Goal: Task Accomplishment & Management: Manage account settings

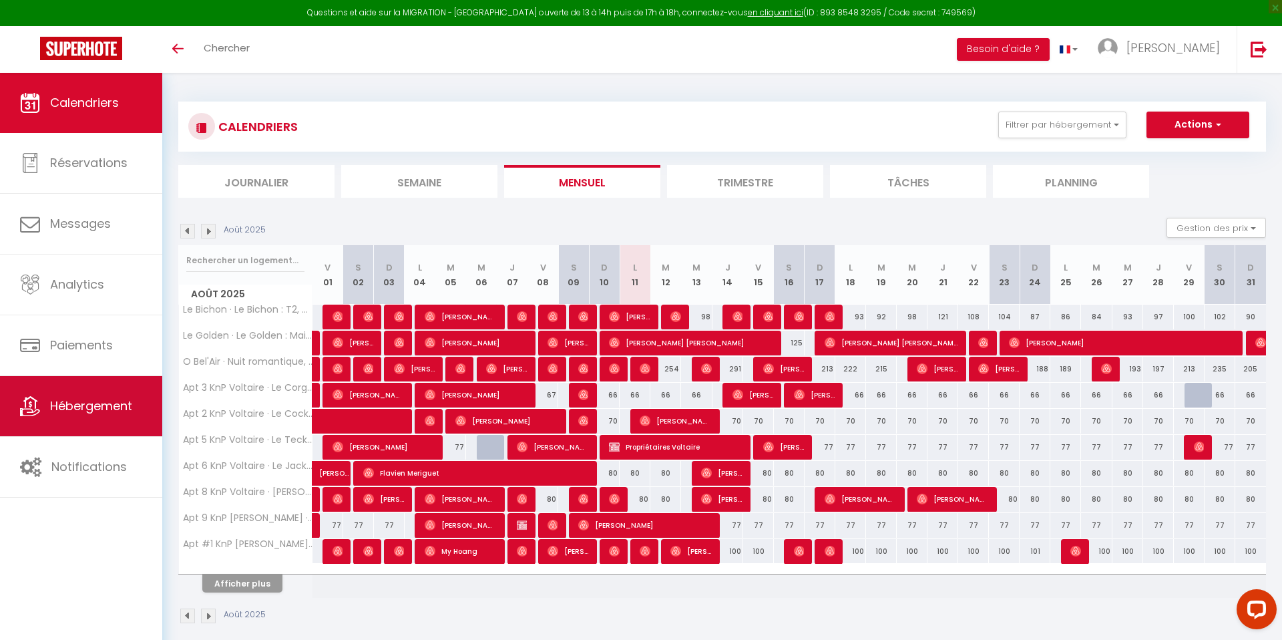
click at [126, 411] on span "Hébergement" at bounding box center [91, 405] width 82 height 17
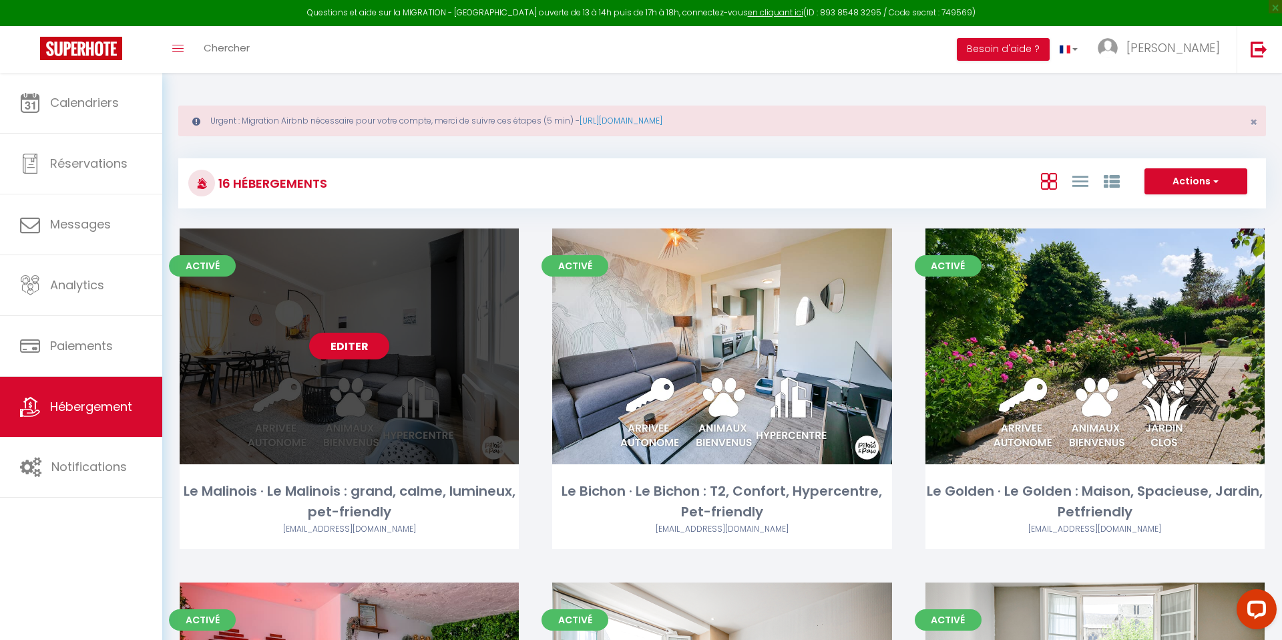
click at [397, 305] on div "Editer" at bounding box center [349, 346] width 339 height 236
select select "3"
select select "2"
select select "1"
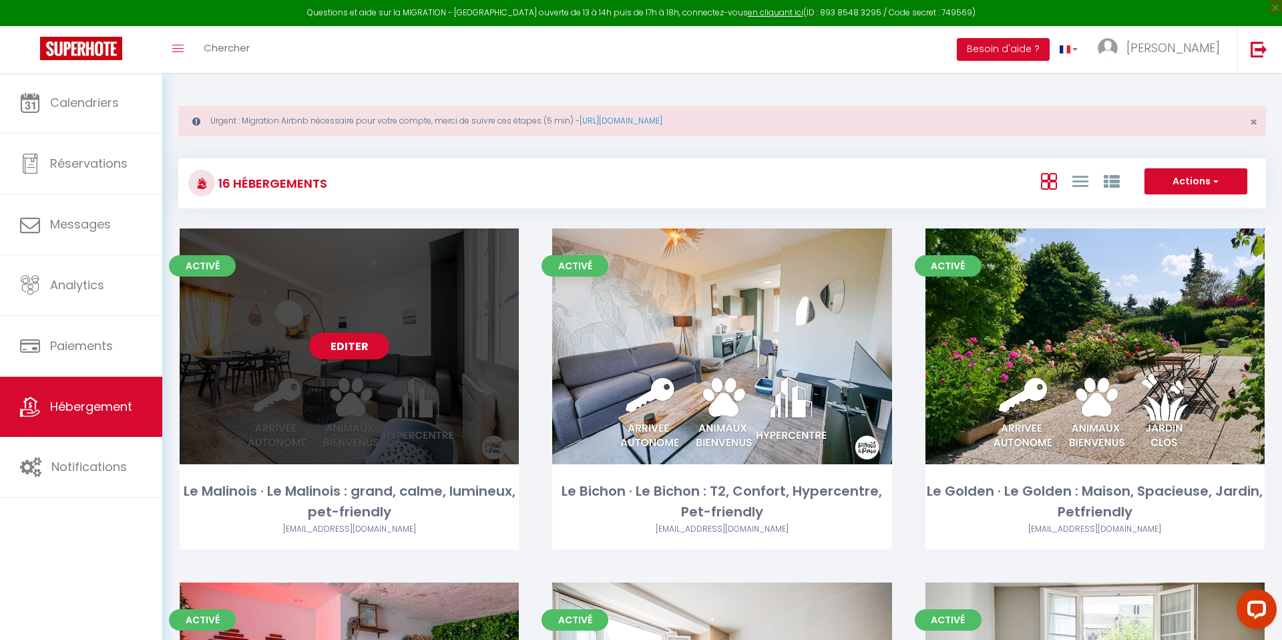
select select "28"
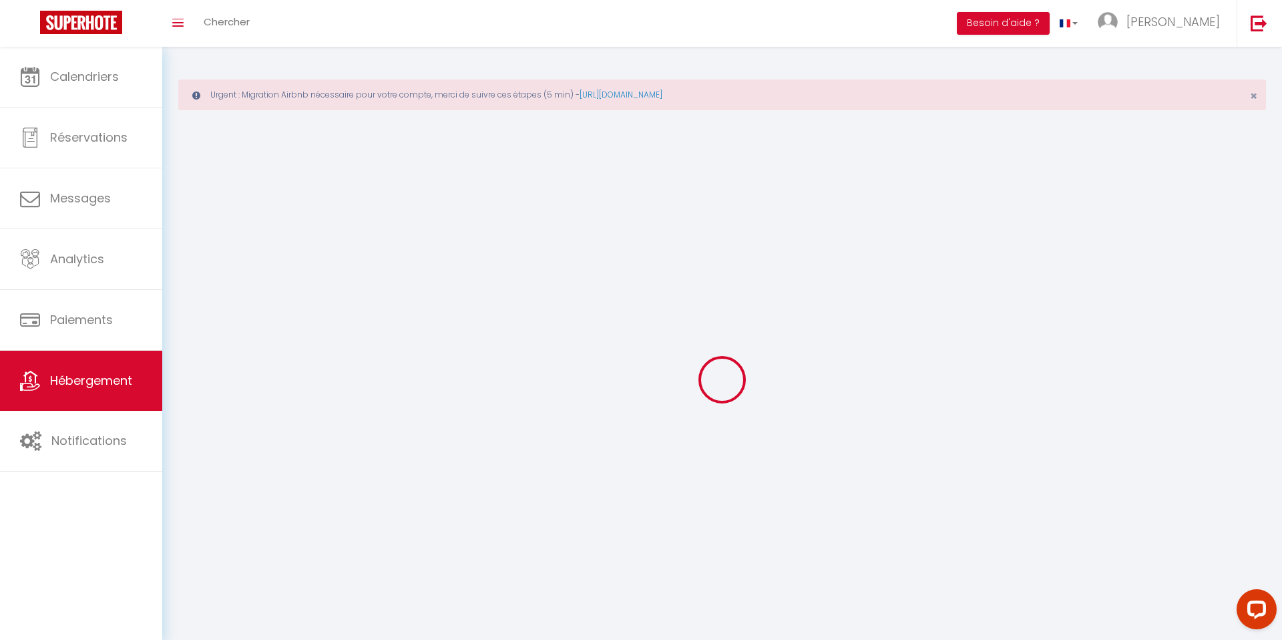
select select
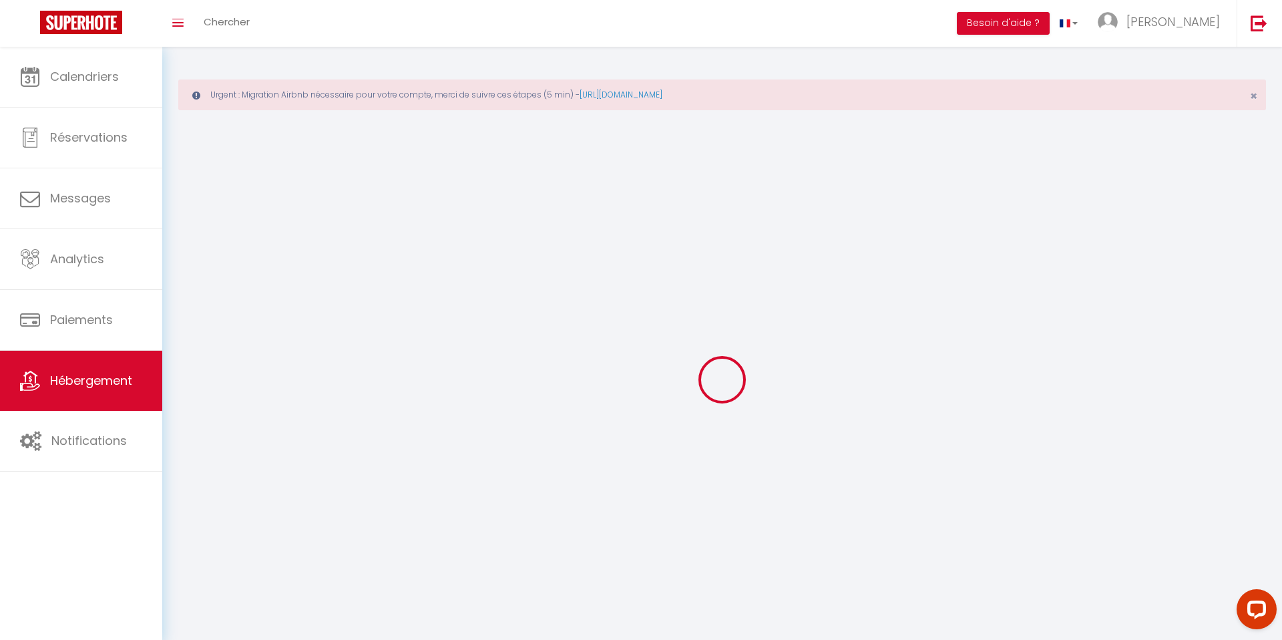
select select
checkbox input "false"
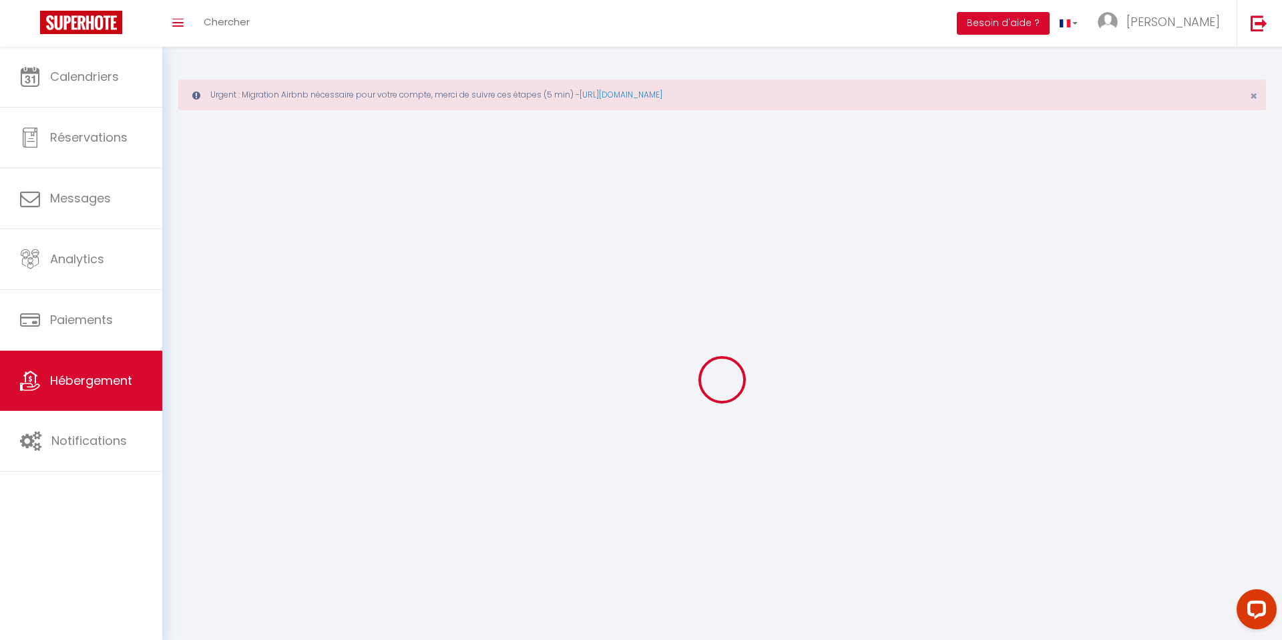
select select
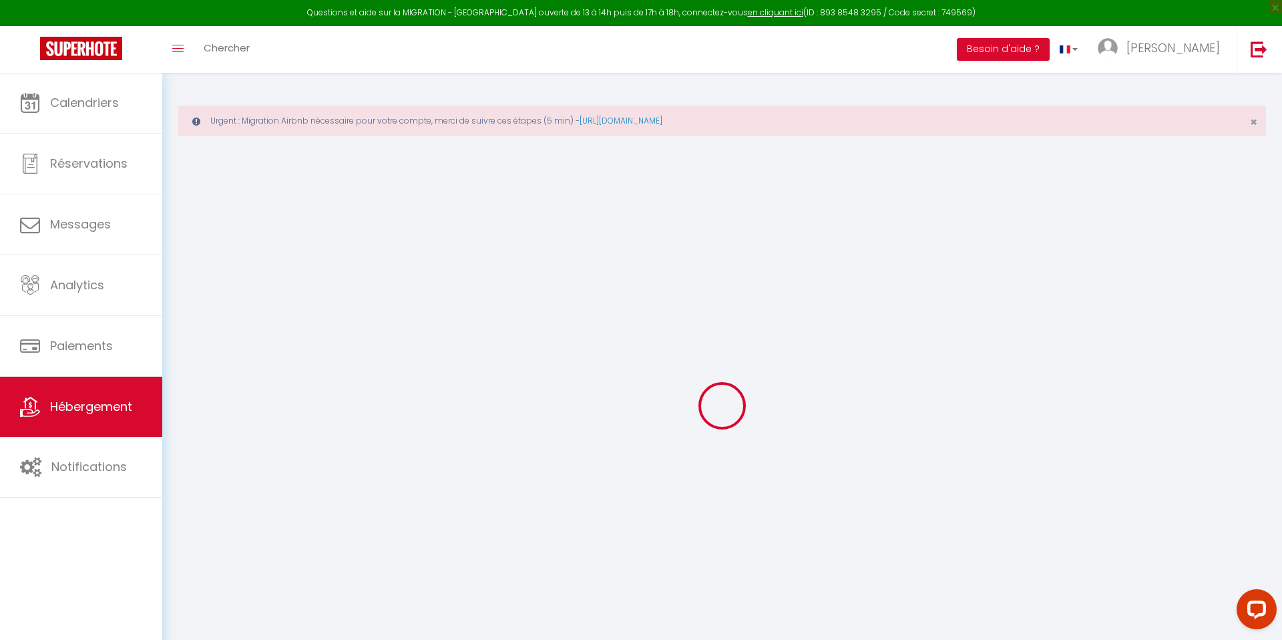
select select
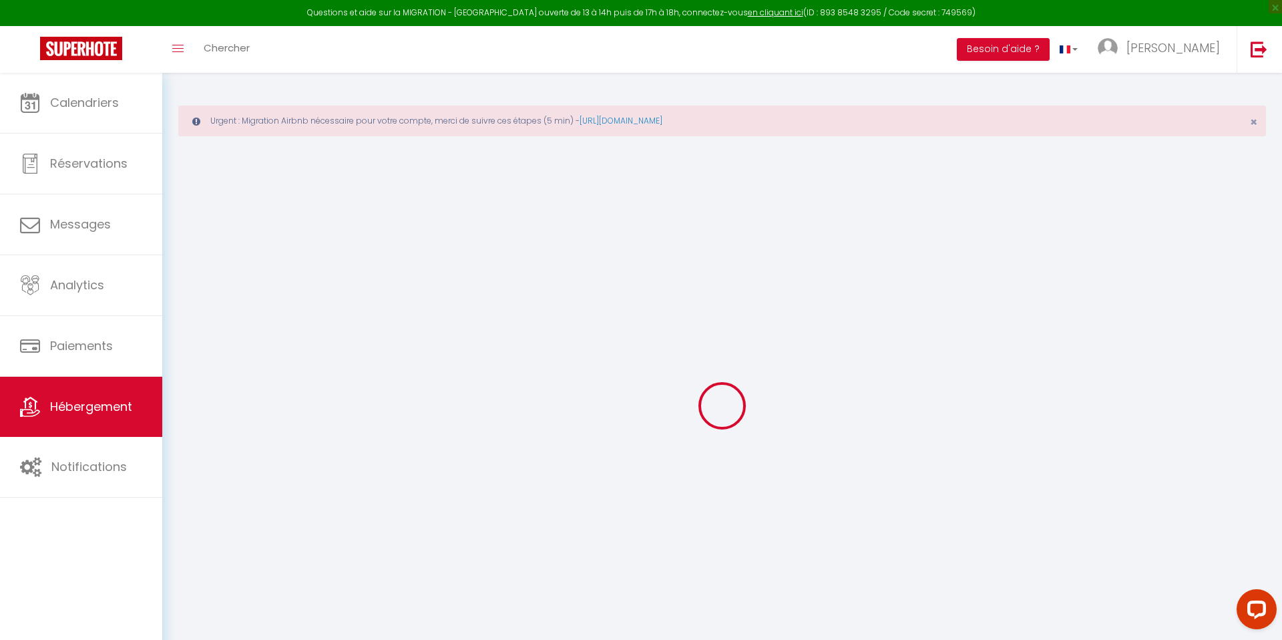
select select
checkbox input "false"
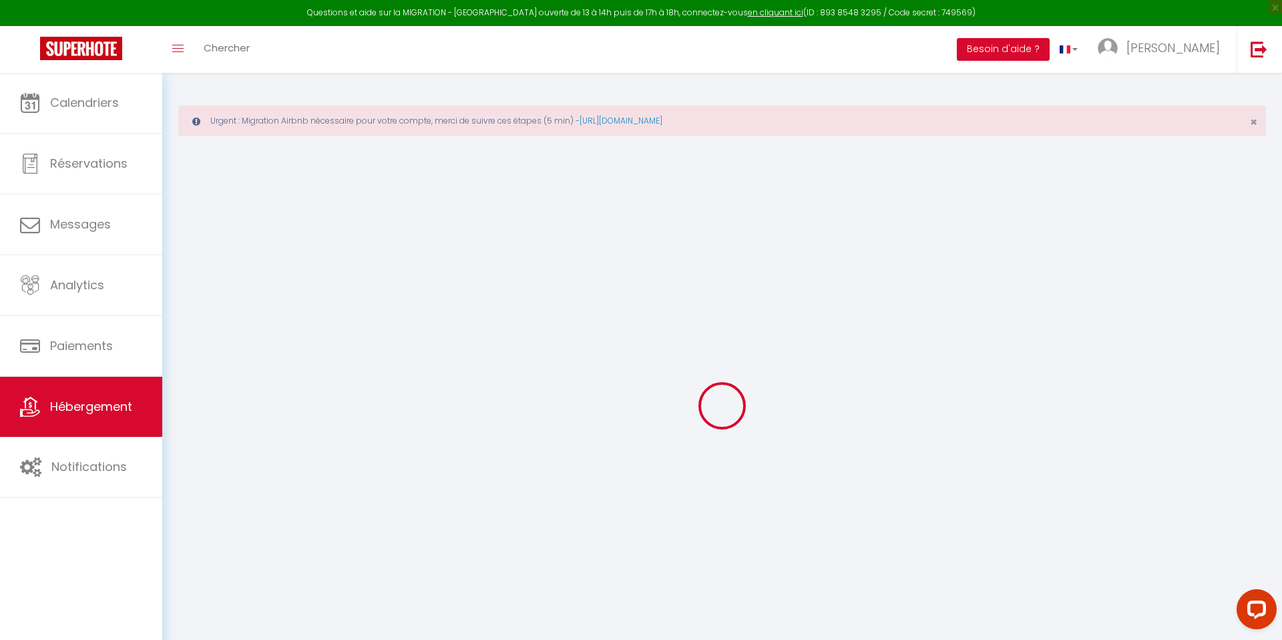
select select
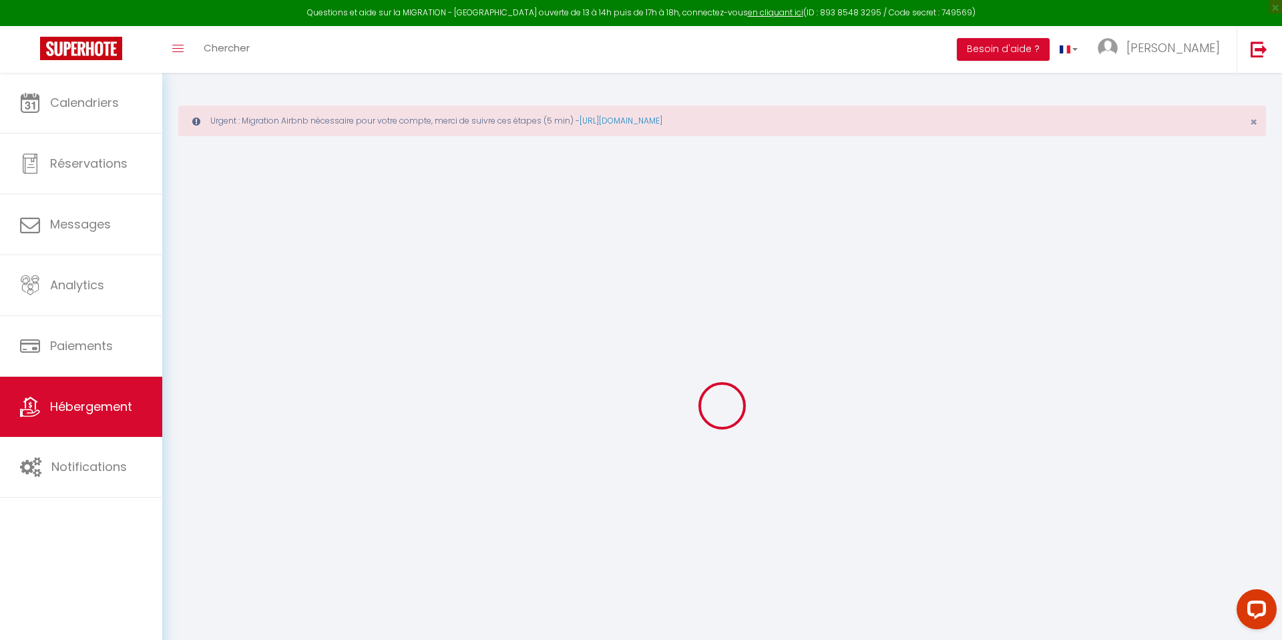
select select
checkbox input "false"
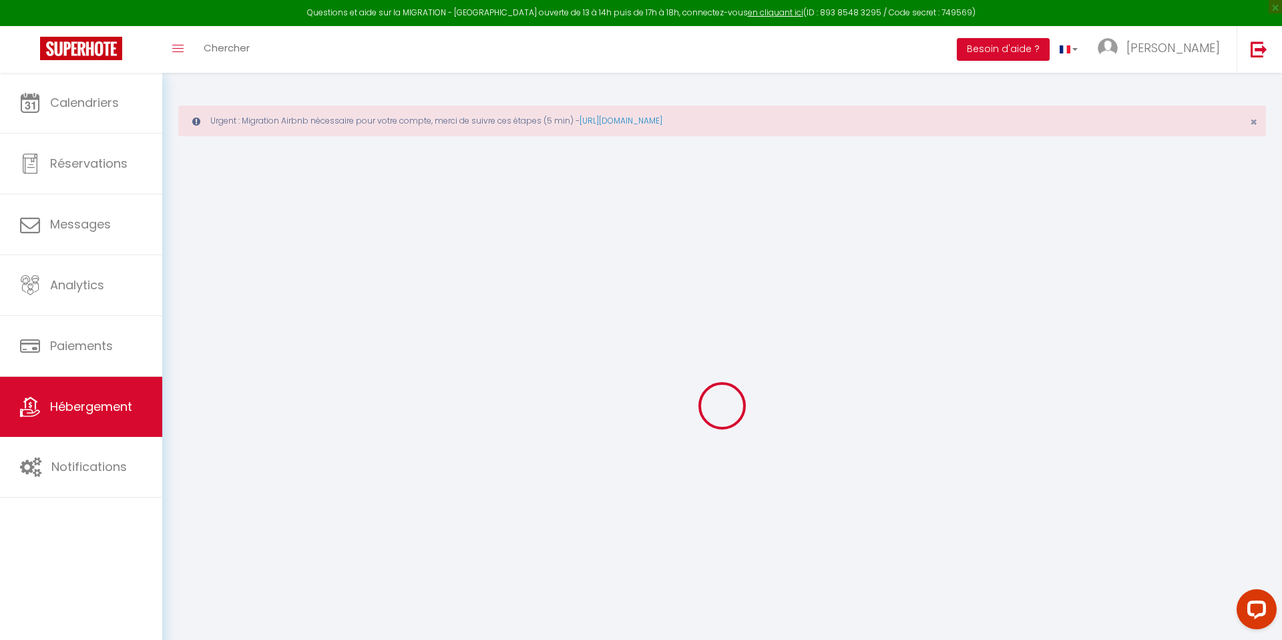
checkbox input "false"
select select
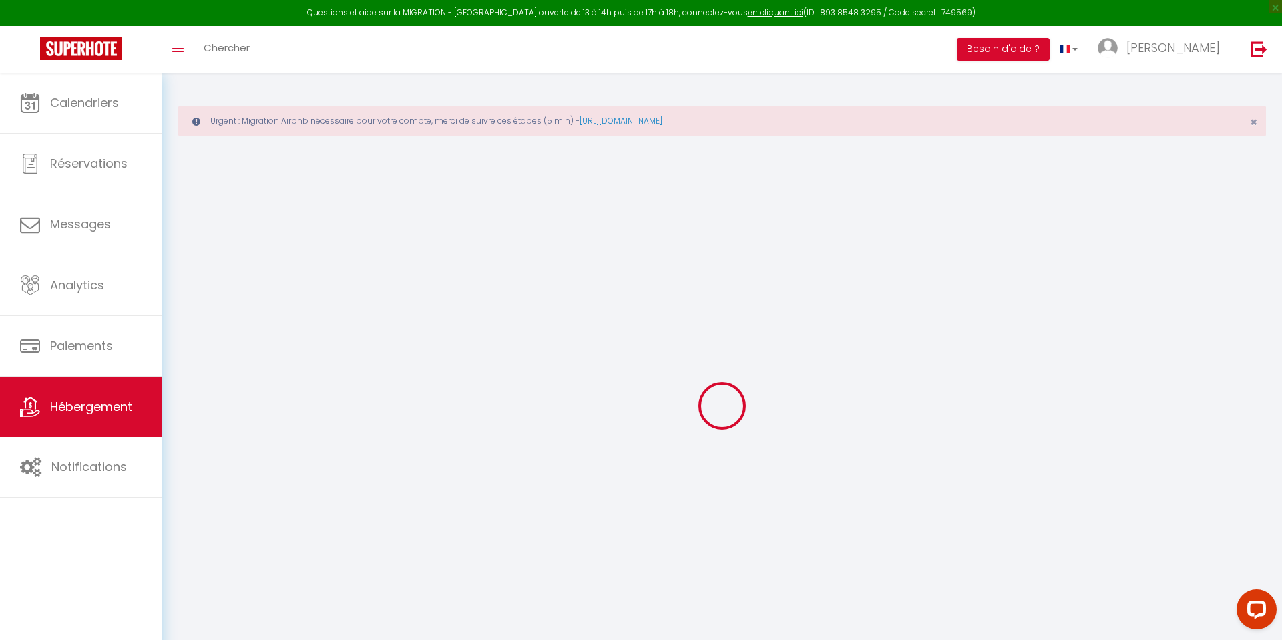
select select
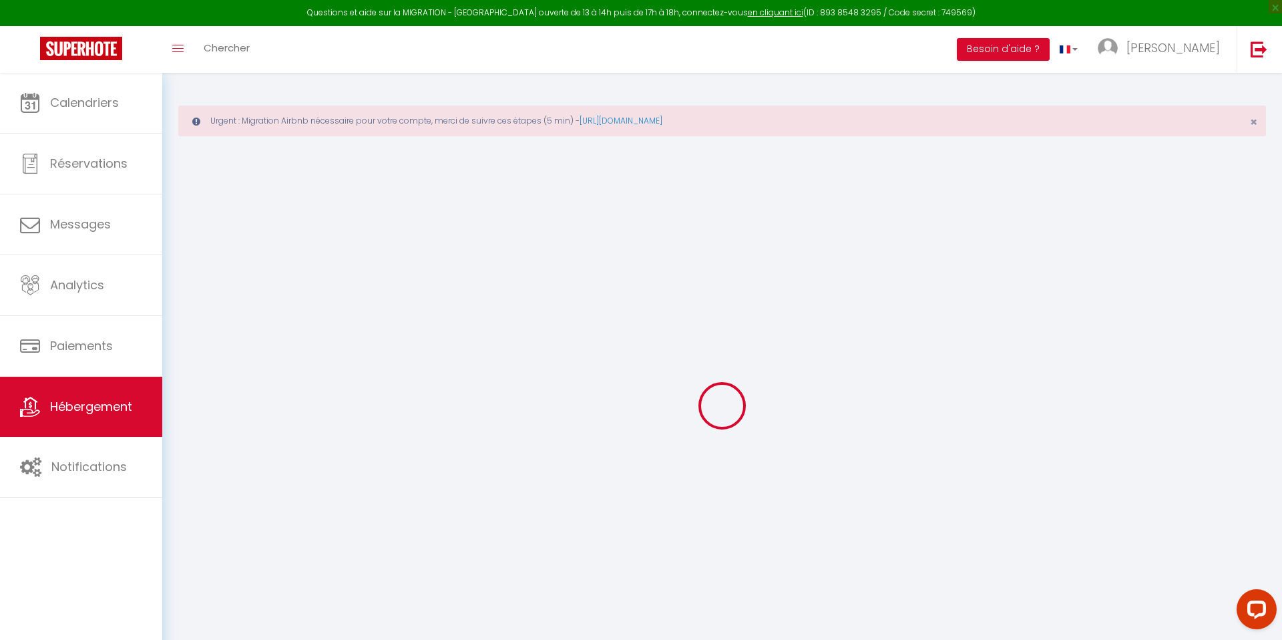
checkbox input "false"
select select
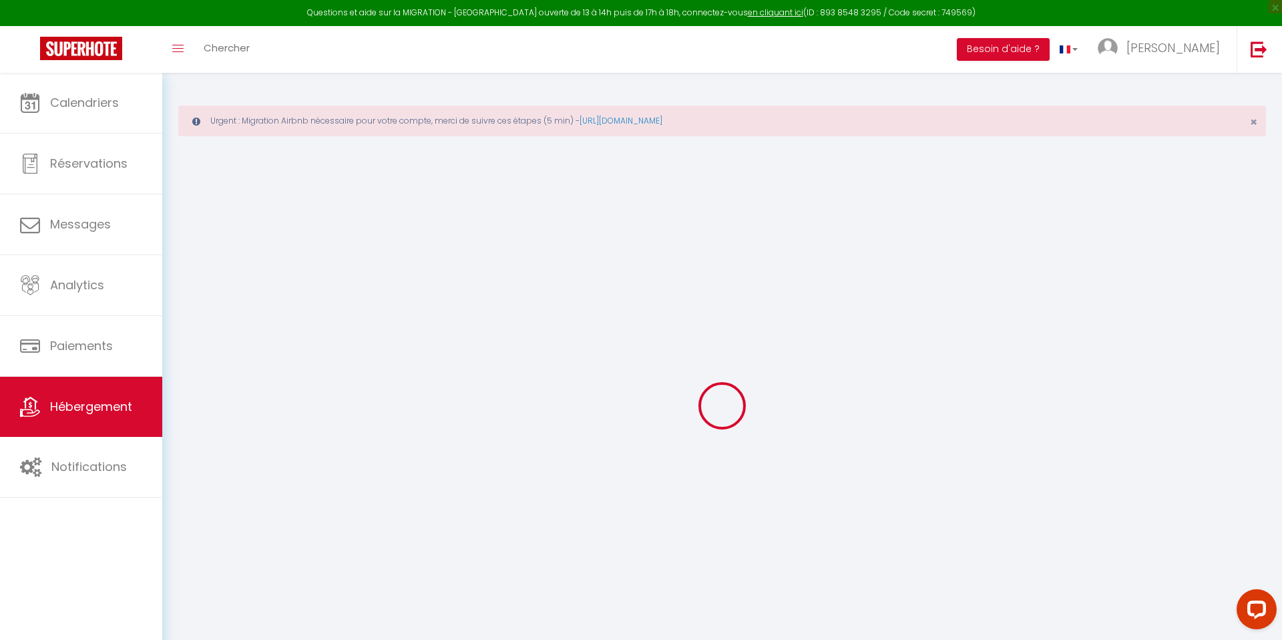
select select
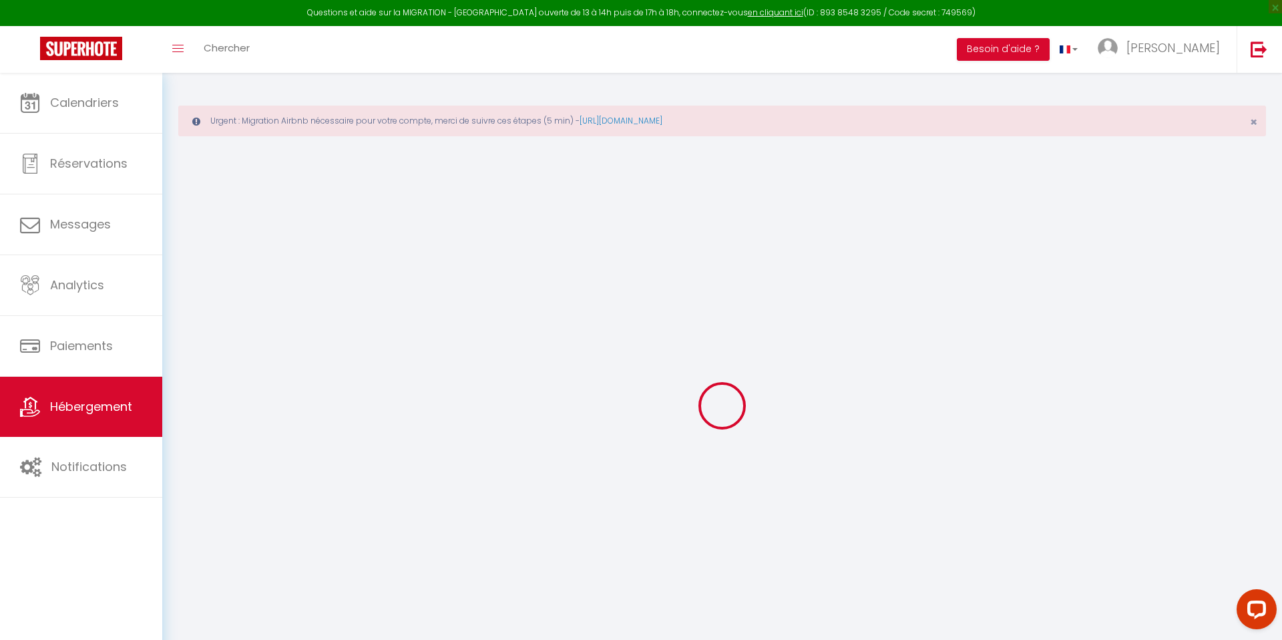
select select
checkbox input "false"
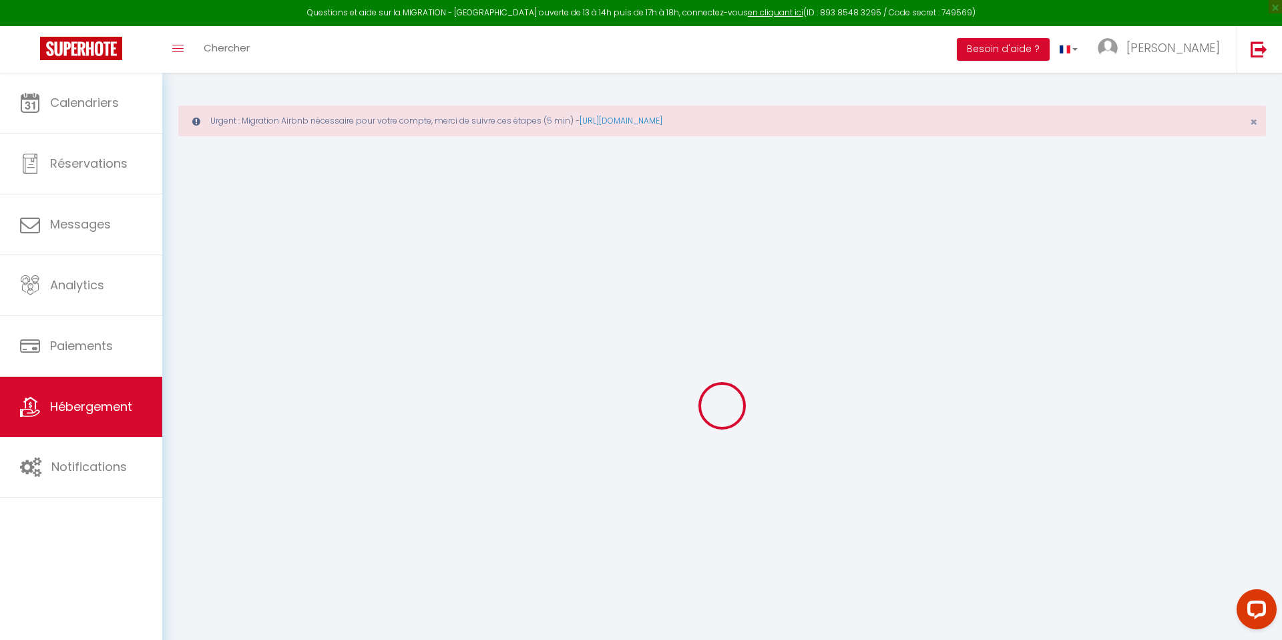
checkbox input "false"
select select
type input "Le Malinois · Le Malinois : grand, calme, lumineux, pet-friendly"
type input "[PERSON_NAME]"
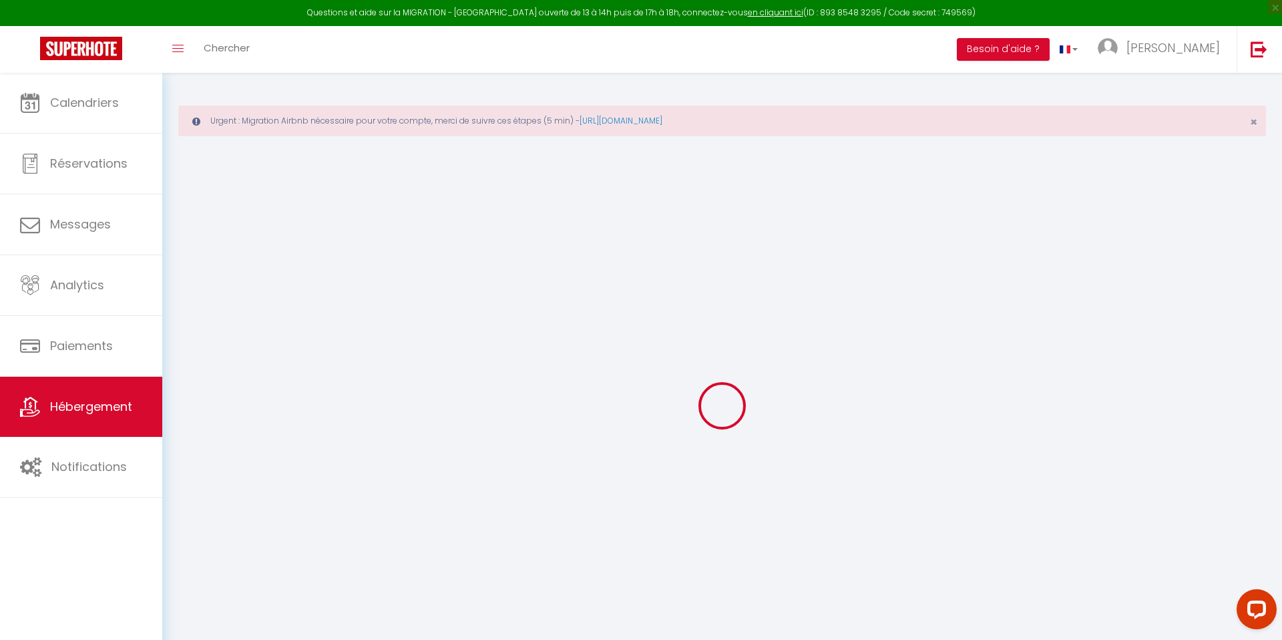
type input "38"
type input "5"
type input "35"
select select
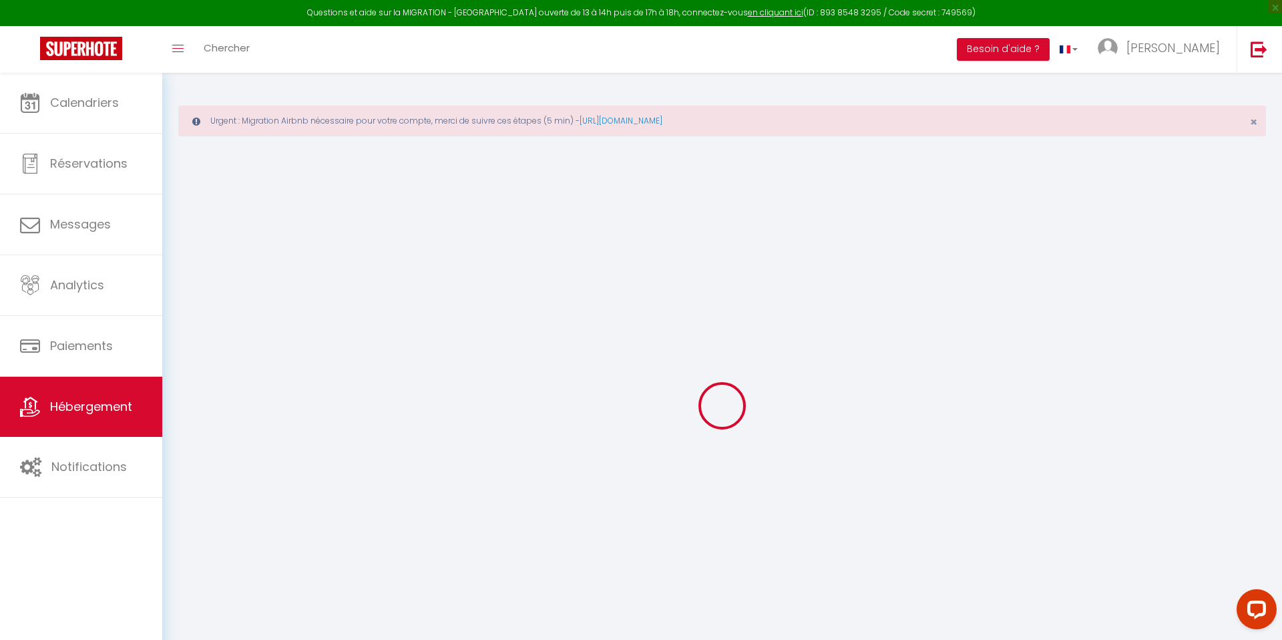
select select
type input "[STREET_ADDRESS]"
type input "37000"
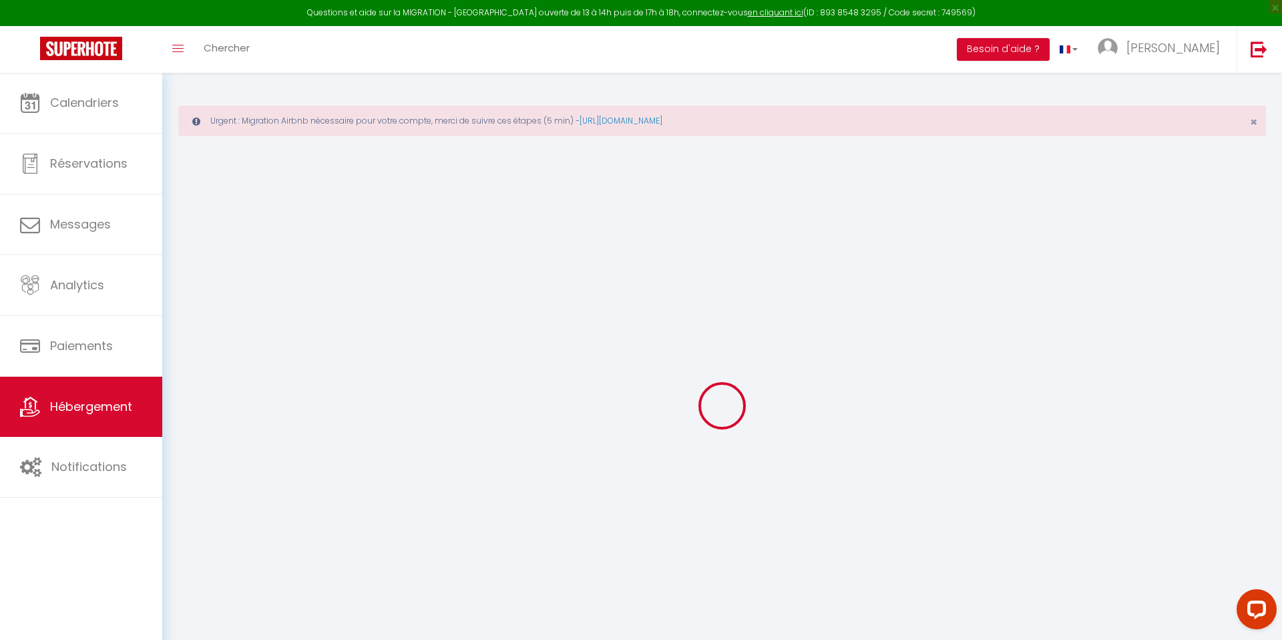
type input "Tours"
type input "[EMAIL_ADDRESS][DOMAIN_NAME]"
select select
checkbox input "false"
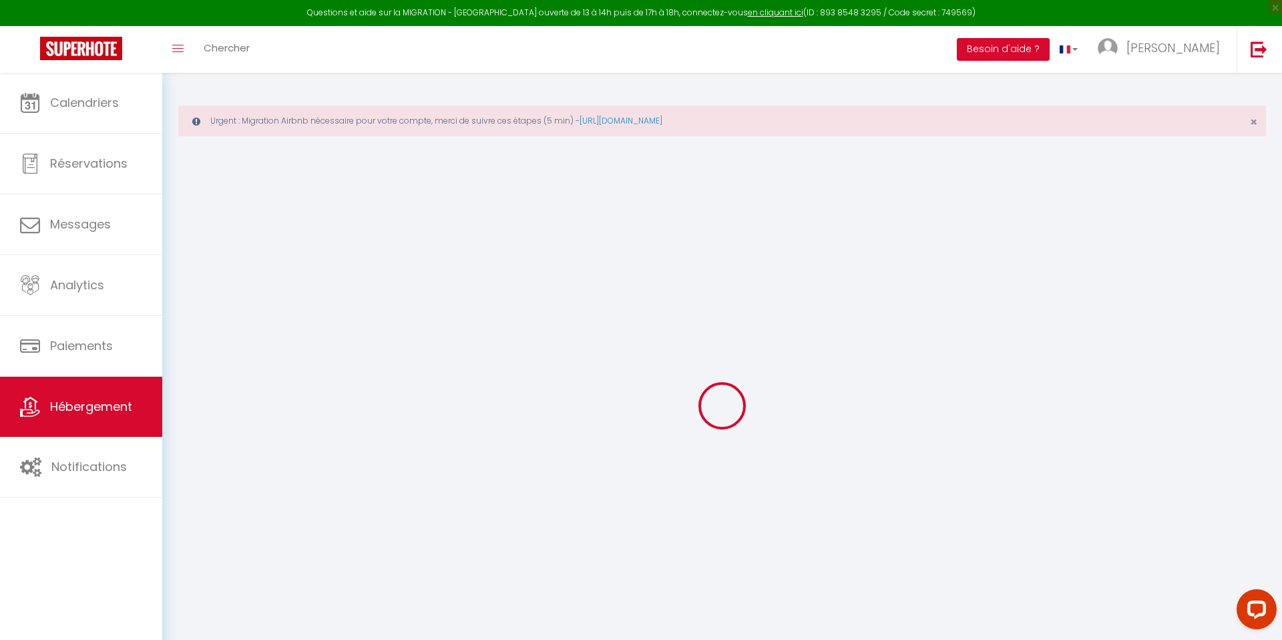
checkbox input "false"
type input "22"
type input "35"
type input "0"
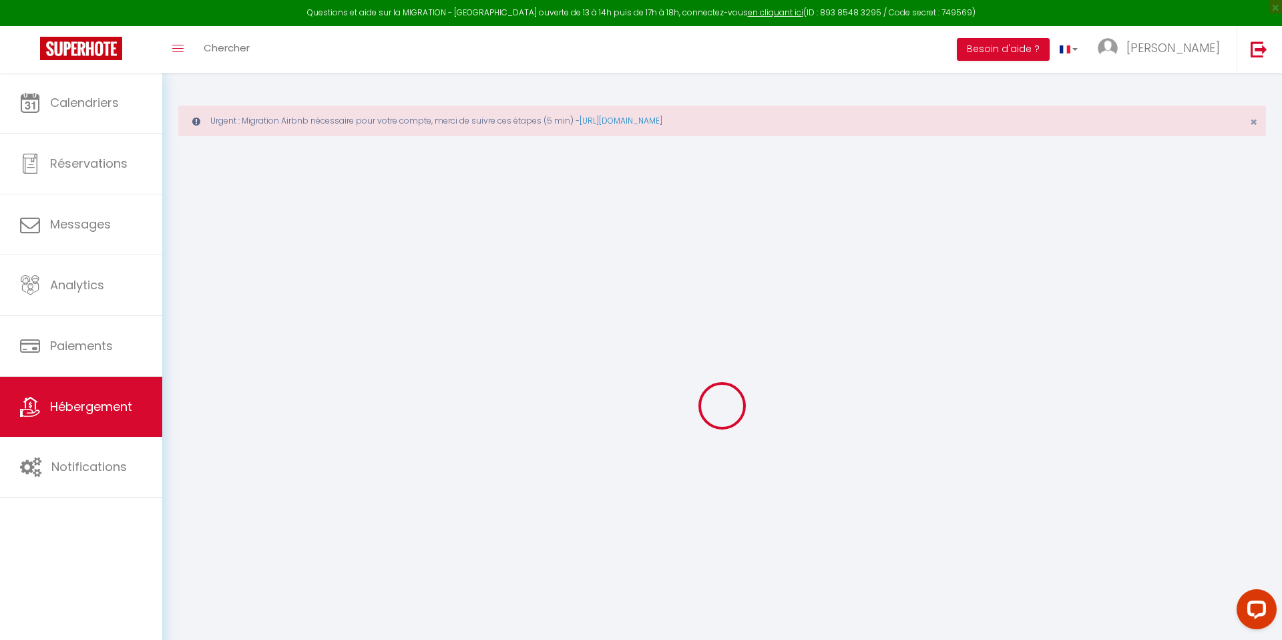
type input "0"
type input "1"
select select "35771"
select select
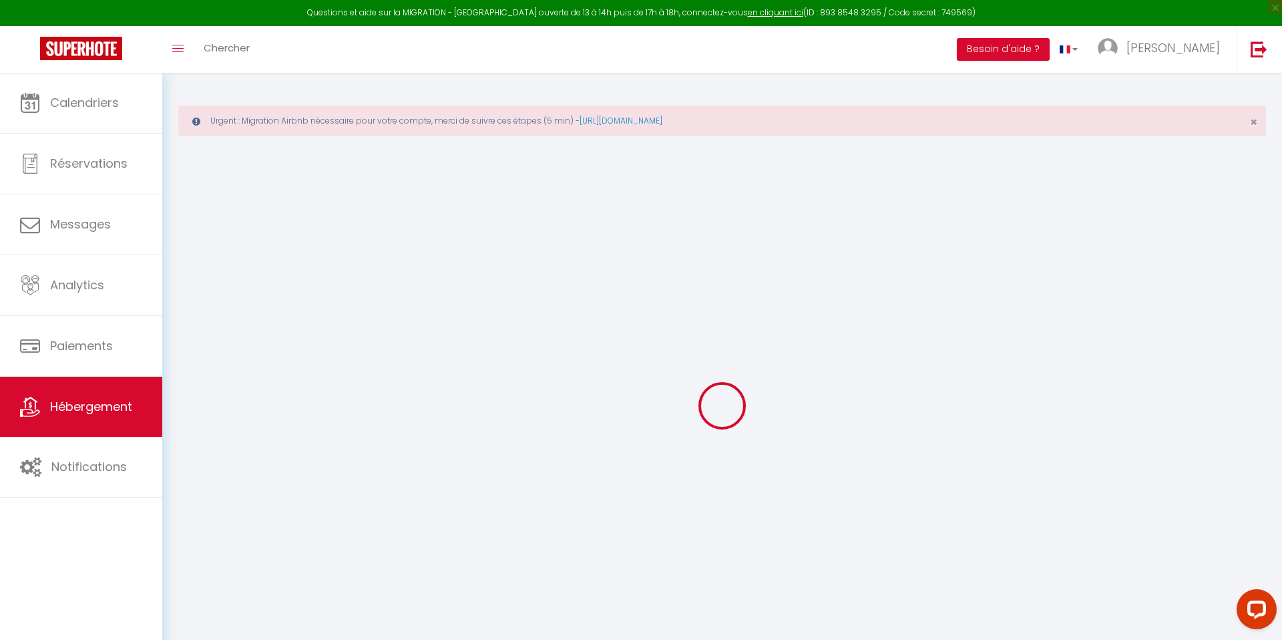
select select
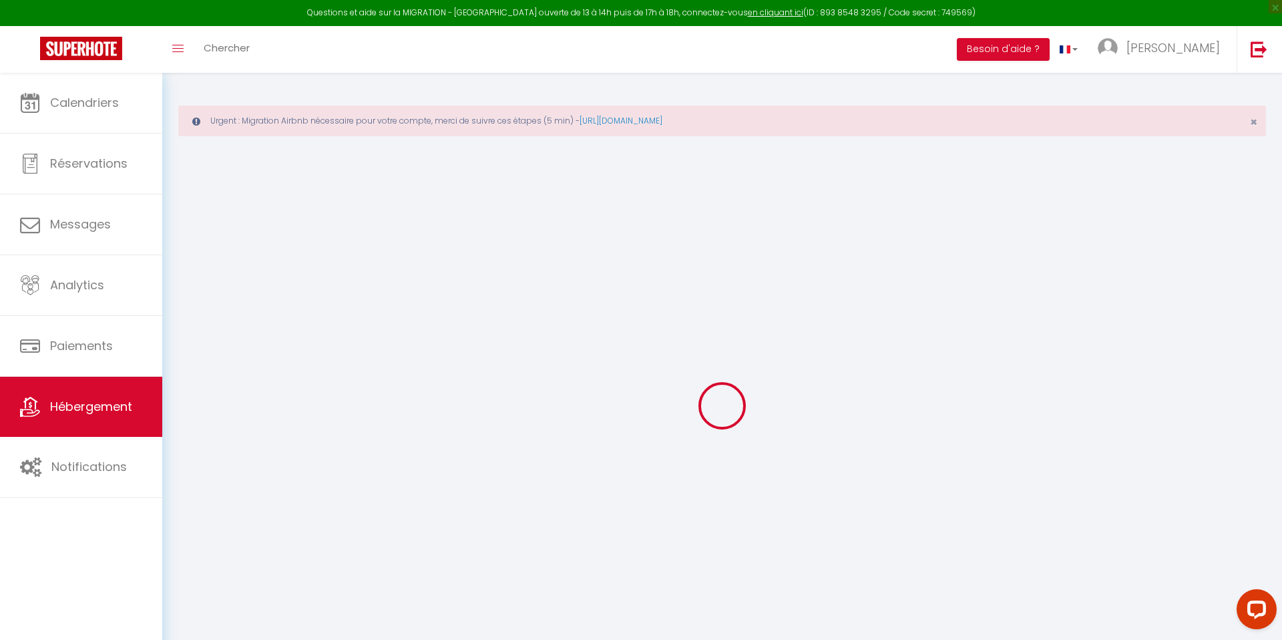
checkbox input "false"
select select
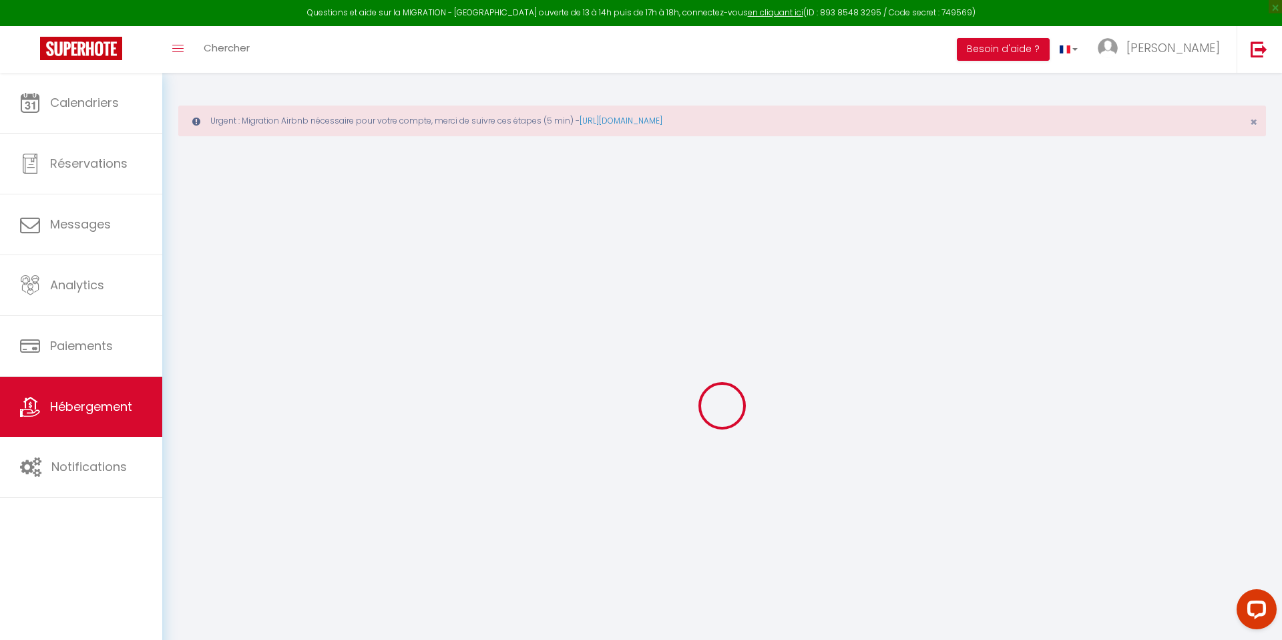
select select
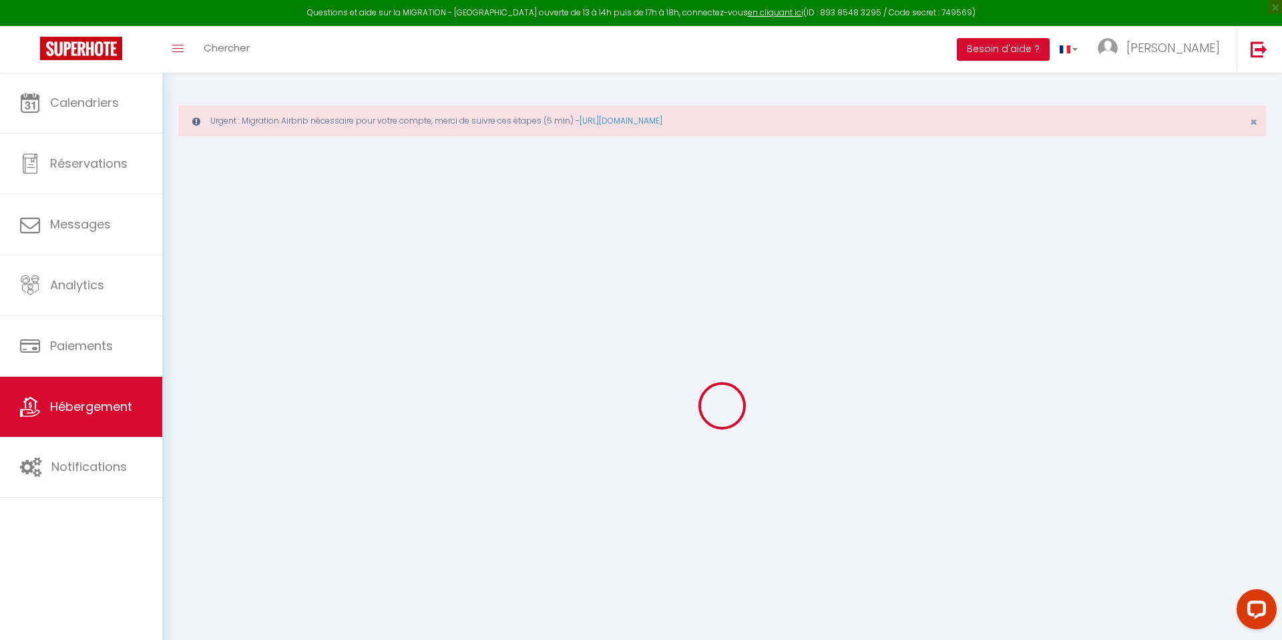
checkbox input "false"
select select
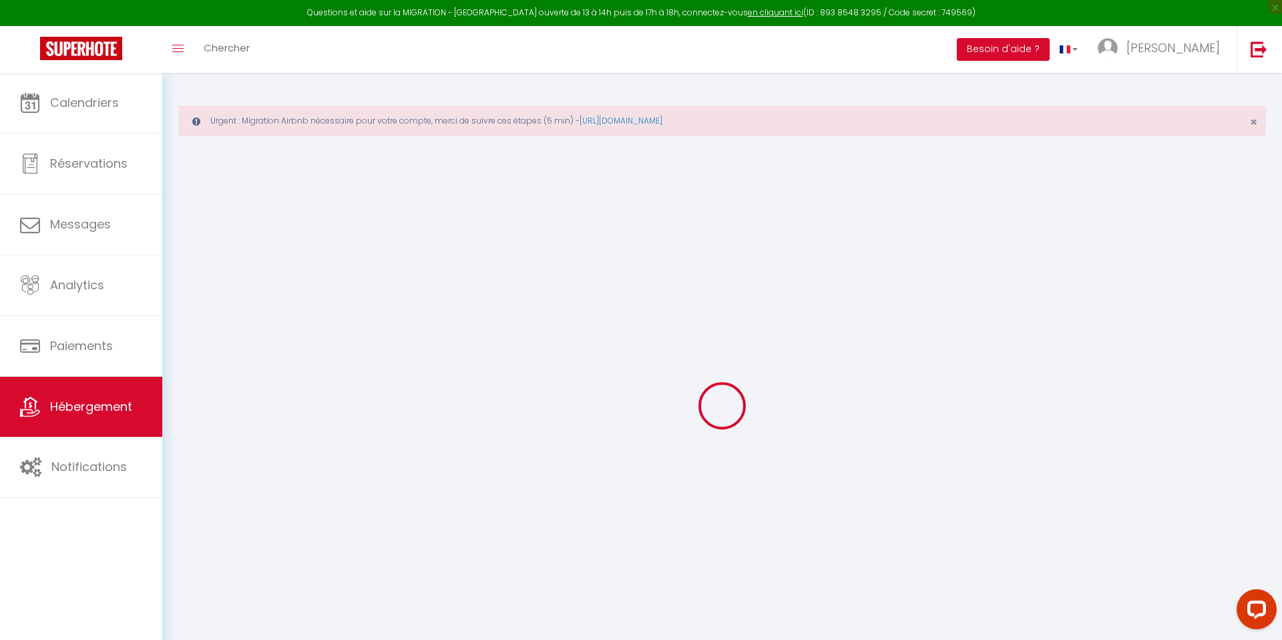
checkbox input "false"
select select "14:00"
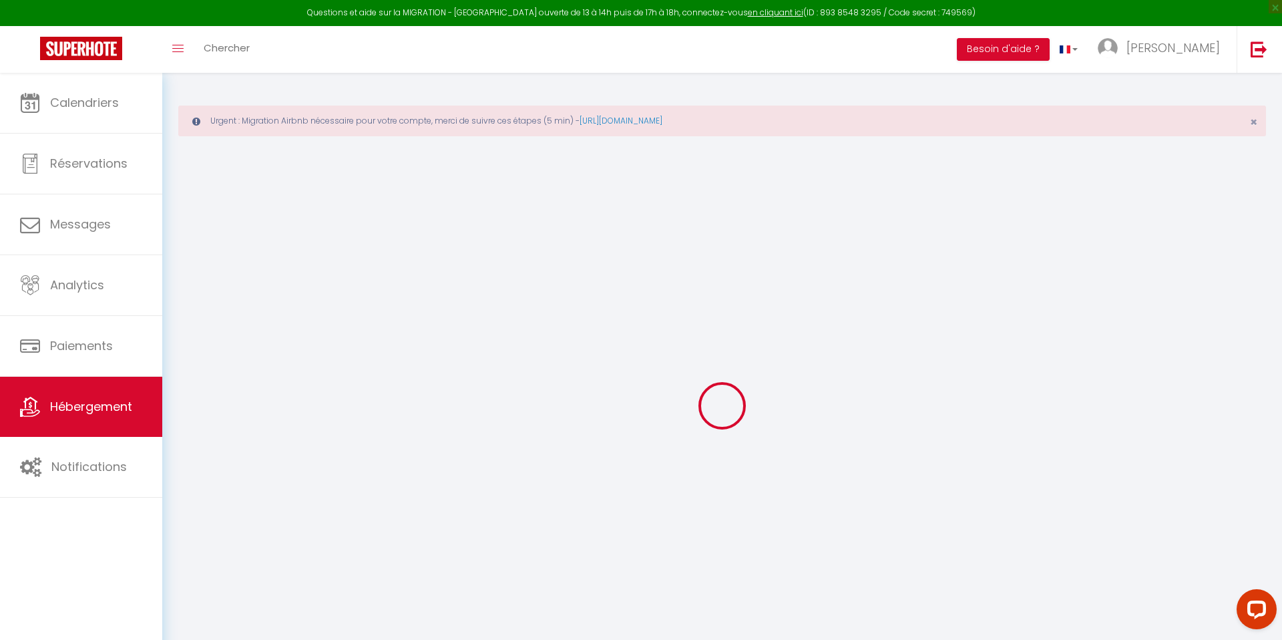
select select
select select "11:00"
select select "30"
select select "120"
select select
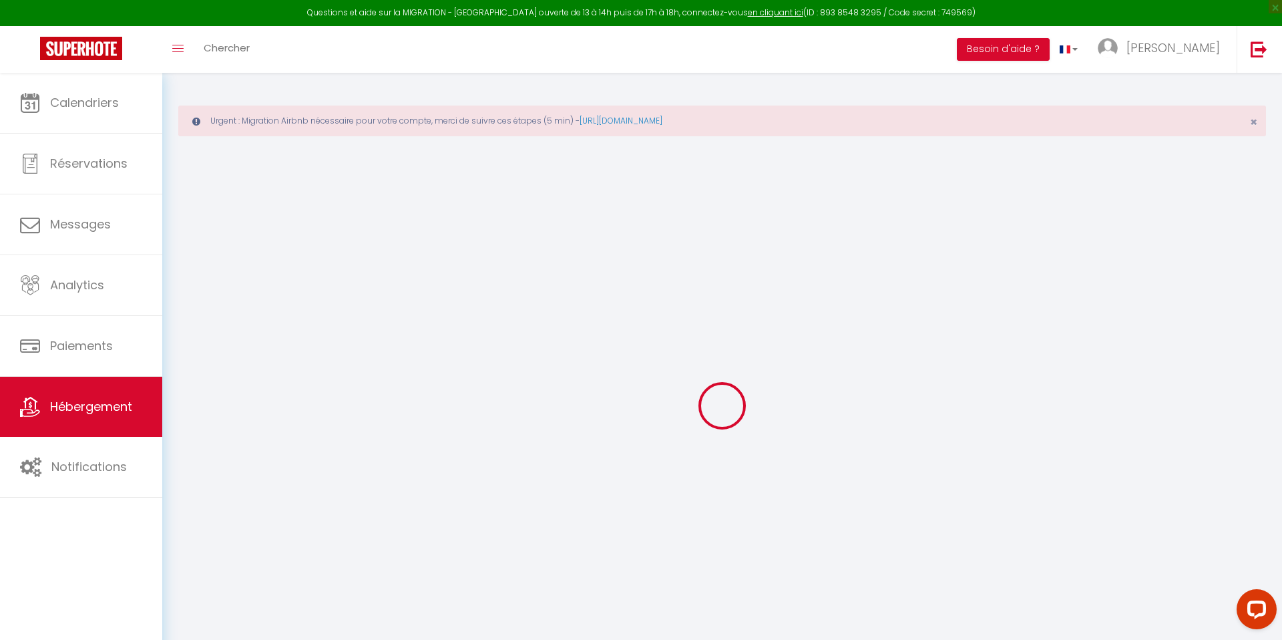
select select
checkbox input "false"
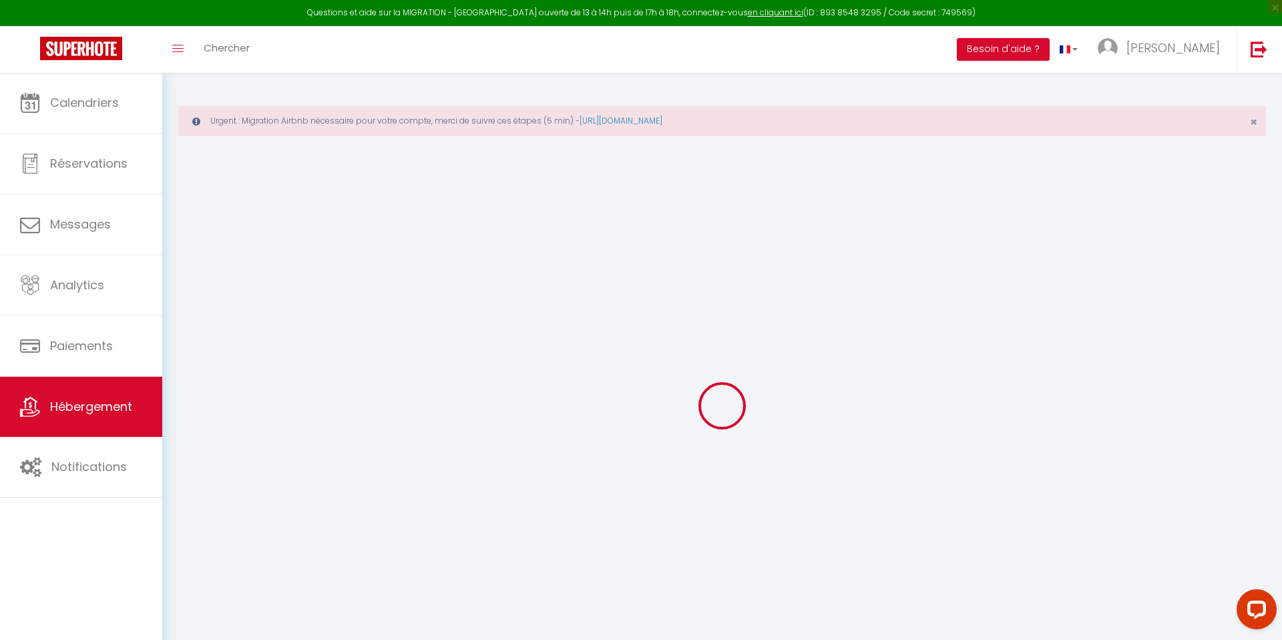
select select
checkbox input "false"
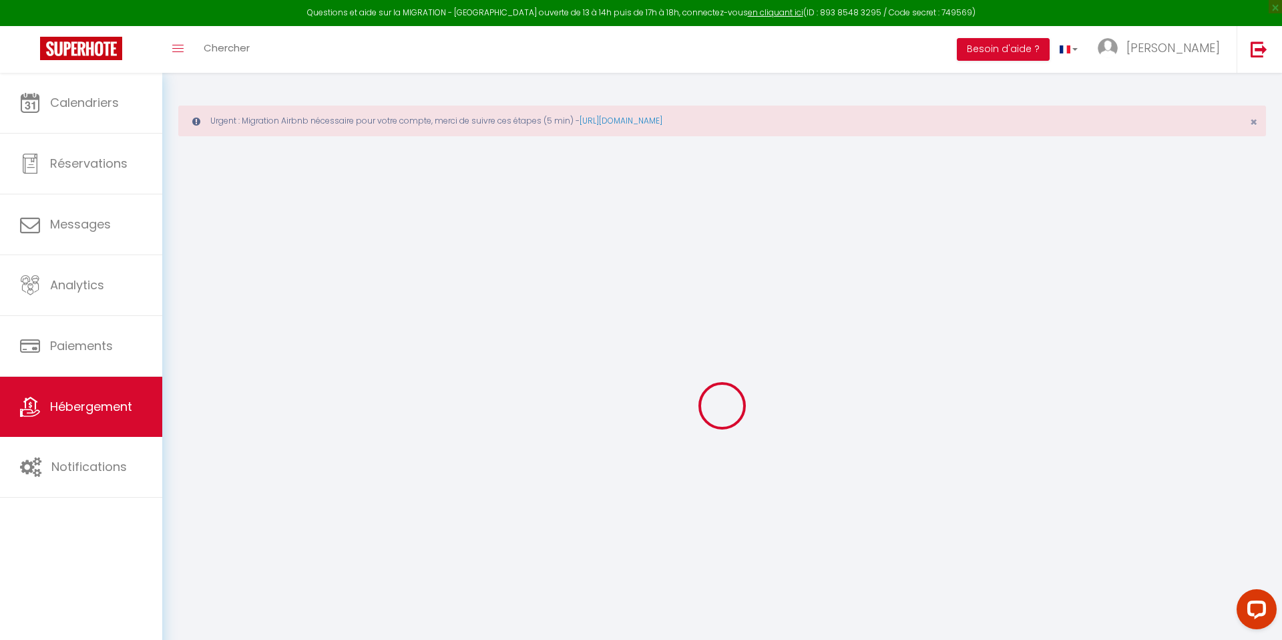
checkbox input "false"
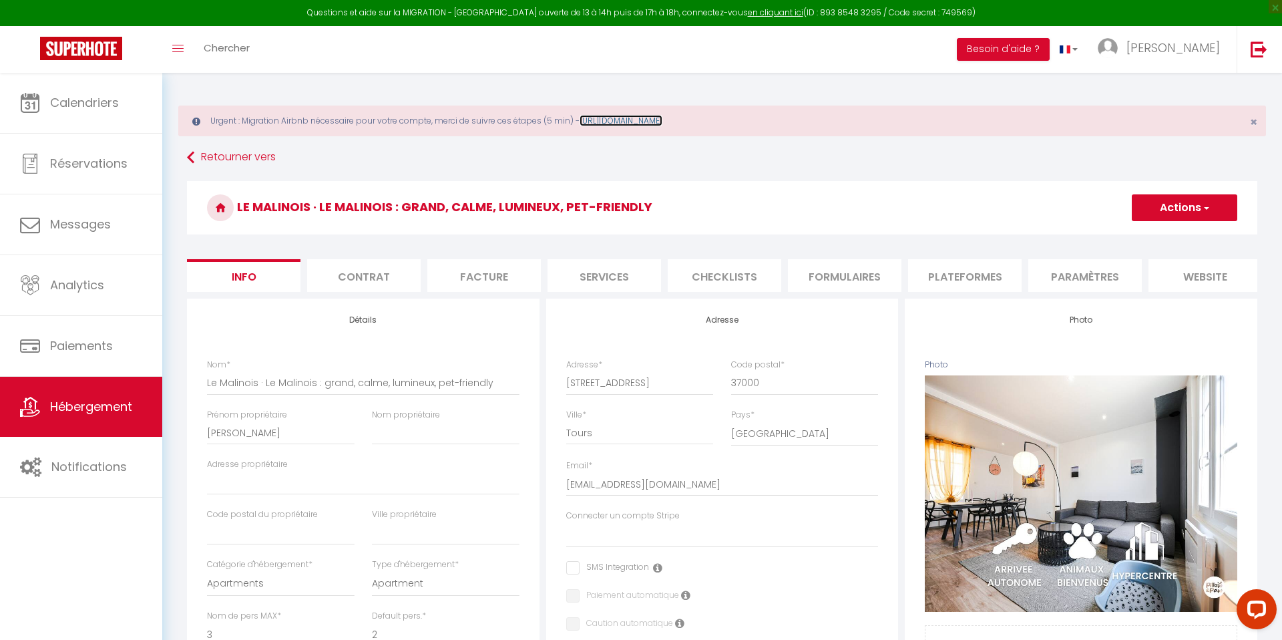
click at [659, 124] on link "https://superhote.com/migration-airbnb" at bounding box center [621, 120] width 83 height 11
click at [1161, 63] on link "[PERSON_NAME]" at bounding box center [1162, 49] width 149 height 47
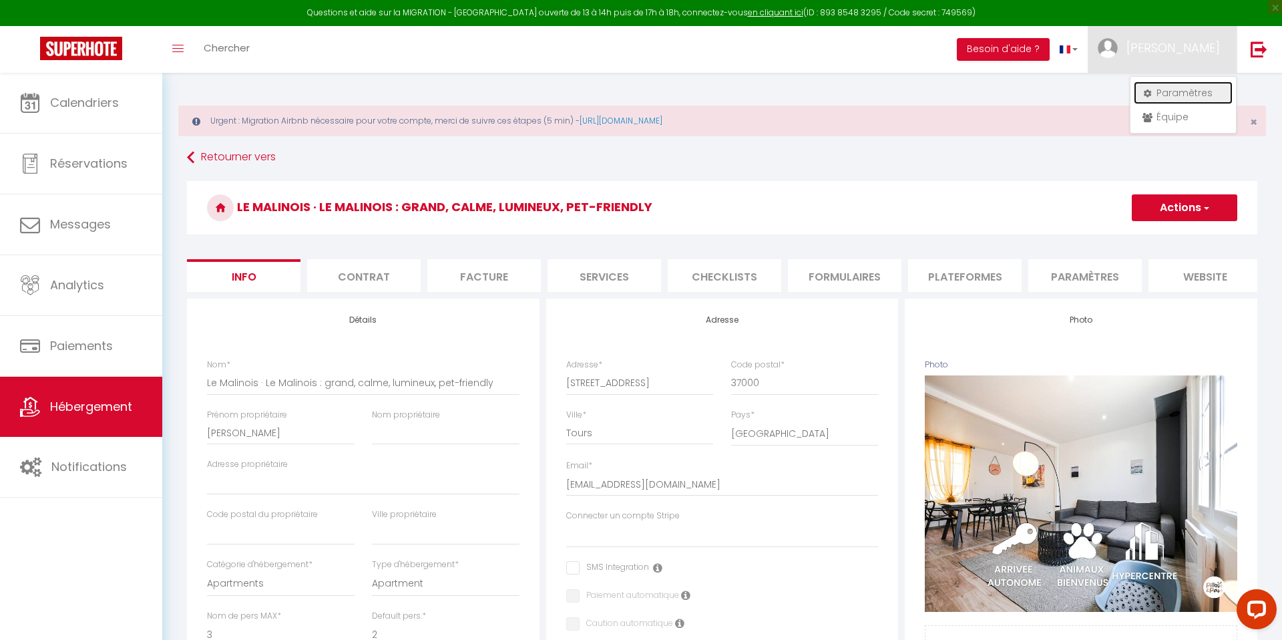
click at [1159, 85] on link "Paramètres" at bounding box center [1183, 92] width 99 height 23
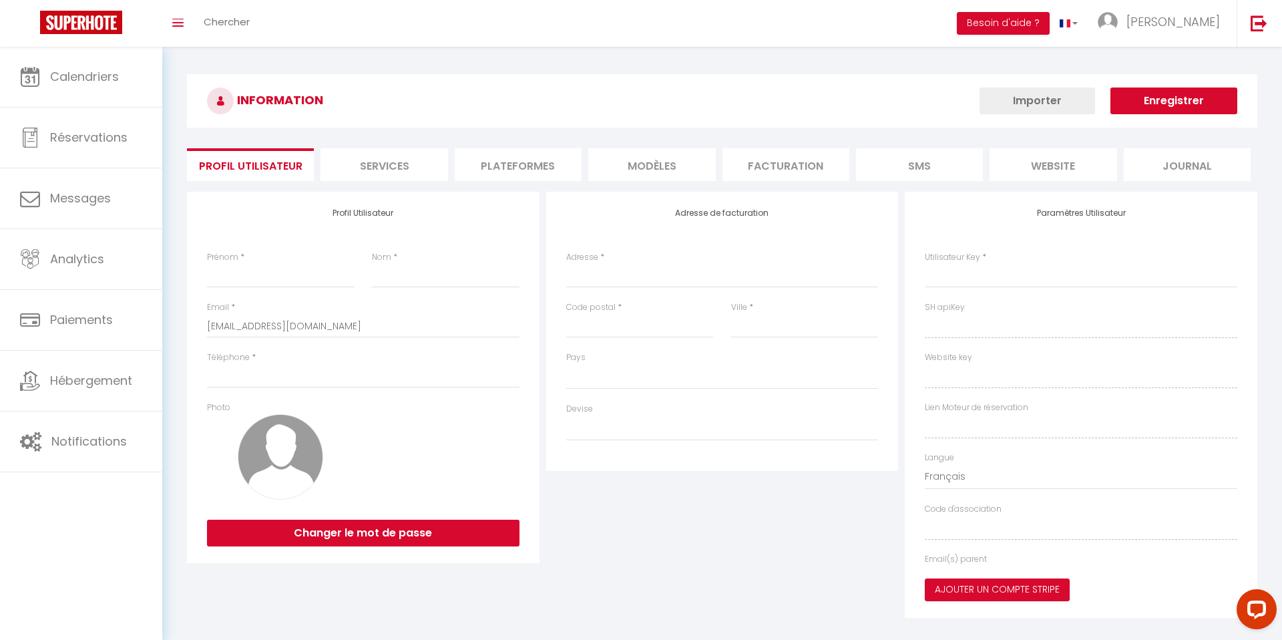
select select
type input "[PERSON_NAME]"
type input "ALZON"
type input "0756993997"
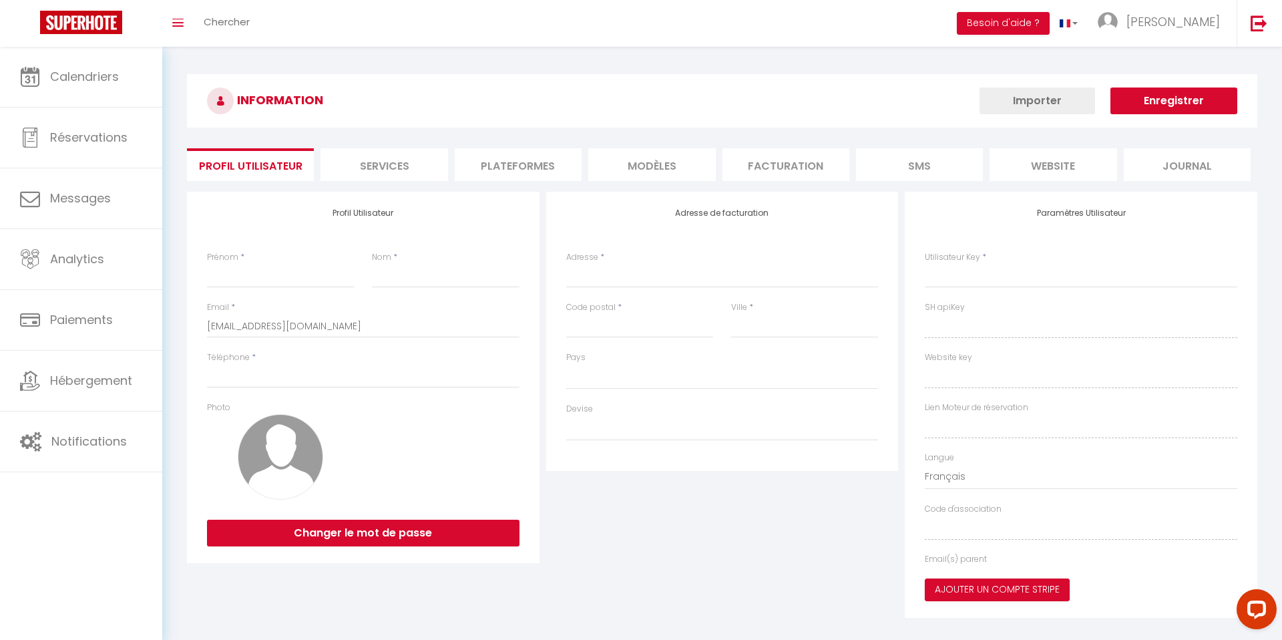
type input "[STREET_ADDRESS]"
type input "75008"
type input "[GEOGRAPHIC_DATA]"
type input "pCltc3wfGkE8ImrJdnsZwZmNi"
type input "CeaFgqqJkfK1vJrqKjuo7xABL"
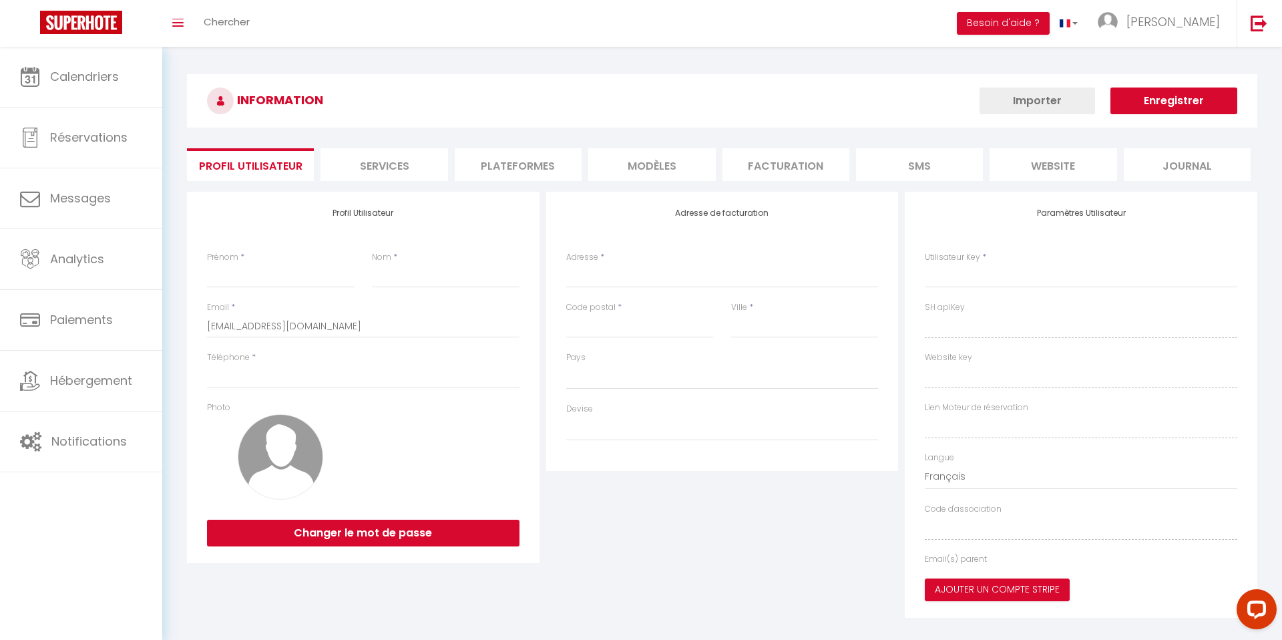
type input "[URL][DOMAIN_NAME]"
select select "28"
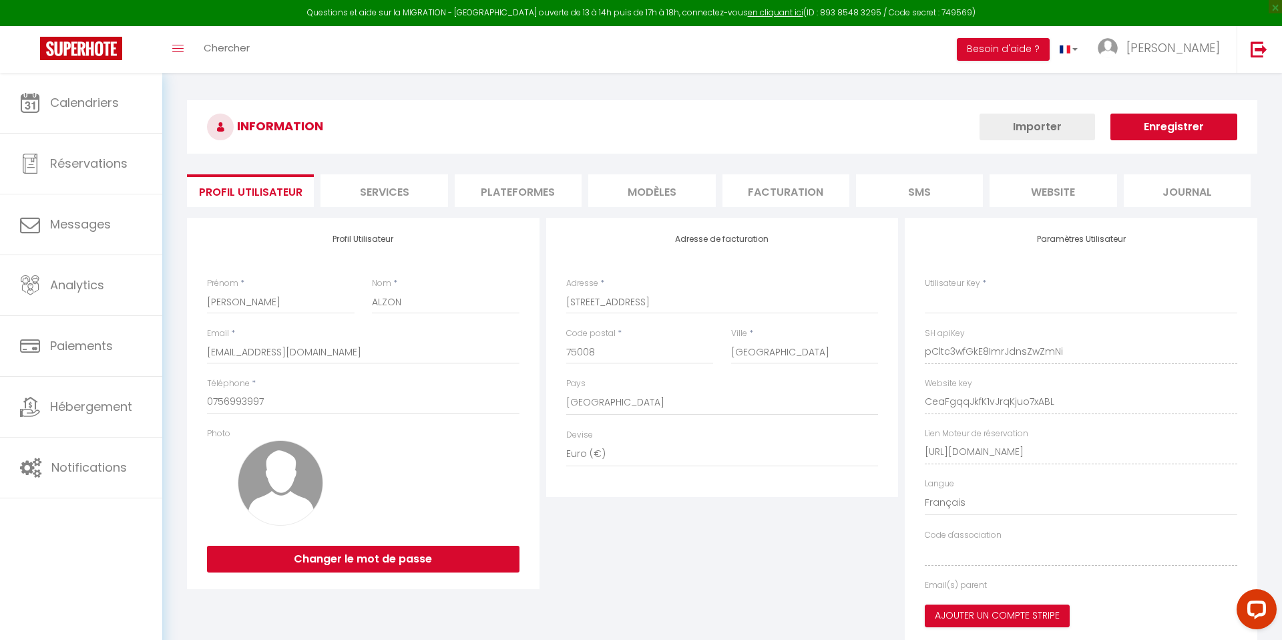
type input "pCltc3wfGkE8ImrJdnsZwZmNi"
type input "CeaFgqqJkfK1vJrqKjuo7xABL"
type input "[URL][DOMAIN_NAME]"
select select "fr"
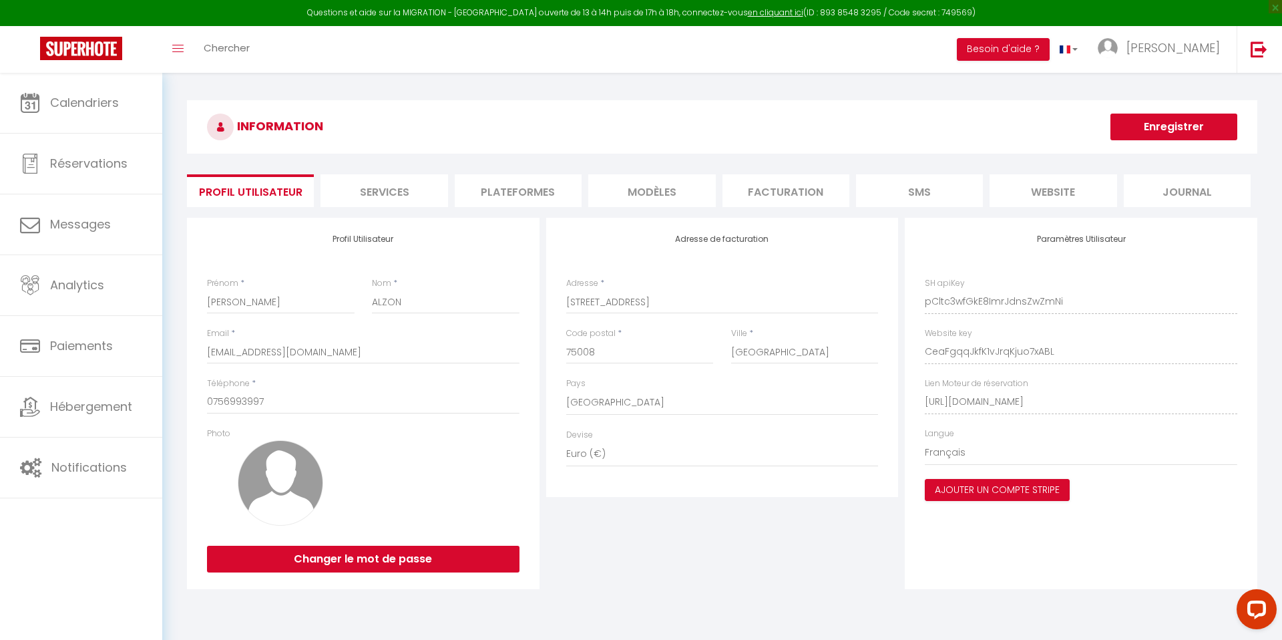
click at [542, 194] on li "Plateformes" at bounding box center [518, 190] width 127 height 33
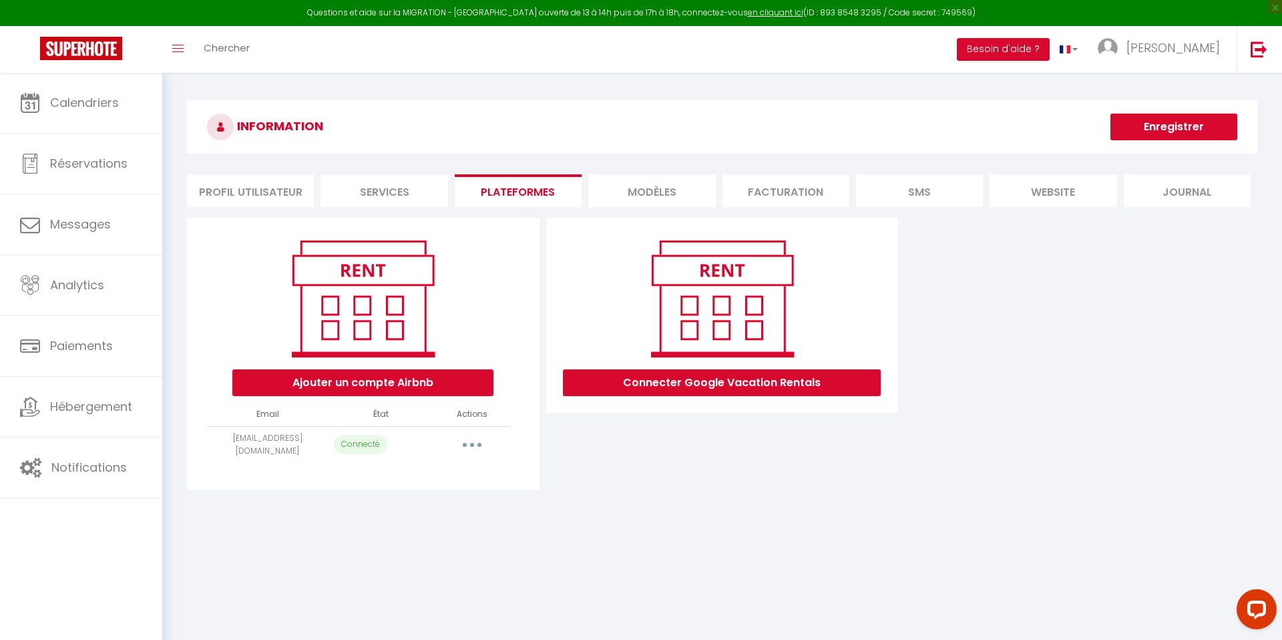
click at [482, 439] on button "button" at bounding box center [471, 444] width 37 height 21
click at [439, 518] on link "Reconnecter le compte" at bounding box center [413, 523] width 148 height 23
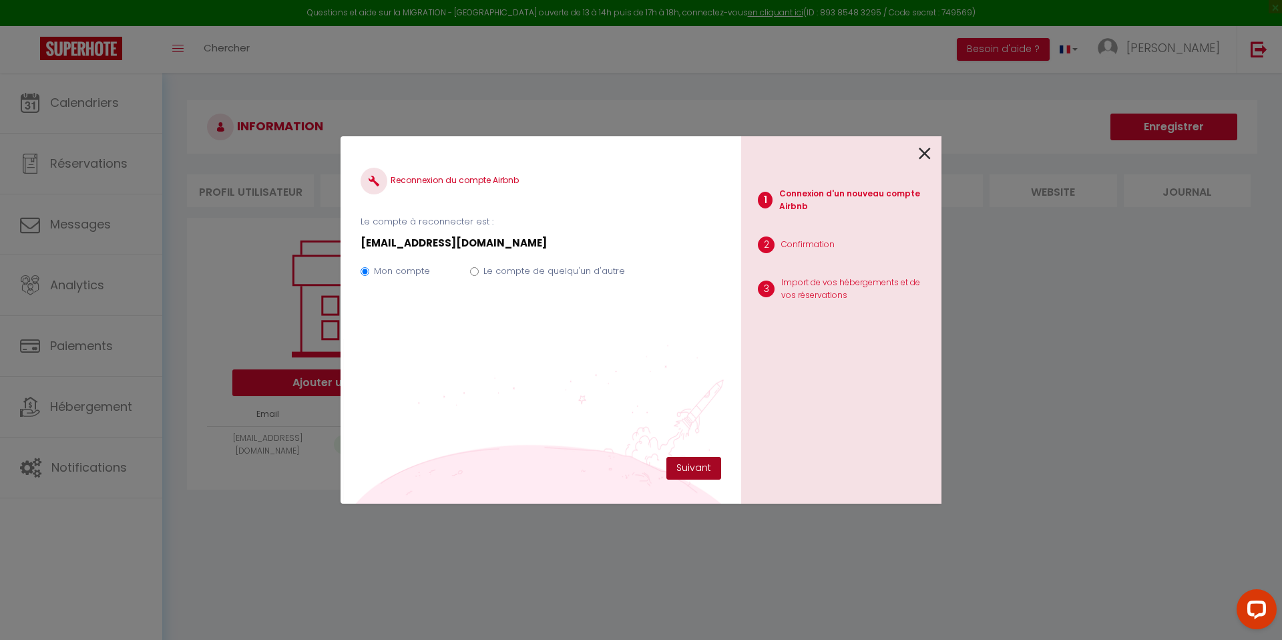
click at [696, 475] on button "Suivant" at bounding box center [694, 468] width 55 height 23
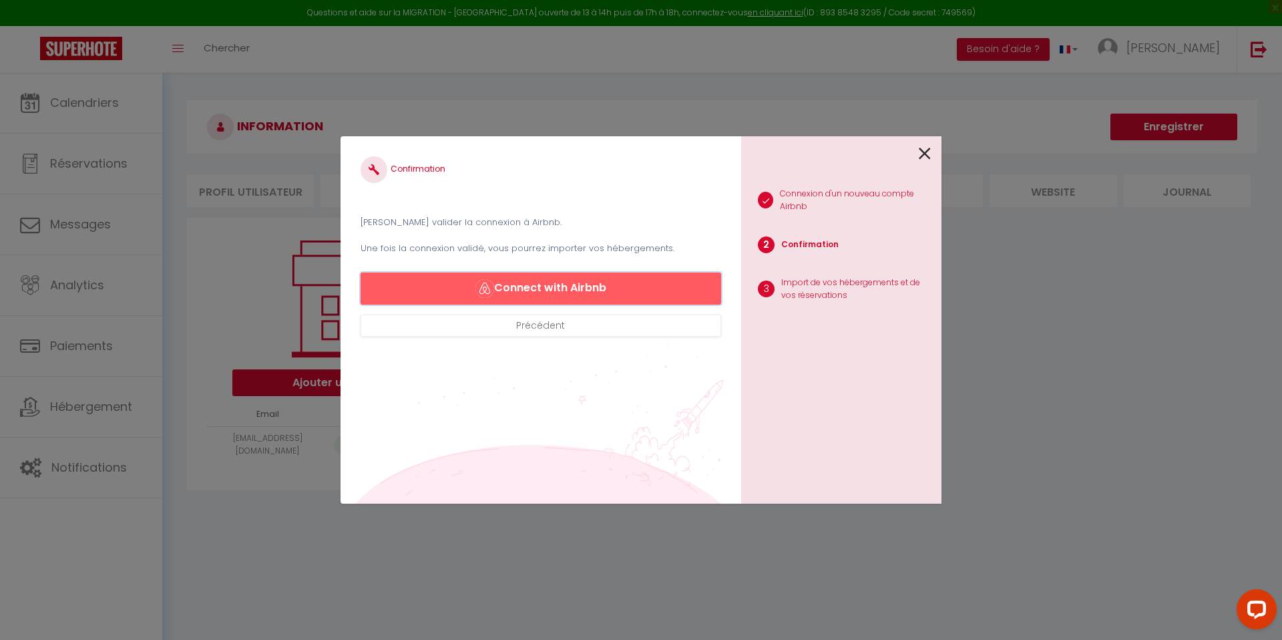
click at [562, 287] on button "Connect with Airbnb" at bounding box center [541, 288] width 361 height 32
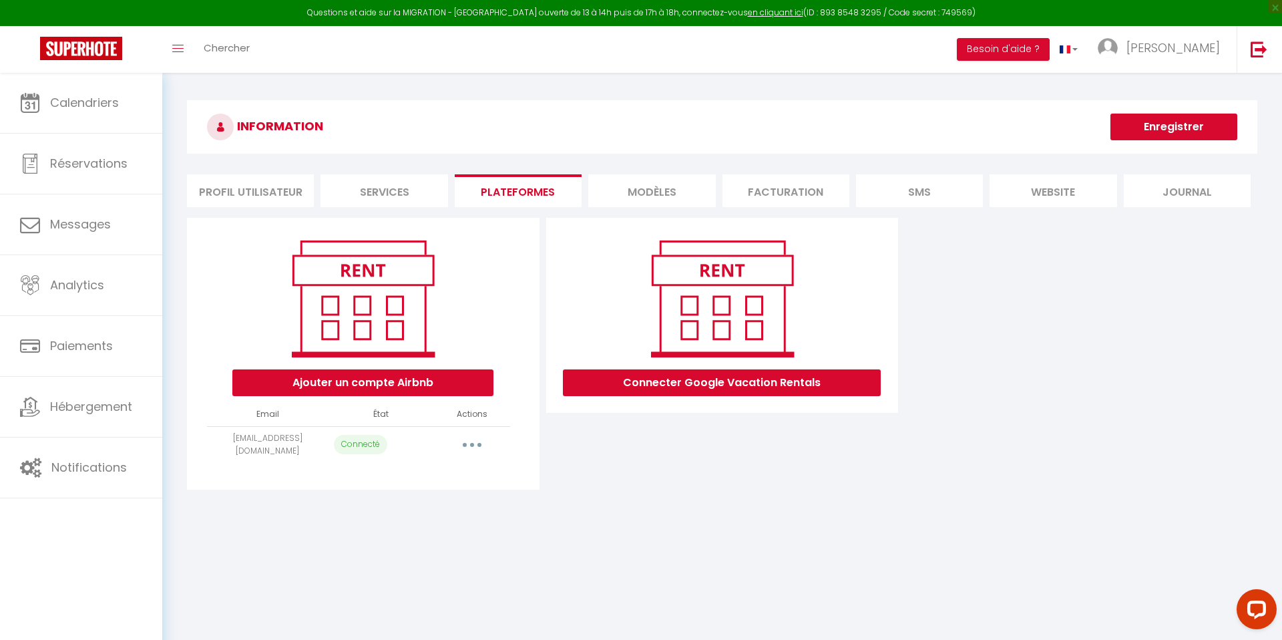
select select "69527"
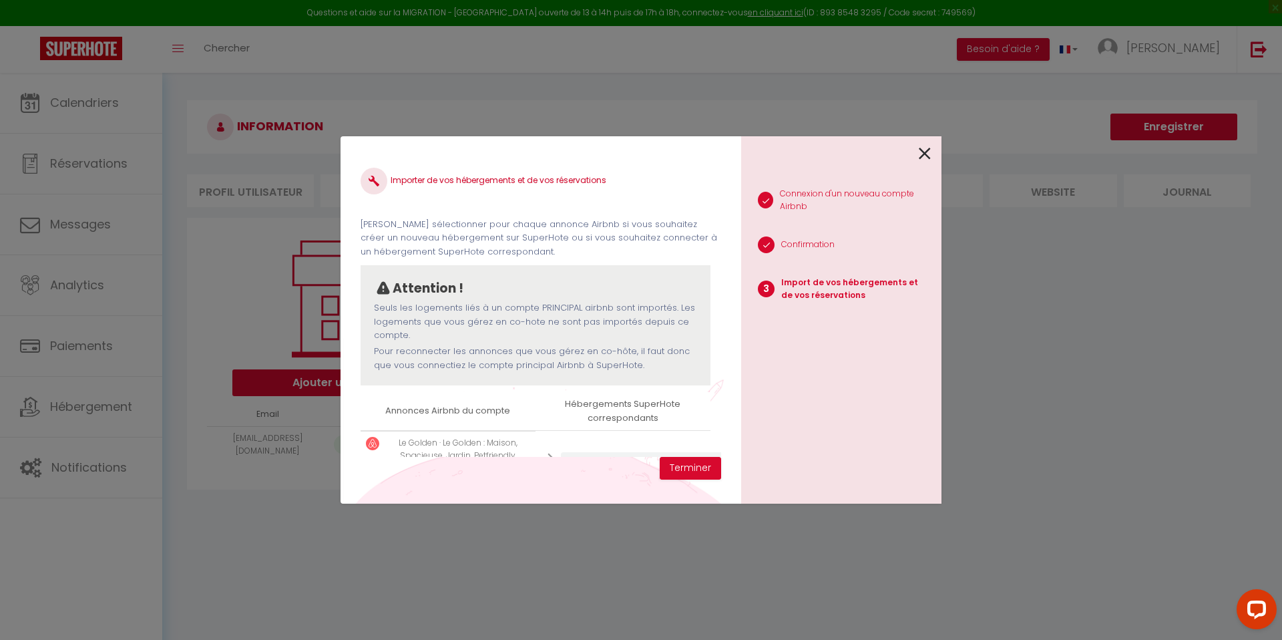
scroll to position [52, 0]
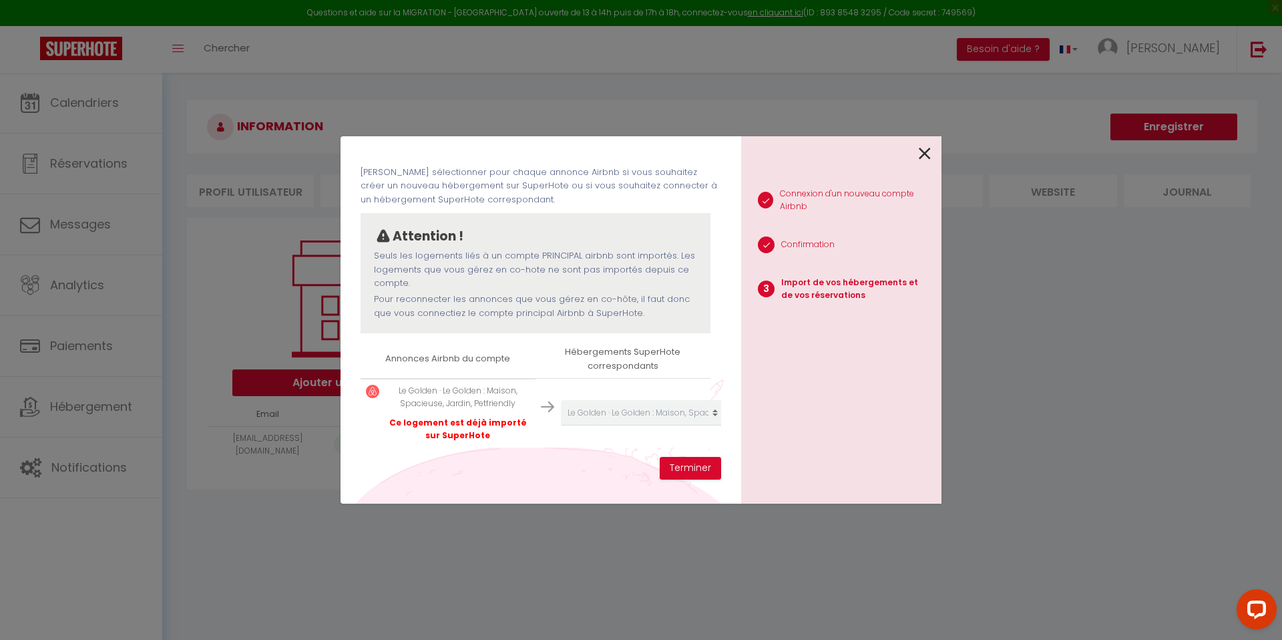
click at [431, 393] on p "Le Golden · Le Golden : Maison, Spacieuse, Jardin, Petfriendly" at bounding box center [458, 397] width 144 height 25
click at [693, 464] on button "Terminer" at bounding box center [690, 468] width 61 height 23
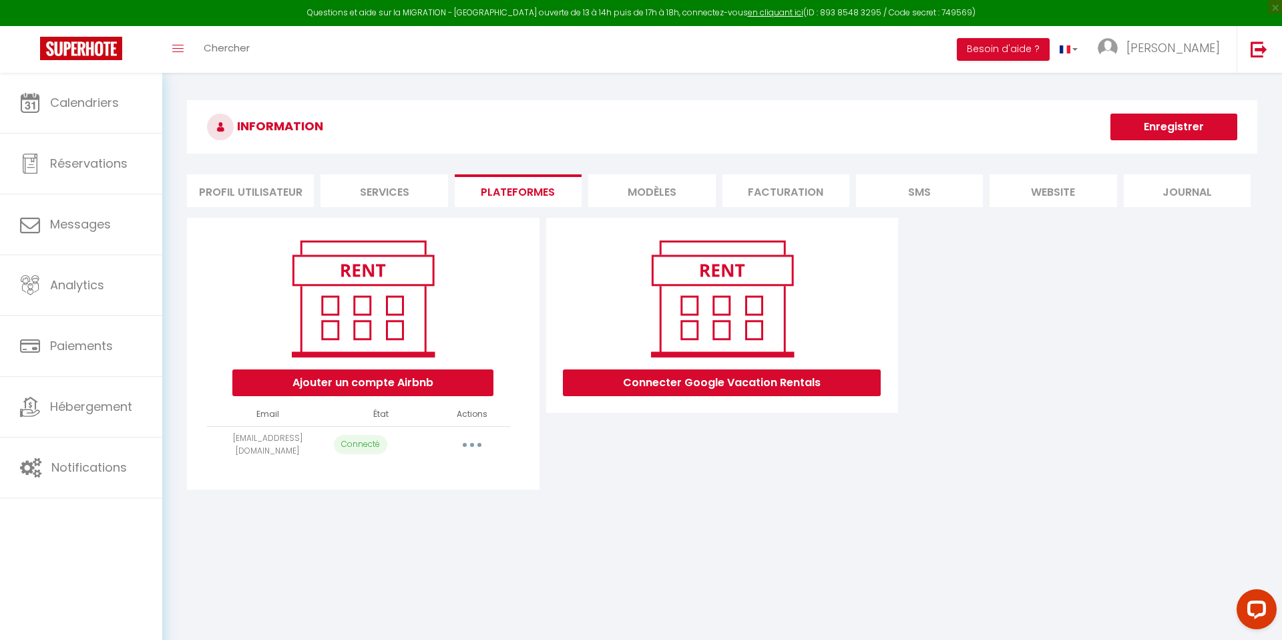
click at [474, 441] on button "button" at bounding box center [471, 444] width 37 height 21
click at [423, 528] on link "Reconnecter le compte" at bounding box center [413, 523] width 148 height 23
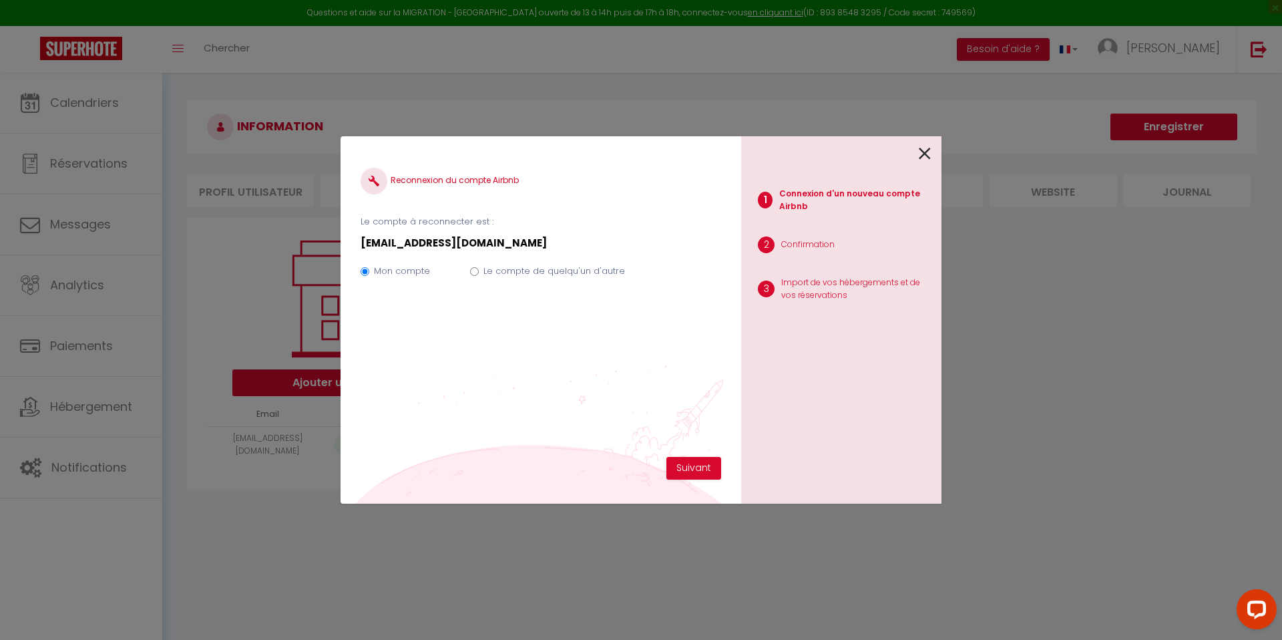
click at [558, 271] on label "Le compte de quelqu'un d'autre" at bounding box center [555, 270] width 142 height 13
click at [479, 271] on input "Le compte de quelqu'un d'autre" at bounding box center [474, 271] width 9 height 9
radio input "true"
radio input "false"
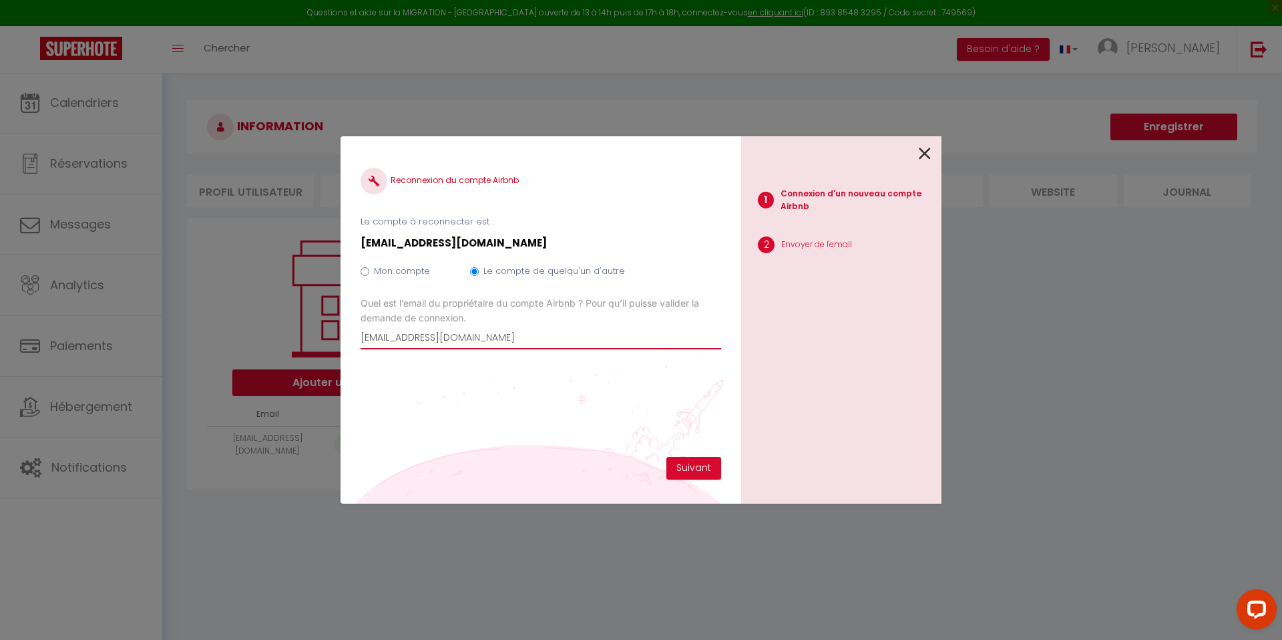
click at [458, 337] on input "[EMAIL_ADDRESS][DOMAIN_NAME]" at bounding box center [541, 337] width 361 height 24
click at [506, 344] on input "[EMAIL_ADDRESS][DOMAIN_NAME]" at bounding box center [541, 337] width 361 height 24
click at [506, 345] on input "[EMAIL_ADDRESS][DOMAIN_NAME]" at bounding box center [541, 337] width 361 height 24
paste input "[PERSON_NAME].[PERSON_NAME]"
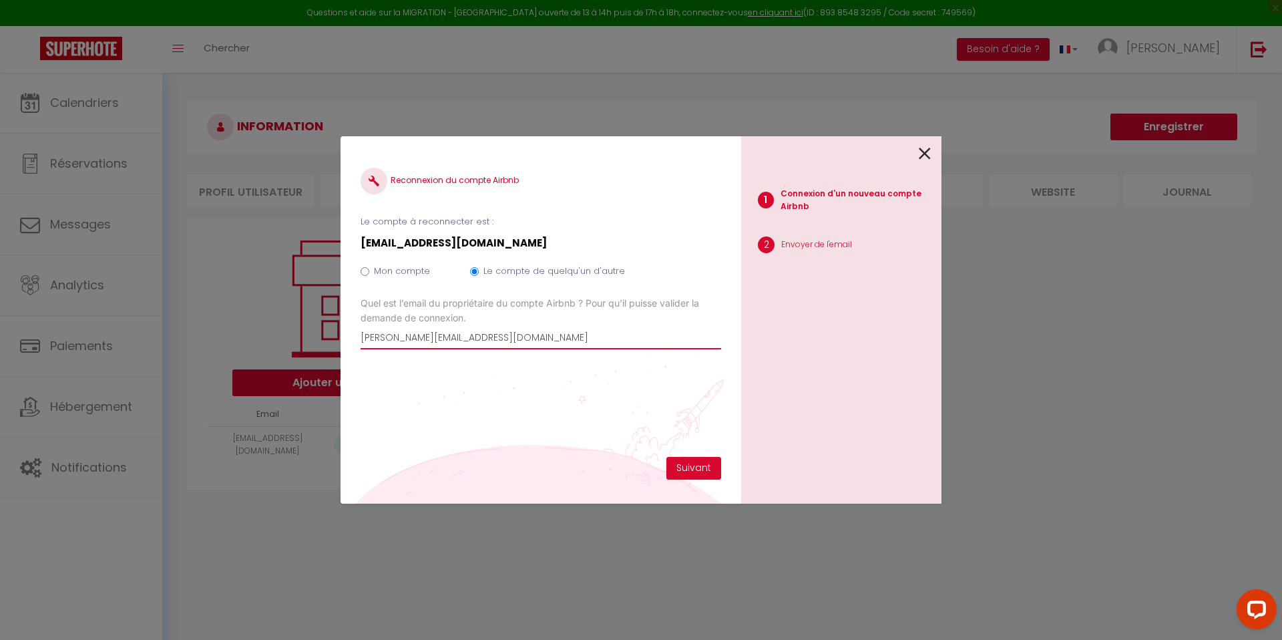
type input "[PERSON_NAME][EMAIL_ADDRESS][DOMAIN_NAME]"
click at [697, 470] on button "Suivant" at bounding box center [694, 468] width 55 height 23
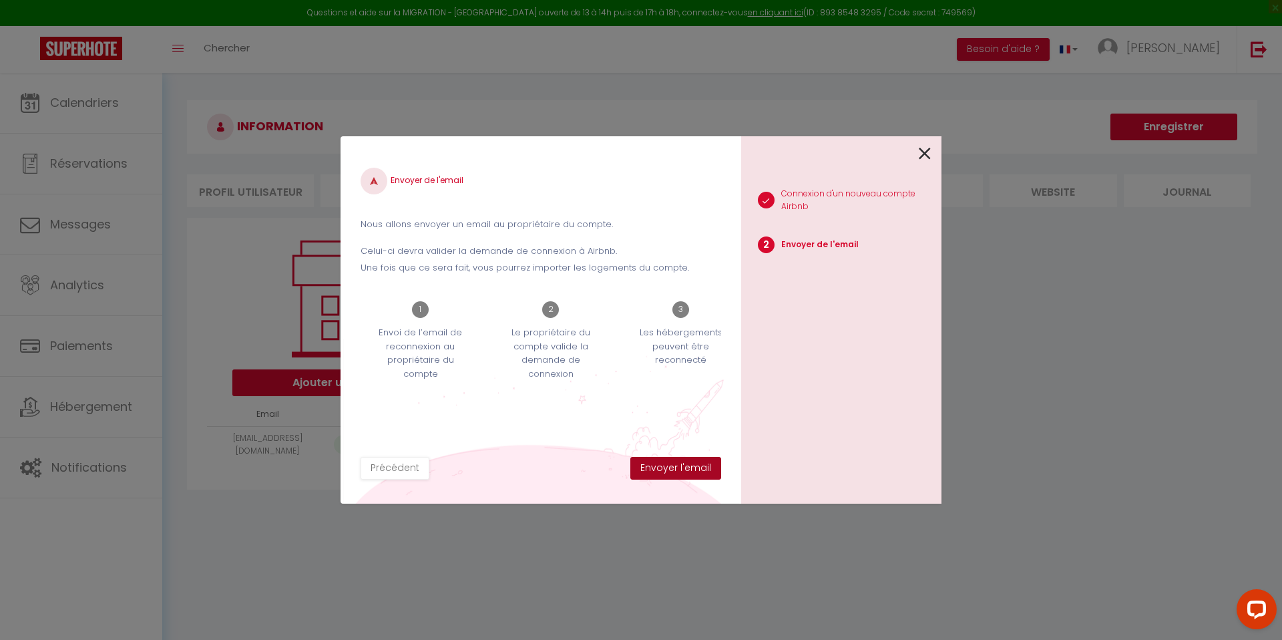
click at [679, 472] on button "Envoyer l'email" at bounding box center [675, 468] width 91 height 23
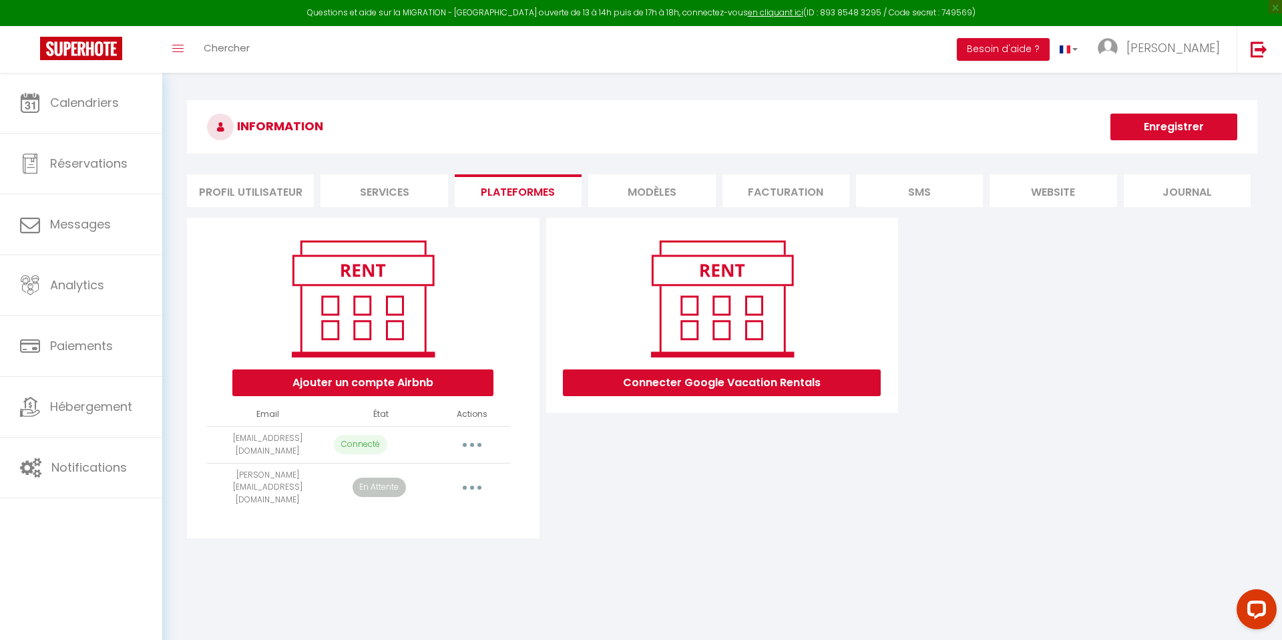
click at [469, 480] on button "button" at bounding box center [471, 487] width 37 height 21
click at [427, 562] on link "Reconnecter le compte" at bounding box center [413, 566] width 148 height 23
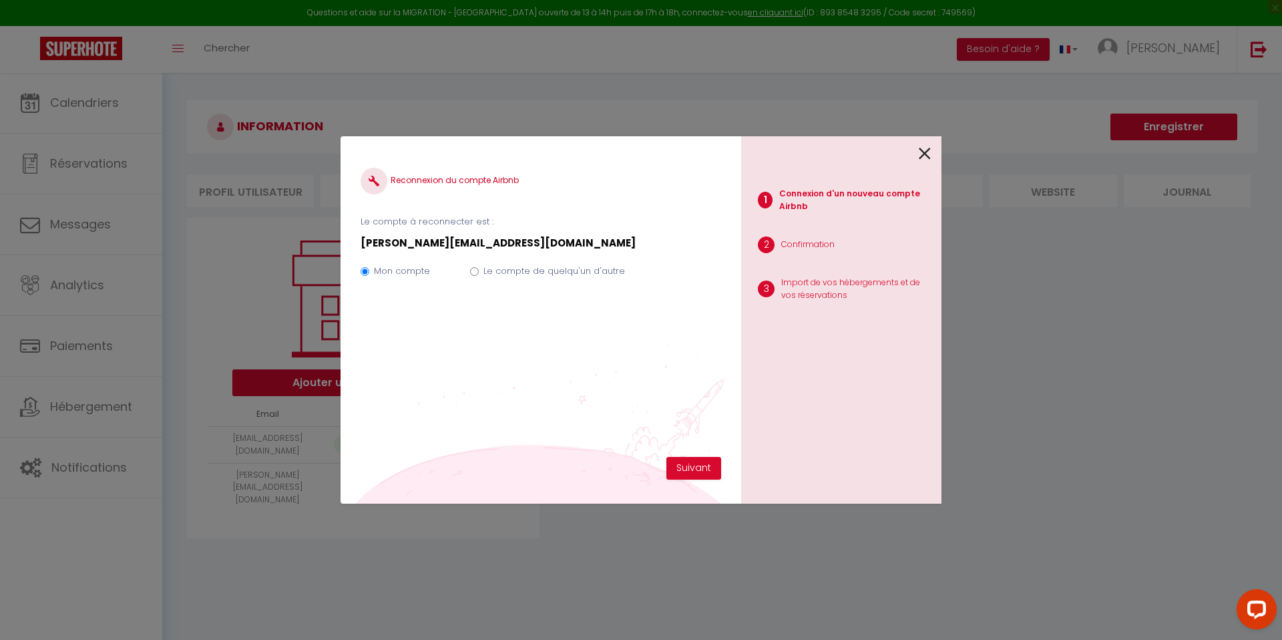
click at [542, 270] on label "Le compte de quelqu'un d'autre" at bounding box center [555, 270] width 142 height 13
click at [479, 270] on input "Le compte de quelqu'un d'autre" at bounding box center [474, 271] width 9 height 9
radio input "true"
radio input "false"
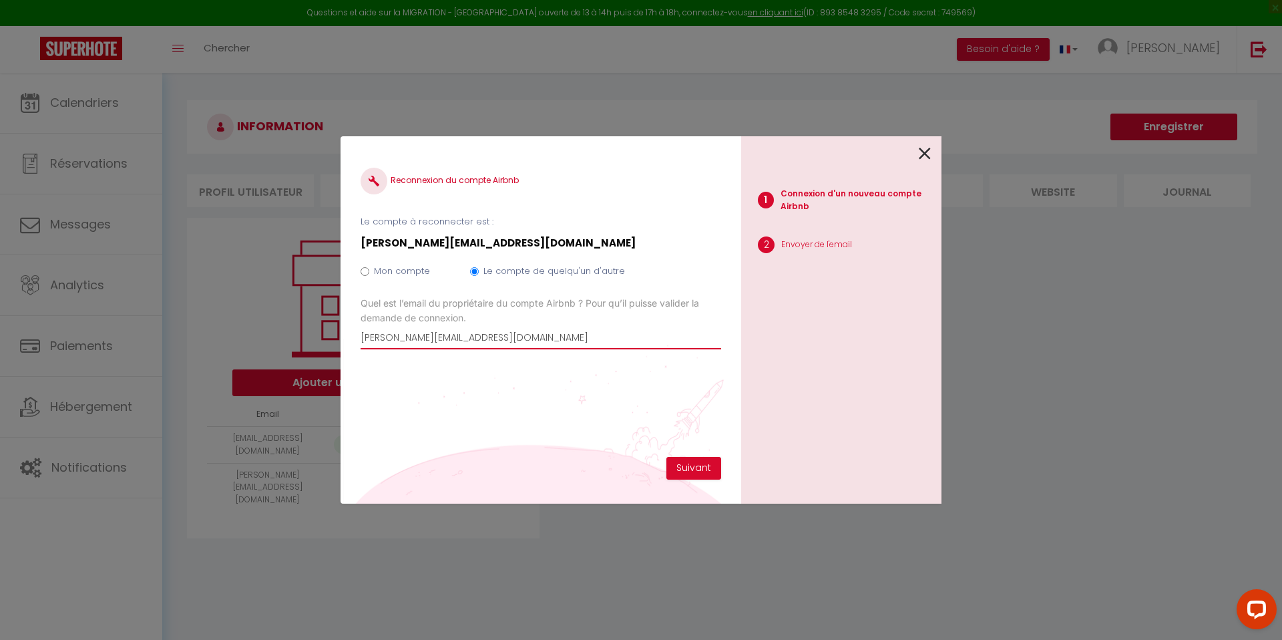
click at [447, 332] on input "[PERSON_NAME][EMAIL_ADDRESS][DOMAIN_NAME]" at bounding box center [541, 337] width 361 height 24
paste input "bjanin27"
type input "[EMAIL_ADDRESS][DOMAIN_NAME]"
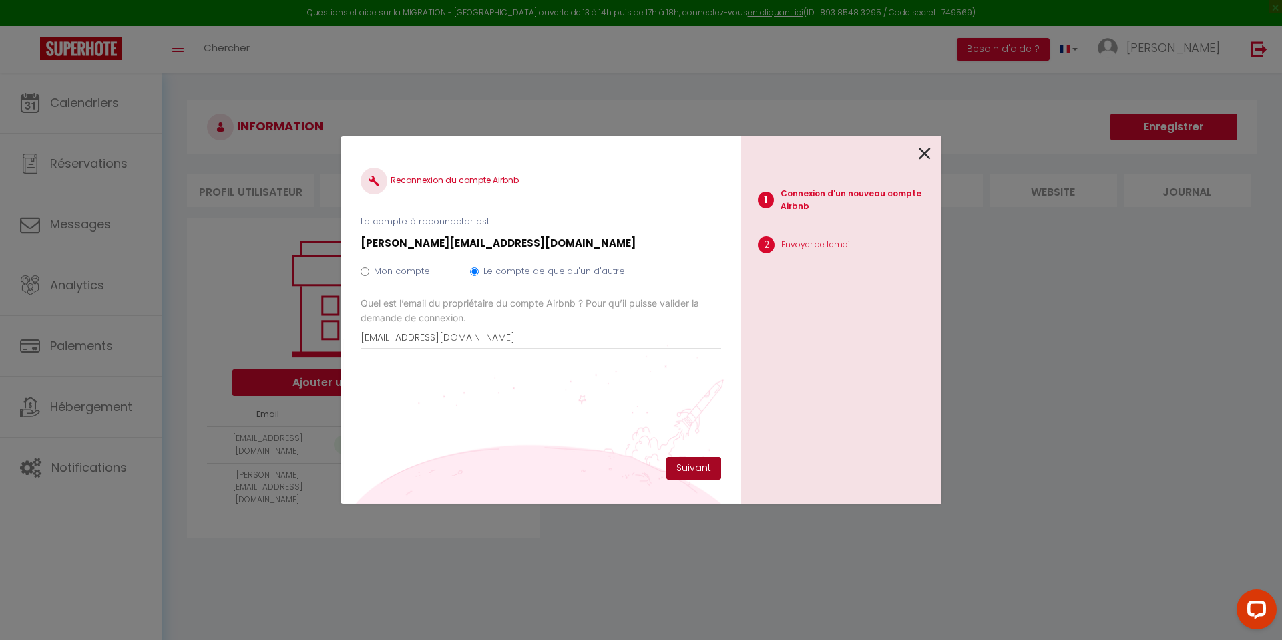
click at [691, 466] on button "Suivant" at bounding box center [694, 468] width 55 height 23
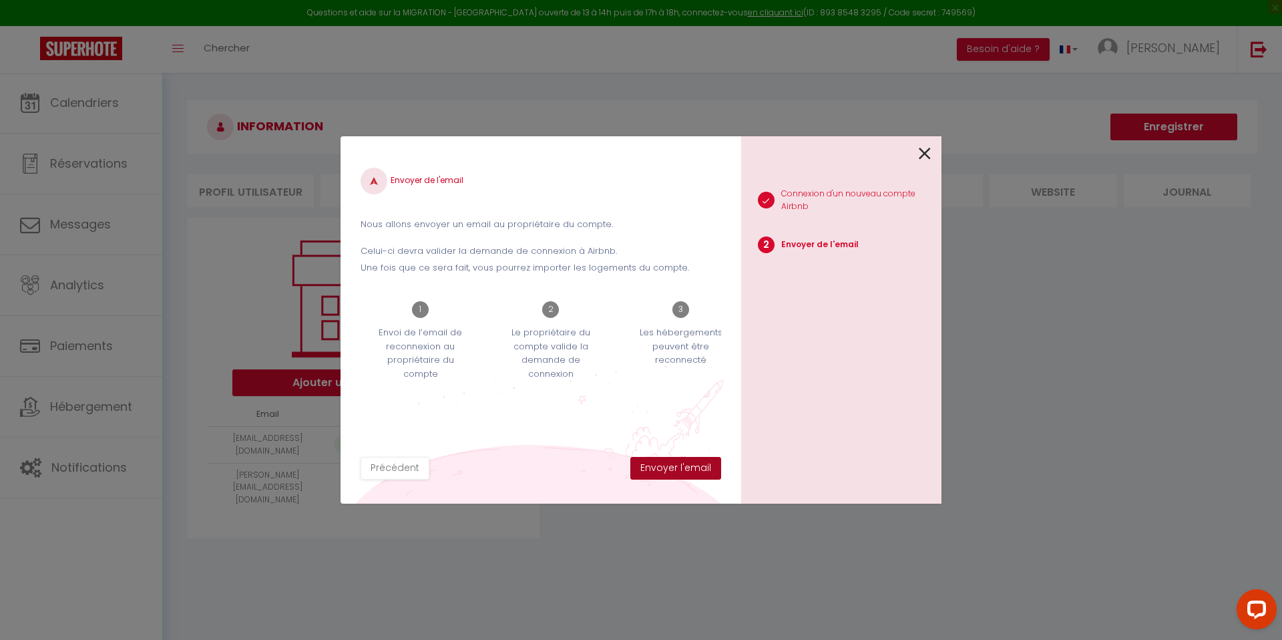
click at [691, 466] on button "Envoyer l'email" at bounding box center [675, 468] width 91 height 23
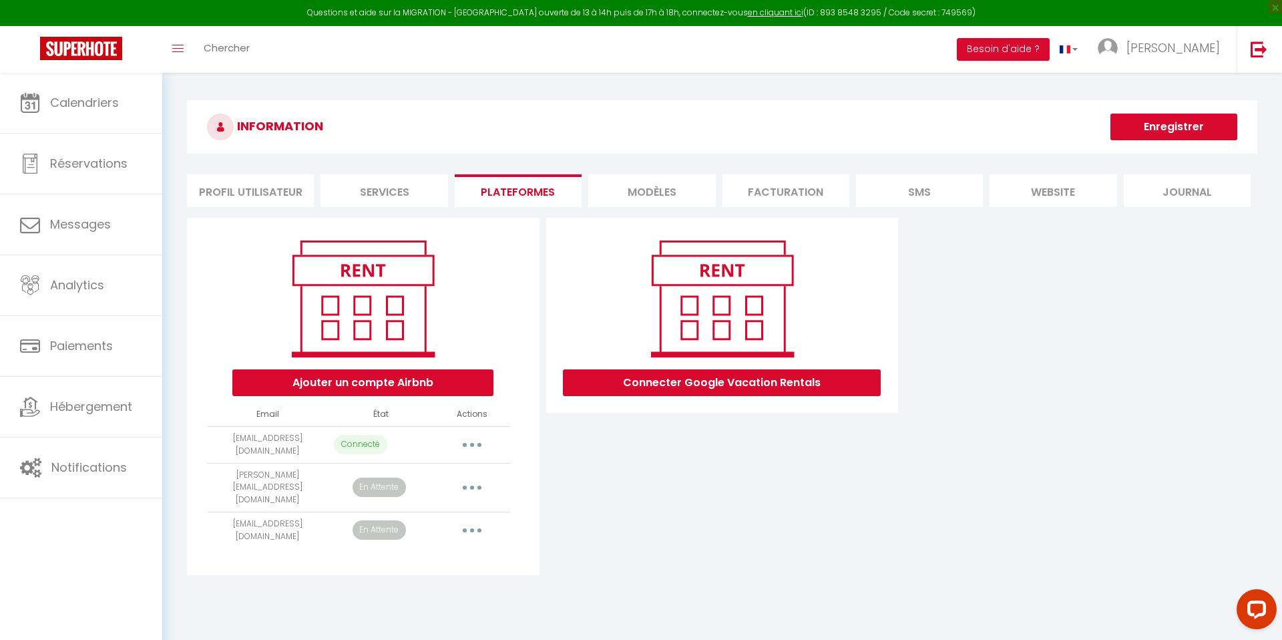
click at [476, 446] on button "button" at bounding box center [471, 444] width 37 height 21
click at [435, 521] on link "Reconnecter le compte" at bounding box center [413, 523] width 148 height 23
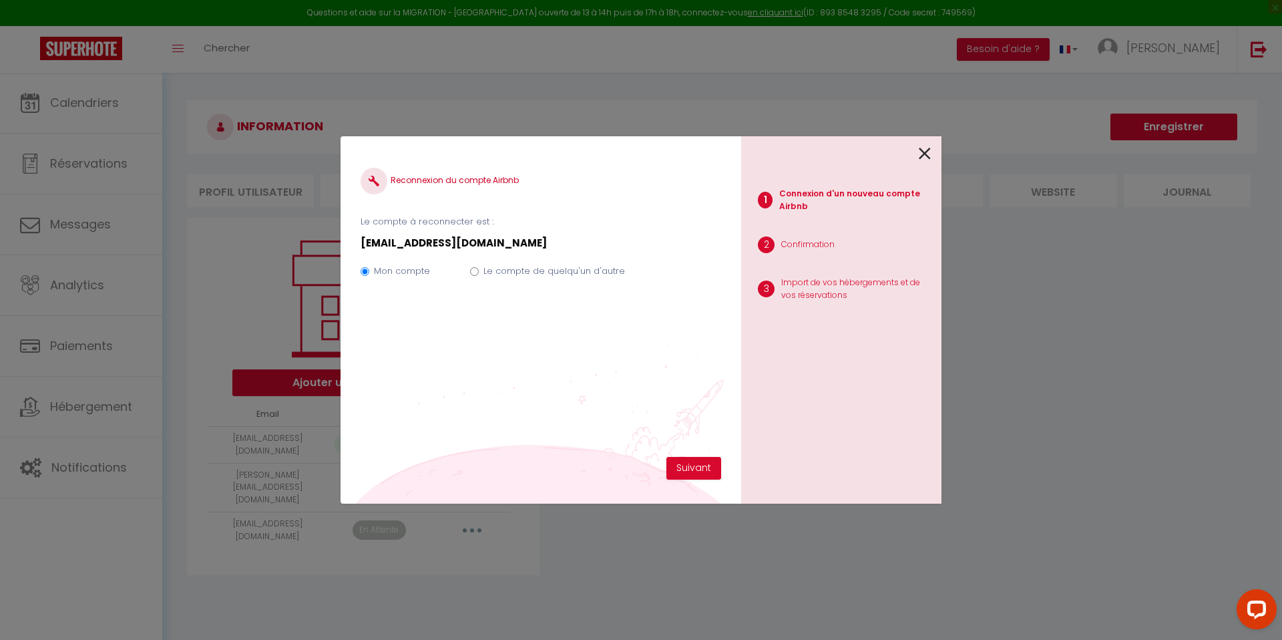
click at [528, 268] on label "Le compte de quelqu'un d'autre" at bounding box center [555, 270] width 142 height 13
click at [479, 268] on input "Le compte de quelqu'un d'autre" at bounding box center [474, 271] width 9 height 9
radio input "true"
radio input "false"
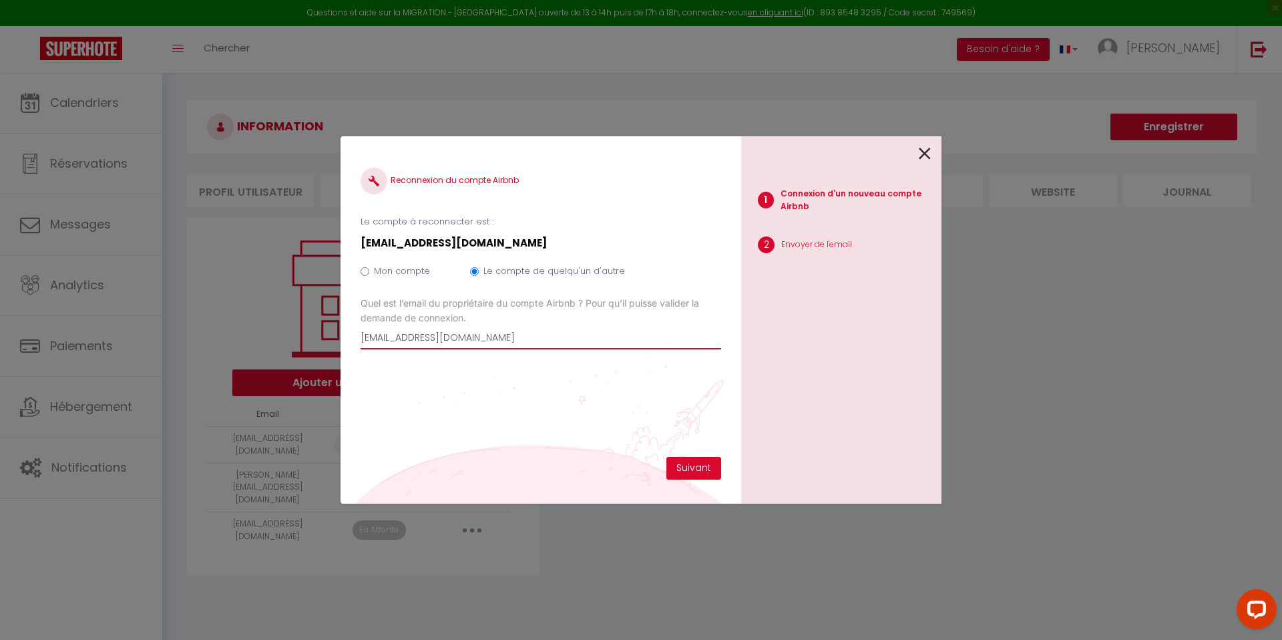
click at [477, 343] on input "[EMAIL_ADDRESS][DOMAIN_NAME]" at bounding box center [541, 337] width 361 height 24
paste input "supermans_eclate@hot"
type input "[EMAIL_ADDRESS][DOMAIN_NAME]"
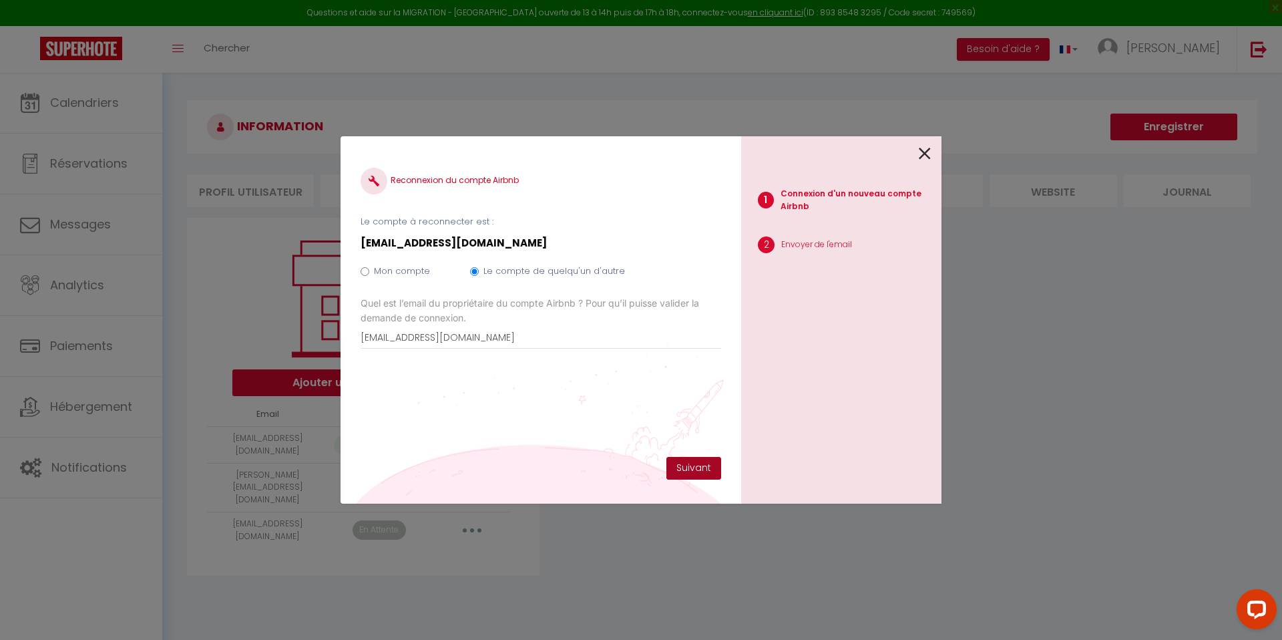
click at [699, 475] on button "Suivant" at bounding box center [694, 468] width 55 height 23
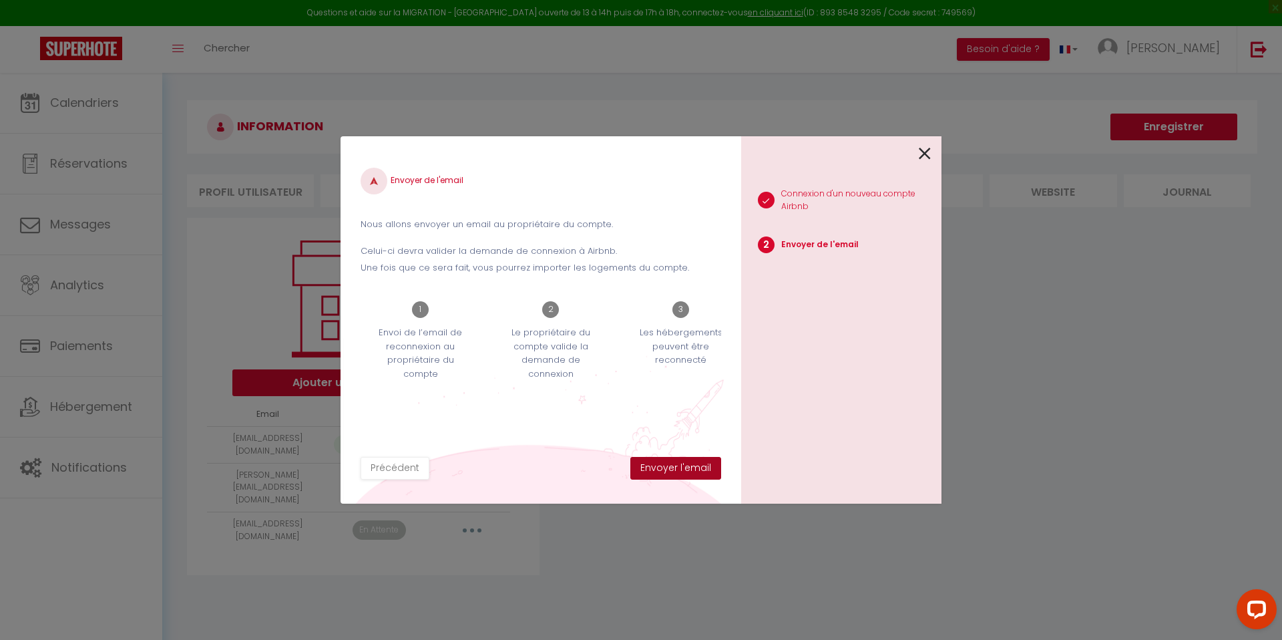
click at [681, 472] on button "Envoyer l'email" at bounding box center [675, 468] width 91 height 23
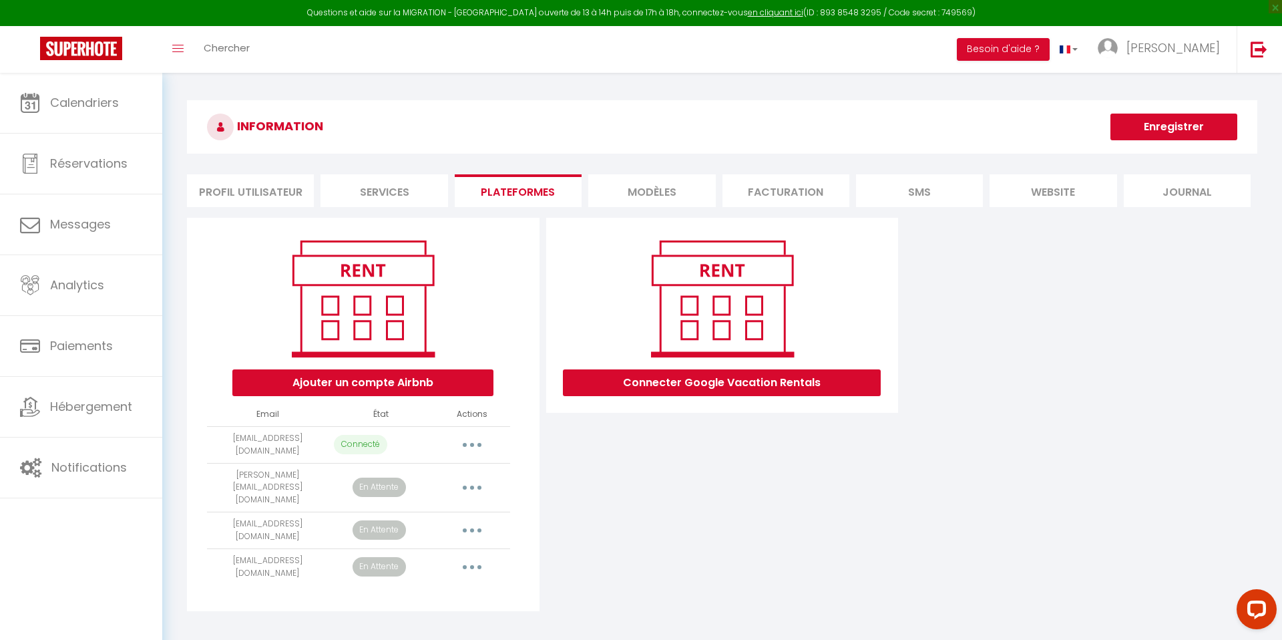
click at [487, 442] on button "button" at bounding box center [471, 444] width 37 height 21
click at [435, 526] on link "Reconnecter le compte" at bounding box center [413, 523] width 148 height 23
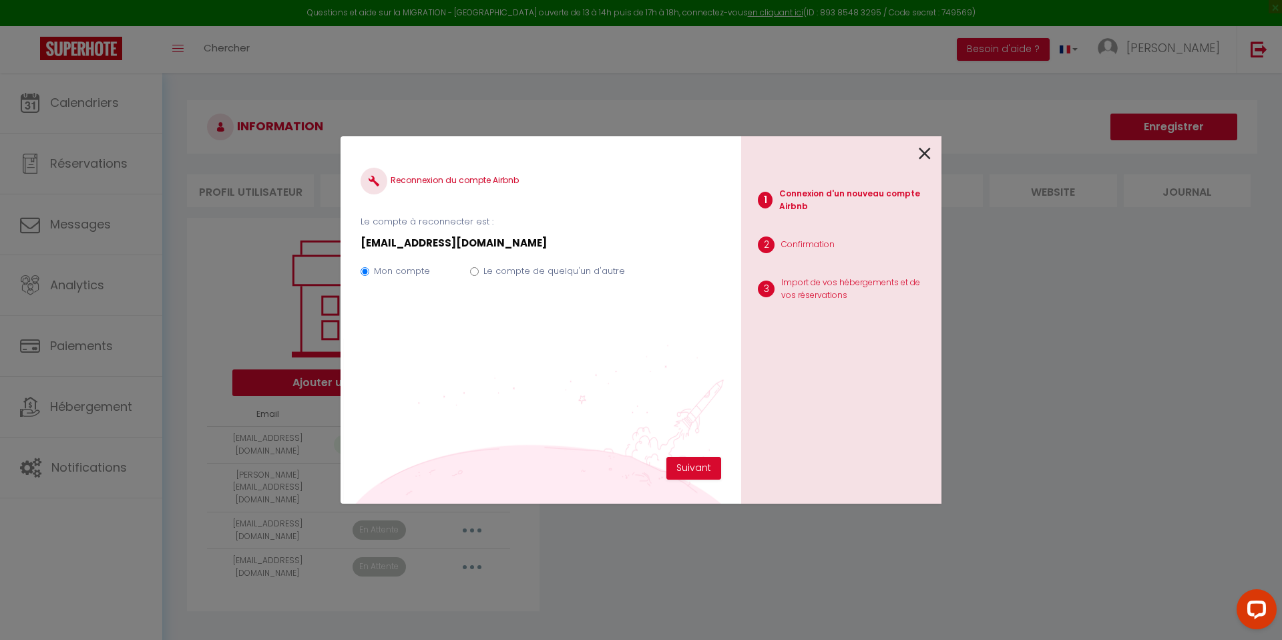
click at [481, 273] on div "Mon compte Le compte de quelqu'un d'autre" at bounding box center [541, 273] width 361 height 45
click at [476, 270] on input "Le compte de quelqu'un d'autre" at bounding box center [474, 271] width 9 height 9
radio input "true"
radio input "false"
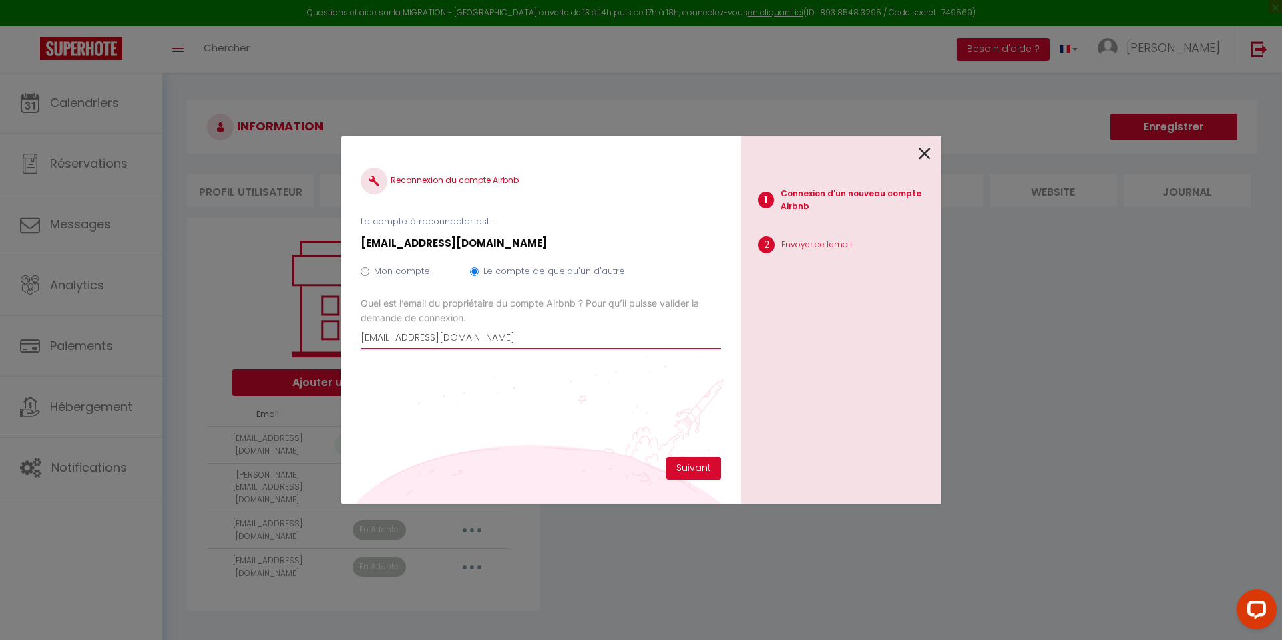
click at [451, 330] on input "[EMAIL_ADDRESS][DOMAIN_NAME]" at bounding box center [541, 337] width 361 height 24
paste input "[EMAIL_ADDRESS][DOMAIN_NAME]"
type input "[EMAIL_ADDRESS][DOMAIN_NAME]"
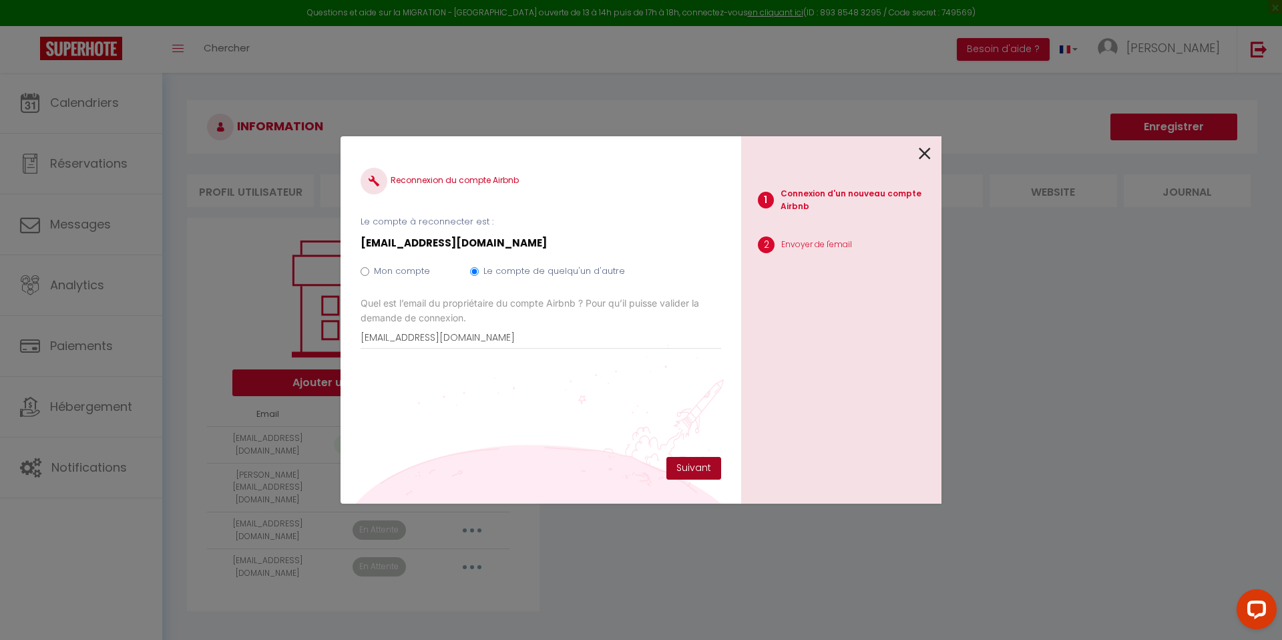
click at [677, 464] on button "Suivant" at bounding box center [694, 468] width 55 height 23
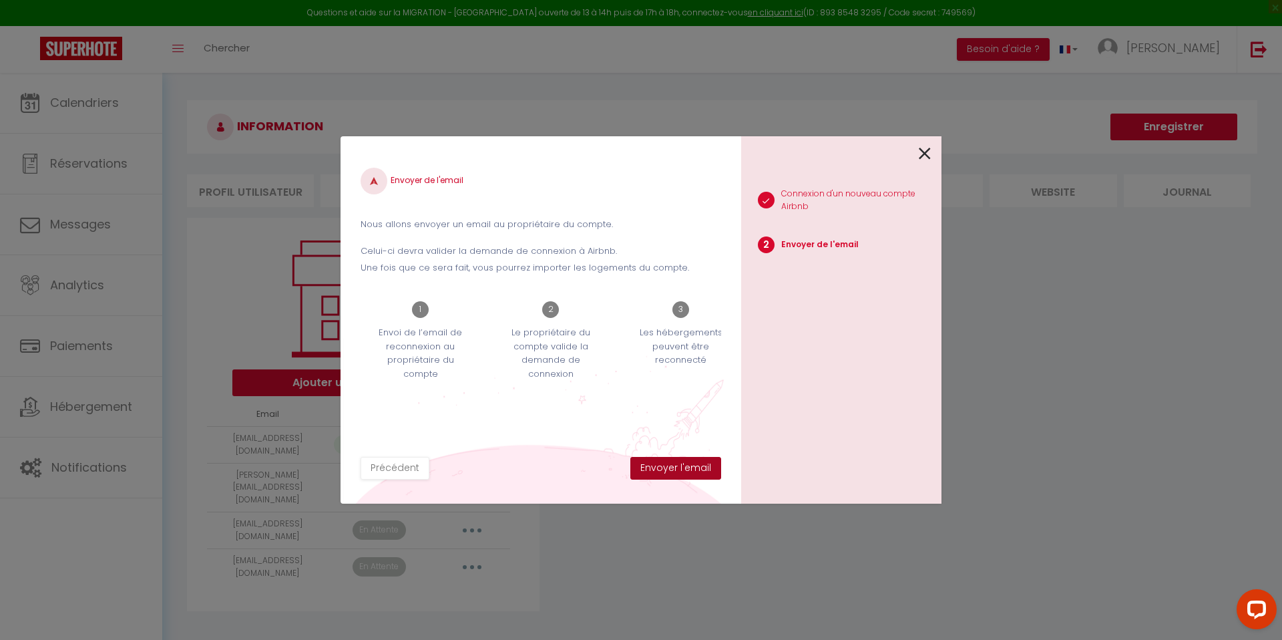
click at [689, 467] on button "Envoyer l'email" at bounding box center [675, 468] width 91 height 23
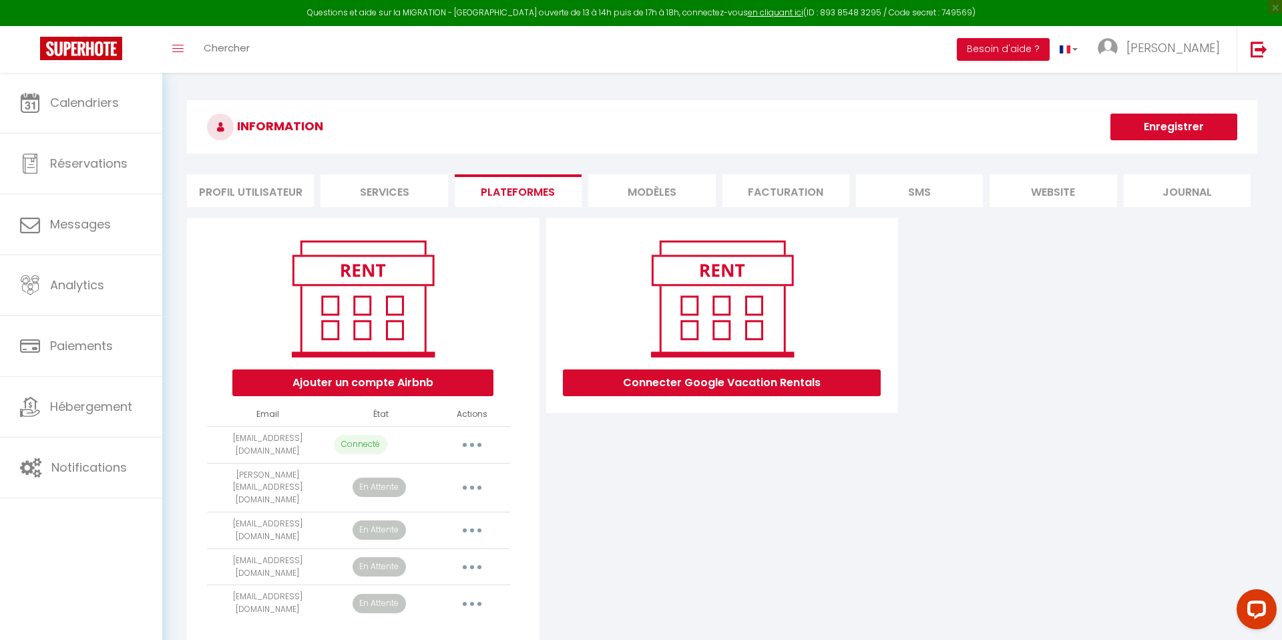
click at [475, 441] on button "button" at bounding box center [471, 444] width 37 height 21
click at [415, 524] on link "Reconnecter le compte" at bounding box center [413, 523] width 148 height 23
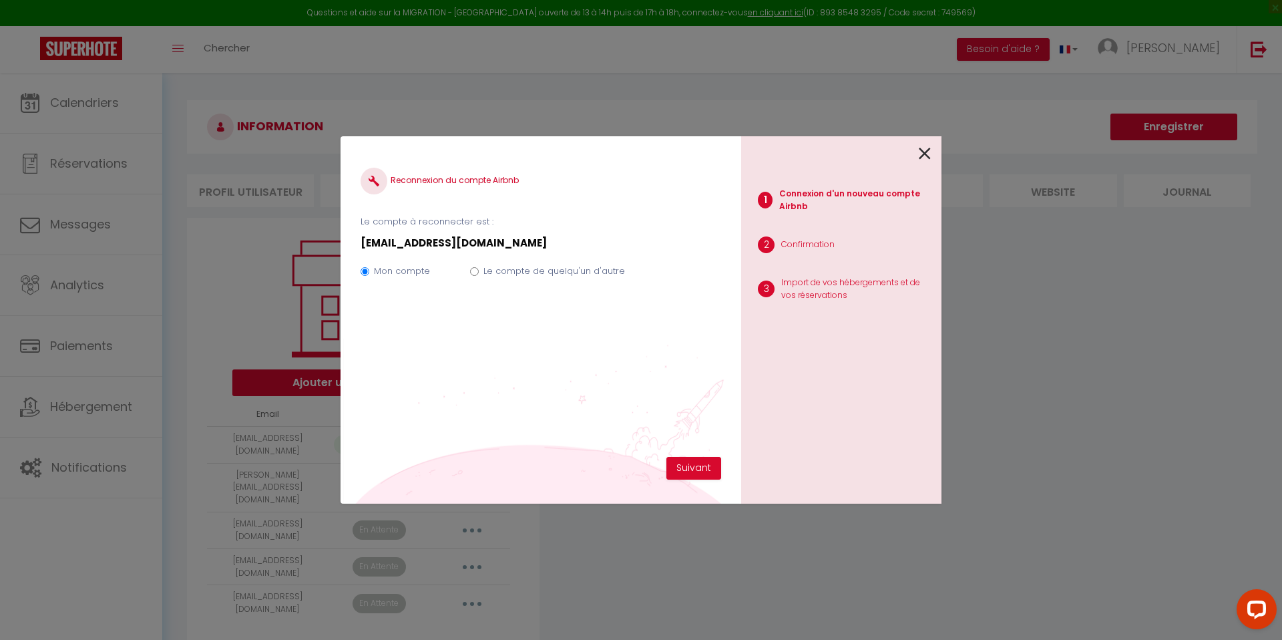
click at [511, 266] on label "Le compte de quelqu'un d'autre" at bounding box center [555, 270] width 142 height 13
click at [479, 267] on input "Le compte de quelqu'un d'autre" at bounding box center [474, 271] width 9 height 9
radio input "true"
radio input "false"
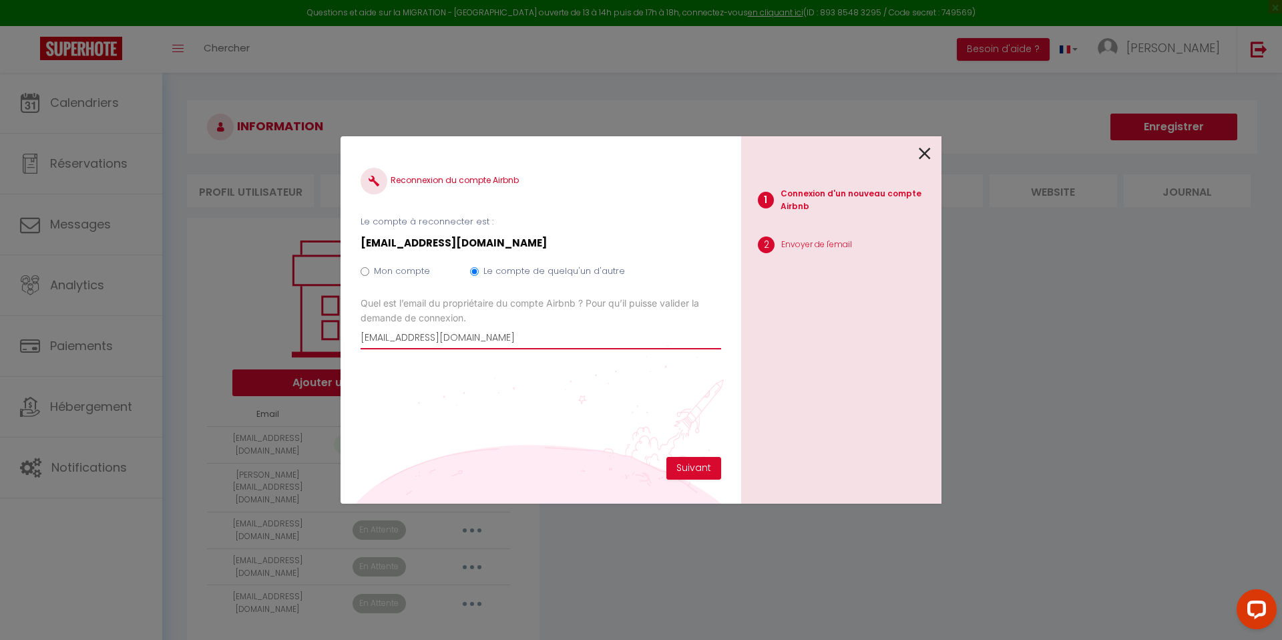
click at [472, 337] on input "[EMAIL_ADDRESS][DOMAIN_NAME]" at bounding box center [541, 337] width 361 height 24
paste input "[EMAIL_ADDRESS][DOMAIN_NAME]"
type input "[EMAIL_ADDRESS][DOMAIN_NAME]"
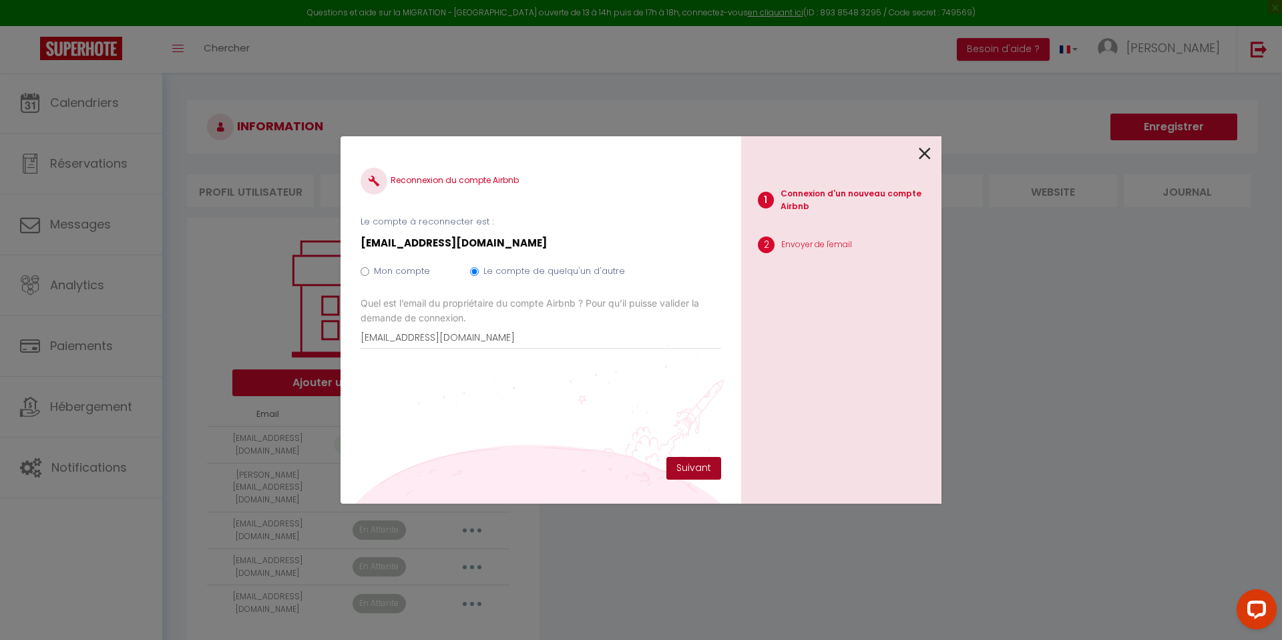
click at [691, 460] on button "Suivant" at bounding box center [694, 468] width 55 height 23
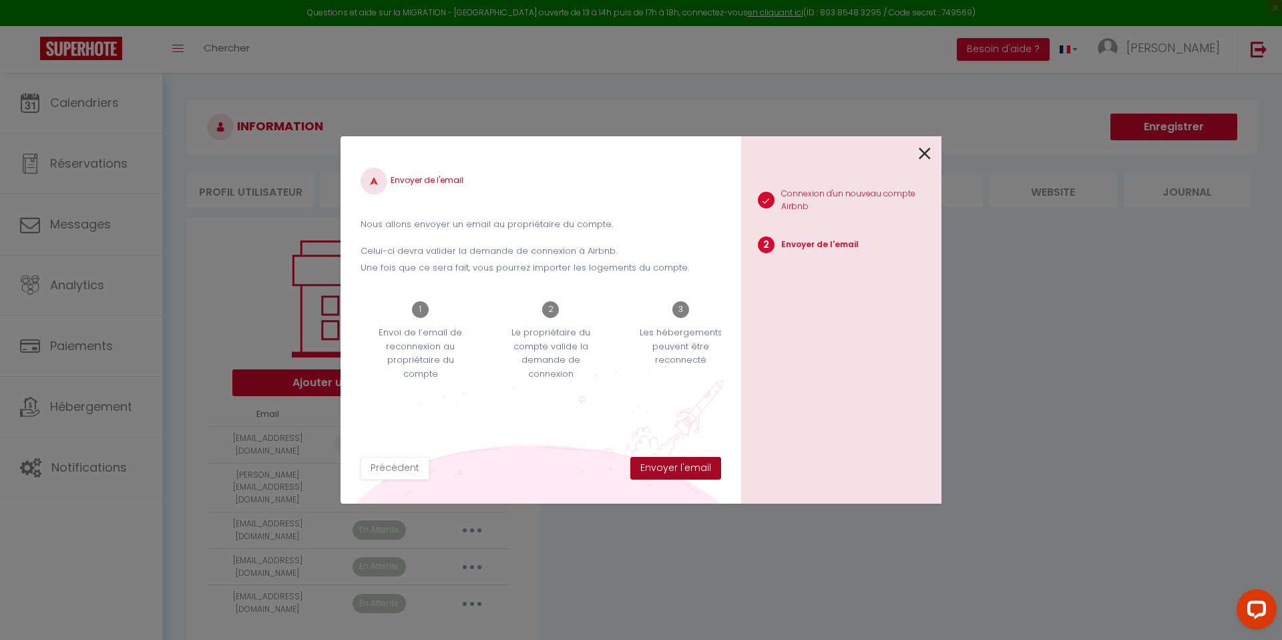
click at [694, 462] on button "Envoyer l'email" at bounding box center [675, 468] width 91 height 23
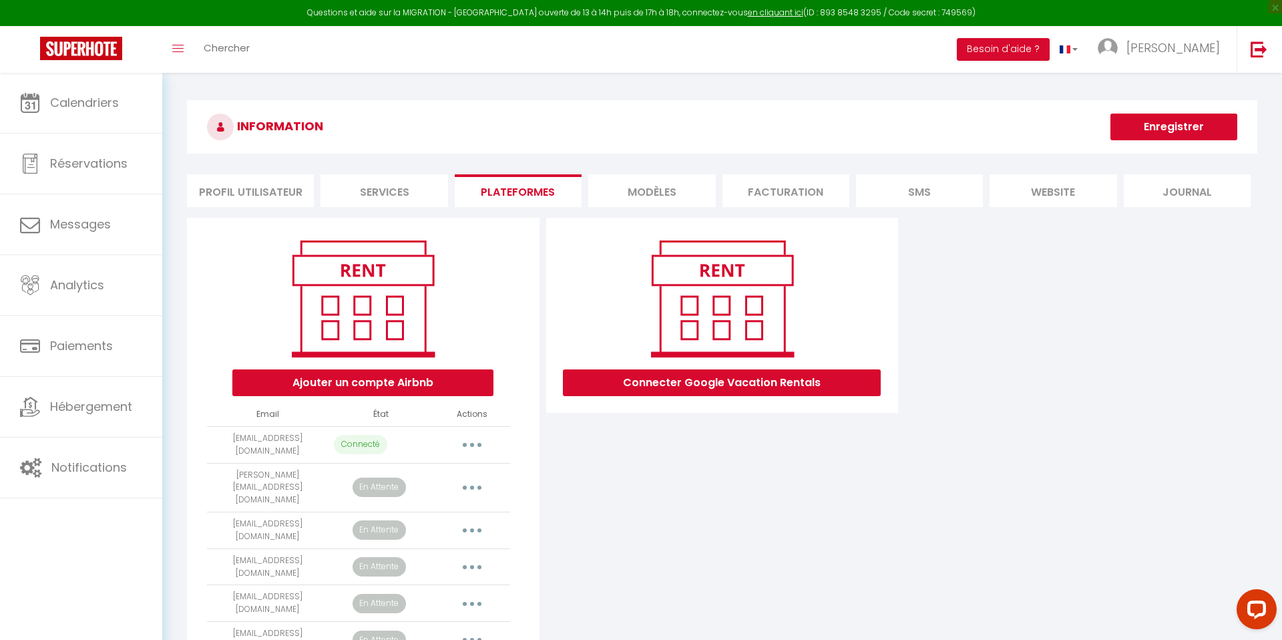
click at [472, 451] on button "button" at bounding box center [471, 444] width 37 height 21
click at [411, 524] on link "Reconnecter le compte" at bounding box center [413, 523] width 148 height 23
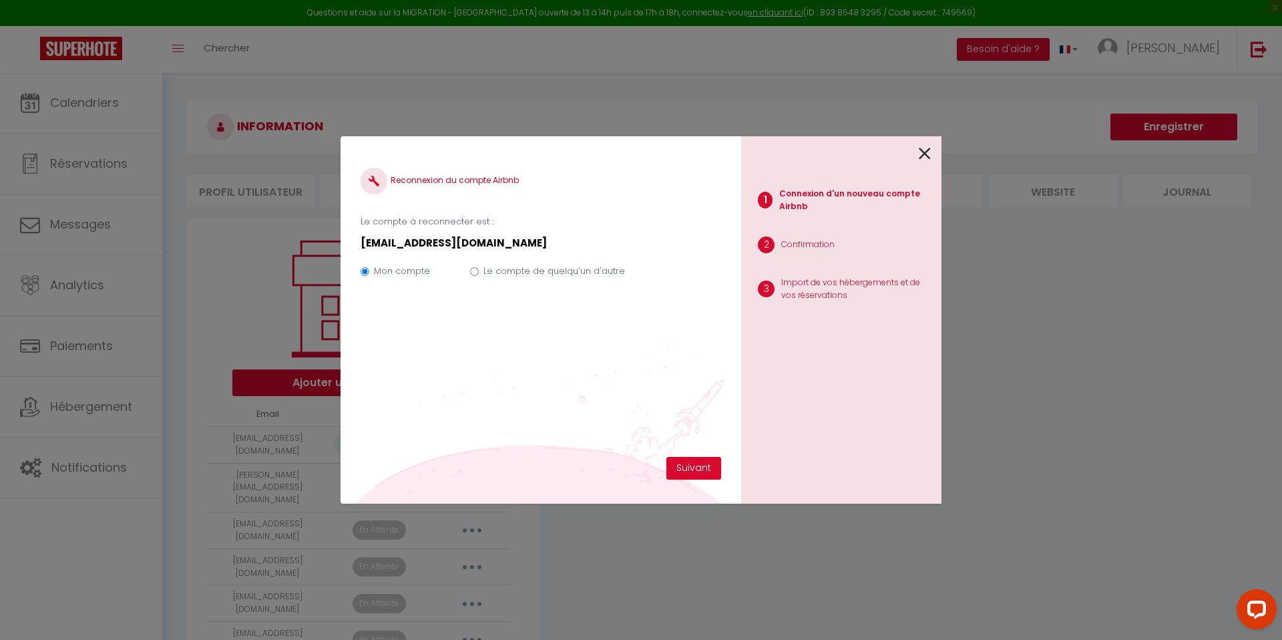
click at [510, 270] on label "Le compte de quelqu'un d'autre" at bounding box center [555, 270] width 142 height 13
click at [479, 270] on input "Le compte de quelqu'un d'autre" at bounding box center [474, 271] width 9 height 9
radio input "true"
radio input "false"
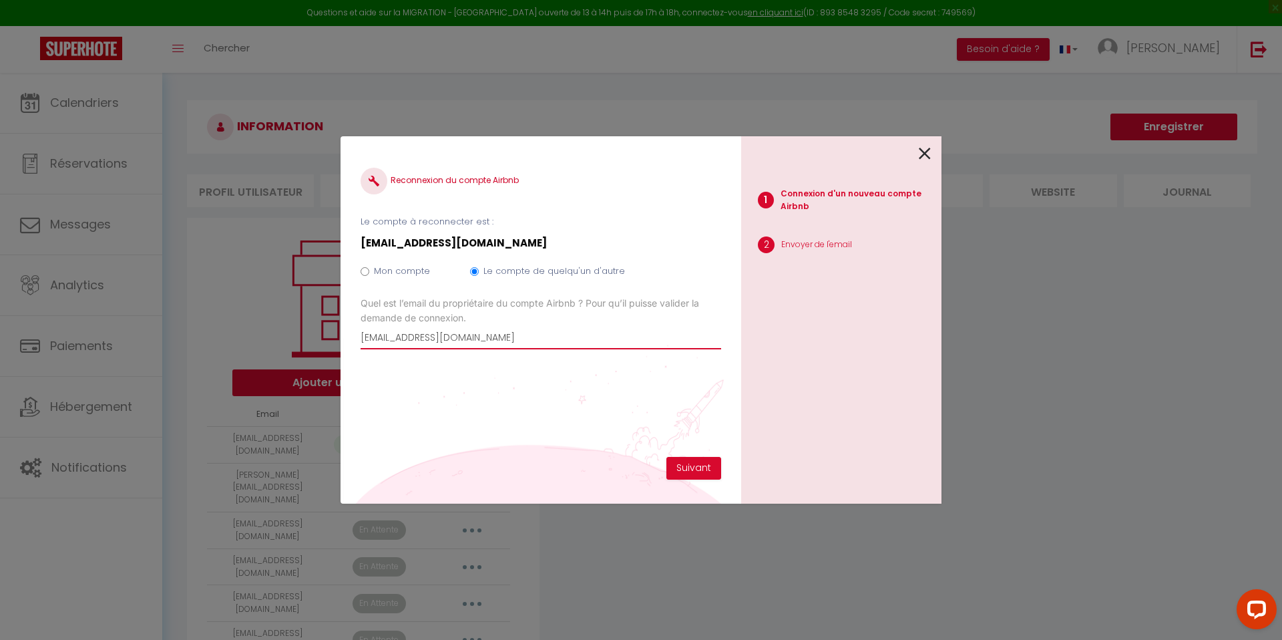
click at [463, 341] on input "[EMAIL_ADDRESS][DOMAIN_NAME]" at bounding box center [541, 337] width 361 height 24
paste input "aurelien.magn"
type input "[EMAIL_ADDRESS][DOMAIN_NAME]"
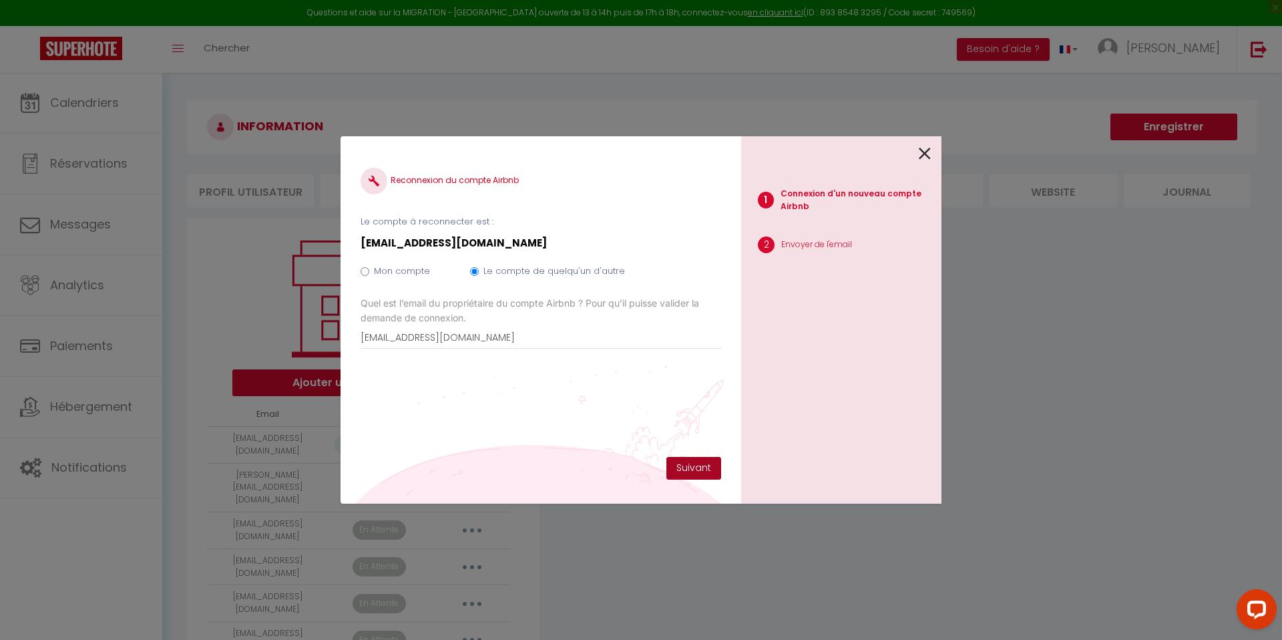
click at [694, 472] on button "Suivant" at bounding box center [694, 468] width 55 height 23
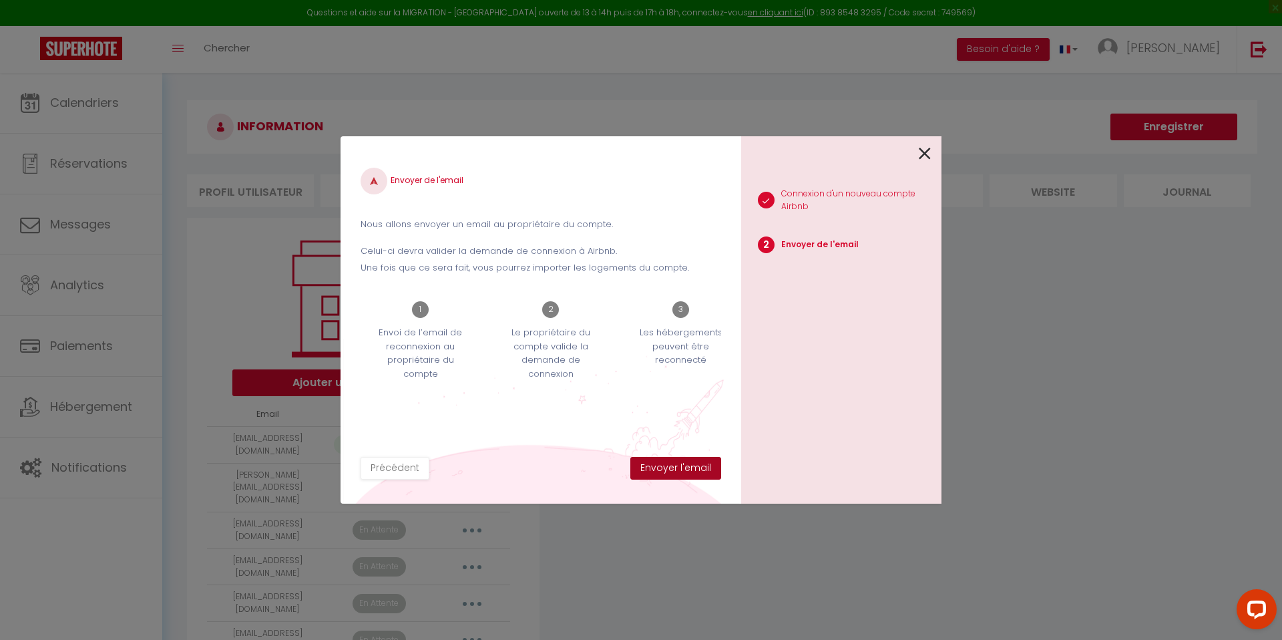
click at [698, 468] on button "Envoyer l'email" at bounding box center [675, 468] width 91 height 23
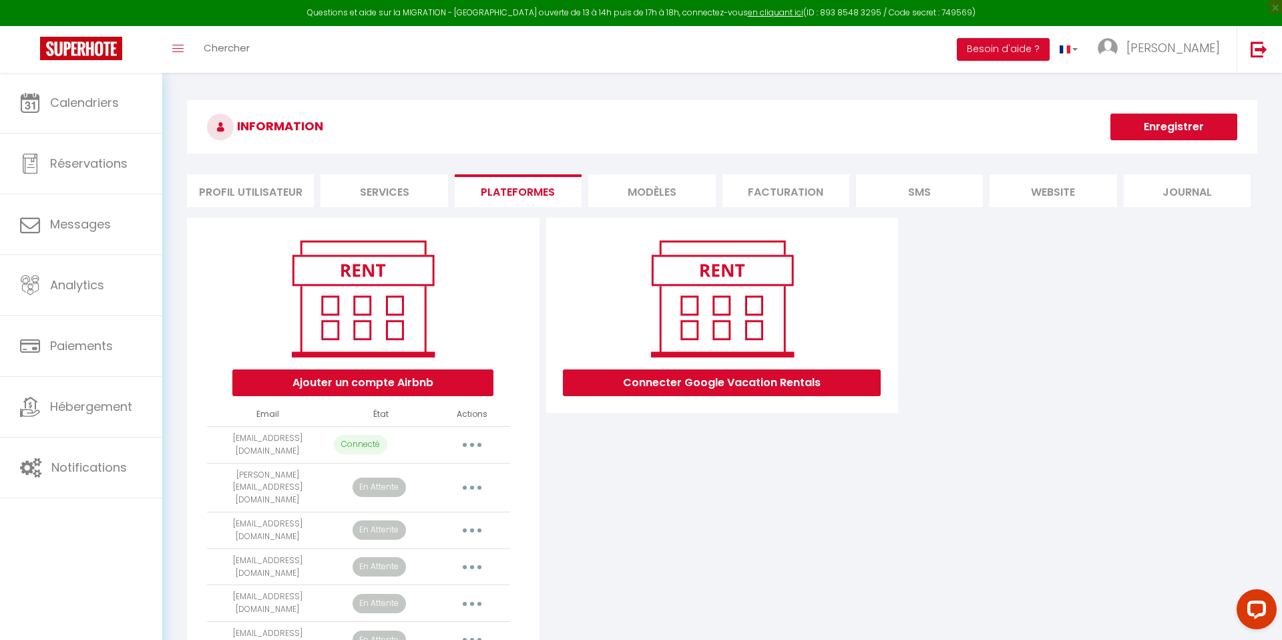
click at [476, 444] on button "button" at bounding box center [471, 444] width 37 height 21
click at [449, 519] on link "Reconnecter le compte" at bounding box center [413, 523] width 148 height 23
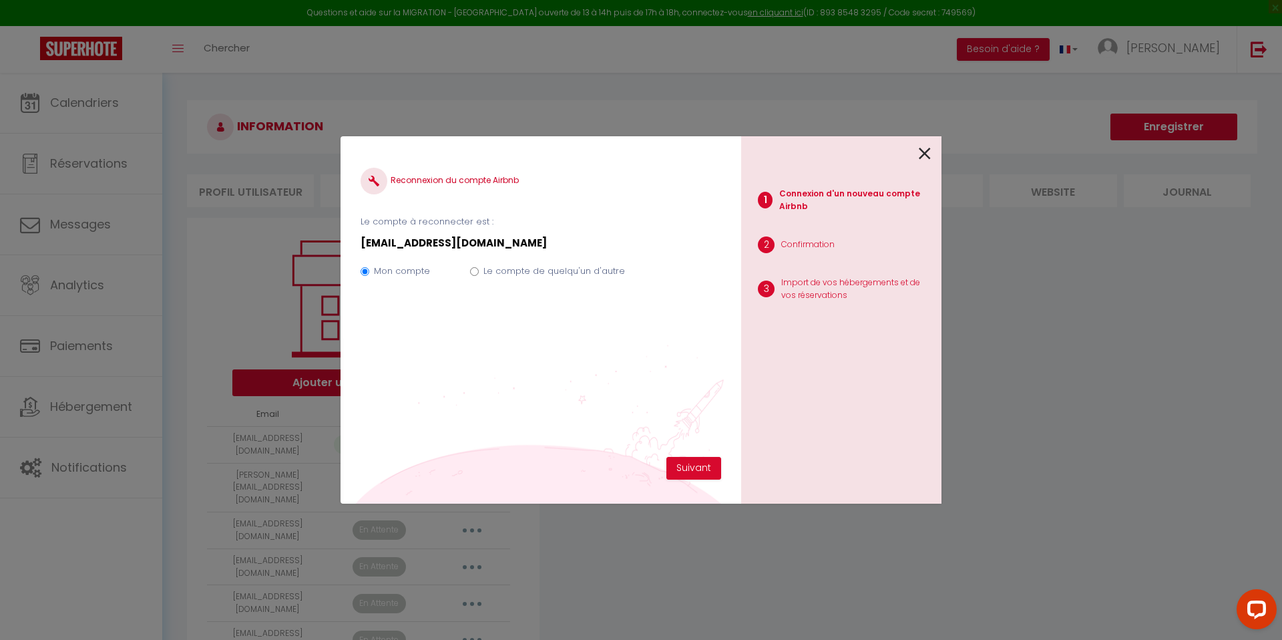
click at [505, 263] on div "Mon compte Le compte de quelqu'un d'autre" at bounding box center [541, 273] width 361 height 45
click at [518, 273] on label "Le compte de quelqu'un d'autre" at bounding box center [555, 270] width 142 height 13
click at [479, 273] on input "Le compte de quelqu'un d'autre" at bounding box center [474, 271] width 9 height 9
radio input "true"
radio input "false"
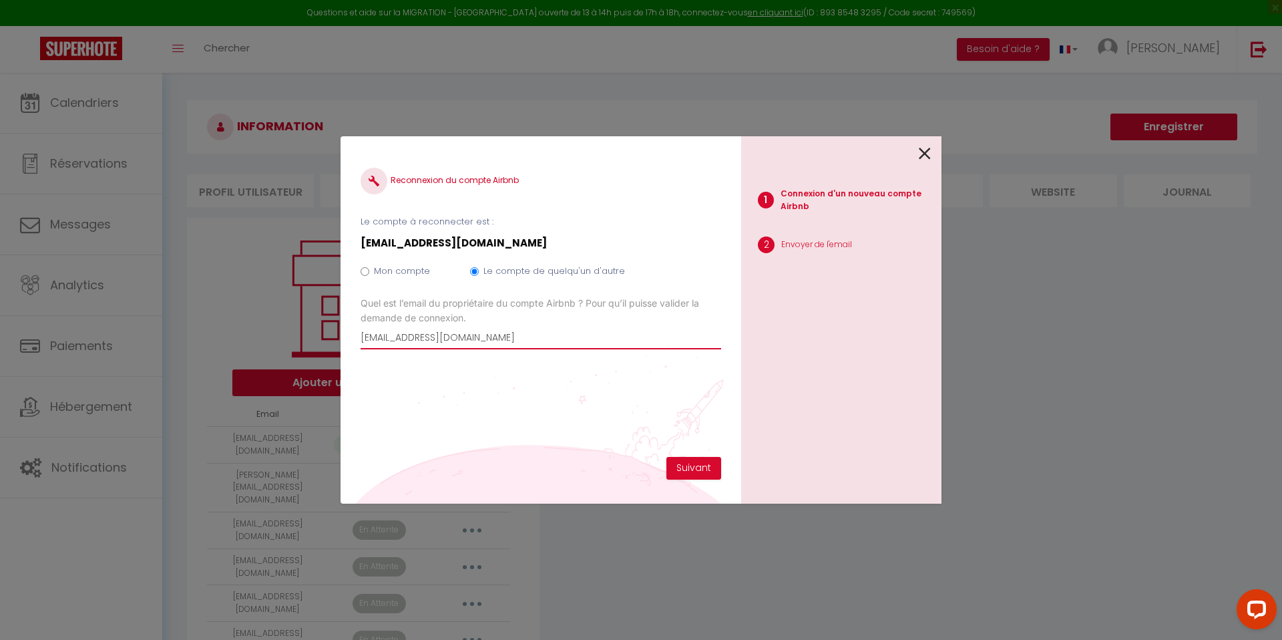
click at [498, 343] on input "[EMAIL_ADDRESS][DOMAIN_NAME]" at bounding box center [541, 337] width 361 height 24
paste input "[PERSON_NAME].[PERSON_NAME]@myyahoo"
type input "[PERSON_NAME][EMAIL_ADDRESS][PERSON_NAME][DOMAIN_NAME]"
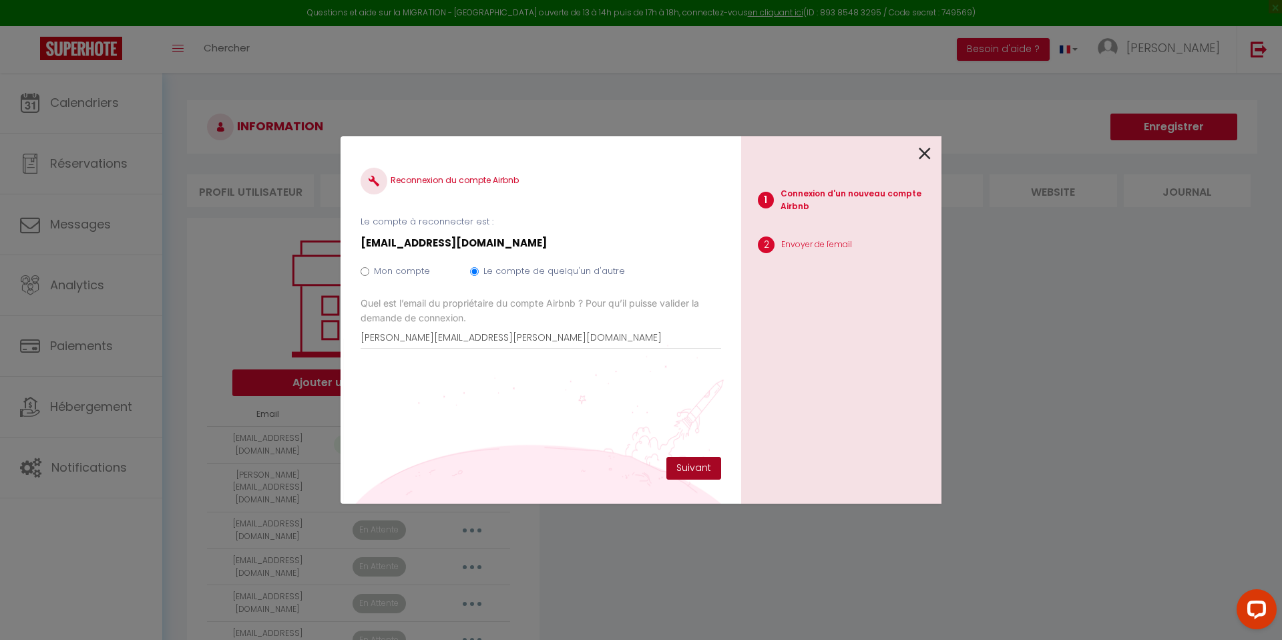
click at [693, 463] on button "Suivant" at bounding box center [694, 468] width 55 height 23
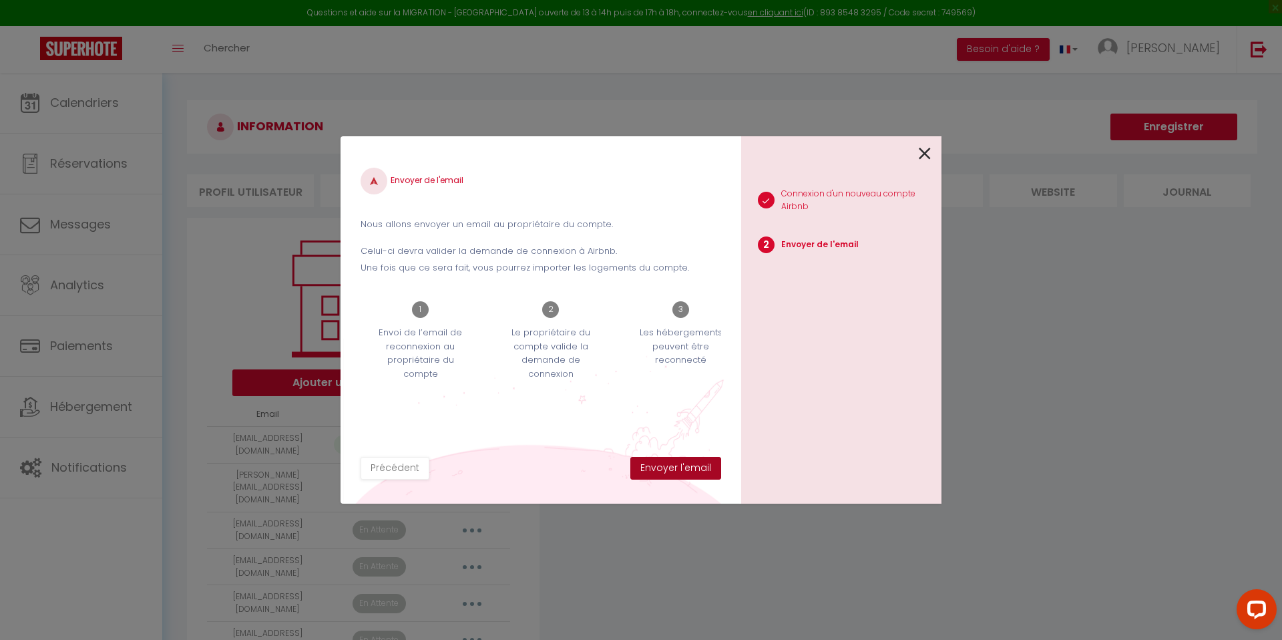
click at [692, 462] on button "Envoyer l'email" at bounding box center [675, 468] width 91 height 23
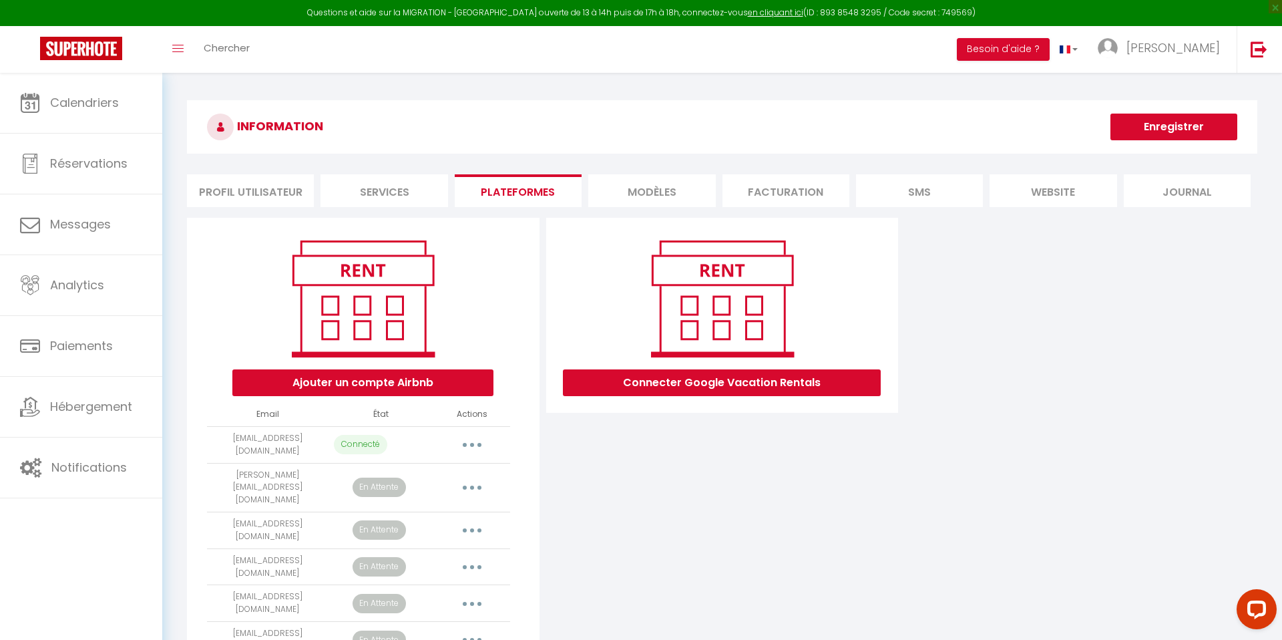
click at [508, 85] on div "INFORMATION Enregistrer Profil Utilisateur Services Plateformes MODÈLES Factura…" at bounding box center [722, 446] width 1120 height 747
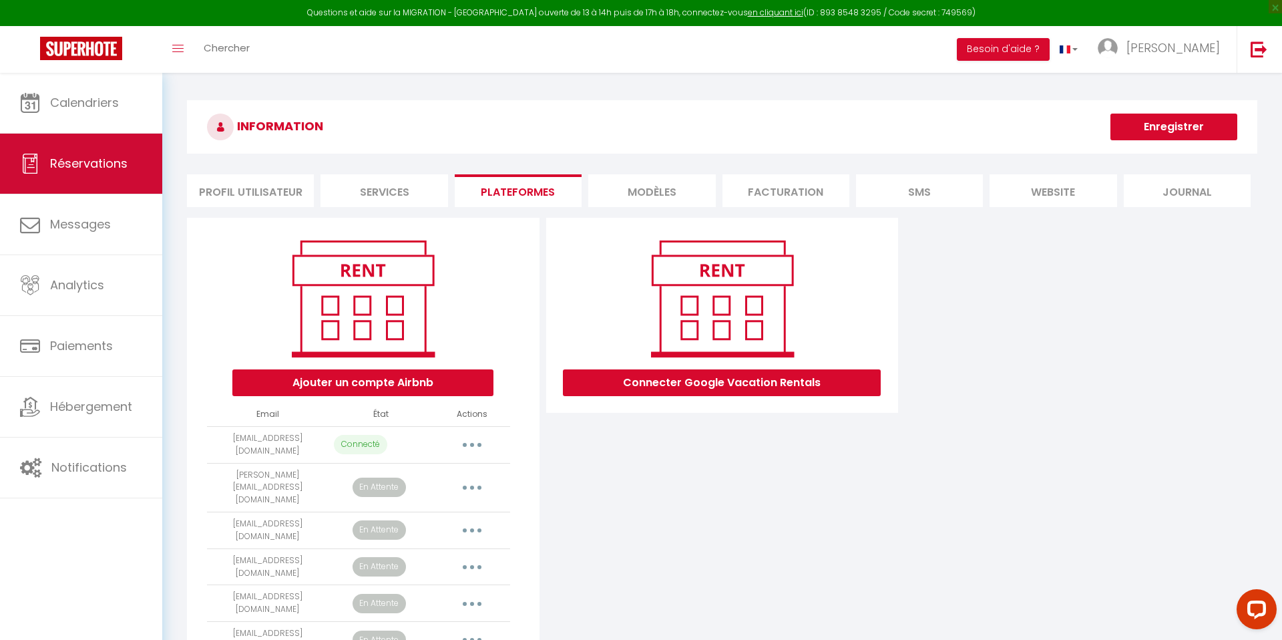
click at [97, 156] on span "Réservations" at bounding box center [88, 163] width 77 height 17
select select "not_cancelled"
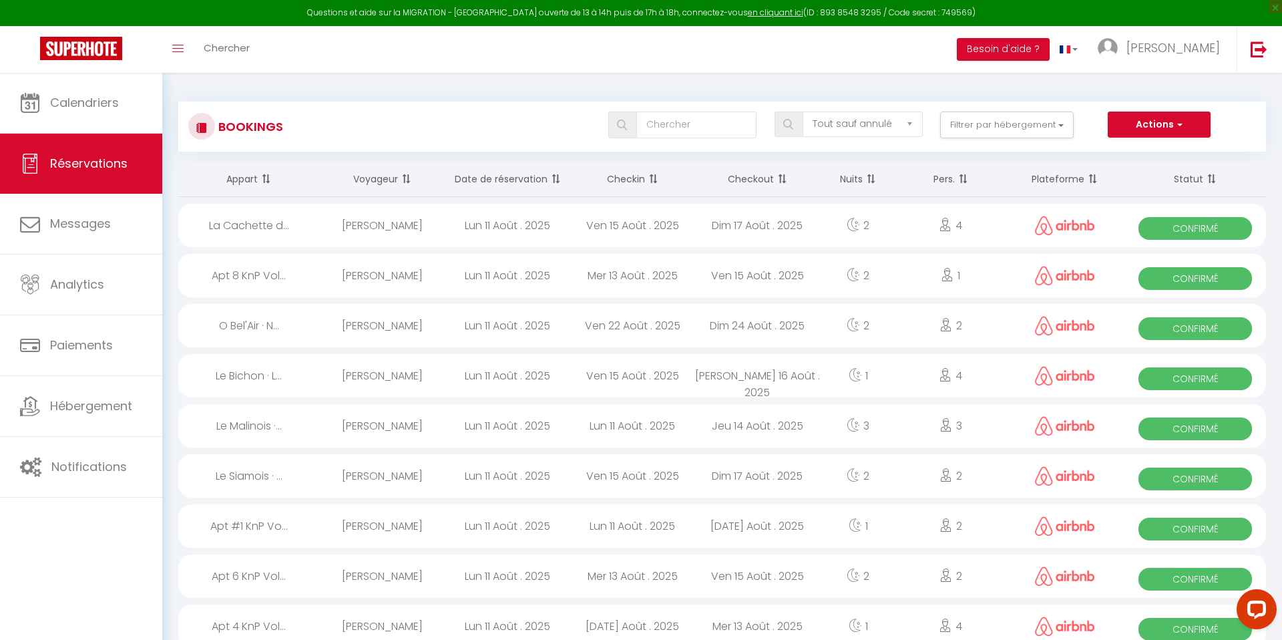
click at [357, 242] on div "[PERSON_NAME]" at bounding box center [382, 225] width 125 height 43
select select "OK"
select select "0"
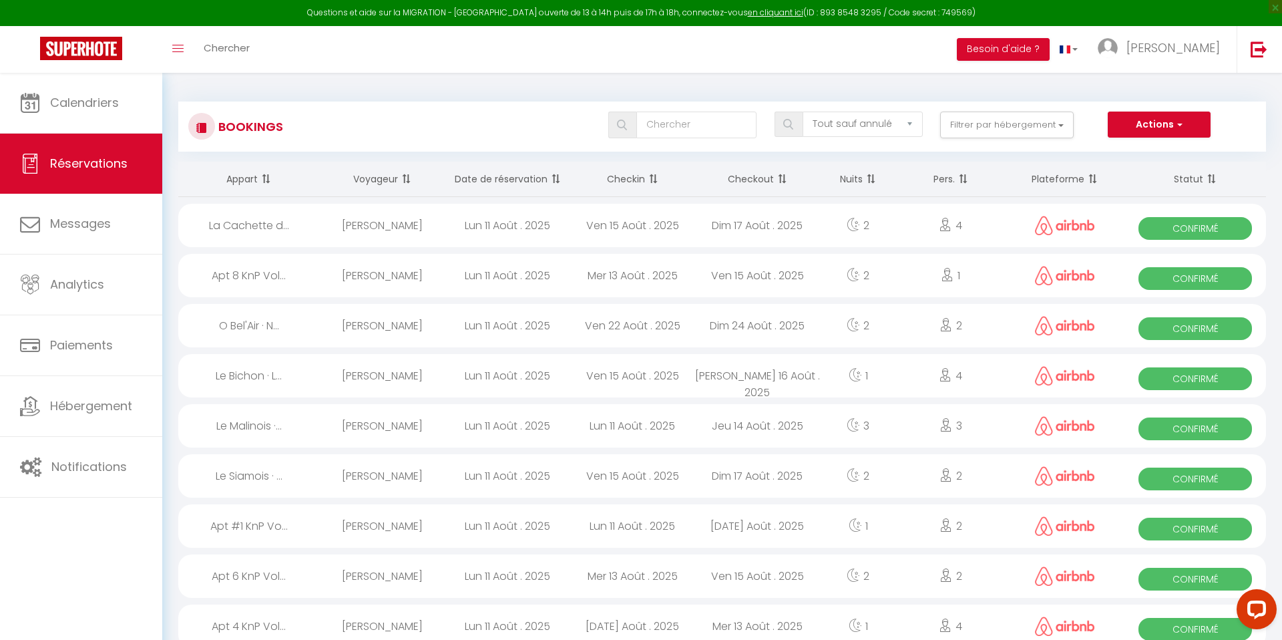
select select "1"
select select
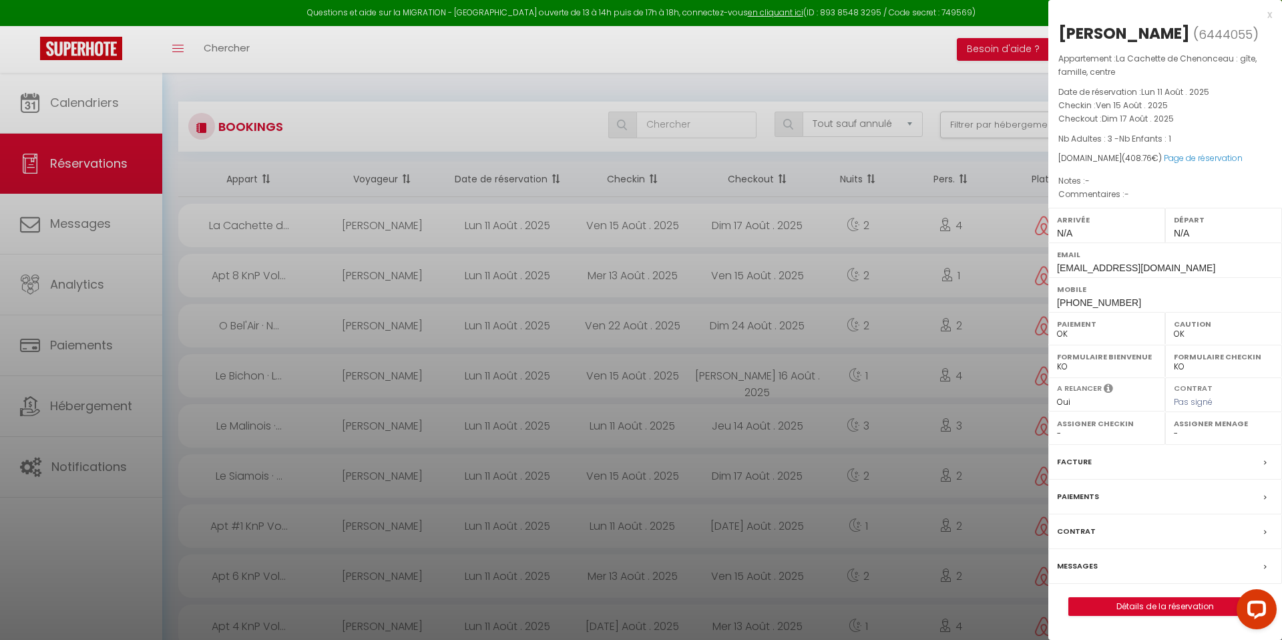
select select "50915"
drag, startPoint x: 1131, startPoint y: 110, endPoint x: 1179, endPoint y: 108, distance: 47.5
click at [1179, 108] on p "Checkin : Ven 15 Août . 2025" at bounding box center [1166, 105] width 214 height 13
click at [1271, 16] on div "x" at bounding box center [1161, 15] width 224 height 16
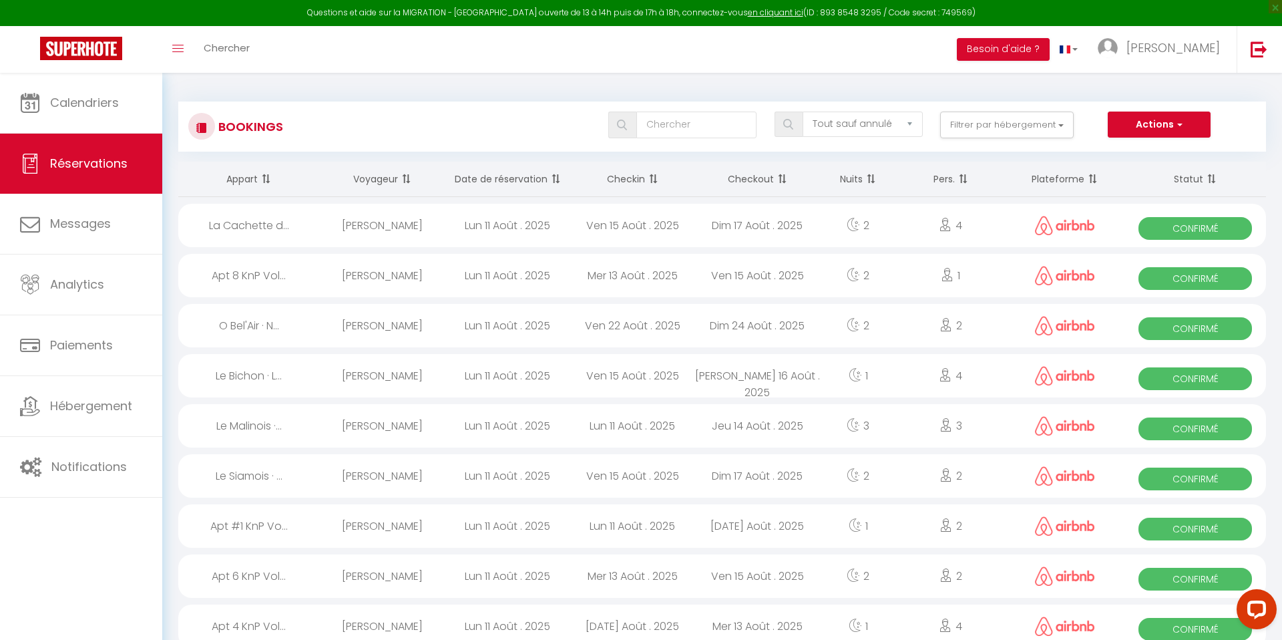
click at [390, 233] on div "[PERSON_NAME]" at bounding box center [382, 225] width 125 height 43
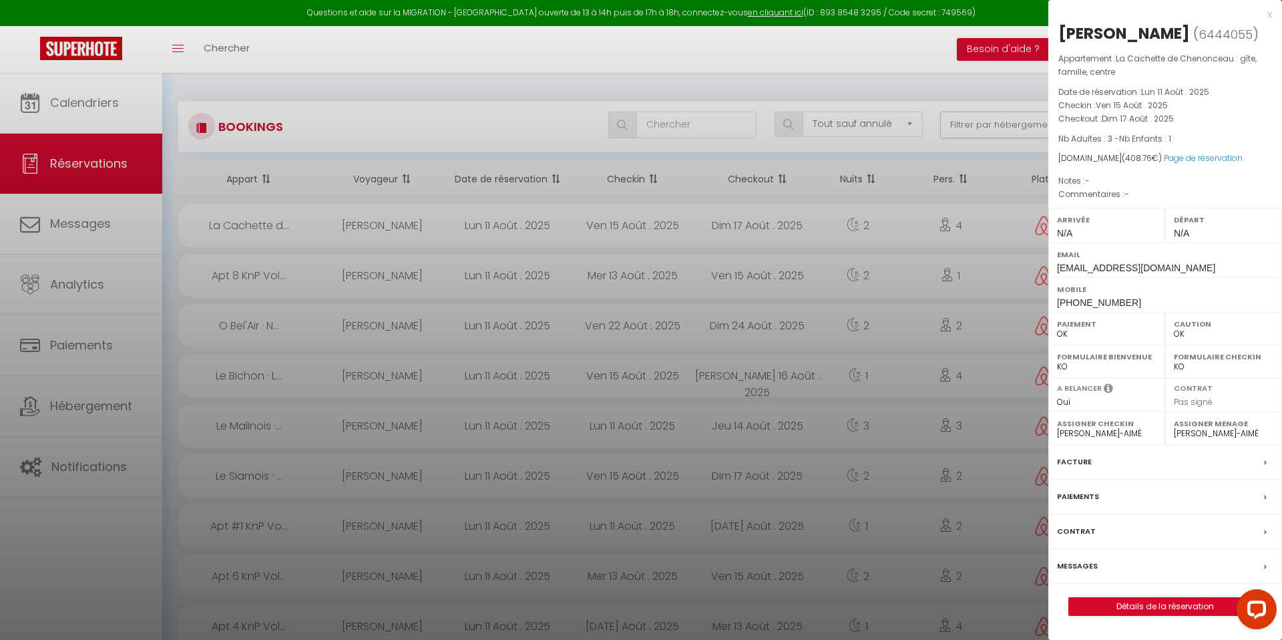
click at [1273, 17] on div "x [PERSON_NAME] ( 6444055 ) Appartement : La Cachette de Chenonceau : gîte, fam…" at bounding box center [1166, 318] width 234 height 636
click at [1271, 15] on div "x" at bounding box center [1161, 15] width 224 height 16
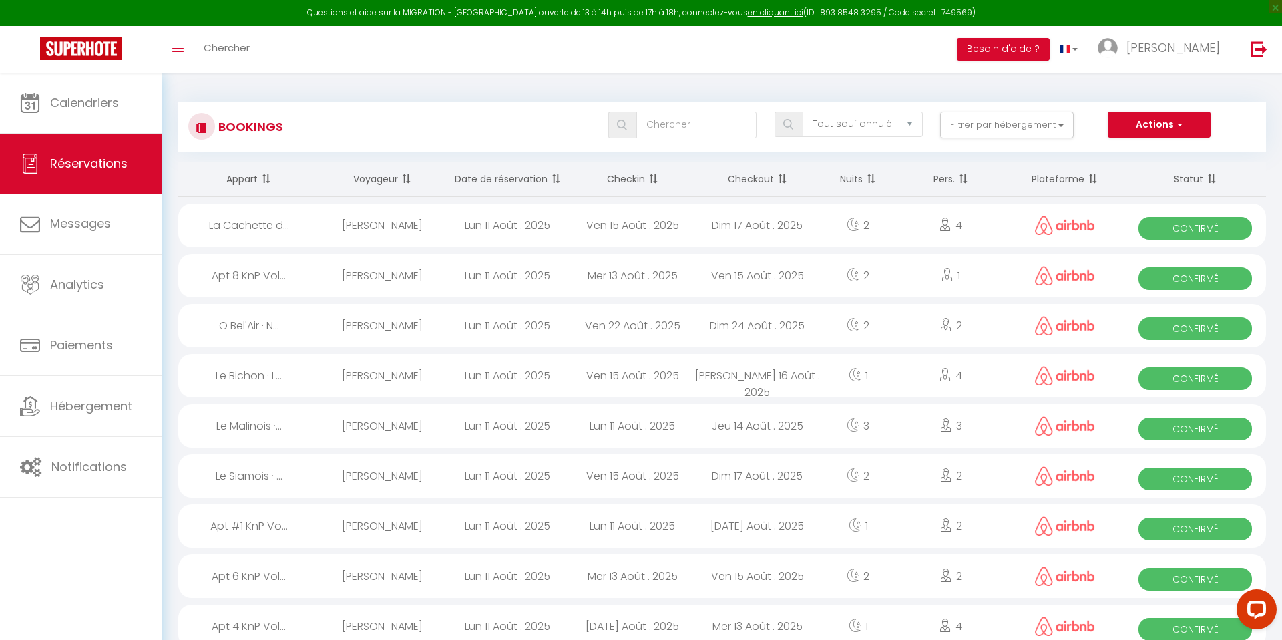
click at [558, 179] on span at bounding box center [554, 179] width 13 height 27
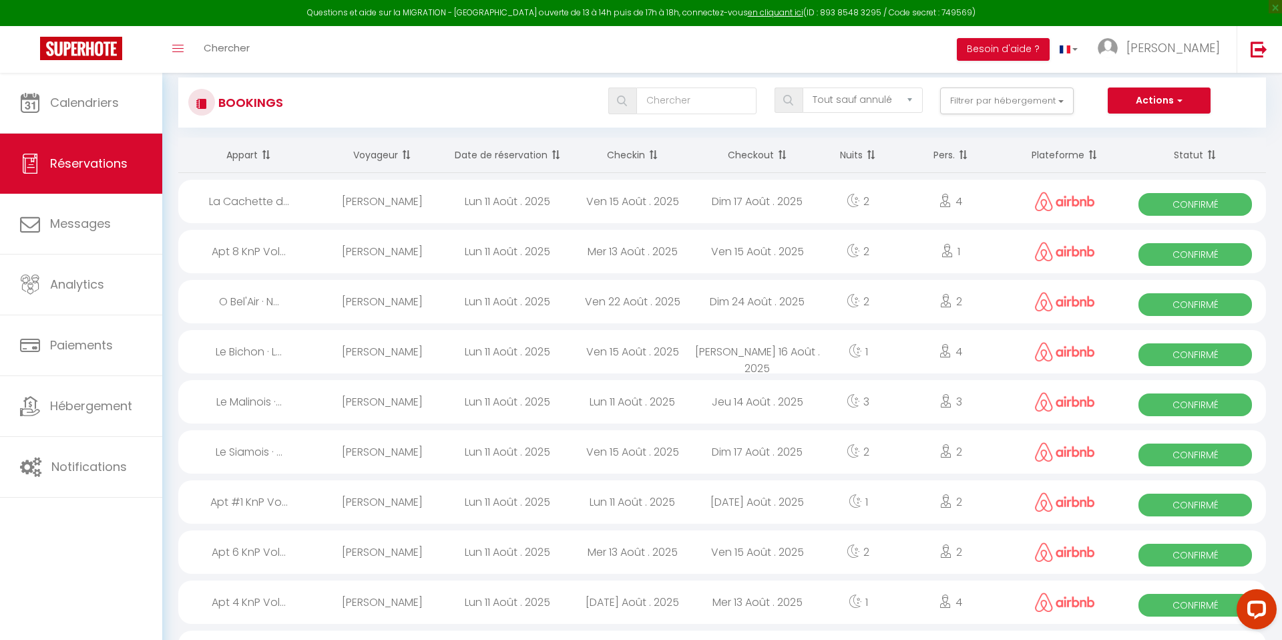
scroll to position [27, 0]
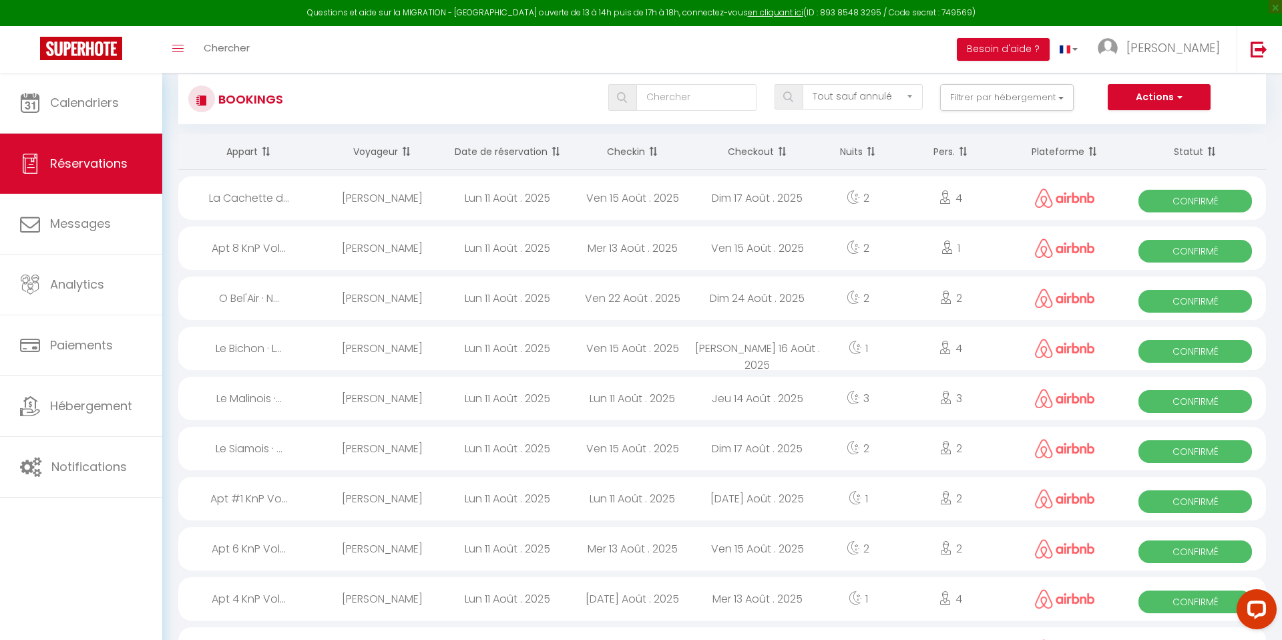
click at [285, 451] on div "Le Siamois · ..." at bounding box center [249, 448] width 142 height 43
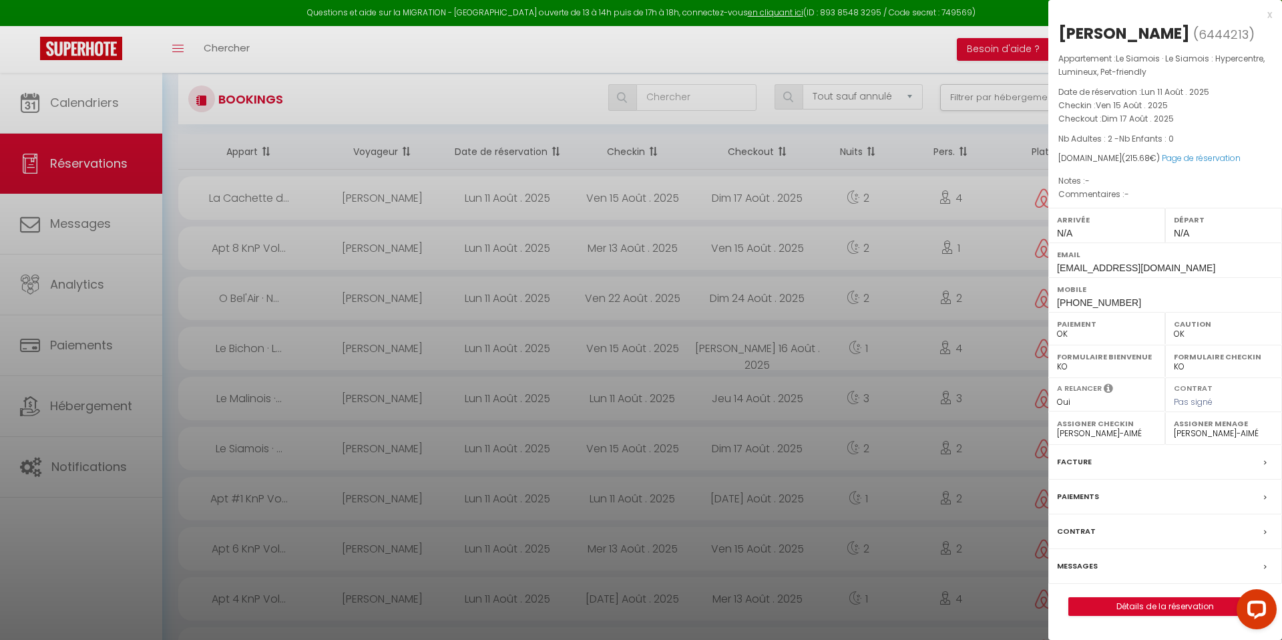
click at [1135, 59] on span "Le Siamois · Le Siamois : Hypercentre, Lumineux, Pet-friendly" at bounding box center [1162, 65] width 206 height 25
click at [1139, 63] on span "Le Siamois · Le Siamois : Hypercentre, Lumineux, Pet-friendly" at bounding box center [1162, 65] width 206 height 25
click at [1197, 432] on select "- Chahinaz - Bilal TestPrénom TestNom Nayaa [PERSON_NAME] [PERSON_NAME]-AIMÉ" at bounding box center [1224, 433] width 100 height 12
drag, startPoint x: 1175, startPoint y: 120, endPoint x: 1098, endPoint y: 102, distance: 79.5
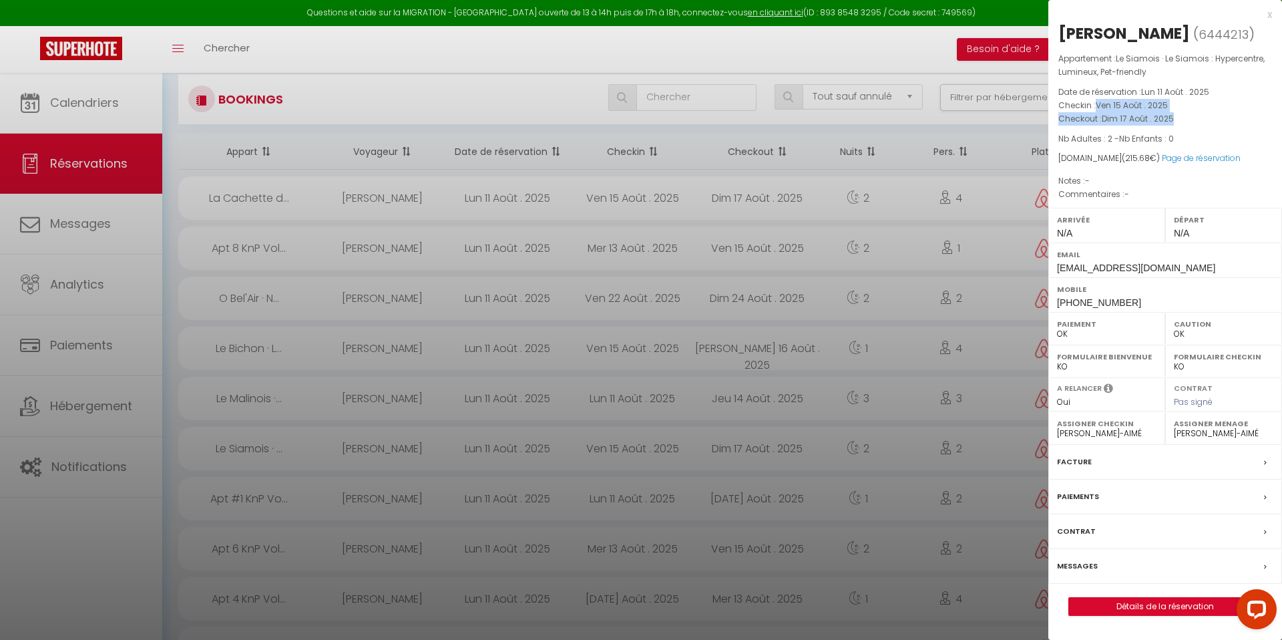
click at [1098, 102] on div "Appartement : Le Siamois · Le Siamois : Hypercentre, Lumineux, Pet-friendly Dat…" at bounding box center [1166, 127] width 234 height 150
click at [243, 204] on div at bounding box center [641, 320] width 1282 height 640
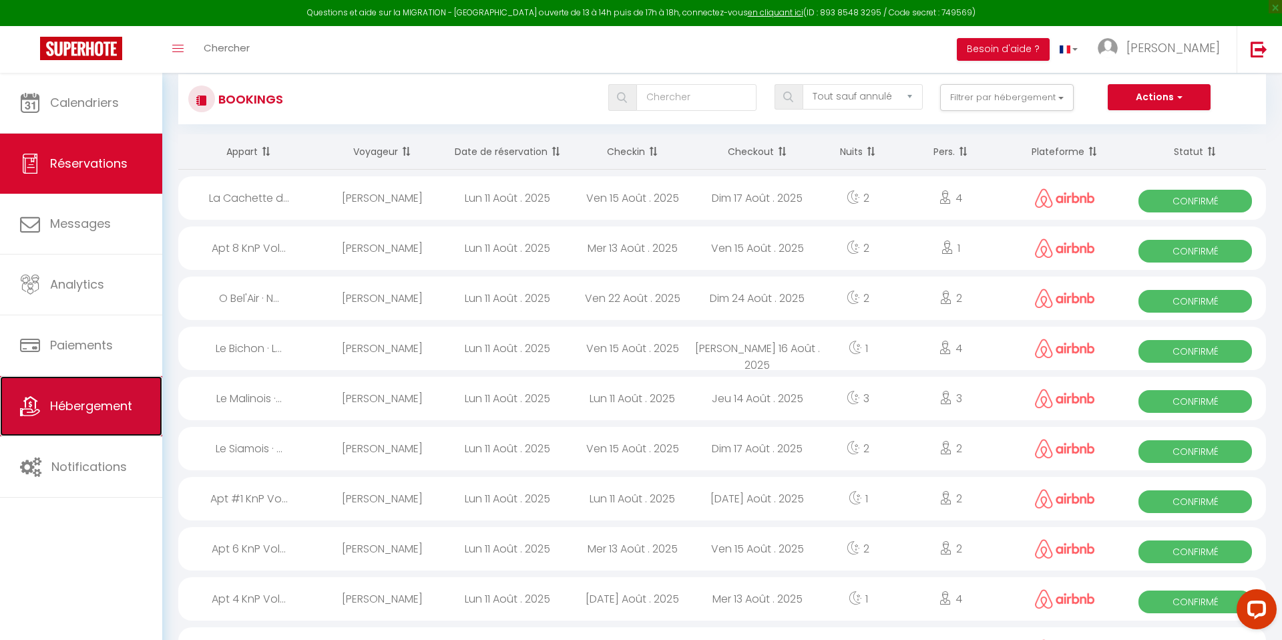
click at [108, 411] on span "Hébergement" at bounding box center [91, 405] width 82 height 17
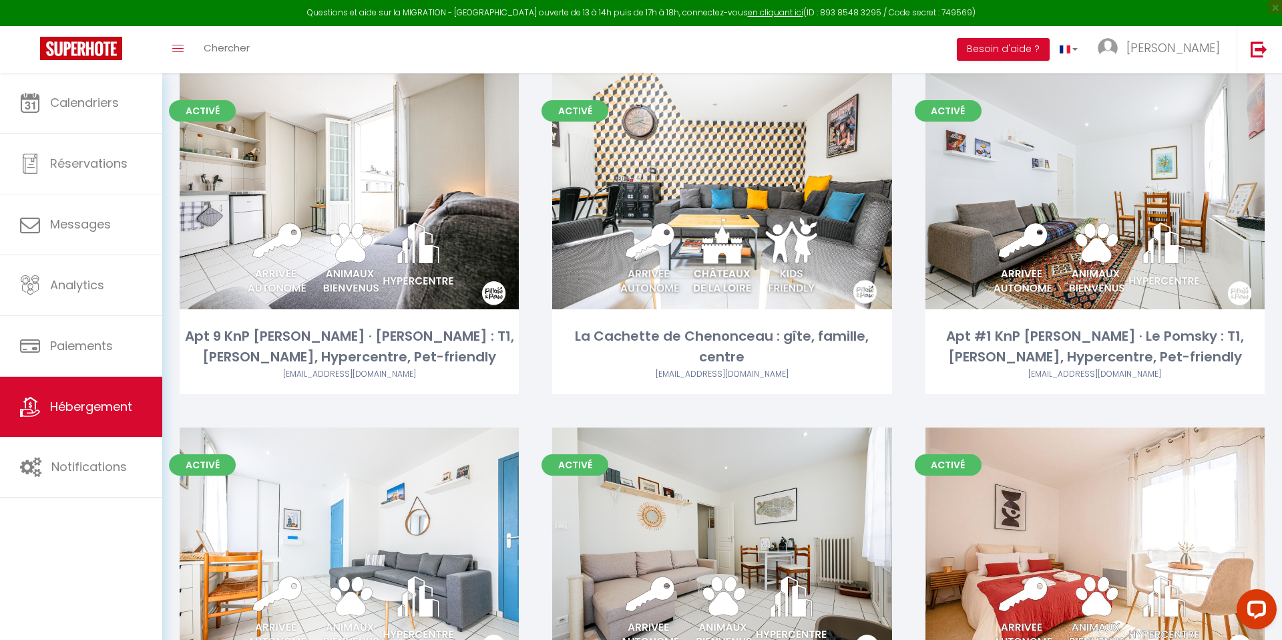
scroll to position [1160, 0]
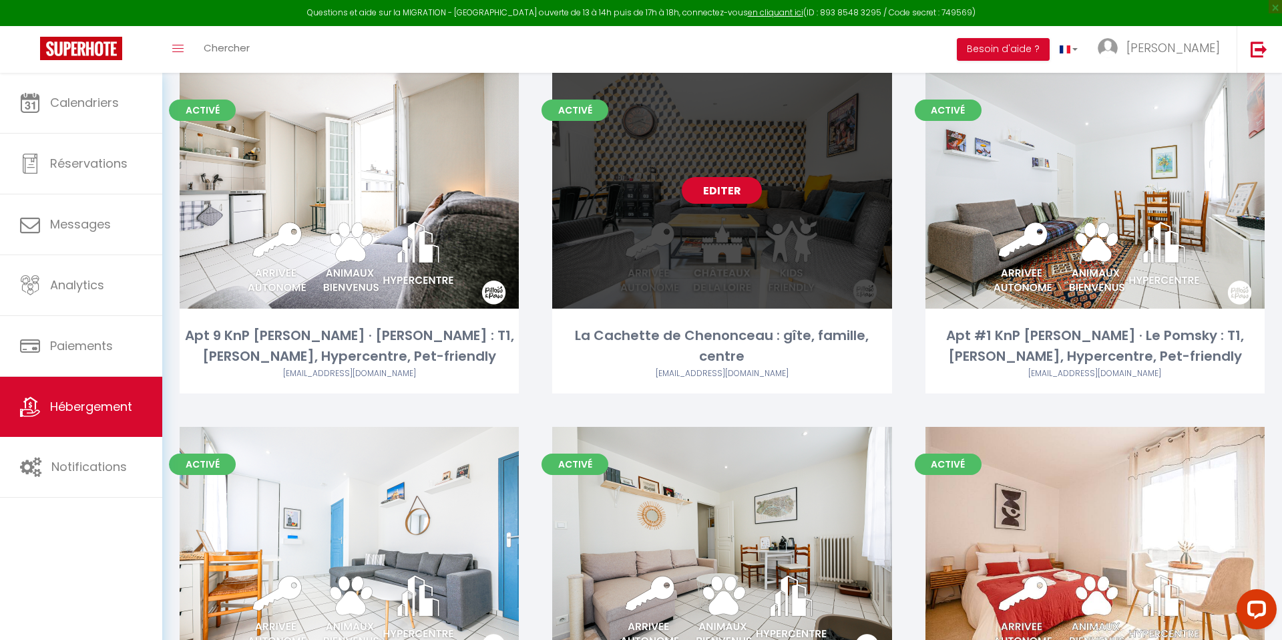
click at [739, 238] on div "Editer" at bounding box center [721, 191] width 339 height 236
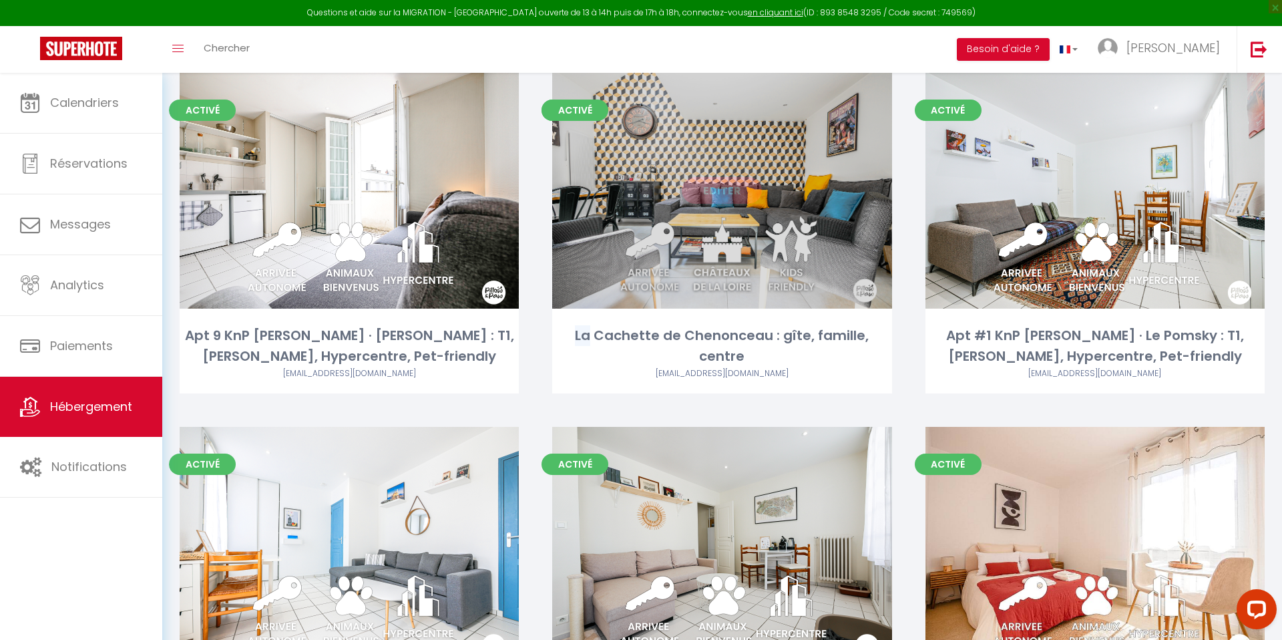
click at [739, 238] on div "Editer" at bounding box center [721, 191] width 339 height 236
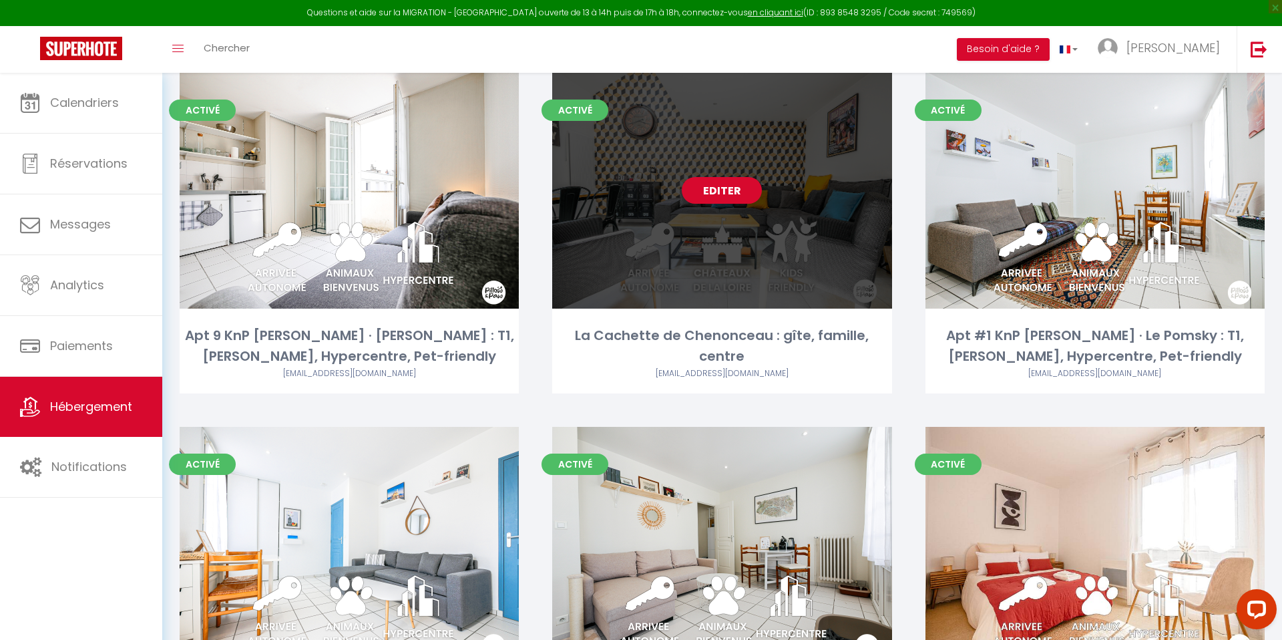
click at [683, 241] on div "Editer" at bounding box center [721, 191] width 339 height 236
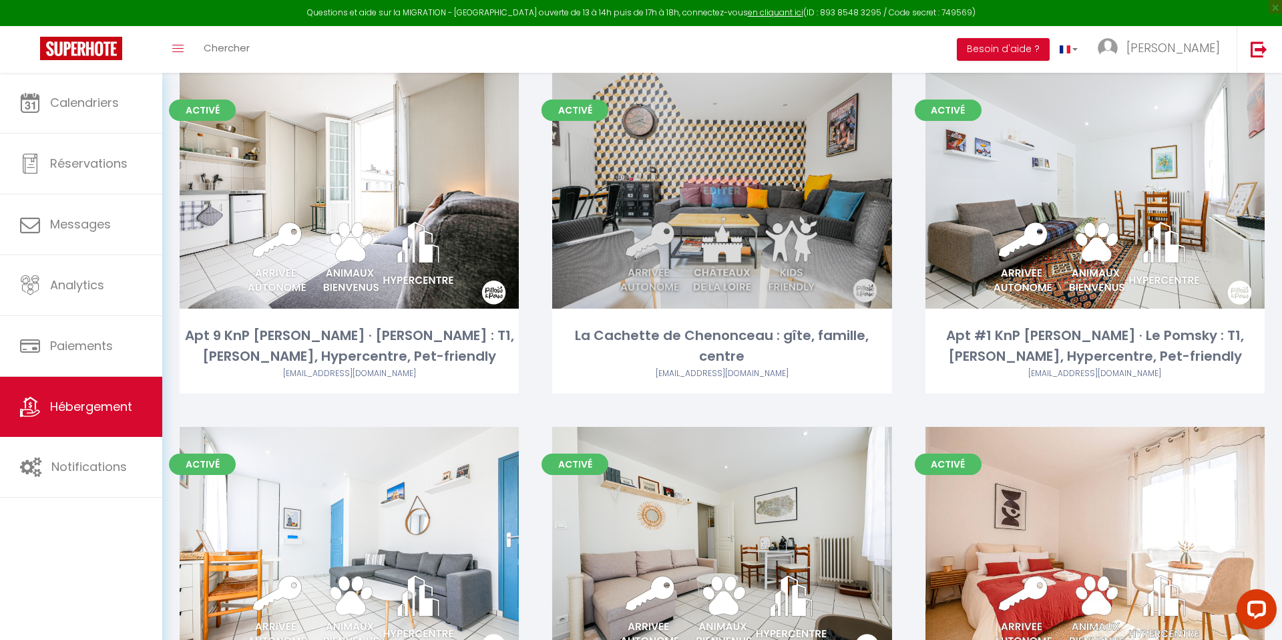
click at [718, 193] on link "Editer" at bounding box center [722, 190] width 80 height 27
click at [718, 194] on link "Editer" at bounding box center [722, 190] width 80 height 27
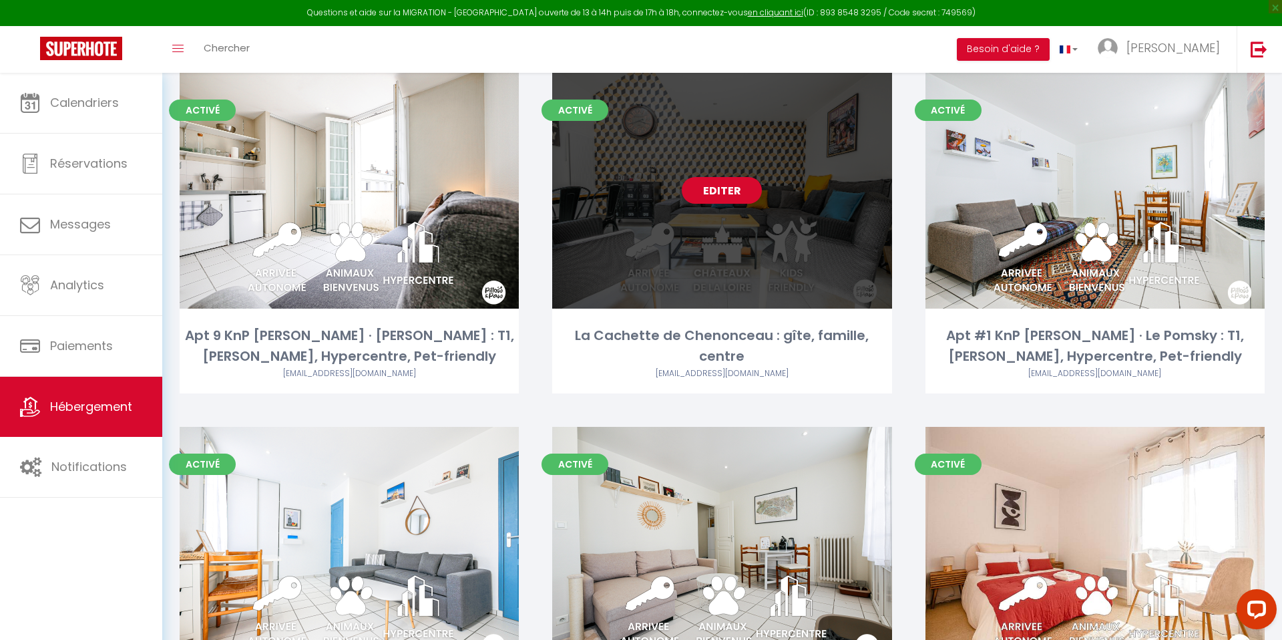
click at [713, 140] on div "Editer" at bounding box center [721, 191] width 339 height 236
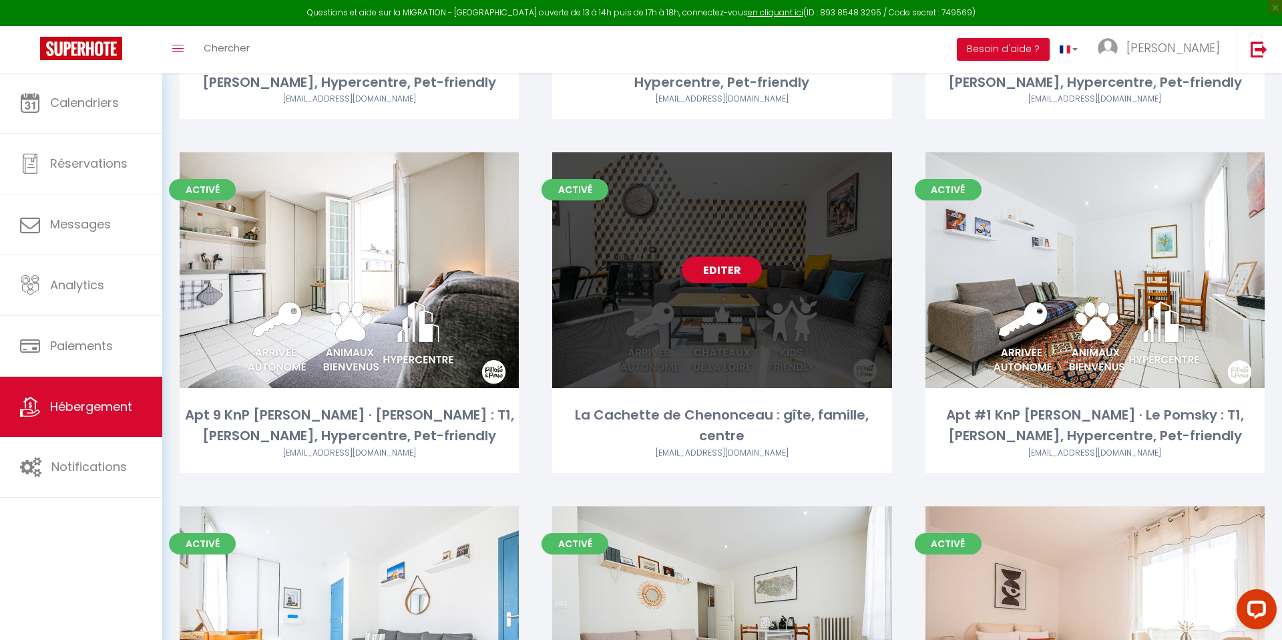
scroll to position [1080, 0]
click at [654, 253] on div "Editer" at bounding box center [721, 271] width 339 height 236
select select "3"
select select "2"
select select "1"
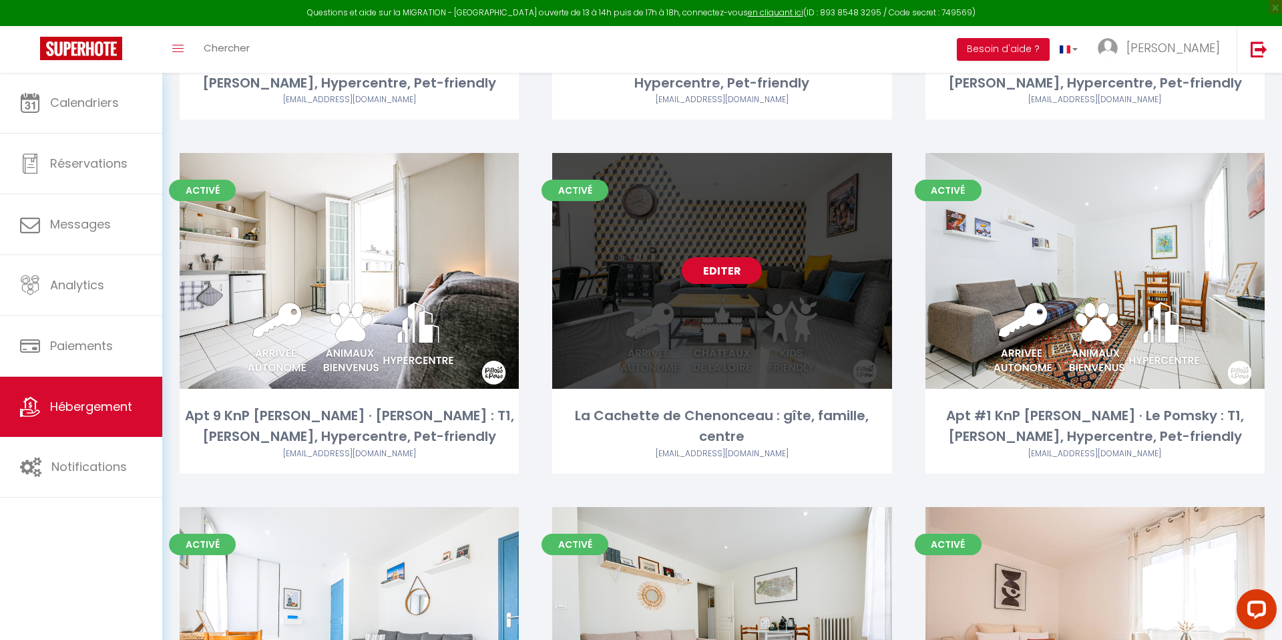
select select "1"
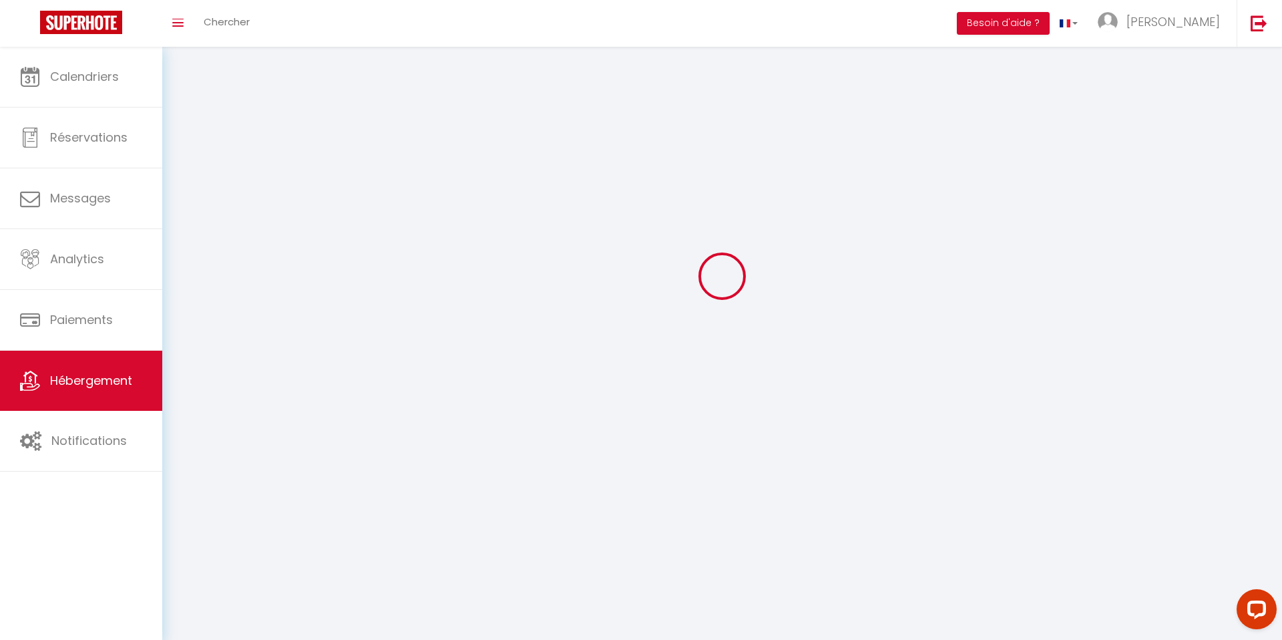
click at [654, 253] on div at bounding box center [722, 276] width 1088 height 520
select select
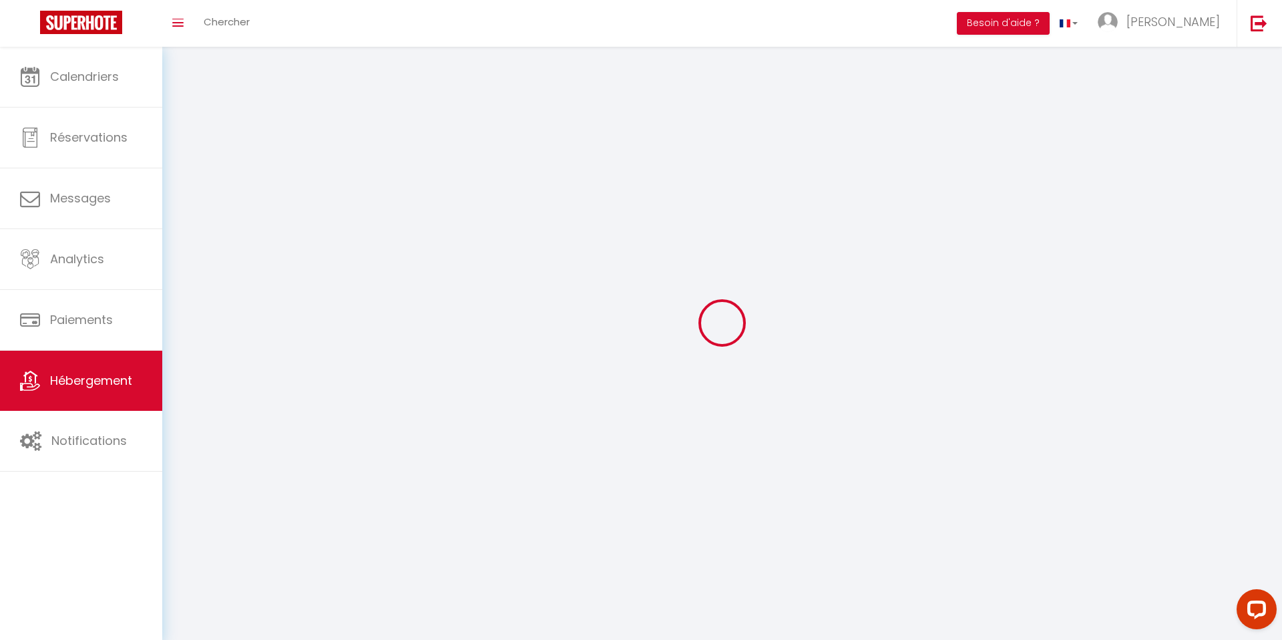
select select
checkbox input "false"
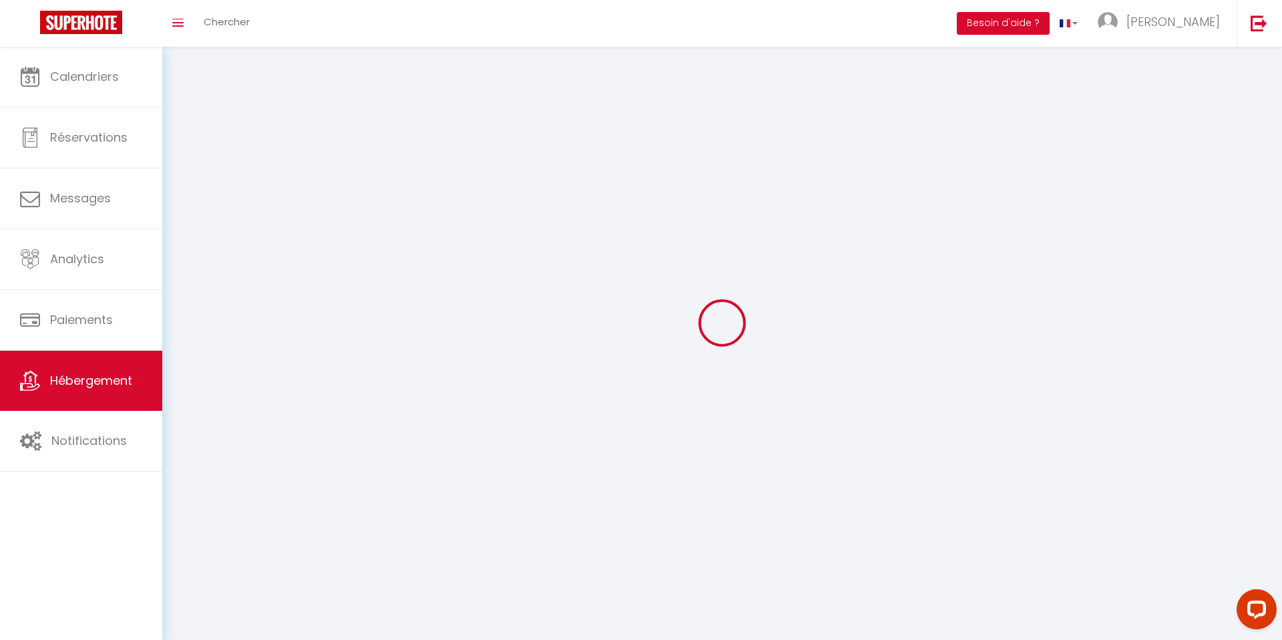
checkbox input "false"
select select
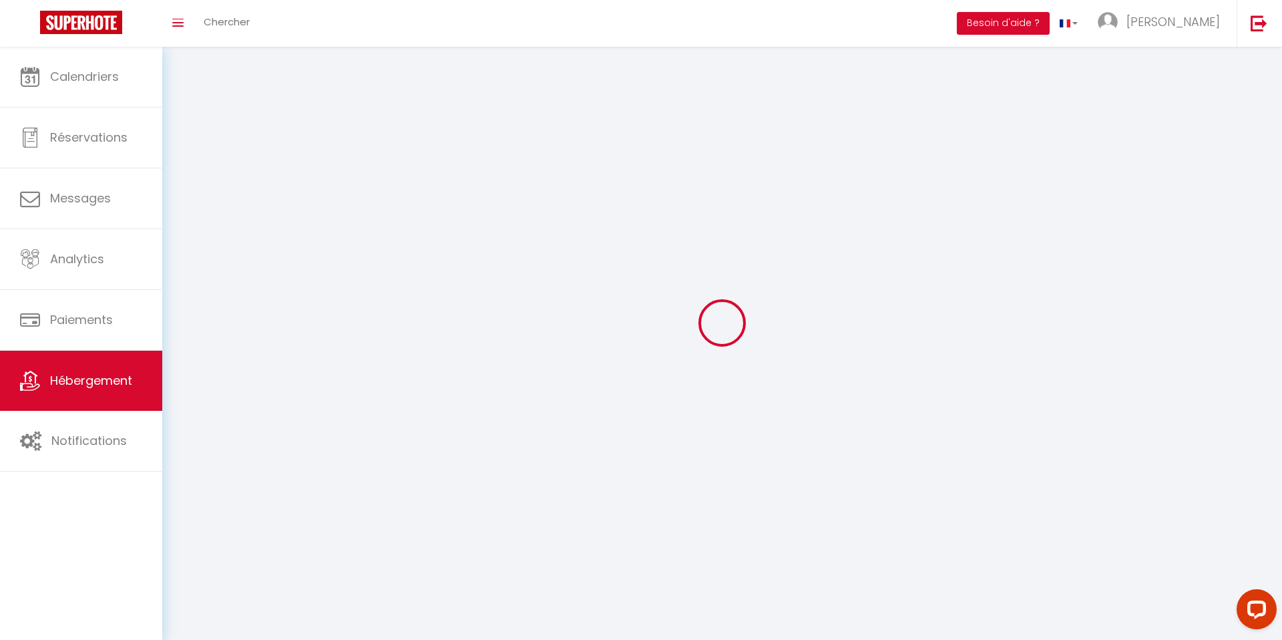
select select
checkbox input "false"
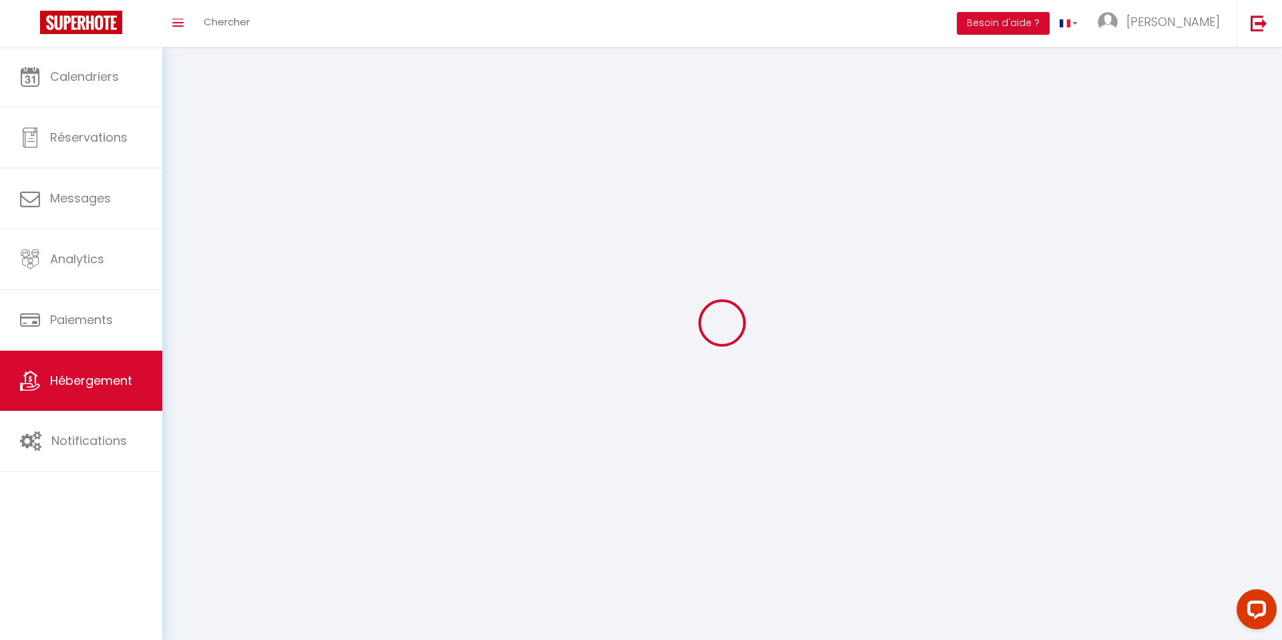
checkbox input "false"
select select
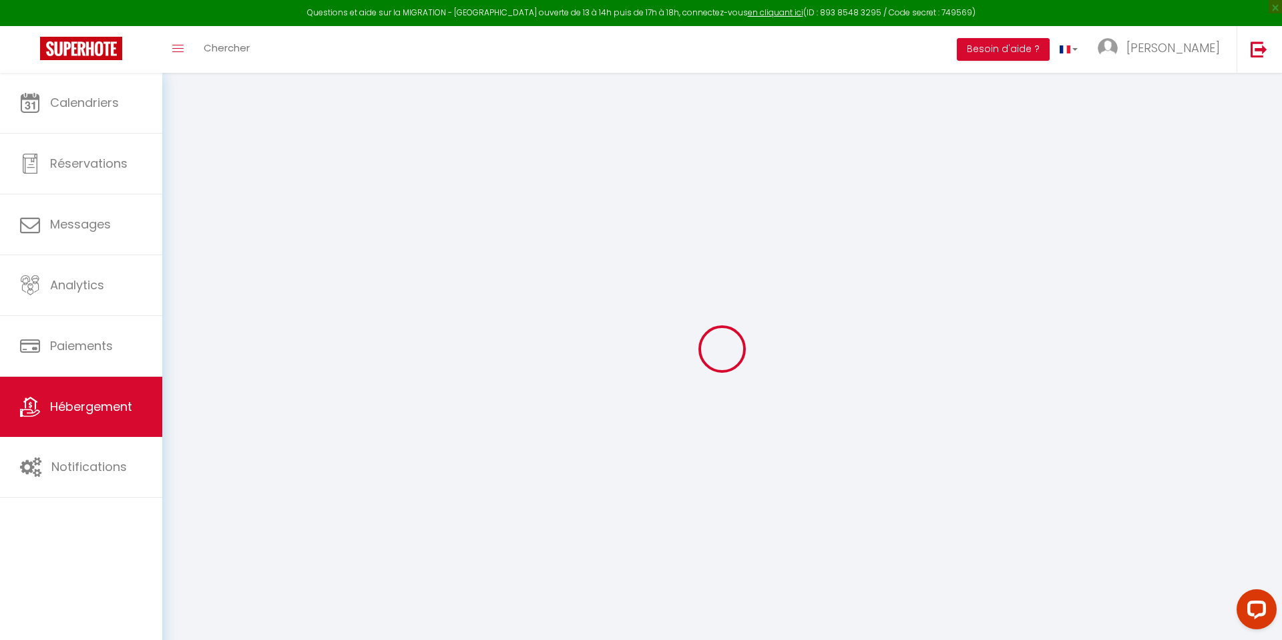
select select
checkbox input "false"
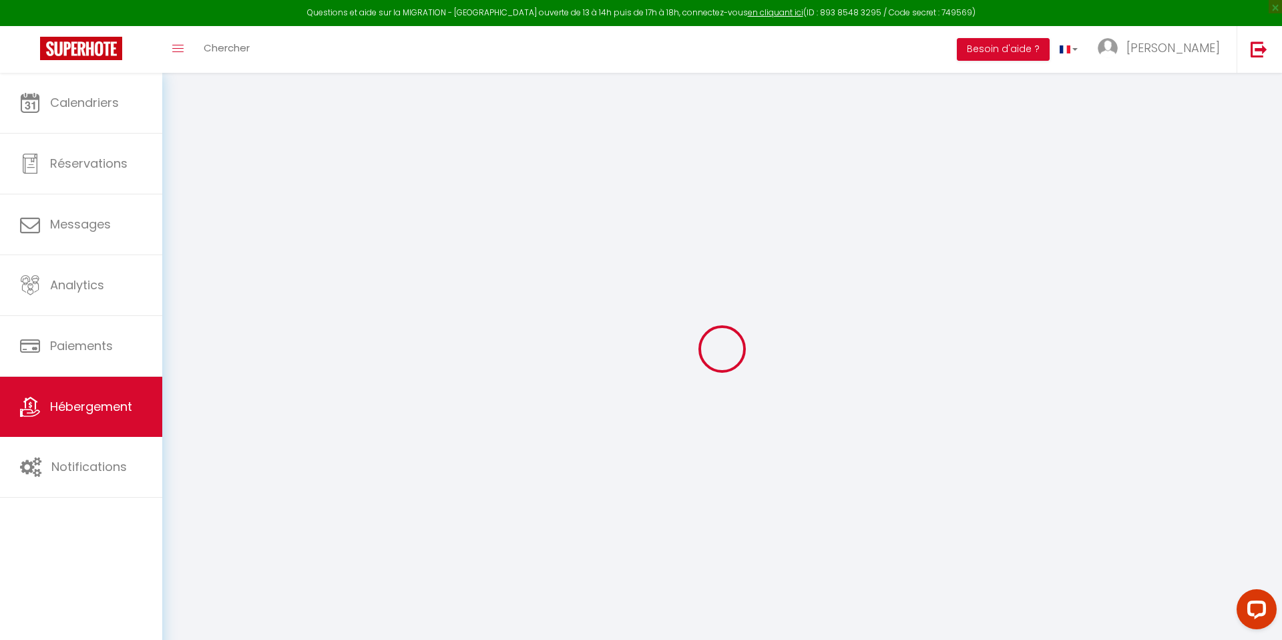
checkbox input "false"
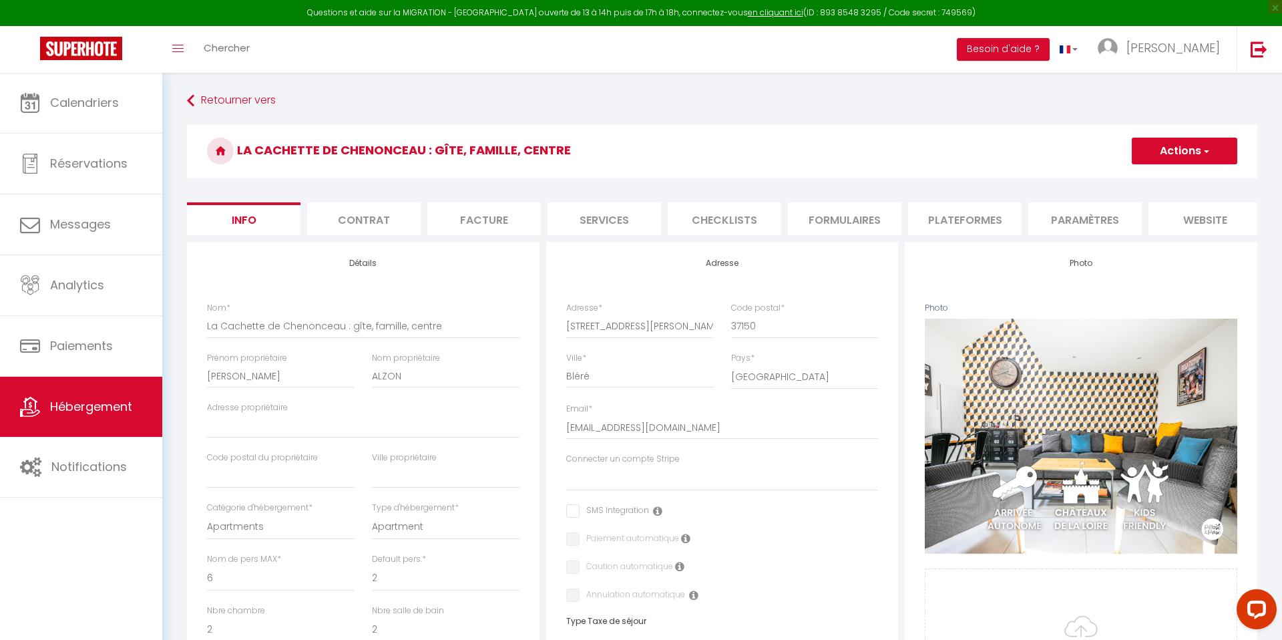
click at [766, 218] on li "Checklists" at bounding box center [725, 218] width 114 height 33
select select
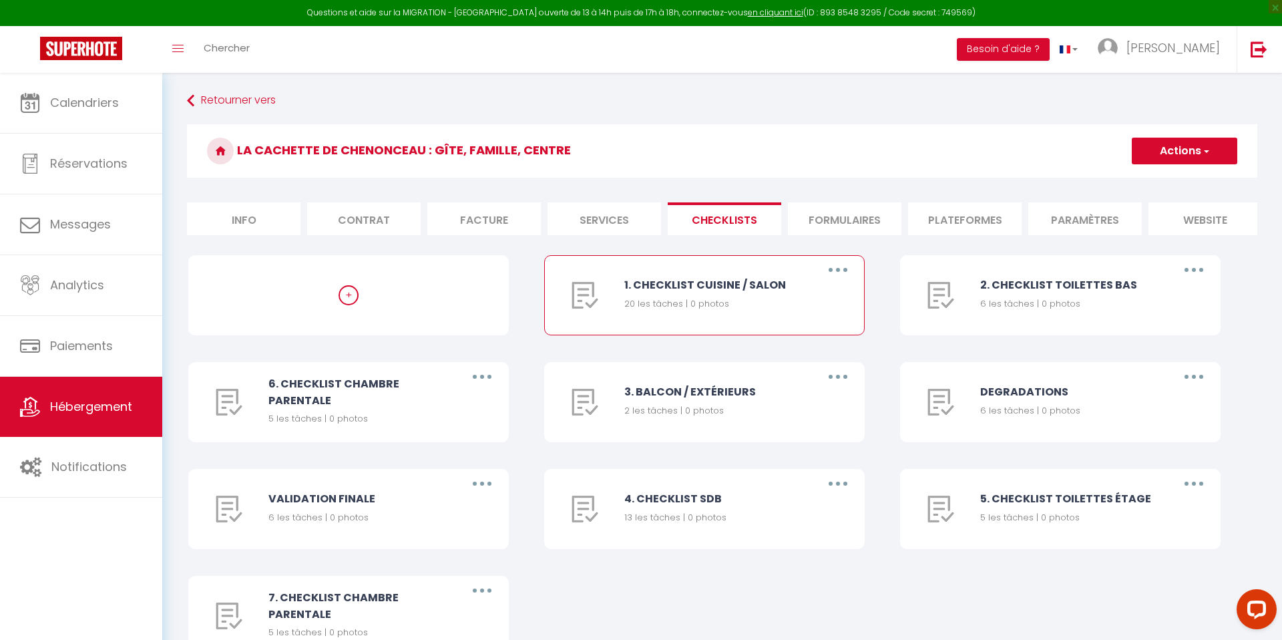
click at [720, 291] on div "1. CHECKLIST CUISINE / SALON" at bounding box center [713, 284] width 178 height 17
click at [828, 269] on button "button" at bounding box center [837, 269] width 37 height 21
click at [820, 295] on link "Editer" at bounding box center [803, 300] width 99 height 23
type input "1. CHECKLIST CUISINE / SALON"
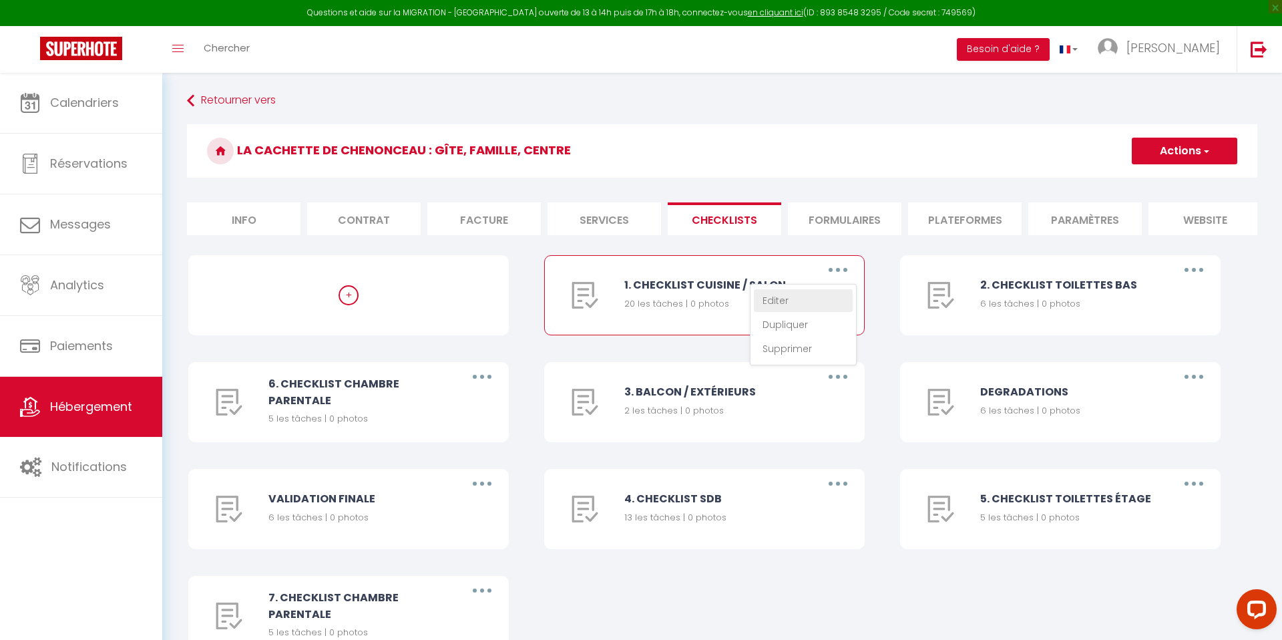
type input "Vérifier la propreté et la conformité de la cuisine"
select select
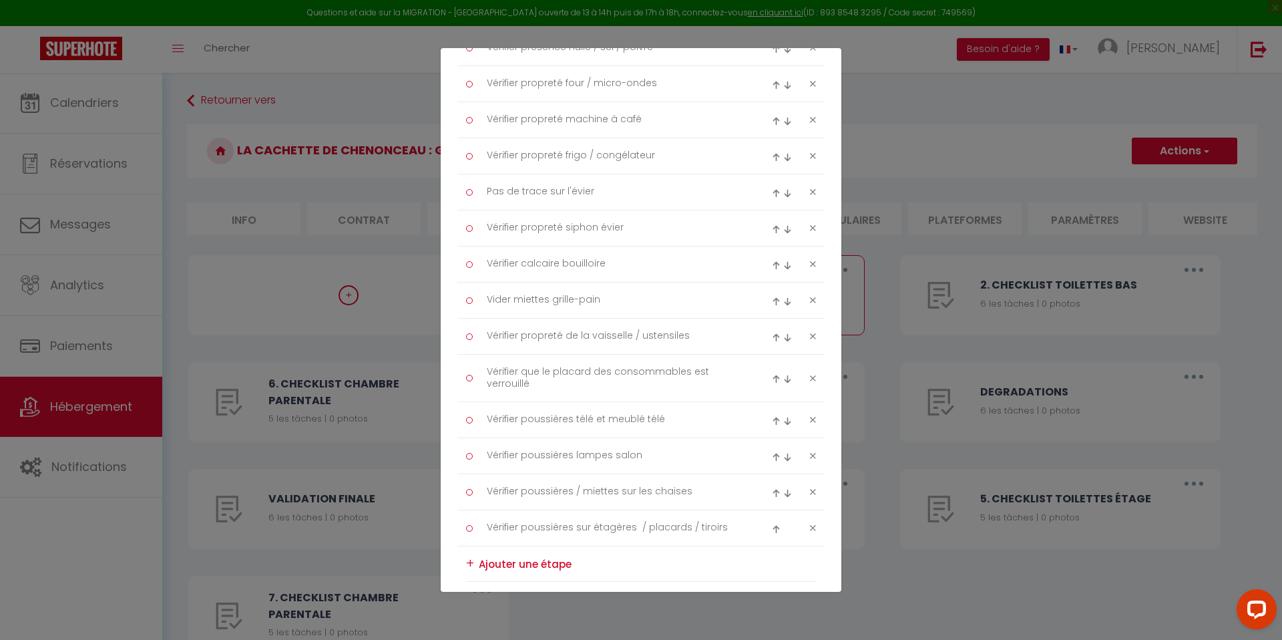
scroll to position [532, 0]
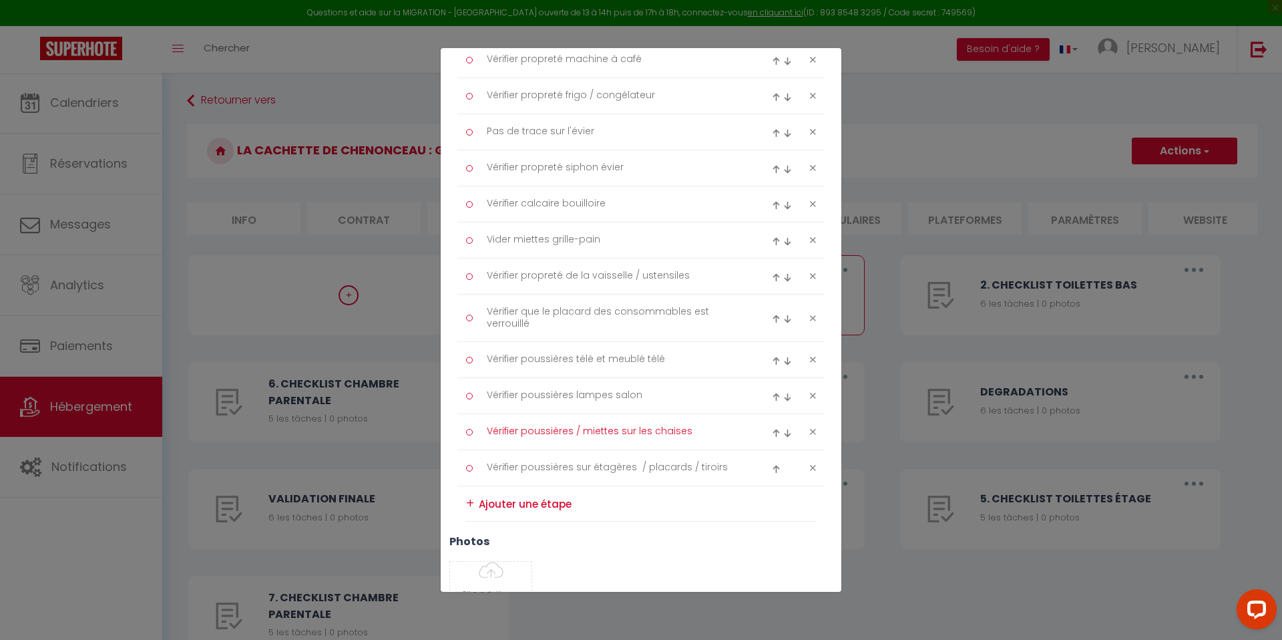
click at [646, 435] on textarea "Vérifier poussières / miettes sur les chaises" at bounding box center [615, 432] width 274 height 22
drag, startPoint x: 649, startPoint y: 432, endPoint x: 488, endPoint y: 431, distance: 160.3
click at [488, 431] on textarea "Vérifier poussières / miettes sur les chaises" at bounding box center [615, 432] width 274 height 22
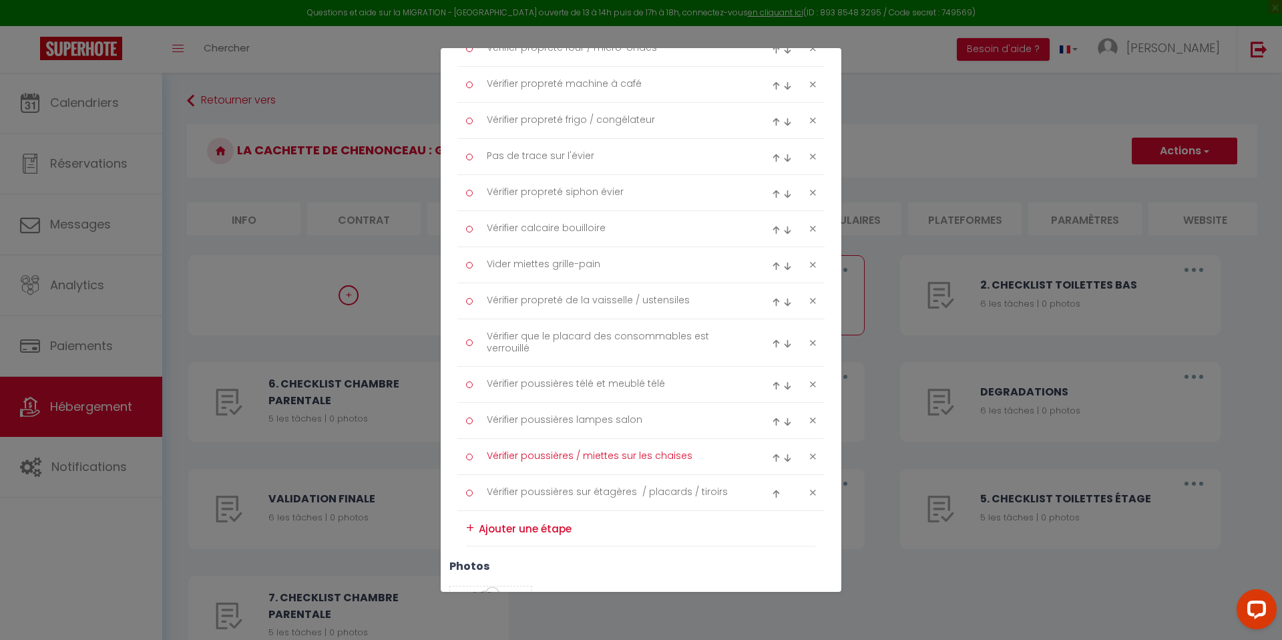
scroll to position [508, 0]
click at [636, 340] on textarea "Vérifier que le placard des consommables est verrouillé" at bounding box center [615, 341] width 274 height 33
click at [590, 457] on textarea "Vérifier poussières / miettes sur les chaises" at bounding box center [615, 455] width 274 height 22
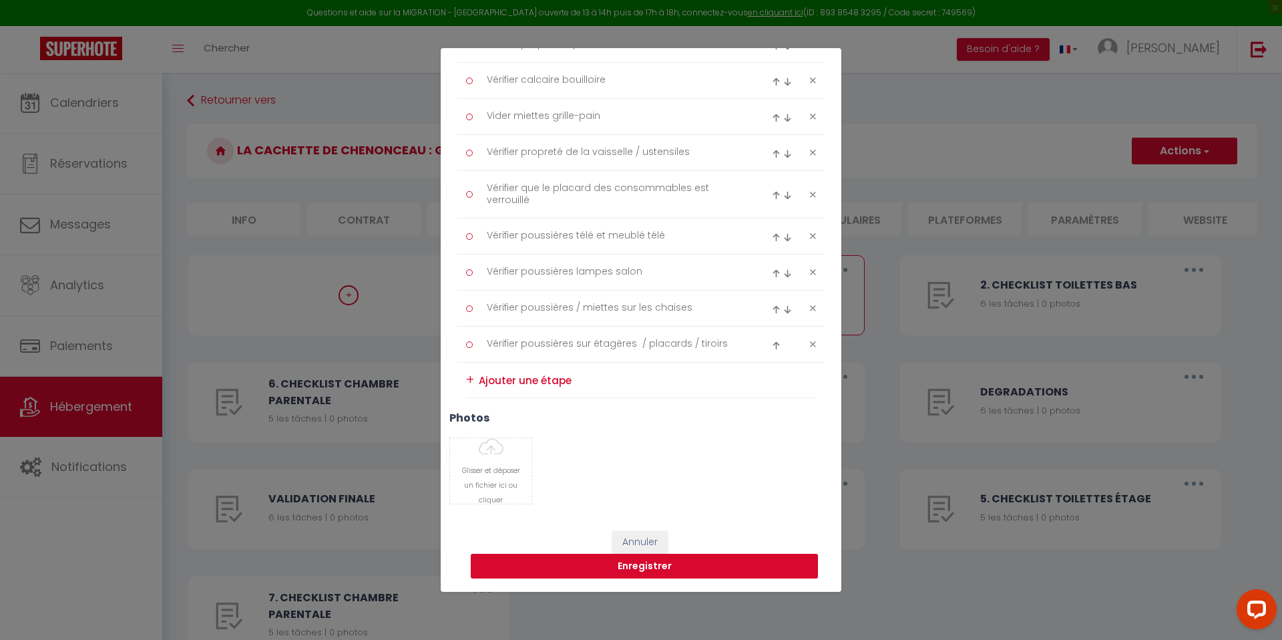
click at [649, 576] on button "Enregistrer" at bounding box center [644, 566] width 347 height 25
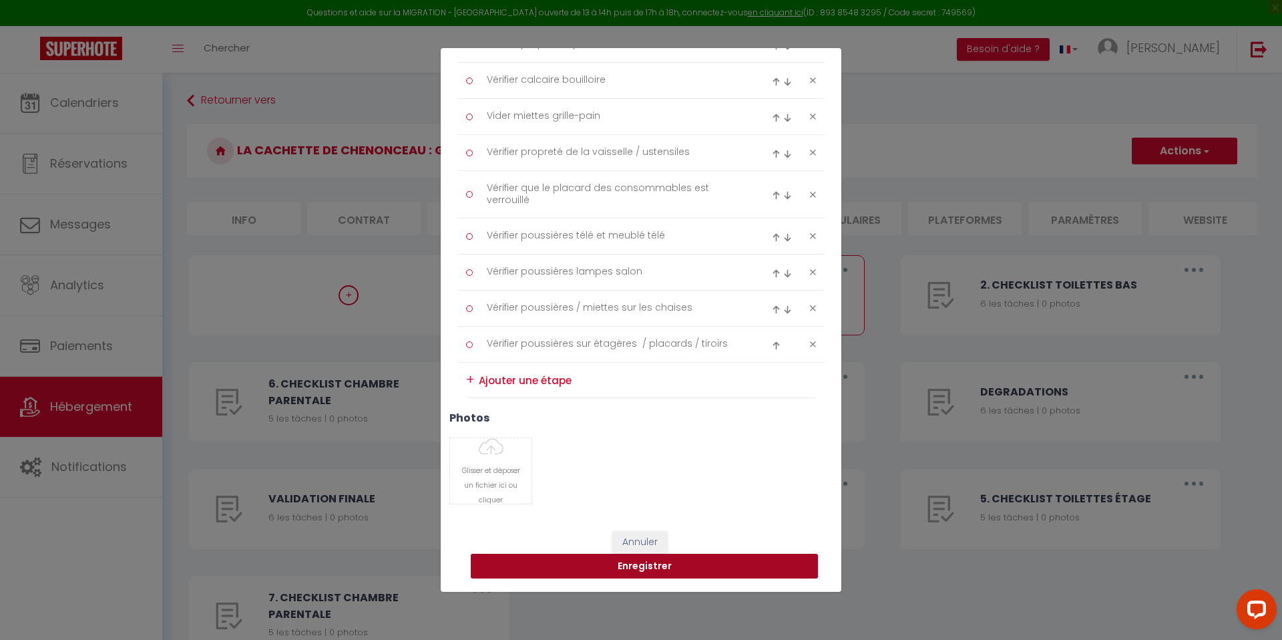
select select "4"
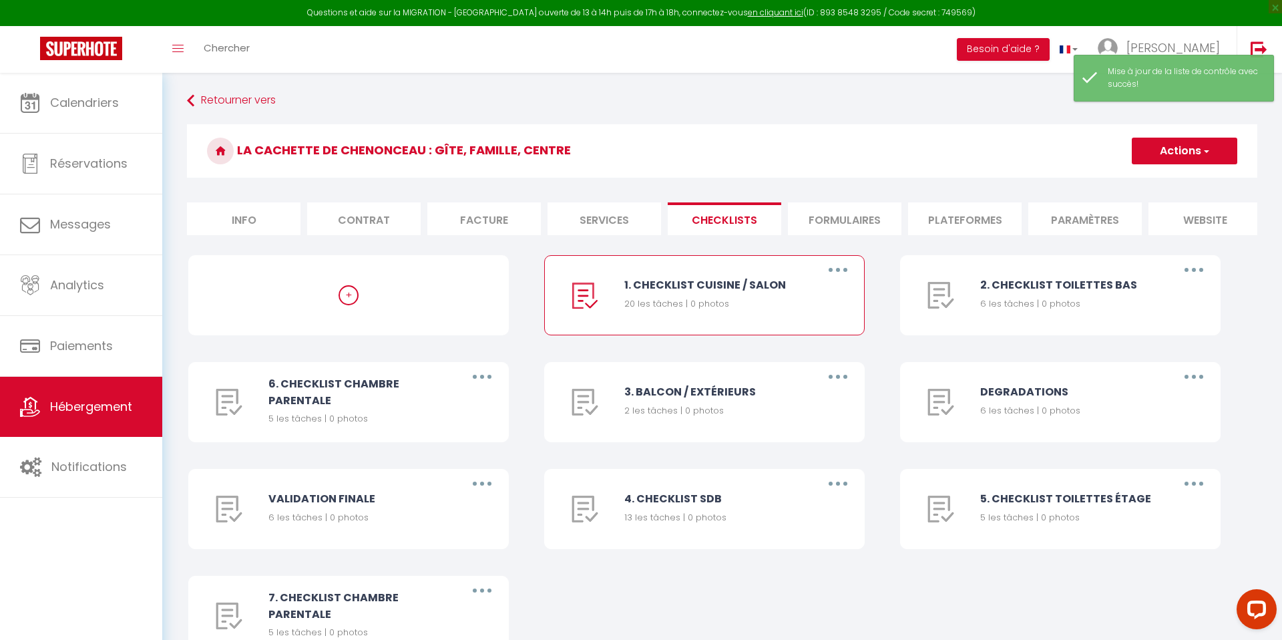
click at [834, 272] on button "button" at bounding box center [837, 269] width 37 height 21
click at [815, 305] on link "Editer" at bounding box center [803, 300] width 99 height 23
type input "1. CHECKLIST CUISINE / SALON"
type input "Vérifier la propreté et la conformité de la cuisine"
select select "1"
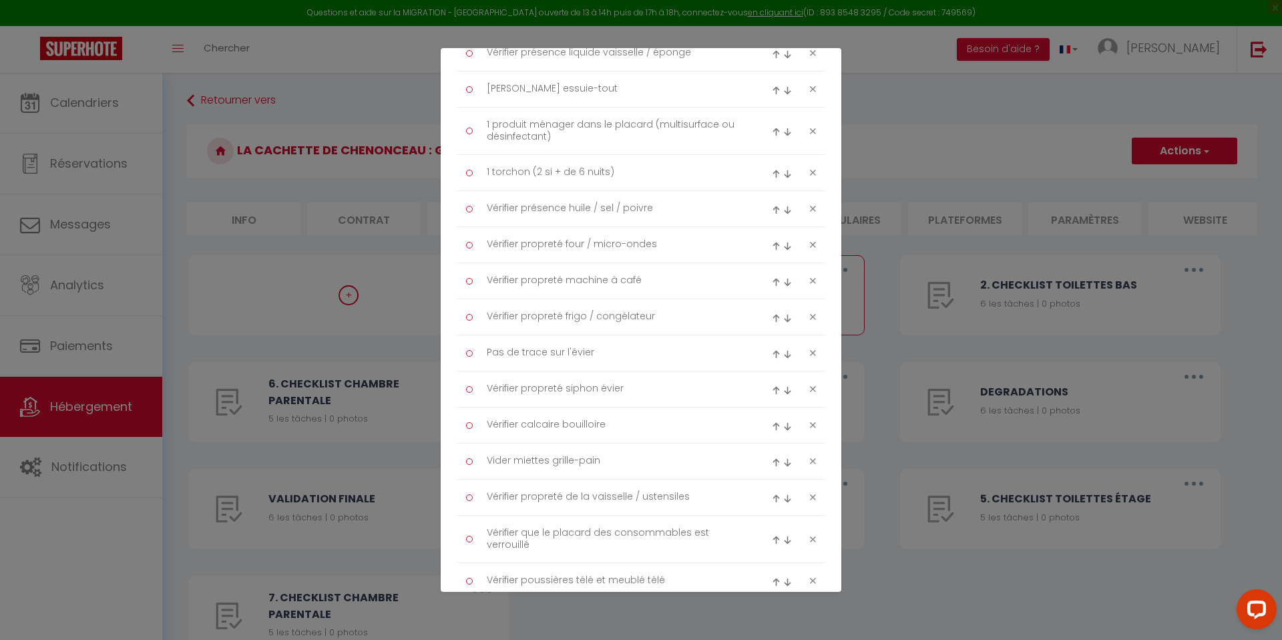
scroll to position [0, 0]
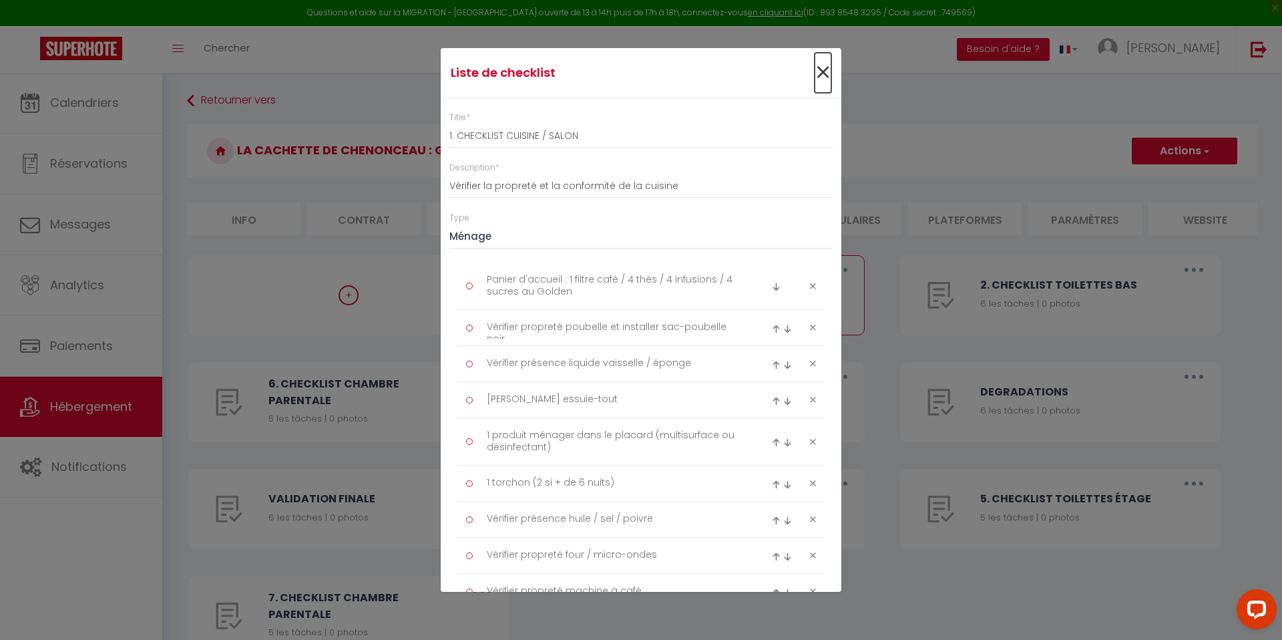
click at [823, 75] on span "×" at bounding box center [823, 73] width 17 height 40
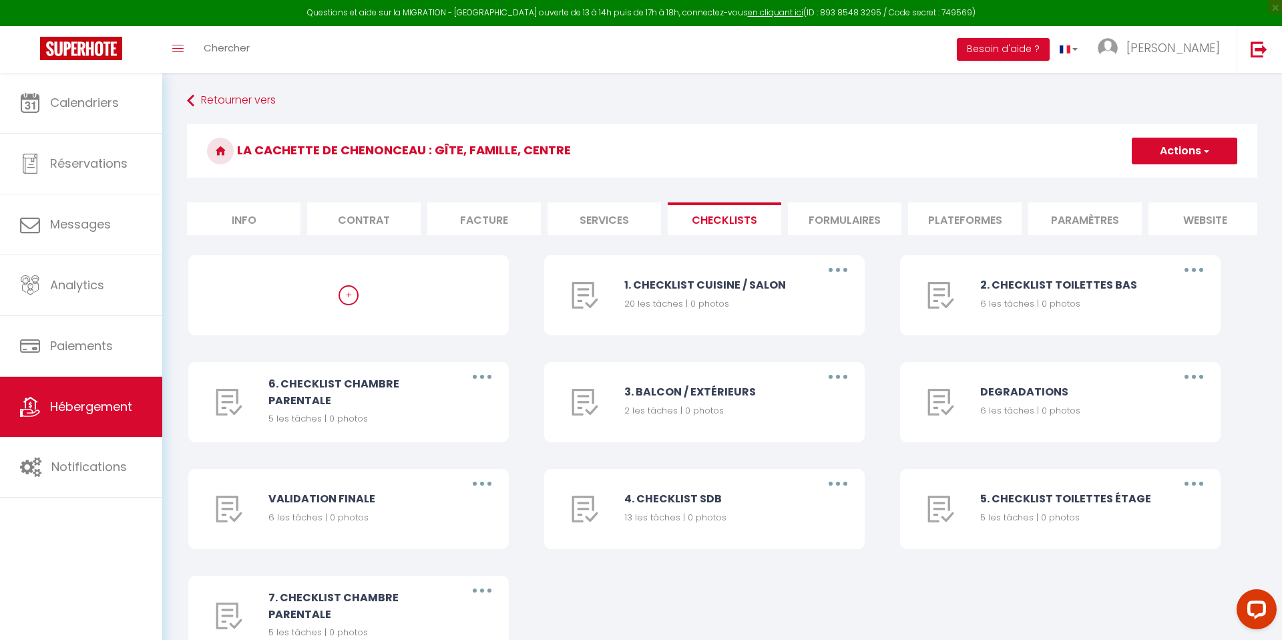
click at [684, 586] on div "+ 1. CHECKLIST CUISINE / SALON 20 les tâches | 0 photos Editer Dupliquer Suppri…" at bounding box center [722, 468] width 1068 height 427
click at [701, 118] on div "Retourner vers La Cachette de Chenonceau : gîte, famille, centre Actions Créer …" at bounding box center [722, 386] width 1088 height 594
click at [124, 405] on span "Hébergement" at bounding box center [91, 406] width 82 height 17
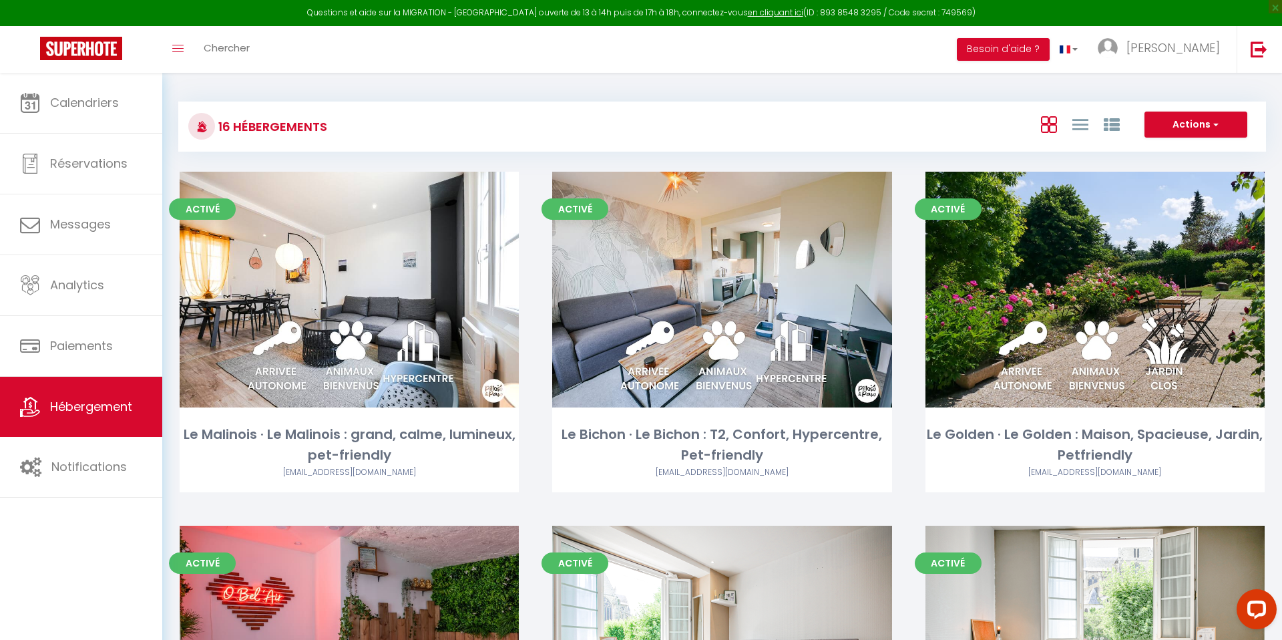
drag, startPoint x: 735, startPoint y: 107, endPoint x: 755, endPoint y: 122, distance: 24.7
click at [735, 107] on div "16 Hébergements Actions Créer un Hébergement Nouveau groupe" at bounding box center [722, 127] width 1088 height 50
click at [663, 102] on div "16 Hébergements Actions Créer un Hébergement Nouveau groupe" at bounding box center [722, 127] width 1088 height 50
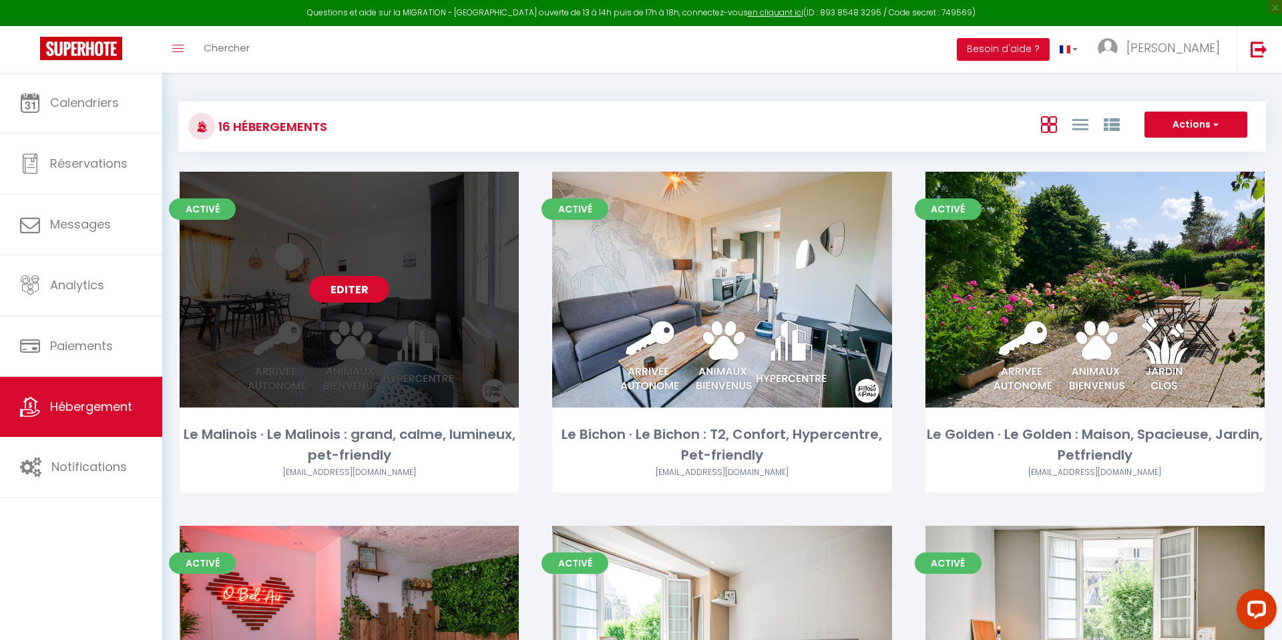
click at [317, 280] on link "Editer" at bounding box center [349, 289] width 80 height 27
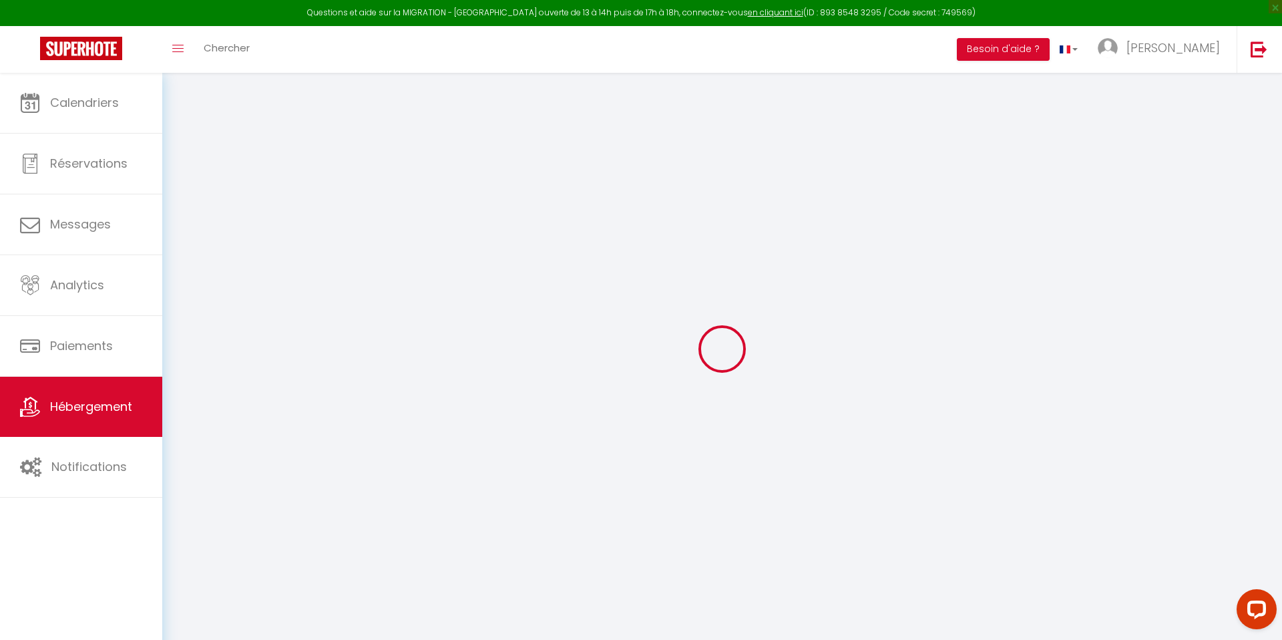
select select
checkbox input "false"
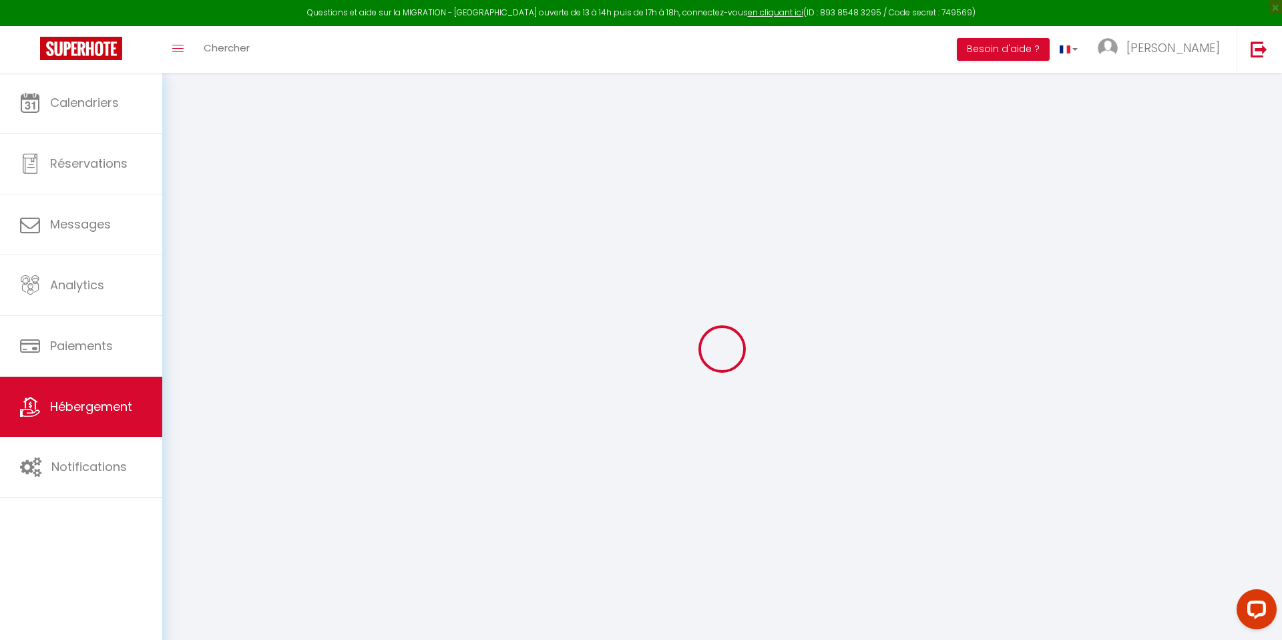
checkbox input "false"
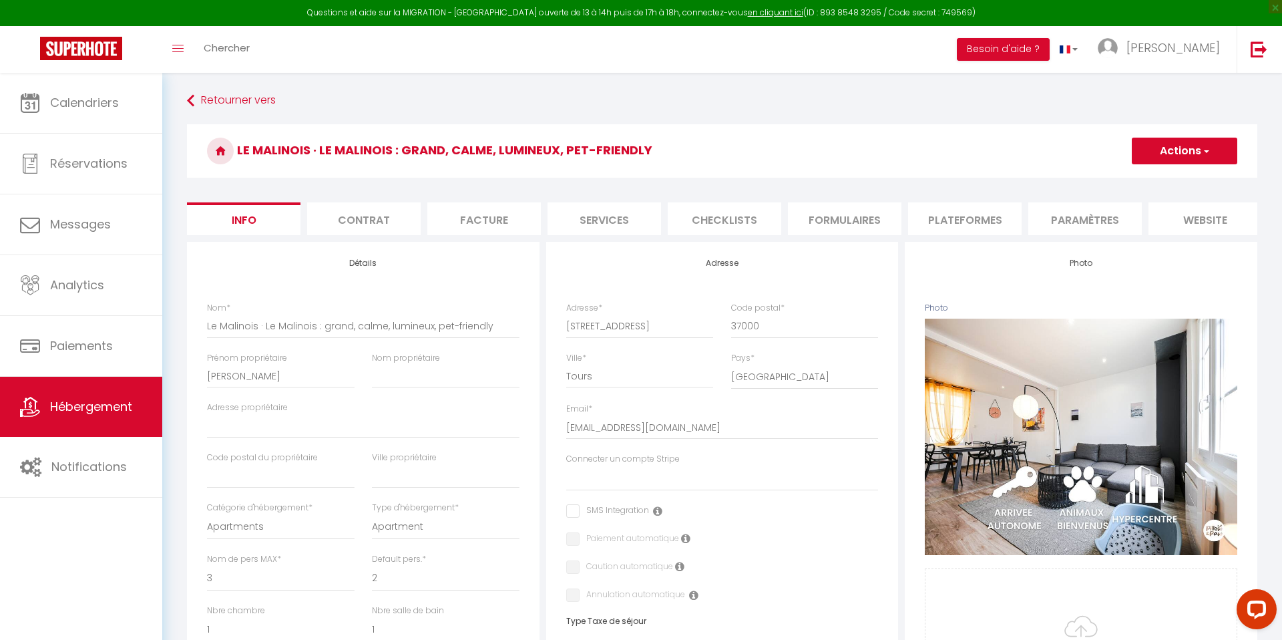
click at [692, 214] on li "Checklists" at bounding box center [725, 218] width 114 height 33
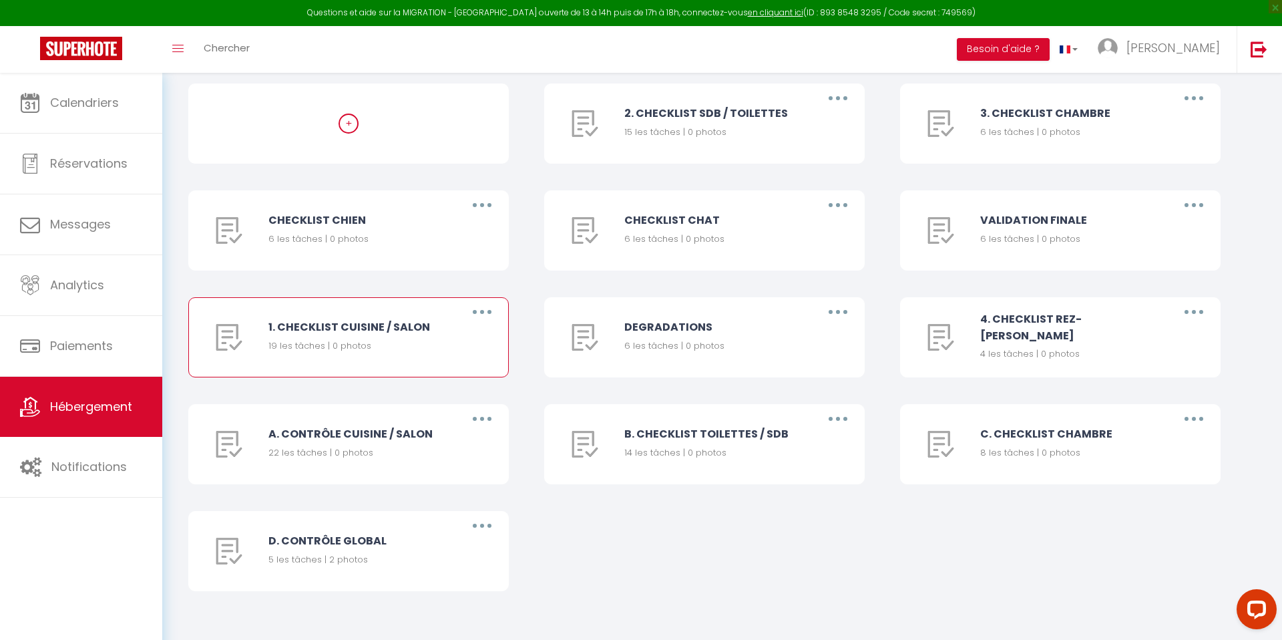
scroll to position [184, 0]
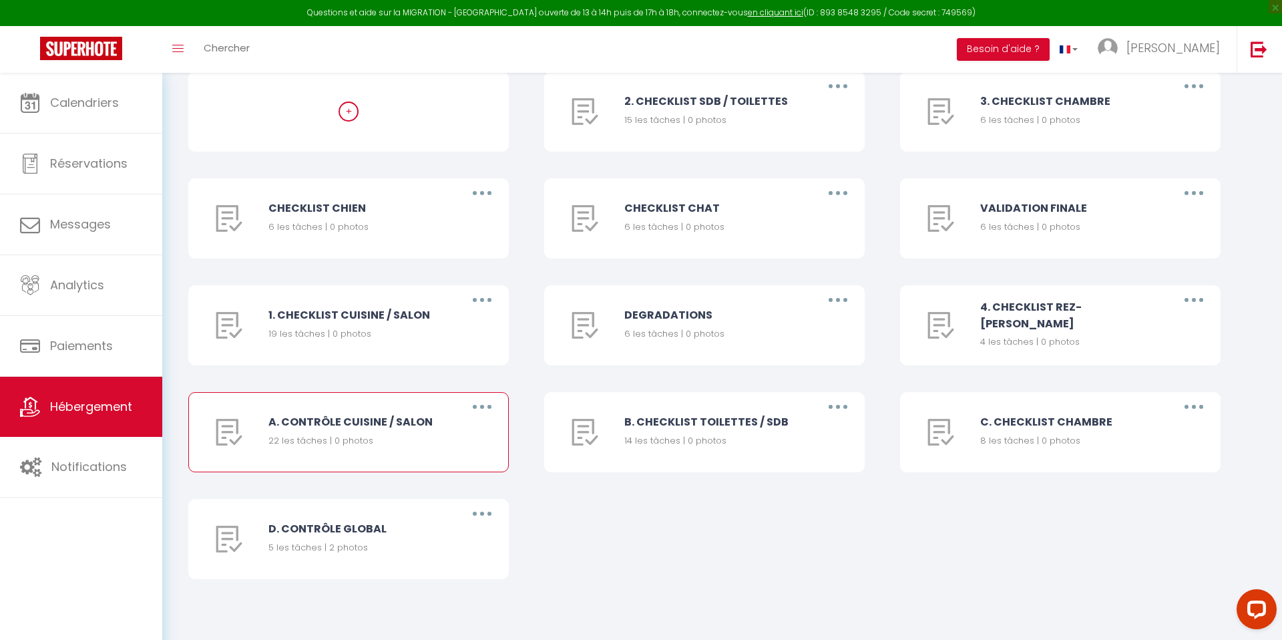
click at [478, 407] on button "button" at bounding box center [482, 406] width 37 height 21
click at [452, 491] on link "Supprimer" at bounding box center [447, 485] width 99 height 23
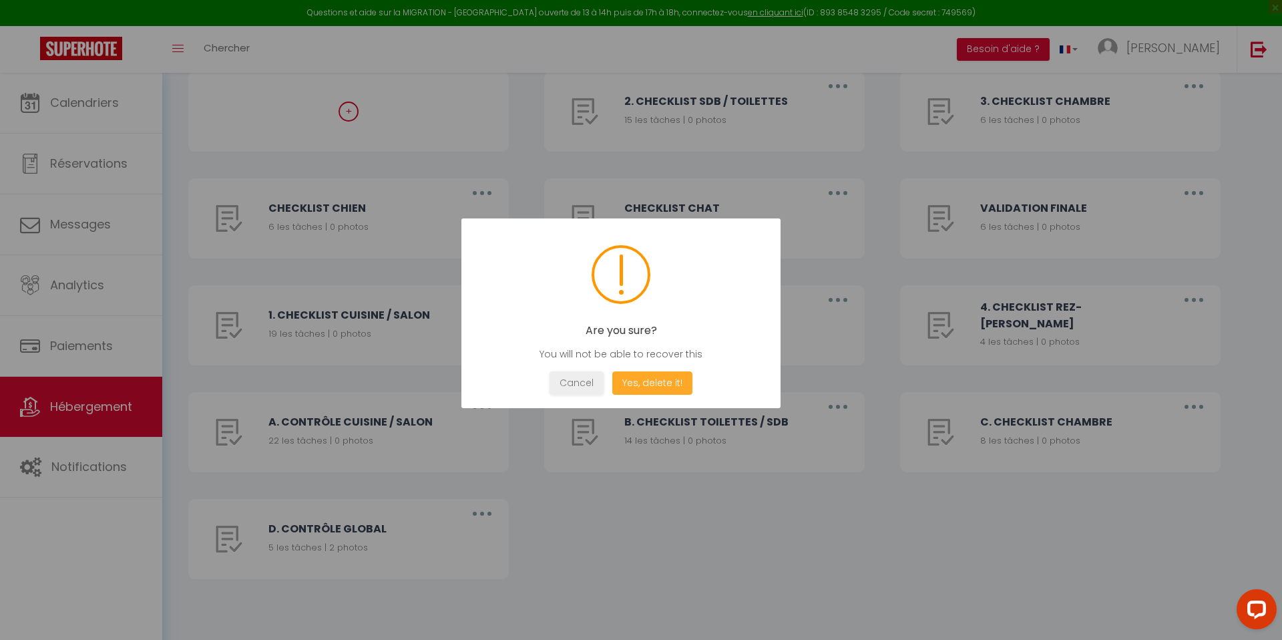
click at [651, 377] on button "Yes, delete it!" at bounding box center [652, 382] width 80 height 23
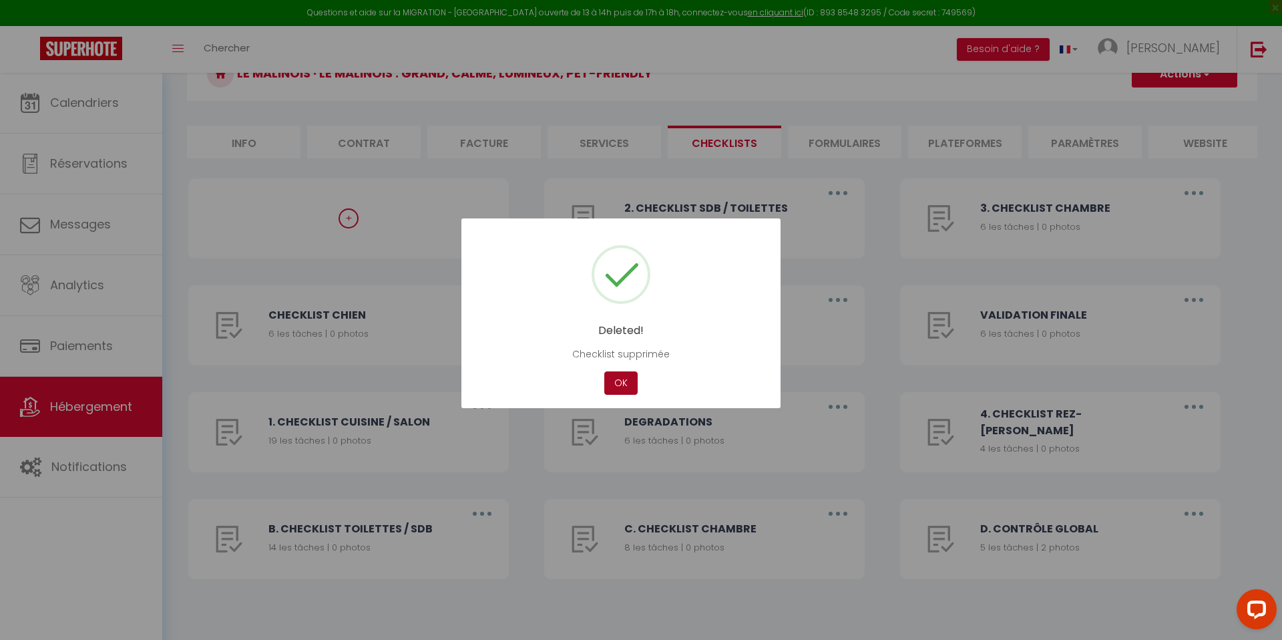
scroll to position [77, 0]
click at [626, 383] on button "OK" at bounding box center [620, 382] width 33 height 23
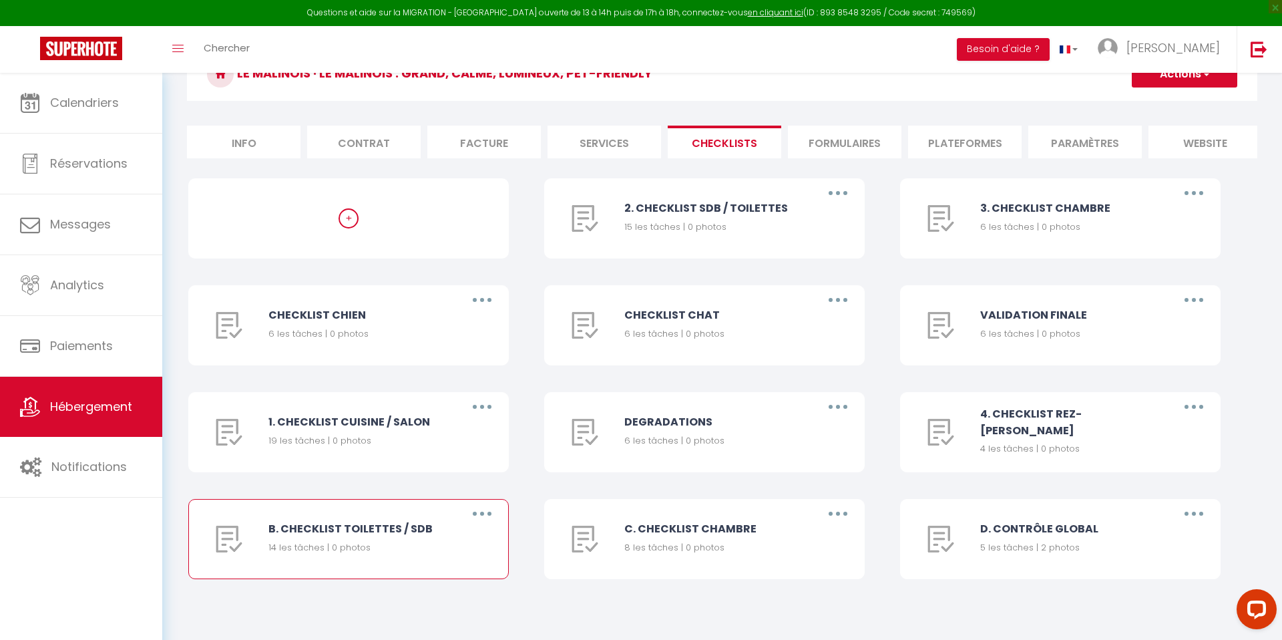
click at [492, 518] on button "button" at bounding box center [482, 513] width 37 height 21
click at [451, 598] on link "Supprimer" at bounding box center [447, 592] width 99 height 23
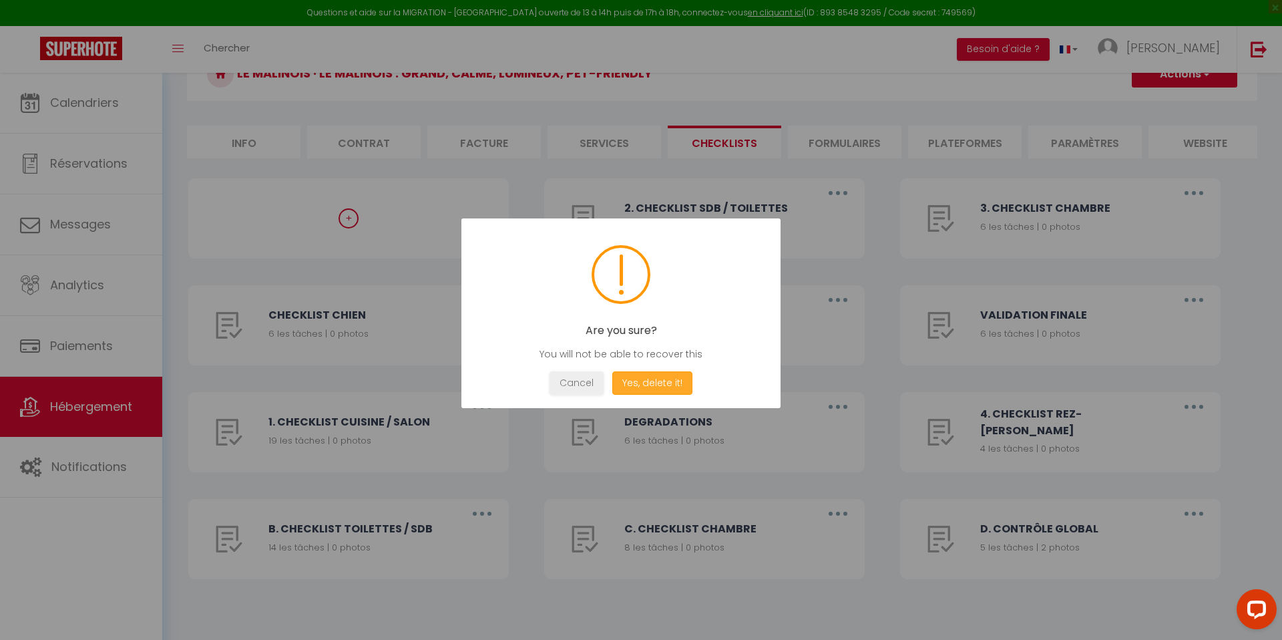
click at [649, 382] on button "Yes, delete it!" at bounding box center [652, 382] width 80 height 23
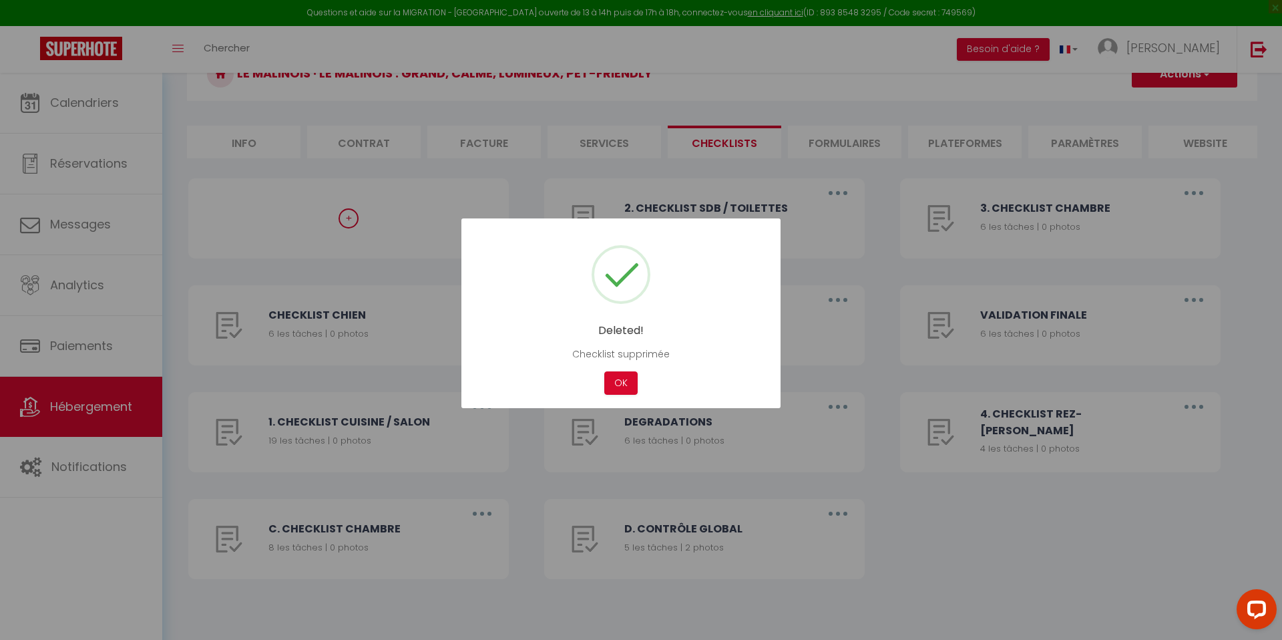
click at [455, 530] on div at bounding box center [641, 320] width 1282 height 640
click at [614, 375] on button "OK" at bounding box center [620, 382] width 33 height 23
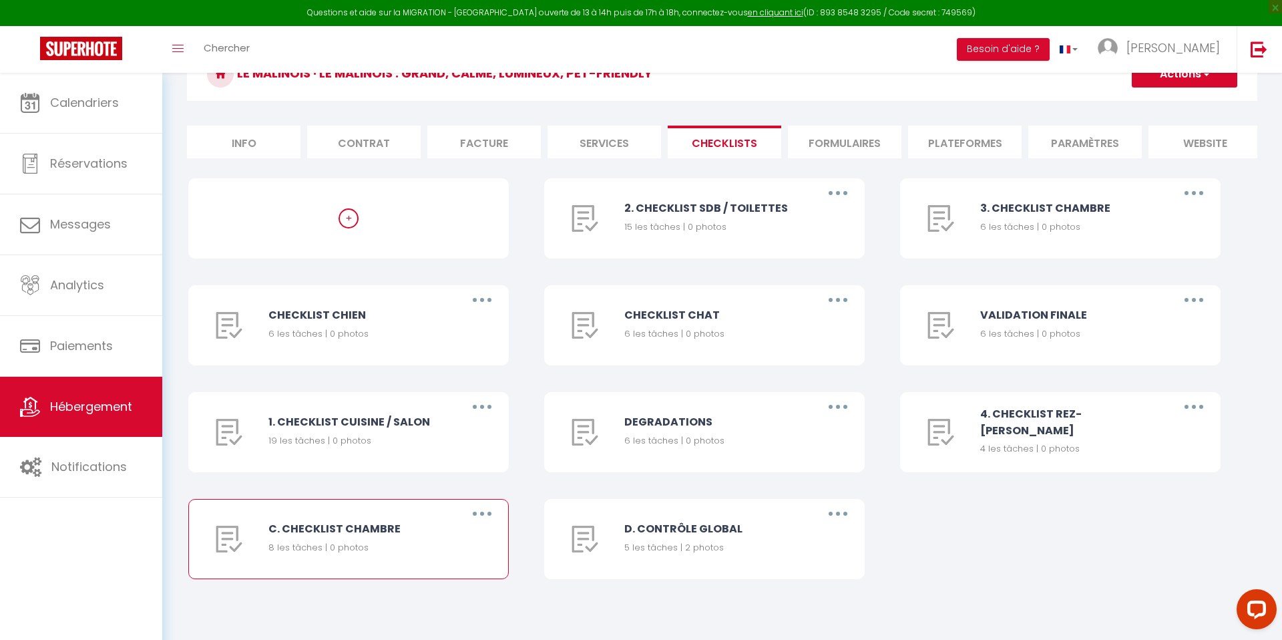
click at [494, 509] on button "button" at bounding box center [482, 513] width 37 height 21
click at [464, 602] on link "Supprimer" at bounding box center [447, 592] width 99 height 23
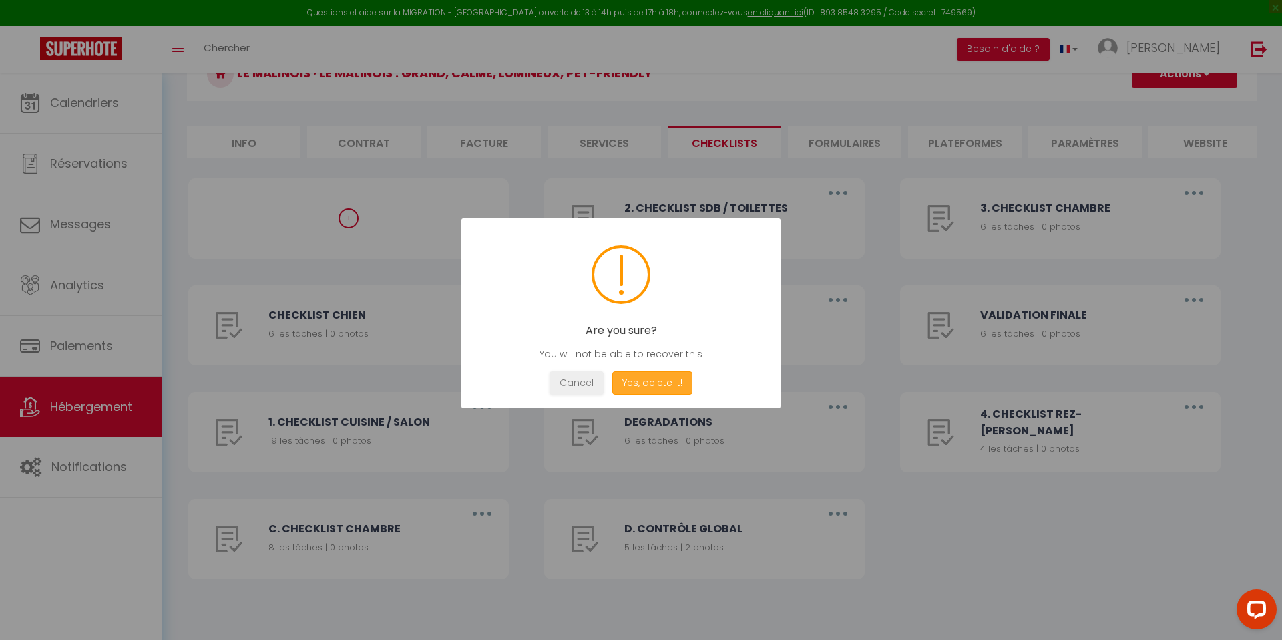
click at [659, 375] on button "Yes, delete it!" at bounding box center [652, 382] width 80 height 23
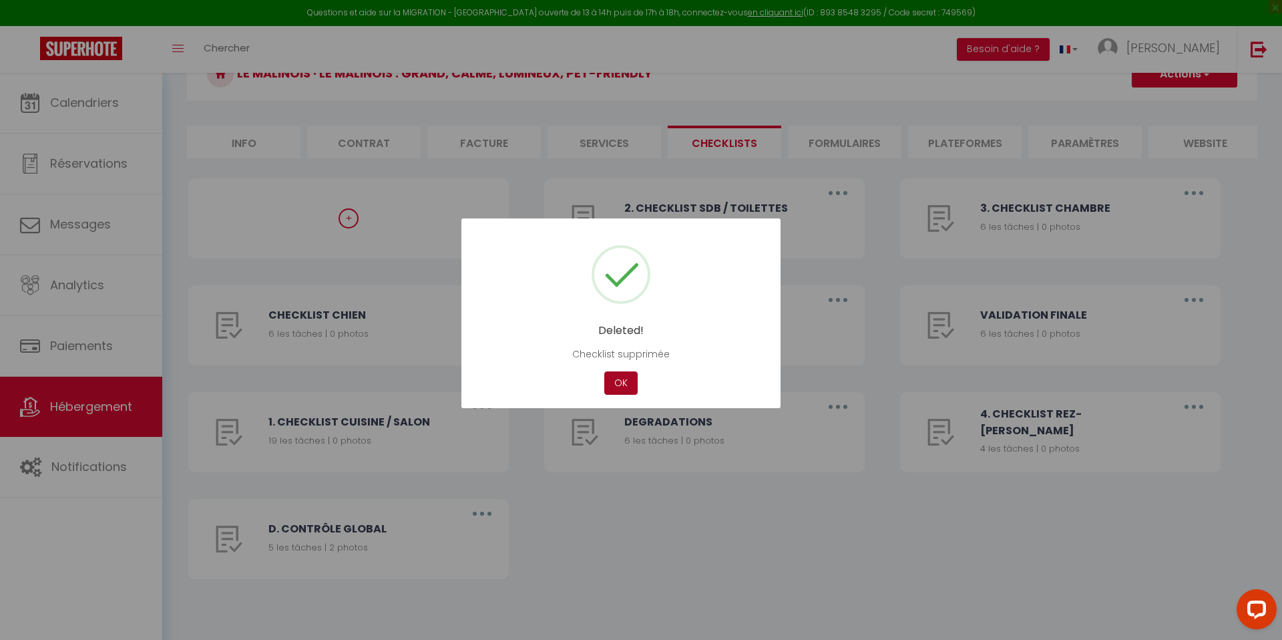
click at [625, 381] on button "OK" at bounding box center [620, 382] width 33 height 23
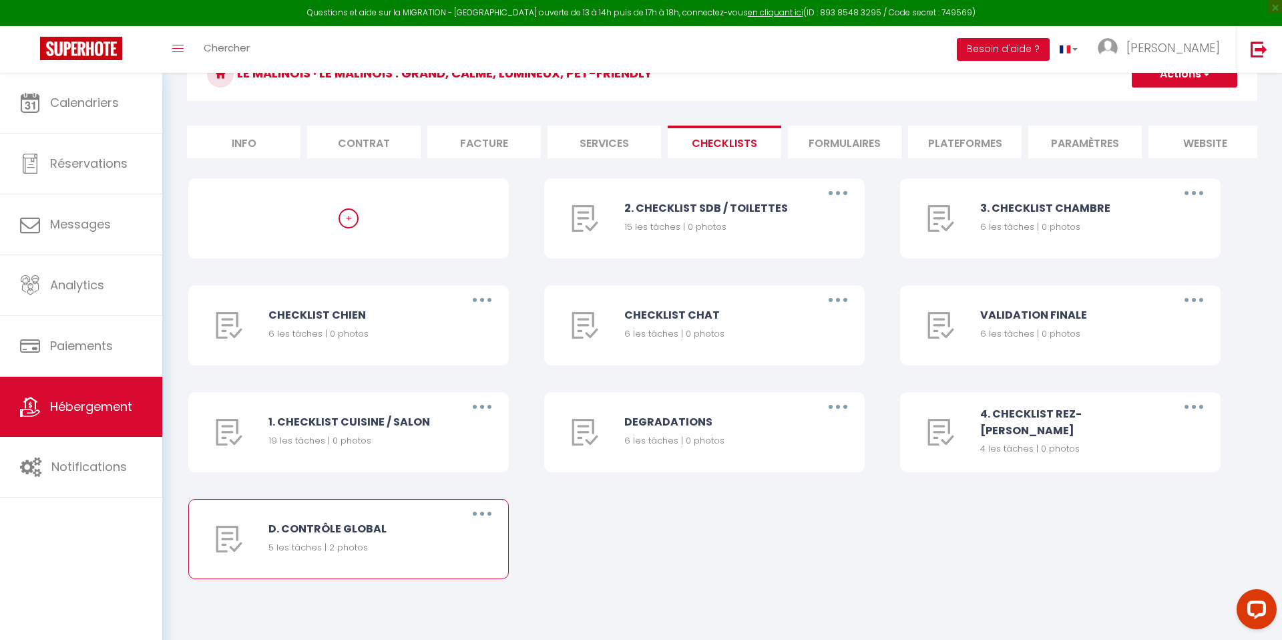
click at [485, 516] on button "button" at bounding box center [482, 513] width 37 height 21
click at [312, 539] on div "D. CONTRÔLE GLOBAL 5 les tâches | 2 photos" at bounding box center [357, 539] width 178 height 79
click at [467, 512] on button "button" at bounding box center [482, 513] width 37 height 21
click at [468, 534] on link "Editer" at bounding box center [447, 544] width 99 height 23
type input "D. CONTRÔLE GLOBAL"
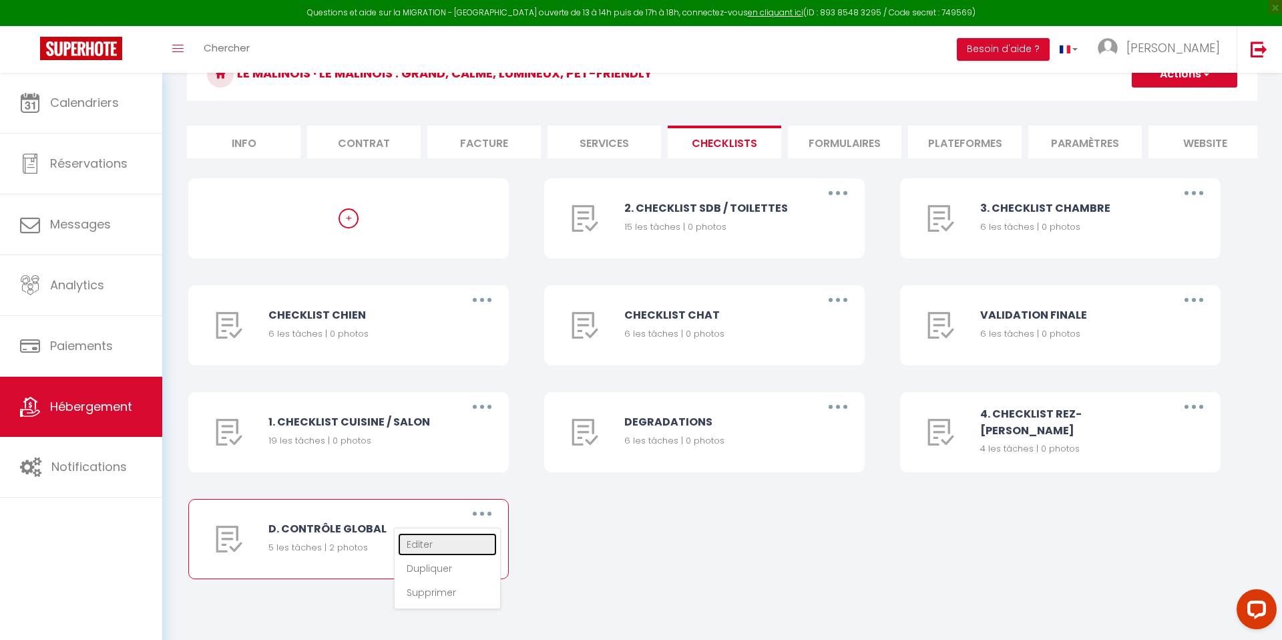
type input "Permet de vérifier les prestations et répertorier les manquements"
select select
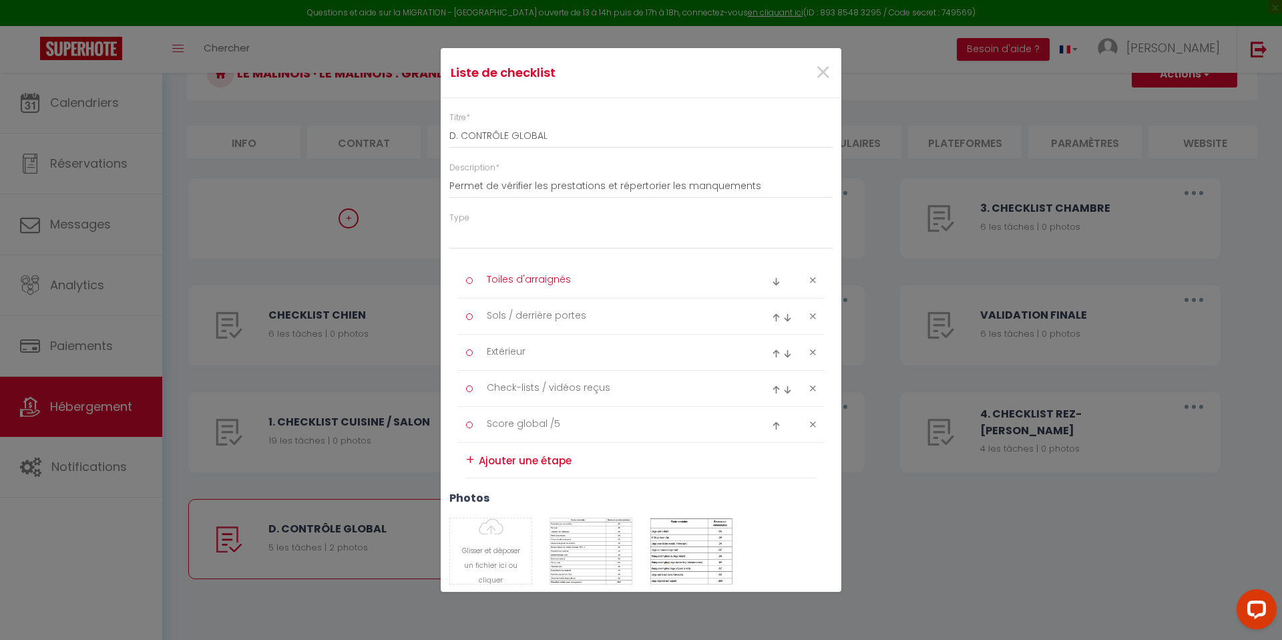
click at [612, 279] on textarea "Toiles d'arraignés" at bounding box center [615, 280] width 274 height 22
click at [580, 281] on textarea "Toiles d'arraignés" at bounding box center [615, 280] width 274 height 22
click at [460, 133] on input "D. CONTRÔLE GLOBAL" at bounding box center [640, 136] width 383 height 24
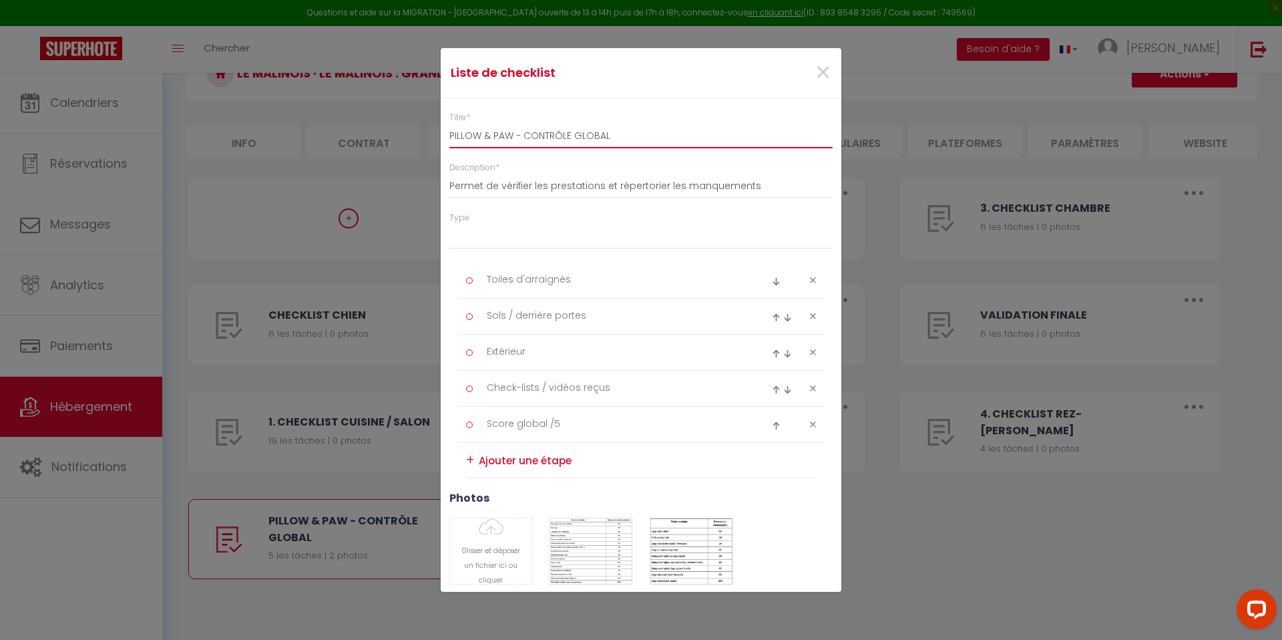
click at [600, 133] on input "PILLOW & PAW - CONTRÔLE GLOBAL" at bounding box center [640, 136] width 383 height 24
type input "PILLOW & PAW - CONTRÔLE"
click at [548, 279] on textarea "Toiles d'arraignés" at bounding box center [615, 280] width 274 height 22
click at [556, 281] on textarea "Toiles d'arraignés" at bounding box center [615, 280] width 274 height 22
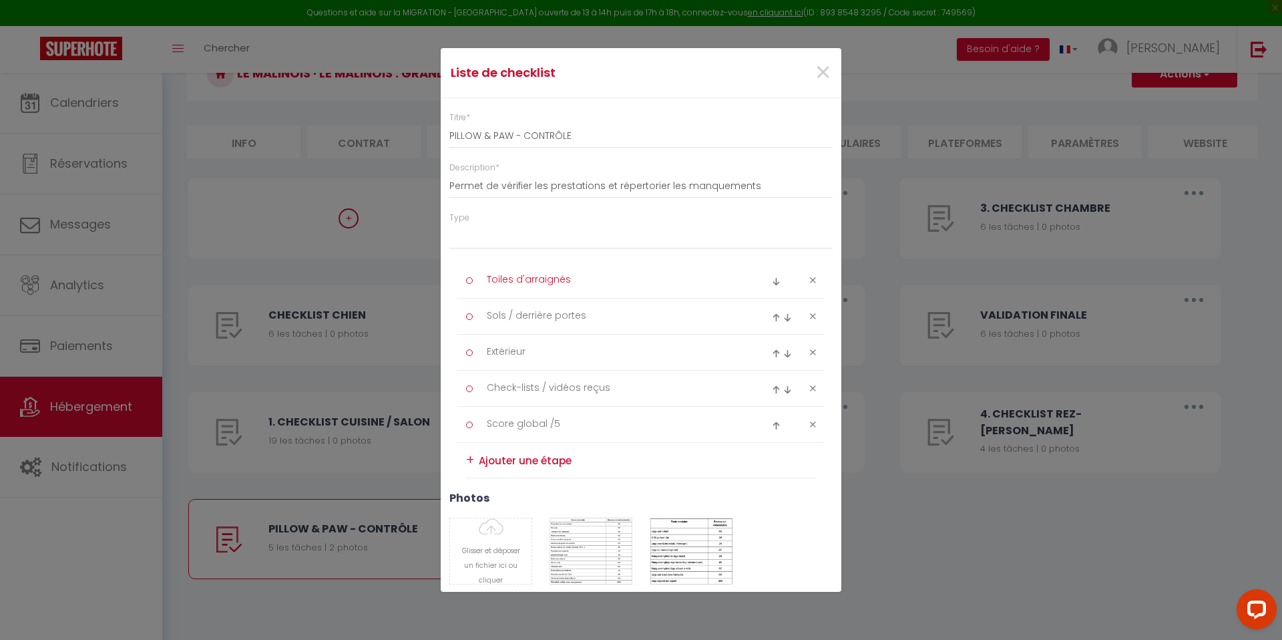
click at [556, 281] on textarea "Toiles d'arraignés" at bounding box center [615, 280] width 274 height 22
click at [813, 279] on icon at bounding box center [813, 280] width 6 height 10
type textarea "Sols / derrière portes"
type textarea "Extérieur"
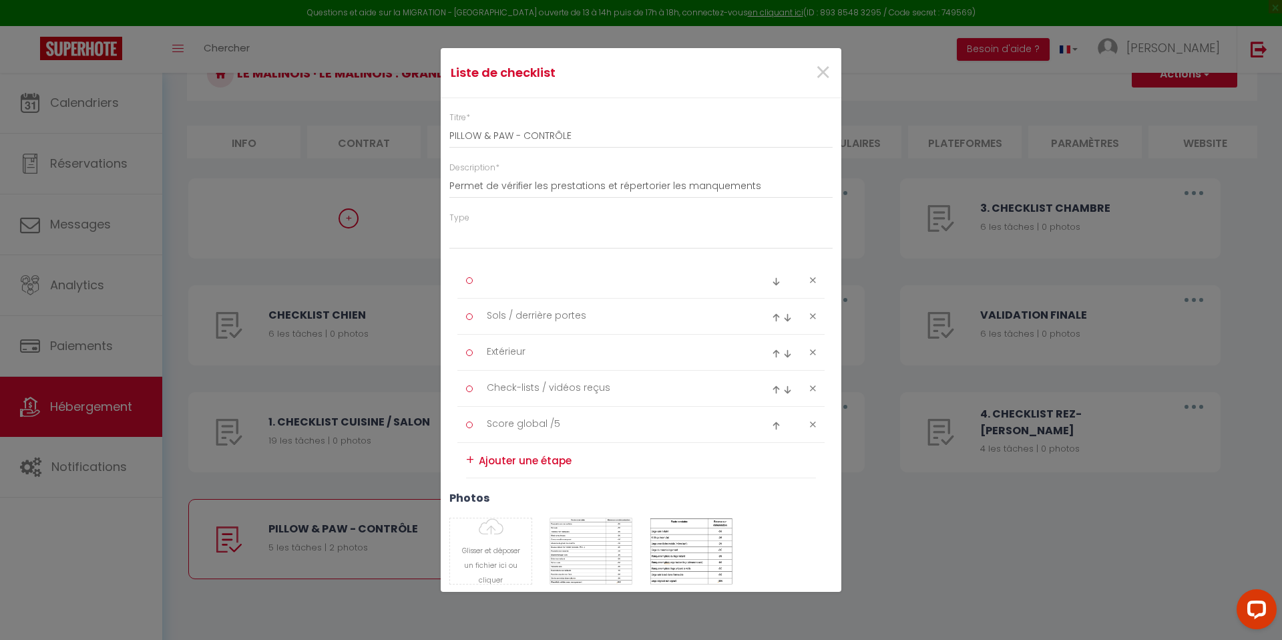
type textarea "Check-lists / vidéos reçus"
type textarea "Score global /5"
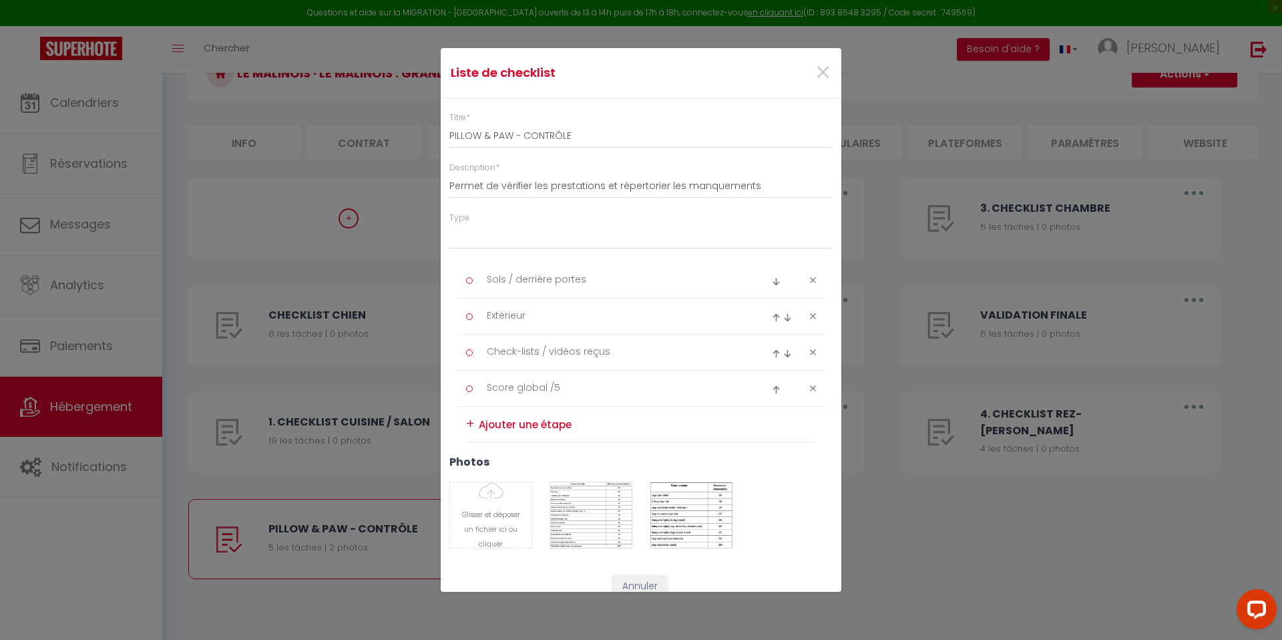
click at [813, 279] on icon at bounding box center [813, 280] width 6 height 10
type textarea "Extérieur"
type textarea "Check-lists / vidéos reçus"
type textarea "Score global /5"
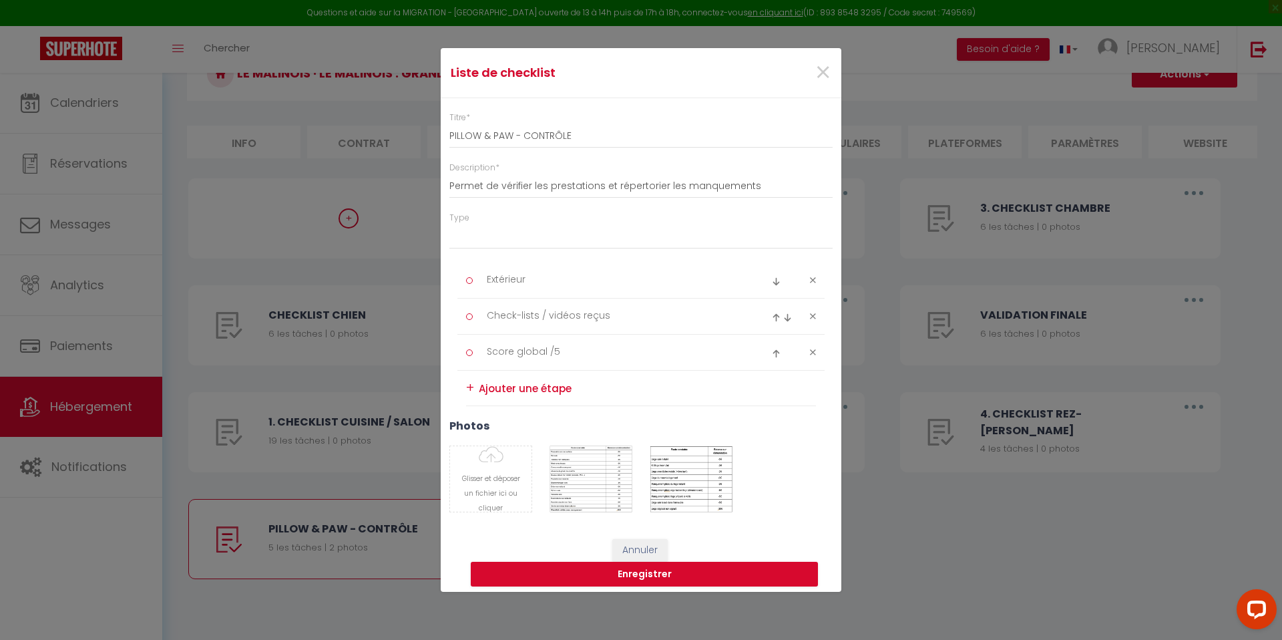
click at [813, 279] on icon at bounding box center [813, 280] width 6 height 10
type textarea "Check-lists / vidéos reçus"
type textarea "Score global /5"
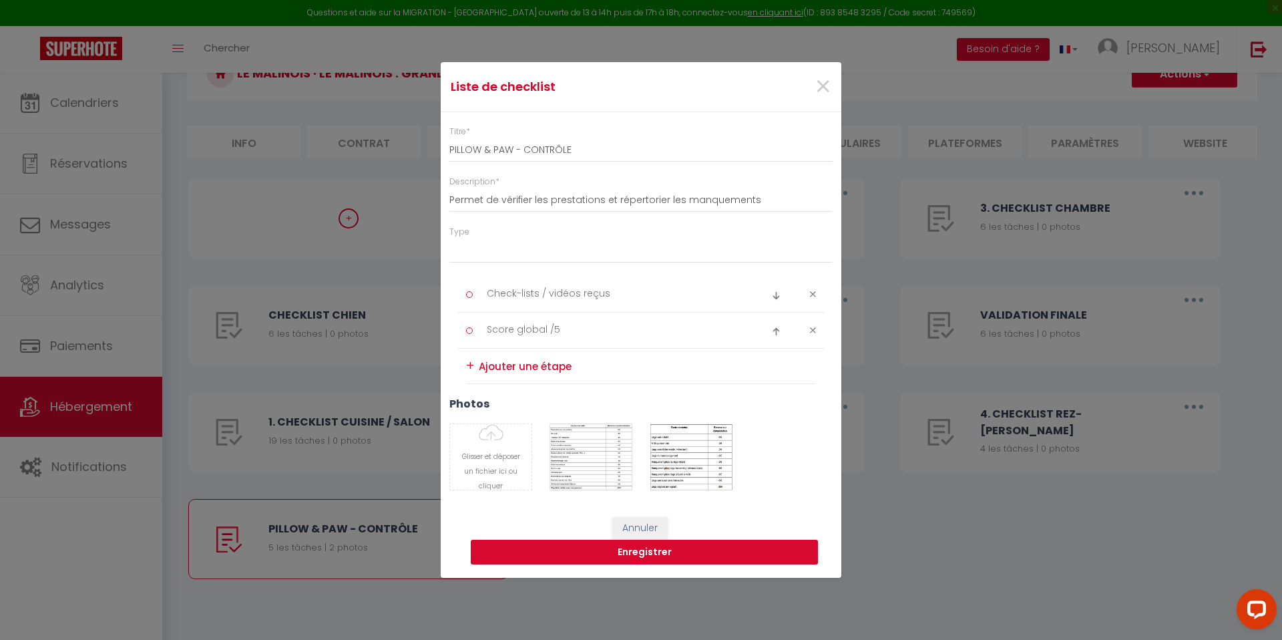
click at [568, 551] on button "Enregistrer" at bounding box center [644, 552] width 347 height 25
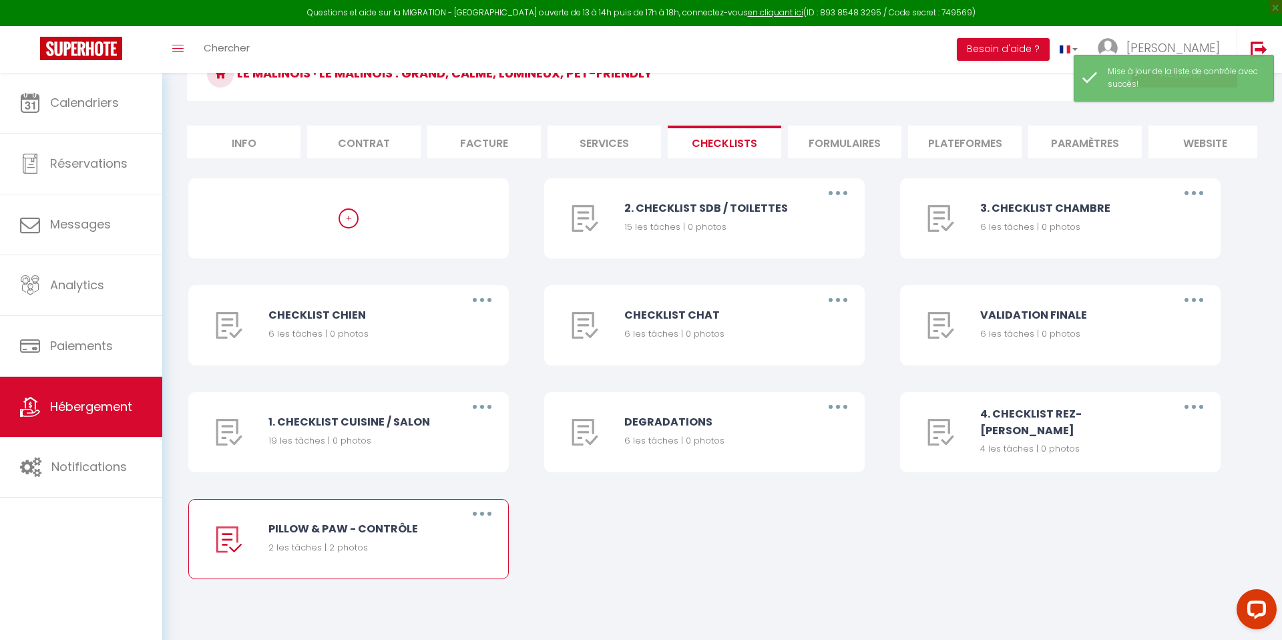
click at [489, 512] on button "button" at bounding box center [482, 513] width 37 height 21
click at [573, 553] on div "+ 2. CHECKLIST SDB / TOILETTES 15 les tâches | 0 photos Editer Dupliquer Suppri…" at bounding box center [722, 391] width 1068 height 427
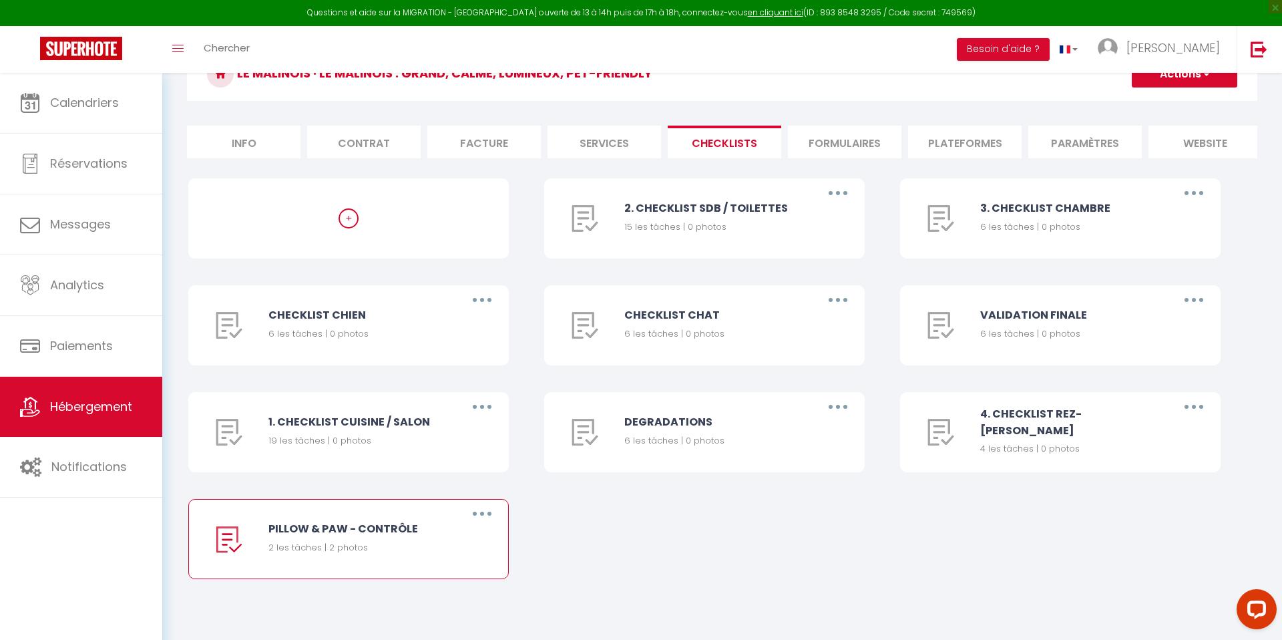
click at [478, 515] on button "button" at bounding box center [482, 513] width 37 height 21
click at [450, 538] on link "Editer" at bounding box center [447, 544] width 99 height 23
type input "PILLOW & PAW - CONTRÔLE"
type input "Permet de vérifier les prestations et répertorier les manquements"
select select "1"
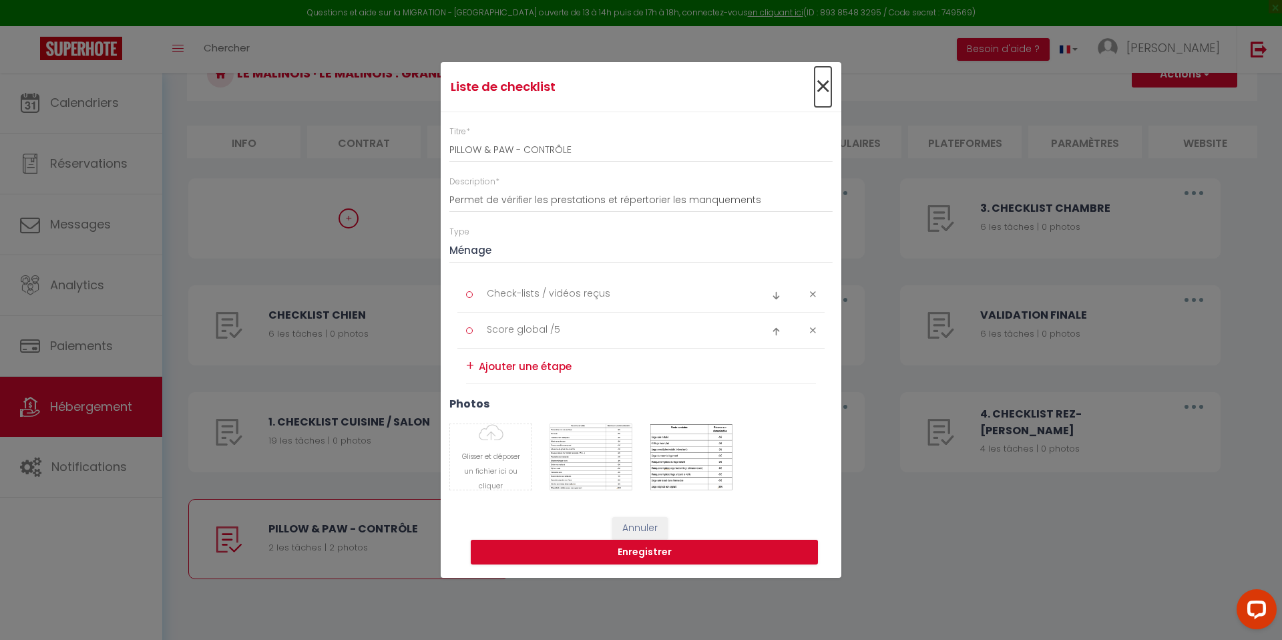
click at [827, 89] on span "×" at bounding box center [823, 87] width 17 height 40
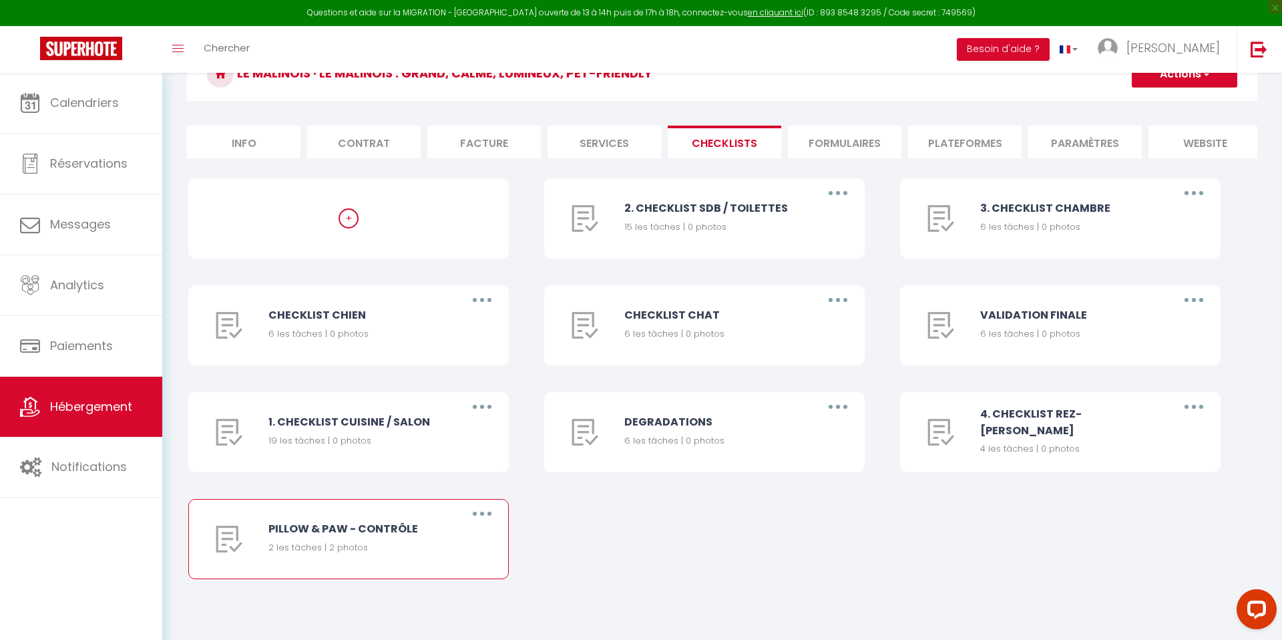
click at [493, 518] on button "button" at bounding box center [482, 513] width 37 height 21
click at [461, 542] on link "Editer" at bounding box center [447, 544] width 99 height 23
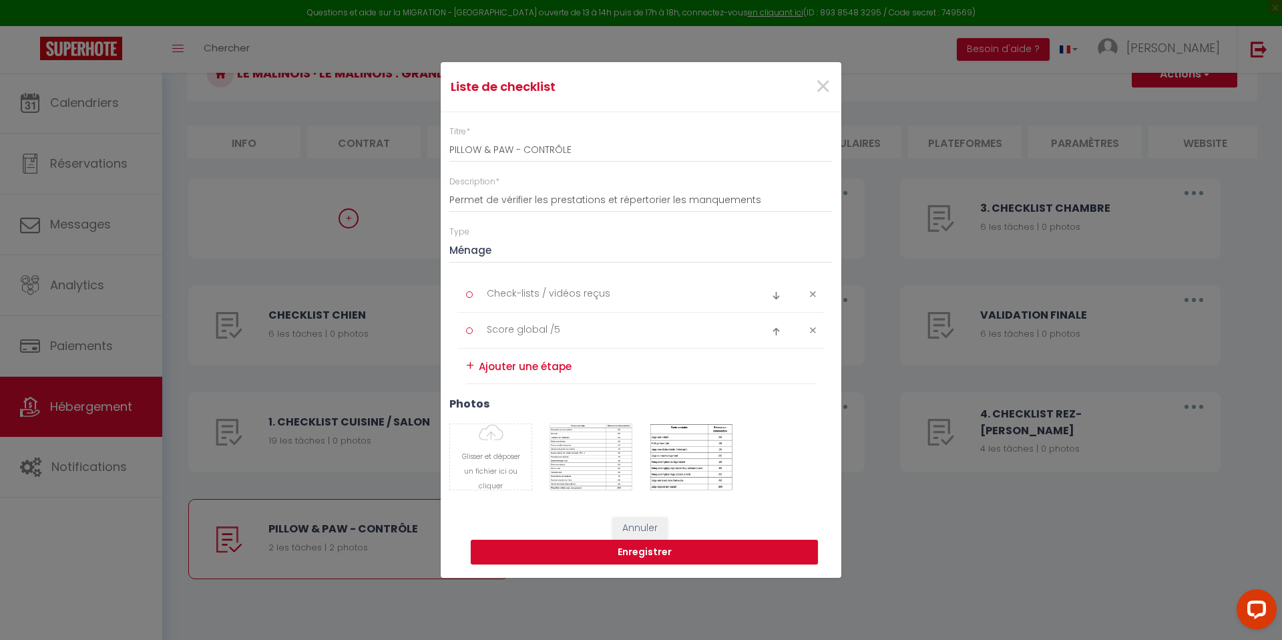
click at [381, 415] on div "Liste de checklist × Titre * PILLOW & PAW - CONTRÔLE Description * Permet de vé…" at bounding box center [641, 320] width 1282 height 640
click at [823, 90] on span "×" at bounding box center [823, 87] width 17 height 40
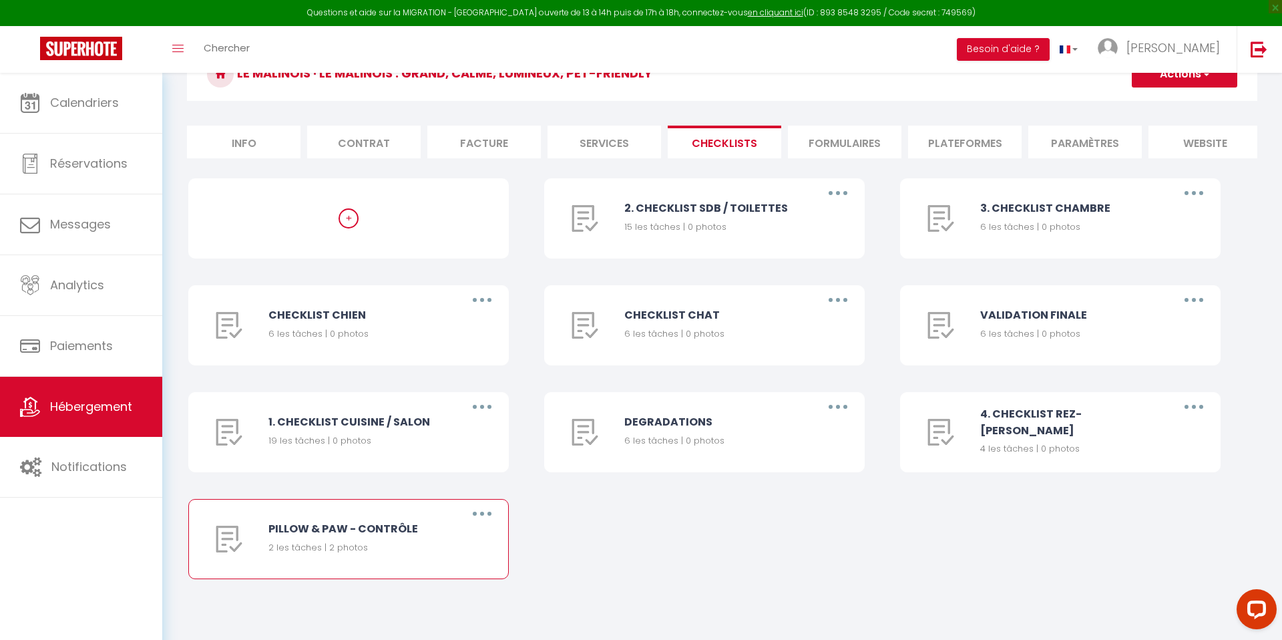
click at [491, 514] on button "button" at bounding box center [482, 513] width 37 height 21
click at [452, 573] on link "Dupliquer" at bounding box center [447, 568] width 99 height 23
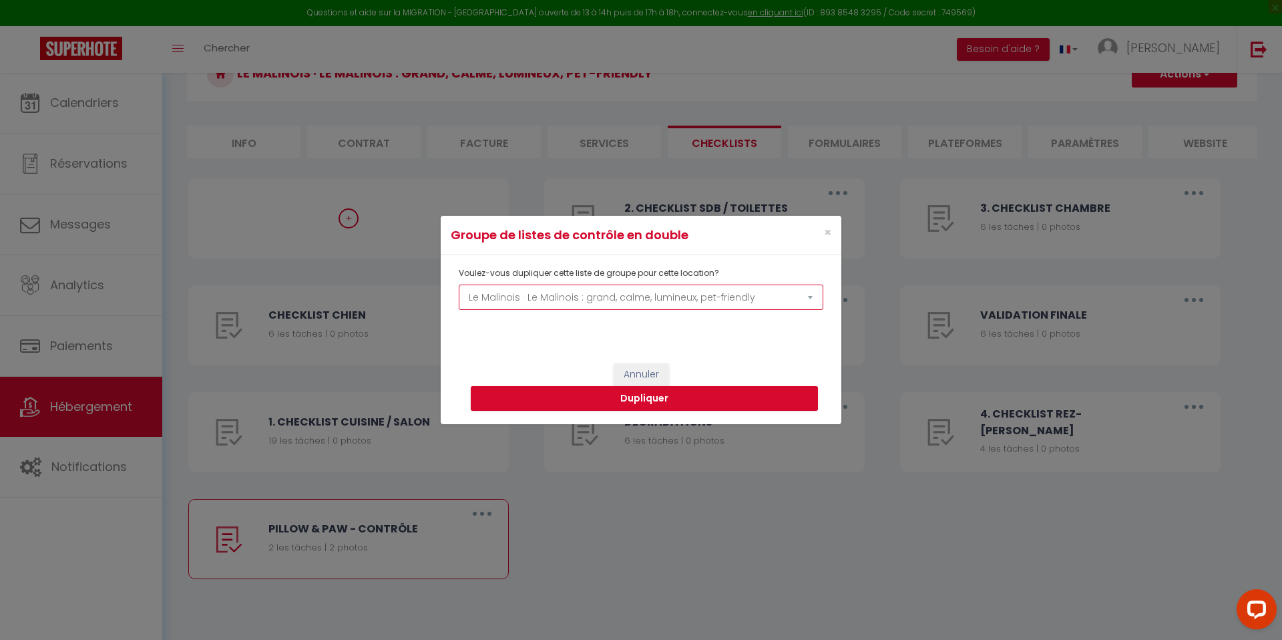
click at [597, 290] on select "Le Malinois · Le Malinois : grand, calme, lumineux, pet-friendly Le Bichon · Le…" at bounding box center [641, 297] width 365 height 25
click at [630, 397] on button "Dupliquer" at bounding box center [644, 398] width 347 height 25
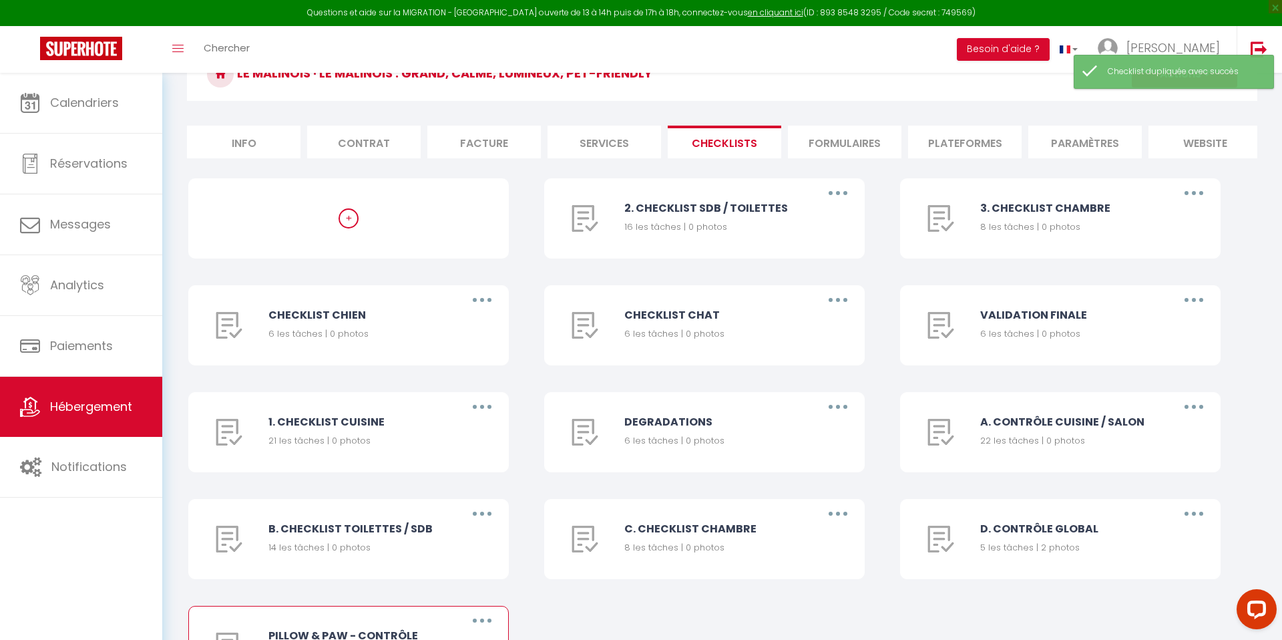
click at [484, 620] on button "button" at bounding box center [482, 620] width 37 height 21
click at [488, 624] on button "button" at bounding box center [482, 620] width 37 height 21
click at [488, 621] on button "button" at bounding box center [482, 620] width 37 height 21
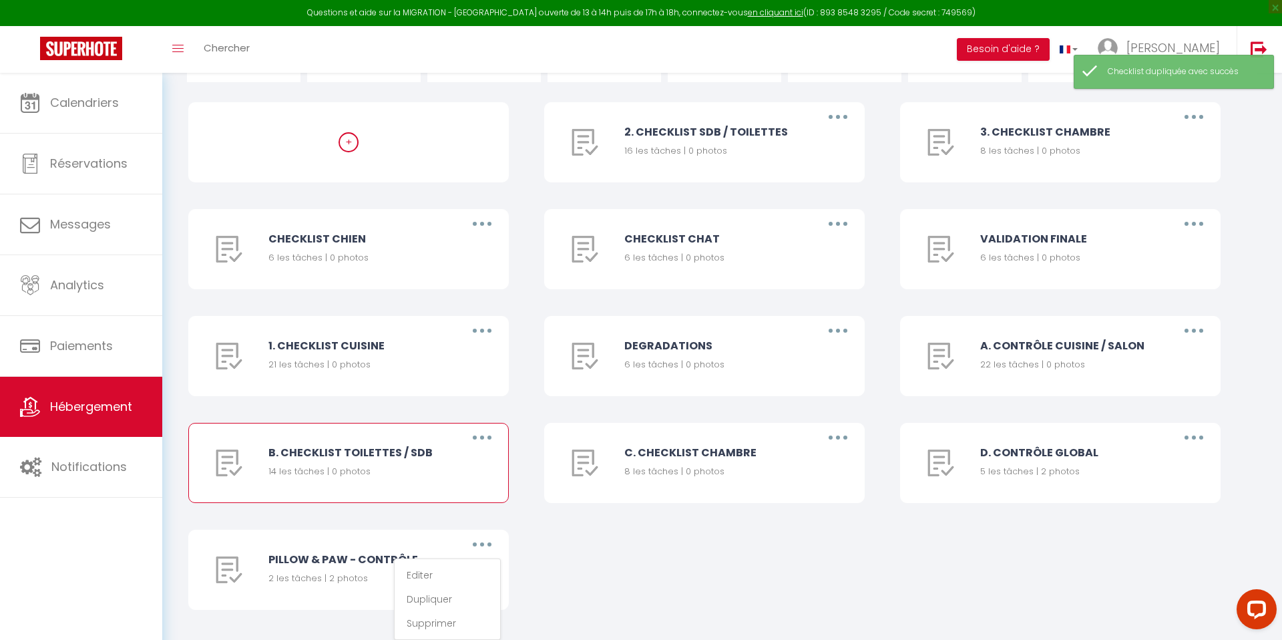
scroll to position [168, 0]
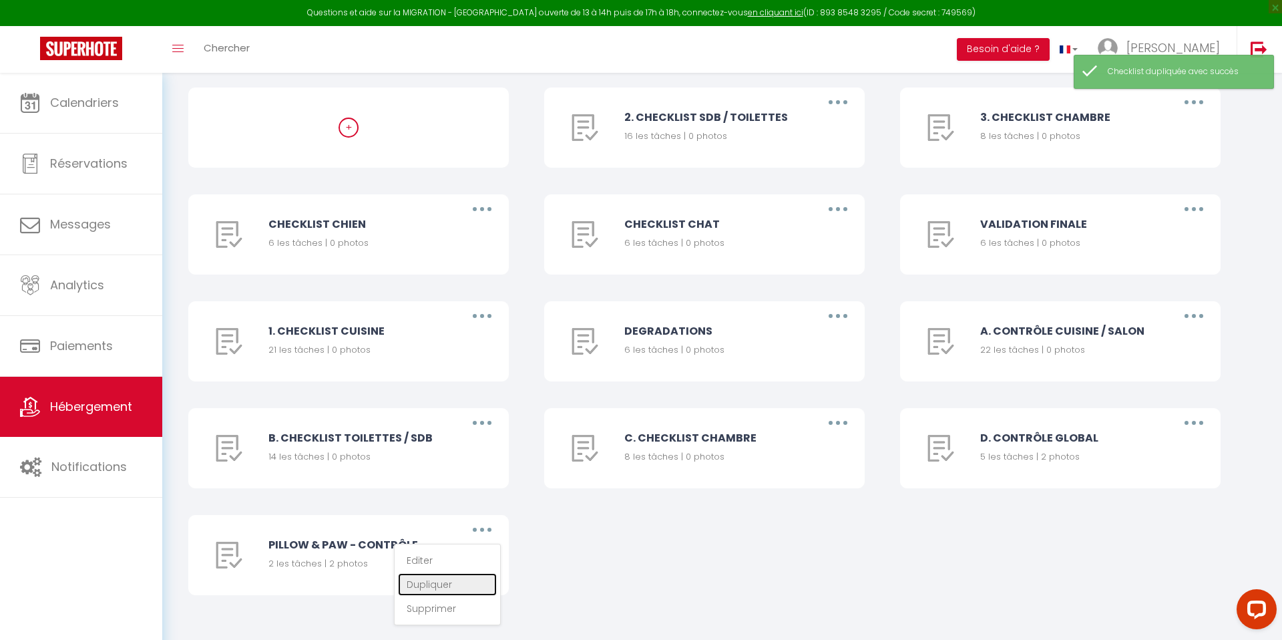
click at [440, 576] on link "Dupliquer" at bounding box center [447, 584] width 99 height 23
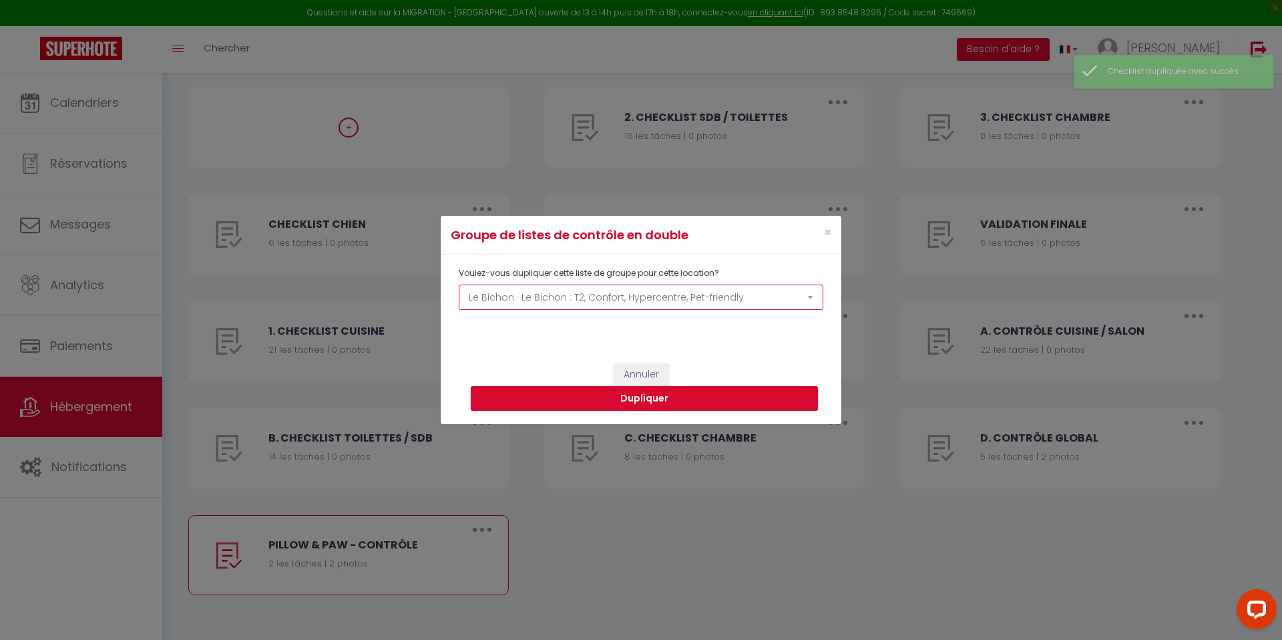
click at [522, 287] on select "Le Malinois · Le Malinois : grand, calme, lumineux, pet-friendly Le Bichon · Le…" at bounding box center [641, 297] width 365 height 25
select select "69527"
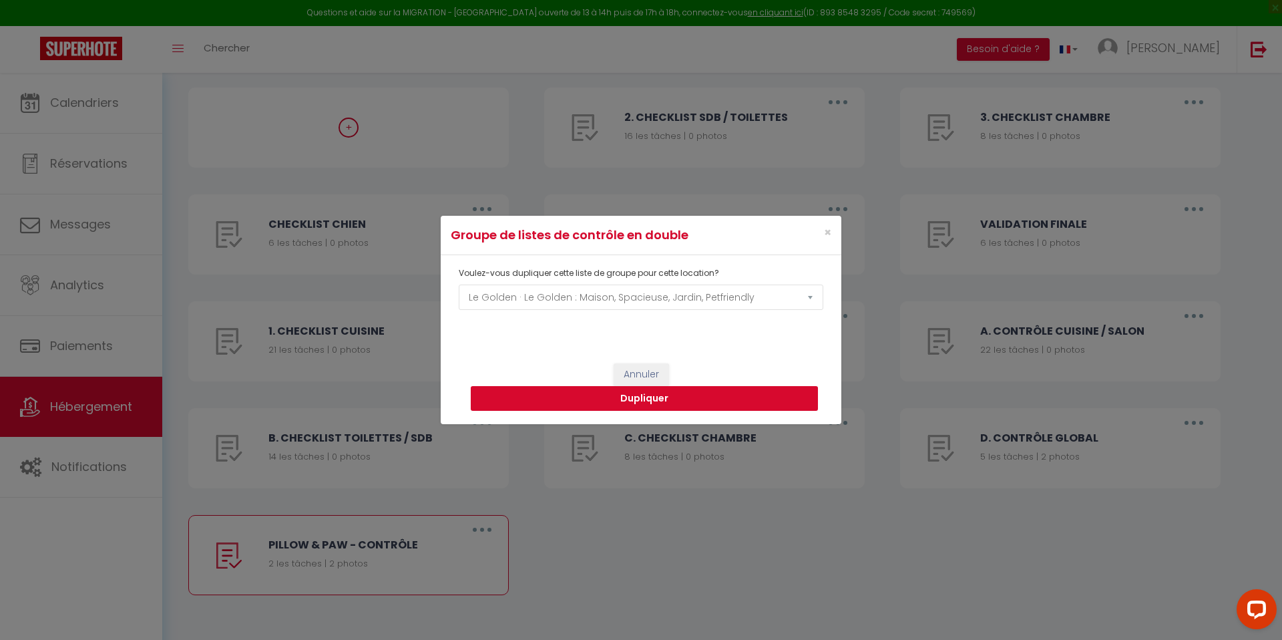
click at [600, 393] on button "Dupliquer" at bounding box center [644, 398] width 347 height 25
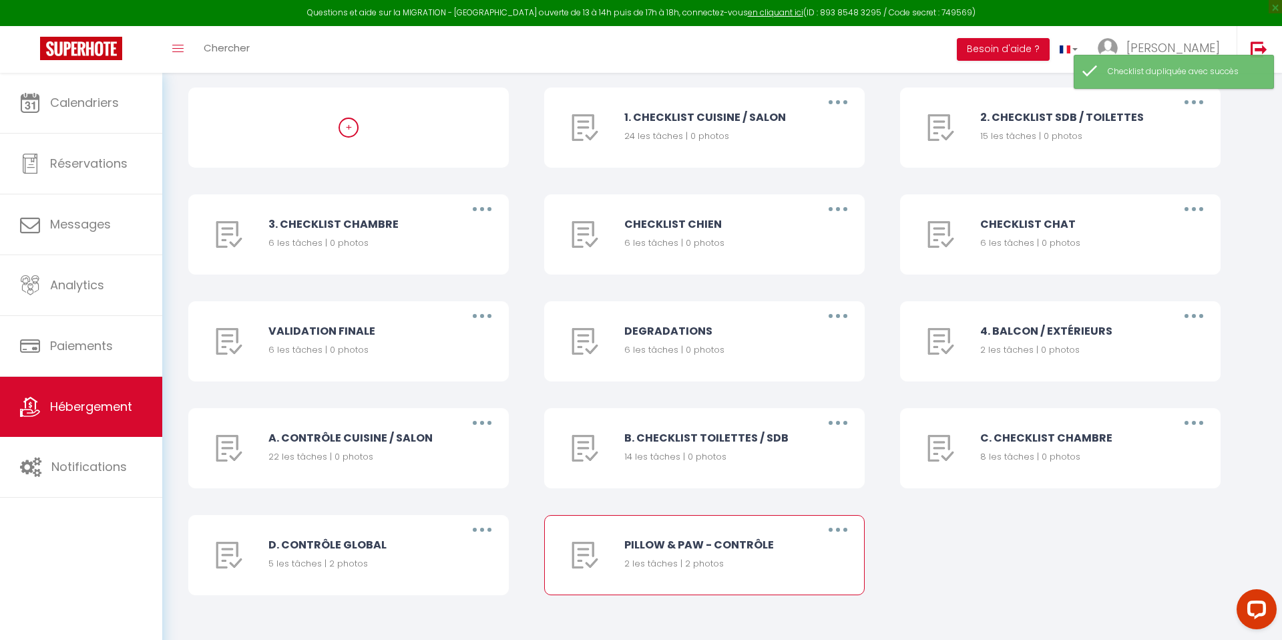
click at [846, 534] on button "button" at bounding box center [837, 529] width 37 height 21
click at [803, 584] on link "Dupliquer" at bounding box center [803, 584] width 99 height 23
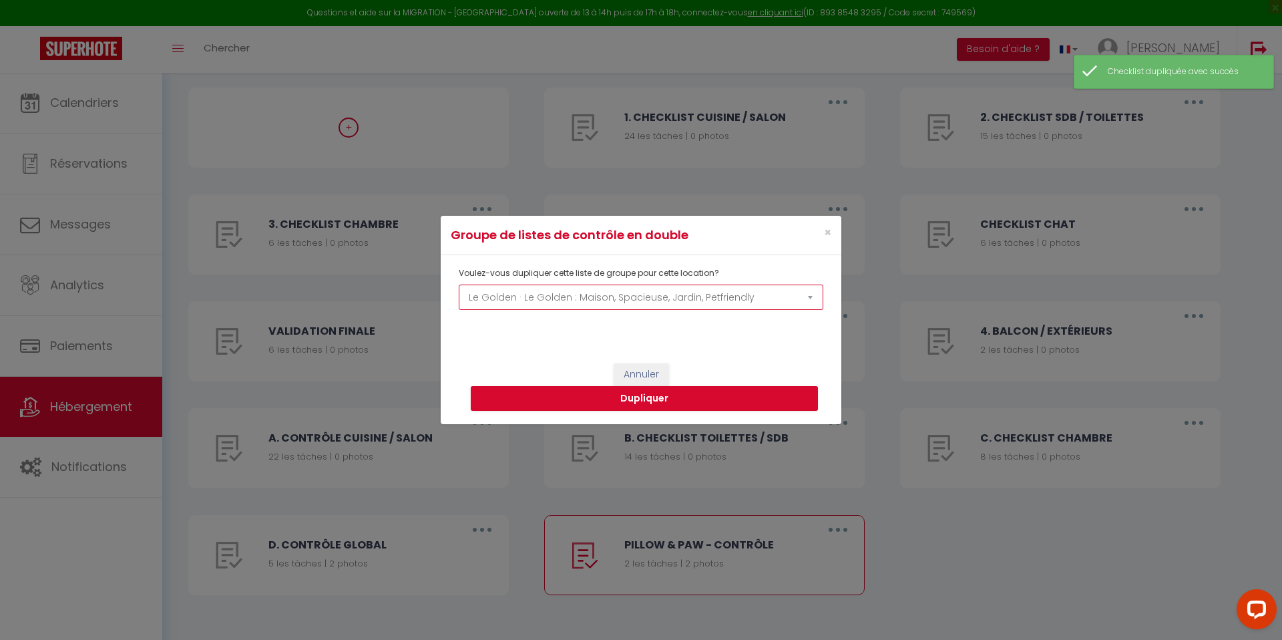
click at [608, 297] on select "Le Malinois · Le Malinois : grand, calme, lumineux, pet-friendly Le Bichon · Le…" at bounding box center [641, 297] width 365 height 25
click at [636, 399] on button "Dupliquer" at bounding box center [644, 398] width 347 height 25
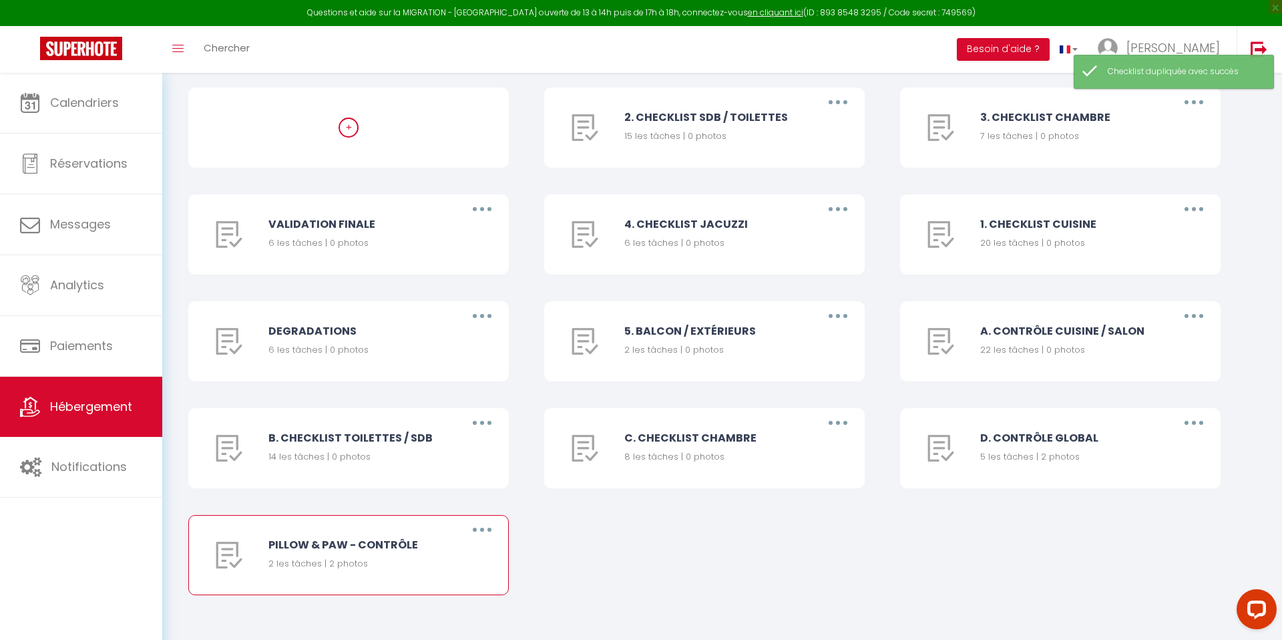
click at [488, 528] on button "button" at bounding box center [482, 529] width 37 height 21
click at [441, 591] on link "Dupliquer" at bounding box center [447, 584] width 99 height 23
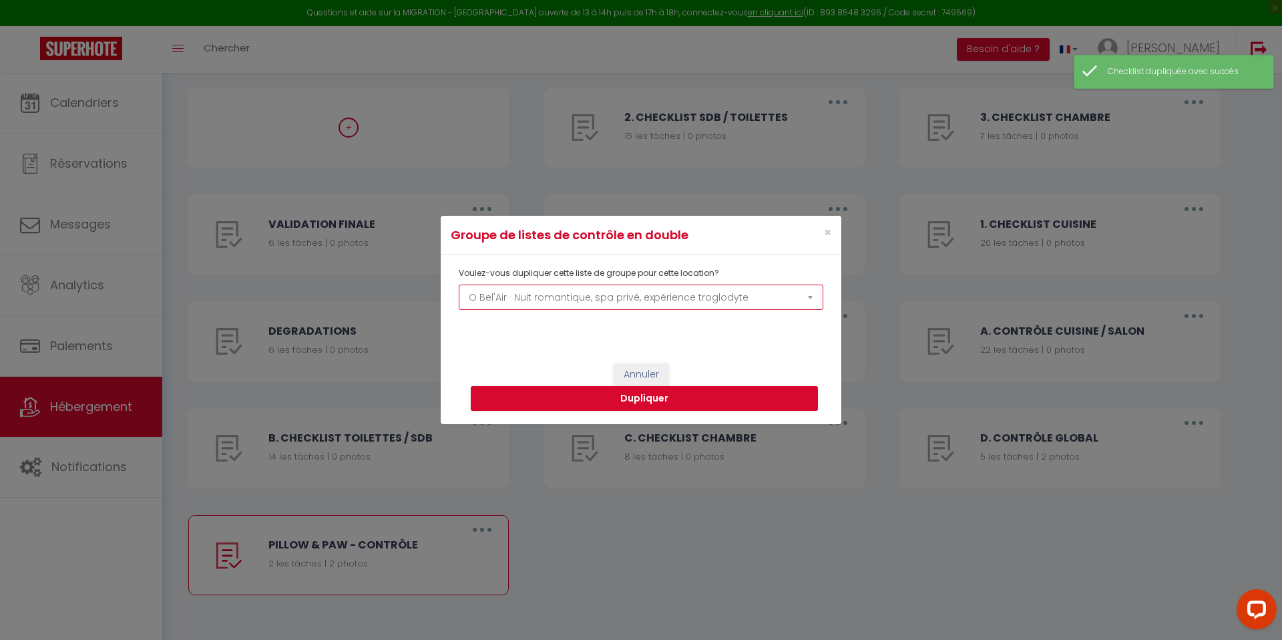
click at [546, 298] on select "Le Malinois · Le Malinois : grand, calme, lumineux, pet-friendly Le Bichon · Le…" at bounding box center [641, 297] width 365 height 25
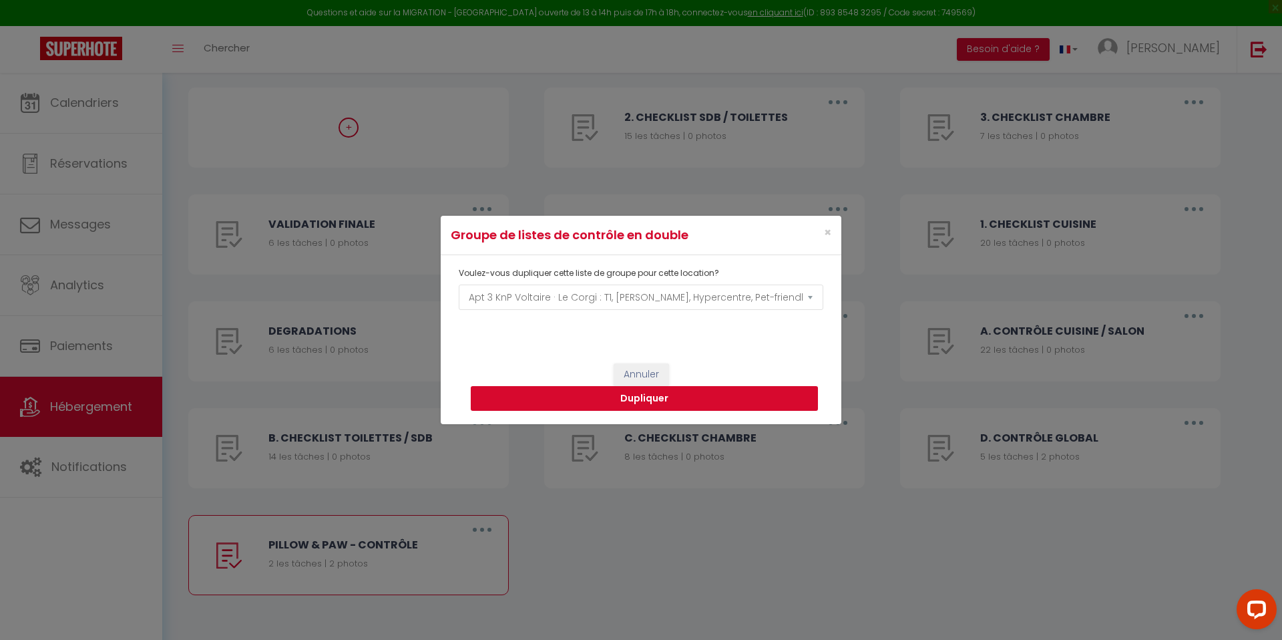
click at [583, 395] on button "Dupliquer" at bounding box center [644, 398] width 347 height 25
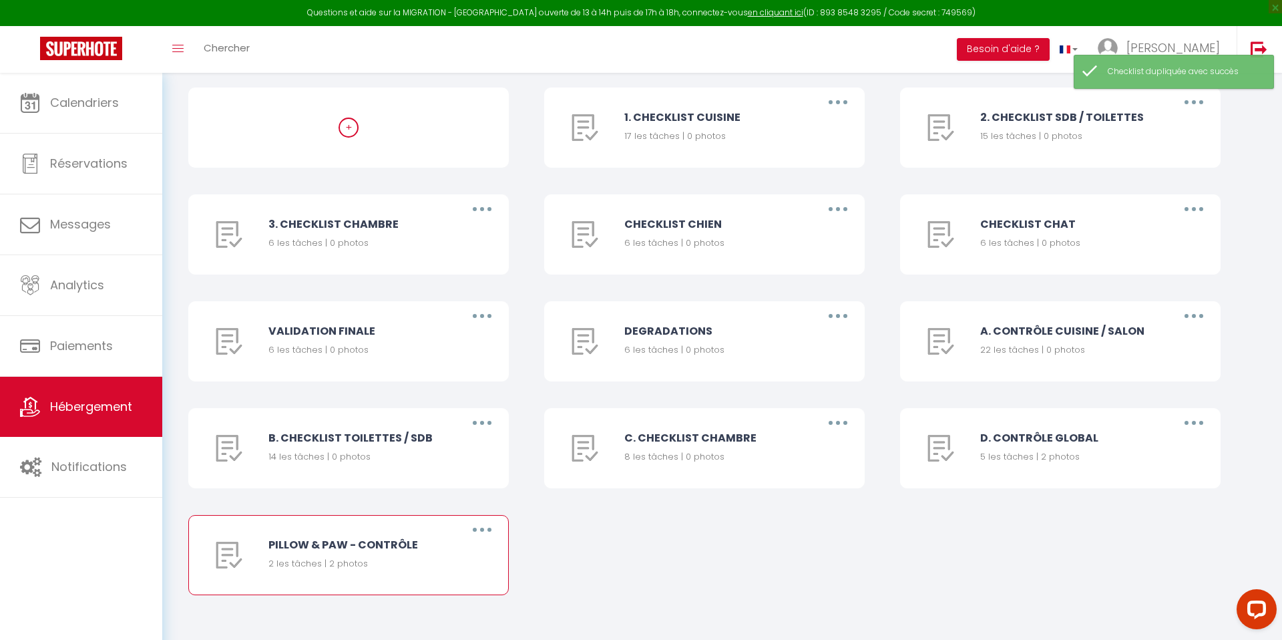
click at [487, 533] on button "button" at bounding box center [482, 529] width 37 height 21
click at [448, 577] on link "Dupliquer" at bounding box center [447, 584] width 99 height 23
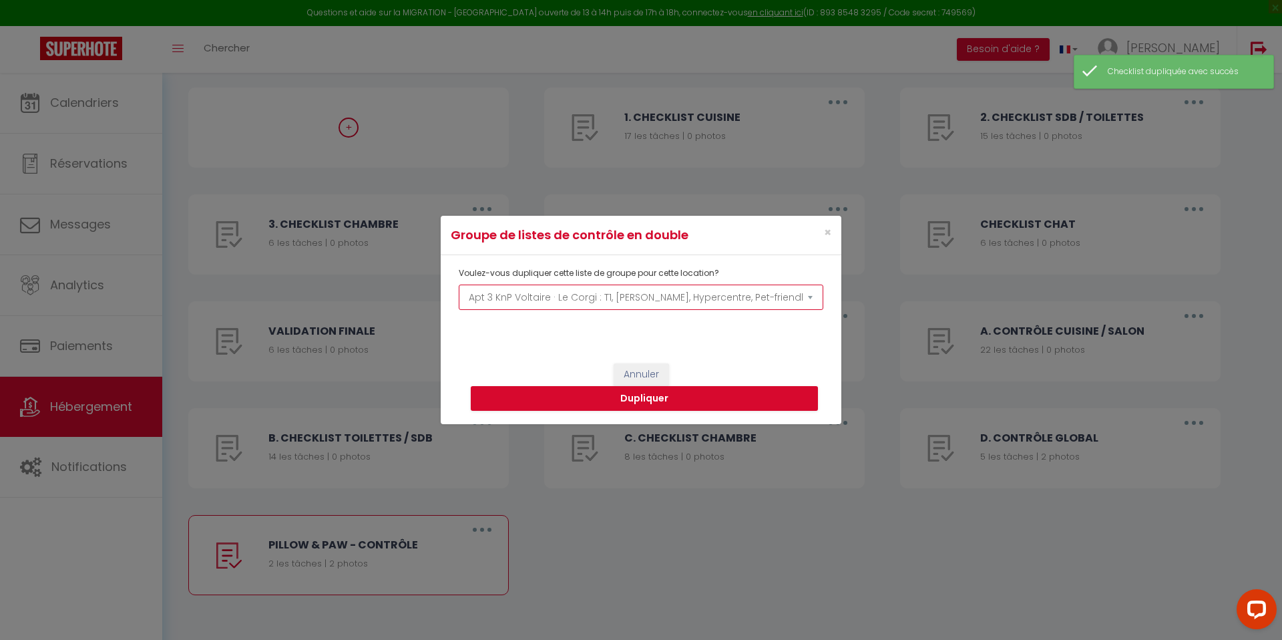
click at [556, 293] on select "Le Malinois · Le Malinois : grand, calme, lumineux, pet-friendly Le Bichon · Le…" at bounding box center [641, 297] width 365 height 25
click at [585, 398] on button "Dupliquer" at bounding box center [644, 398] width 347 height 25
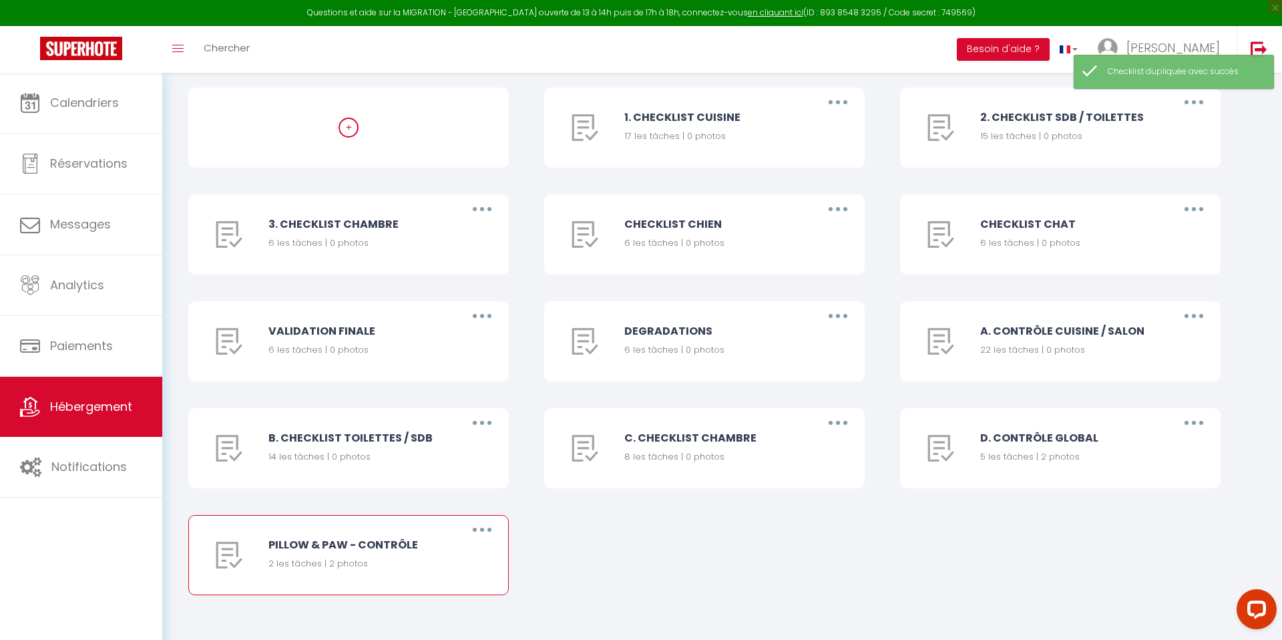
click at [479, 528] on button "button" at bounding box center [482, 529] width 37 height 21
click at [450, 580] on link "Dupliquer" at bounding box center [447, 584] width 99 height 23
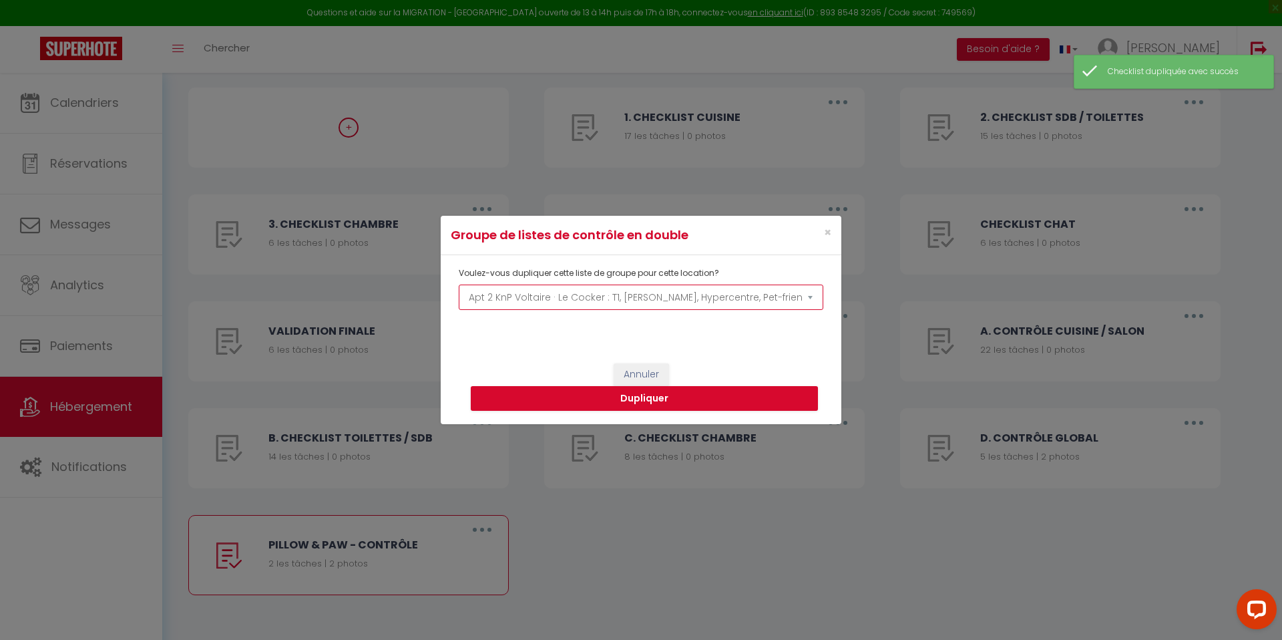
click at [504, 304] on select "Le Malinois · Le Malinois : grand, calme, lumineux, pet-friendly Le Bichon · Le…" at bounding box center [641, 297] width 365 height 25
click at [671, 410] on button "Dupliquer" at bounding box center [644, 398] width 347 height 25
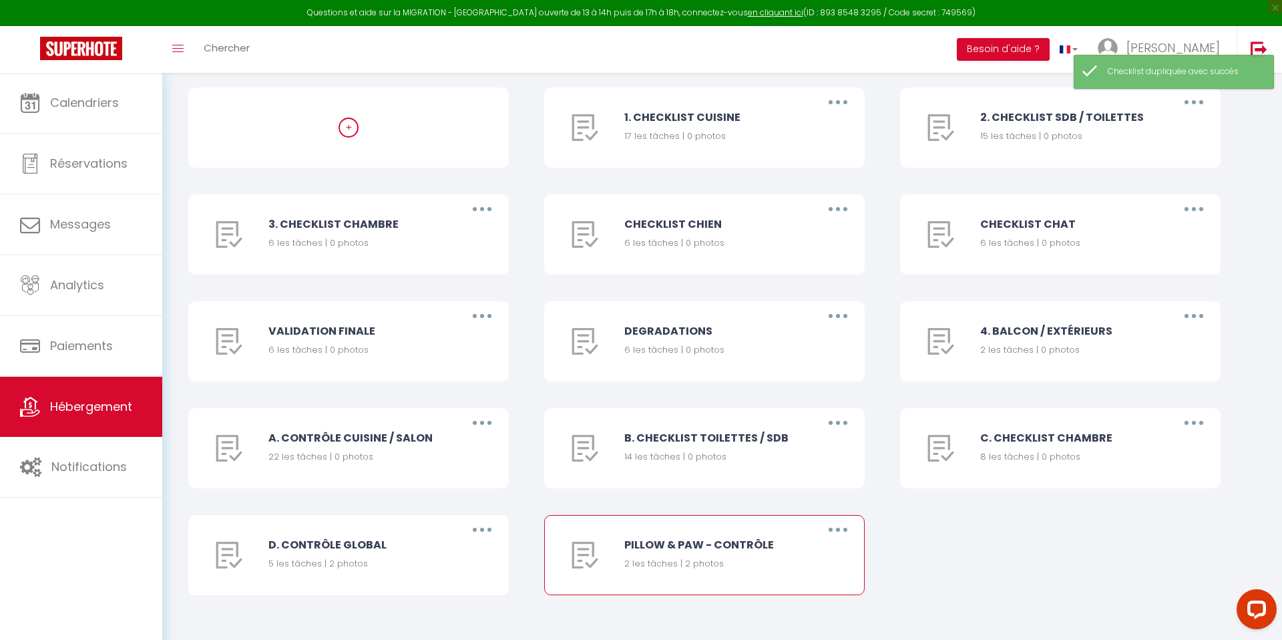
click at [840, 534] on button "button" at bounding box center [837, 529] width 37 height 21
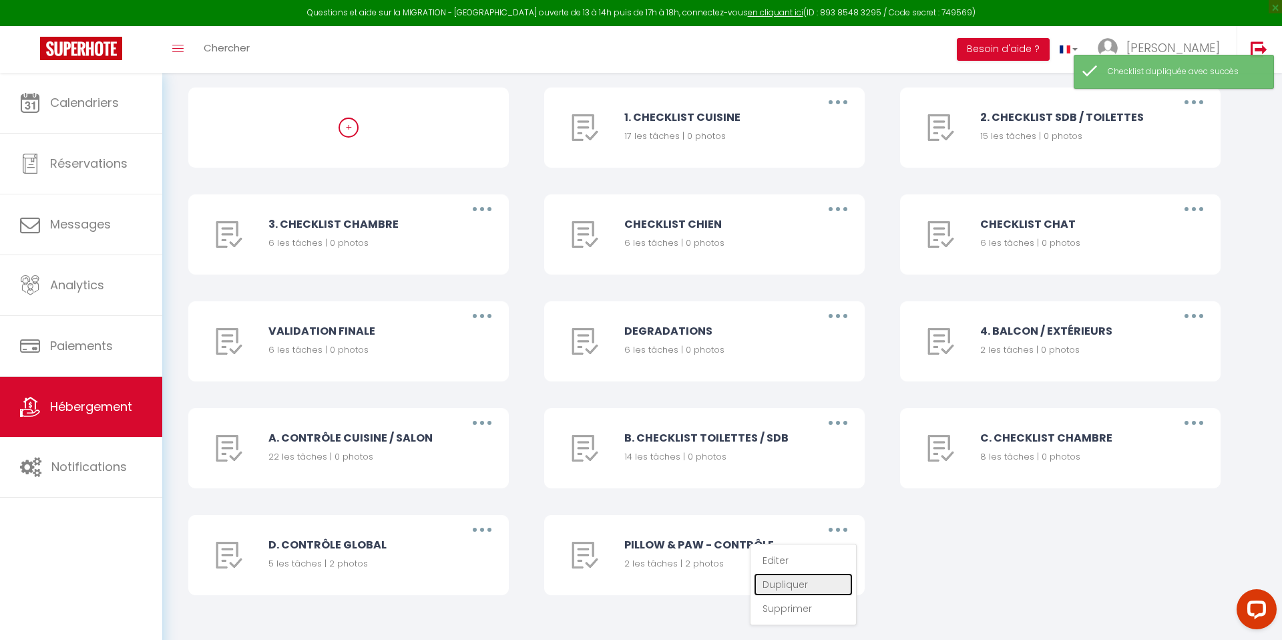
click at [794, 589] on link "Dupliquer" at bounding box center [803, 584] width 99 height 23
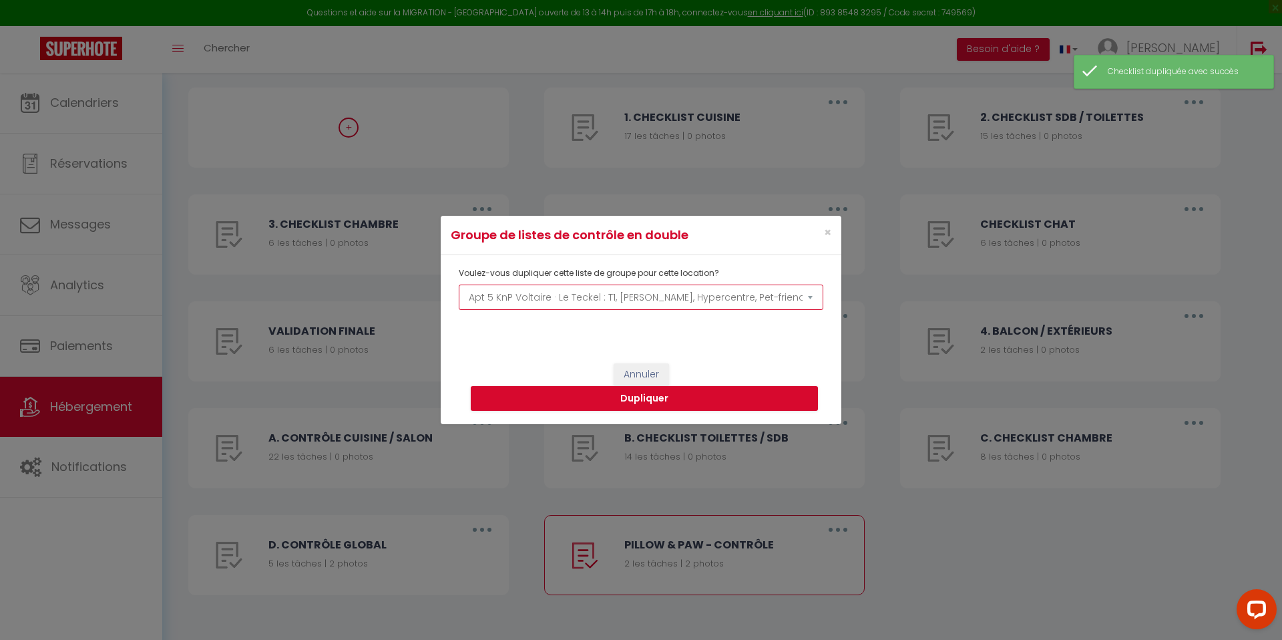
click at [558, 293] on select "Le Malinois · Le Malinois : grand, calme, lumineux, pet-friendly Le Bichon · Le…" at bounding box center [641, 297] width 365 height 25
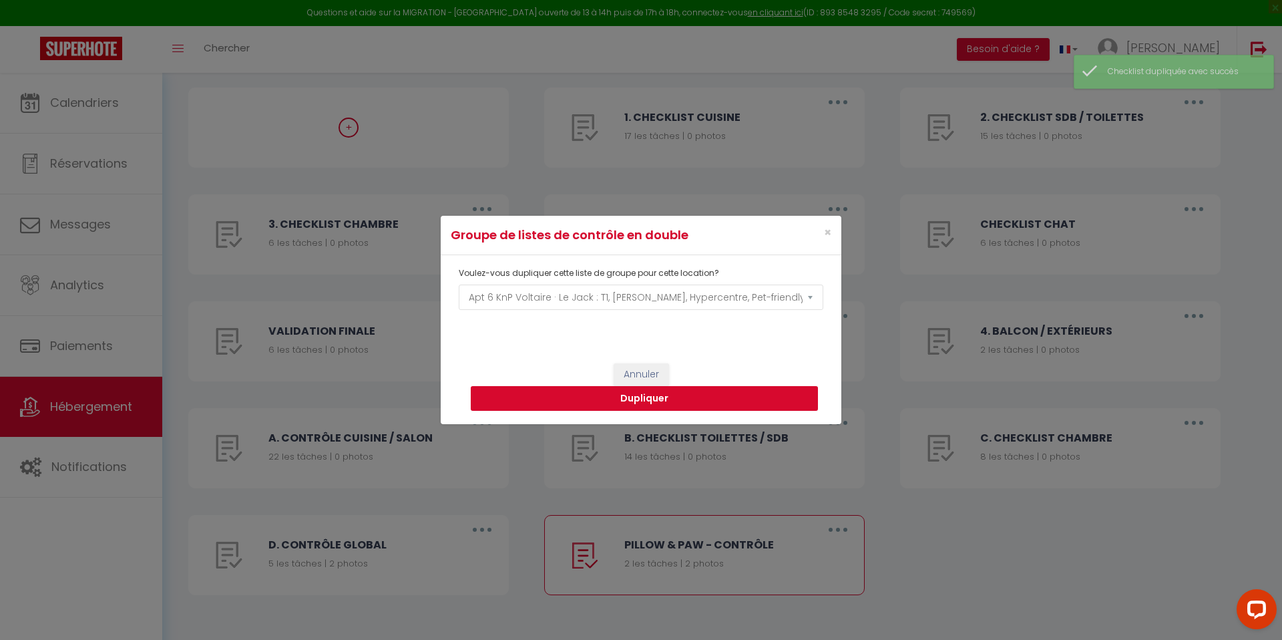
click at [659, 401] on button "Dupliquer" at bounding box center [644, 398] width 347 height 25
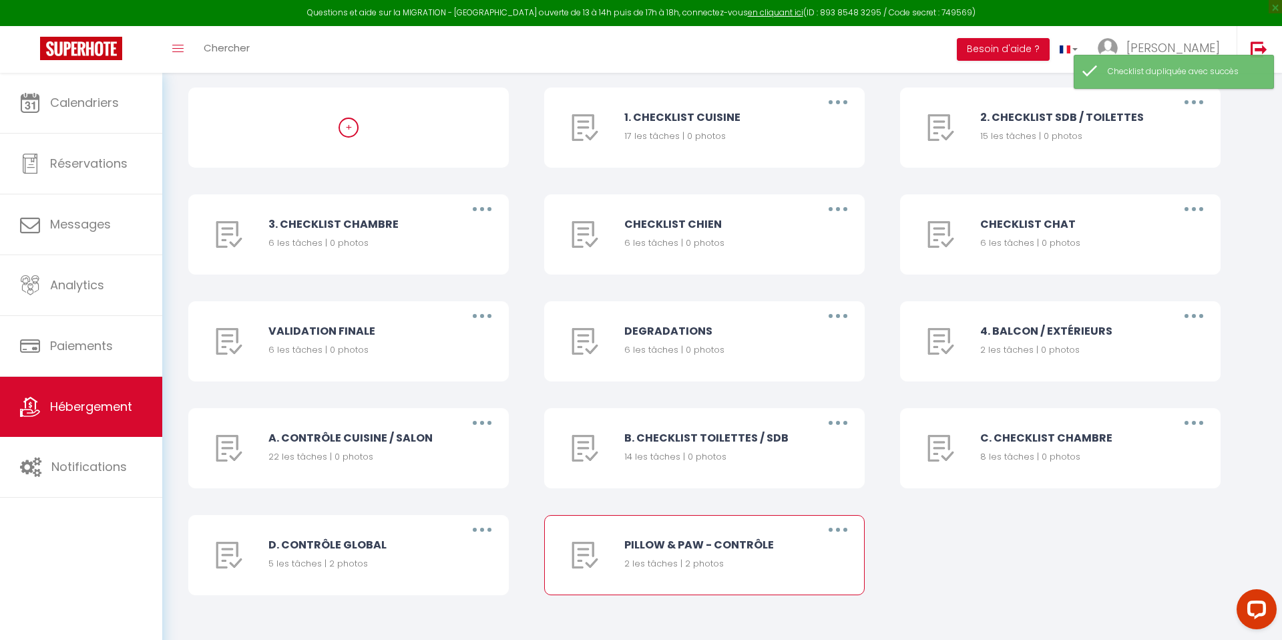
click at [836, 538] on button "button" at bounding box center [837, 529] width 37 height 21
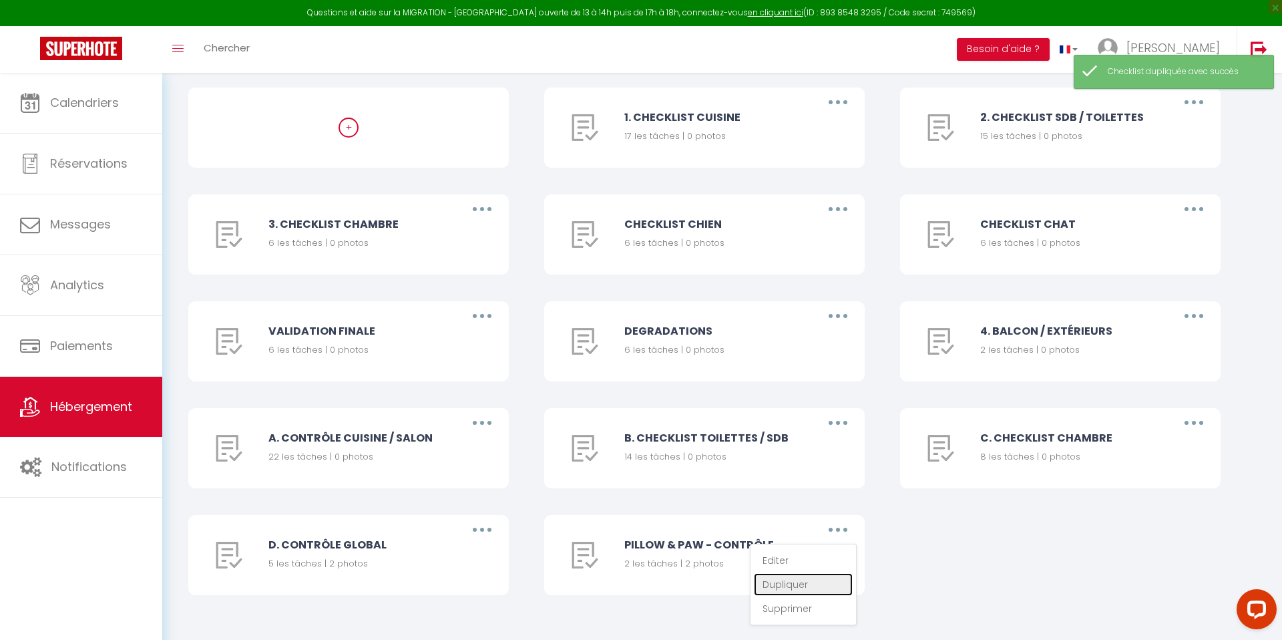
click at [809, 576] on link "Dupliquer" at bounding box center [803, 584] width 99 height 23
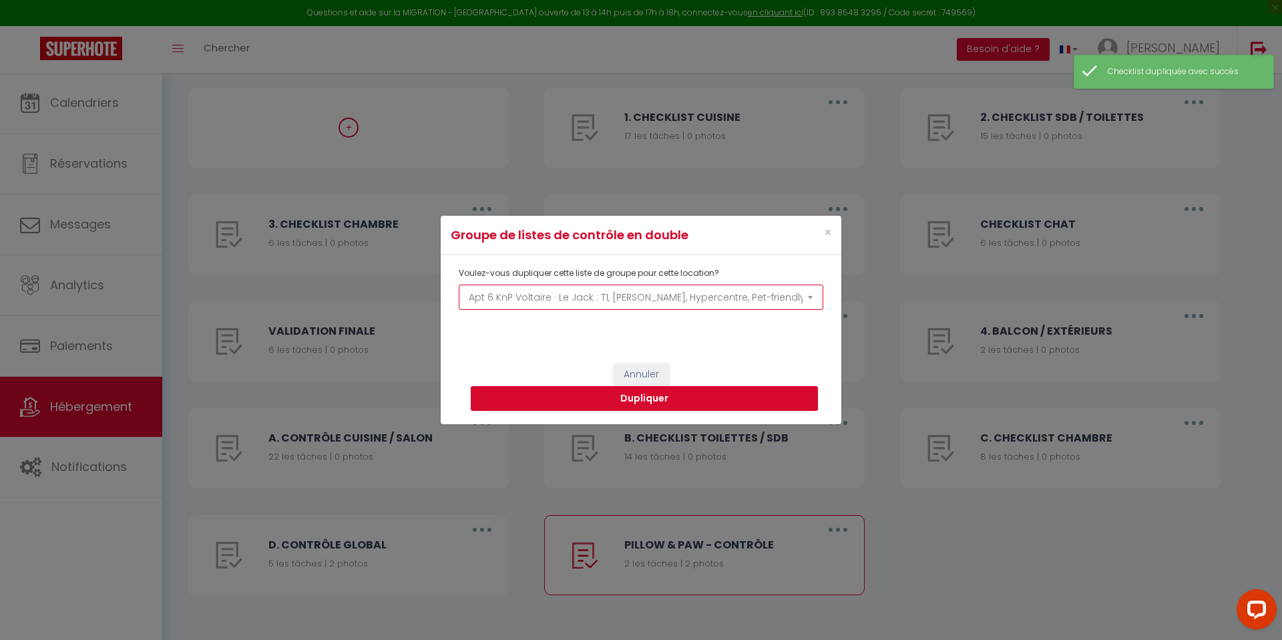
click at [555, 293] on select "Le Malinois · Le Malinois : grand, calme, lumineux, pet-friendly Le Bichon · Le…" at bounding box center [641, 297] width 365 height 25
select select "69533"
click at [688, 401] on button "Dupliquer" at bounding box center [644, 398] width 347 height 25
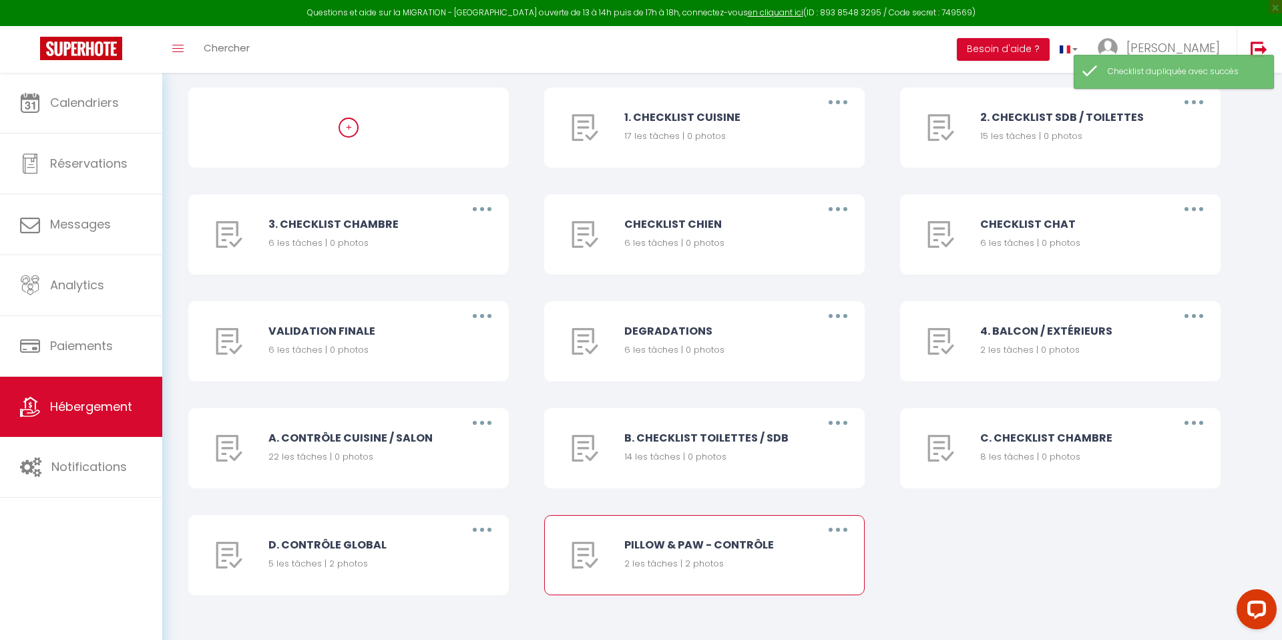
click at [850, 530] on button "button" at bounding box center [837, 529] width 37 height 21
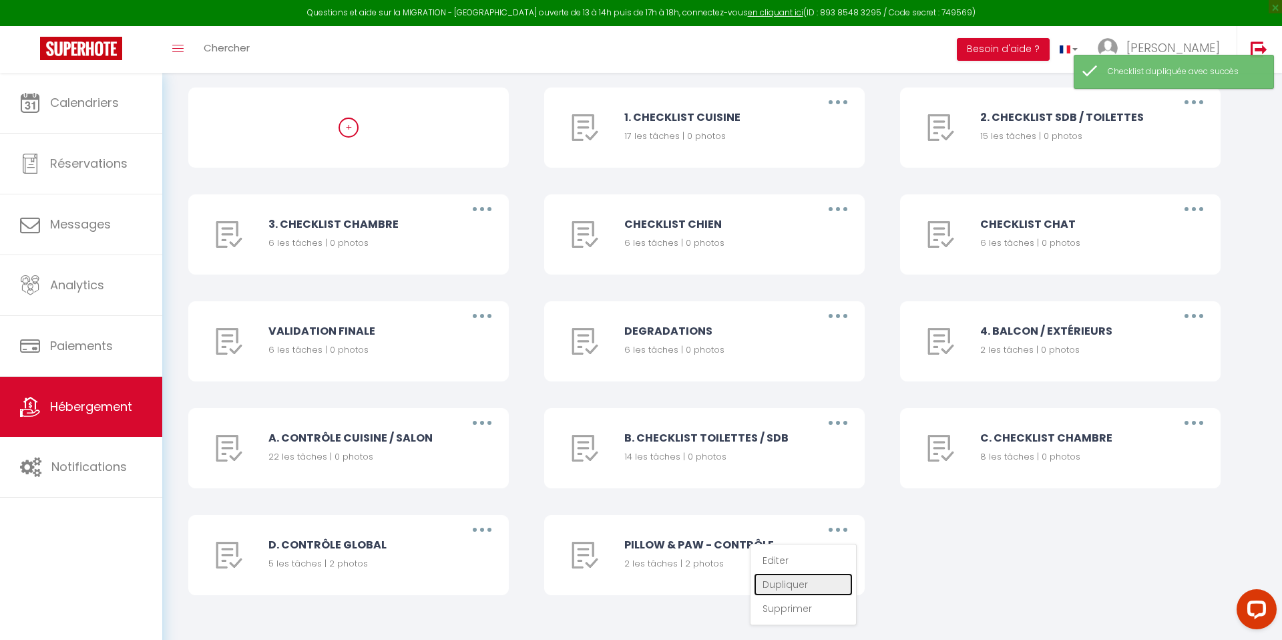
click at [813, 592] on link "Dupliquer" at bounding box center [803, 584] width 99 height 23
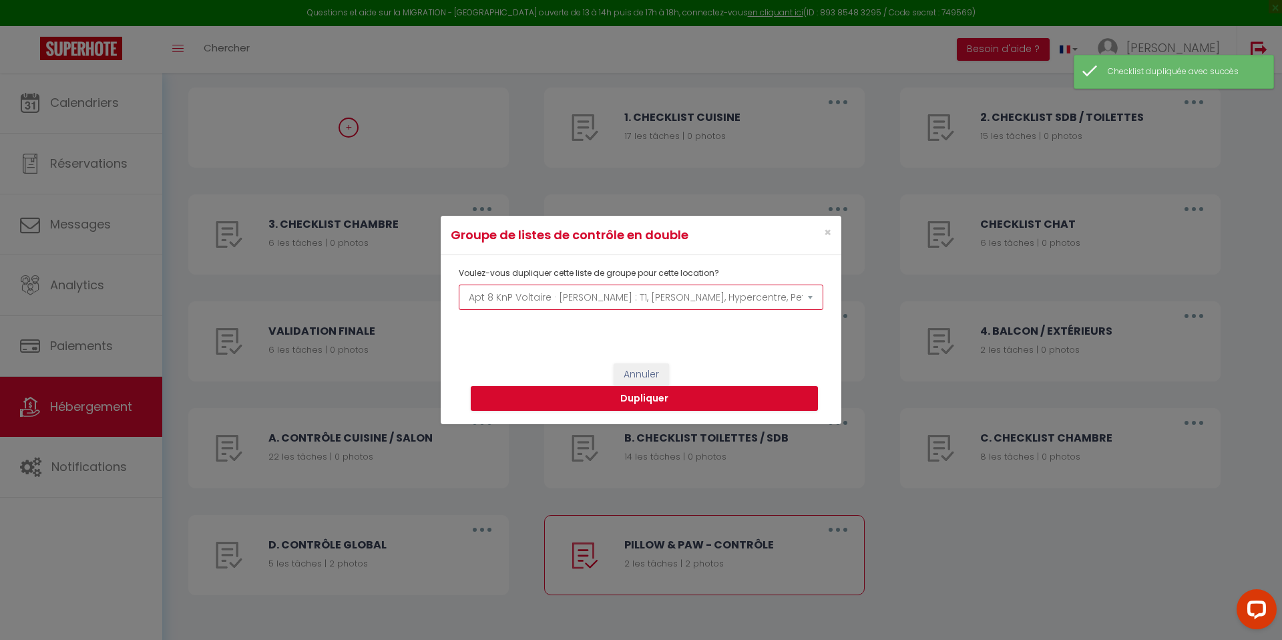
click at [563, 298] on select "Le Malinois · Le Malinois : grand, calme, lumineux, pet-friendly Le Bichon · Le…" at bounding box center [641, 297] width 365 height 25
select select "69534"
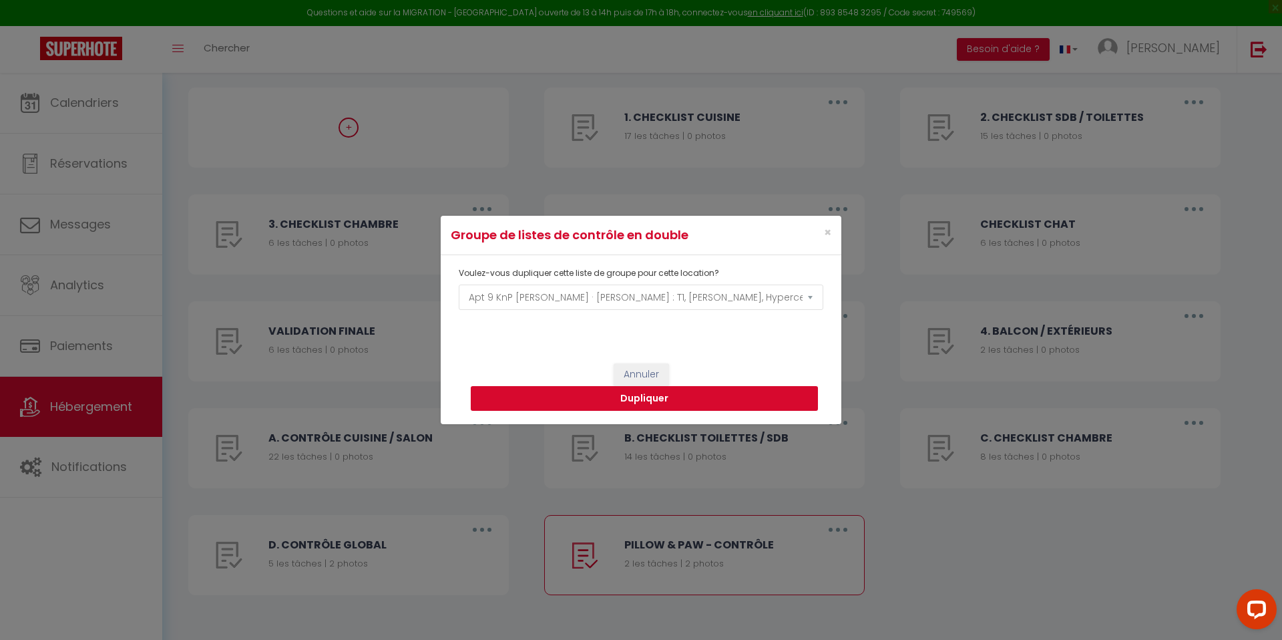
click at [646, 397] on button "Dupliquer" at bounding box center [644, 398] width 347 height 25
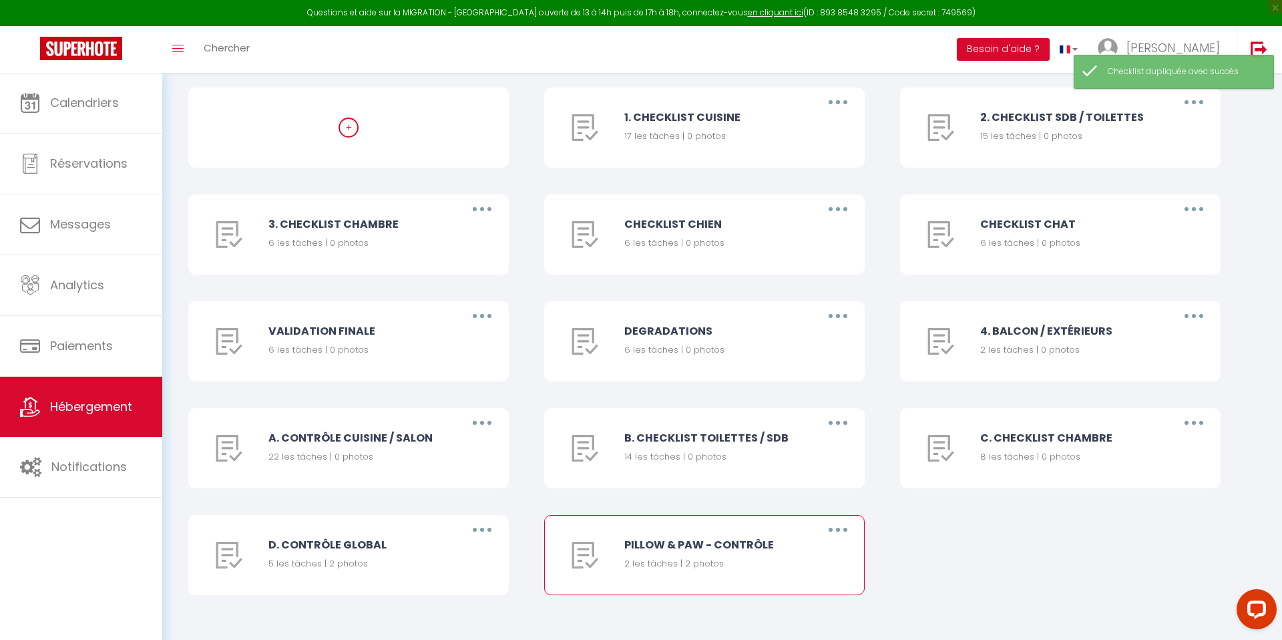
click at [847, 534] on button "button" at bounding box center [837, 529] width 37 height 21
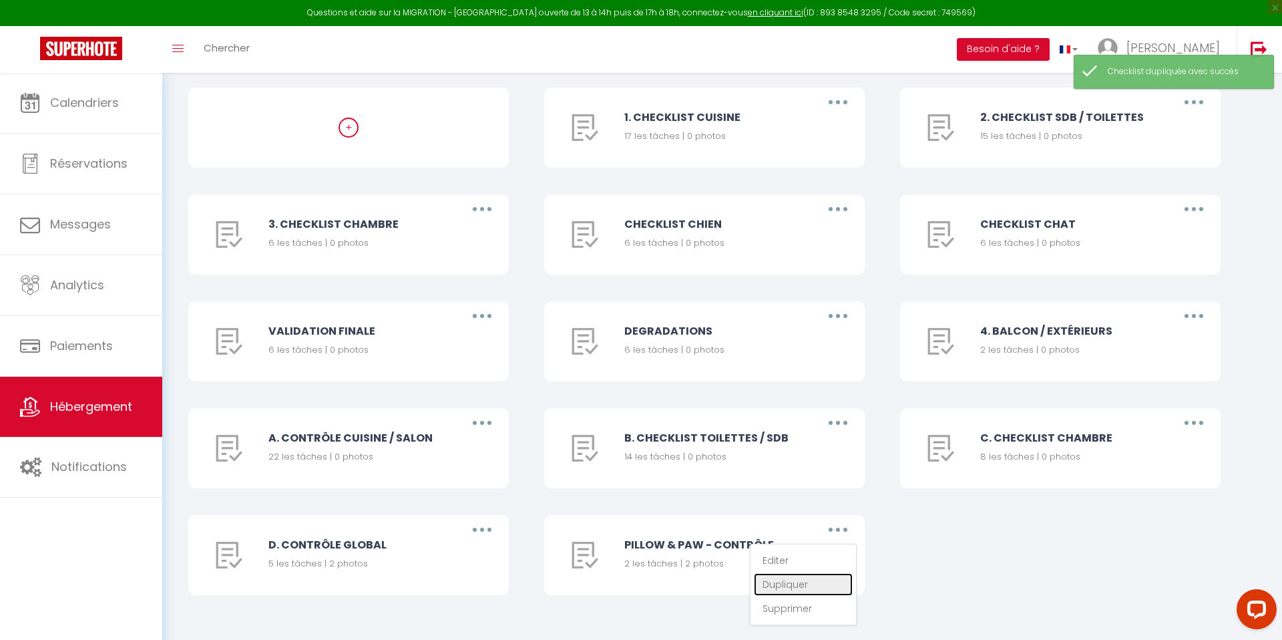
click at [814, 582] on link "Dupliquer" at bounding box center [803, 584] width 99 height 23
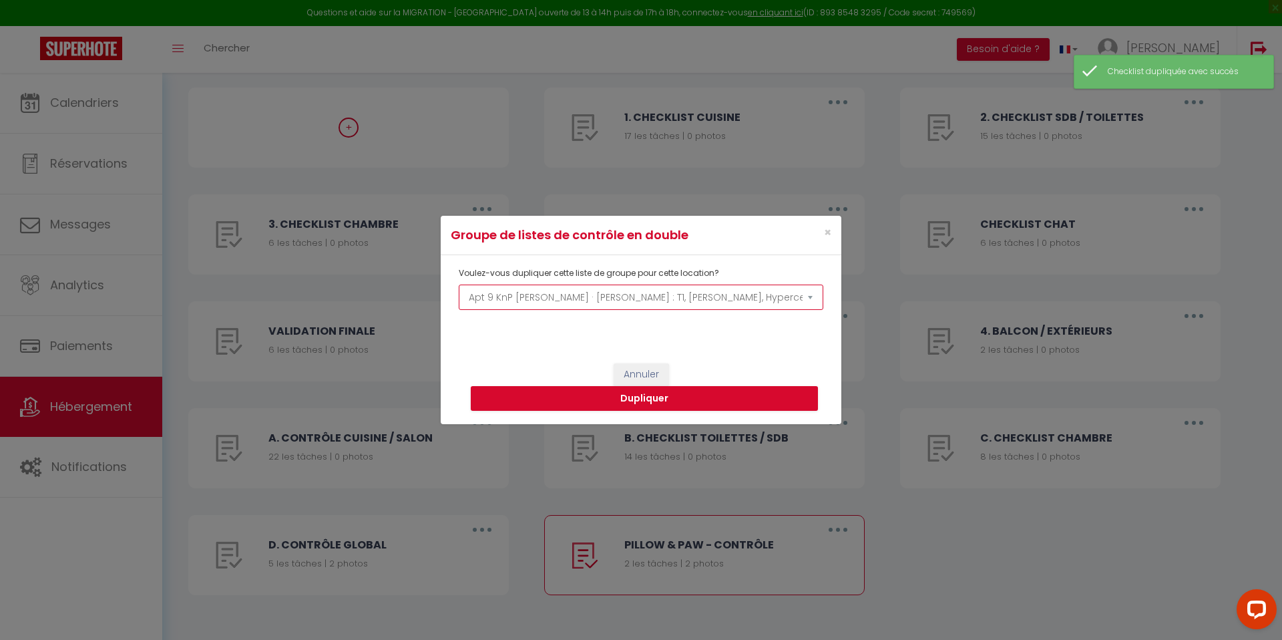
click at [587, 293] on select "Le Malinois · Le Malinois : grand, calme, lumineux, pet-friendly Le Bichon · Le…" at bounding box center [641, 297] width 365 height 25
select select "74910"
click at [673, 397] on button "Dupliquer" at bounding box center [644, 398] width 347 height 25
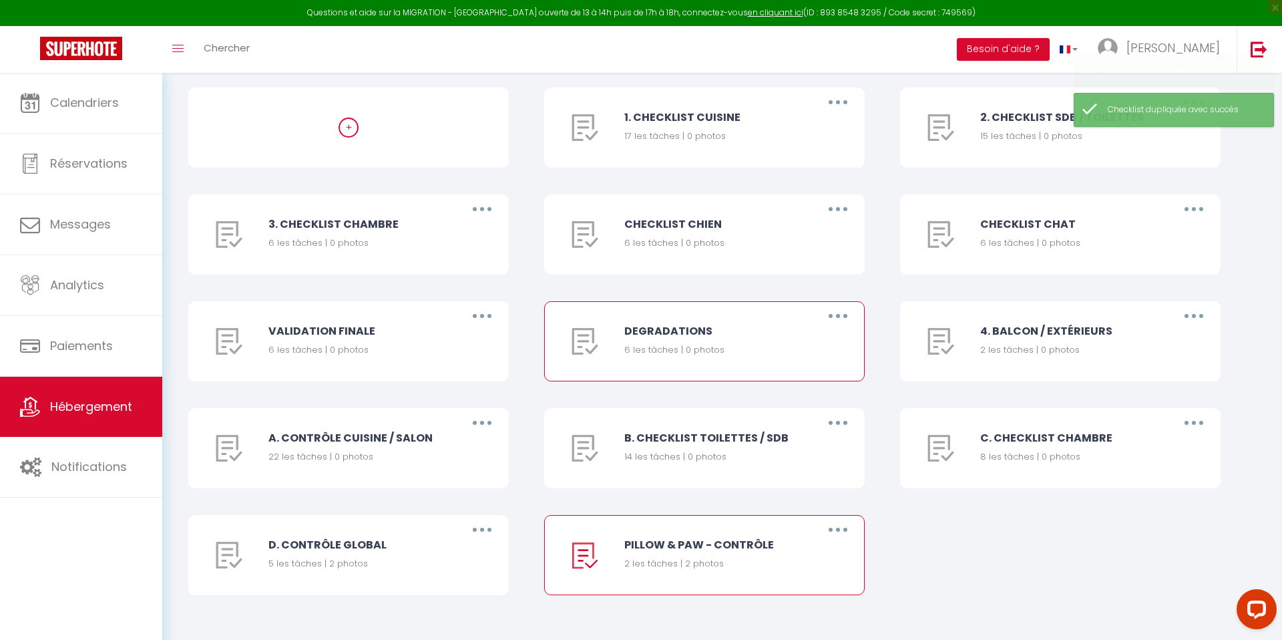
scroll to position [77, 0]
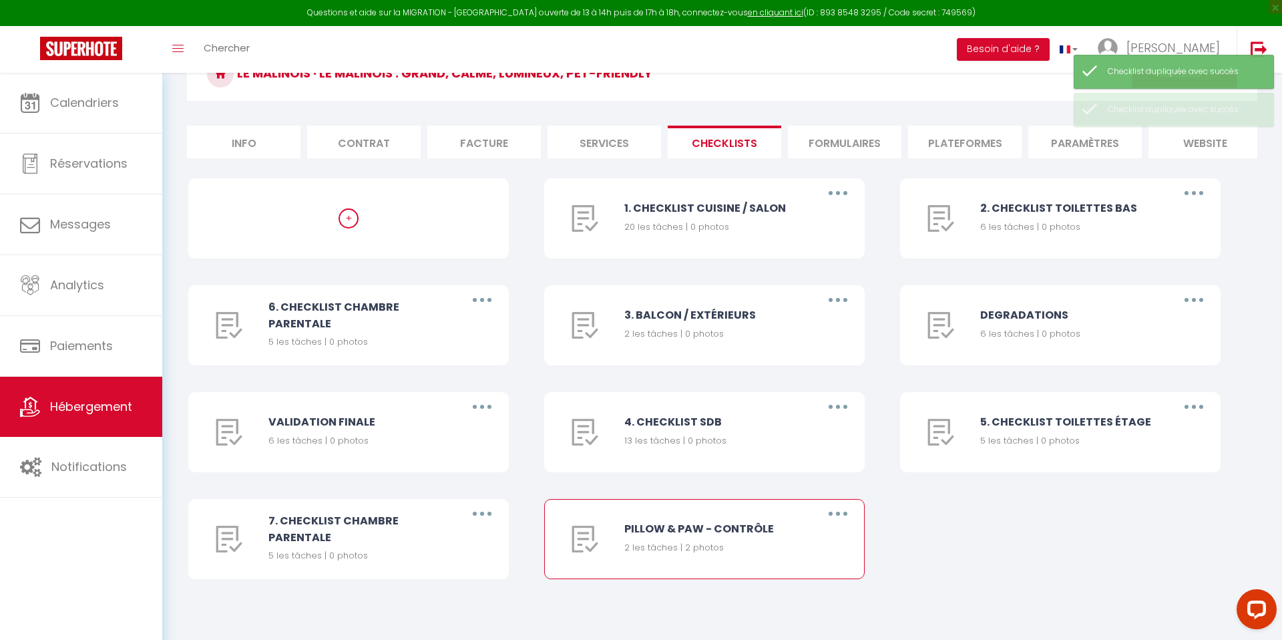
click at [840, 520] on button "button" at bounding box center [837, 513] width 37 height 21
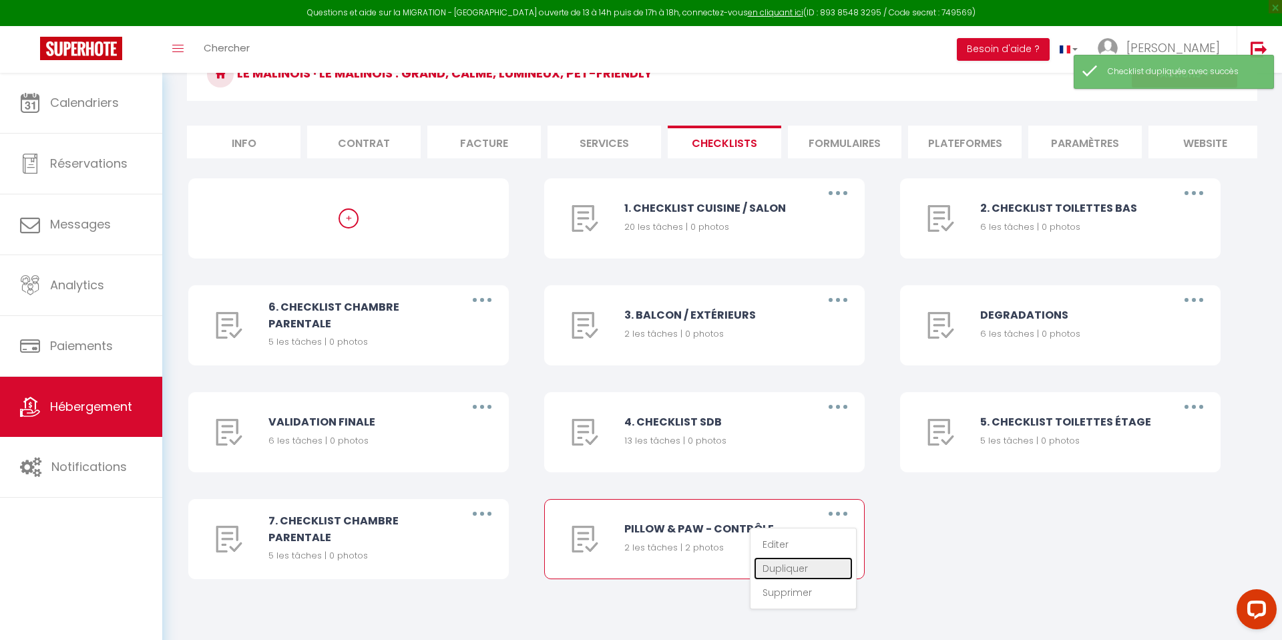
click at [821, 560] on link "Dupliquer" at bounding box center [803, 568] width 99 height 23
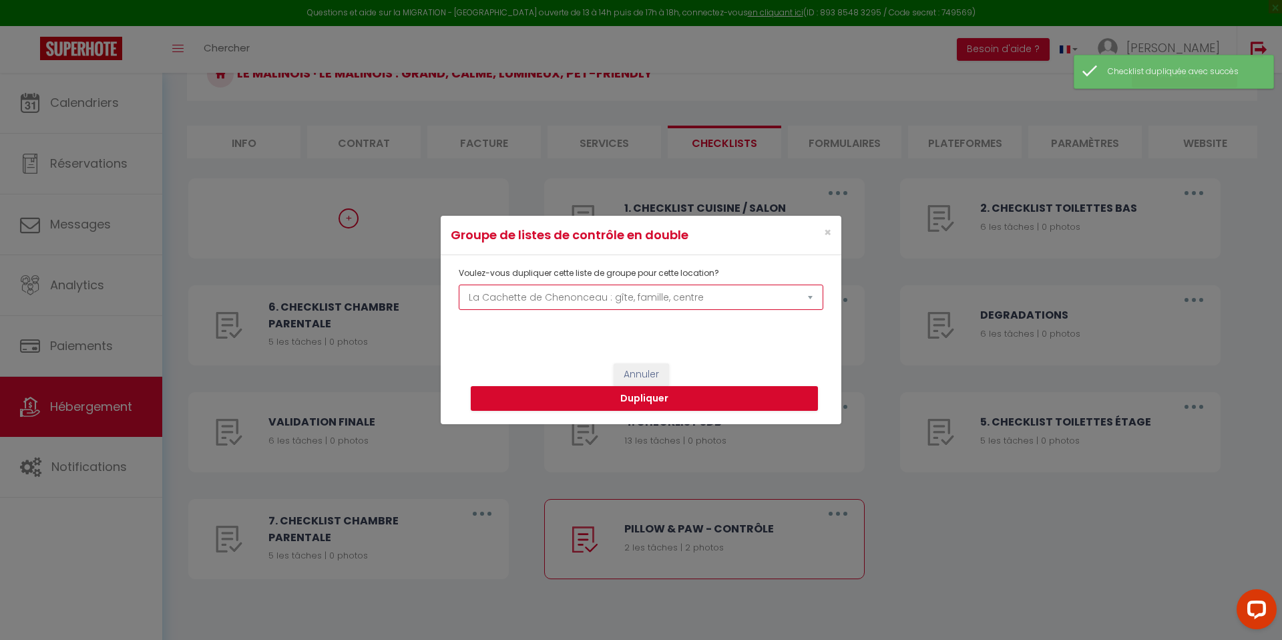
click at [522, 301] on select "Le Malinois · Le Malinois : grand, calme, lumineux, pet-friendly Le Bichon · Le…" at bounding box center [641, 297] width 365 height 25
click at [654, 399] on button "Dupliquer" at bounding box center [644, 398] width 347 height 25
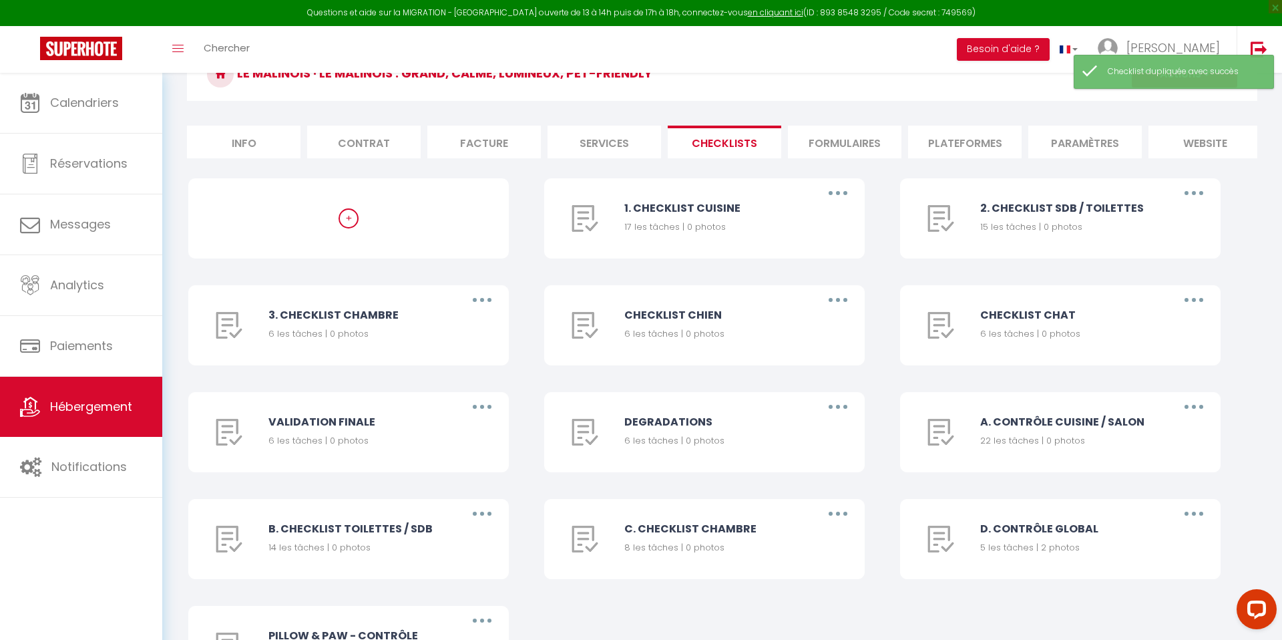
scroll to position [184, 0]
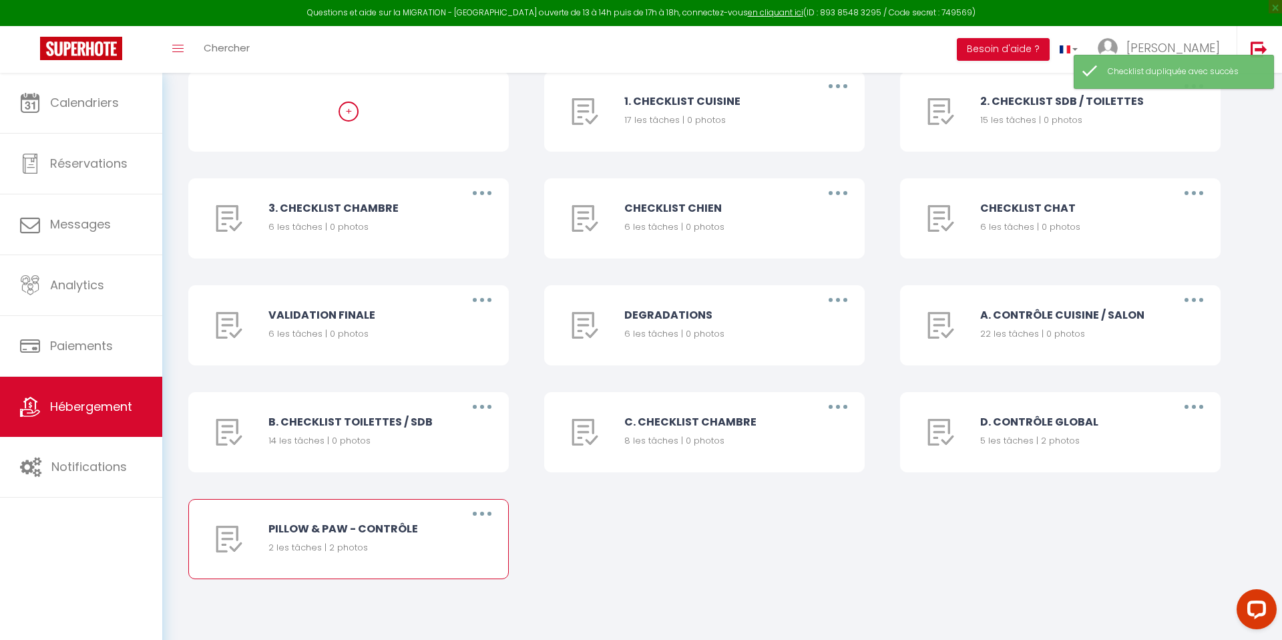
click at [481, 512] on icon "button" at bounding box center [482, 514] width 4 height 4
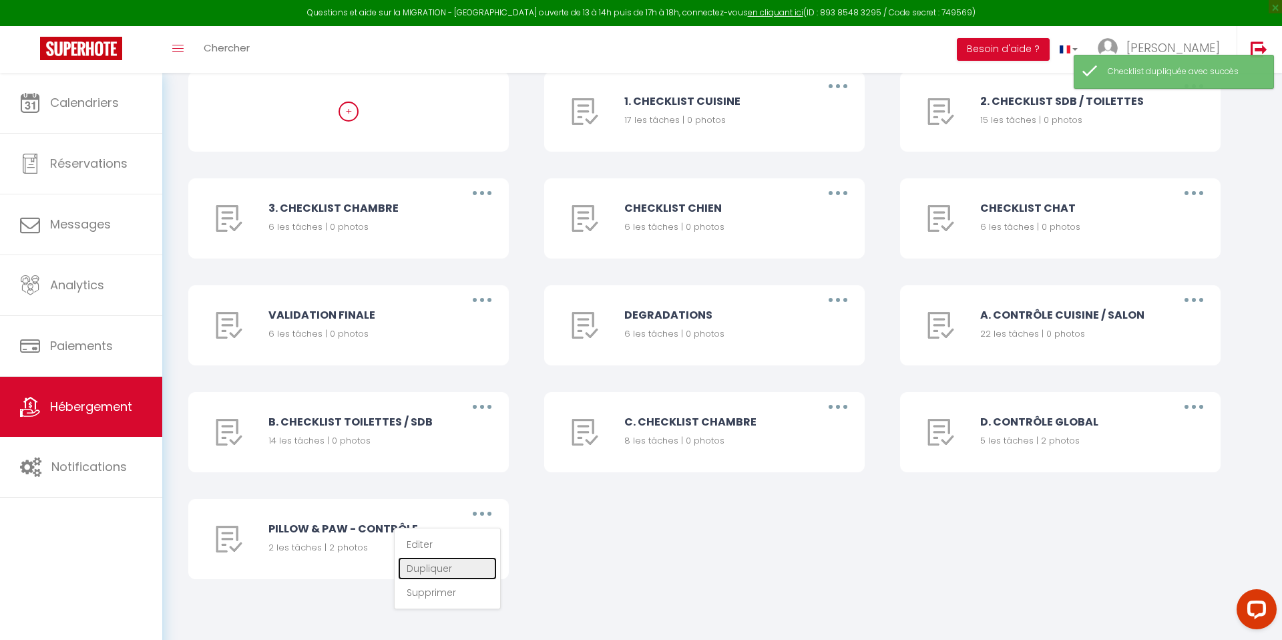
click at [459, 564] on link "Dupliquer" at bounding box center [447, 568] width 99 height 23
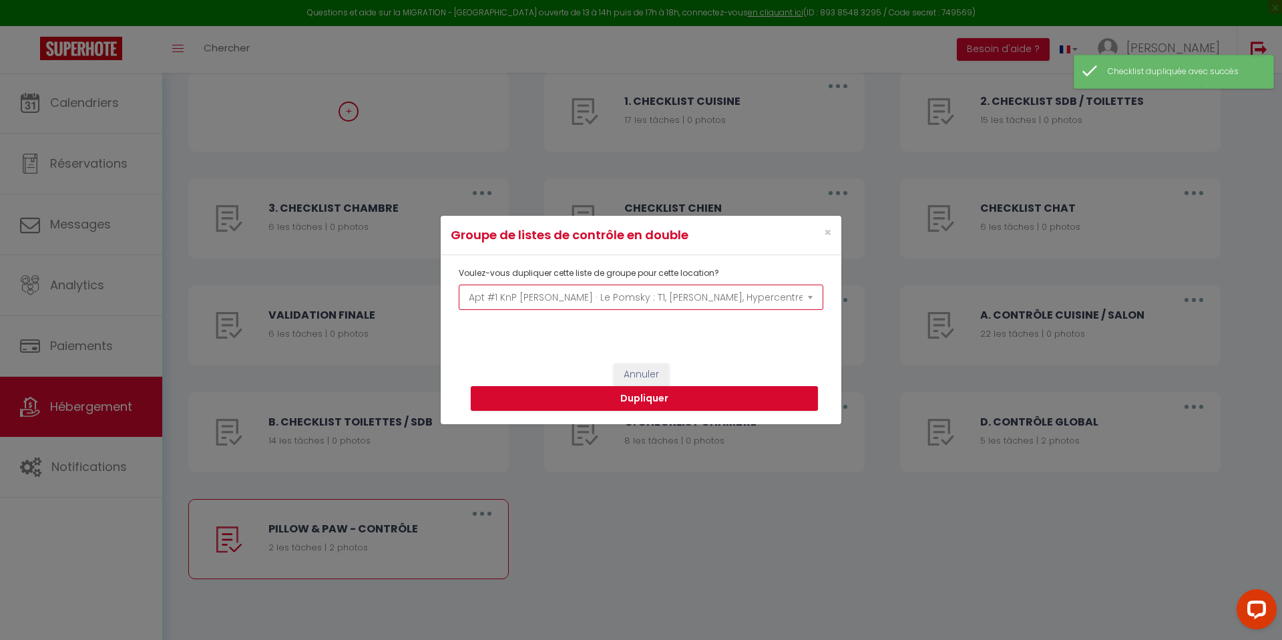
click at [498, 302] on select "Le Malinois · Le Malinois : grand, calme, lumineux, pet-friendly Le Bichon · Le…" at bounding box center [641, 297] width 365 height 25
select select "69536"
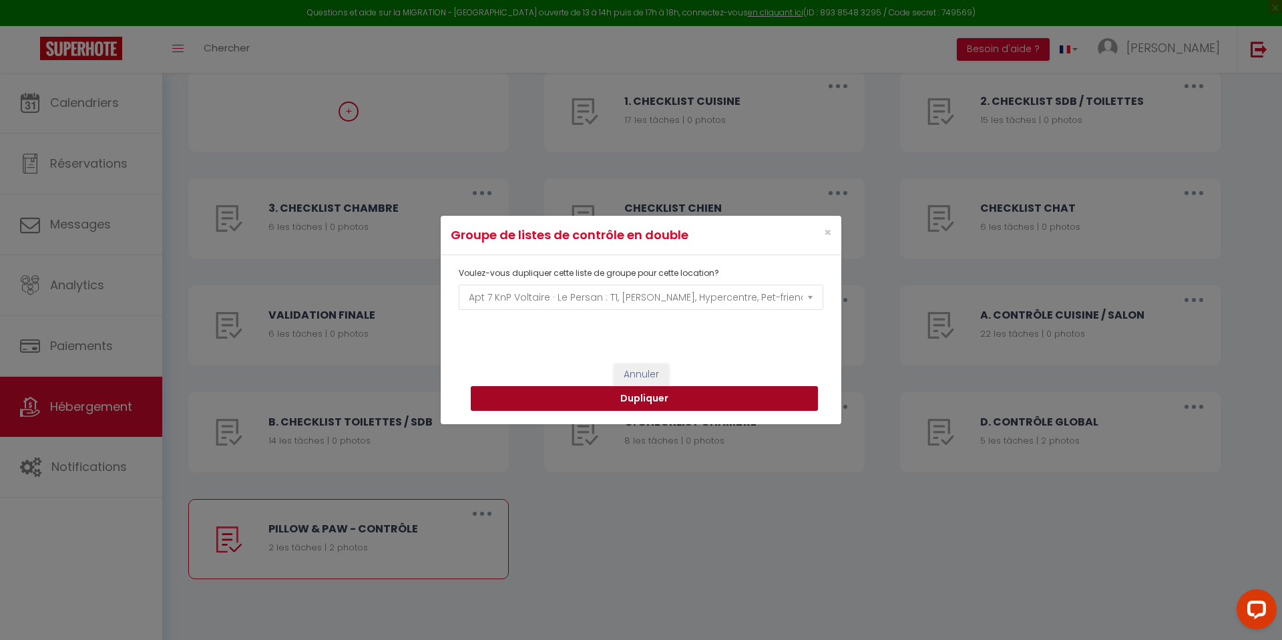
click at [553, 392] on button "Dupliquer" at bounding box center [644, 398] width 347 height 25
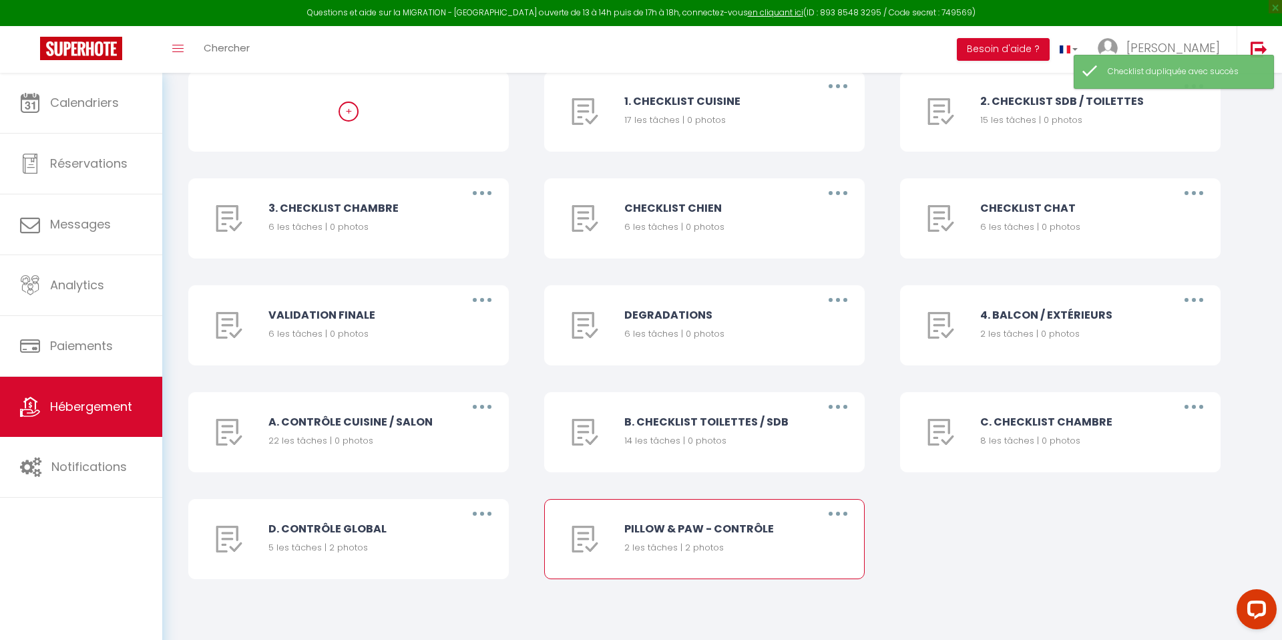
click at [845, 515] on button "button" at bounding box center [837, 513] width 37 height 21
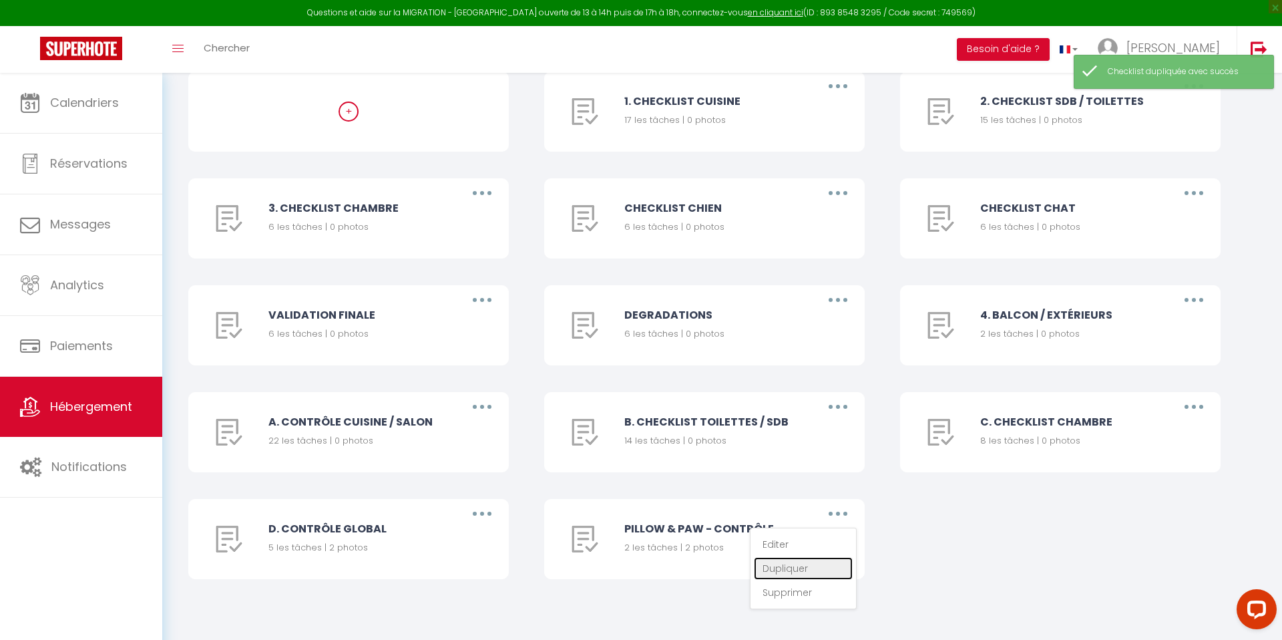
click at [789, 566] on link "Dupliquer" at bounding box center [803, 568] width 99 height 23
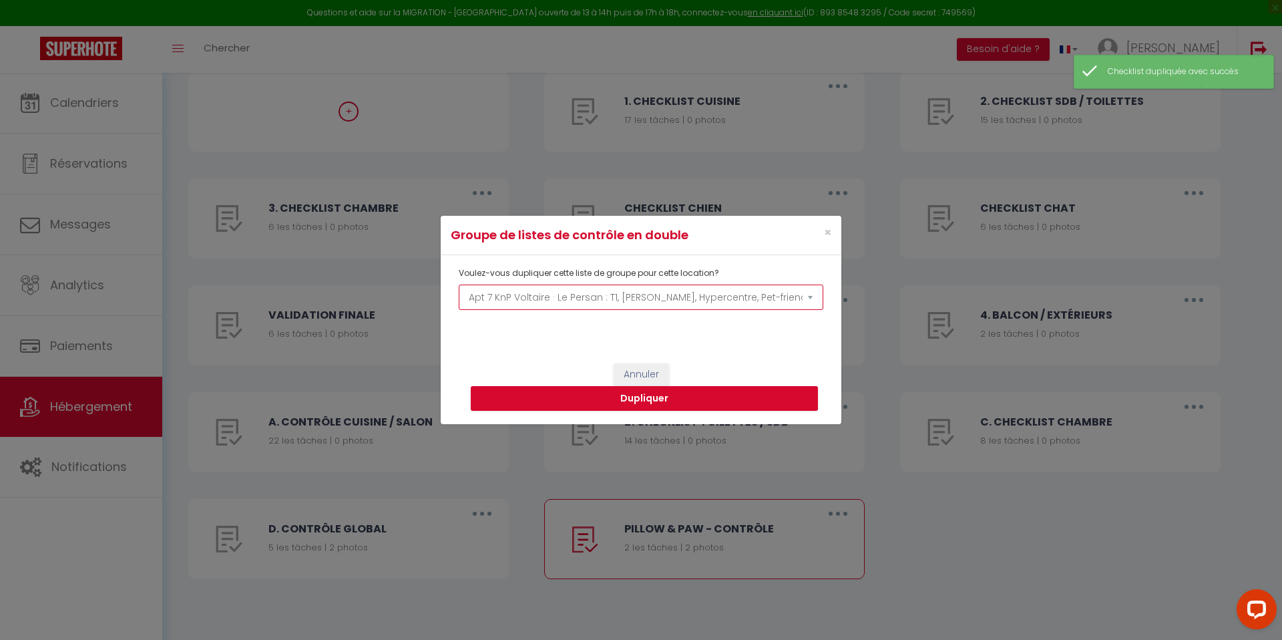
click at [577, 297] on select "Le Malinois · Le Malinois : grand, calme, lumineux, pet-friendly Le Bichon · Le…" at bounding box center [641, 297] width 365 height 25
select select "69537"
click at [647, 397] on button "Dupliquer" at bounding box center [644, 398] width 347 height 25
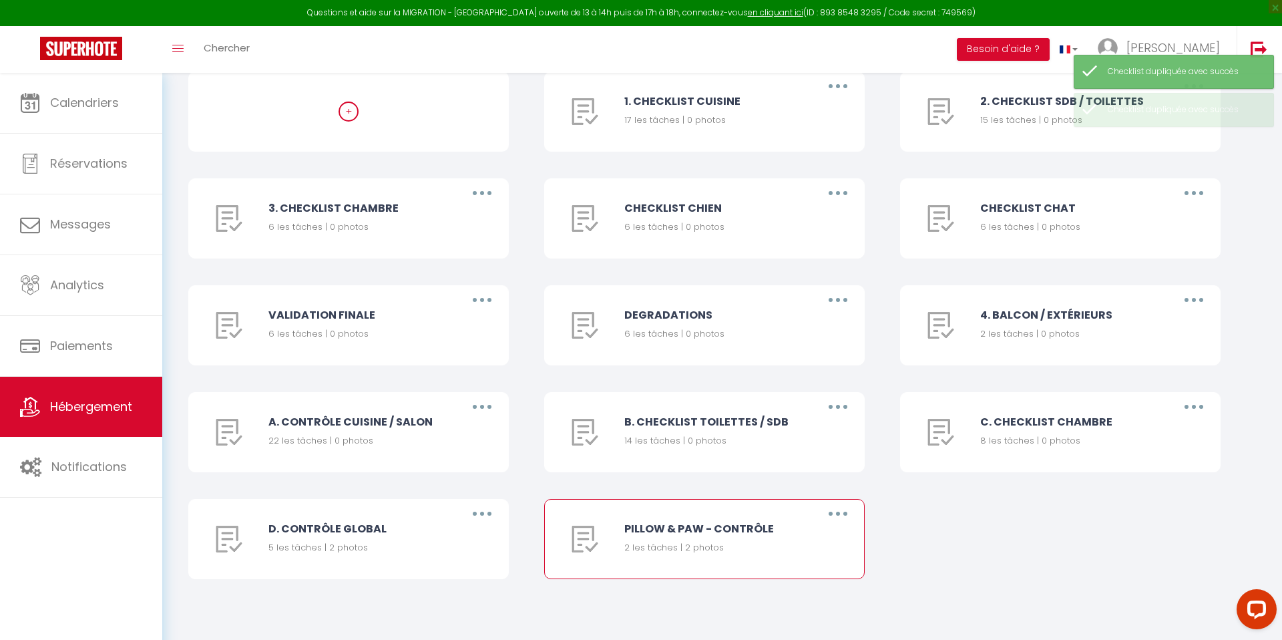
click at [828, 508] on button "button" at bounding box center [837, 513] width 37 height 21
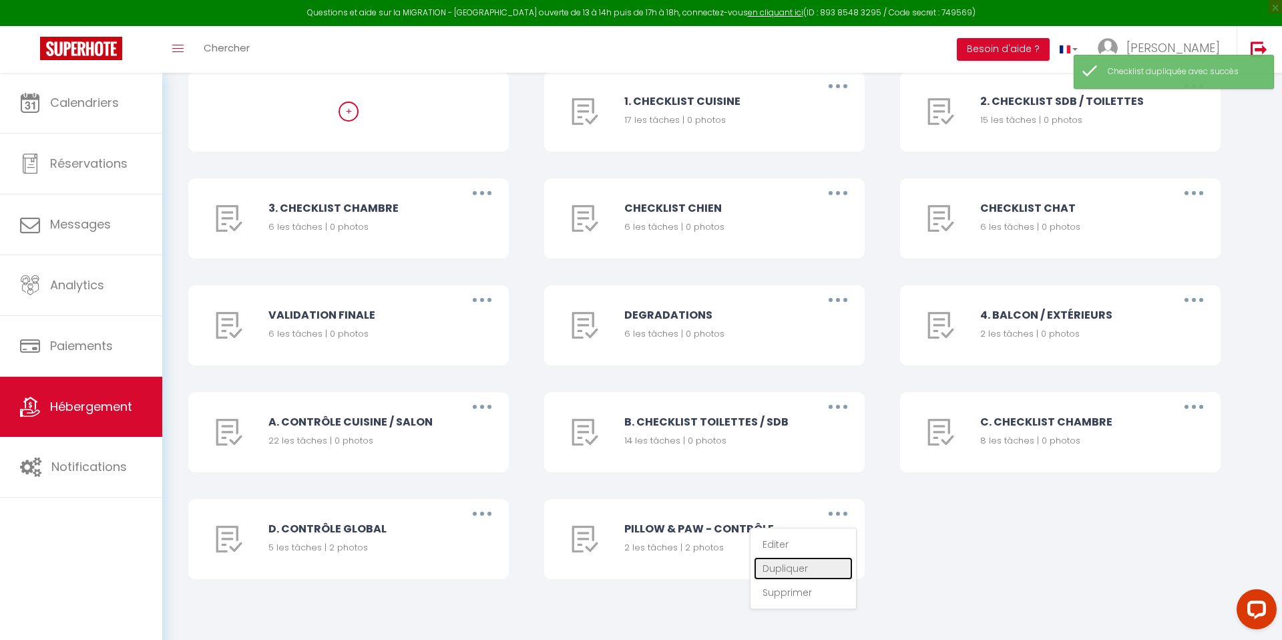
click at [800, 569] on link "Dupliquer" at bounding box center [803, 568] width 99 height 23
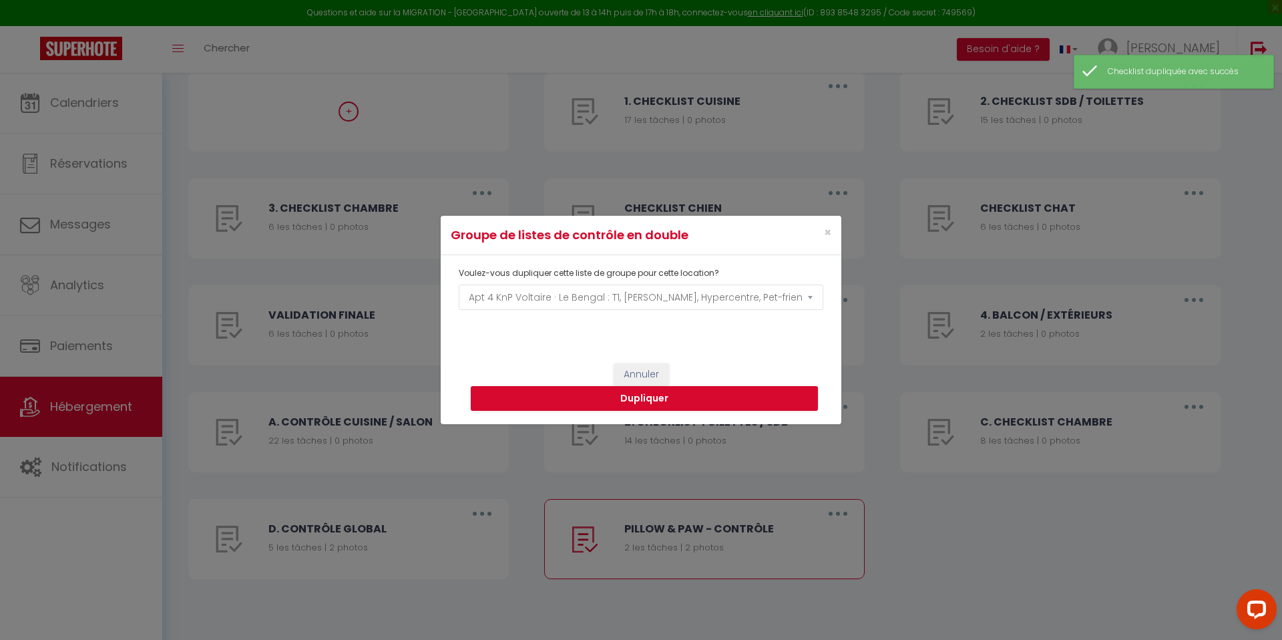
click at [535, 282] on div "Voulez-vous dupliquer cette liste de groupe pour cette location?" at bounding box center [641, 276] width 365 height 16
click at [532, 289] on select "Le Malinois · Le Malinois : grand, calme, lumineux, pet-friendly Le Bichon · Le…" at bounding box center [641, 297] width 365 height 25
select select "73387"
click at [658, 399] on button "Dupliquer" at bounding box center [644, 398] width 347 height 25
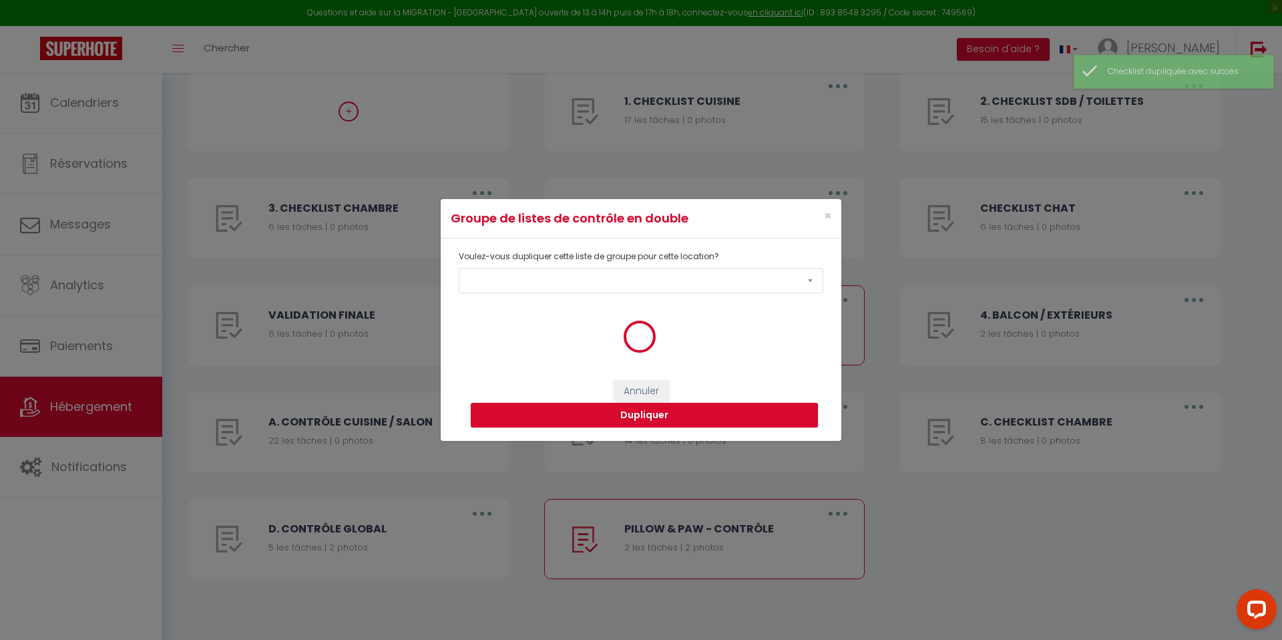
scroll to position [77, 0]
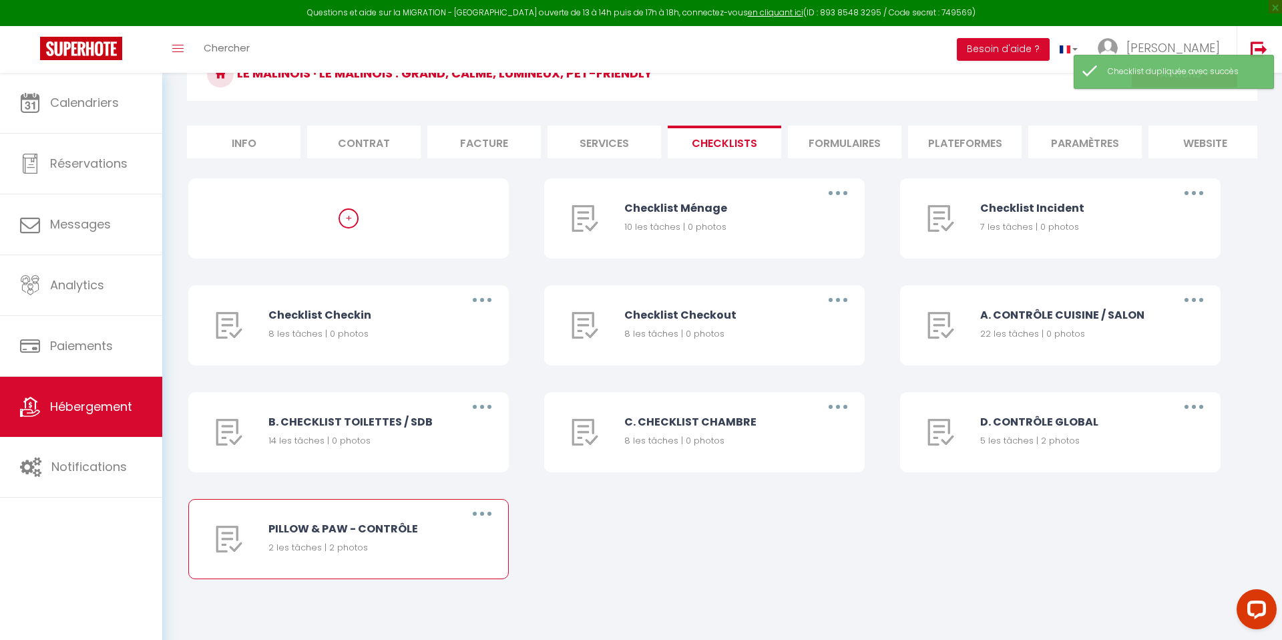
click at [484, 513] on button "button" at bounding box center [482, 513] width 37 height 21
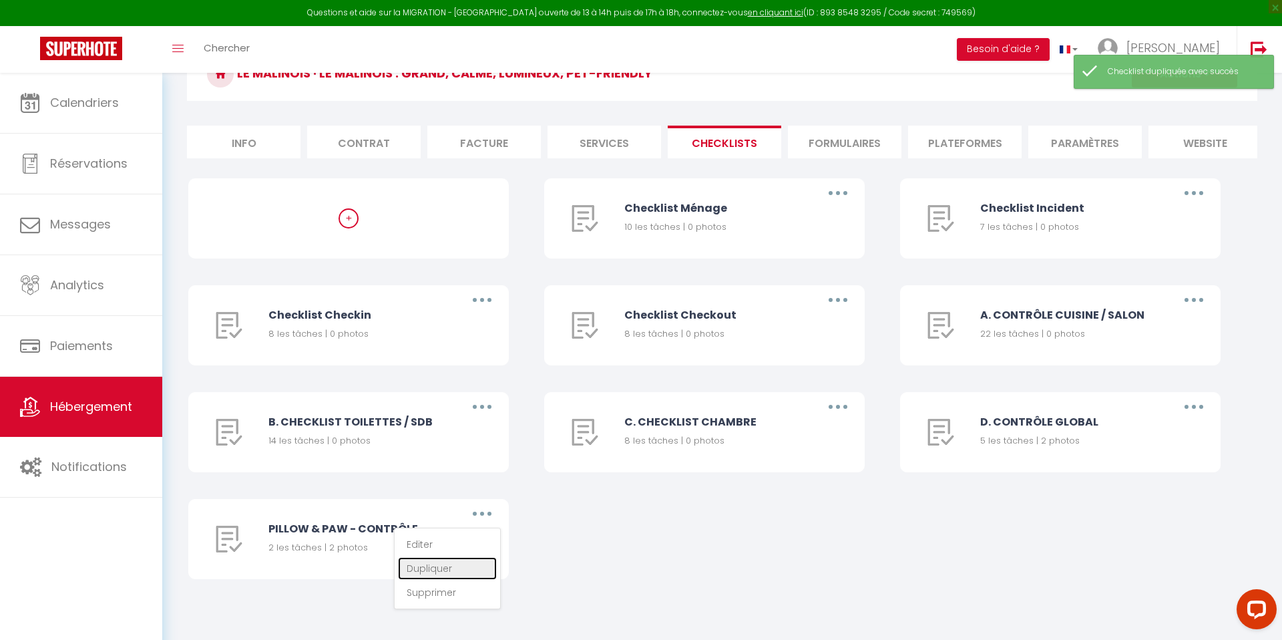
click at [467, 569] on link "Dupliquer" at bounding box center [447, 568] width 99 height 23
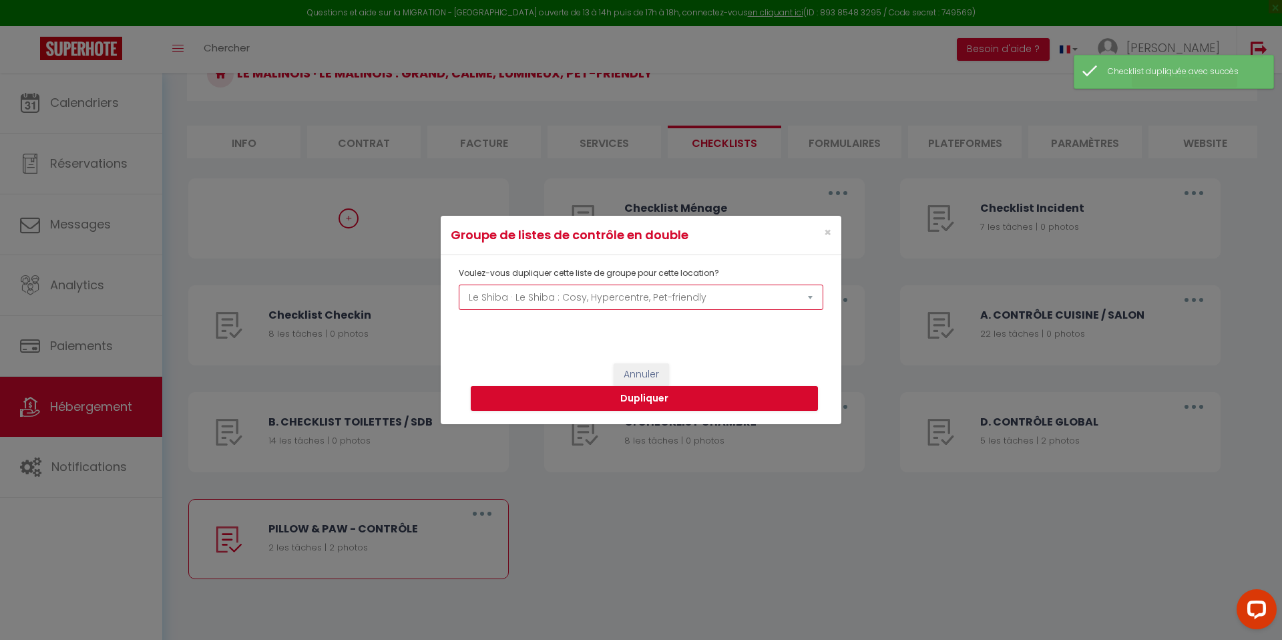
click at [484, 305] on select "Le Malinois · Le Malinois : grand, calme, lumineux, pet-friendly Le Bichon · Le…" at bounding box center [641, 297] width 365 height 25
select select "71896"
click at [601, 401] on button "Dupliquer" at bounding box center [644, 398] width 347 height 25
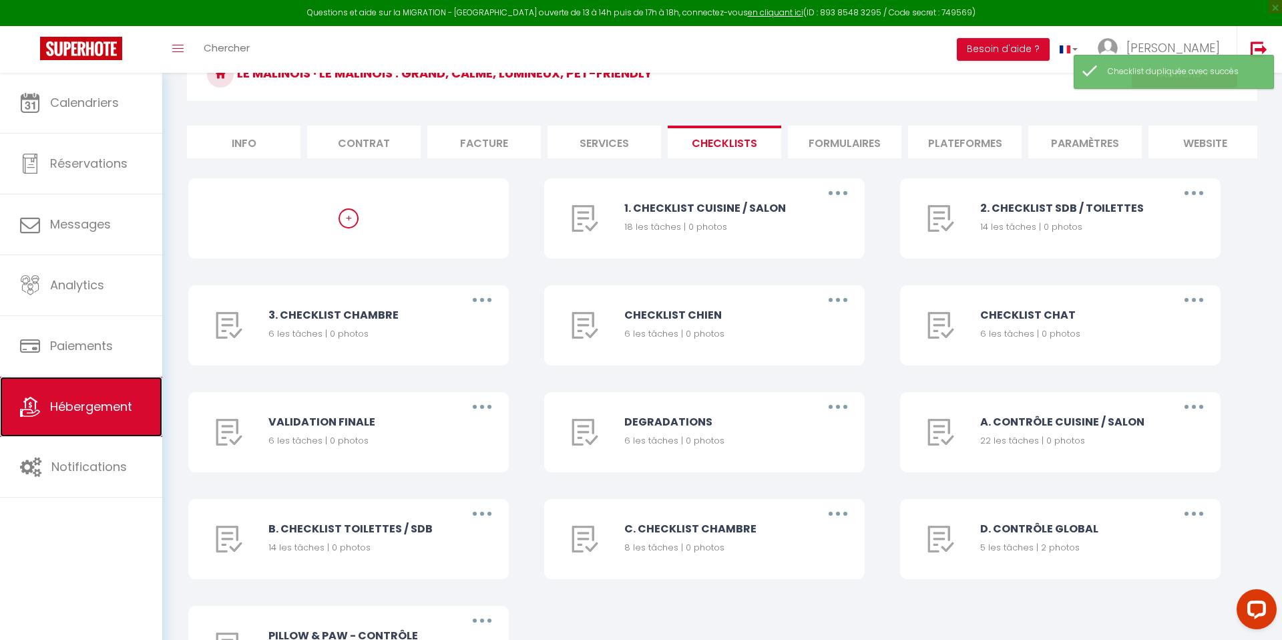
click at [94, 419] on link "Hébergement" at bounding box center [81, 407] width 162 height 60
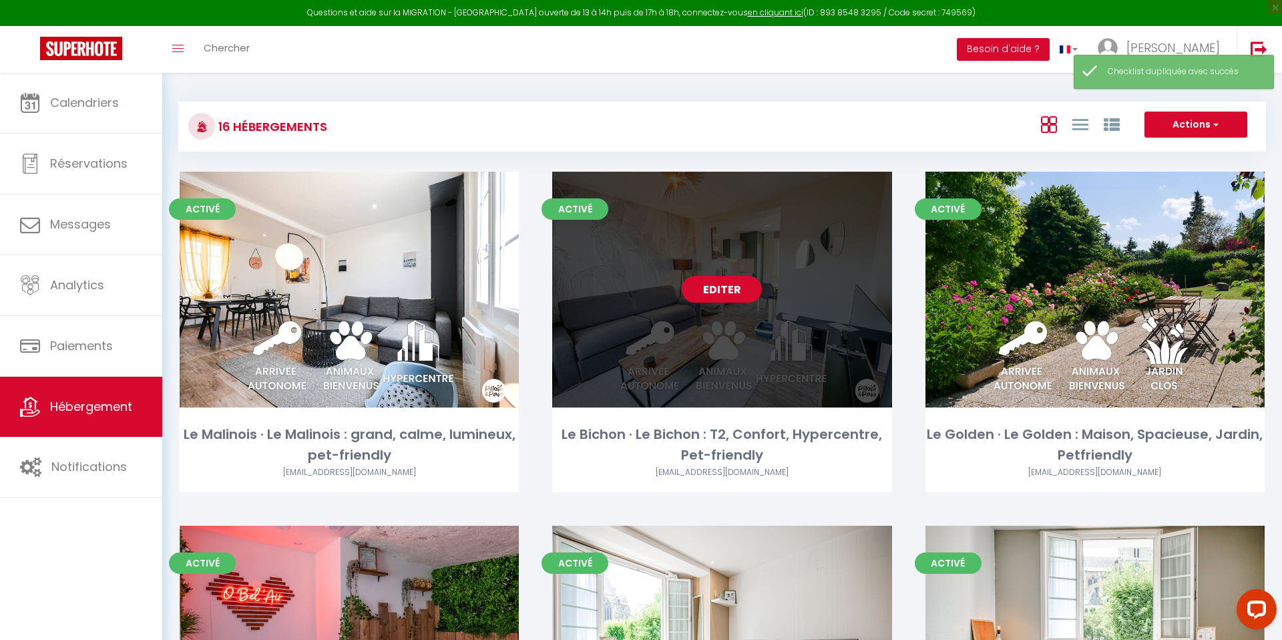
click at [707, 299] on link "Editer" at bounding box center [722, 289] width 80 height 27
click at [709, 297] on link "Editer" at bounding box center [722, 289] width 80 height 27
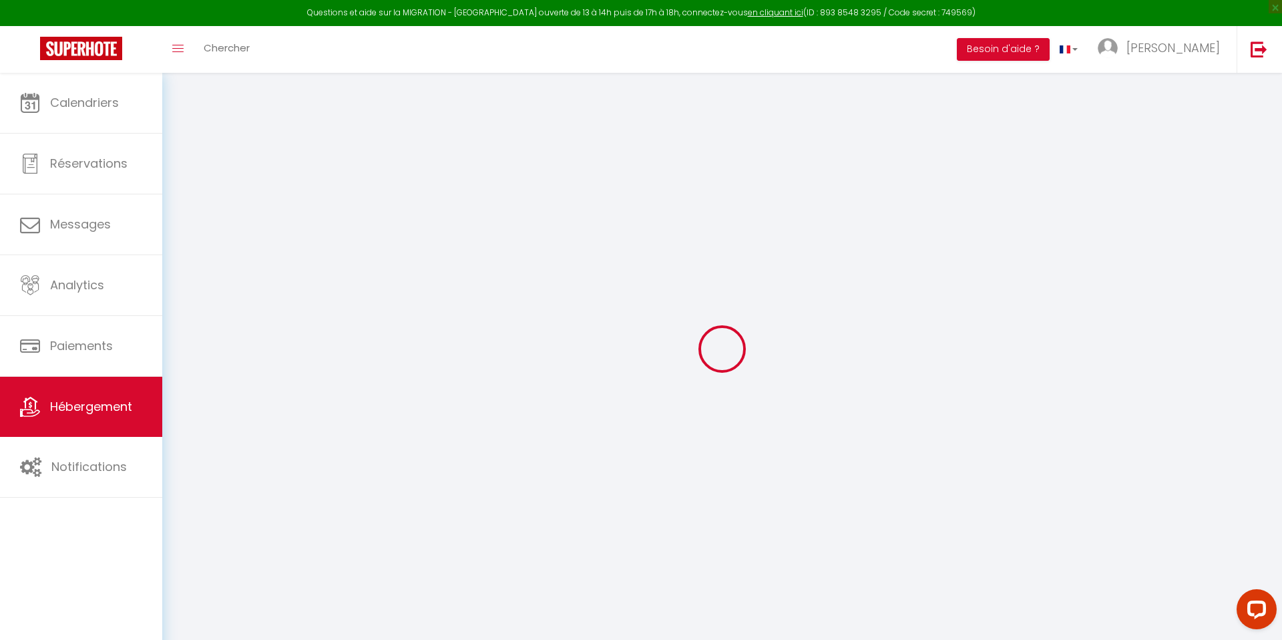
select select
checkbox input "false"
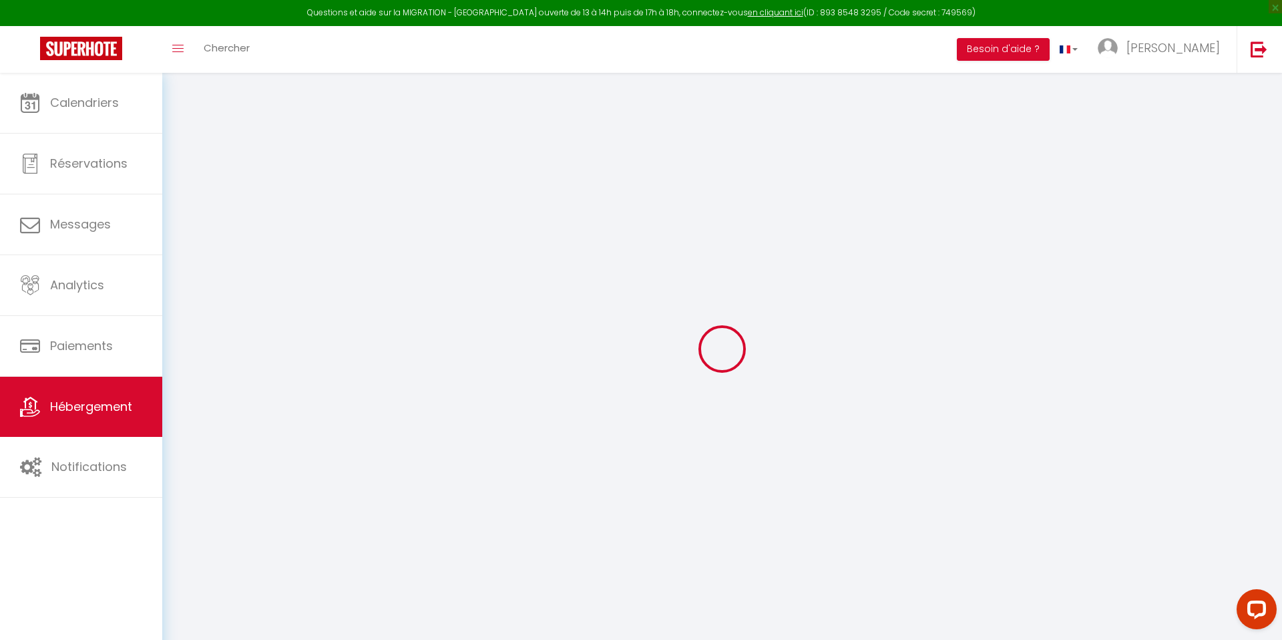
checkbox input "false"
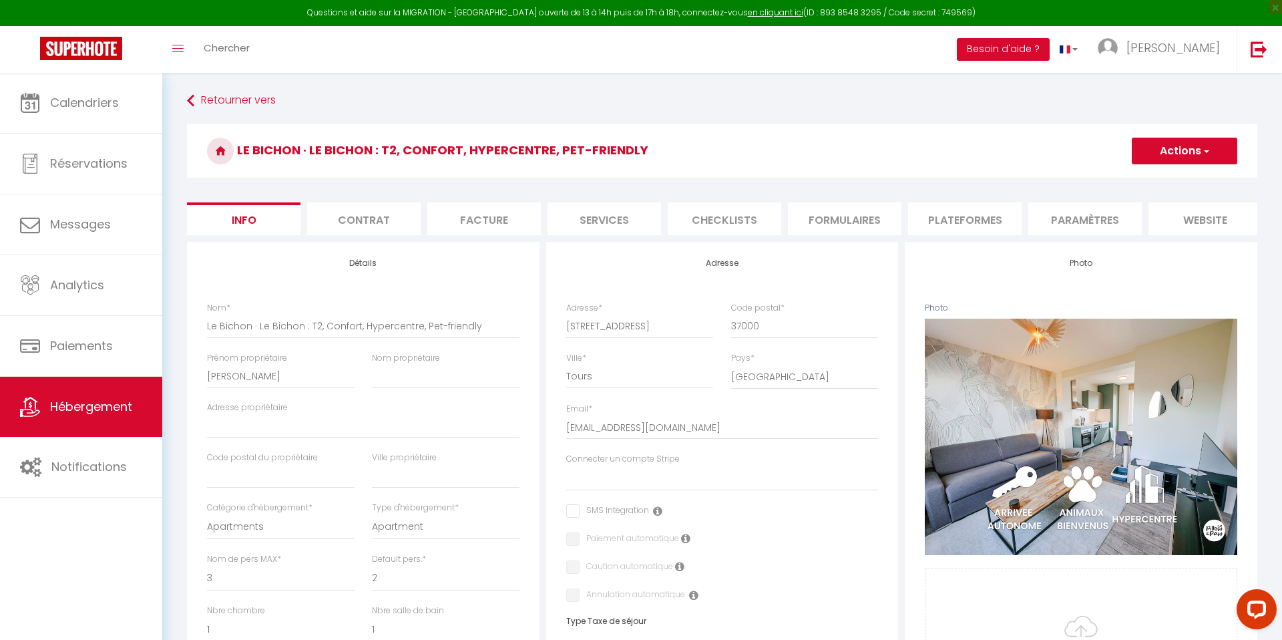
click at [732, 220] on li "Checklists" at bounding box center [725, 218] width 114 height 33
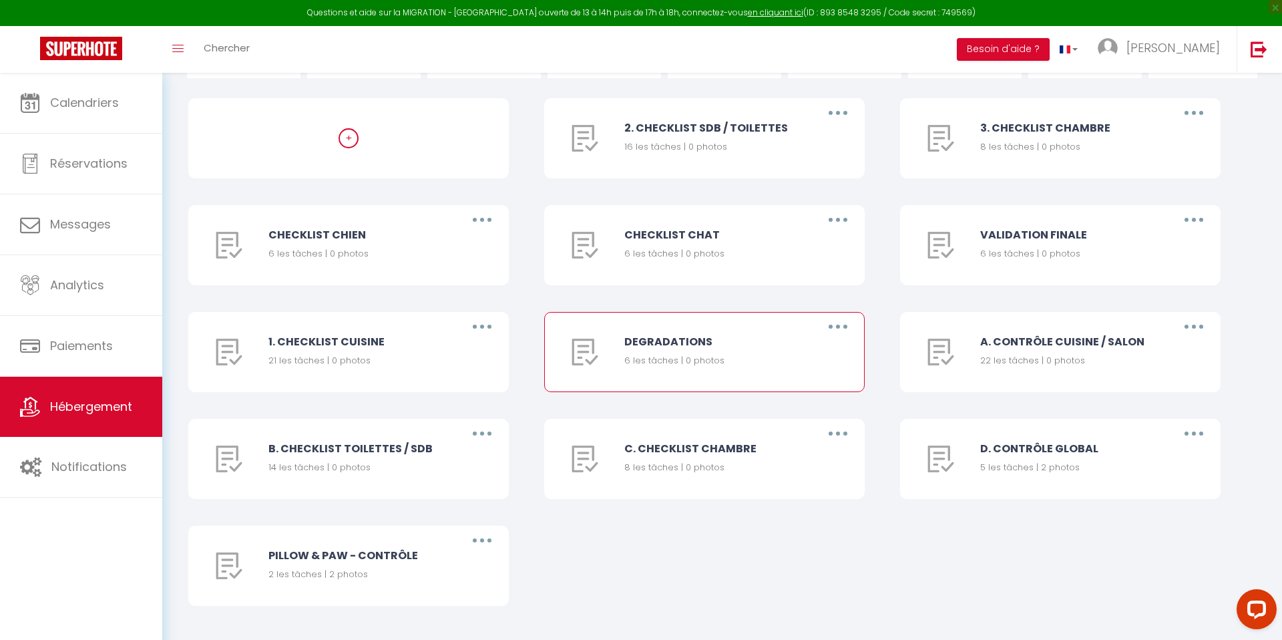
scroll to position [184, 0]
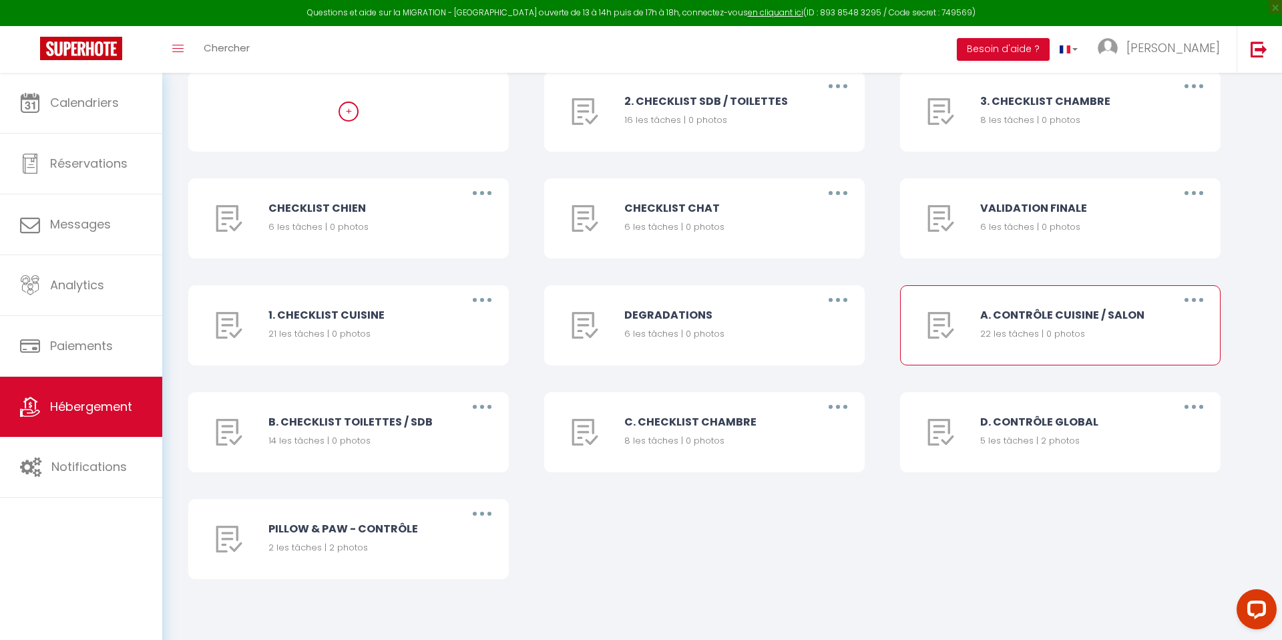
click at [1204, 302] on button "button" at bounding box center [1193, 299] width 37 height 21
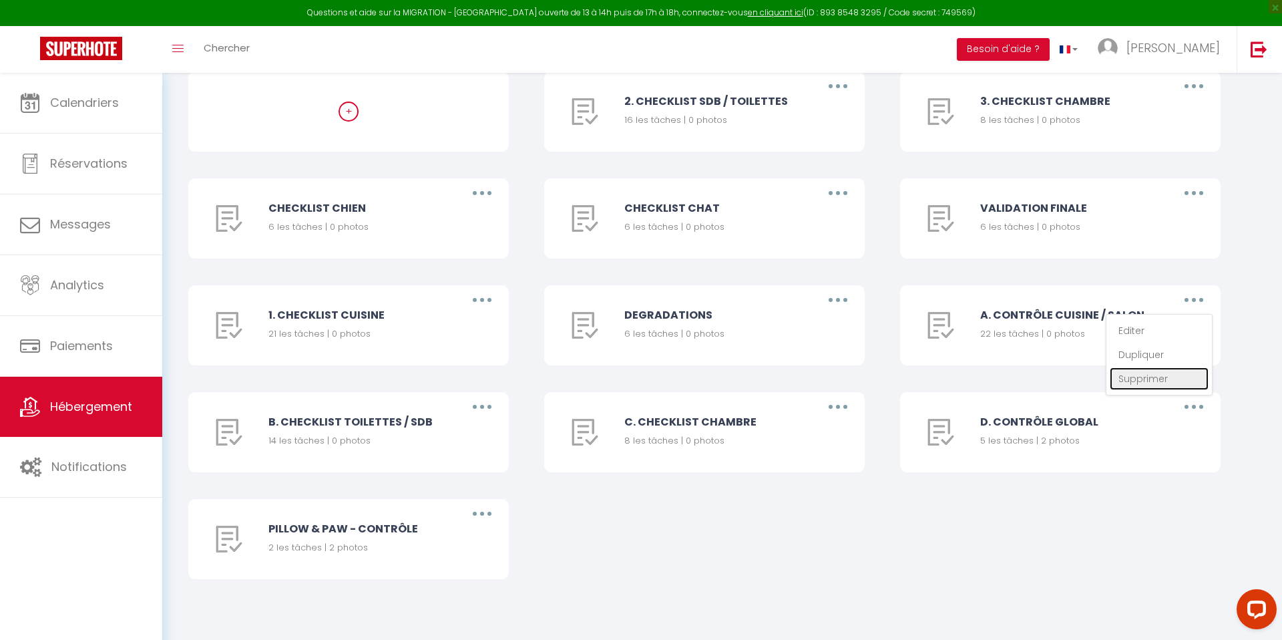
drag, startPoint x: 1163, startPoint y: 380, endPoint x: 1123, endPoint y: 379, distance: 40.1
click at [1163, 380] on link "Supprimer" at bounding box center [1159, 378] width 99 height 23
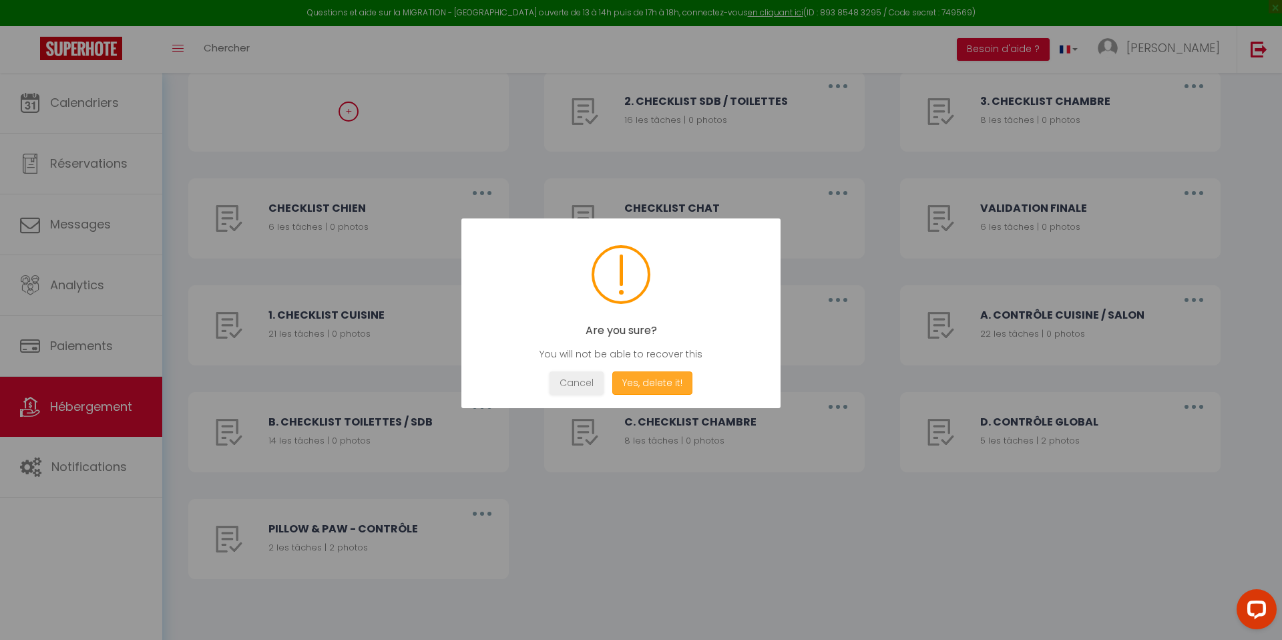
drag, startPoint x: 652, startPoint y: 375, endPoint x: 777, endPoint y: 371, distance: 125.6
click at [652, 375] on button "Yes, delete it!" at bounding box center [652, 382] width 80 height 23
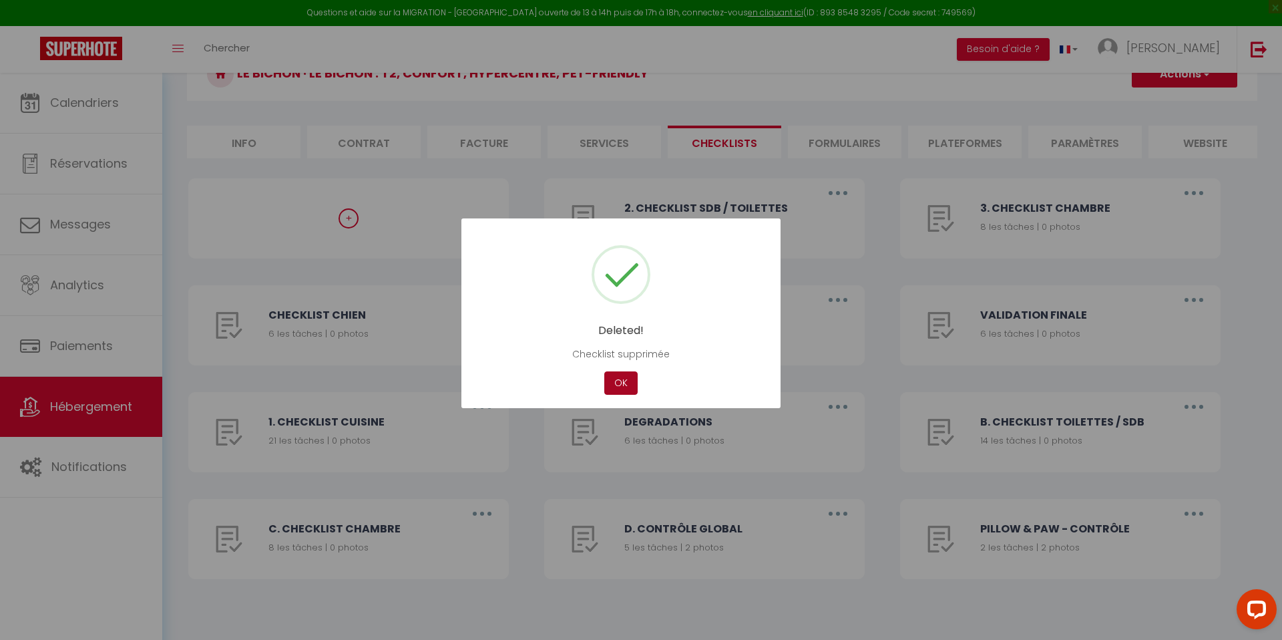
scroll to position [77, 0]
drag, startPoint x: 1029, startPoint y: 457, endPoint x: 1039, endPoint y: 457, distance: 10.0
click at [1029, 457] on div at bounding box center [641, 320] width 1282 height 640
click at [616, 379] on button "OK" at bounding box center [620, 382] width 33 height 23
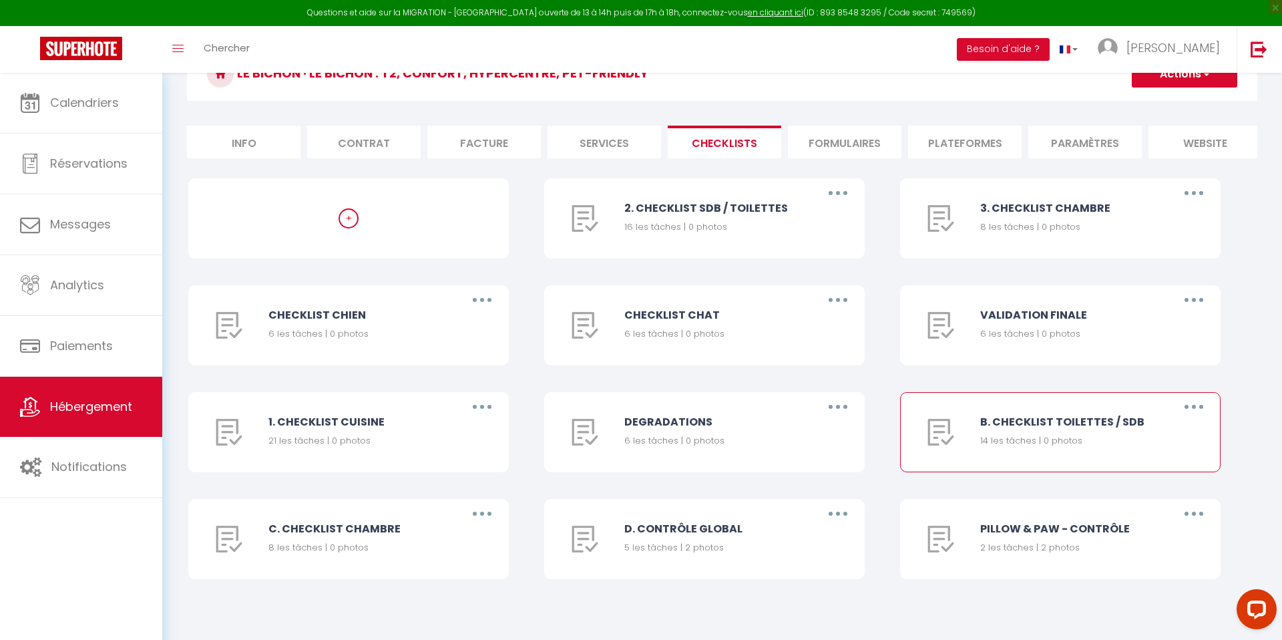
click at [1193, 411] on button "button" at bounding box center [1193, 406] width 37 height 21
click at [1148, 479] on link "Supprimer" at bounding box center [1159, 485] width 99 height 23
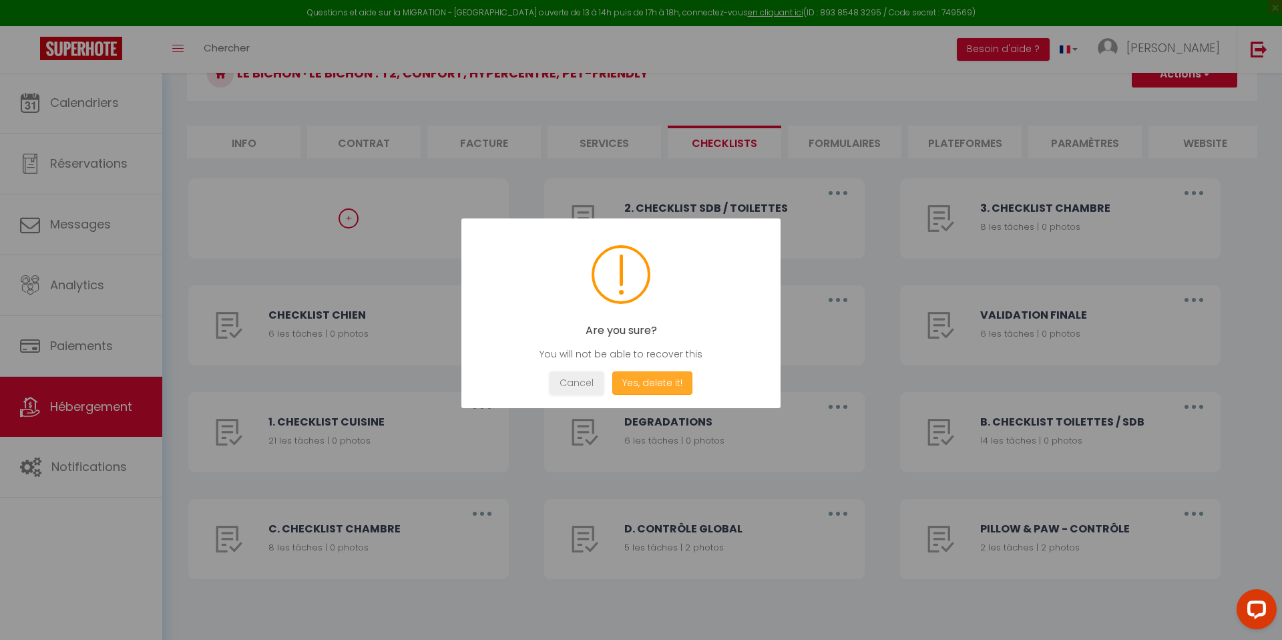
click at [675, 388] on button "Yes, delete it!" at bounding box center [652, 382] width 80 height 23
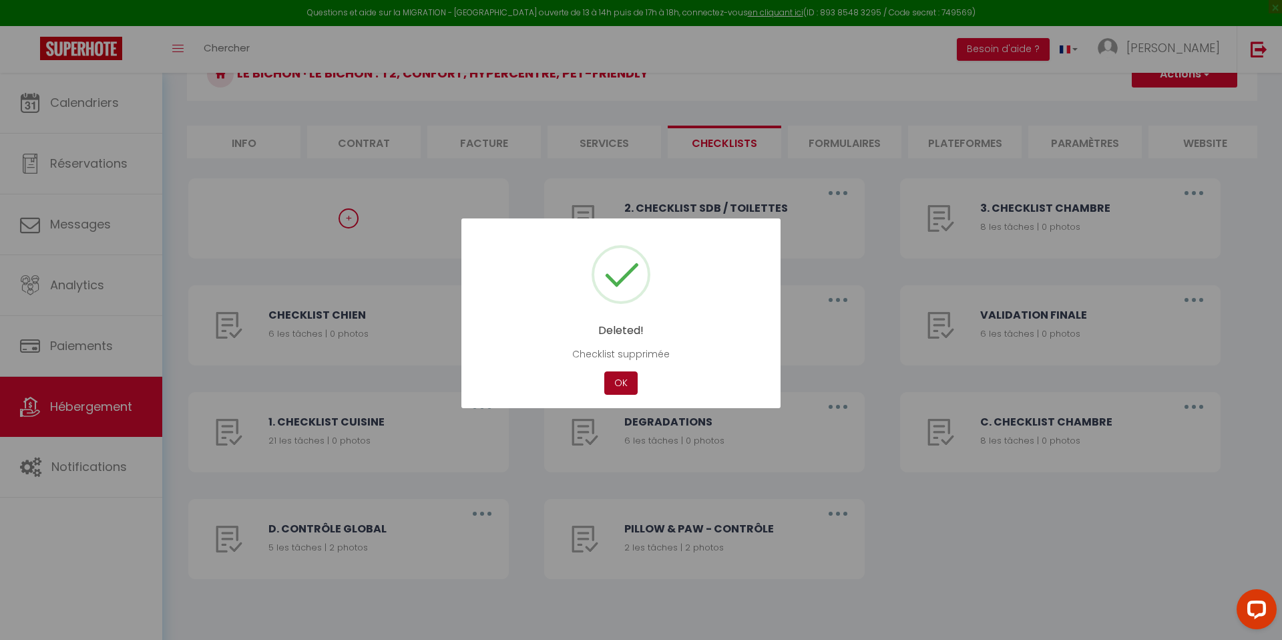
click at [612, 391] on button "OK" at bounding box center [620, 382] width 33 height 23
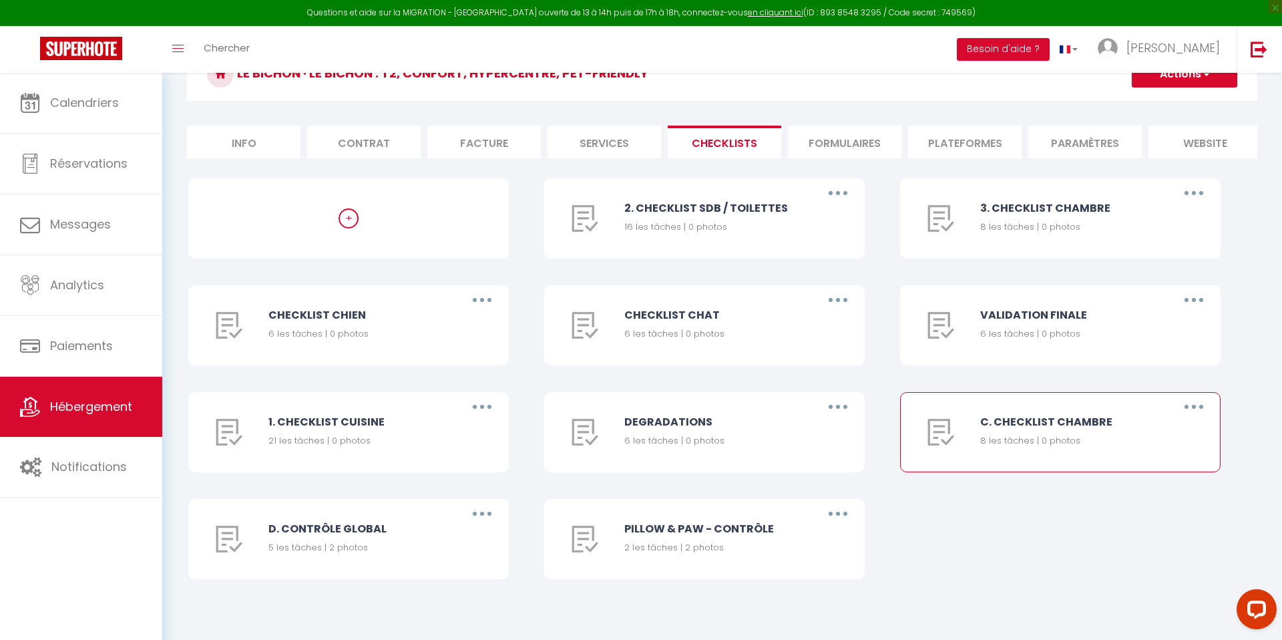
click at [1187, 405] on button "button" at bounding box center [1193, 406] width 37 height 21
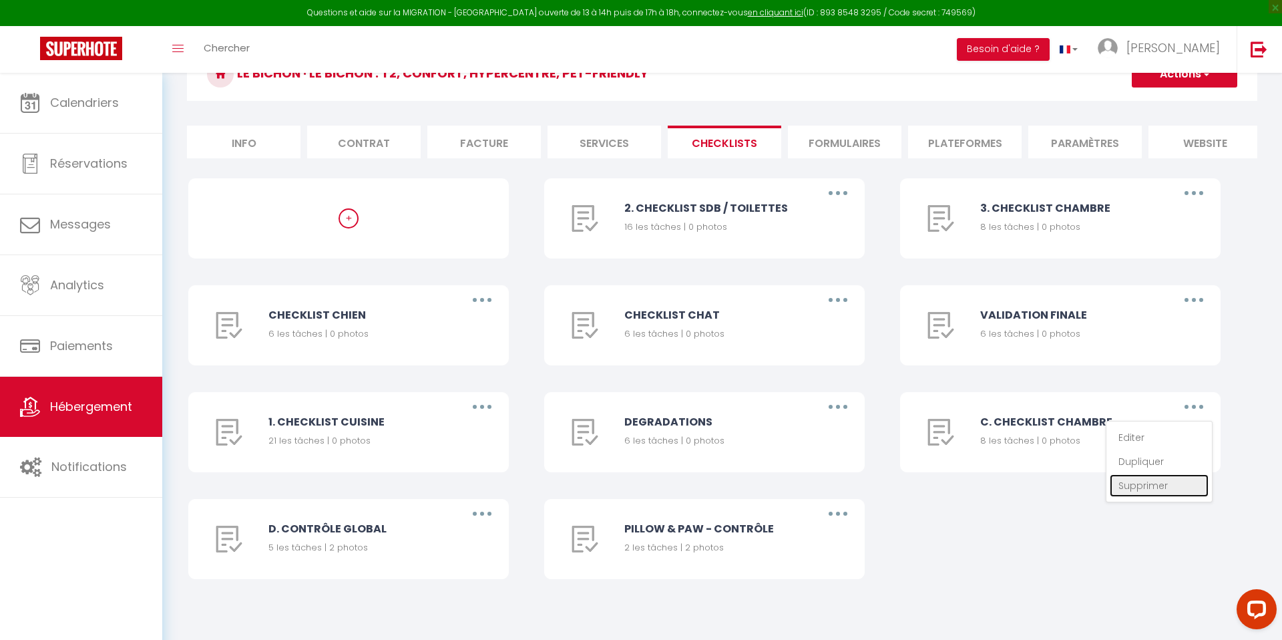
click at [1133, 492] on link "Supprimer" at bounding box center [1159, 485] width 99 height 23
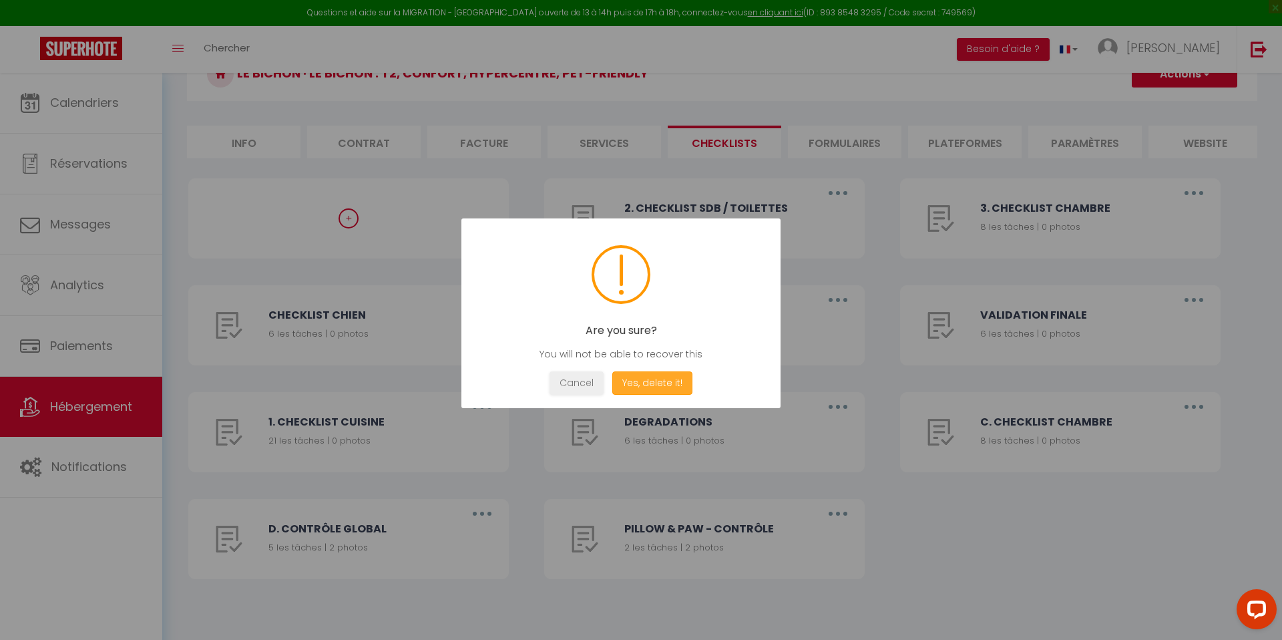
click at [671, 383] on button "Yes, delete it!" at bounding box center [652, 382] width 80 height 23
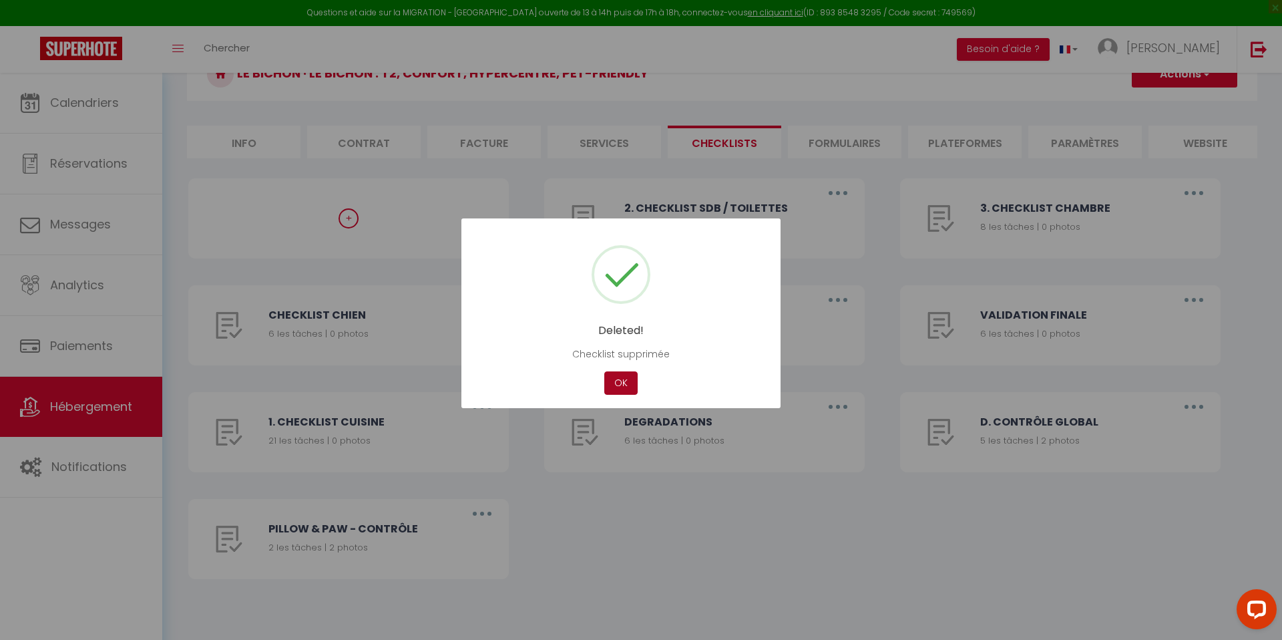
click at [620, 384] on button "OK" at bounding box center [620, 382] width 33 height 23
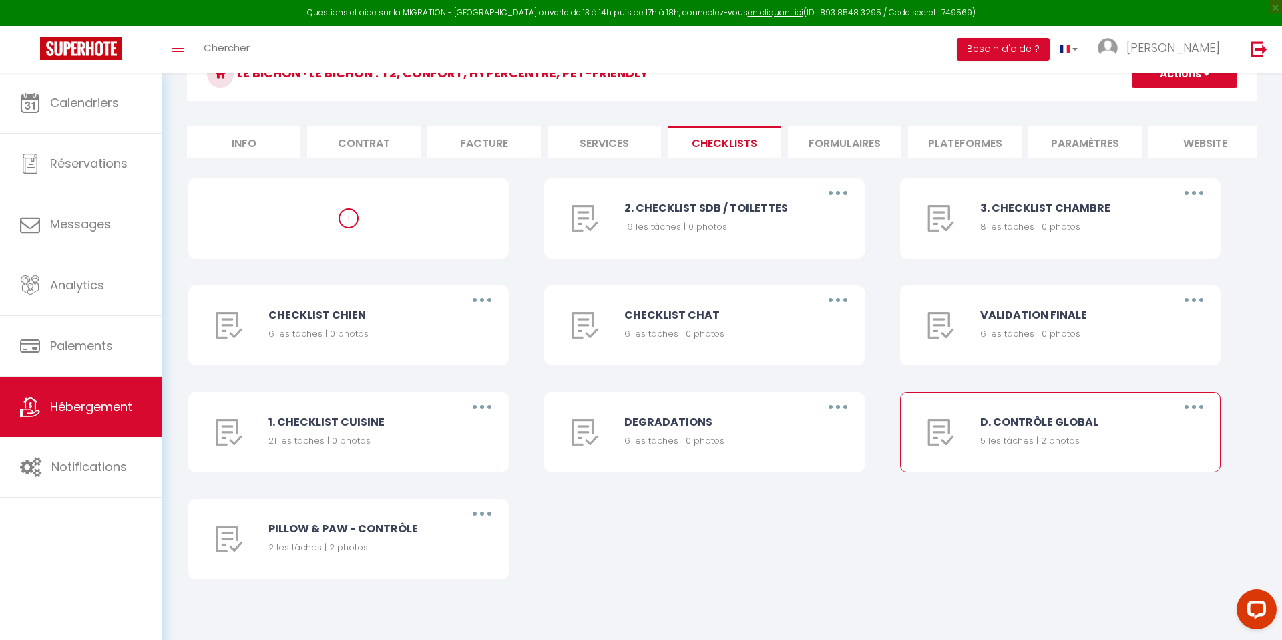
click at [1208, 407] on button "button" at bounding box center [1193, 406] width 37 height 21
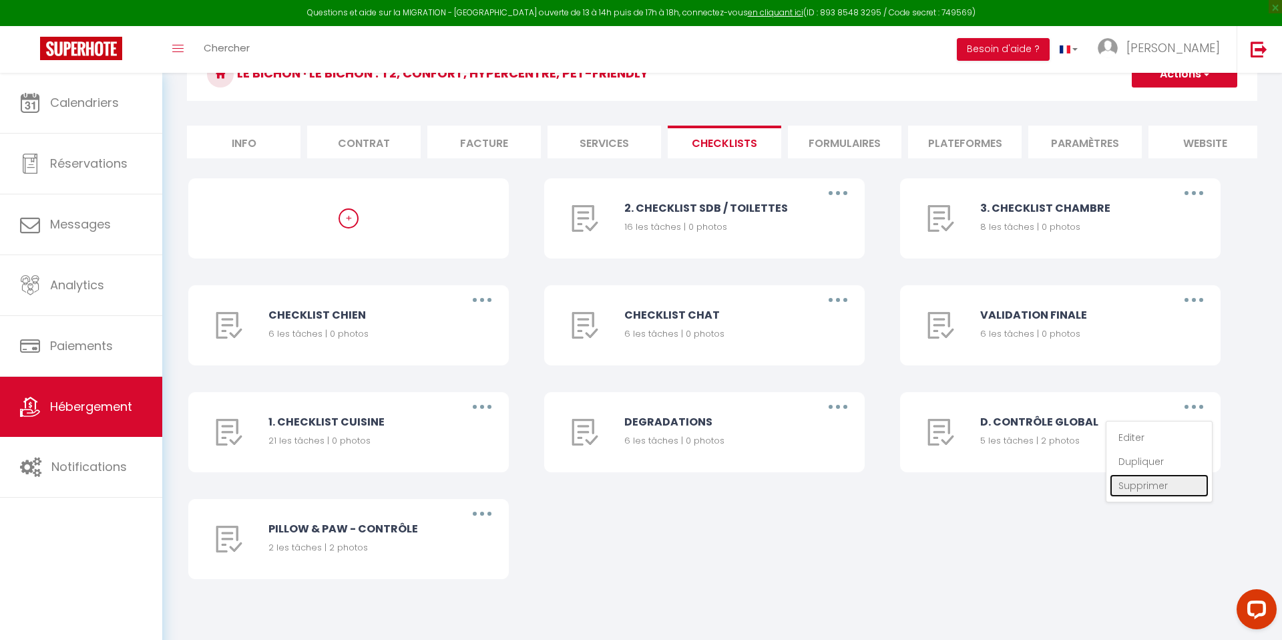
drag, startPoint x: 1159, startPoint y: 478, endPoint x: 1135, endPoint y: 470, distance: 26.0
click at [1159, 478] on link "Supprimer" at bounding box center [1159, 485] width 99 height 23
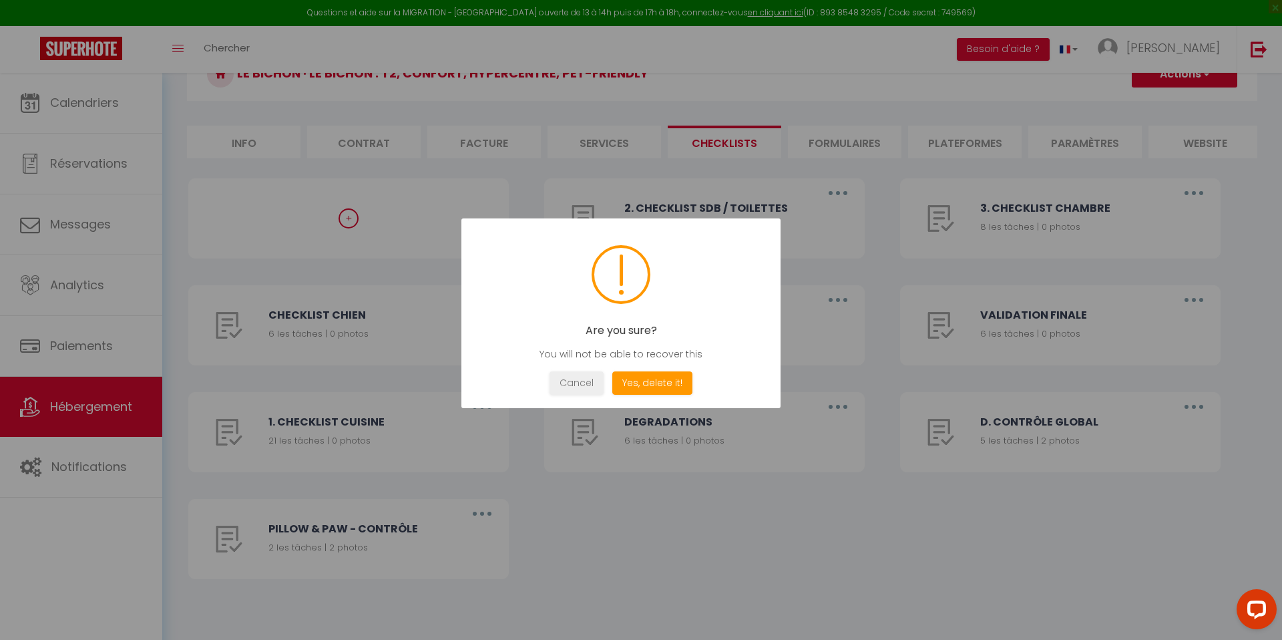
click at [646, 395] on div "Are you sure? You will not be able to recover this Not valid Cancel Yes, delete…" at bounding box center [620, 313] width 319 height 190
click at [648, 392] on button "Yes, delete it!" at bounding box center [652, 382] width 80 height 23
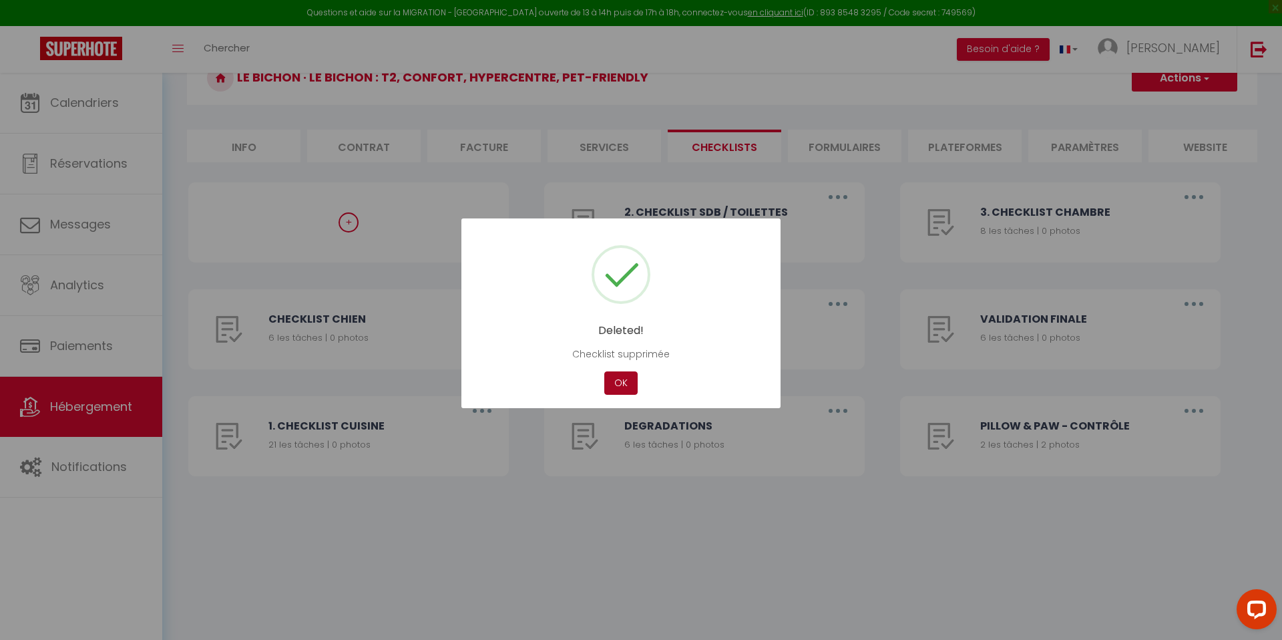
scroll to position [73, 0]
click at [630, 382] on button "OK" at bounding box center [620, 382] width 33 height 23
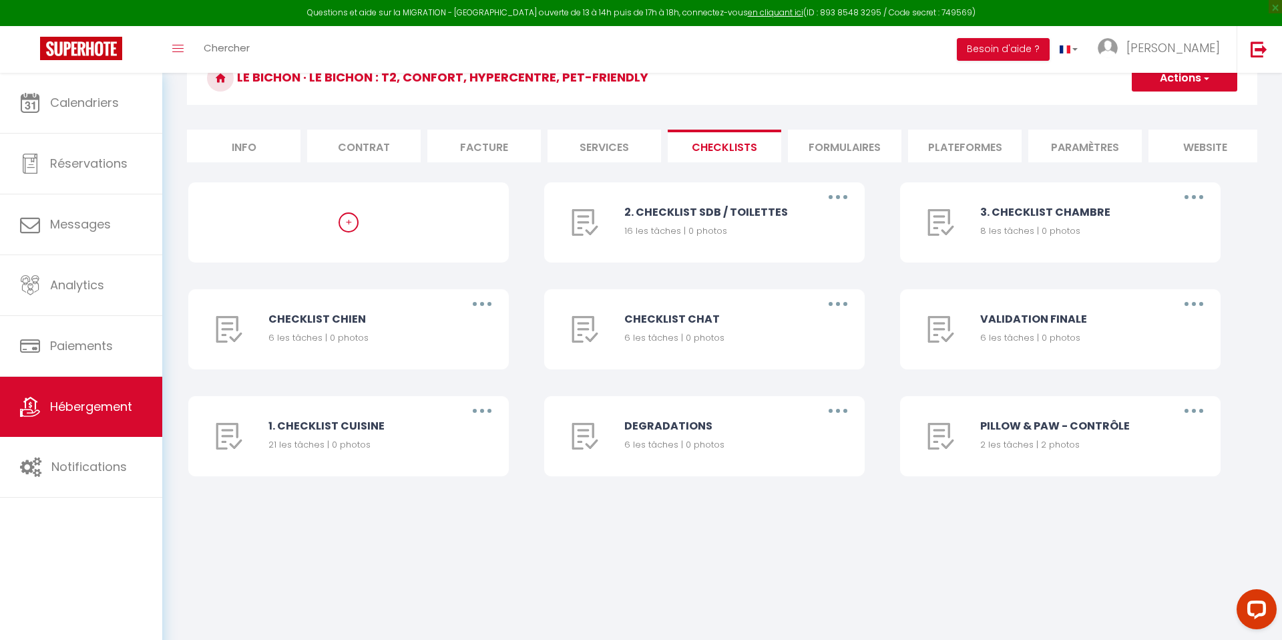
scroll to position [0, 0]
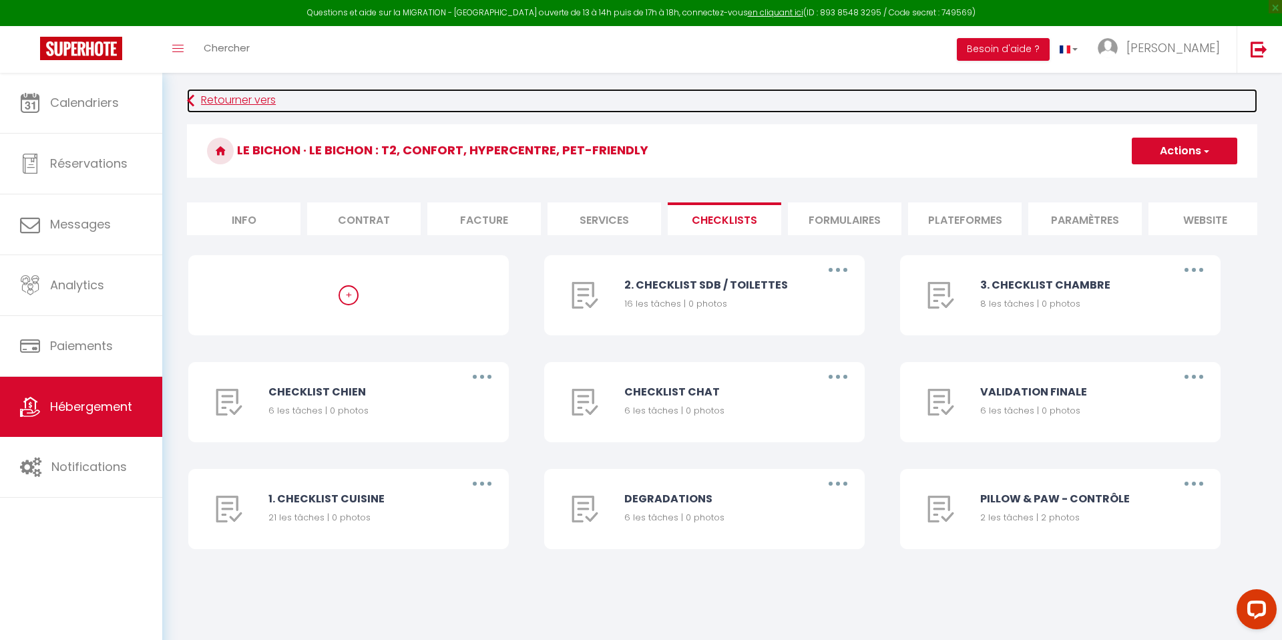
click at [235, 94] on link "Retourner vers" at bounding box center [722, 101] width 1071 height 24
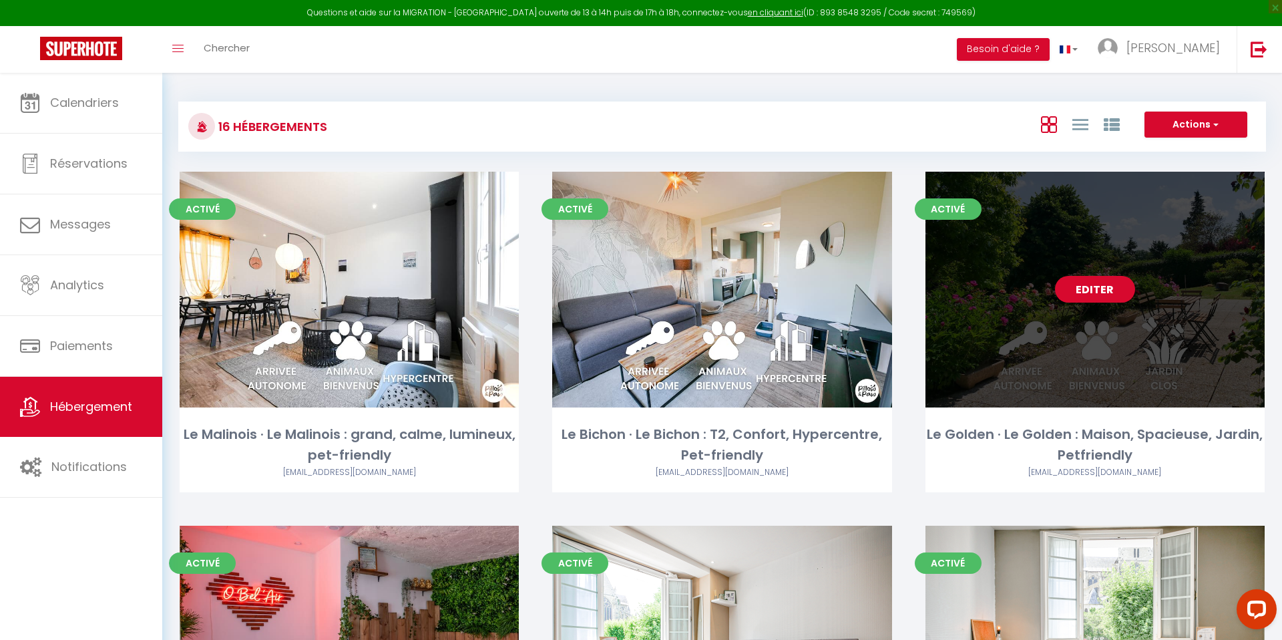
click at [1067, 349] on div "Editer" at bounding box center [1095, 290] width 339 height 236
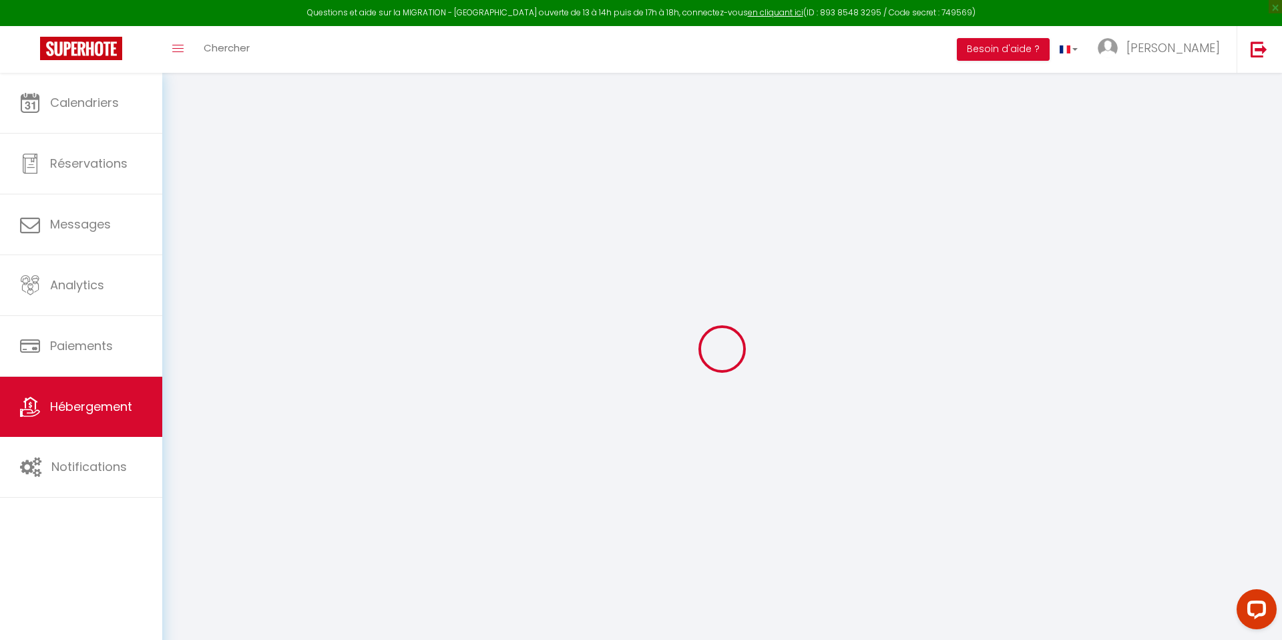
select select
checkbox input "false"
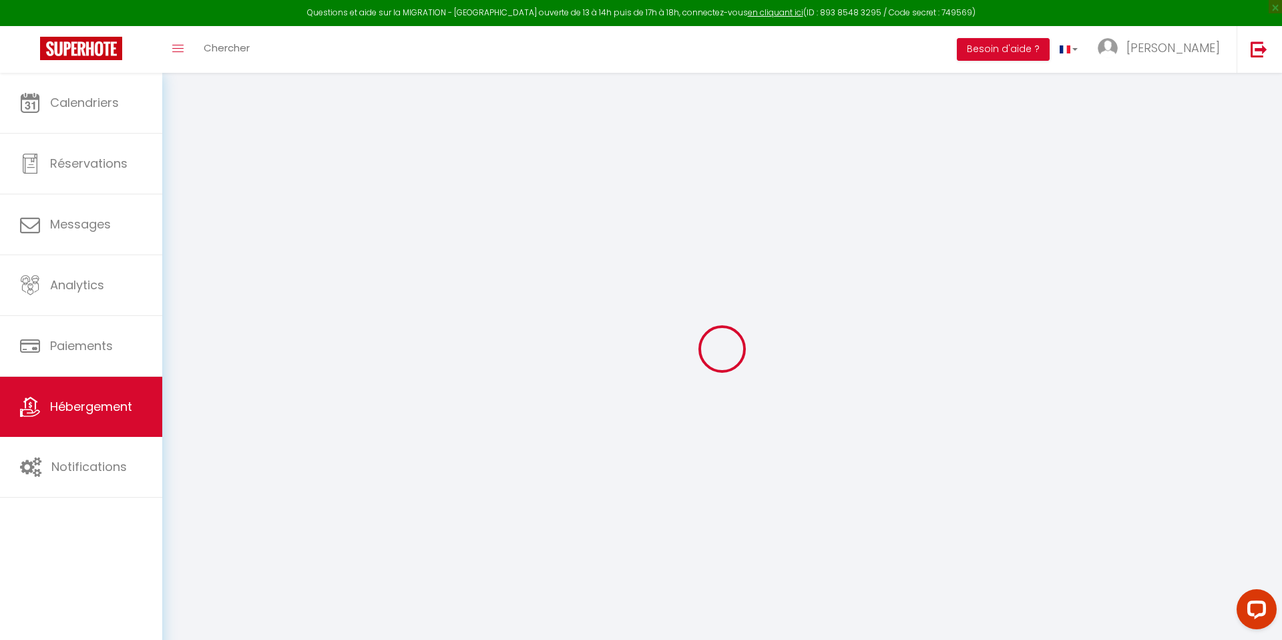
checkbox input "false"
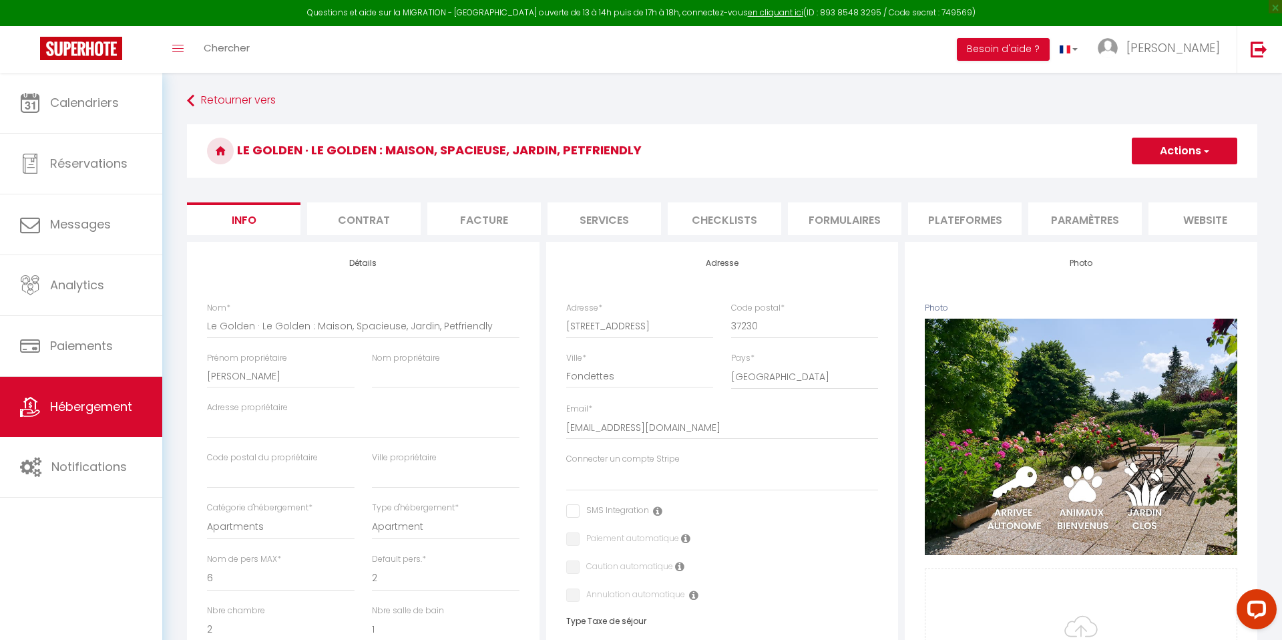
click at [750, 226] on li "Checklists" at bounding box center [725, 218] width 114 height 33
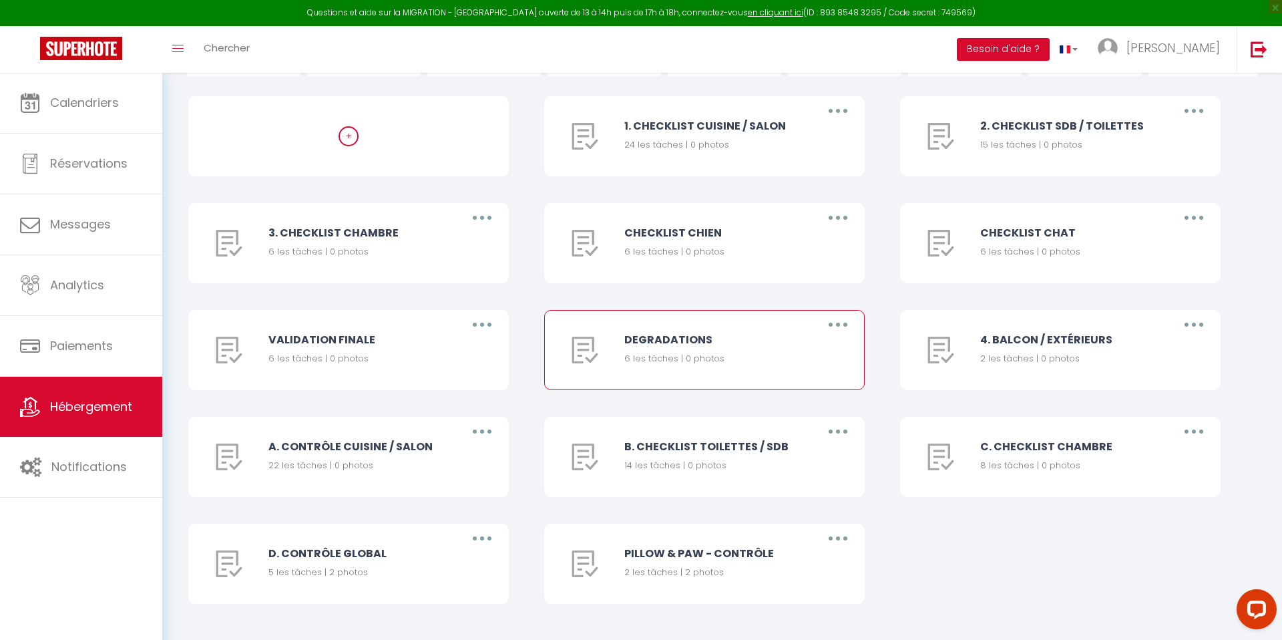
scroll to position [160, 0]
click at [480, 428] on button "button" at bounding box center [482, 430] width 37 height 21
click at [451, 514] on link "Supprimer" at bounding box center [447, 509] width 99 height 23
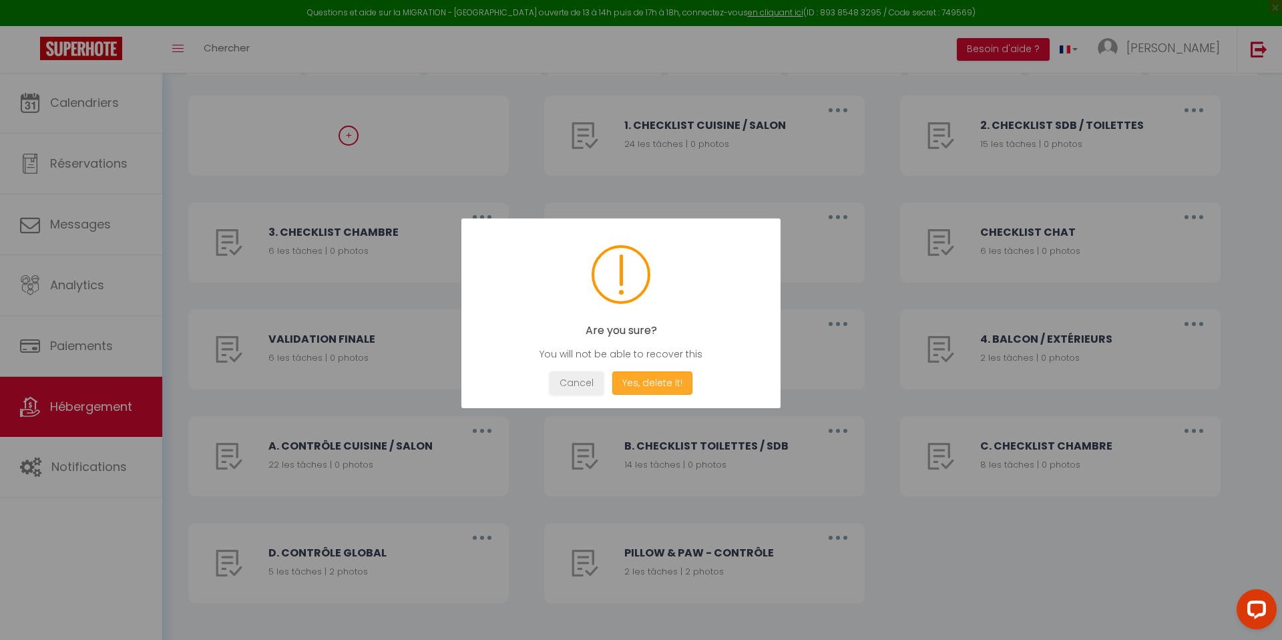
click at [645, 377] on button "Yes, delete it!" at bounding box center [652, 382] width 80 height 23
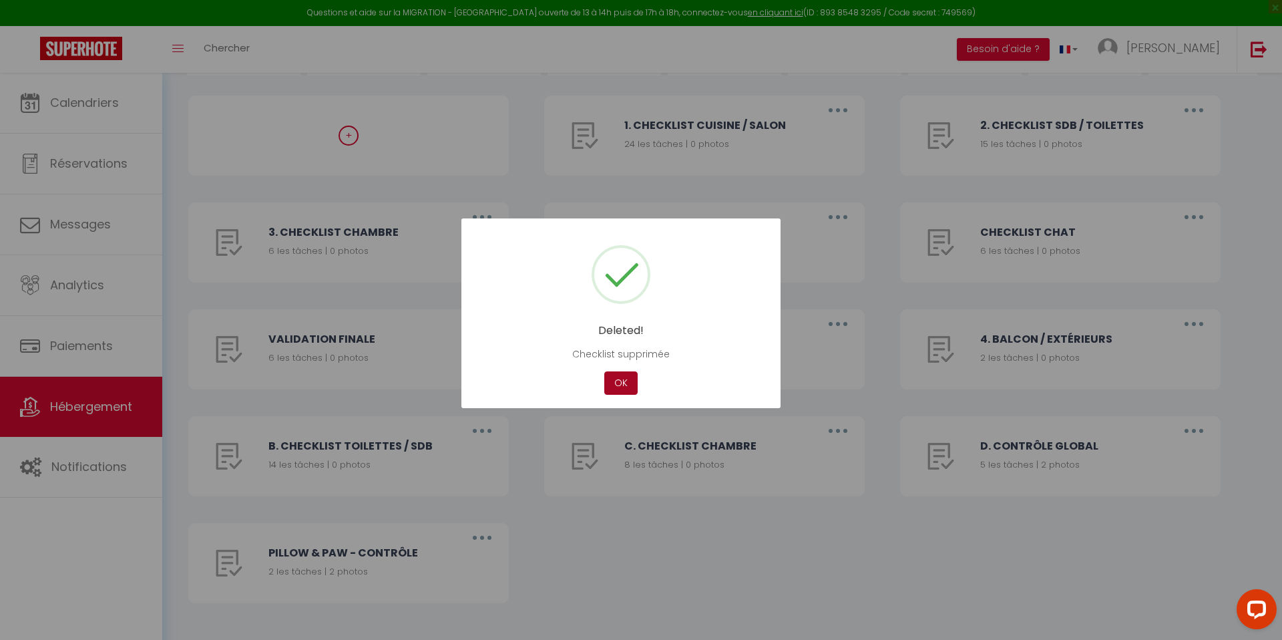
click at [634, 380] on button "OK" at bounding box center [620, 382] width 33 height 23
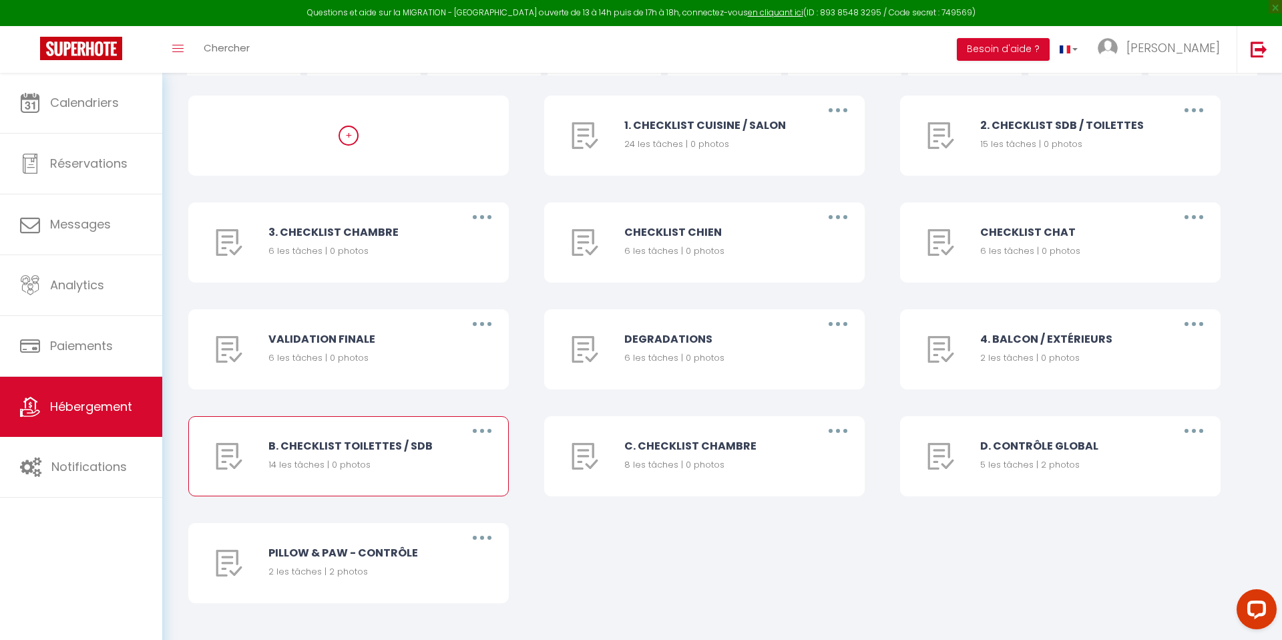
click at [488, 429] on button "button" at bounding box center [482, 430] width 37 height 21
click at [464, 505] on link "Supprimer" at bounding box center [447, 509] width 99 height 23
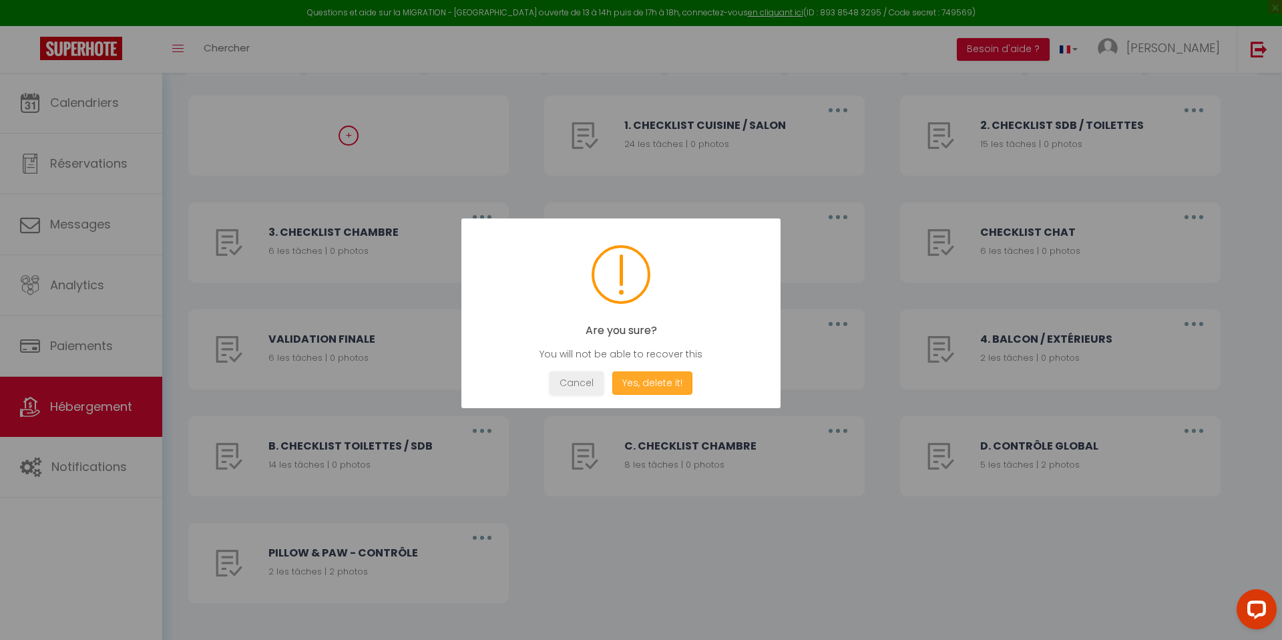
click at [649, 381] on button "Yes, delete it!" at bounding box center [652, 382] width 80 height 23
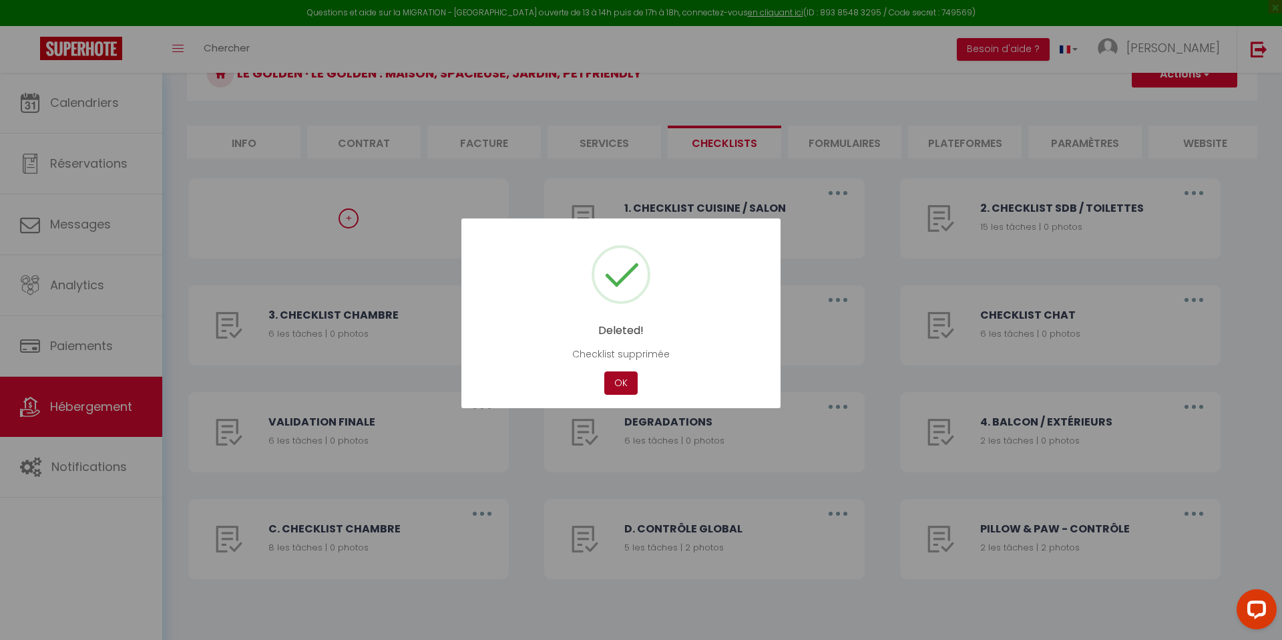
scroll to position [77, 0]
click at [624, 383] on button "OK" at bounding box center [620, 382] width 33 height 23
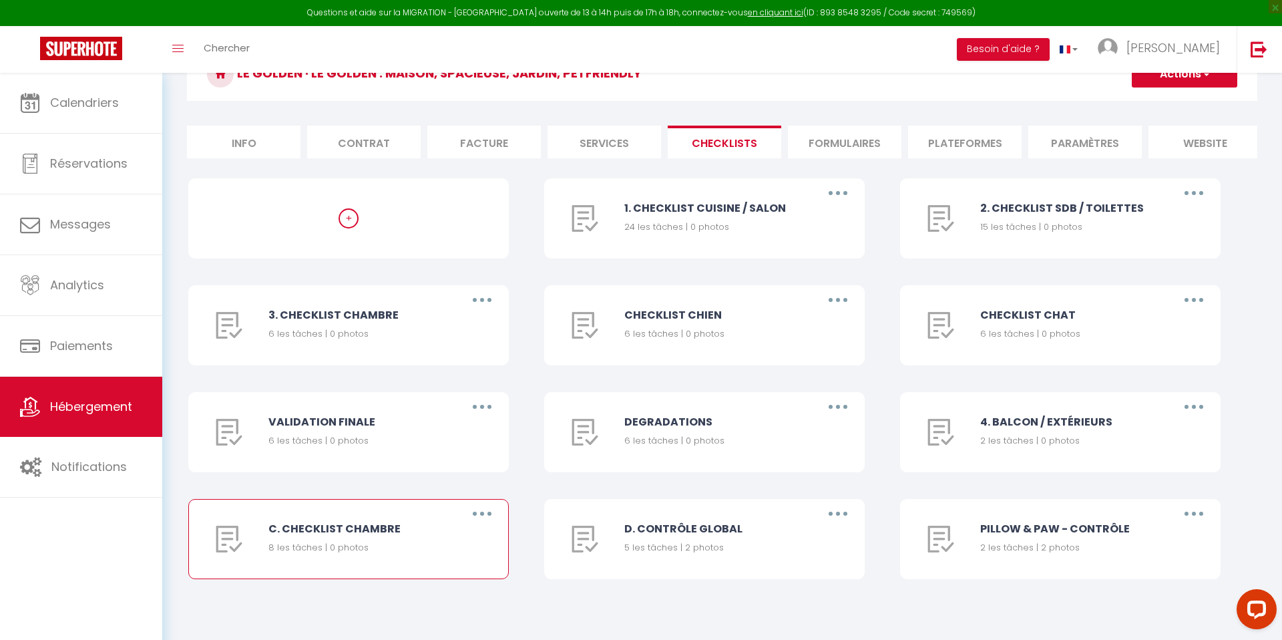
click at [480, 515] on button "button" at bounding box center [482, 513] width 37 height 21
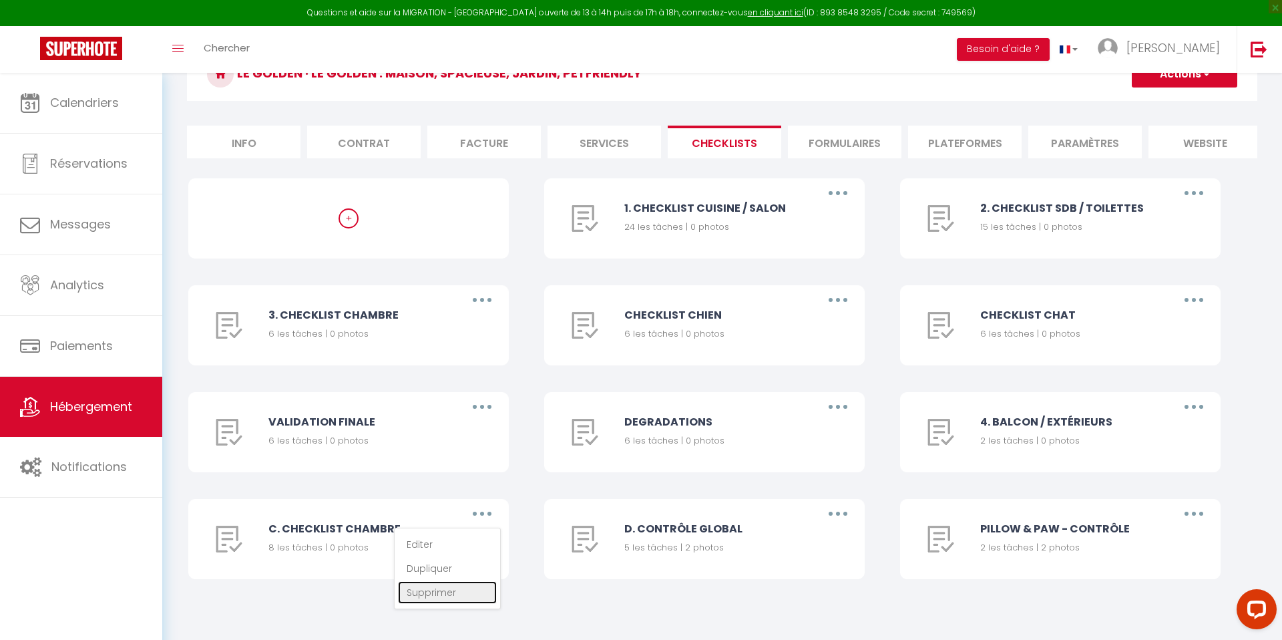
click at [453, 596] on link "Supprimer" at bounding box center [447, 592] width 99 height 23
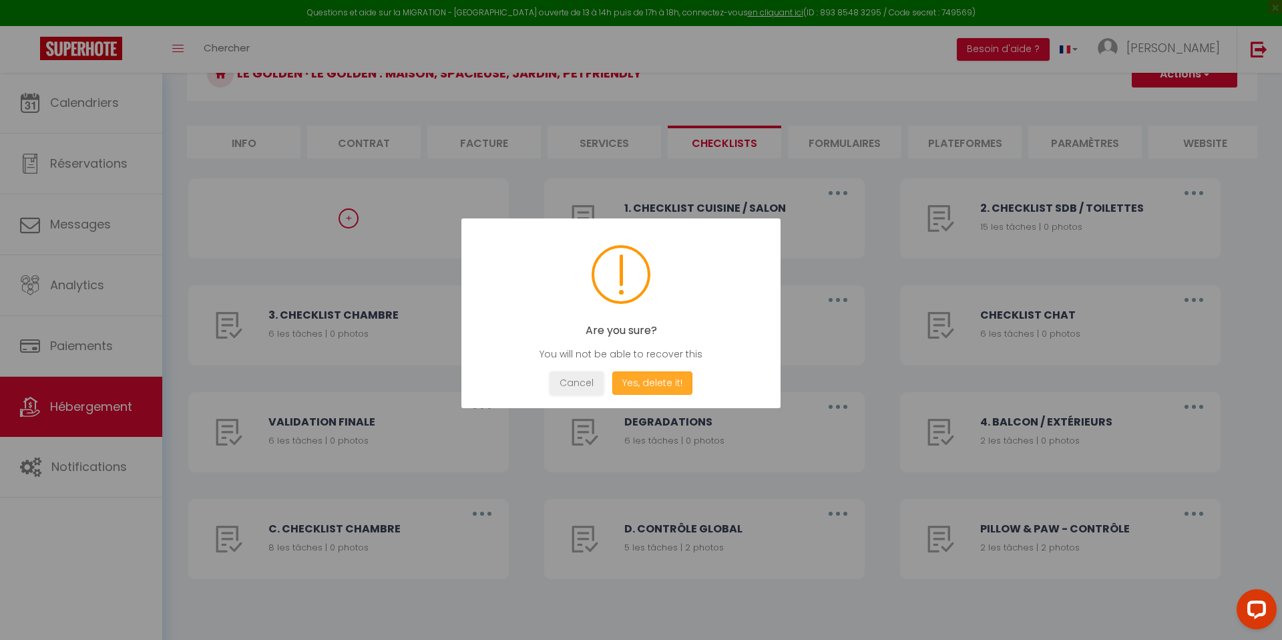
click at [659, 389] on button "Yes, delete it!" at bounding box center [652, 382] width 80 height 23
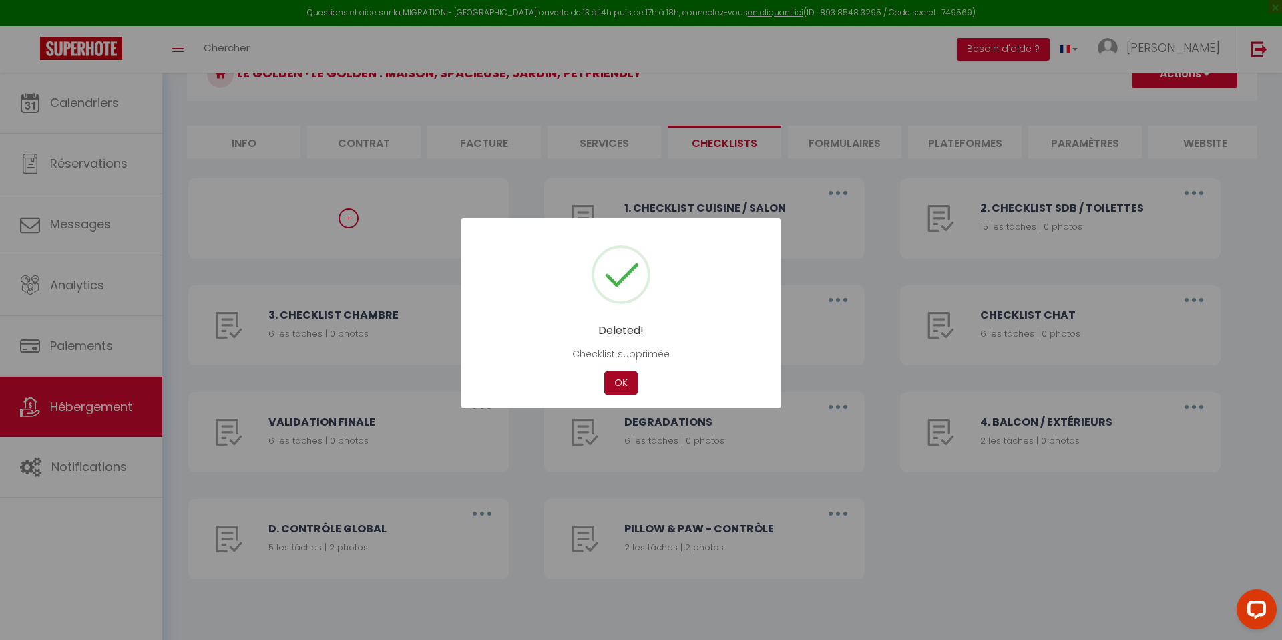
click at [630, 382] on button "OK" at bounding box center [620, 382] width 33 height 23
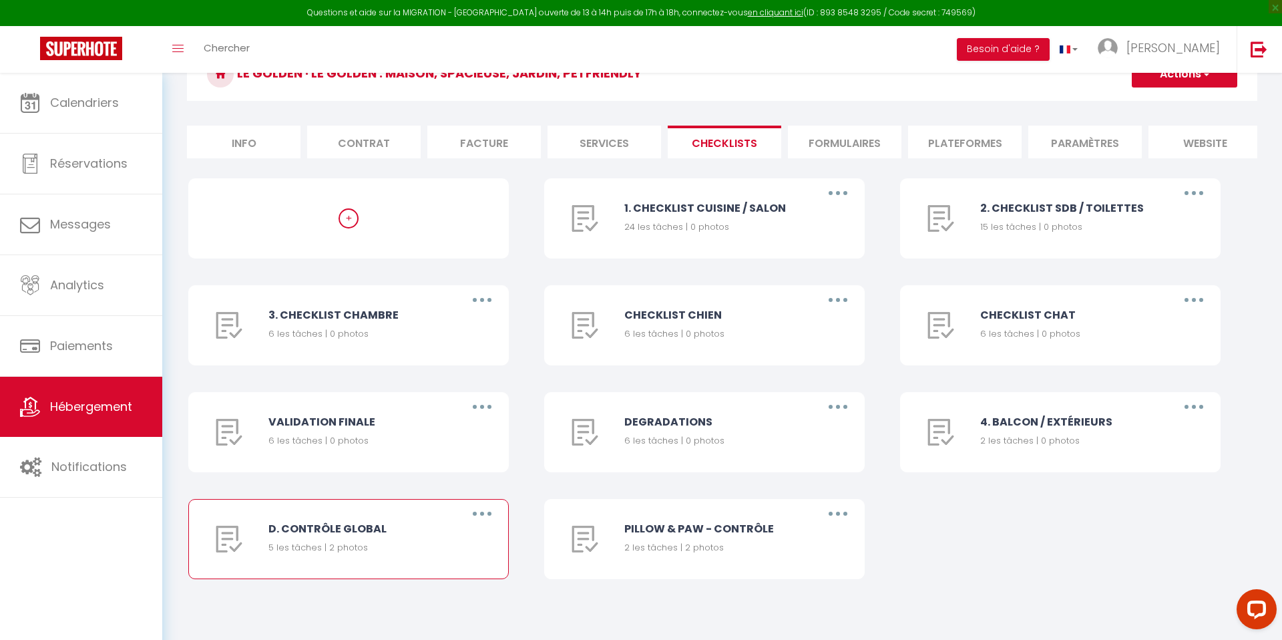
click at [477, 507] on button "button" at bounding box center [482, 513] width 37 height 21
click at [450, 600] on link "Supprimer" at bounding box center [447, 592] width 99 height 23
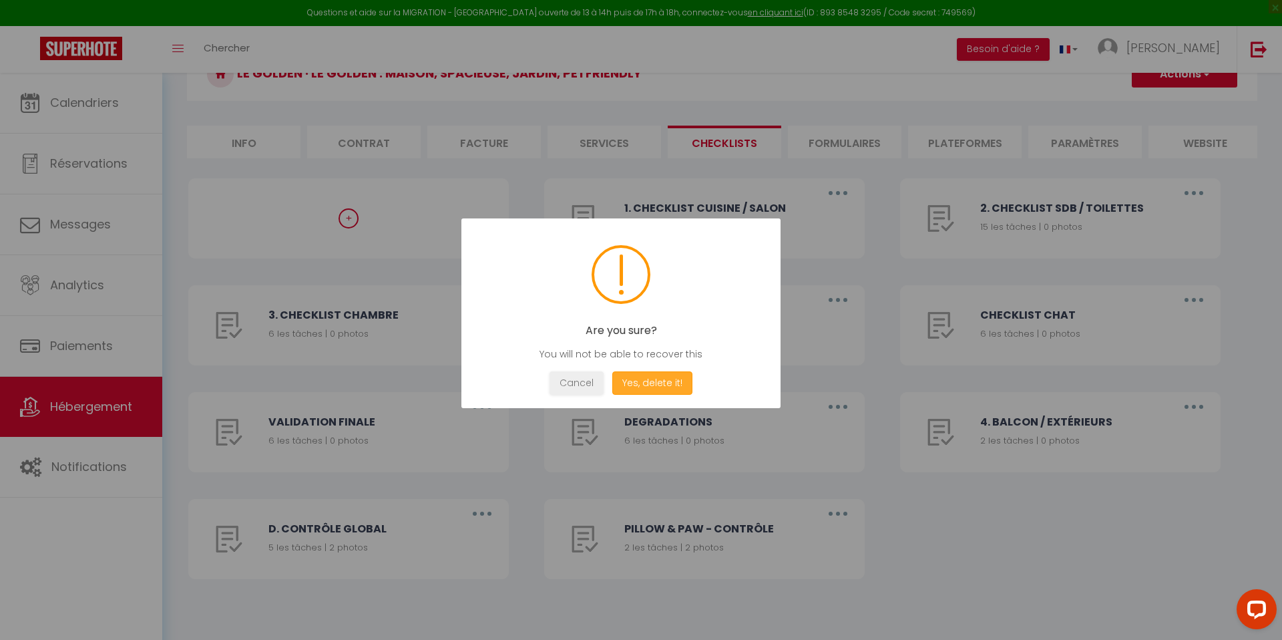
click at [639, 385] on button "Yes, delete it!" at bounding box center [652, 382] width 80 height 23
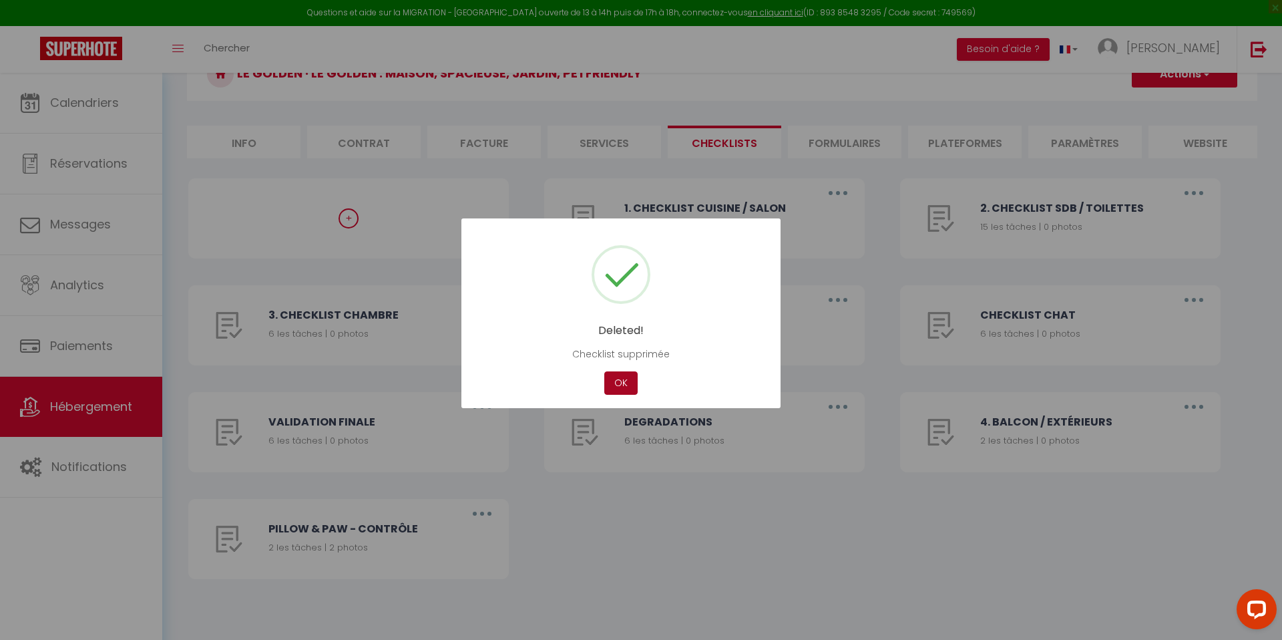
click at [627, 389] on button "OK" at bounding box center [620, 382] width 33 height 23
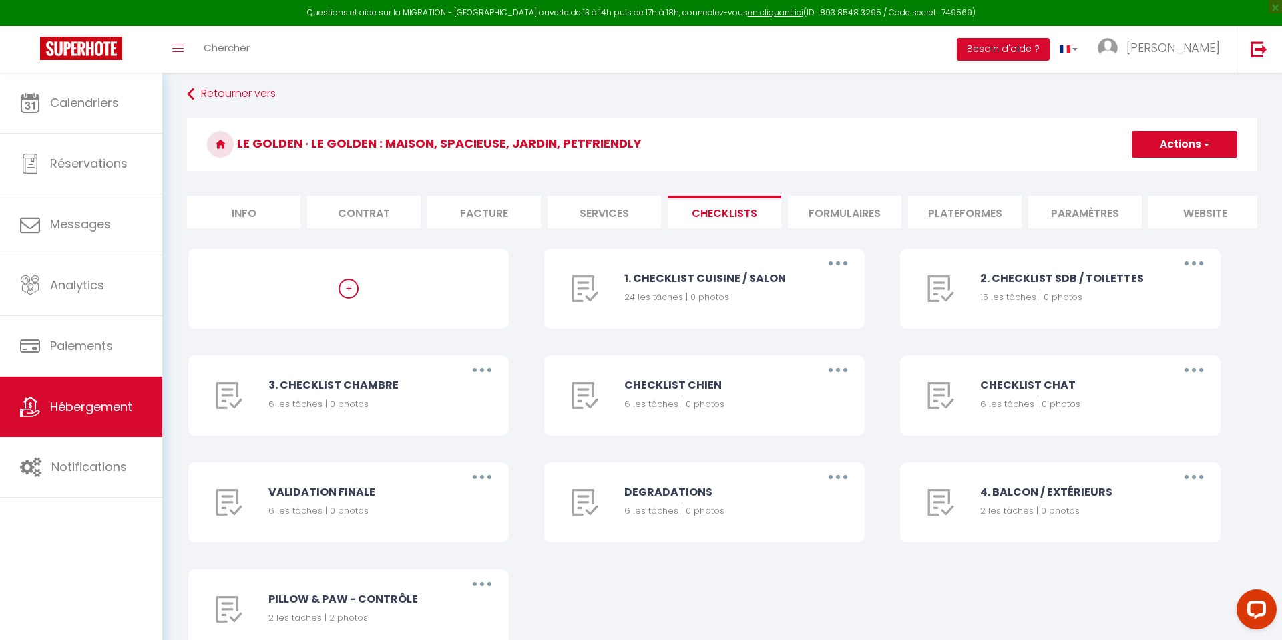
scroll to position [0, 0]
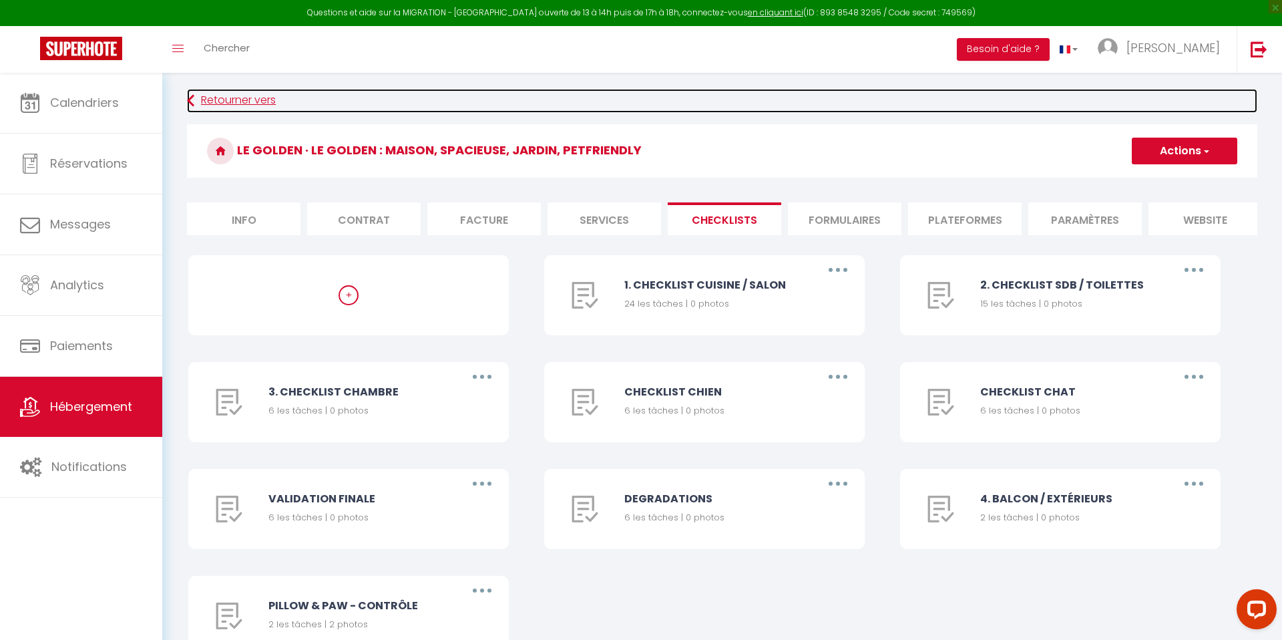
click at [258, 98] on link "Retourner vers" at bounding box center [722, 101] width 1071 height 24
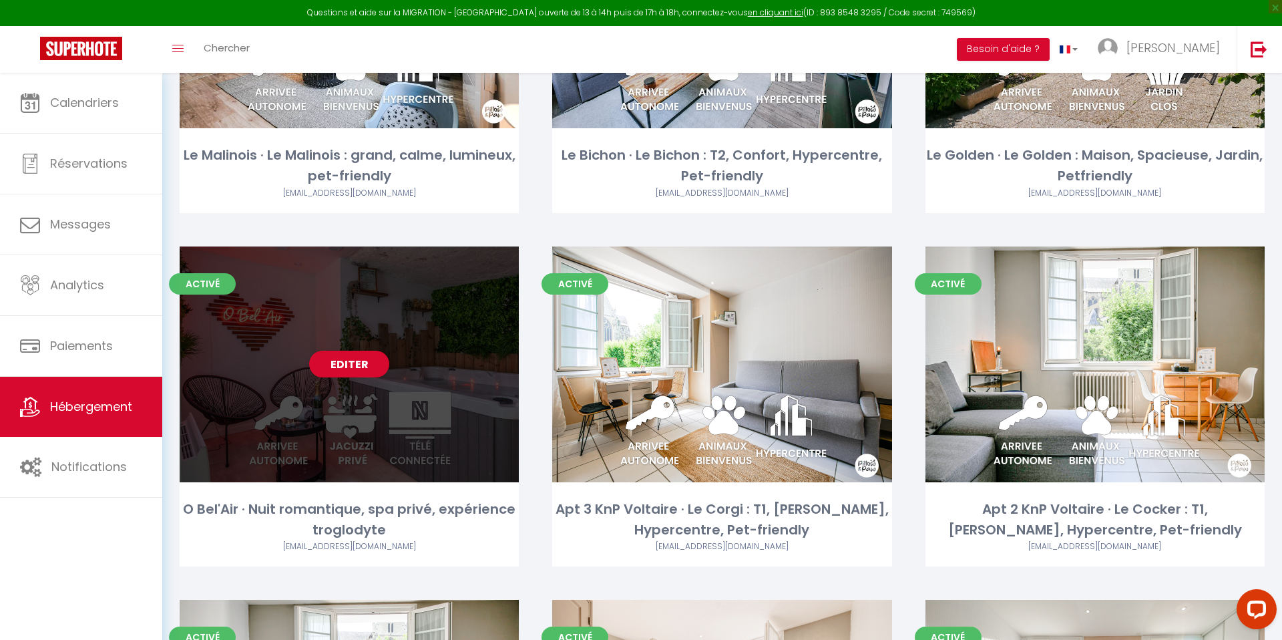
scroll to position [281, 0]
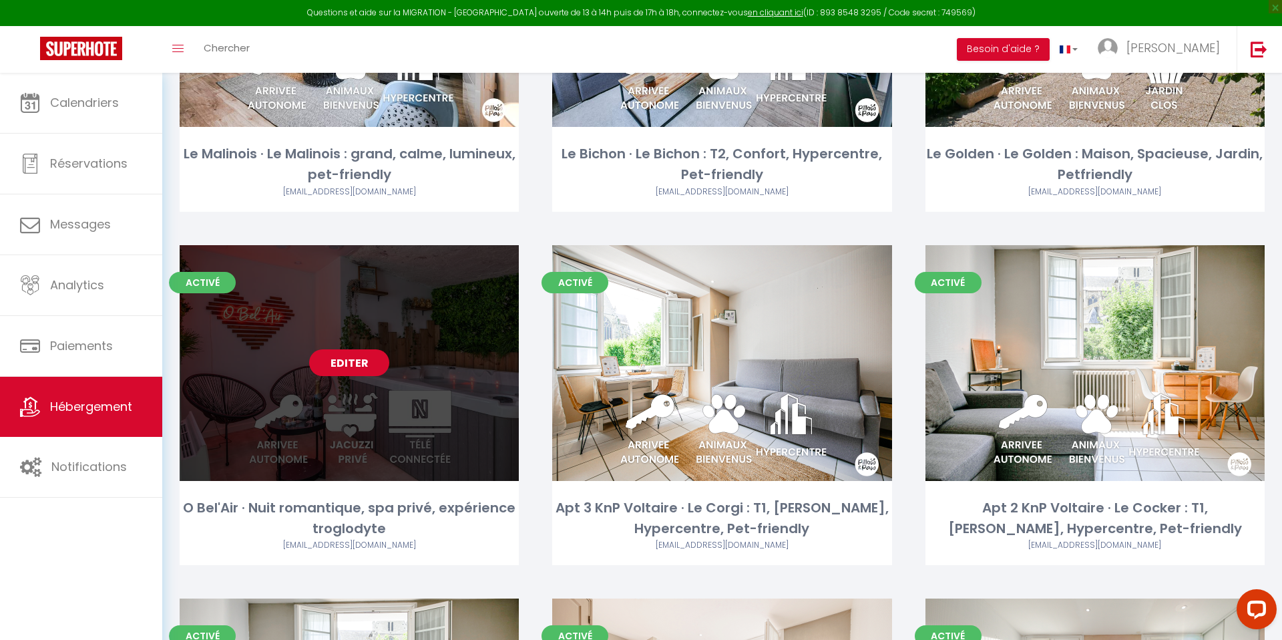
click at [363, 370] on link "Editer" at bounding box center [349, 362] width 80 height 27
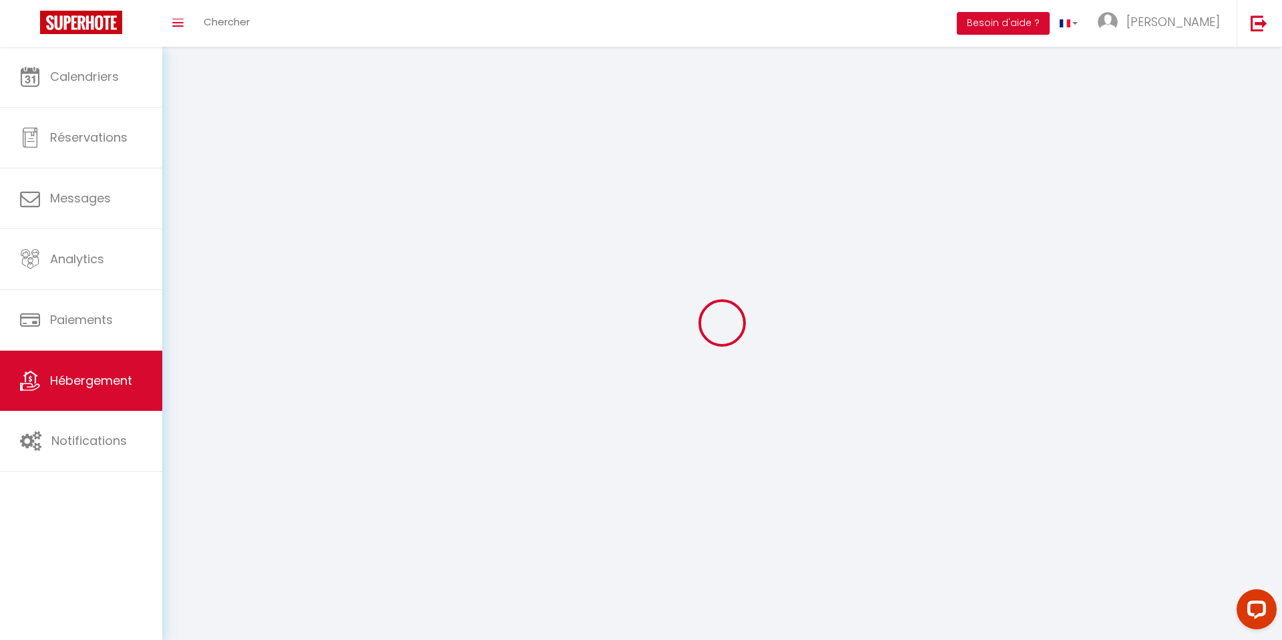
select select "1"
select select "28"
select select
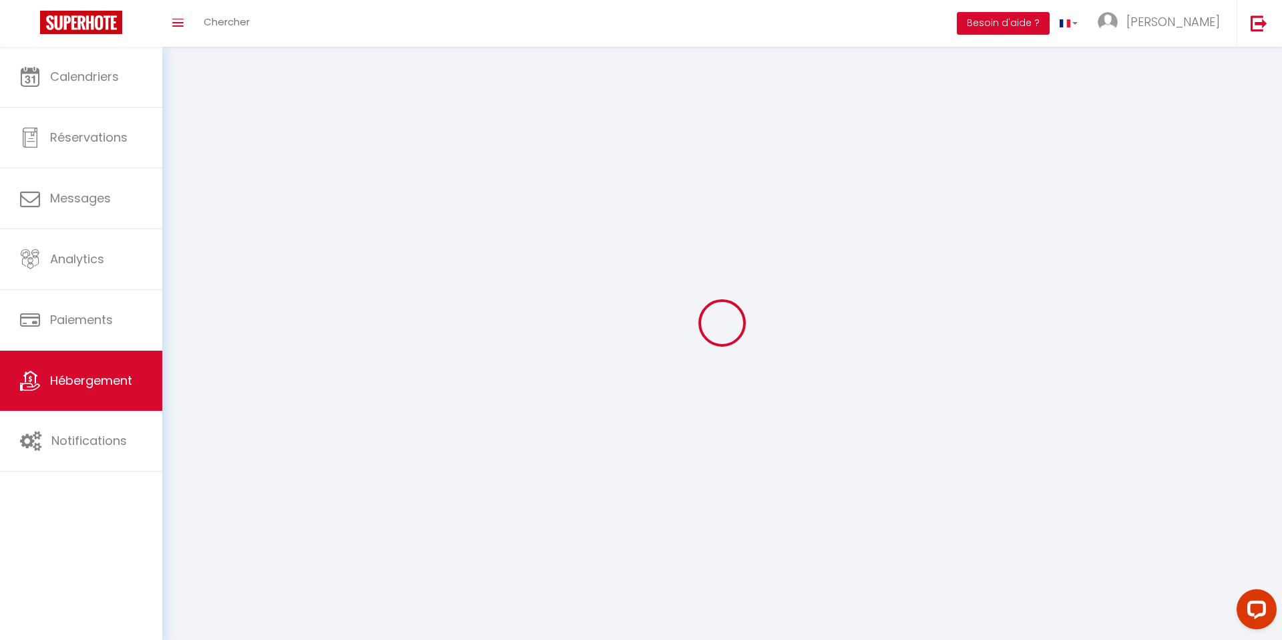
select select
checkbox input "false"
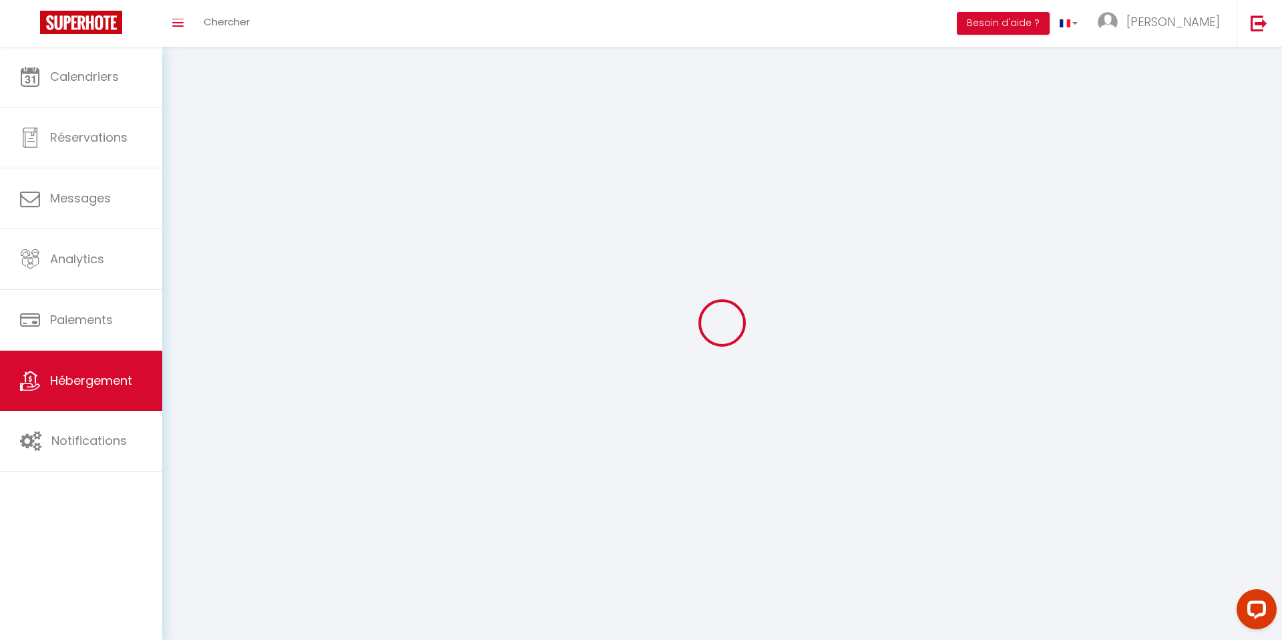
checkbox input "false"
select select
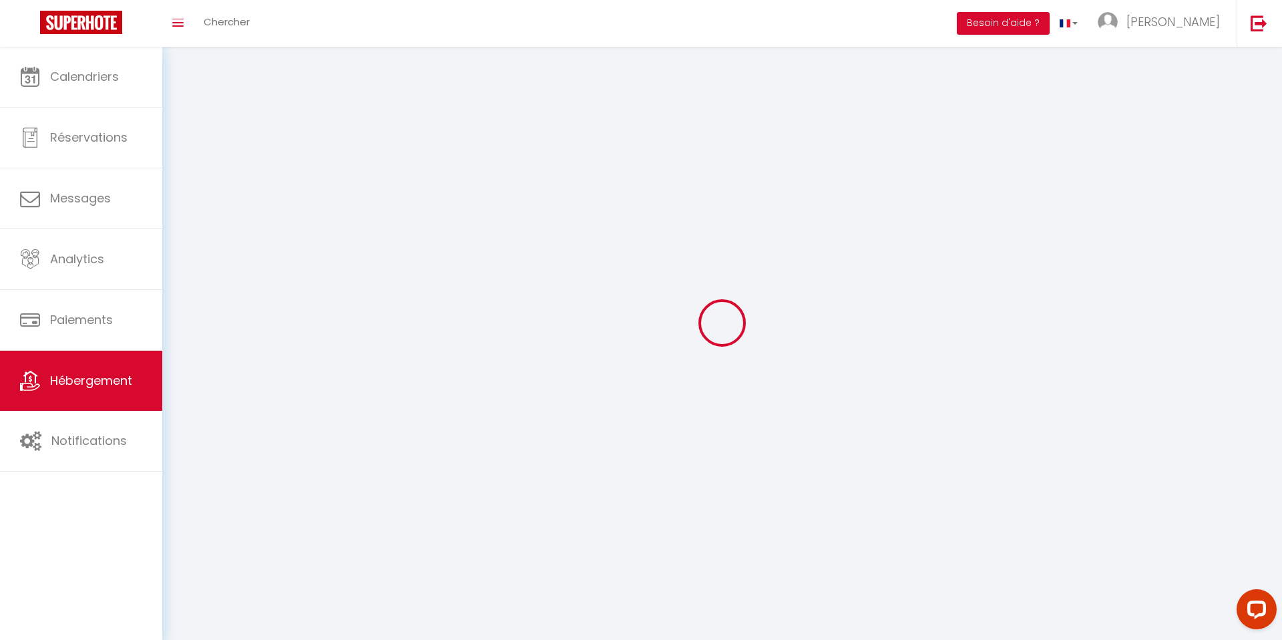
select select
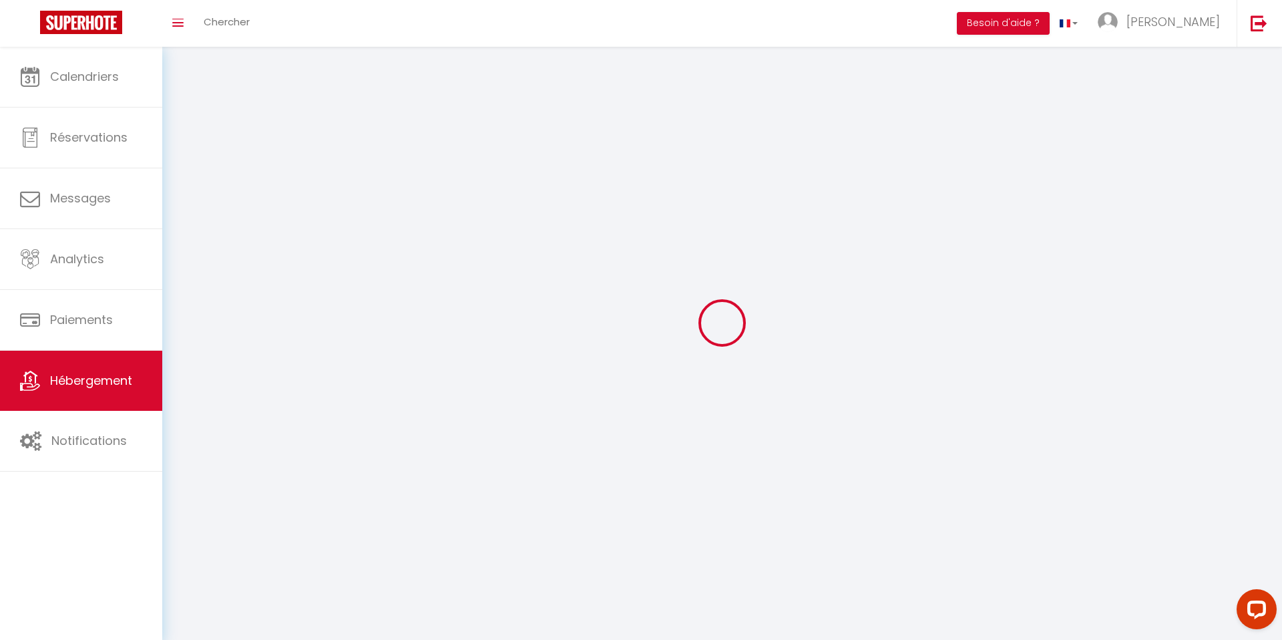
checkbox input "false"
select select
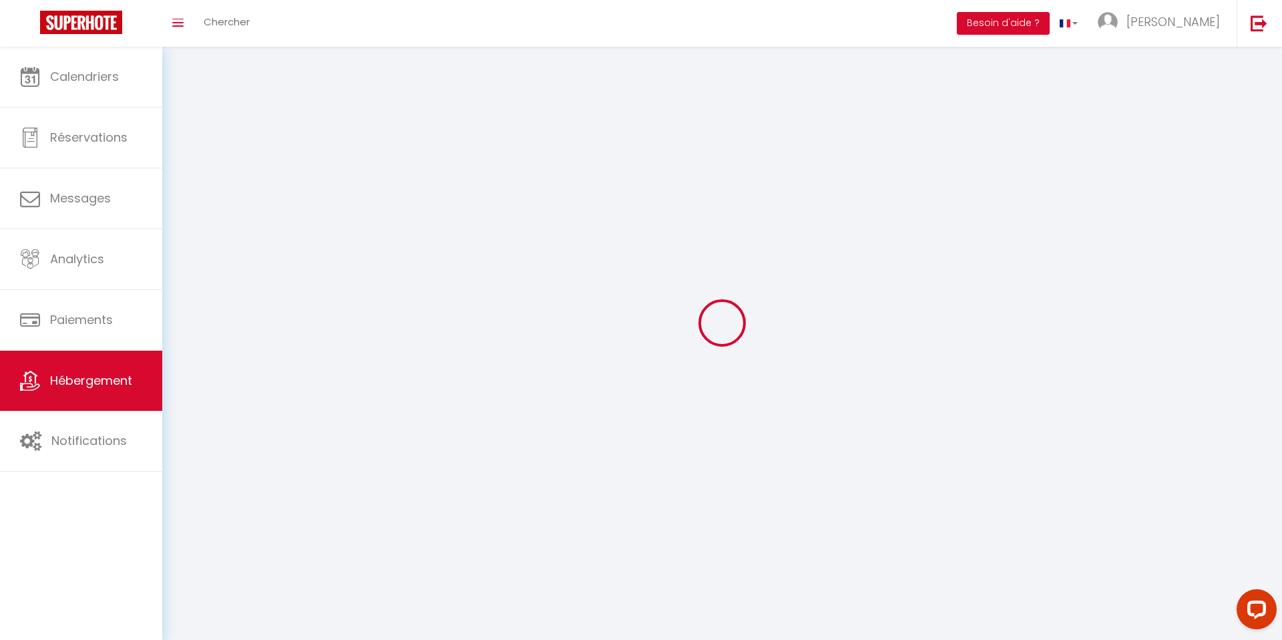
select select
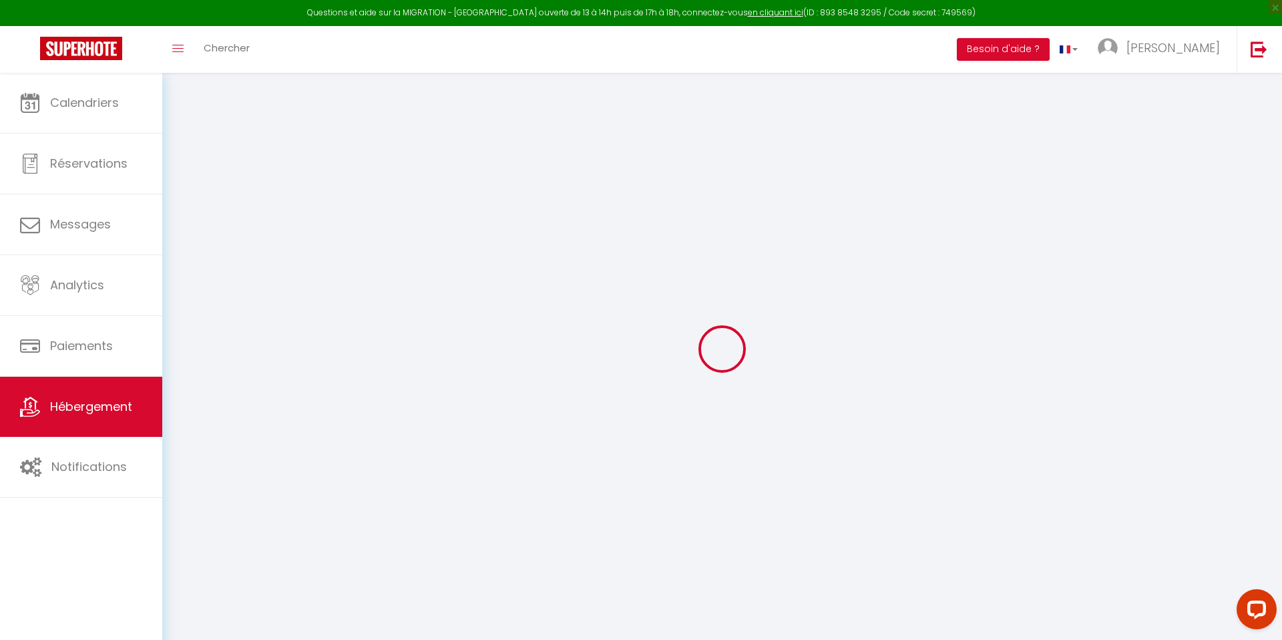
select select
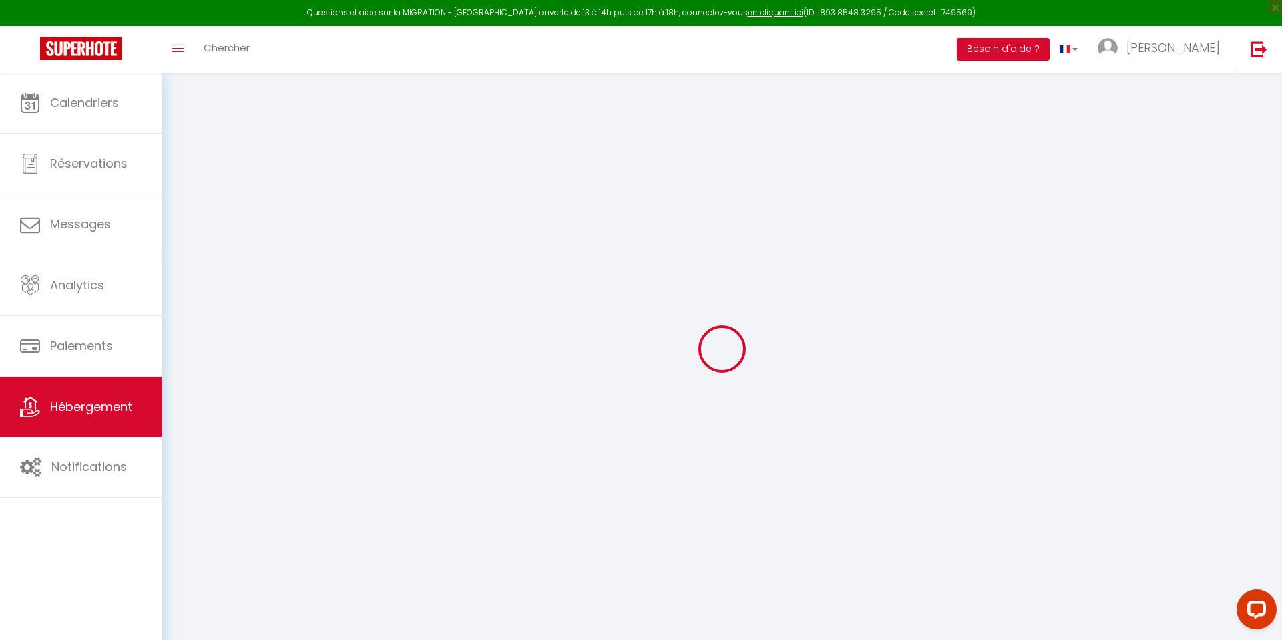
select select
checkbox input "false"
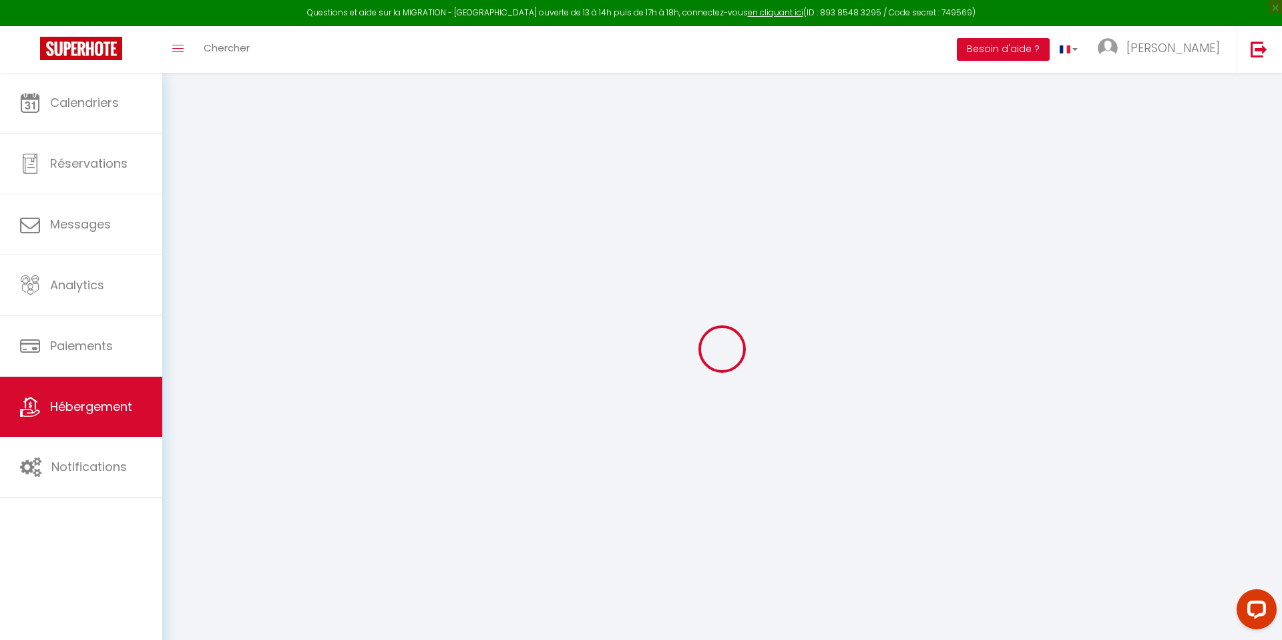
select select
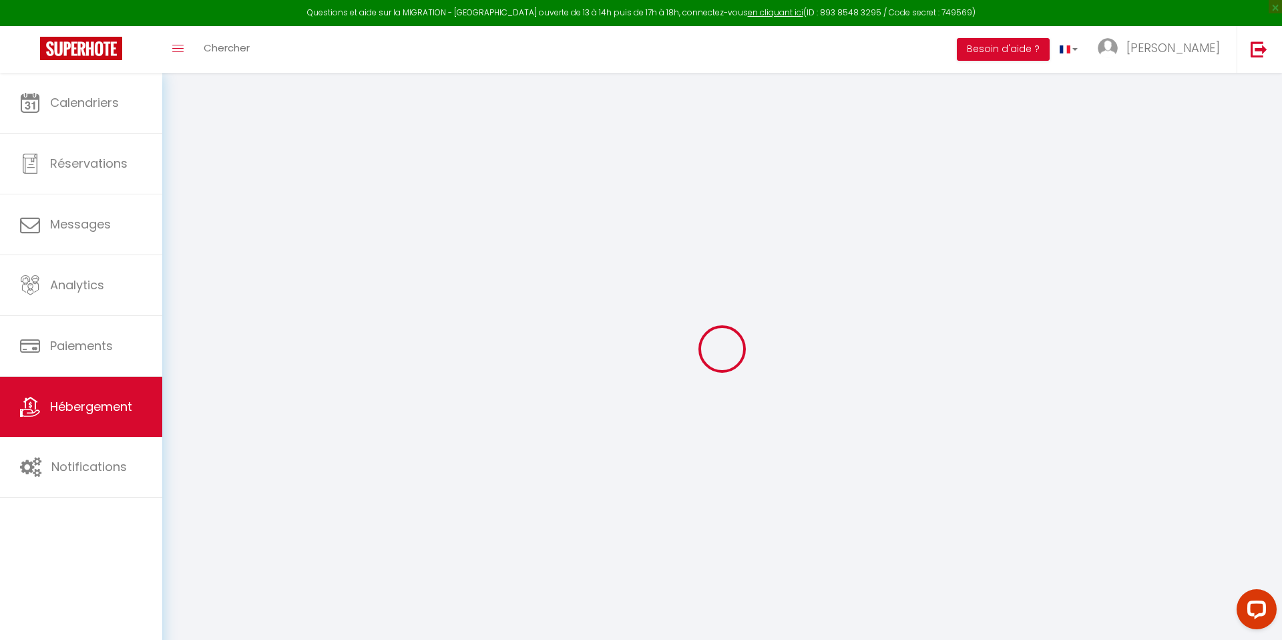
select select
checkbox input "false"
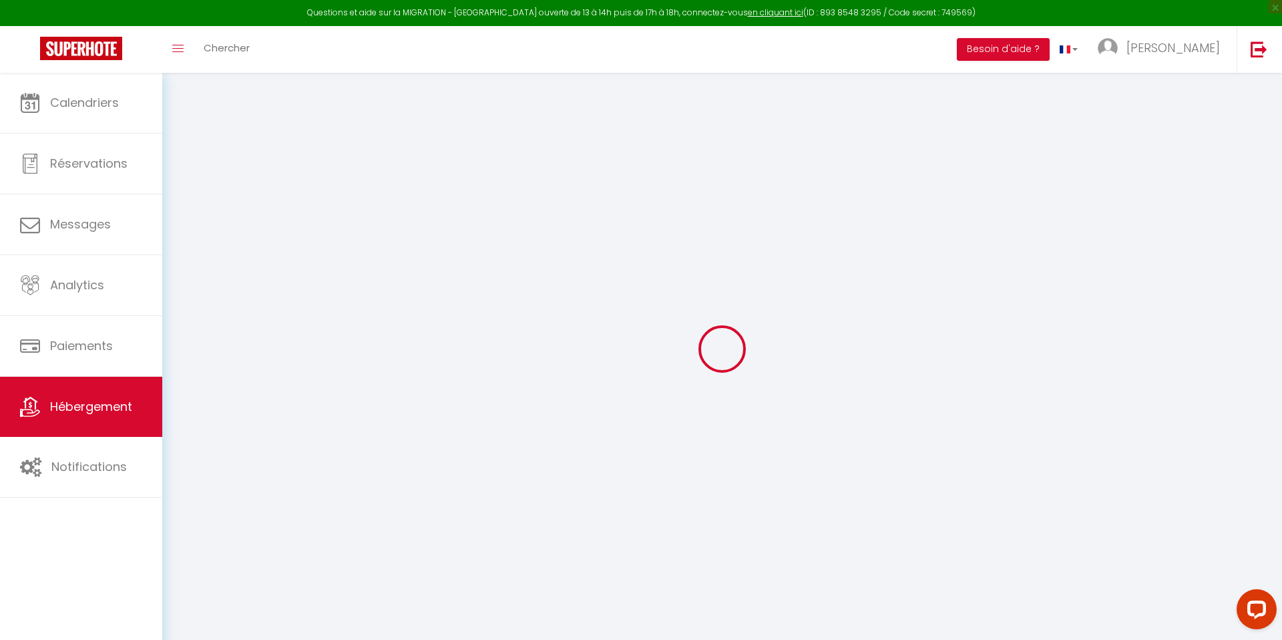
checkbox input "false"
select select
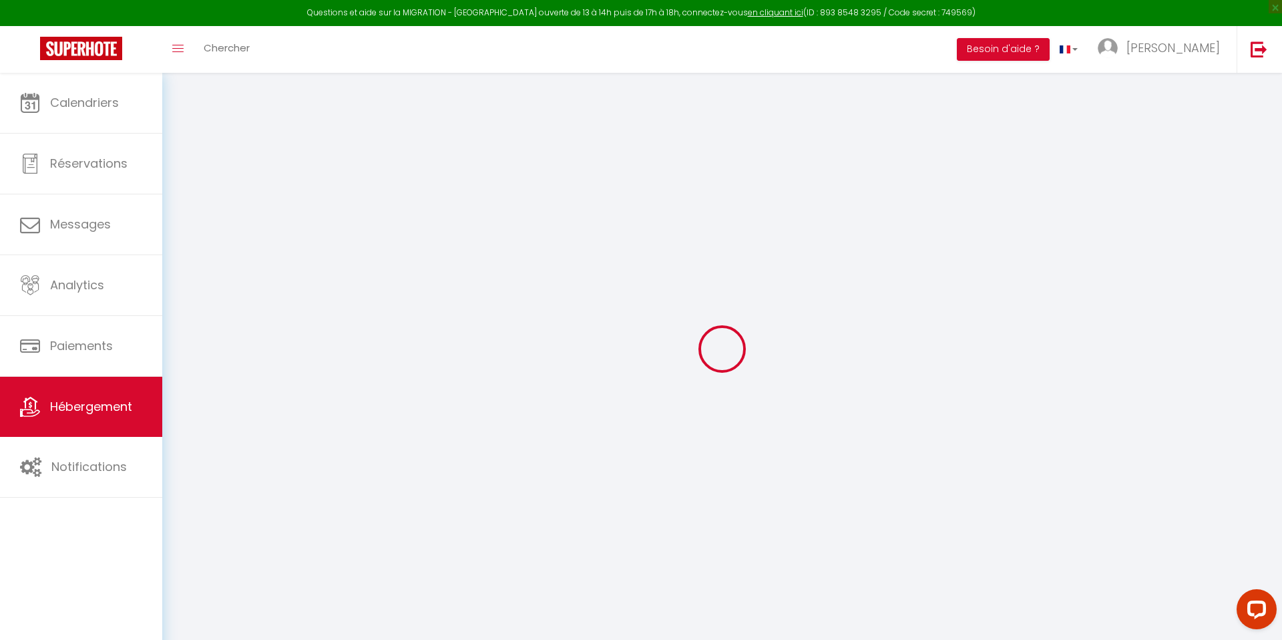
select select
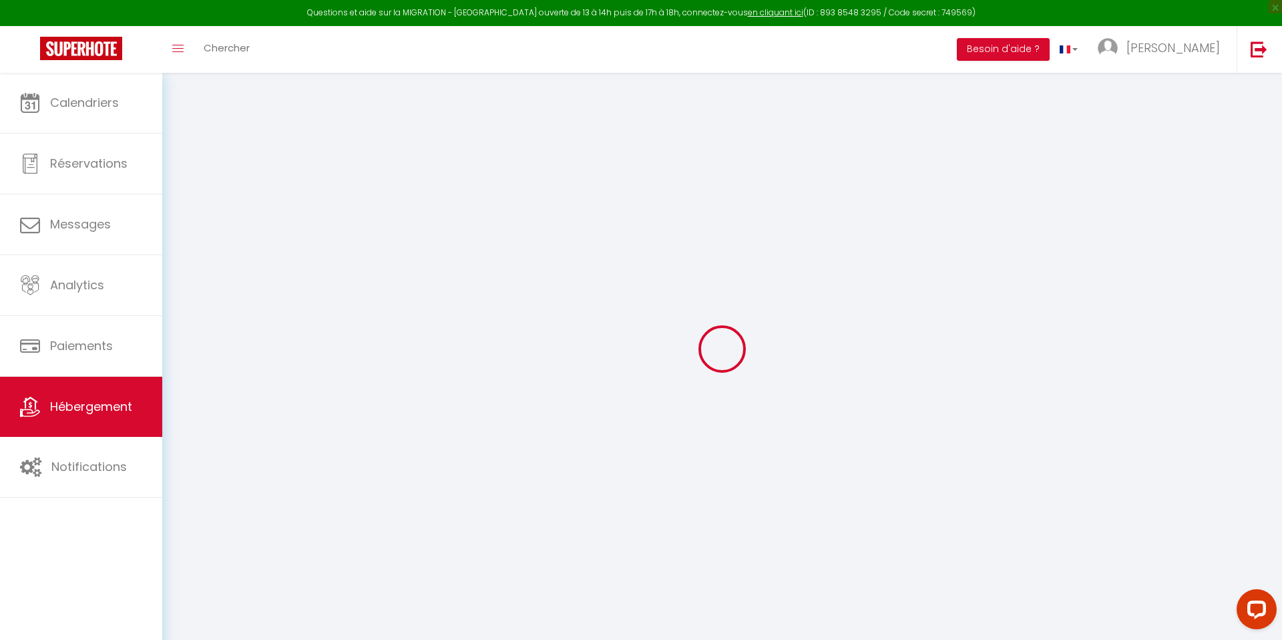
checkbox input "false"
select select
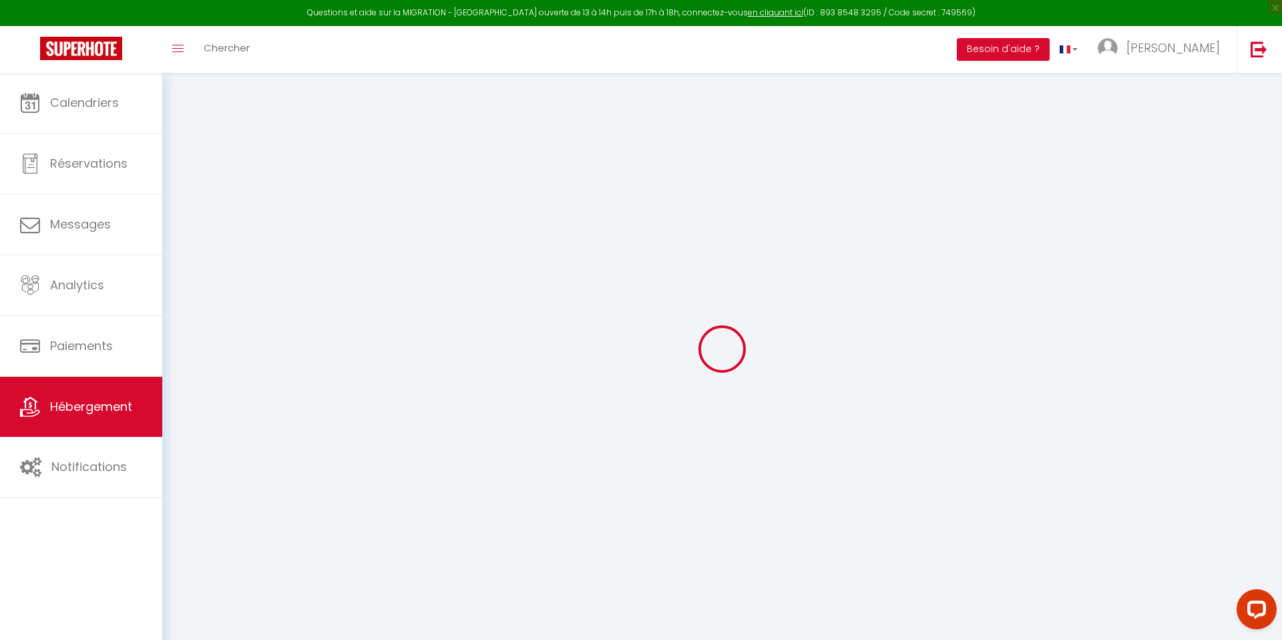
select select
type input "O Bel'Air · Nuit romantique, spa privé, expérience troglodyte"
type input "[PERSON_NAME]"
select select "2"
type input "98"
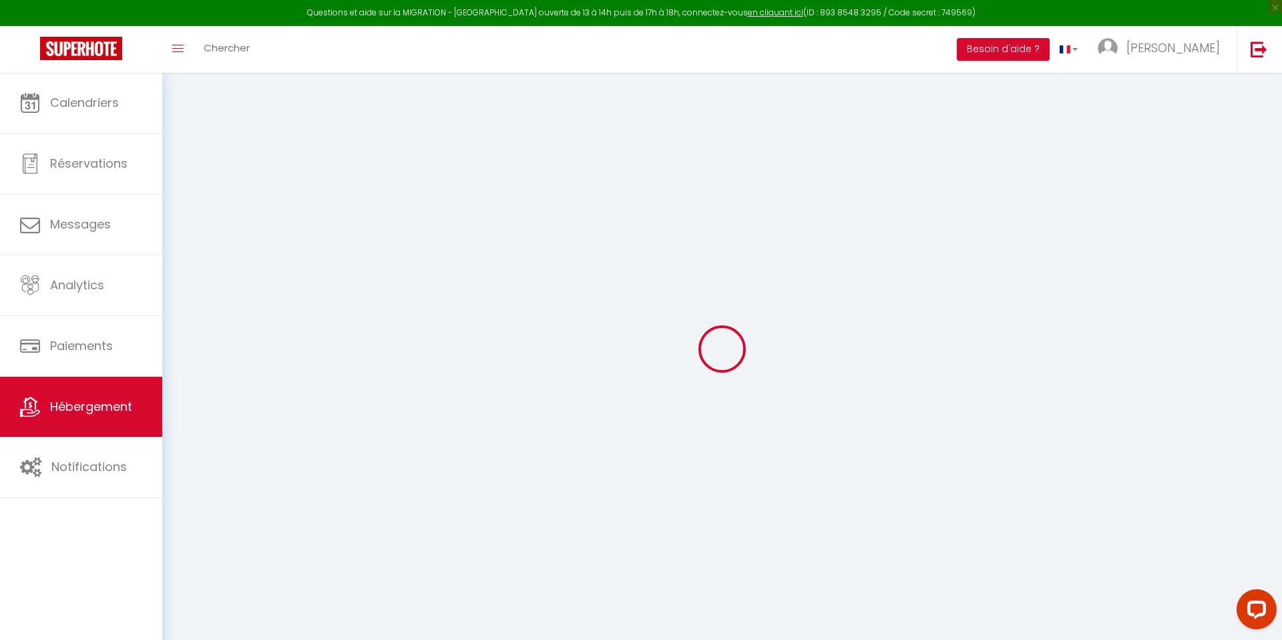
type input "35"
select select
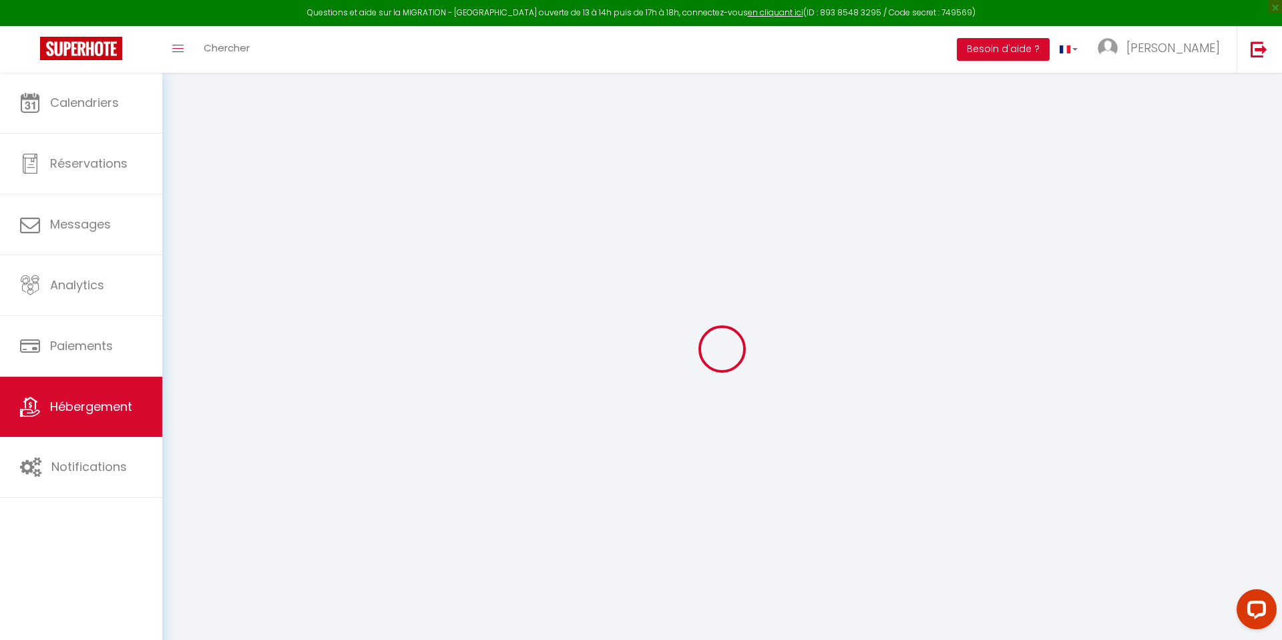
select select
type input "[STREET_ADDRESS]"
type input "37230"
type input "[GEOGRAPHIC_DATA]-de-Chigny"
type input "[EMAIL_ADDRESS][DOMAIN_NAME]"
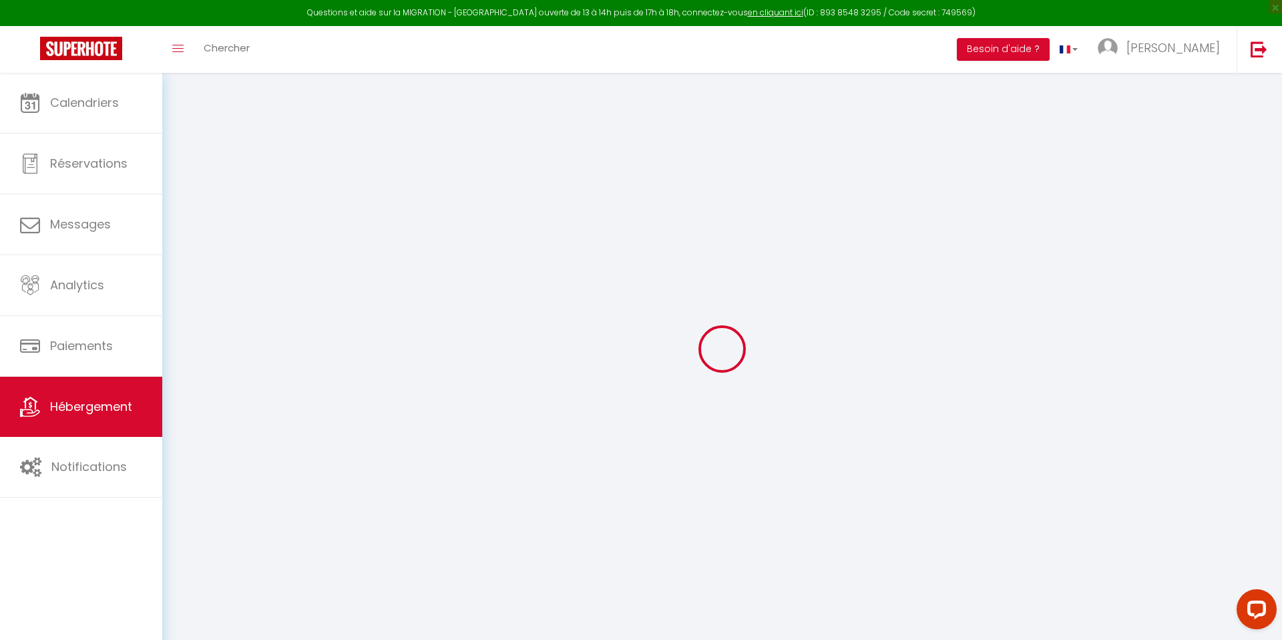
select select
checkbox input "false"
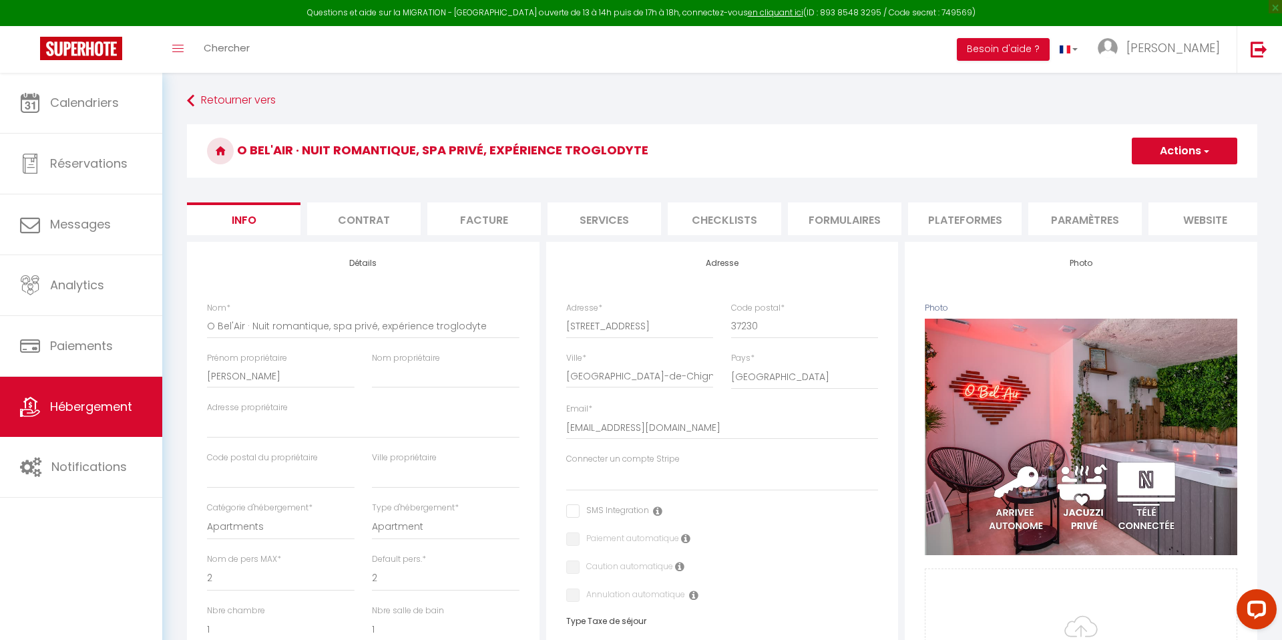
click at [769, 224] on li "Checklists" at bounding box center [725, 218] width 114 height 33
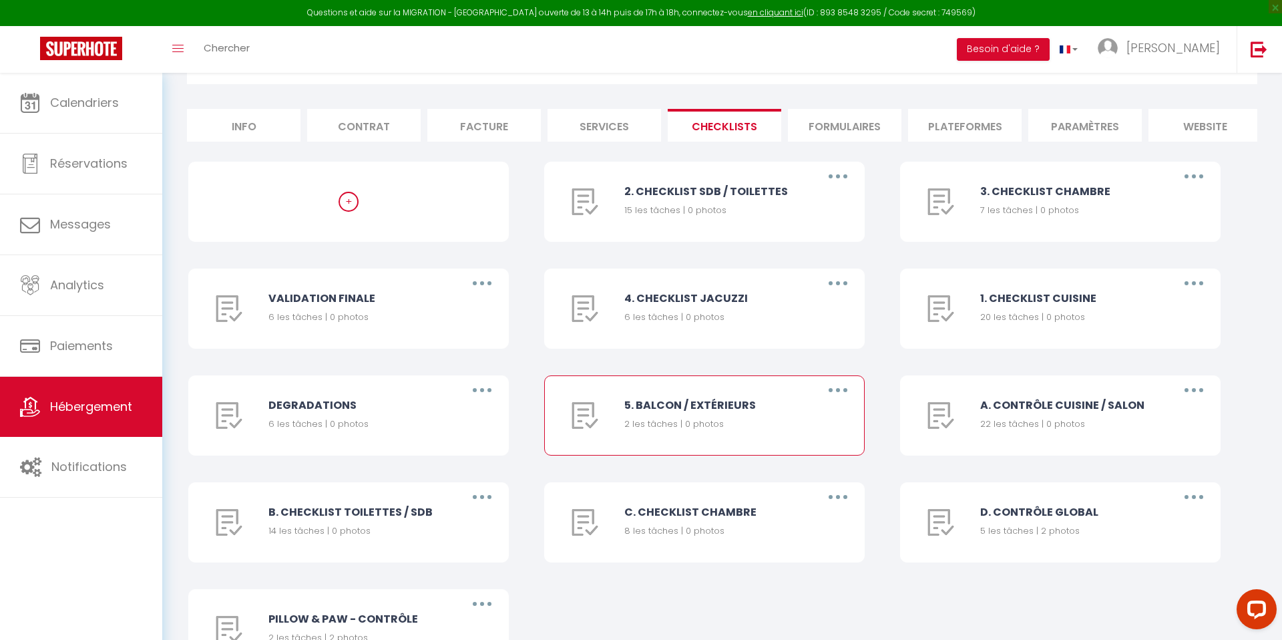
scroll to position [184, 0]
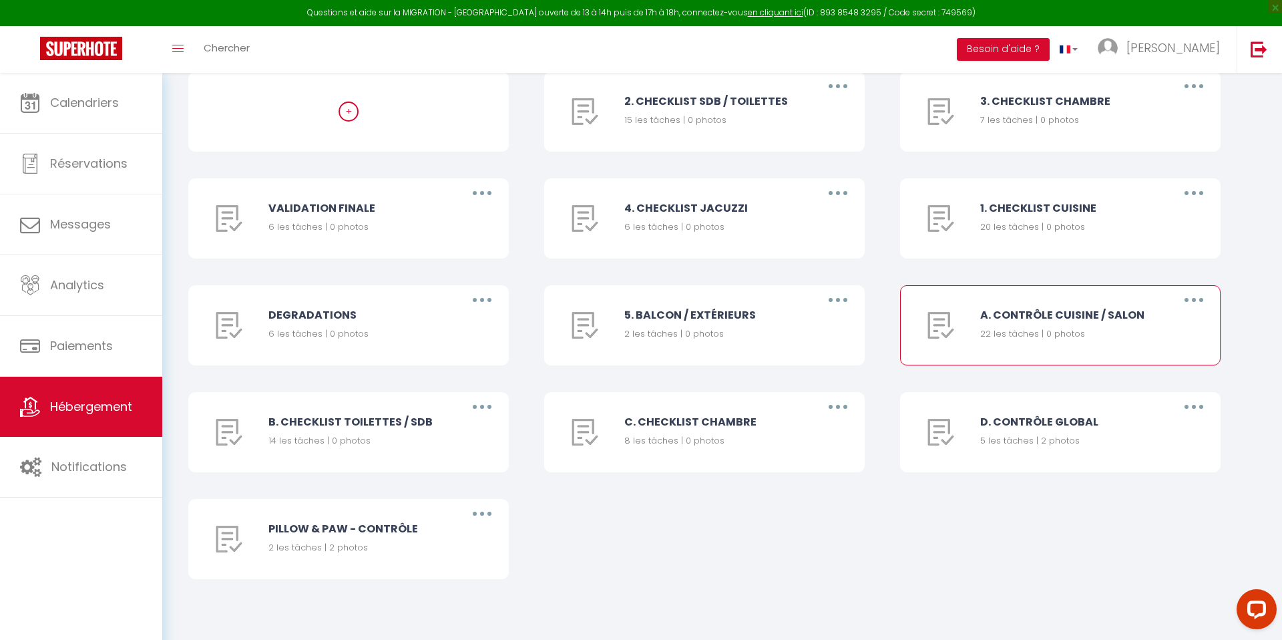
click at [1186, 306] on button "button" at bounding box center [1193, 299] width 37 height 21
click at [1145, 378] on link "Supprimer" at bounding box center [1159, 378] width 99 height 23
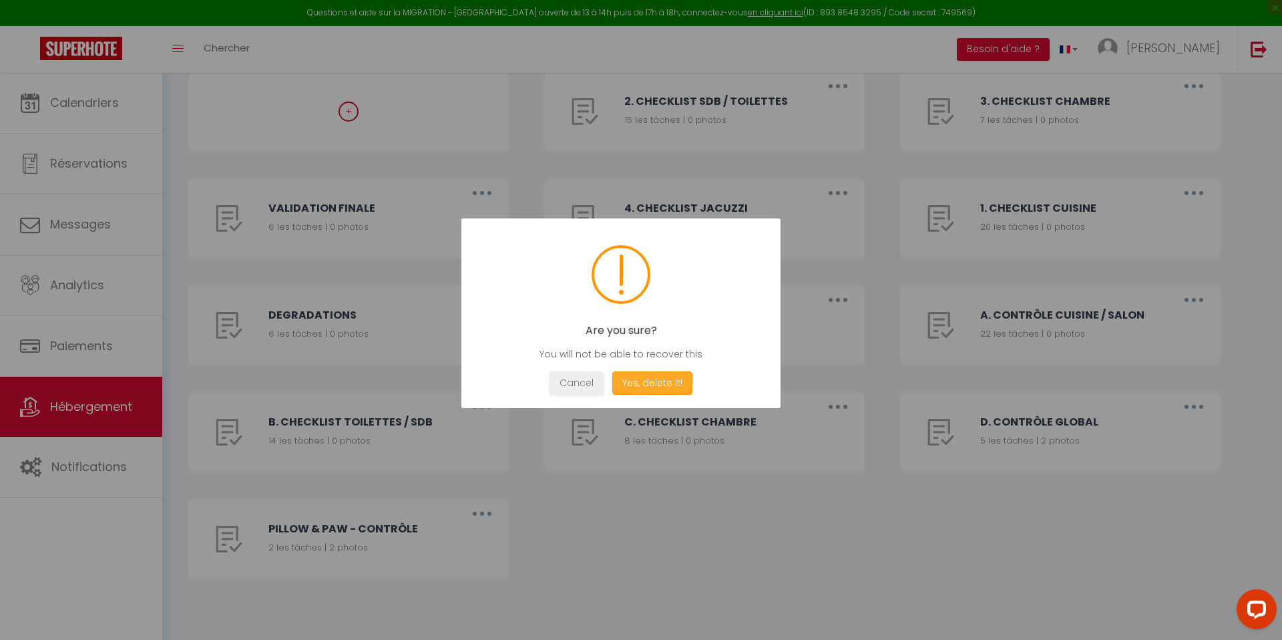
click at [657, 381] on button "Yes, delete it!" at bounding box center [652, 382] width 80 height 23
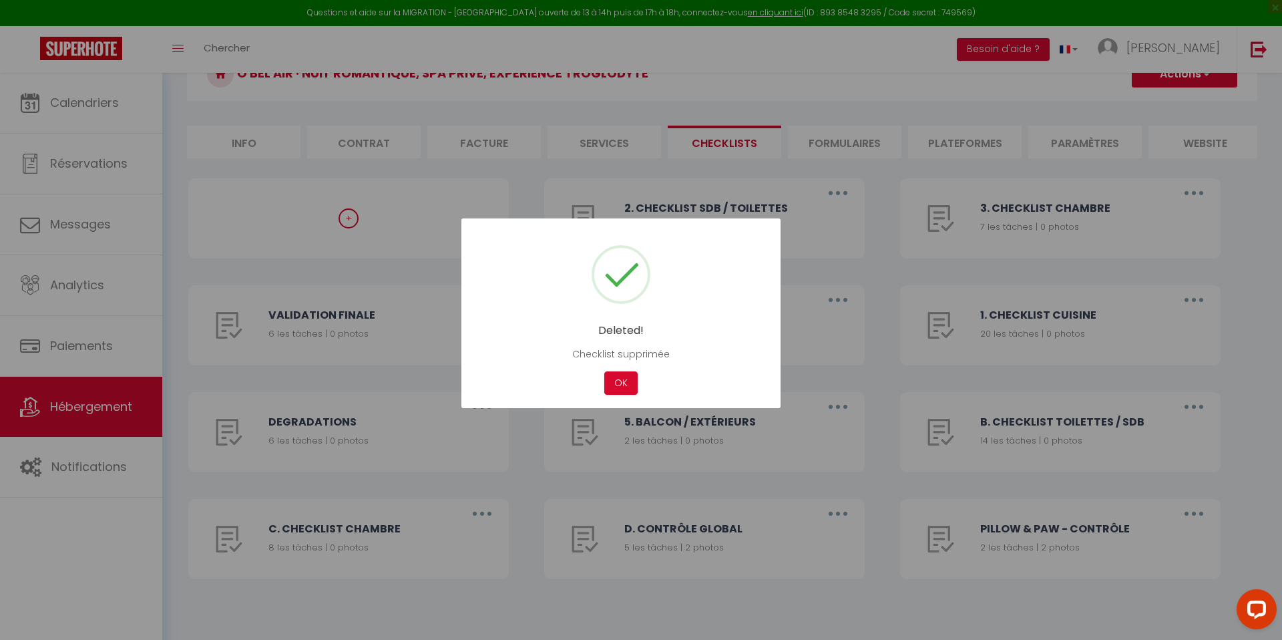
click at [973, 397] on div at bounding box center [641, 320] width 1282 height 640
click at [607, 377] on button "OK" at bounding box center [620, 382] width 33 height 23
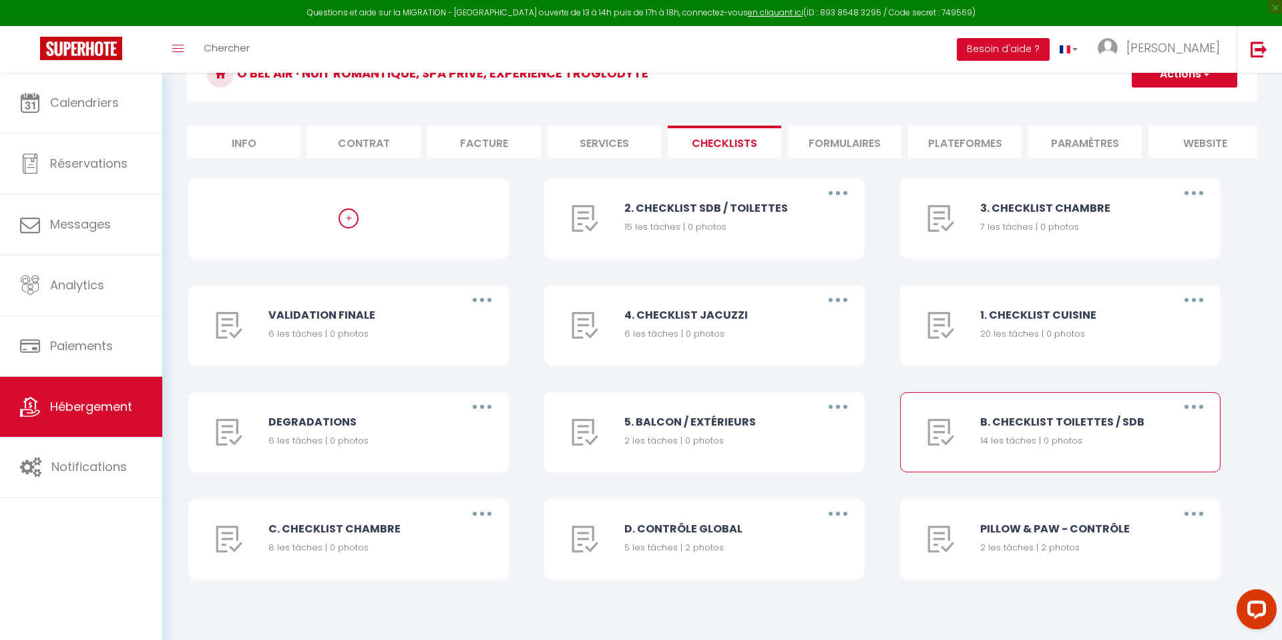
click at [1177, 407] on button "button" at bounding box center [1193, 406] width 37 height 21
click at [1144, 482] on link "Supprimer" at bounding box center [1159, 485] width 99 height 23
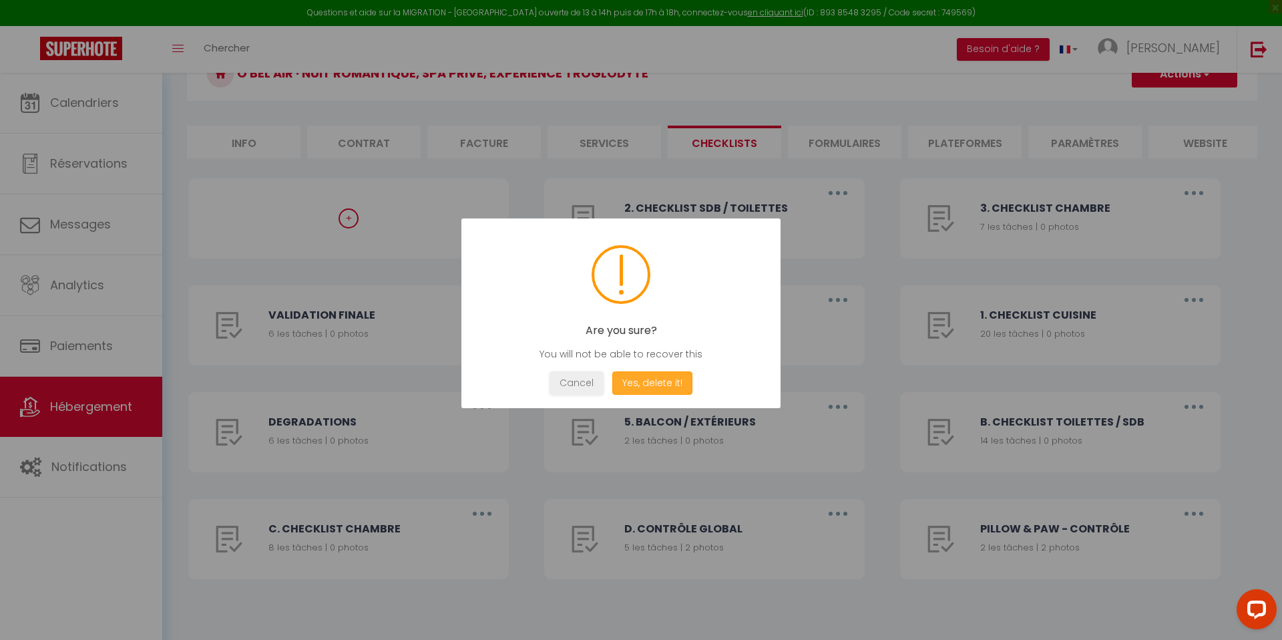
click at [636, 389] on button "Yes, delete it!" at bounding box center [652, 382] width 80 height 23
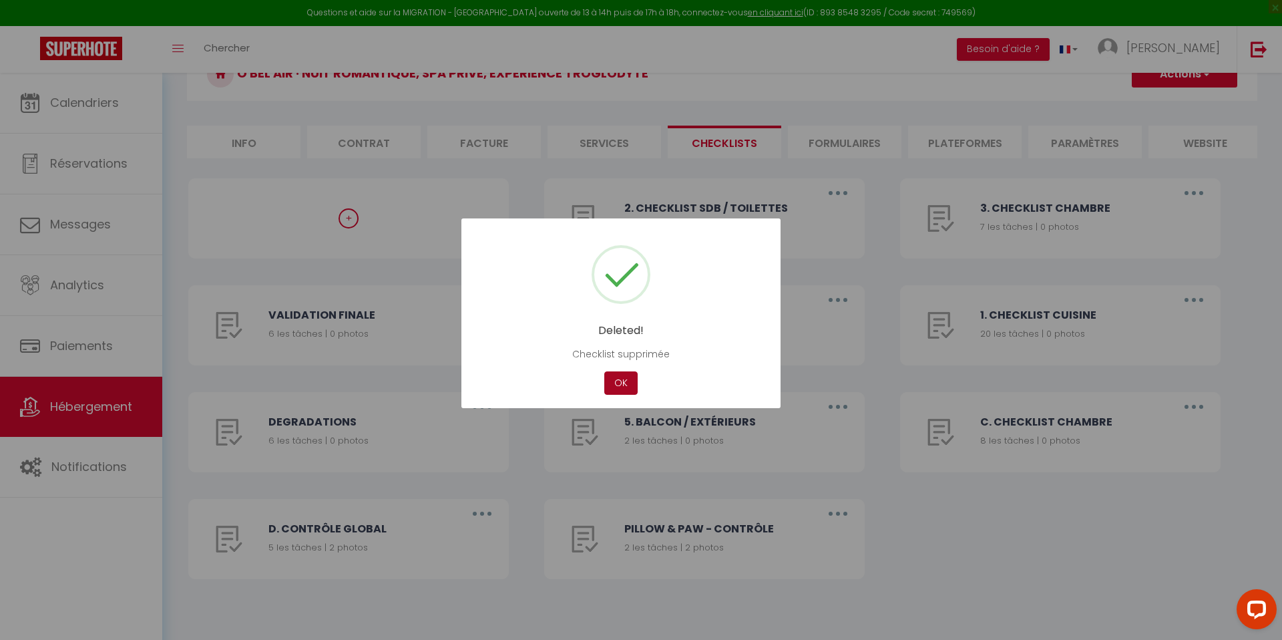
click at [623, 383] on button "OK" at bounding box center [620, 382] width 33 height 23
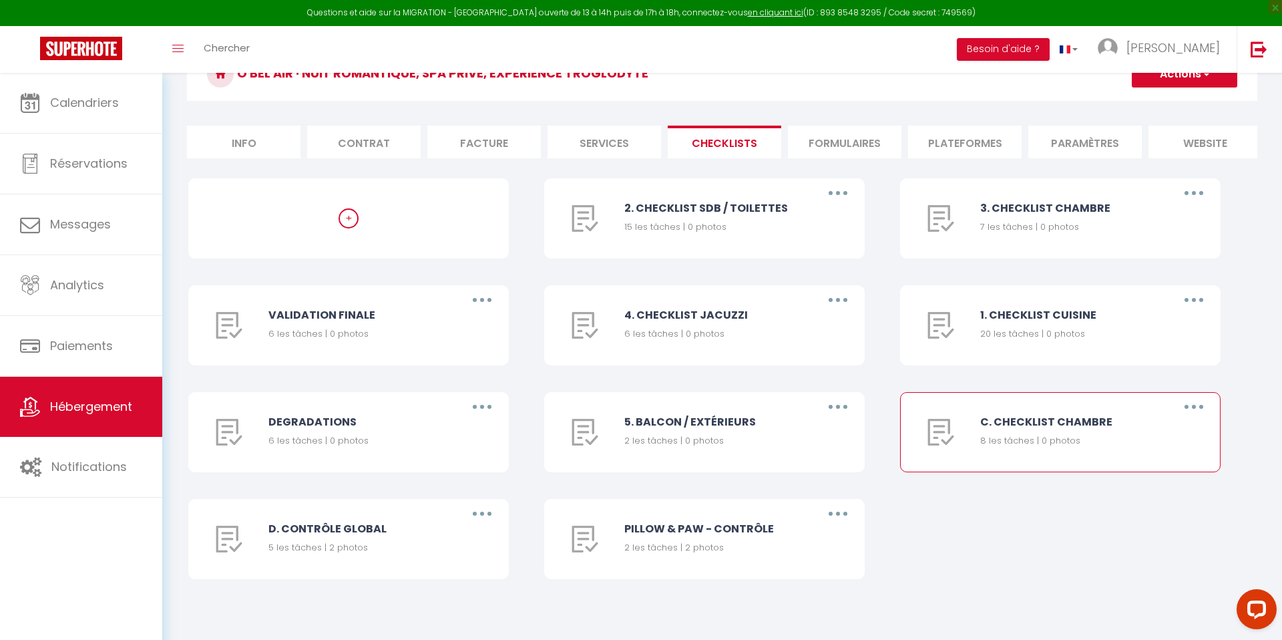
click at [1208, 408] on button "button" at bounding box center [1193, 406] width 37 height 21
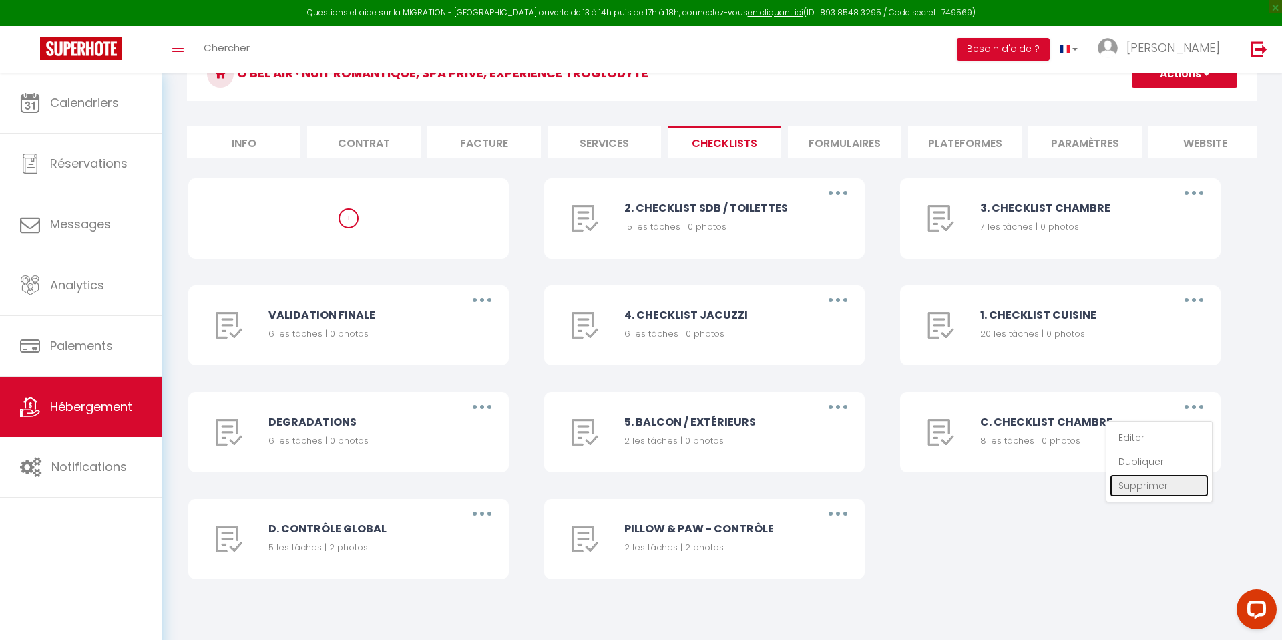
drag, startPoint x: 1148, startPoint y: 479, endPoint x: 1093, endPoint y: 472, distance: 55.2
click at [1148, 479] on link "Supprimer" at bounding box center [1159, 485] width 99 height 23
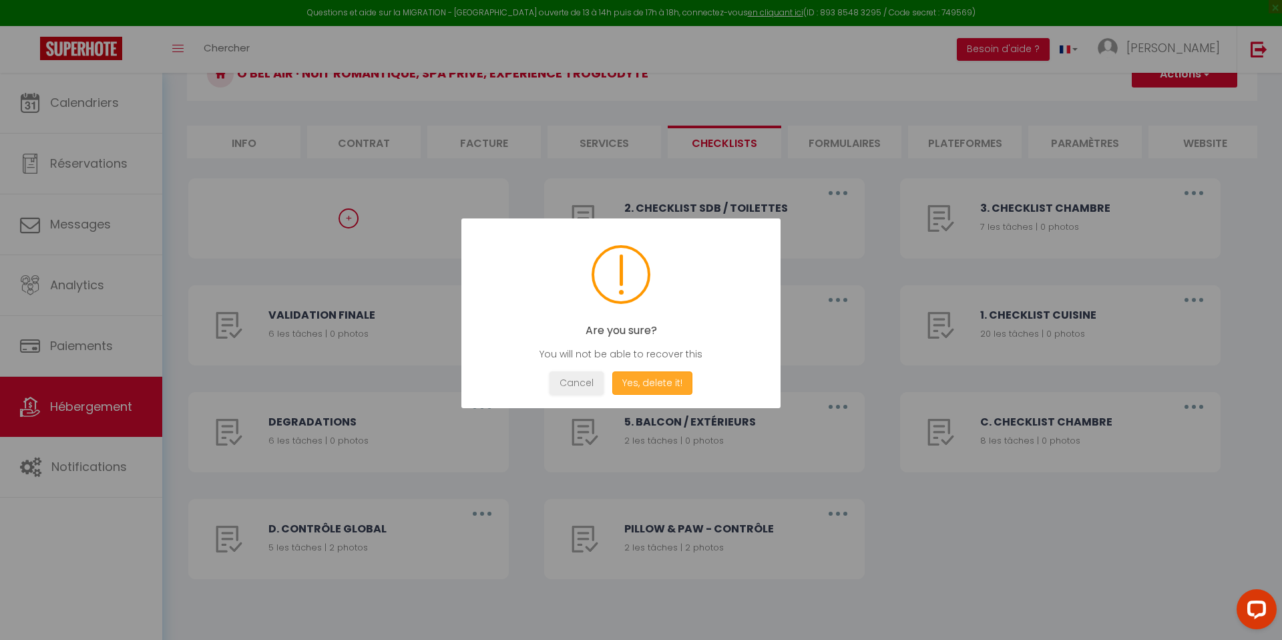
click at [640, 371] on button "Yes, delete it!" at bounding box center [652, 382] width 80 height 23
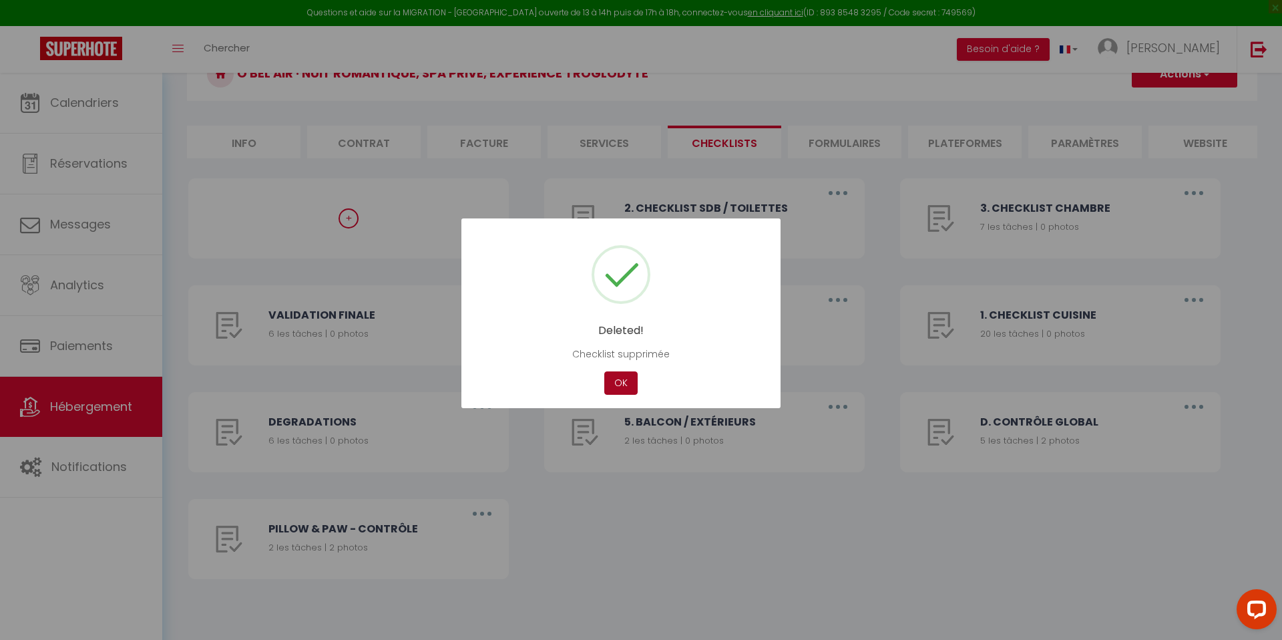
click at [626, 379] on button "OK" at bounding box center [620, 382] width 33 height 23
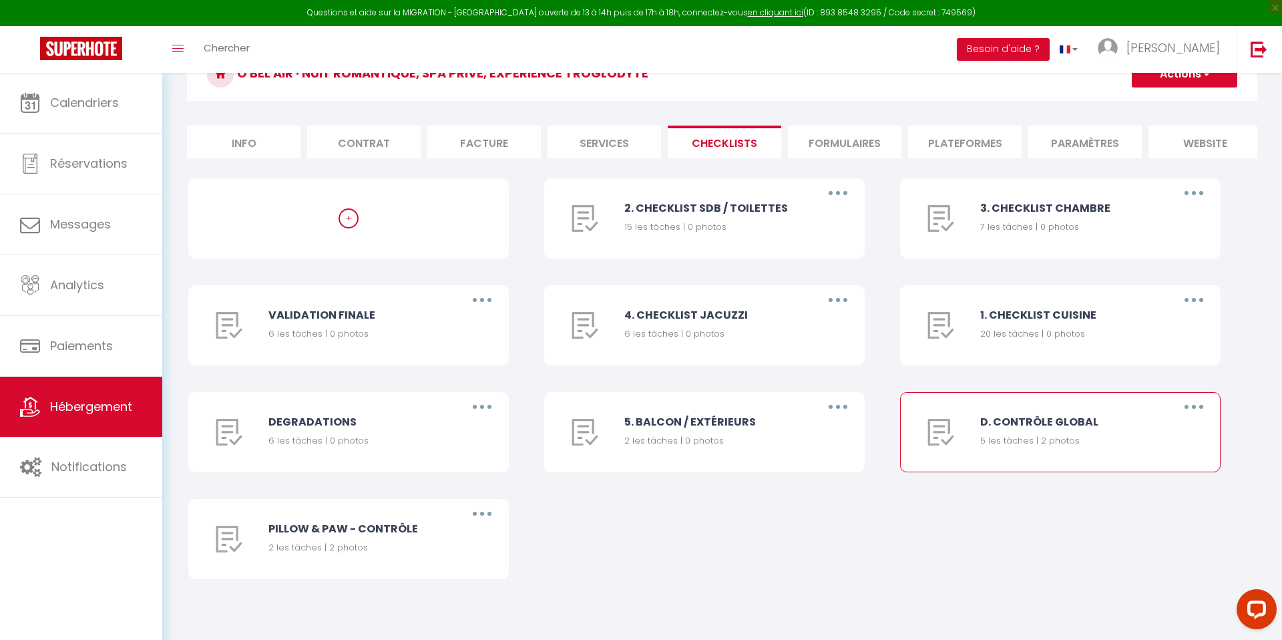
click at [1211, 406] on button "button" at bounding box center [1193, 406] width 37 height 21
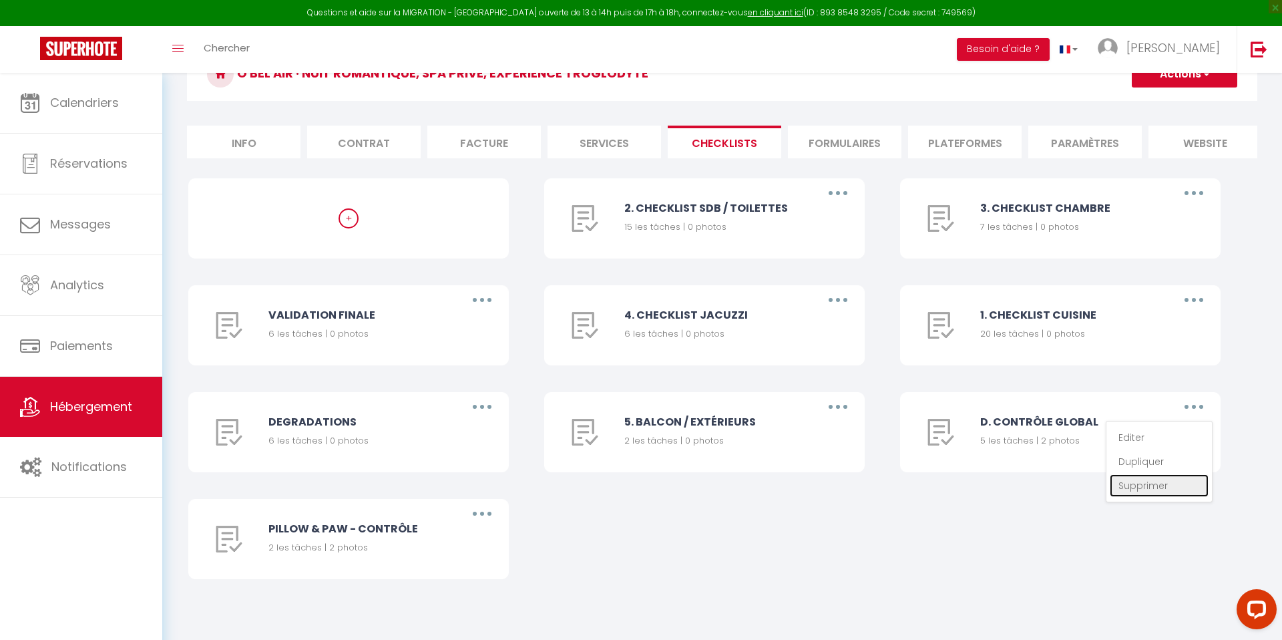
click at [1148, 482] on link "Supprimer" at bounding box center [1159, 485] width 99 height 23
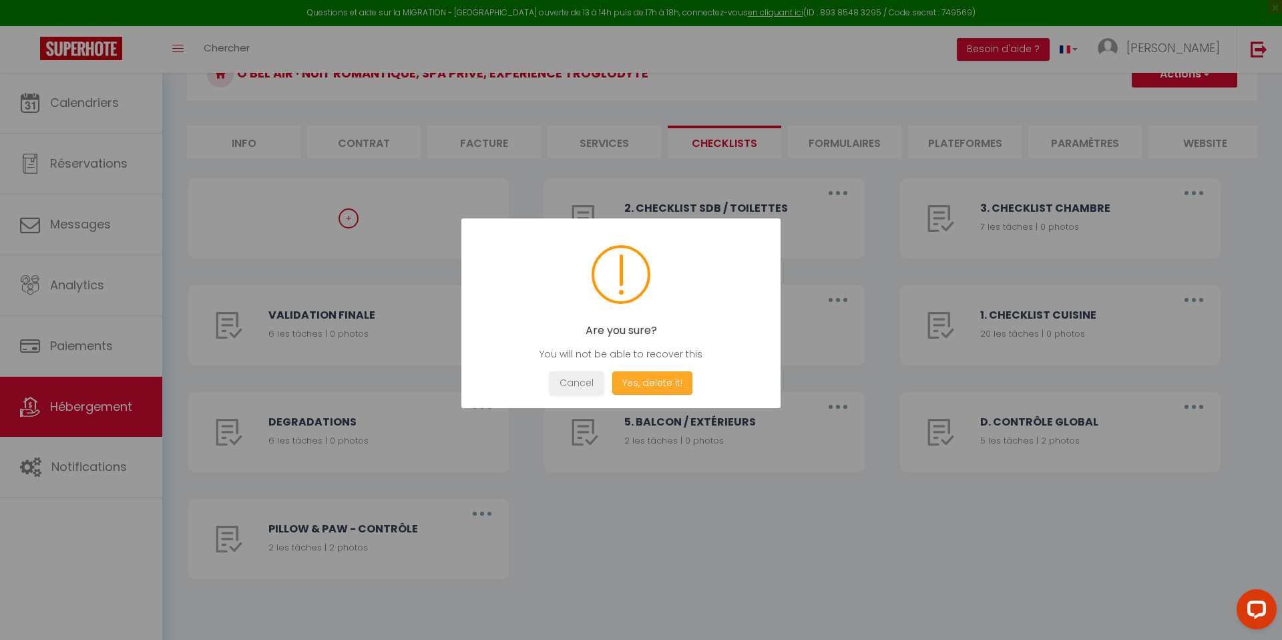
click at [681, 381] on button "Yes, delete it!" at bounding box center [652, 382] width 80 height 23
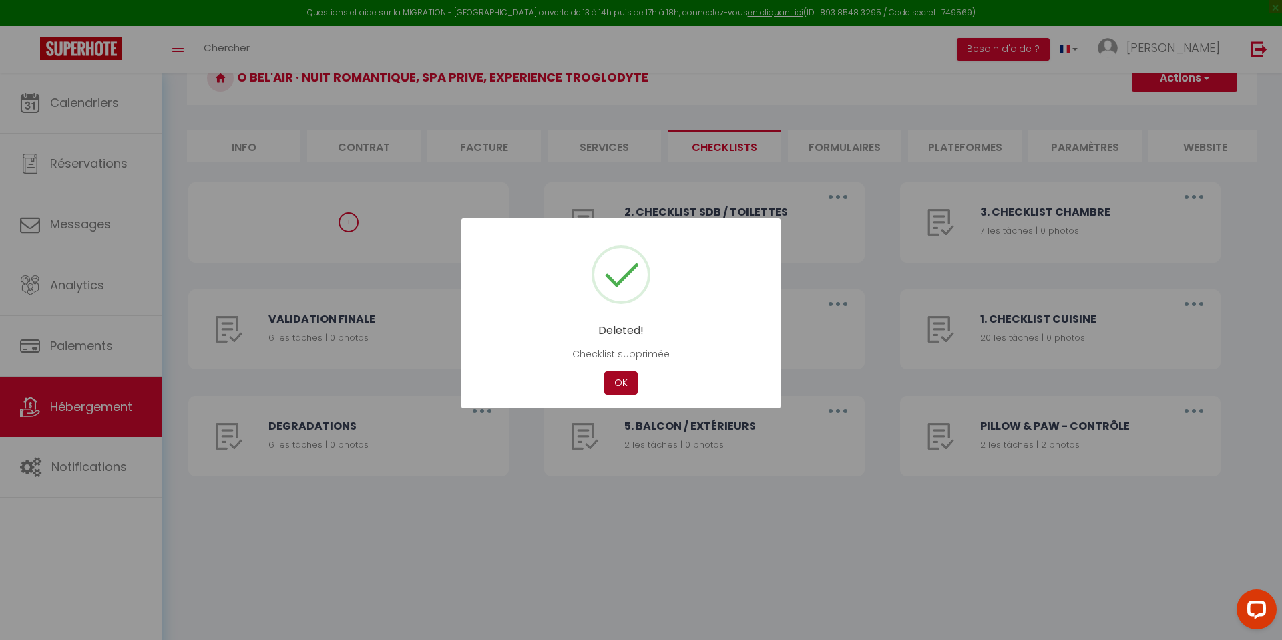
scroll to position [73, 0]
drag, startPoint x: 614, startPoint y: 382, endPoint x: 622, endPoint y: 374, distance: 11.3
click at [614, 382] on button "OK" at bounding box center [620, 382] width 33 height 23
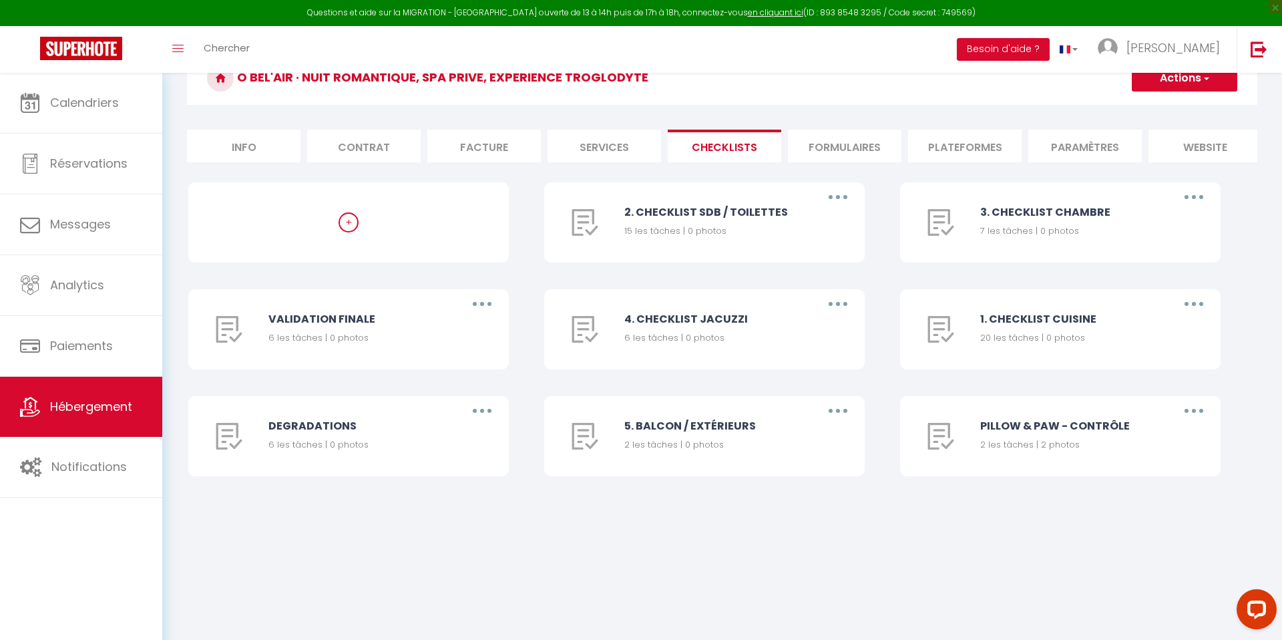
scroll to position [0, 0]
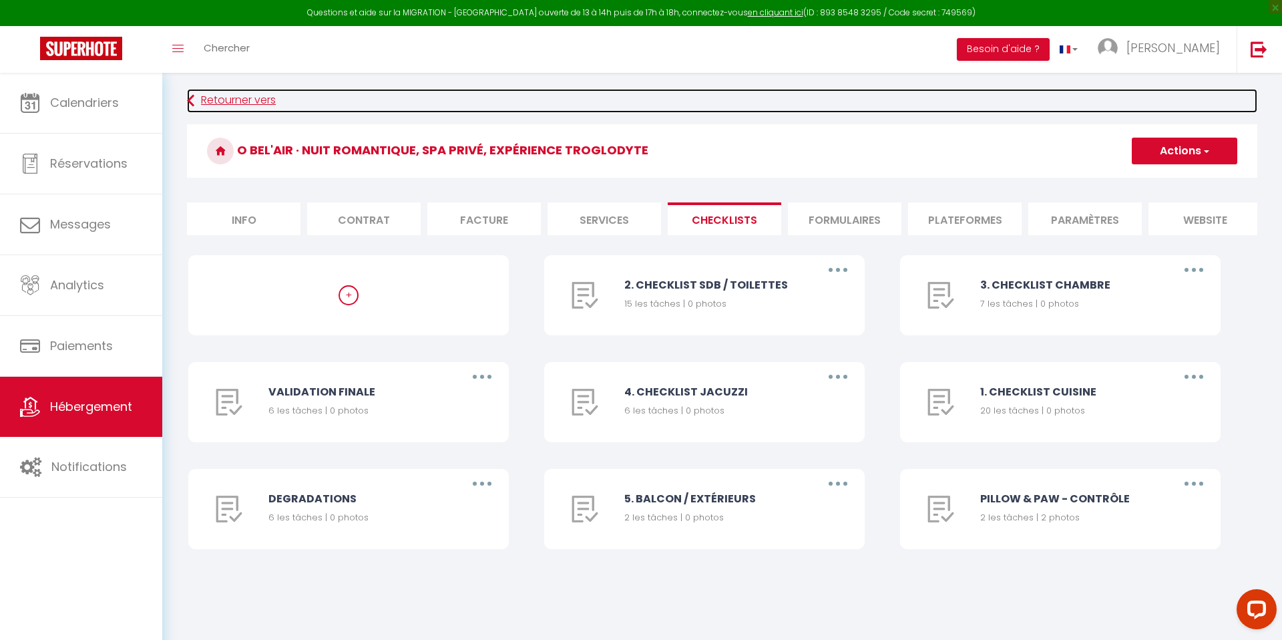
click at [235, 94] on link "Retourner vers" at bounding box center [722, 101] width 1071 height 24
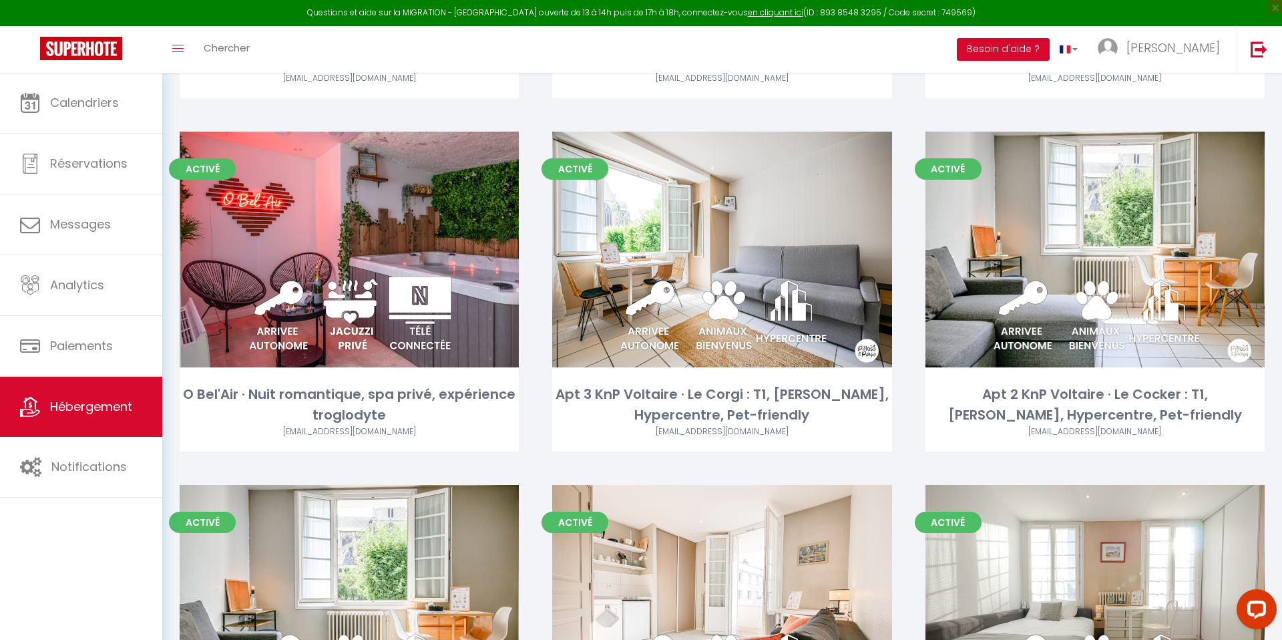
scroll to position [415, 0]
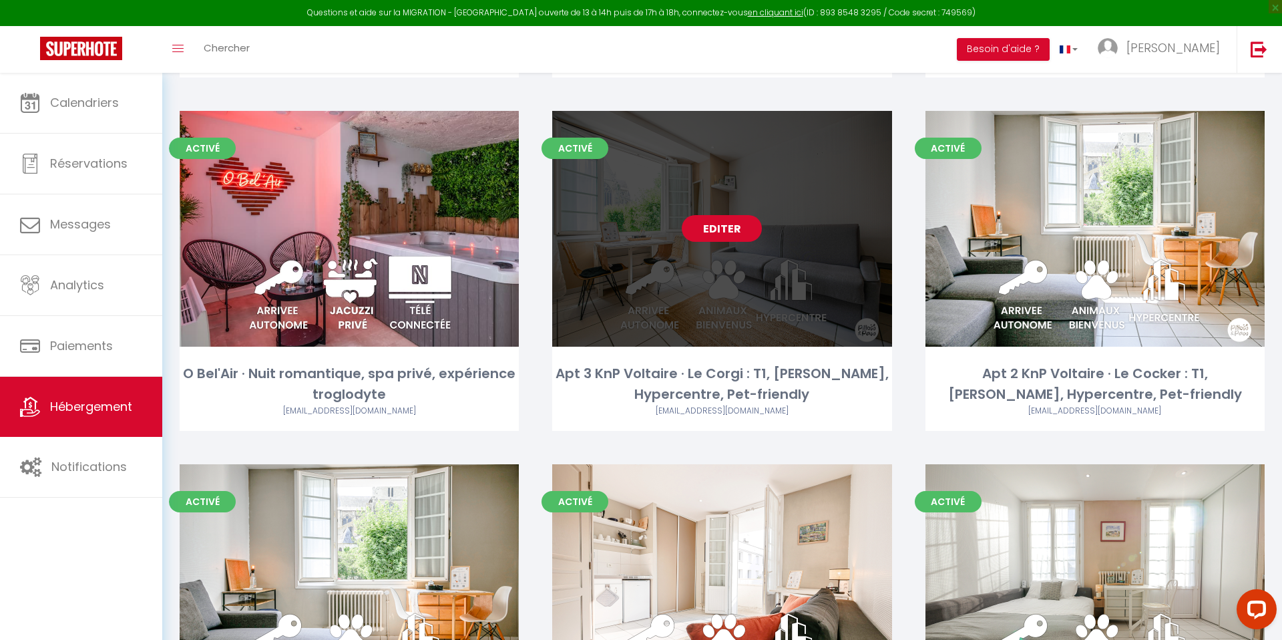
click at [712, 231] on link "Editer" at bounding box center [722, 228] width 80 height 27
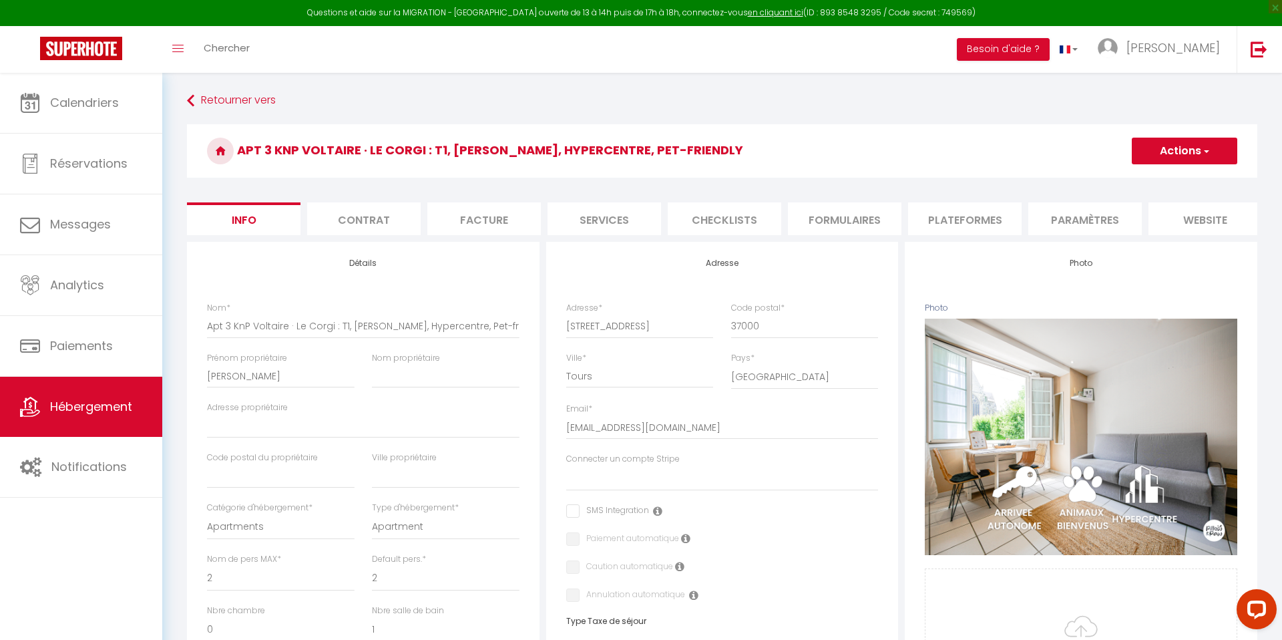
click at [763, 219] on li "Checklists" at bounding box center [725, 218] width 114 height 33
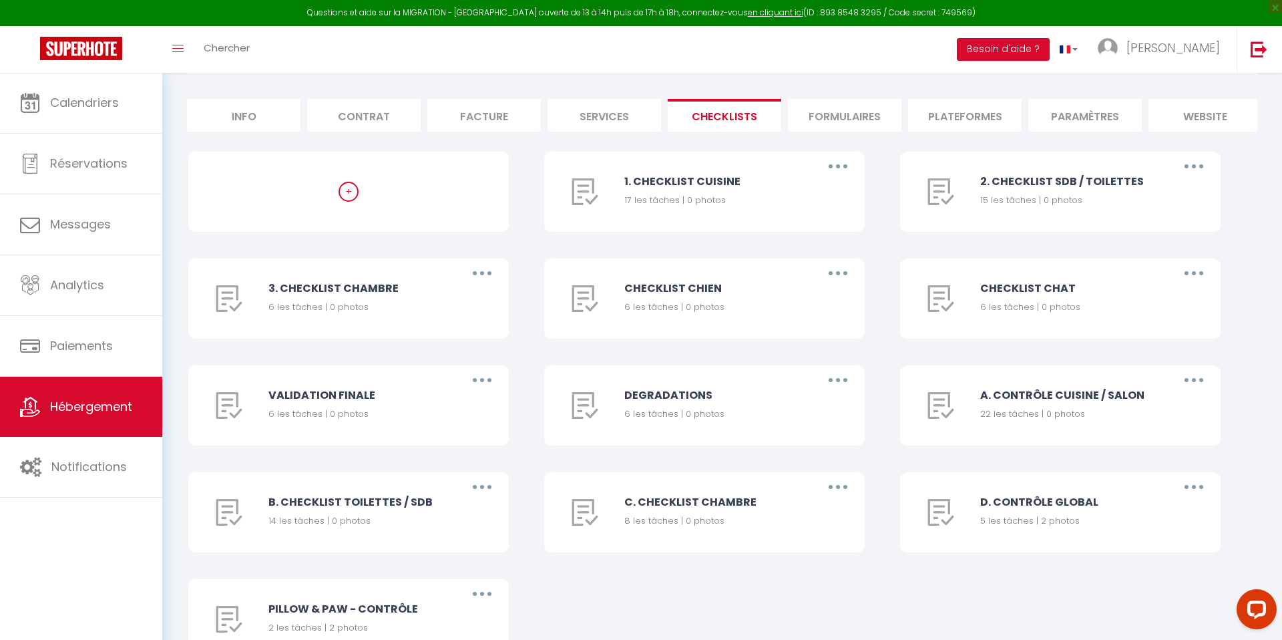
scroll to position [184, 0]
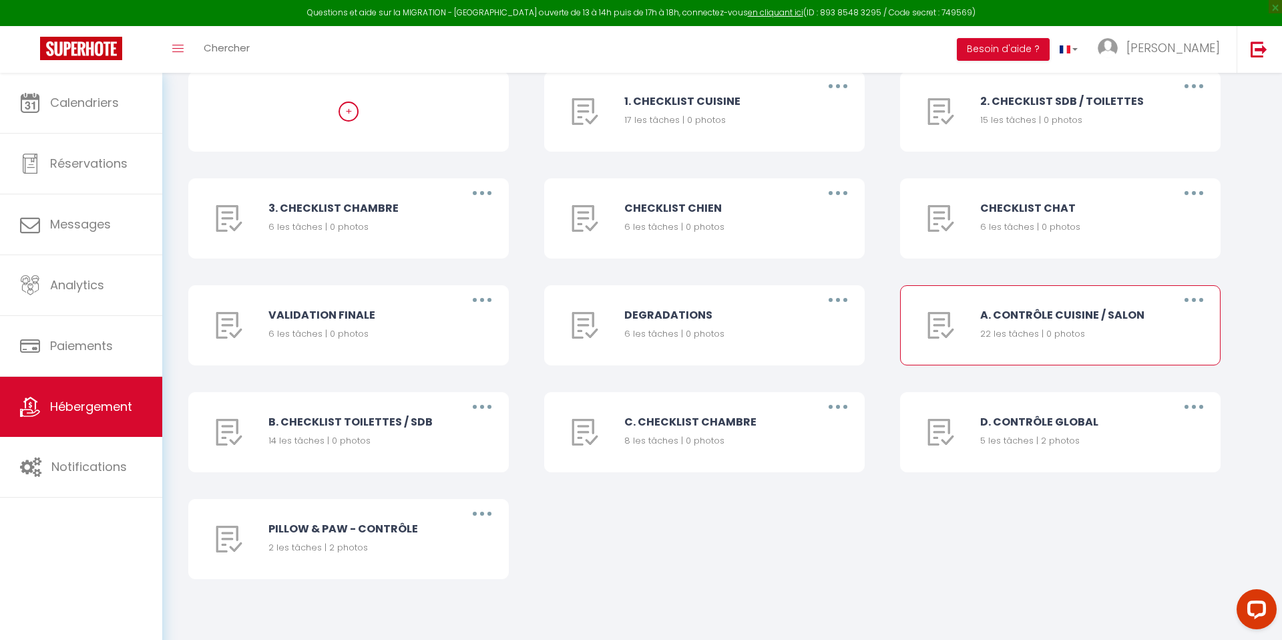
click at [1190, 304] on button "button" at bounding box center [1193, 299] width 37 height 21
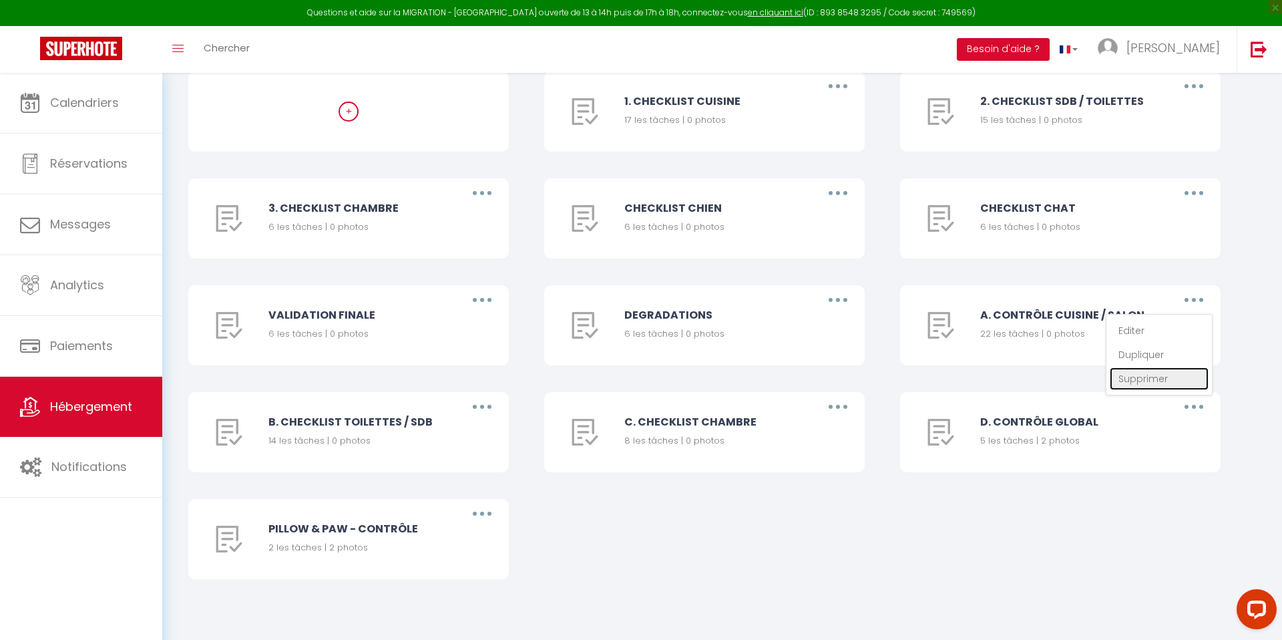
click at [1154, 378] on link "Supprimer" at bounding box center [1159, 378] width 99 height 23
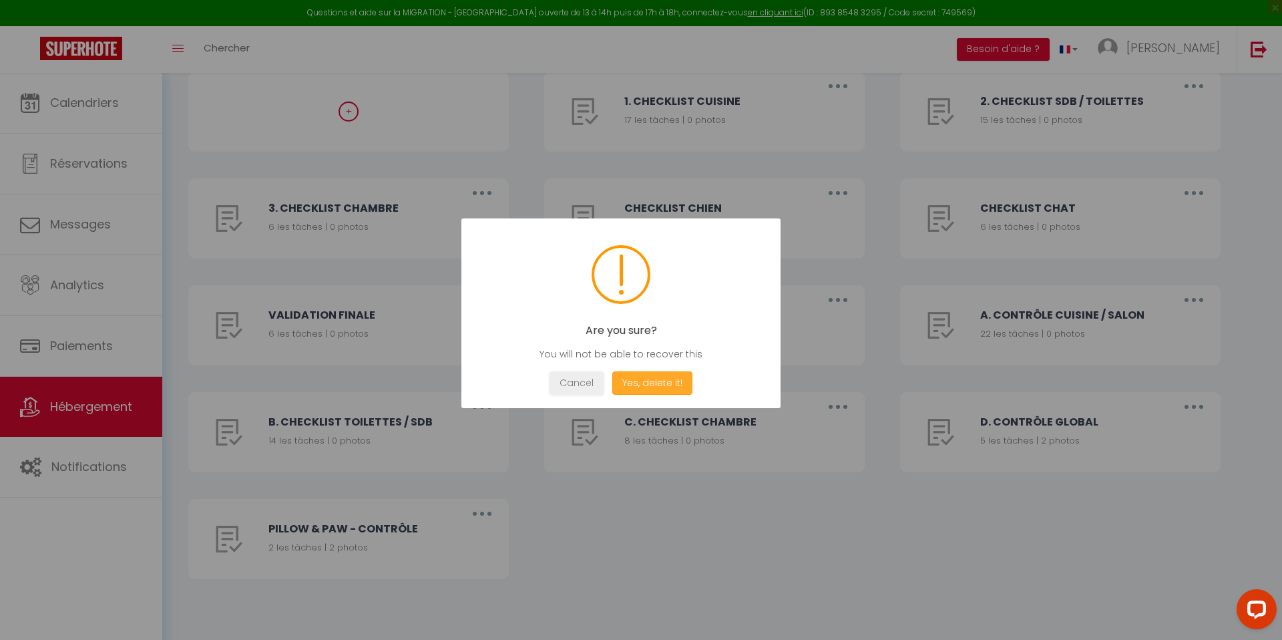
click at [638, 383] on button "Yes, delete it!" at bounding box center [652, 382] width 80 height 23
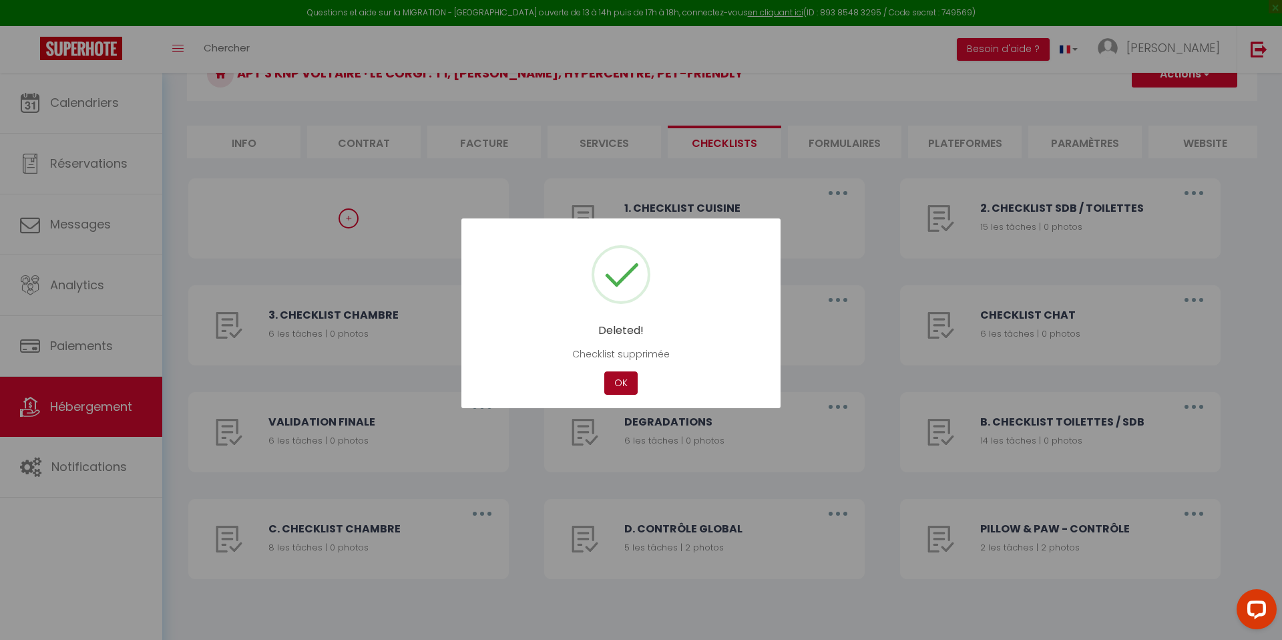
click at [621, 383] on button "OK" at bounding box center [620, 382] width 33 height 23
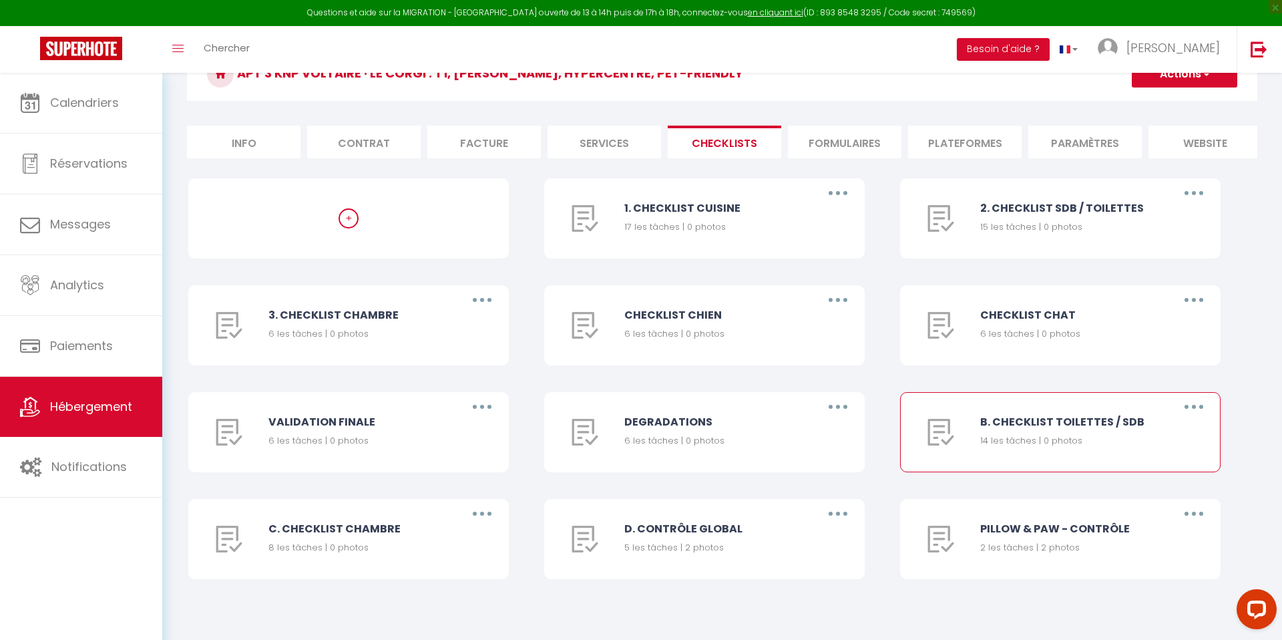
click at [1209, 407] on button "button" at bounding box center [1193, 406] width 37 height 21
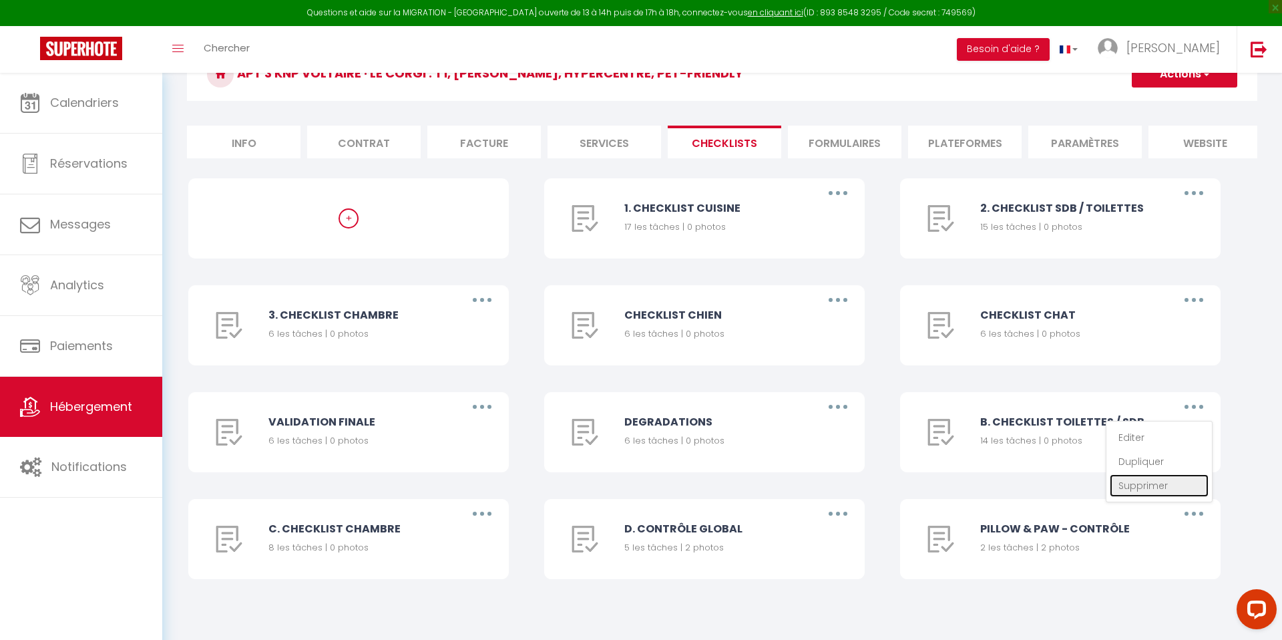
click at [1135, 489] on link "Supprimer" at bounding box center [1159, 485] width 99 height 23
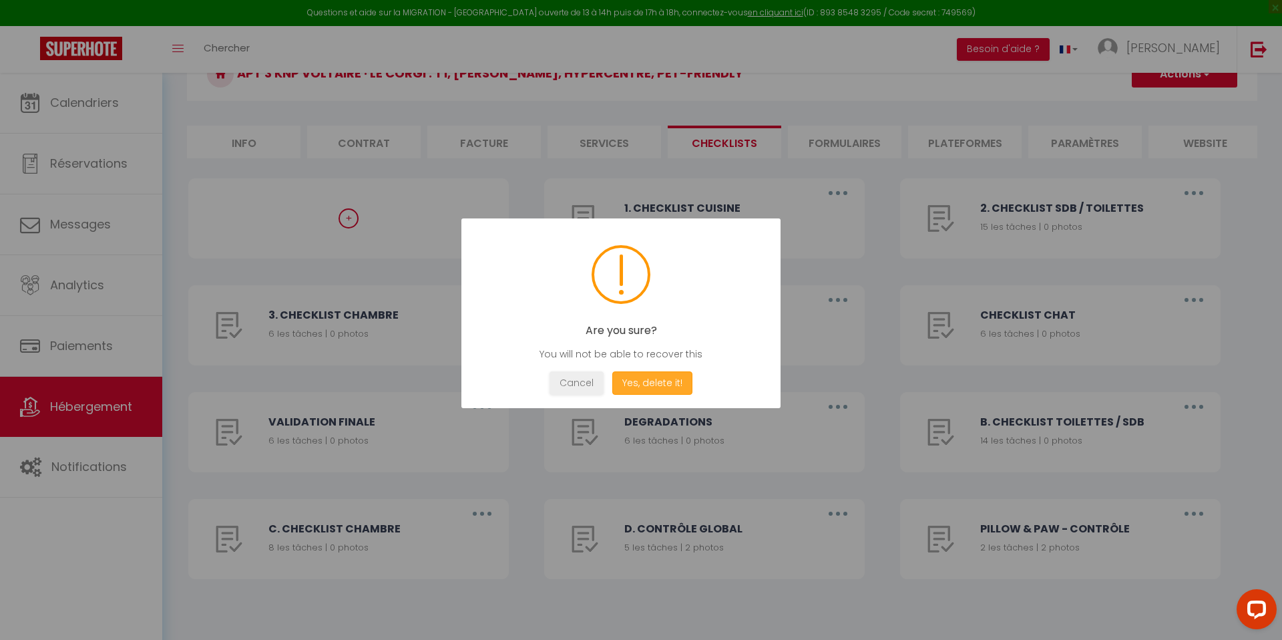
click at [668, 387] on button "Yes, delete it!" at bounding box center [652, 382] width 80 height 23
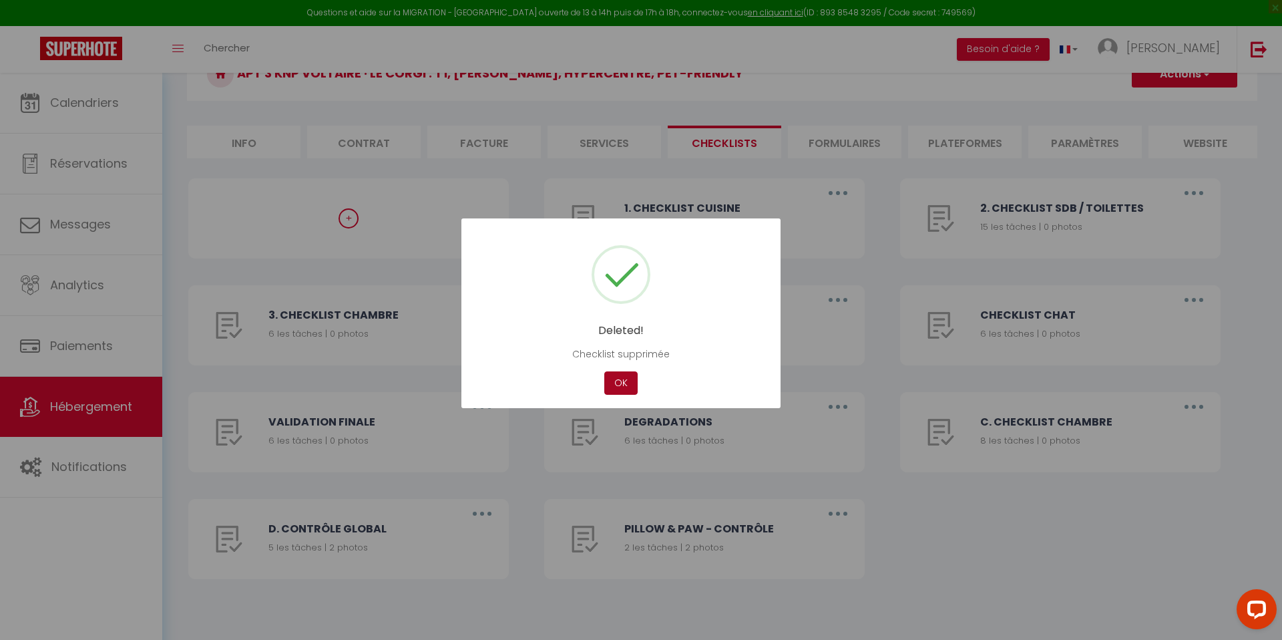
click at [618, 384] on button "OK" at bounding box center [620, 382] width 33 height 23
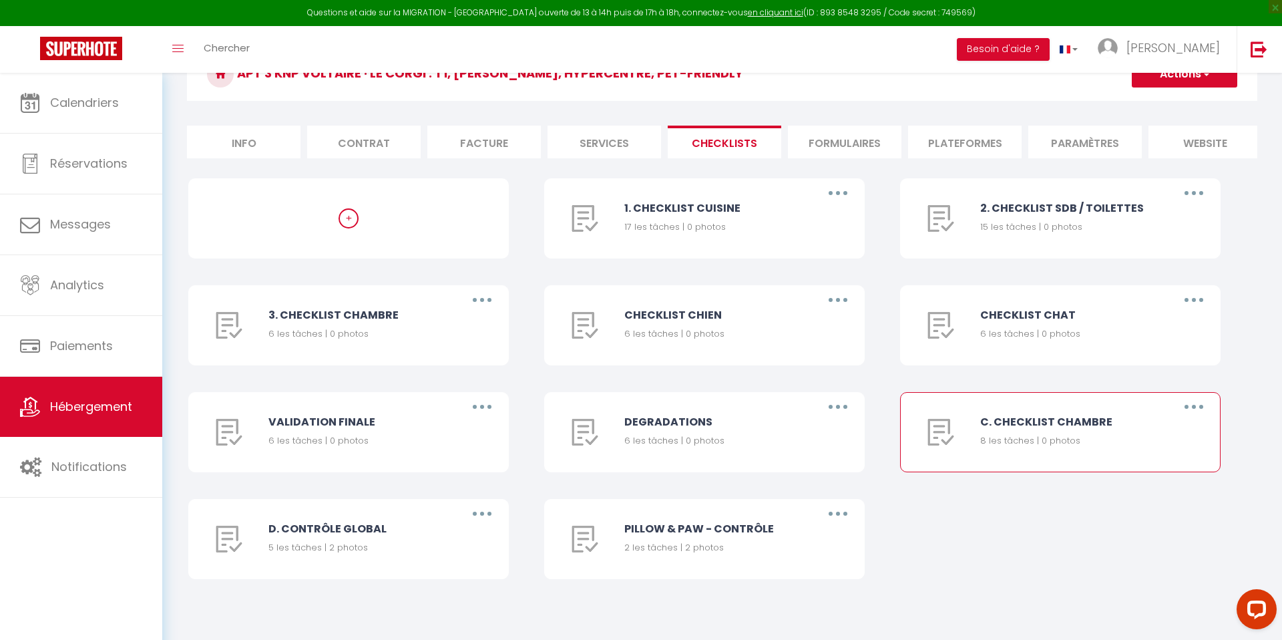
click at [1201, 409] on button "button" at bounding box center [1193, 406] width 37 height 21
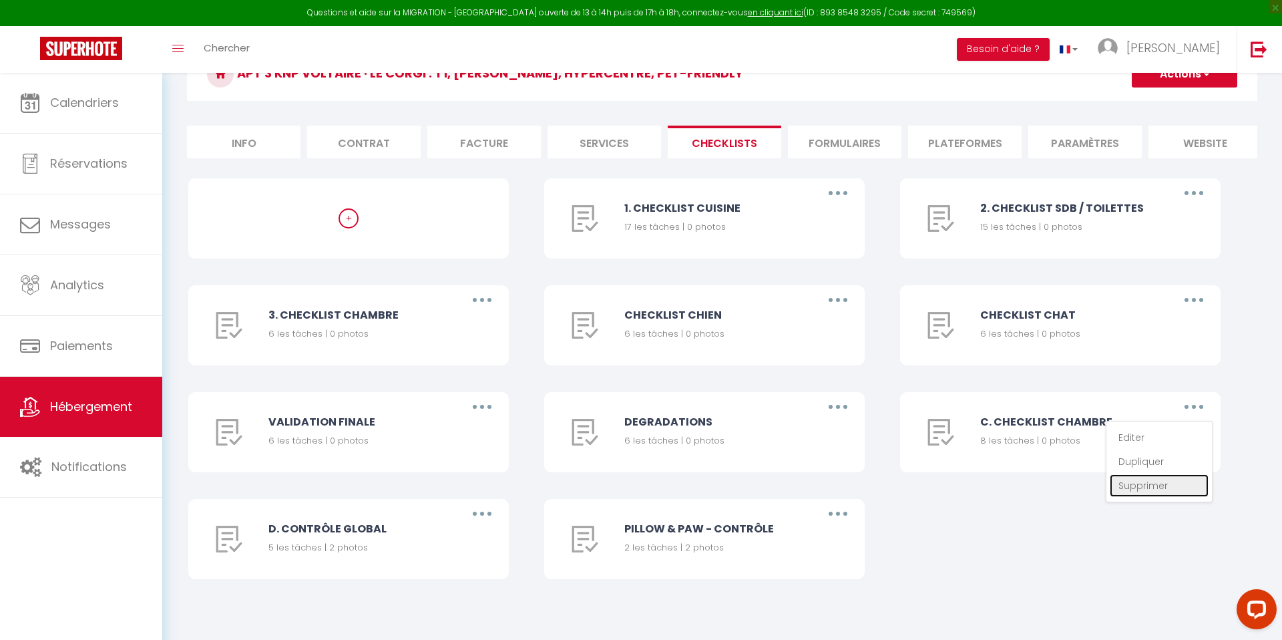
drag, startPoint x: 1127, startPoint y: 474, endPoint x: 1010, endPoint y: 458, distance: 118.0
click at [1127, 474] on link "Supprimer" at bounding box center [1159, 485] width 99 height 23
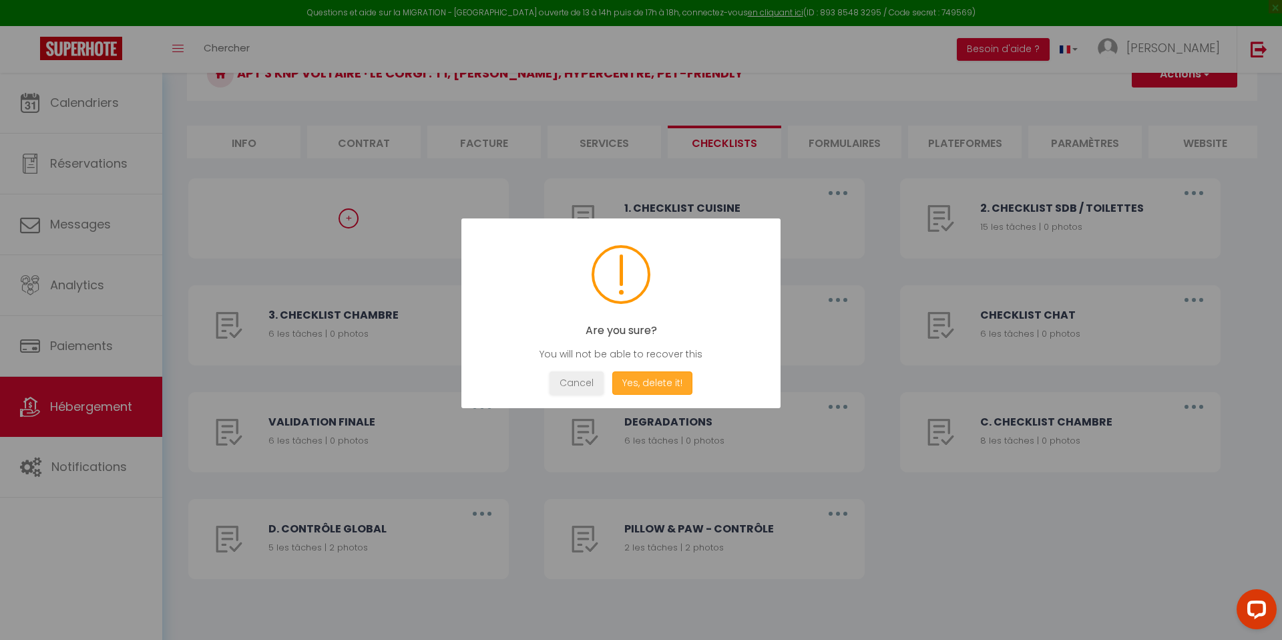
drag, startPoint x: 667, startPoint y: 380, endPoint x: 648, endPoint y: 380, distance: 19.4
click at [667, 380] on button "Yes, delete it!" at bounding box center [652, 382] width 80 height 23
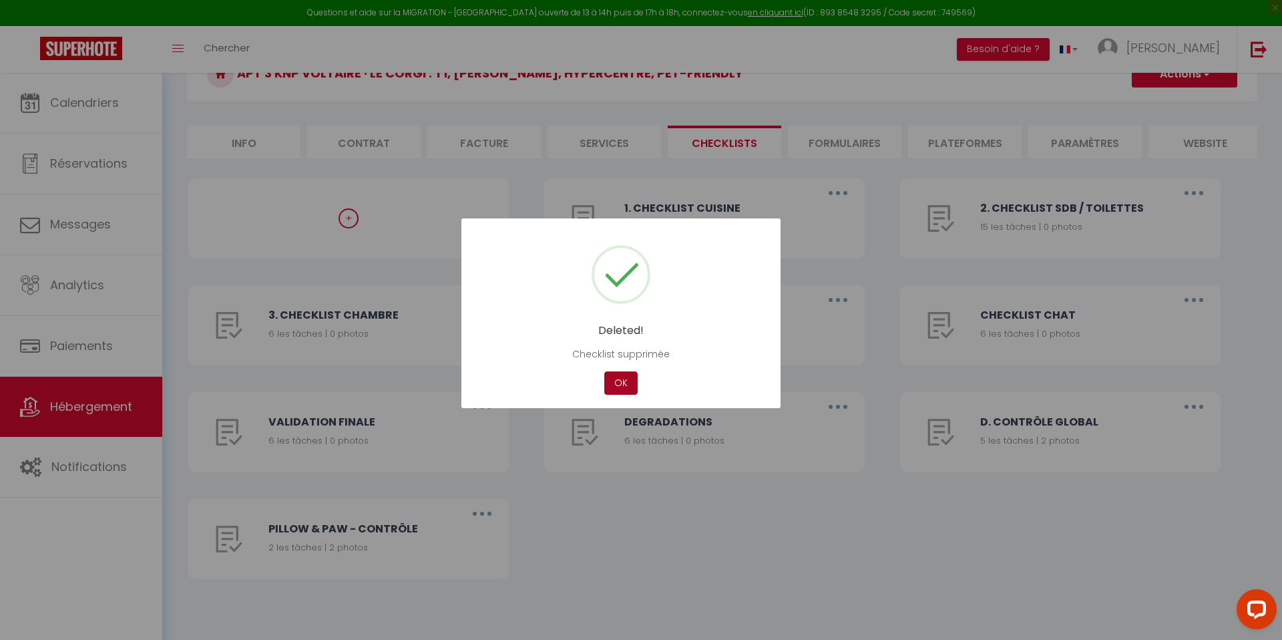
click at [618, 380] on button "OK" at bounding box center [620, 382] width 33 height 23
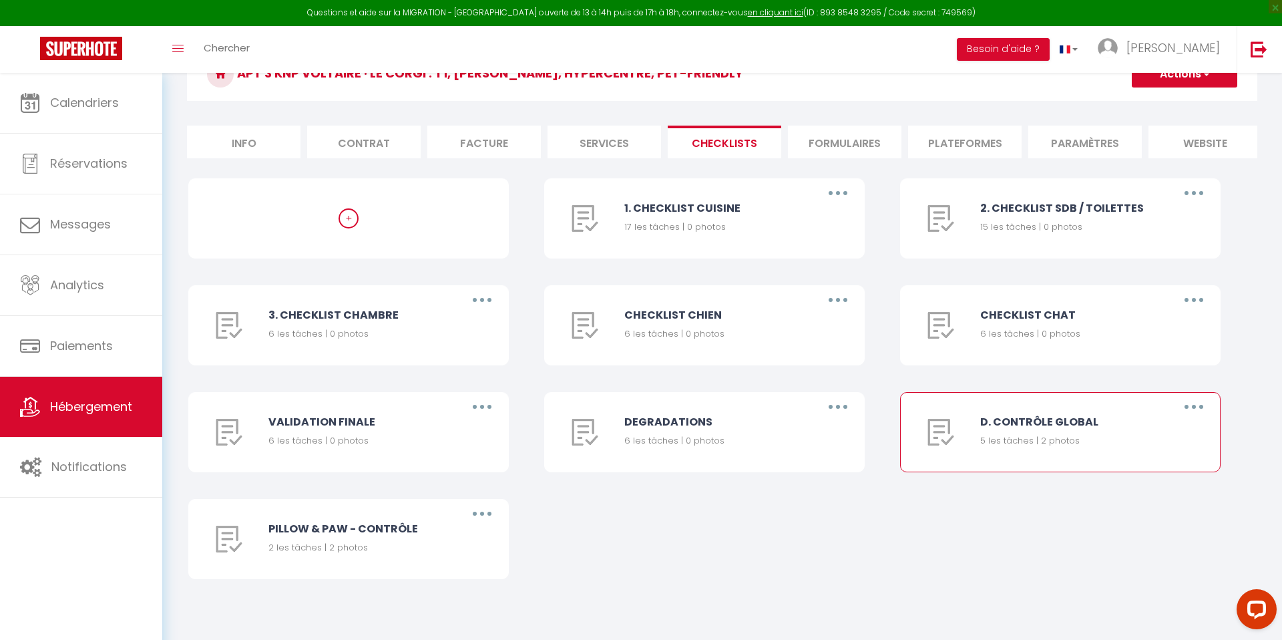
click at [1197, 399] on button "button" at bounding box center [1193, 406] width 37 height 21
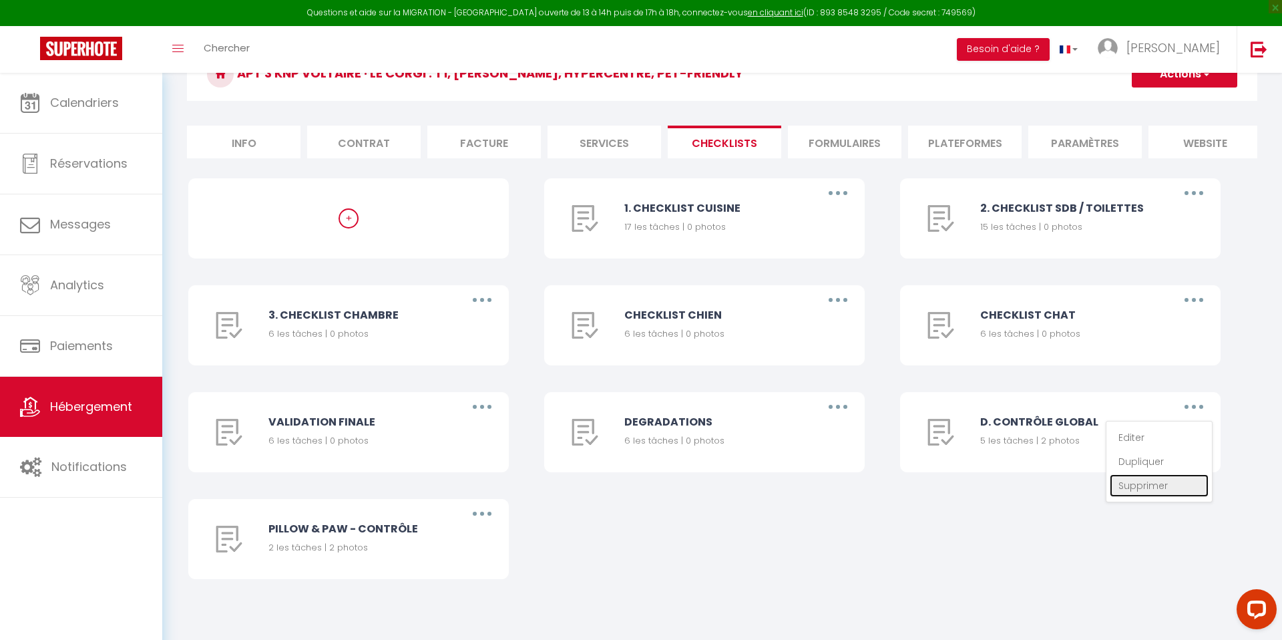
drag, startPoint x: 1129, startPoint y: 480, endPoint x: 1119, endPoint y: 480, distance: 10.0
click at [1129, 480] on link "Supprimer" at bounding box center [1159, 485] width 99 height 23
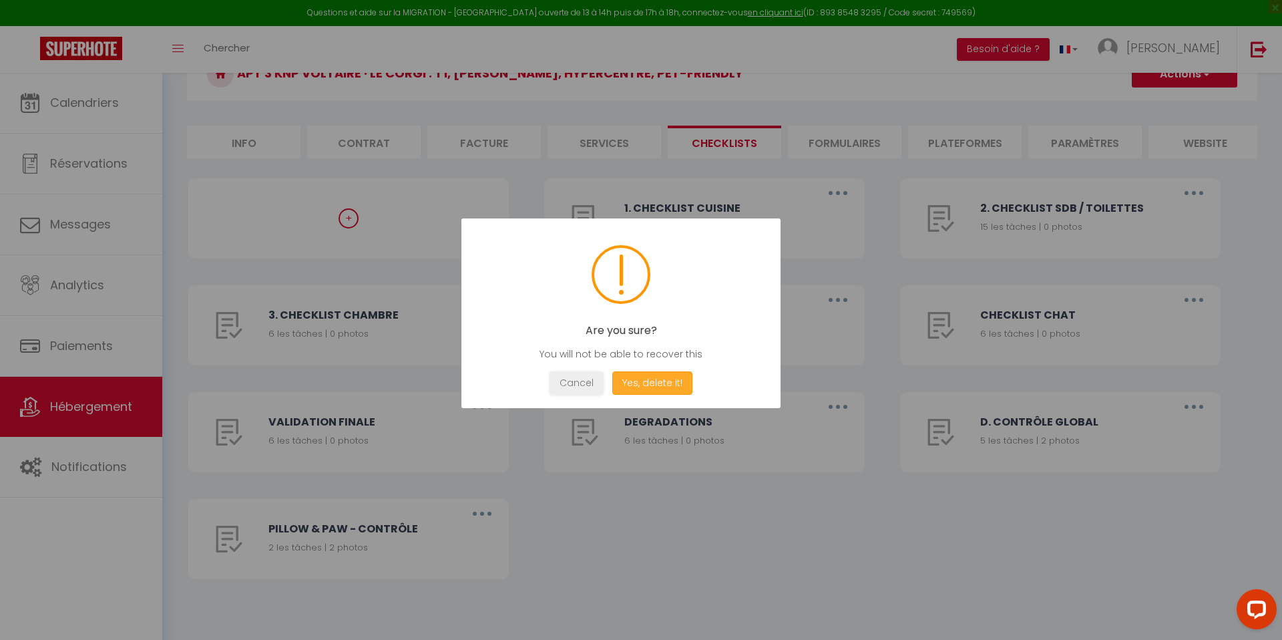
drag, startPoint x: 659, startPoint y: 389, endPoint x: 645, endPoint y: 388, distance: 14.0
click at [659, 389] on button "Yes, delete it!" at bounding box center [652, 382] width 80 height 23
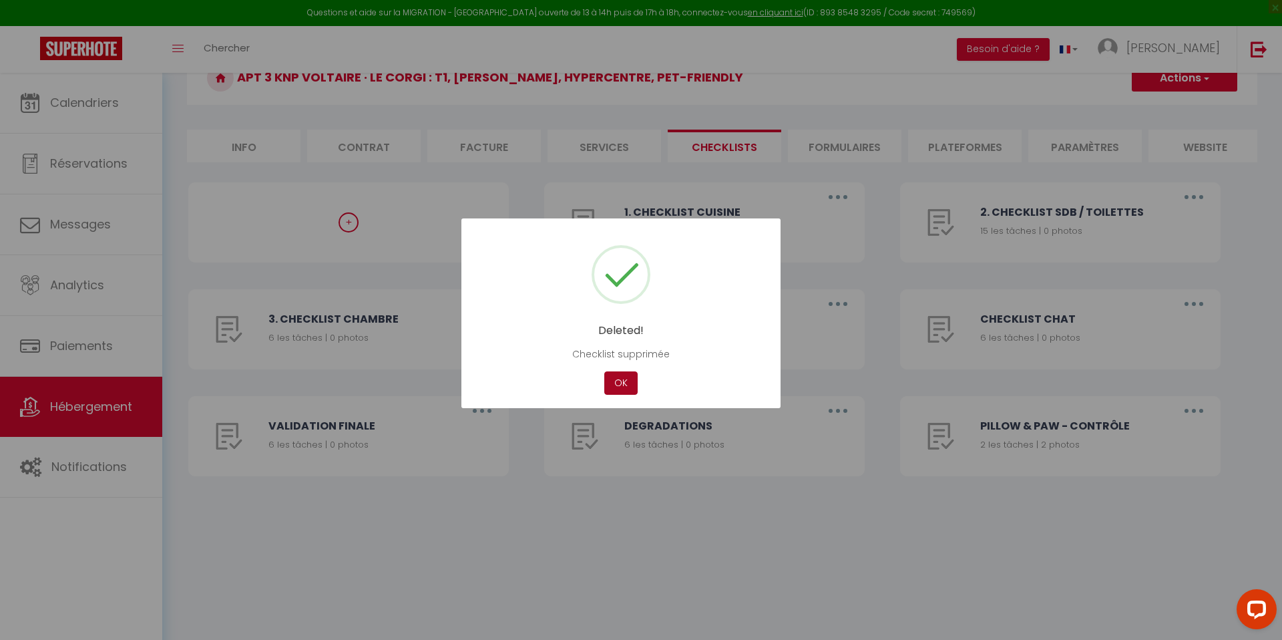
click at [628, 385] on button "OK" at bounding box center [620, 382] width 33 height 23
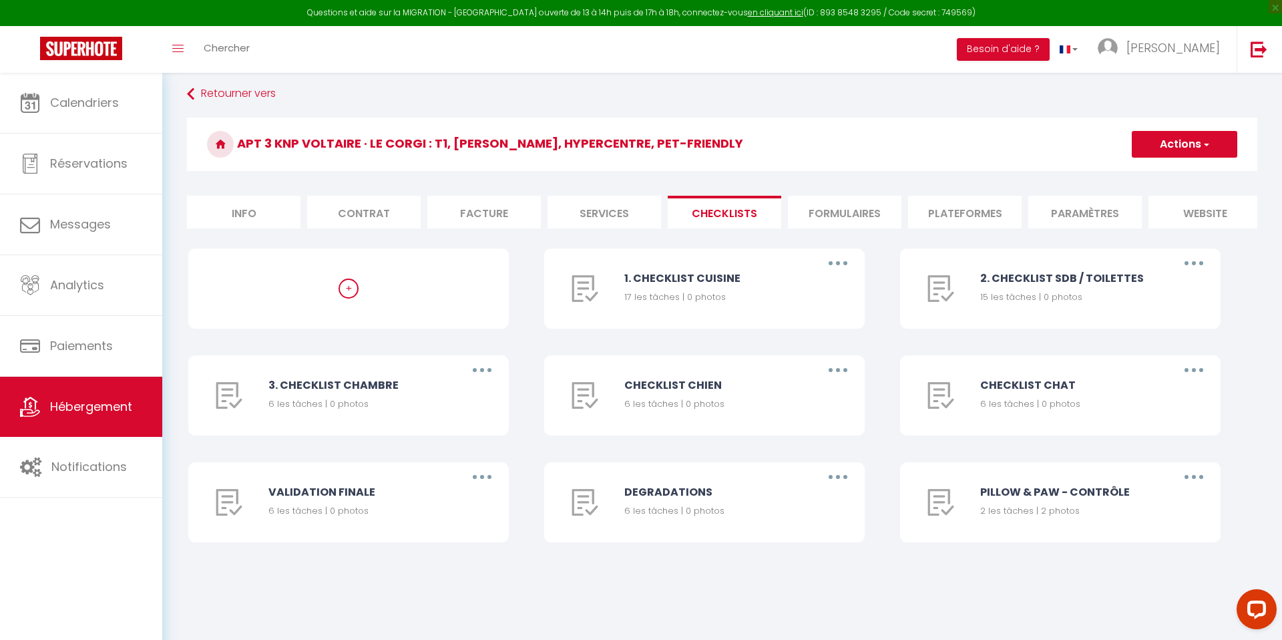
scroll to position [0, 0]
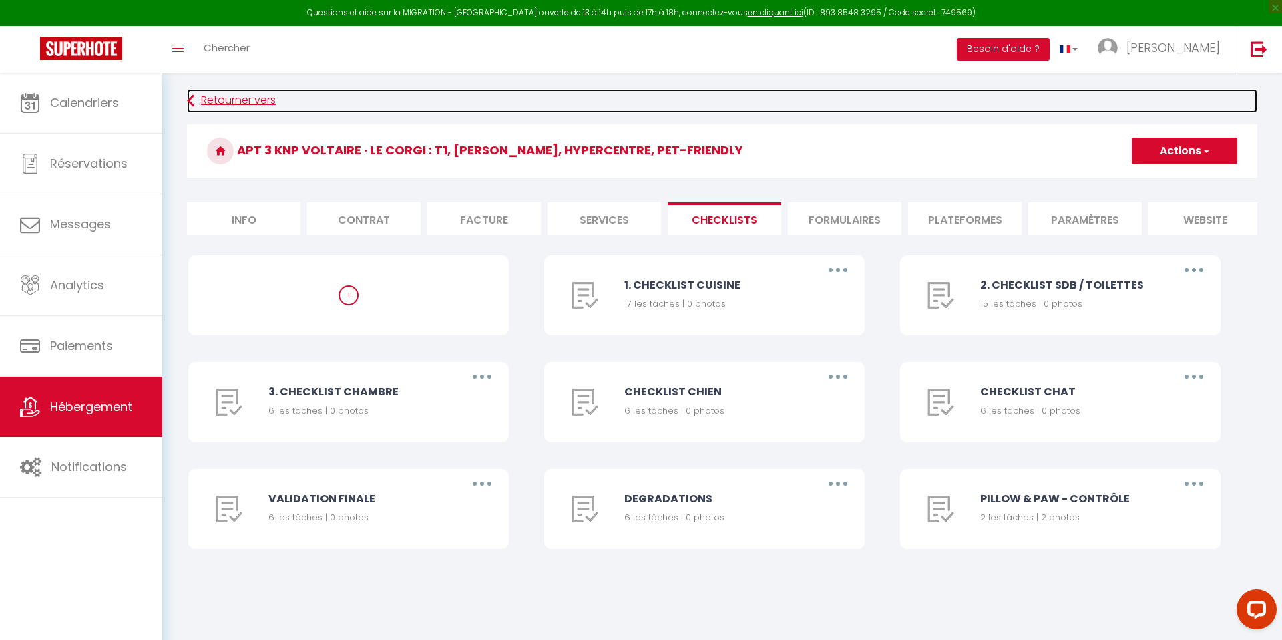
click at [247, 103] on link "Retourner vers" at bounding box center [722, 101] width 1071 height 24
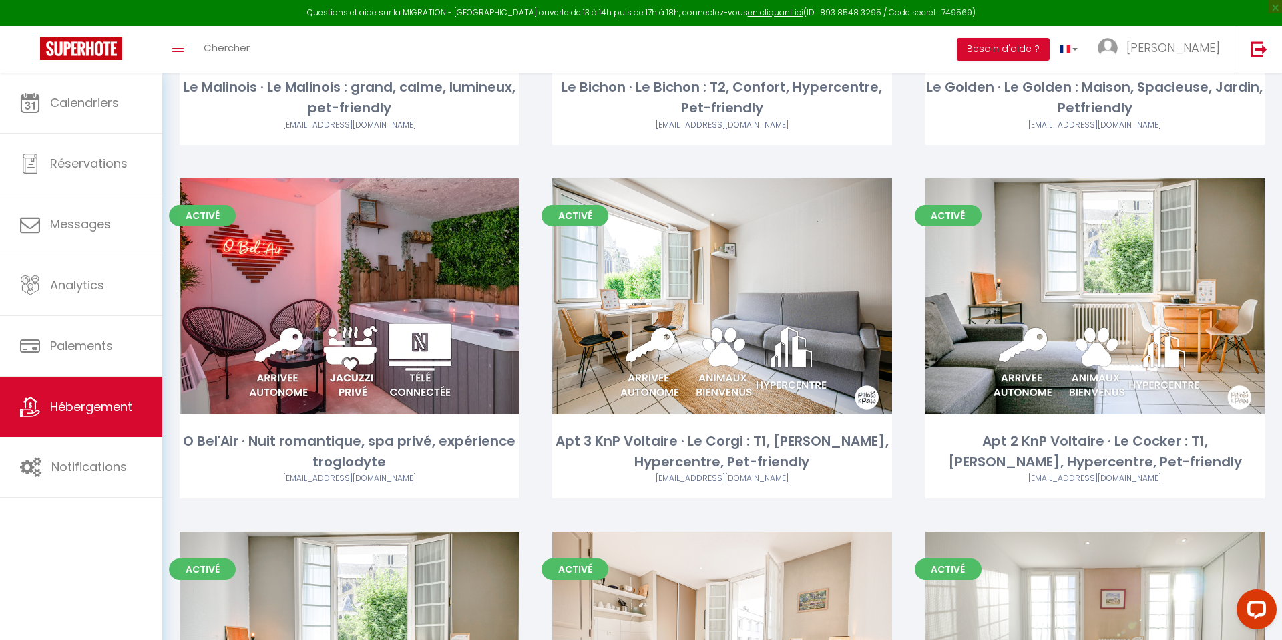
scroll to position [354, 0]
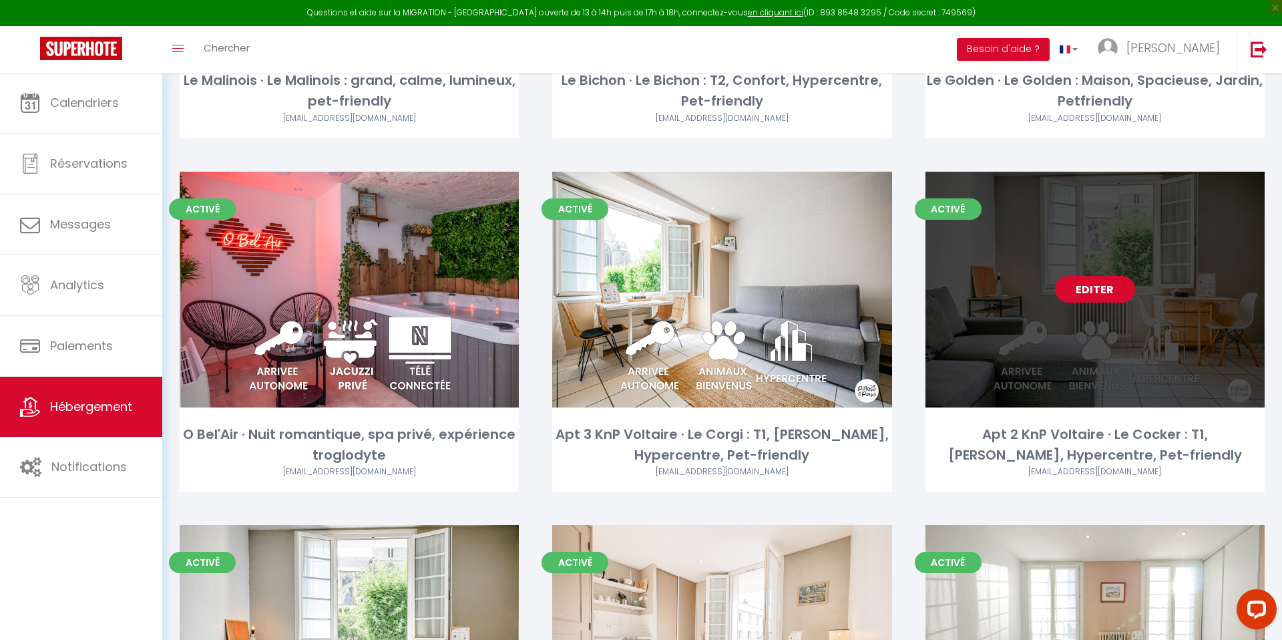
click at [1106, 281] on link "Editer" at bounding box center [1095, 289] width 80 height 27
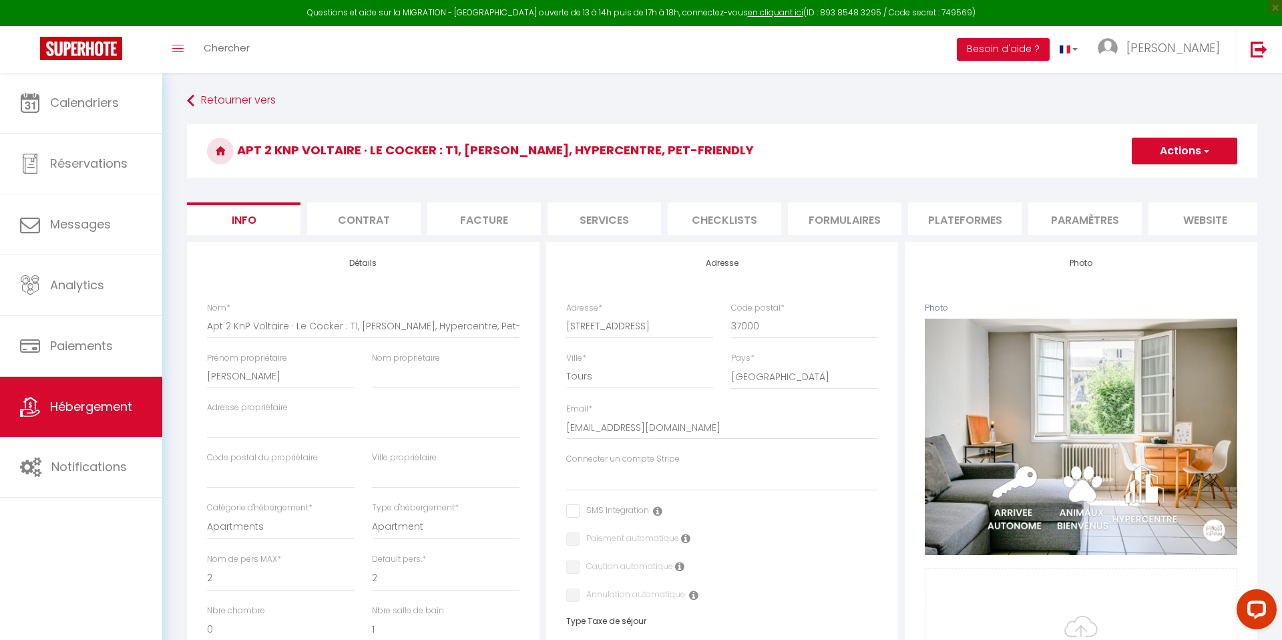
click at [731, 222] on li "Checklists" at bounding box center [725, 218] width 114 height 33
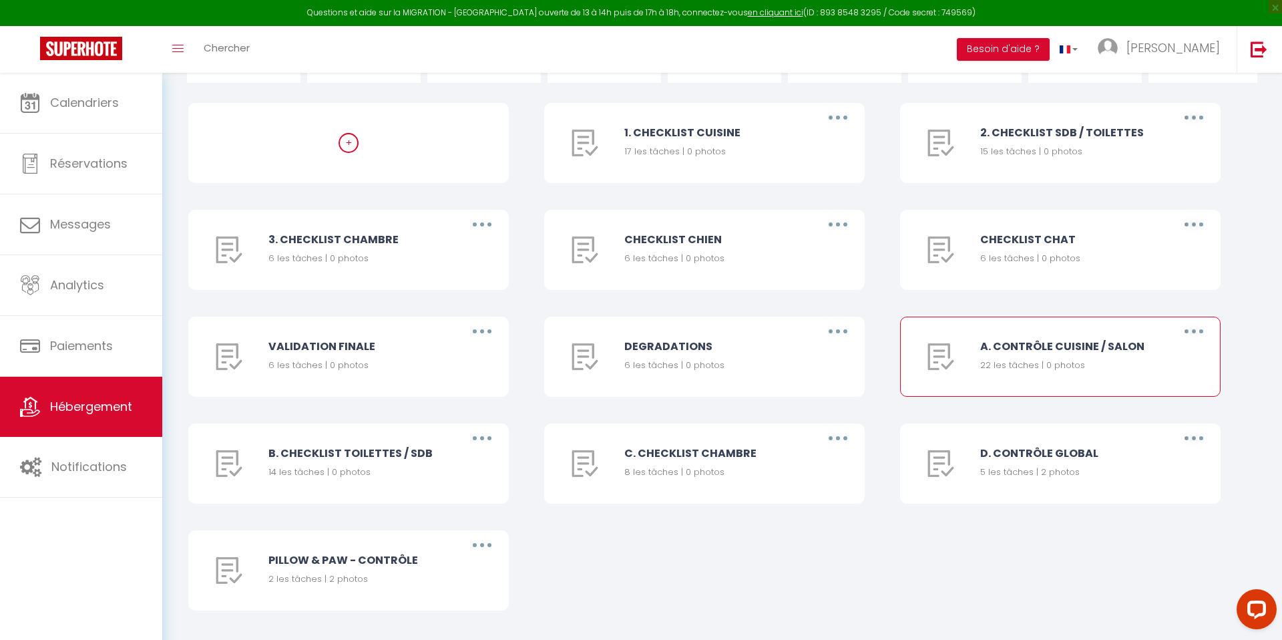
scroll to position [154, 0]
click at [1198, 332] on button "button" at bounding box center [1193, 329] width 37 height 21
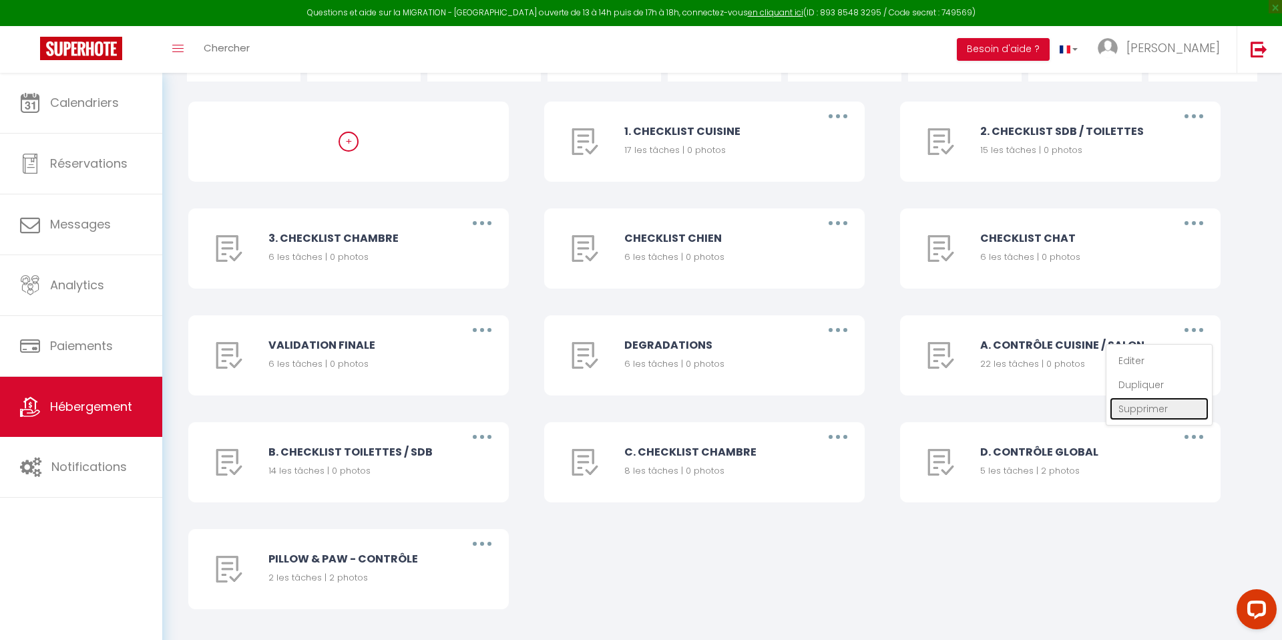
click at [1159, 406] on link "Supprimer" at bounding box center [1159, 408] width 99 height 23
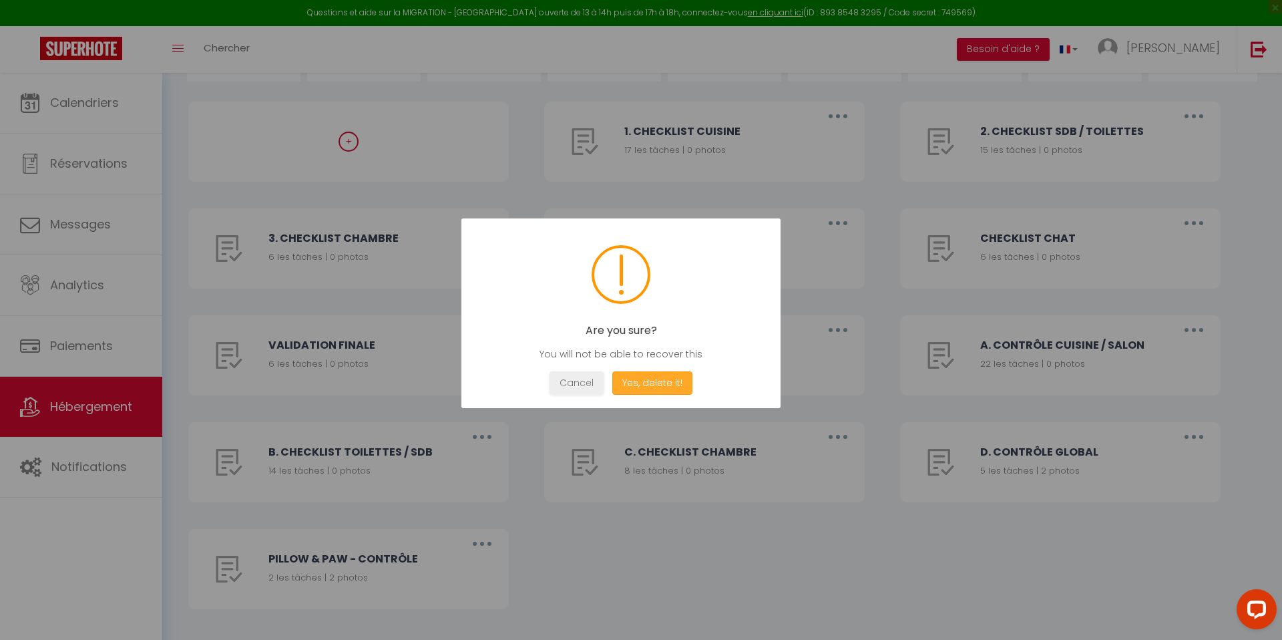
click at [657, 385] on button "Yes, delete it!" at bounding box center [652, 382] width 80 height 23
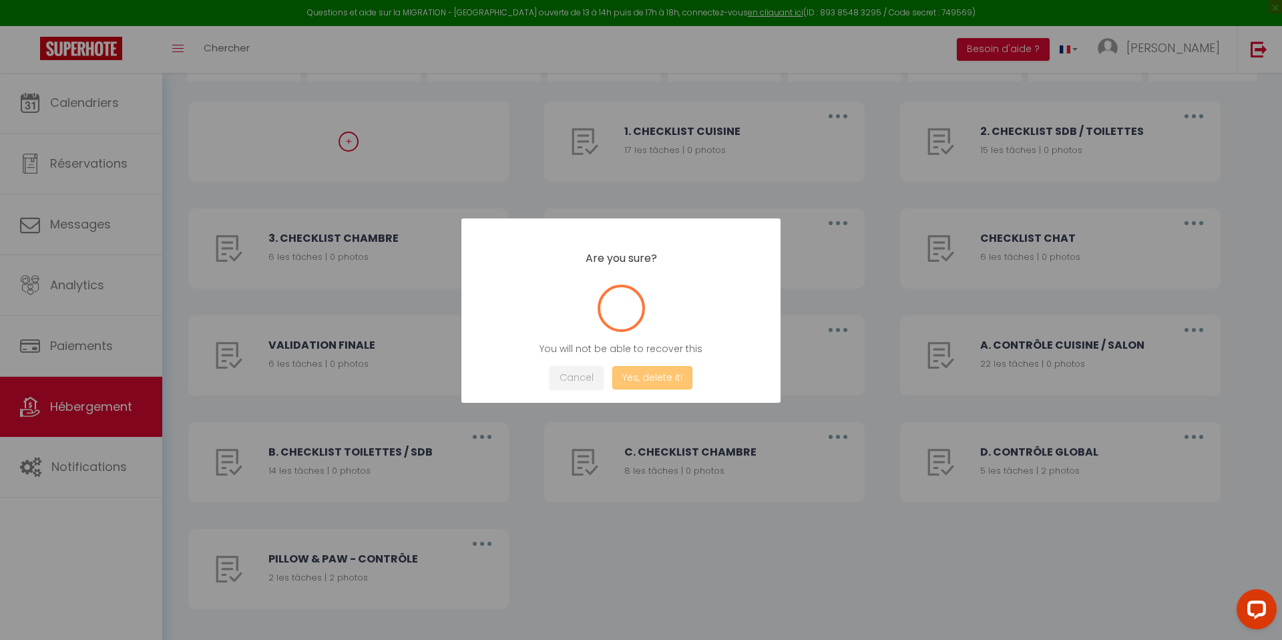
scroll to position [77, 0]
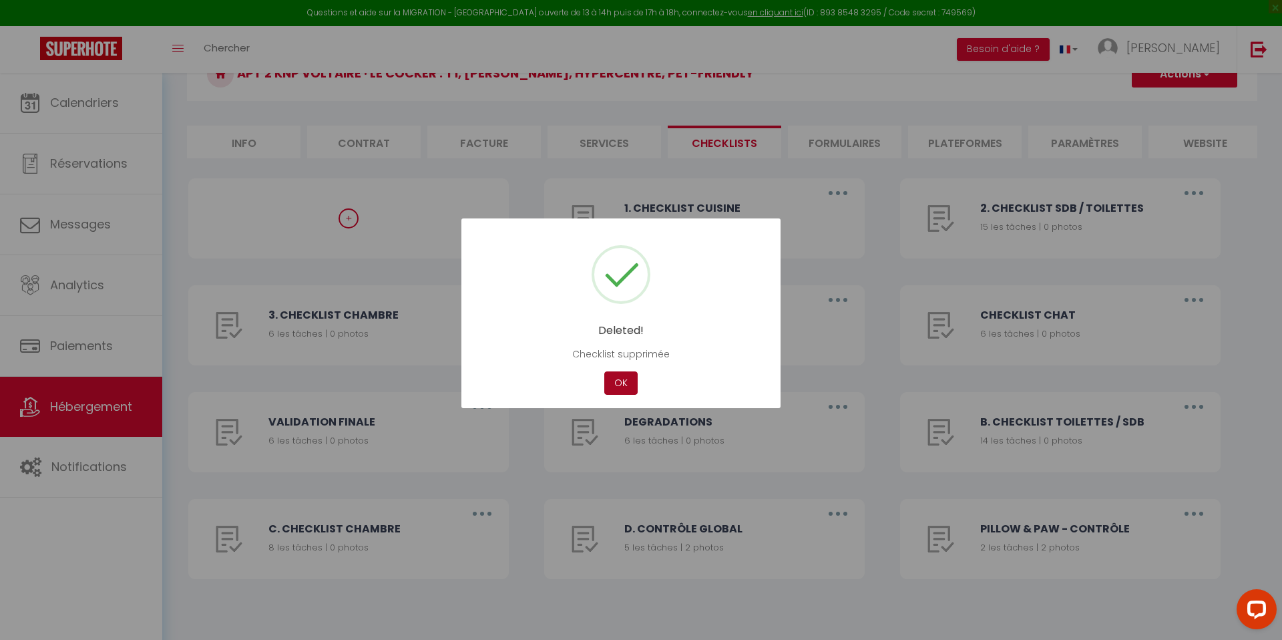
click at [629, 382] on button "OK" at bounding box center [620, 382] width 33 height 23
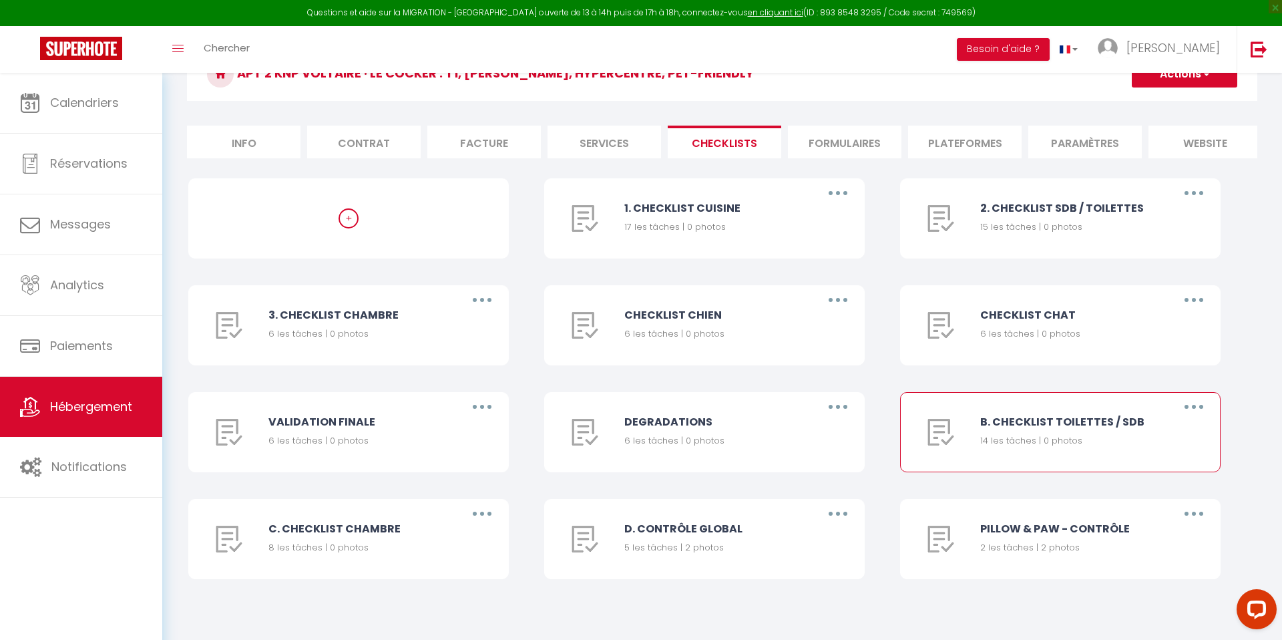
click at [1195, 407] on icon "button" at bounding box center [1194, 407] width 4 height 4
click at [1153, 482] on link "Supprimer" at bounding box center [1159, 485] width 99 height 23
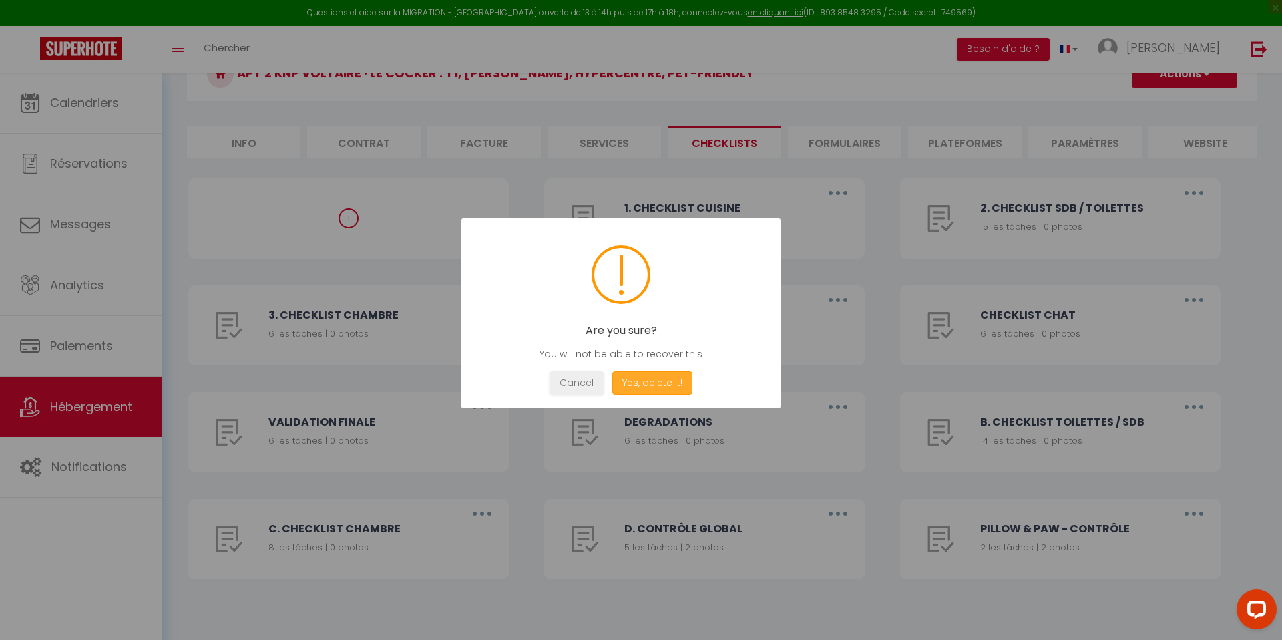
click at [634, 389] on button "Yes, delete it!" at bounding box center [652, 382] width 80 height 23
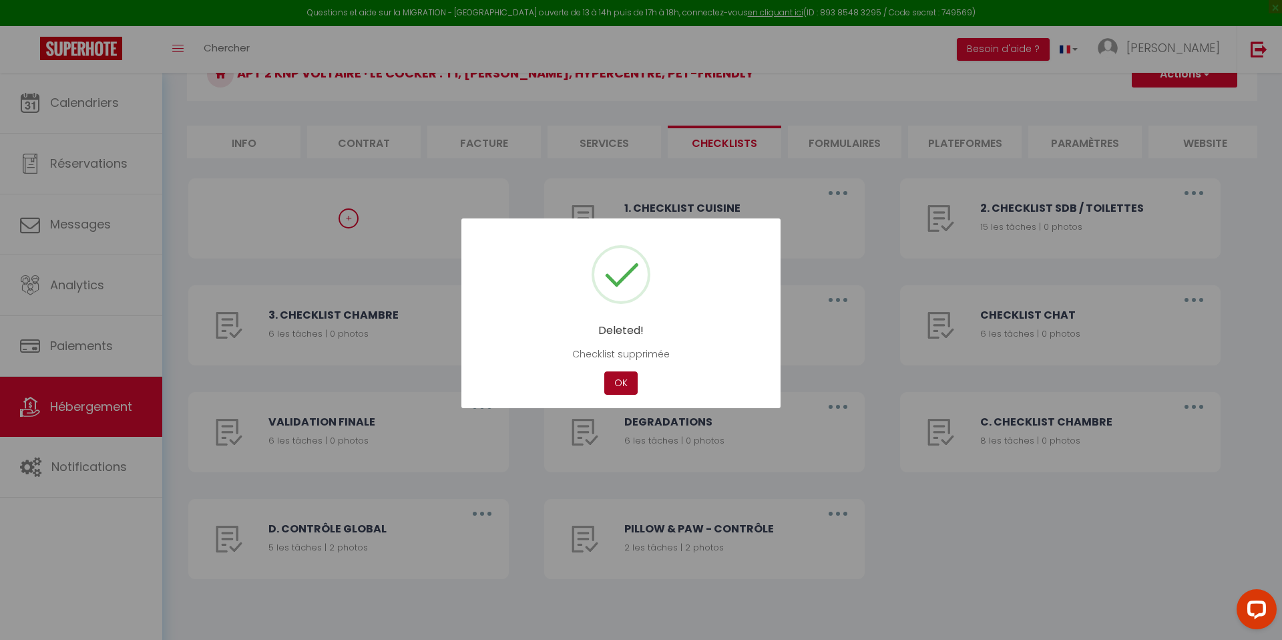
drag, startPoint x: 624, startPoint y: 387, endPoint x: 634, endPoint y: 389, distance: 9.4
click at [624, 387] on button "OK" at bounding box center [620, 382] width 33 height 23
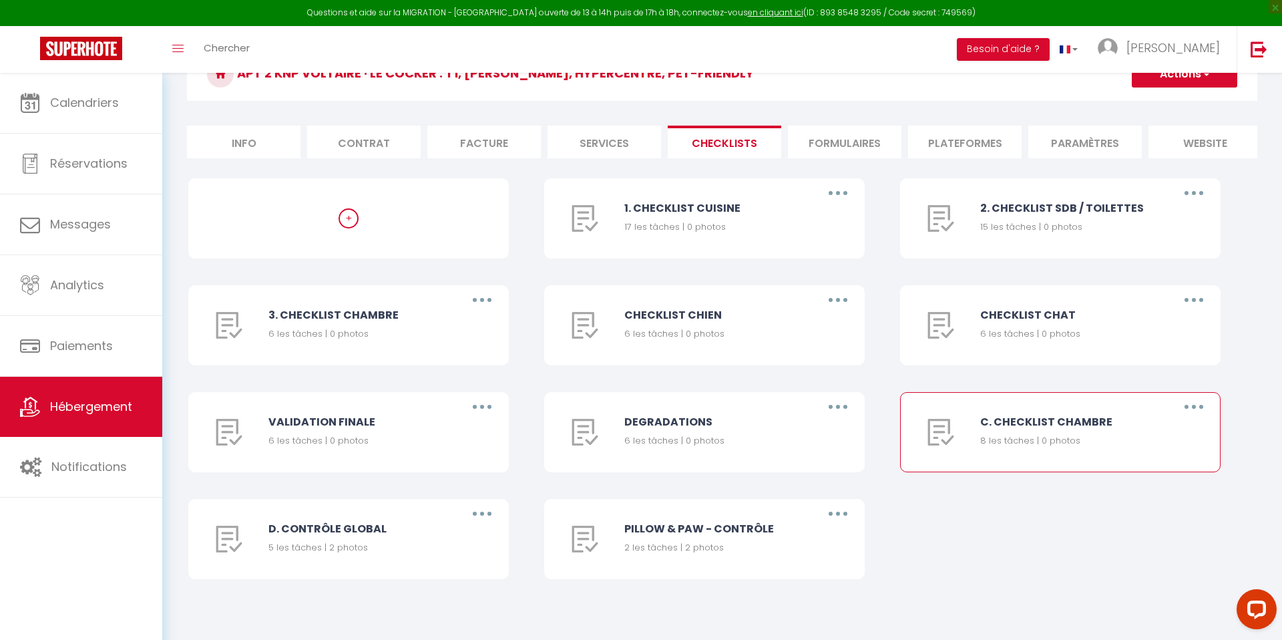
click at [1200, 403] on button "button" at bounding box center [1193, 406] width 37 height 21
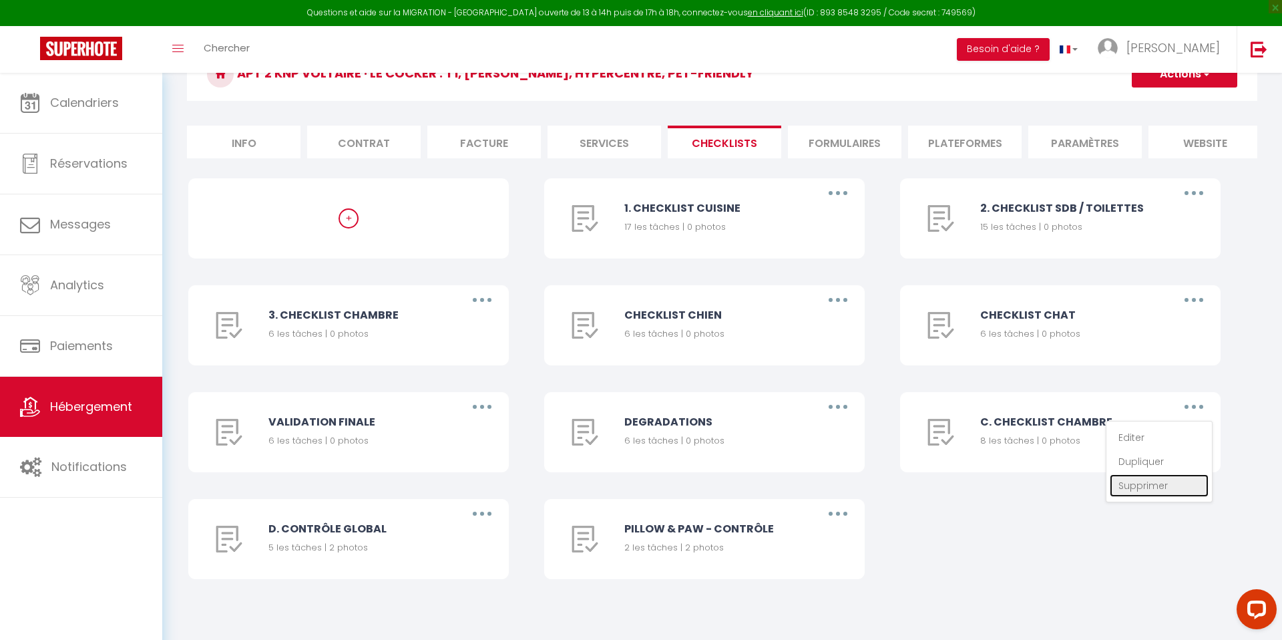
click at [1155, 484] on link "Supprimer" at bounding box center [1159, 485] width 99 height 23
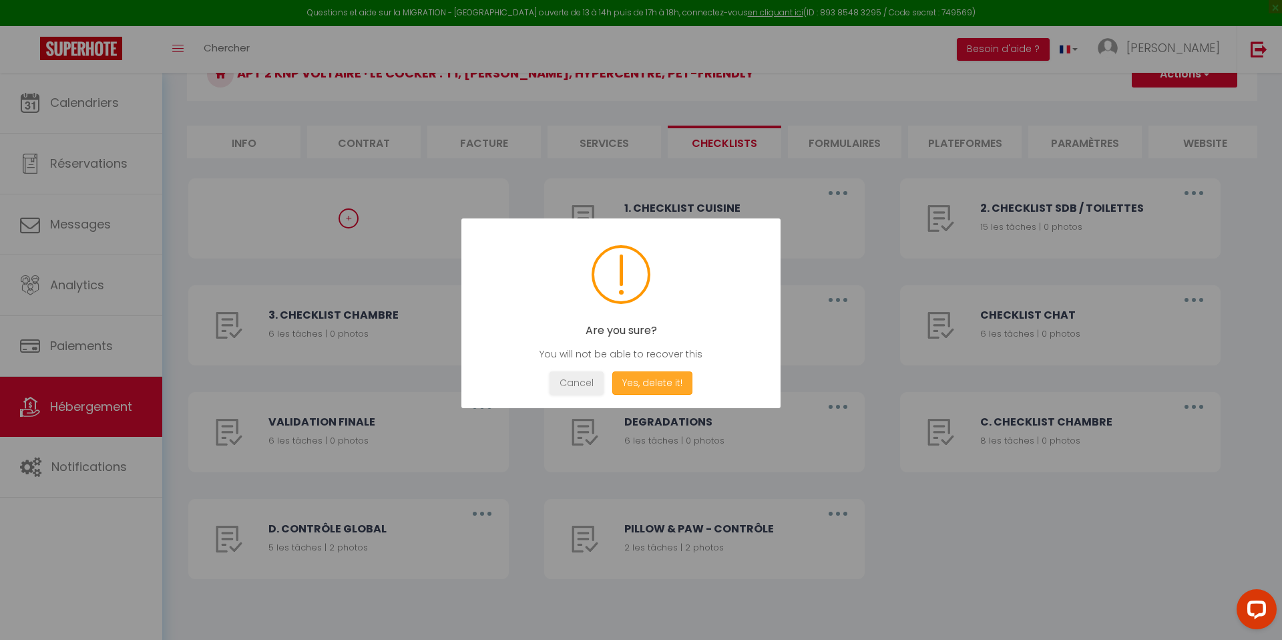
click at [658, 379] on button "Yes, delete it!" at bounding box center [652, 382] width 80 height 23
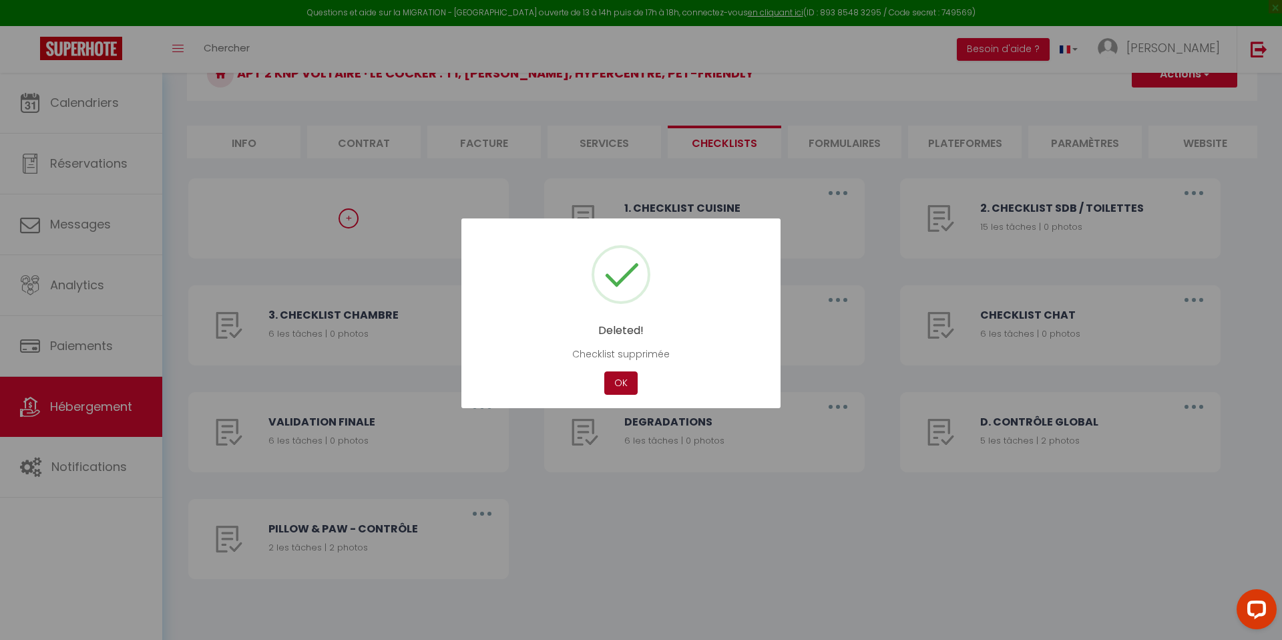
click at [628, 383] on button "OK" at bounding box center [620, 382] width 33 height 23
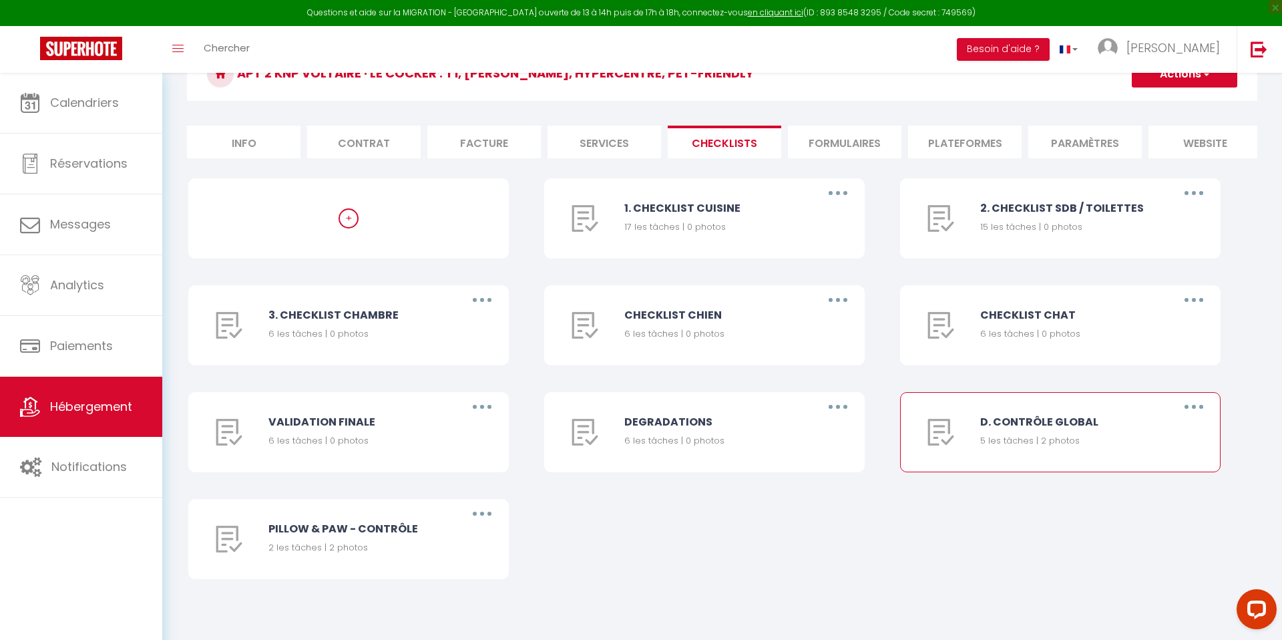
drag, startPoint x: 1190, startPoint y: 403, endPoint x: 1182, endPoint y: 404, distance: 8.1
click at [1190, 403] on button "button" at bounding box center [1193, 406] width 37 height 21
click at [1147, 481] on link "Supprimer" at bounding box center [1159, 485] width 99 height 23
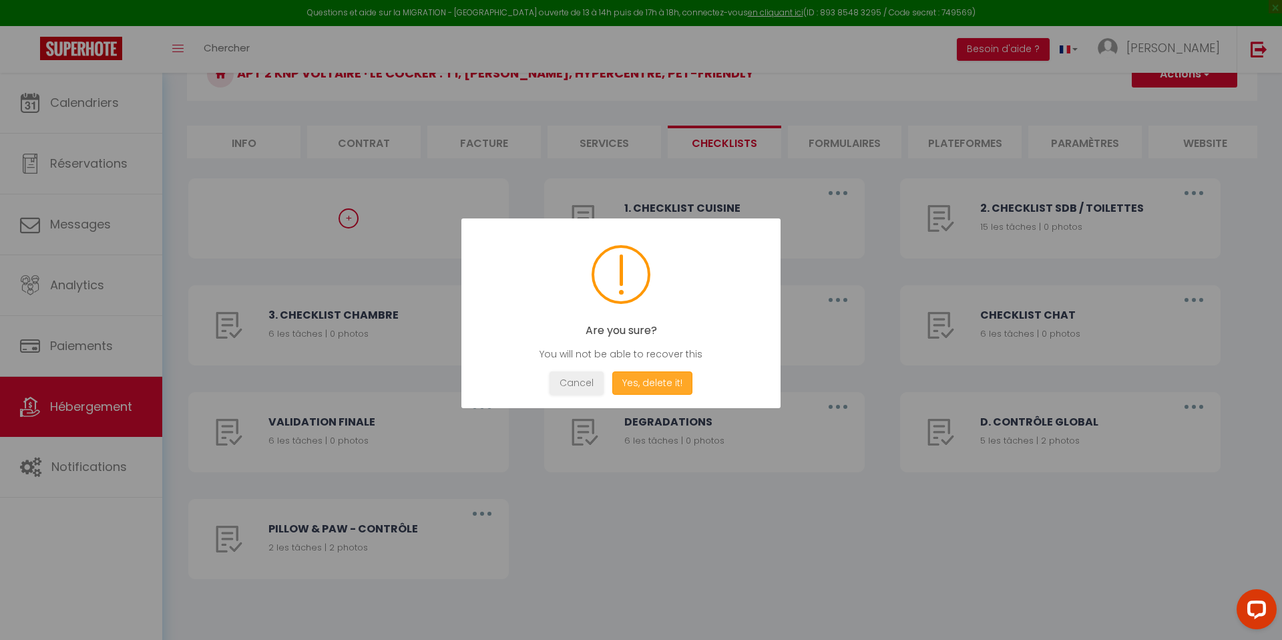
click at [682, 375] on button "Yes, delete it!" at bounding box center [652, 382] width 80 height 23
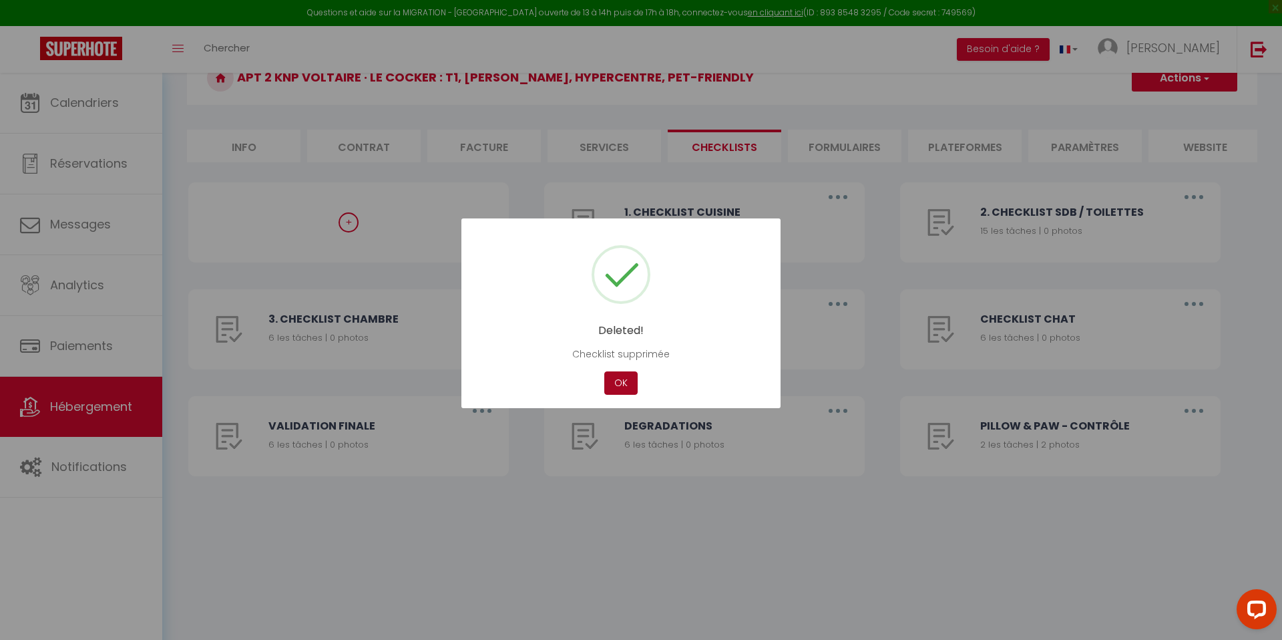
click at [612, 371] on div "Deleted! Checklist supprimée Not valid Cancel OK" at bounding box center [620, 313] width 319 height 190
click at [620, 377] on button "OK" at bounding box center [620, 382] width 33 height 23
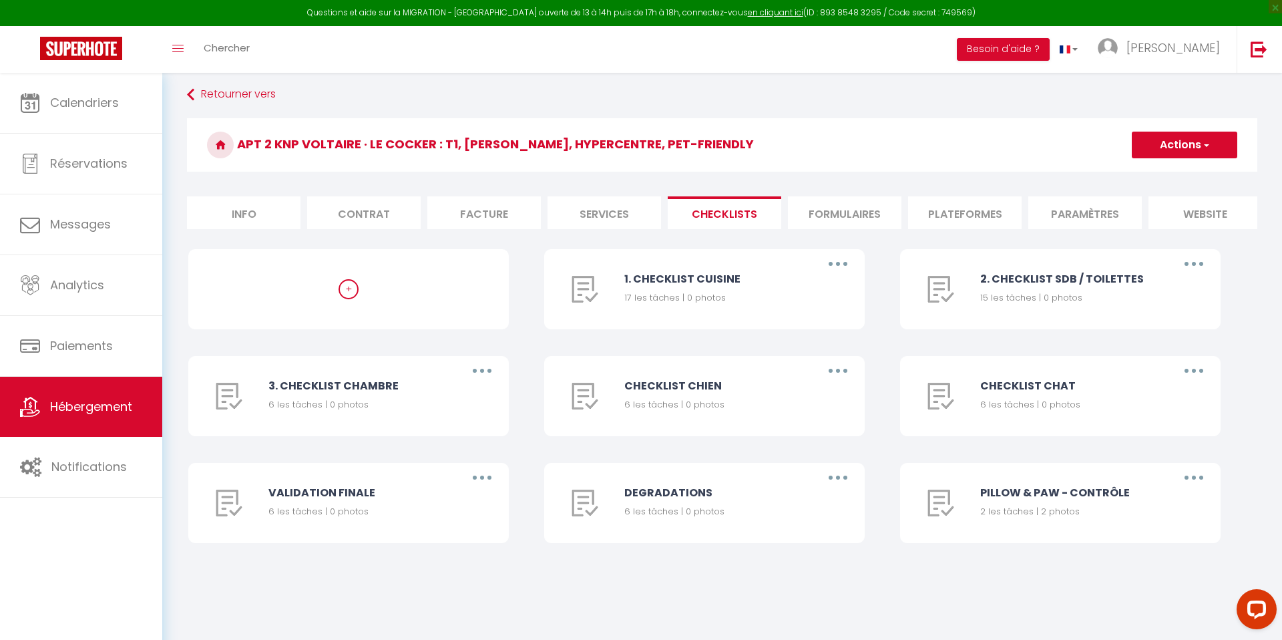
scroll to position [0, 0]
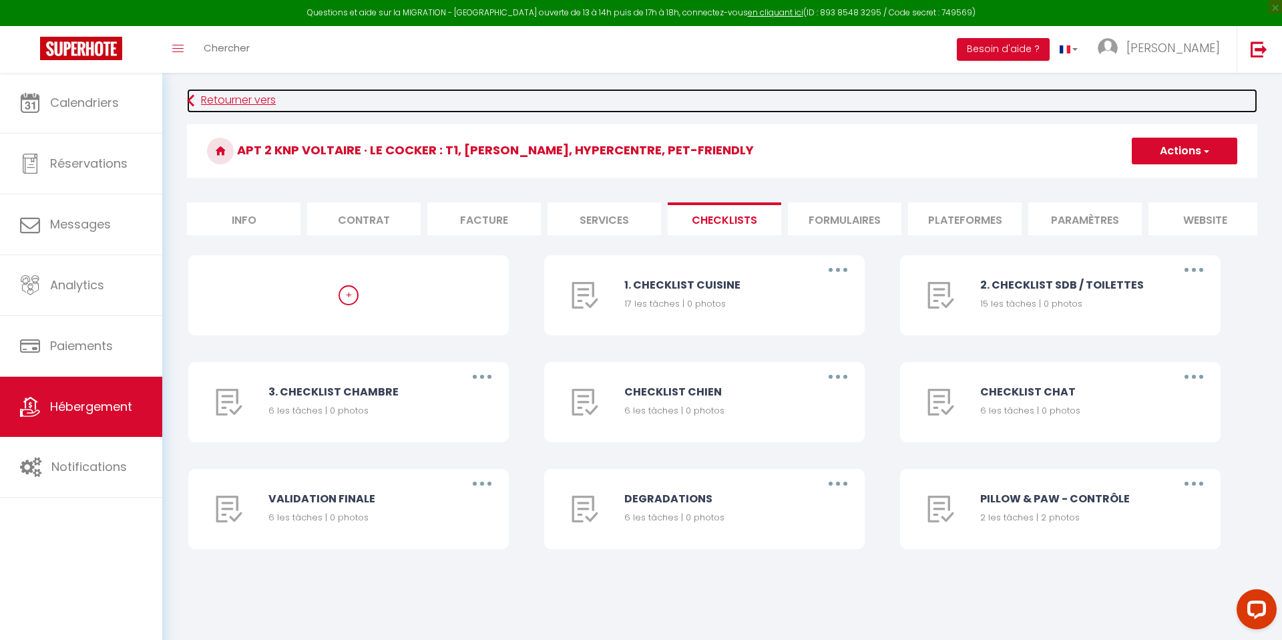
click at [224, 102] on link "Retourner vers" at bounding box center [722, 101] width 1071 height 24
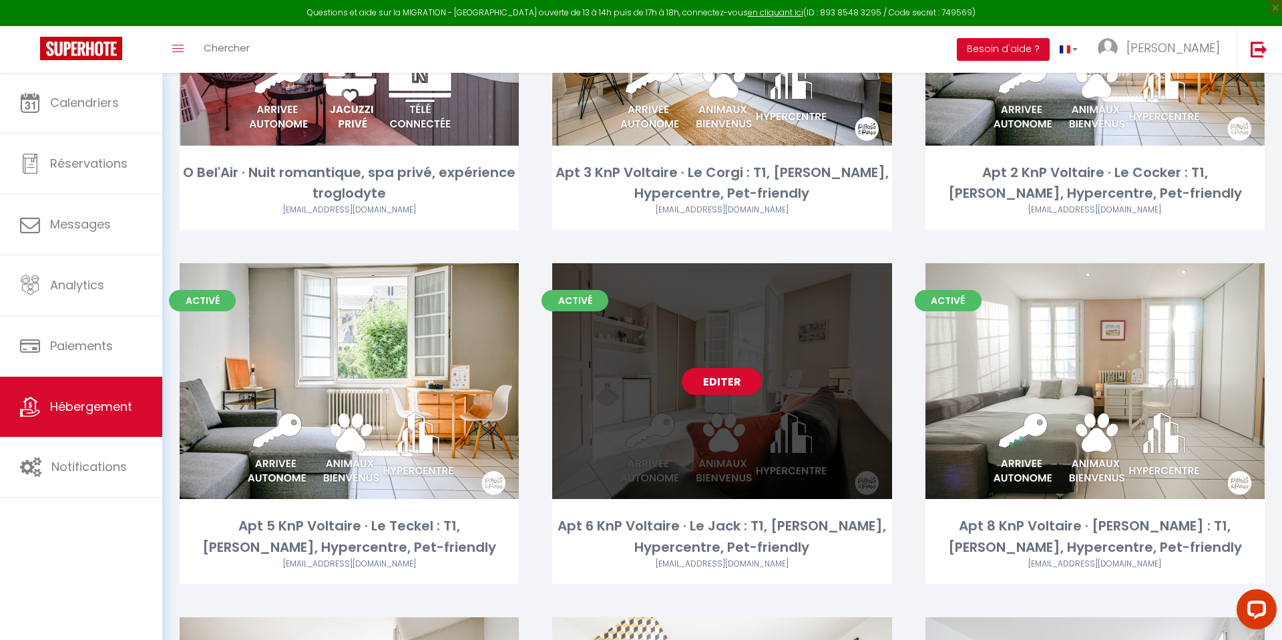
scroll to position [644, 0]
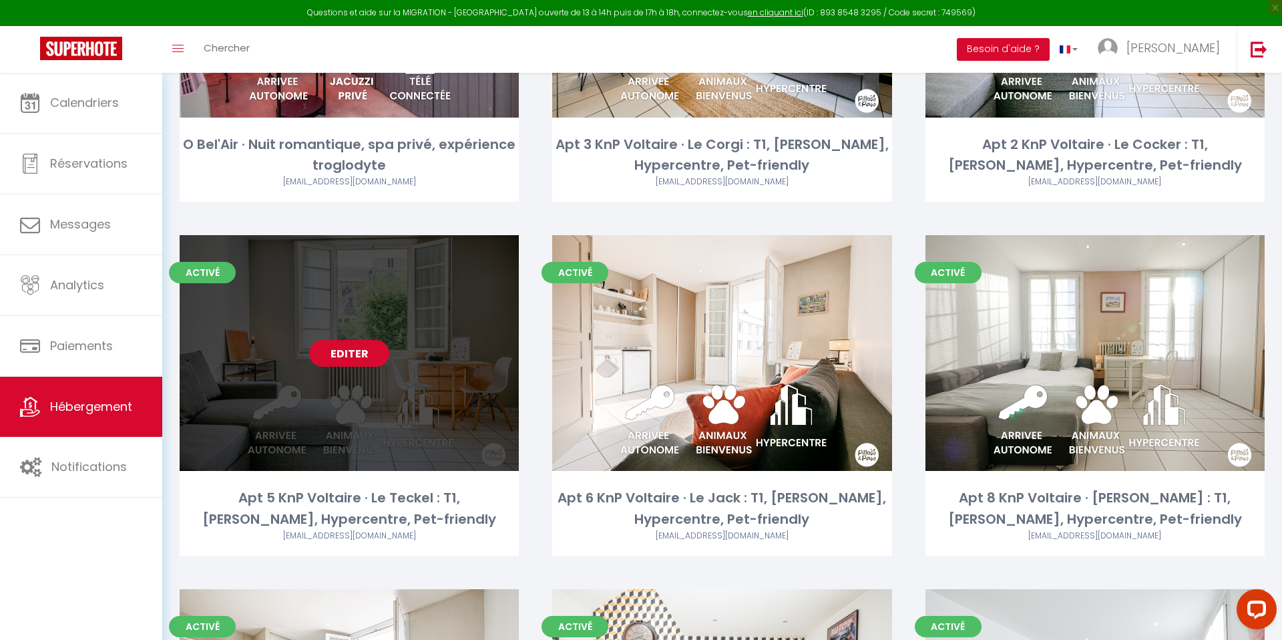
click at [347, 361] on link "Editer" at bounding box center [349, 353] width 80 height 27
click at [355, 351] on link "Editer" at bounding box center [349, 353] width 80 height 27
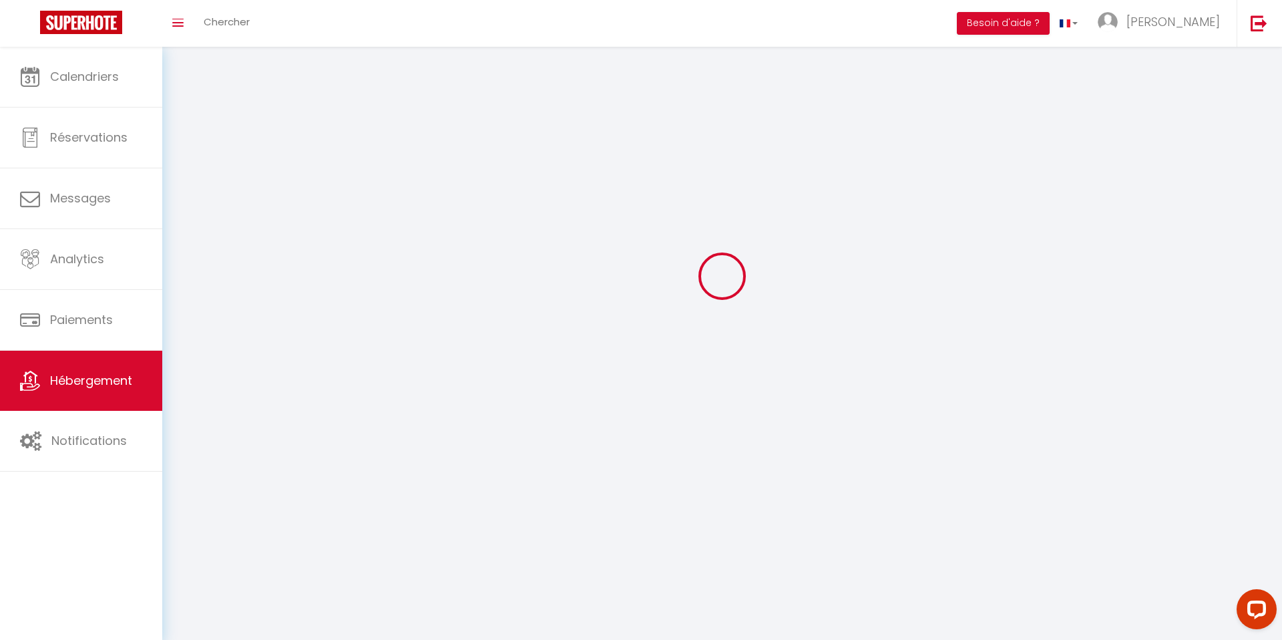
click at [355, 351] on div at bounding box center [722, 276] width 1088 height 520
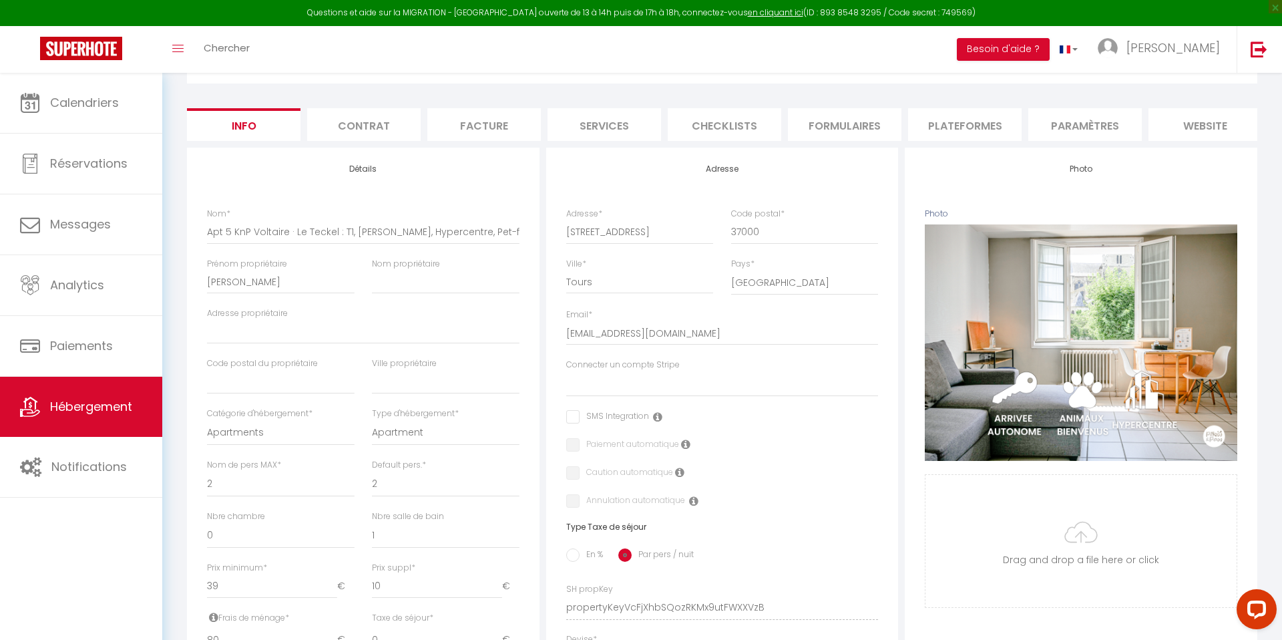
scroll to position [89, 0]
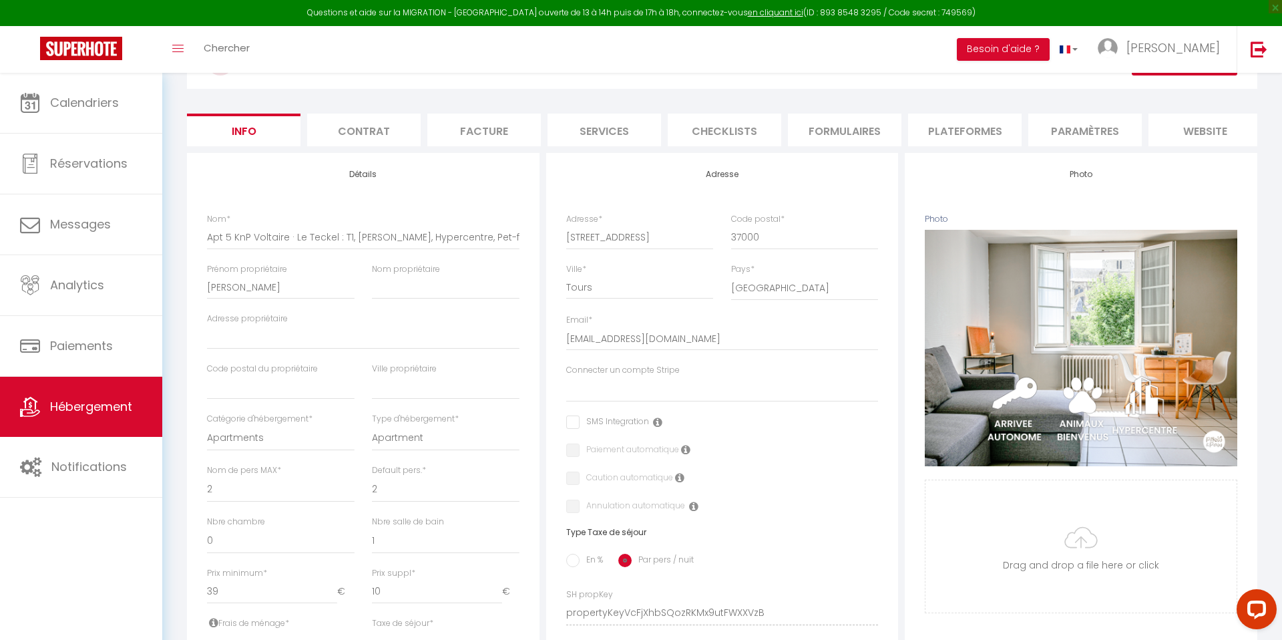
click at [723, 126] on li "Checklists" at bounding box center [725, 130] width 114 height 33
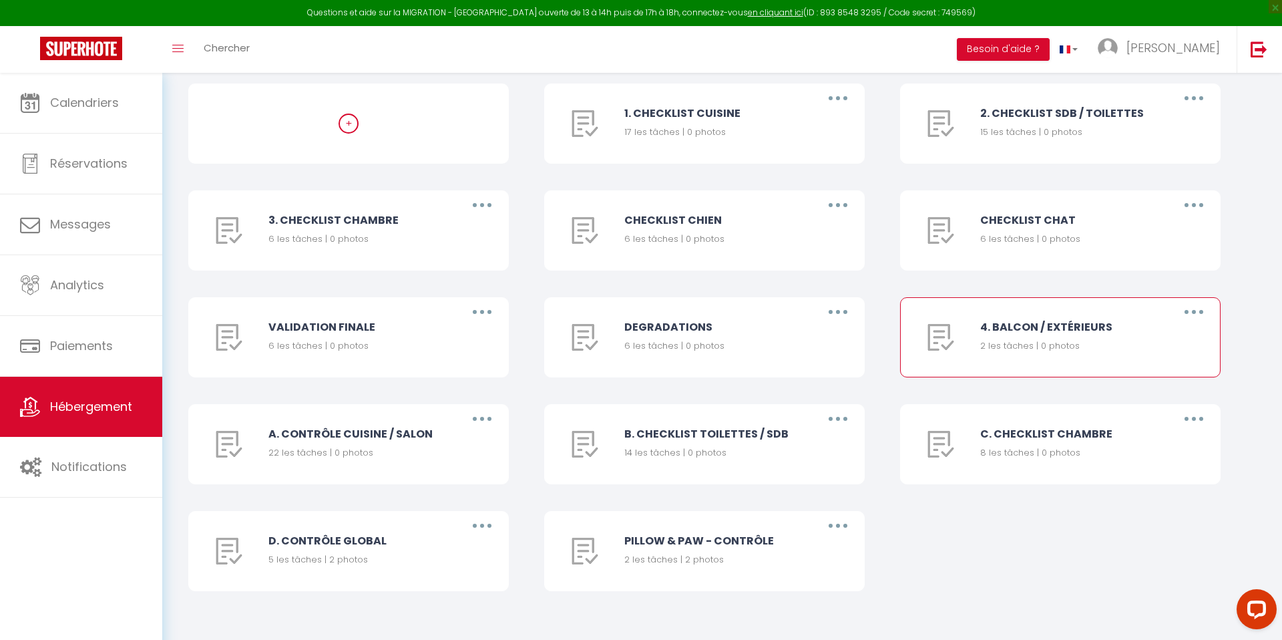
scroll to position [174, 0]
click at [485, 414] on button "button" at bounding box center [482, 416] width 37 height 21
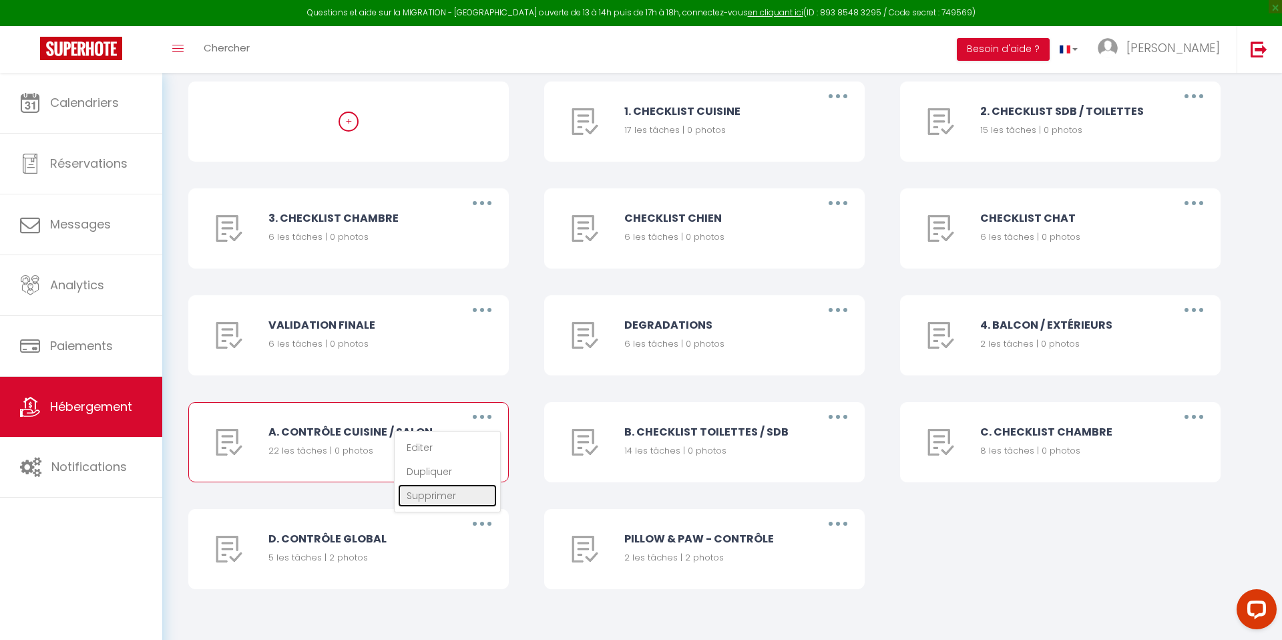
click at [445, 490] on link "Supprimer" at bounding box center [447, 495] width 99 height 23
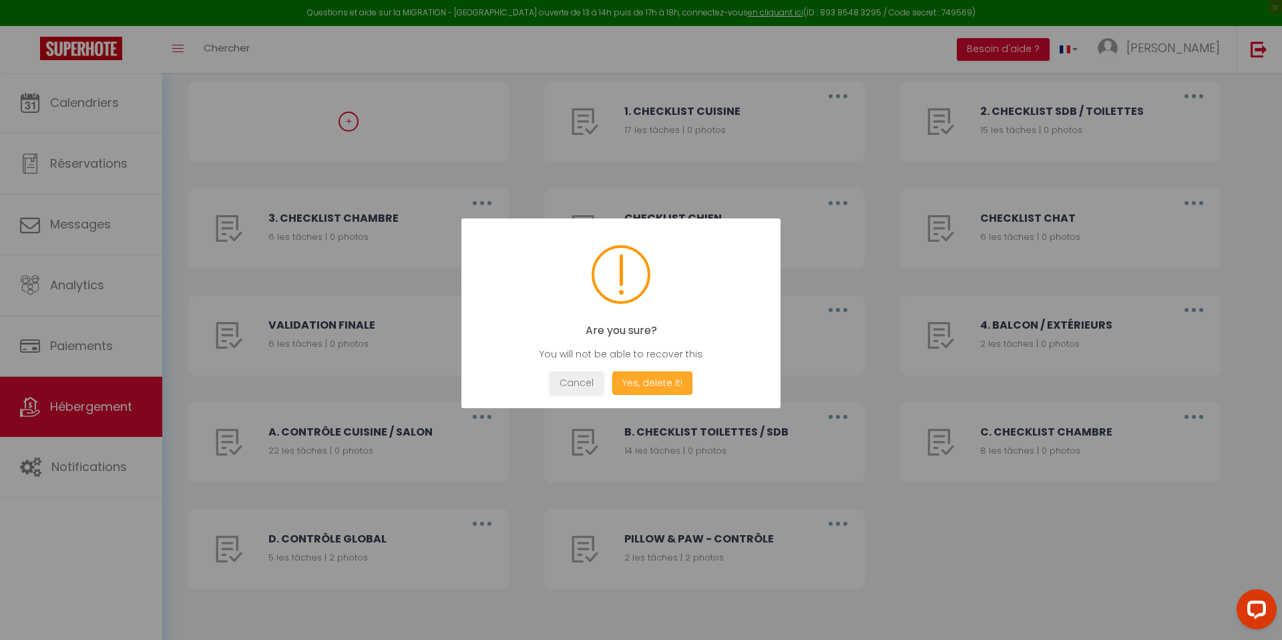
click at [657, 375] on button "Yes, delete it!" at bounding box center [652, 382] width 80 height 23
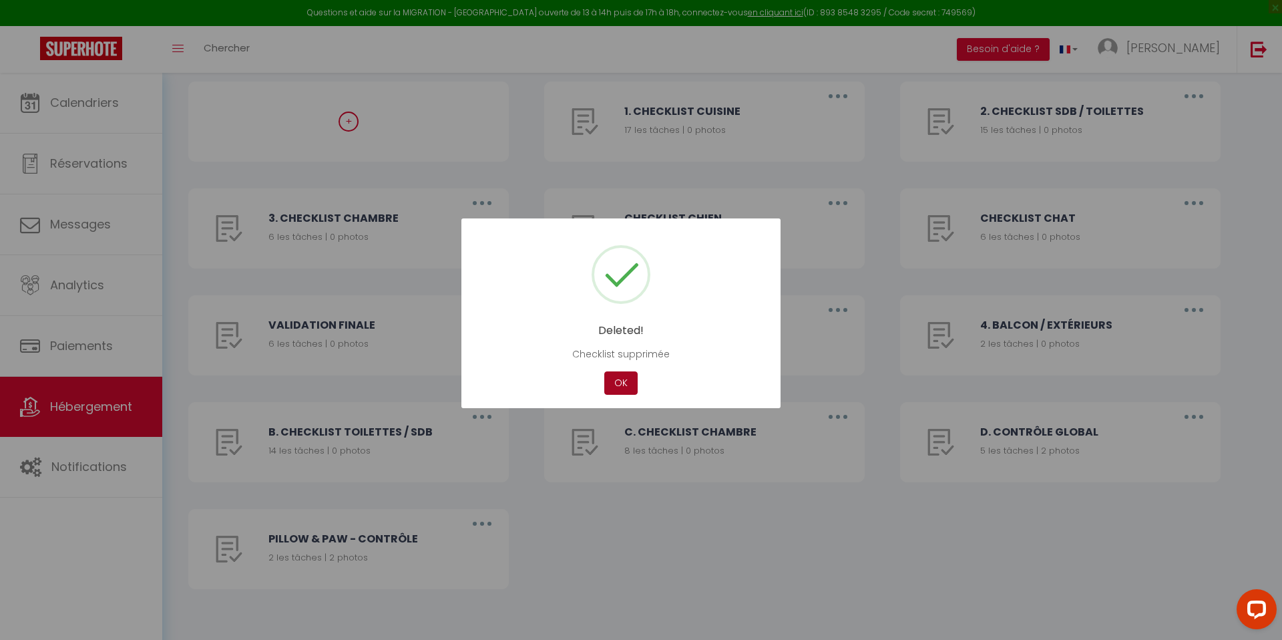
drag, startPoint x: 624, startPoint y: 388, endPoint x: 577, endPoint y: 399, distance: 48.8
click at [624, 388] on button "OK" at bounding box center [620, 382] width 33 height 23
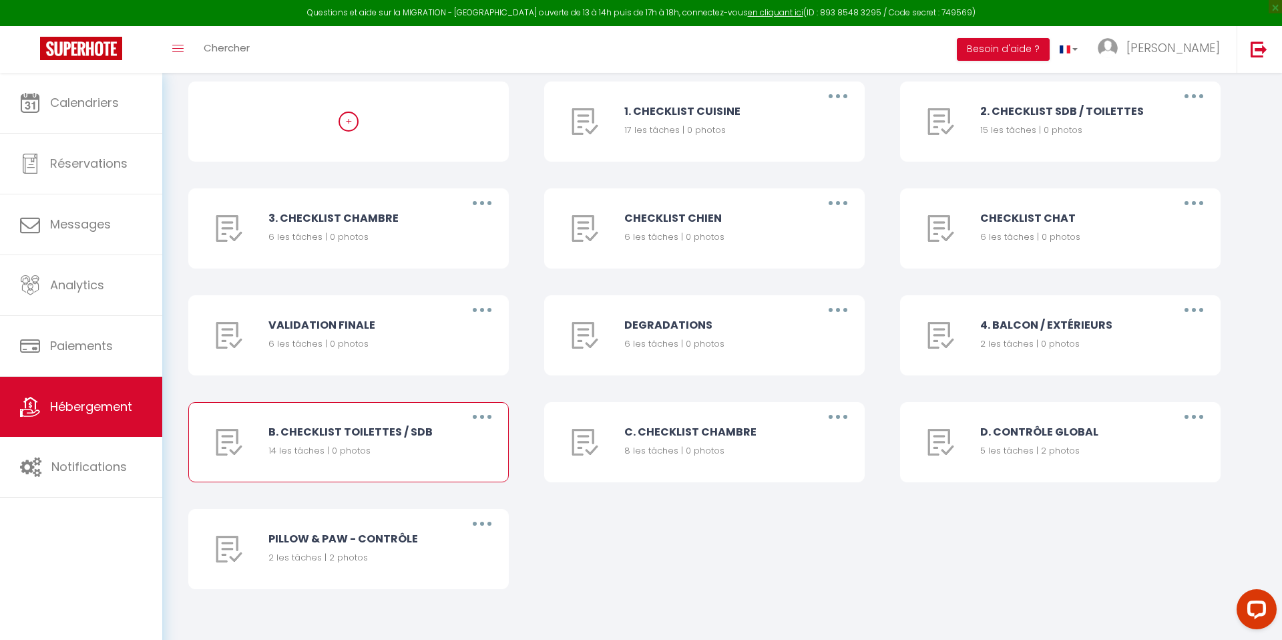
click at [484, 422] on button "button" at bounding box center [482, 416] width 37 height 21
click at [473, 491] on link "Supprimer" at bounding box center [447, 495] width 99 height 23
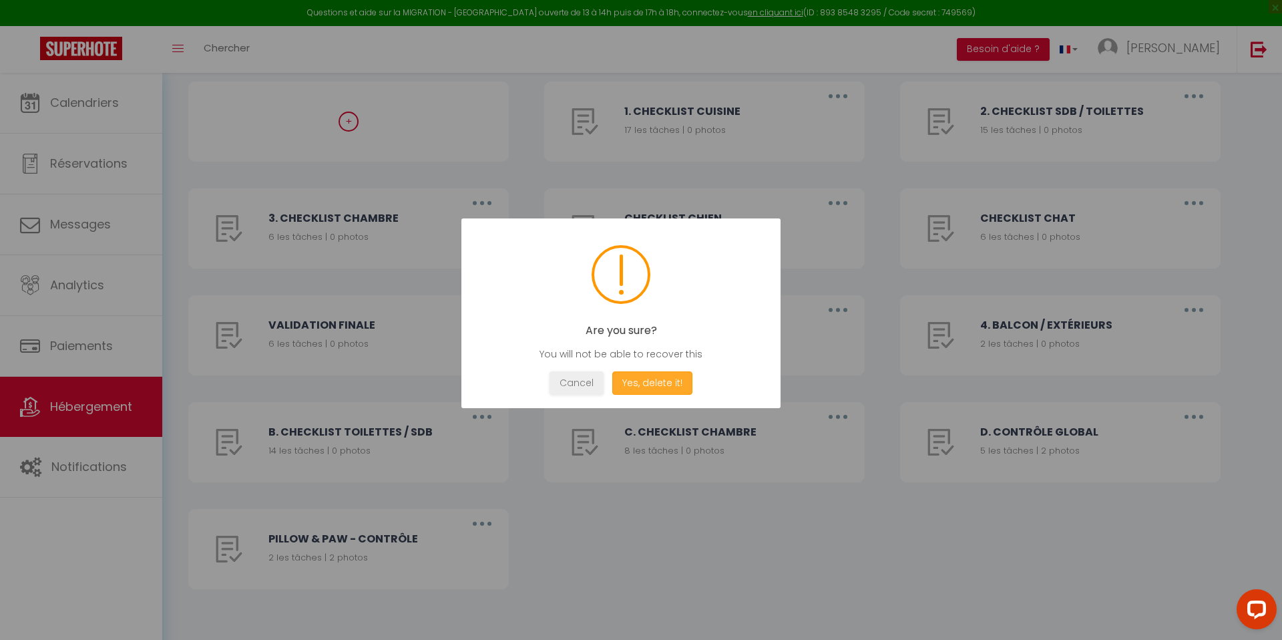
click at [635, 385] on button "Yes, delete it!" at bounding box center [652, 382] width 80 height 23
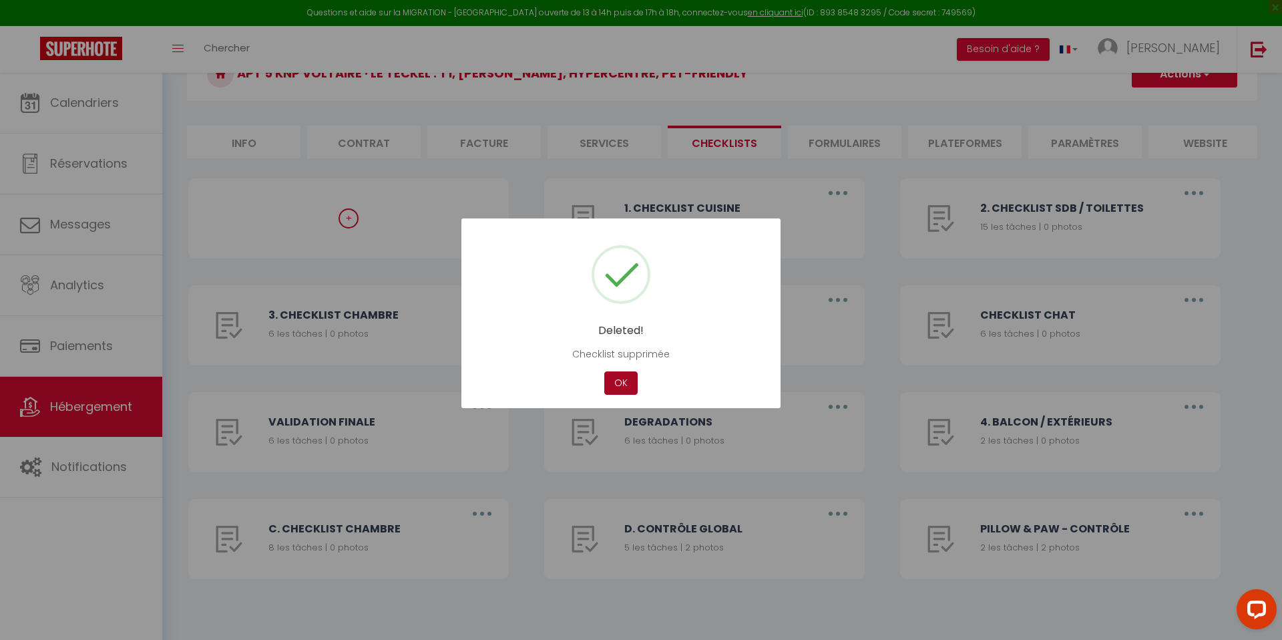
click at [609, 379] on button "OK" at bounding box center [620, 382] width 33 height 23
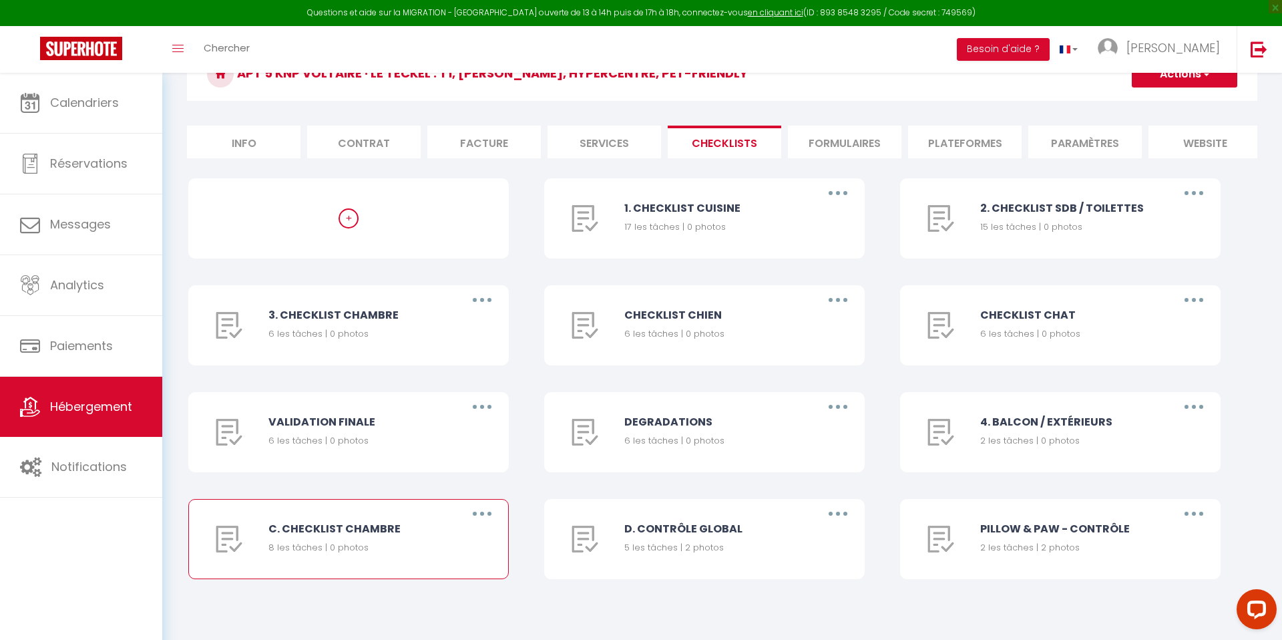
click at [492, 514] on button "button" at bounding box center [482, 513] width 37 height 21
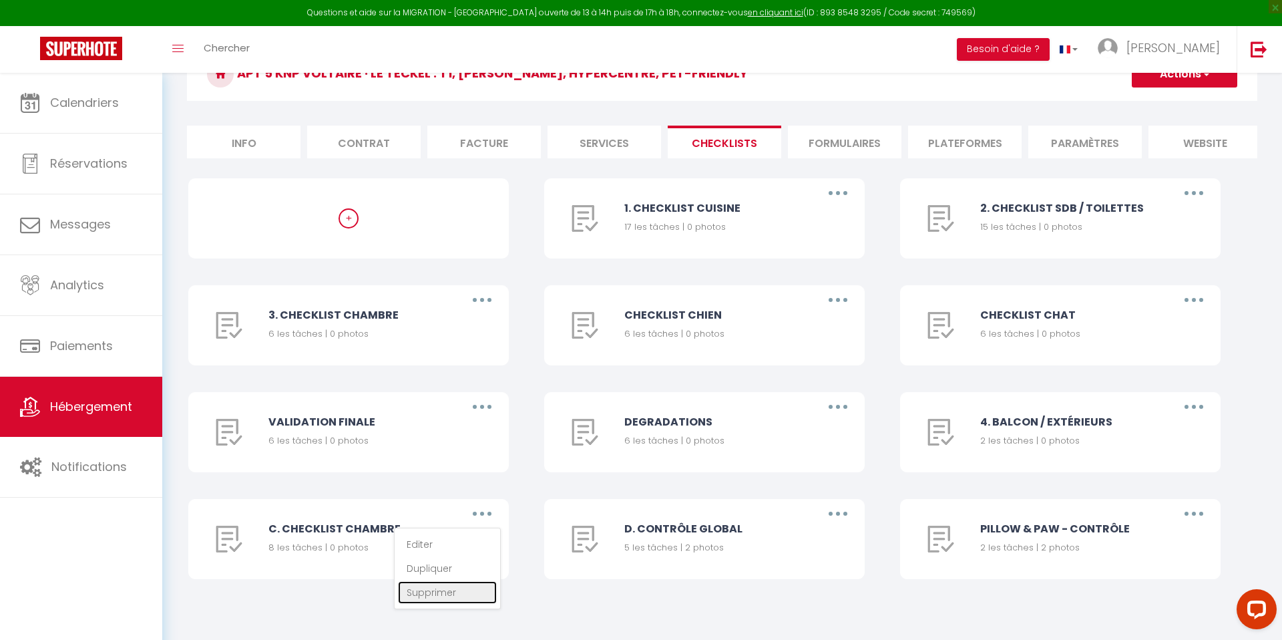
drag, startPoint x: 451, startPoint y: 586, endPoint x: 459, endPoint y: 581, distance: 9.6
click at [451, 586] on link "Supprimer" at bounding box center [447, 592] width 99 height 23
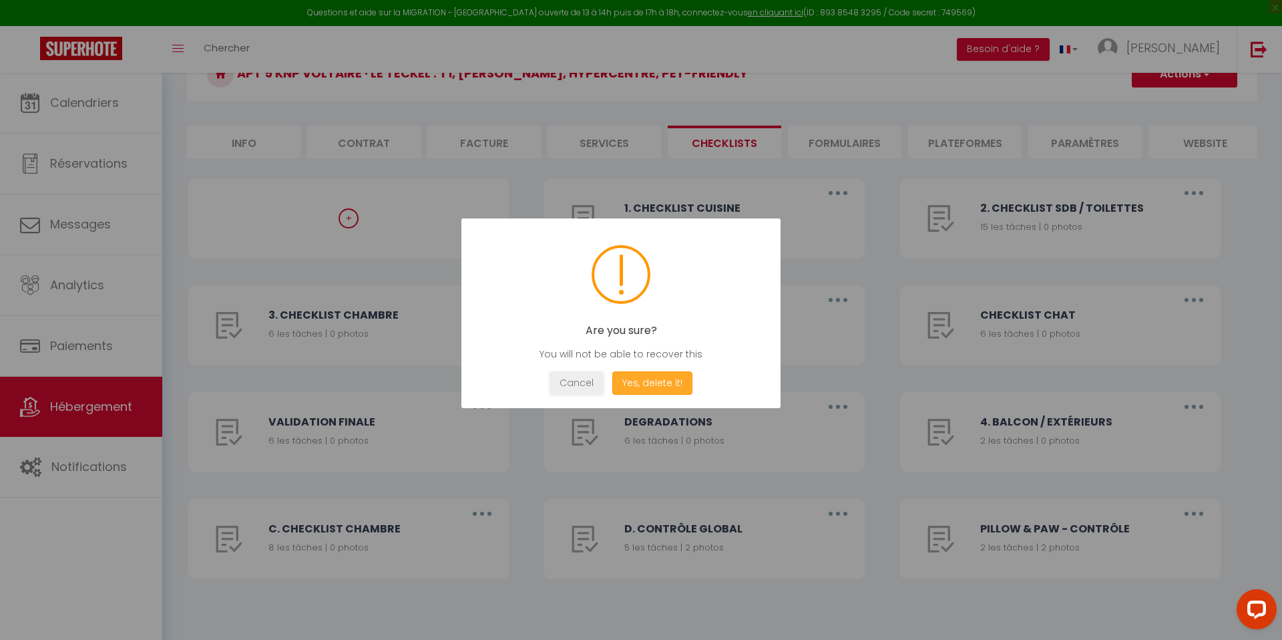
click at [655, 387] on button "Yes, delete it!" at bounding box center [652, 382] width 80 height 23
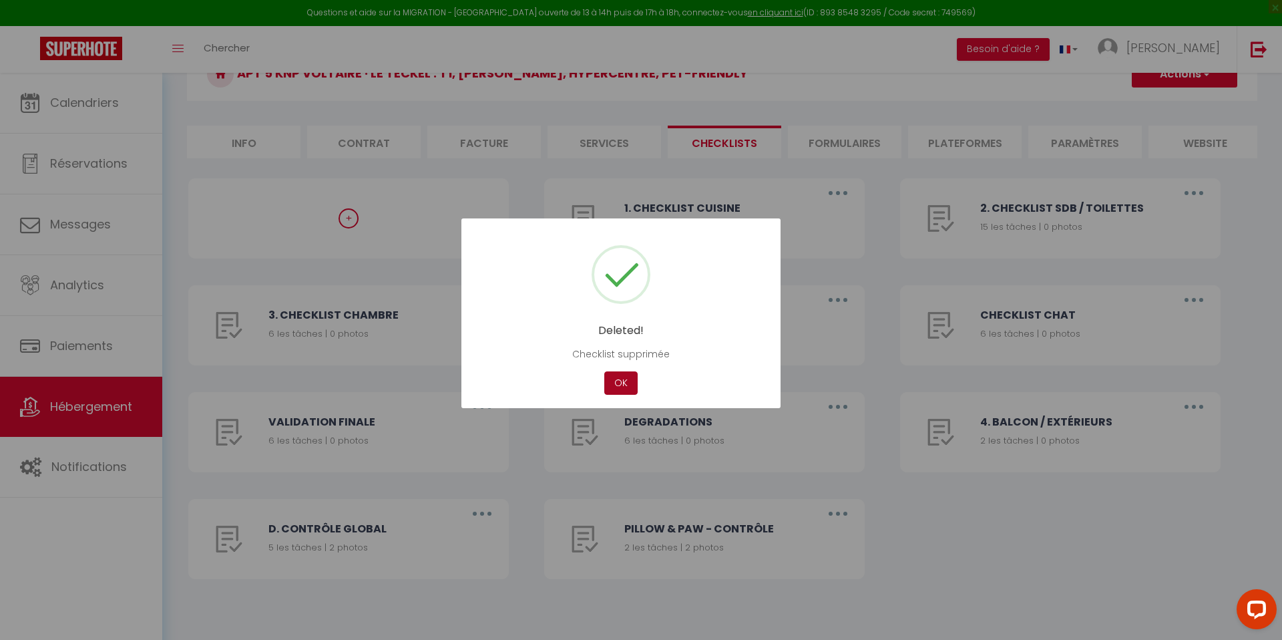
click at [627, 389] on button "OK" at bounding box center [620, 382] width 33 height 23
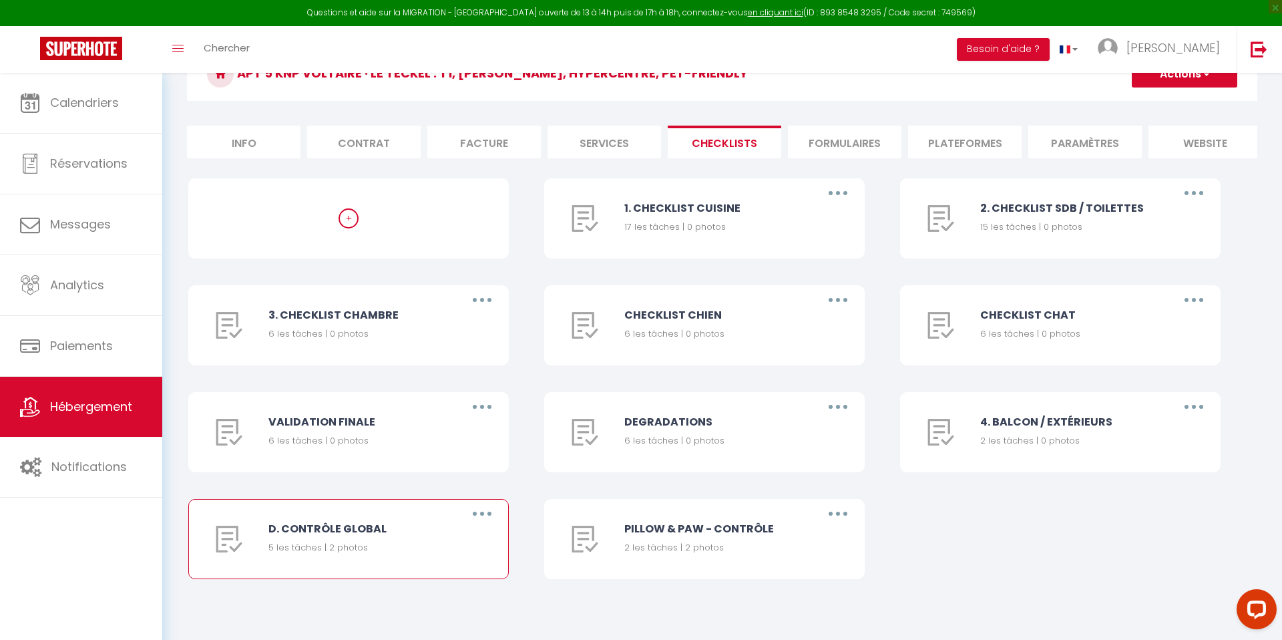
click at [484, 518] on button "button" at bounding box center [482, 513] width 37 height 21
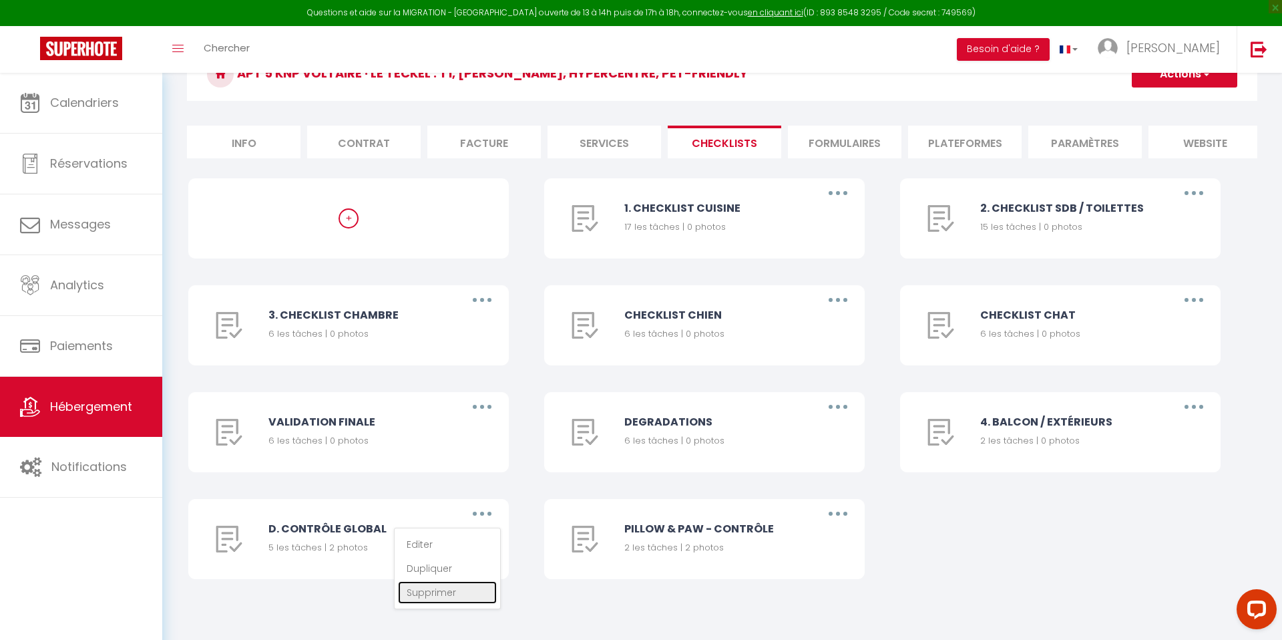
click at [470, 588] on link "Supprimer" at bounding box center [447, 592] width 99 height 23
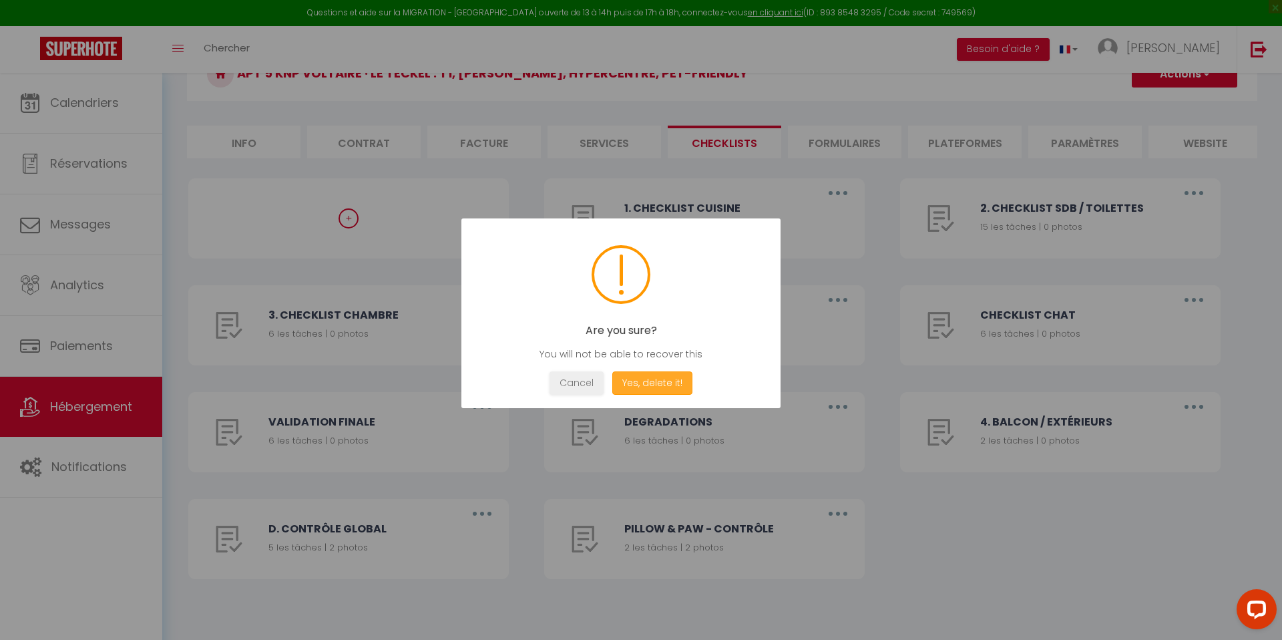
click at [671, 382] on button "Yes, delete it!" at bounding box center [652, 382] width 80 height 23
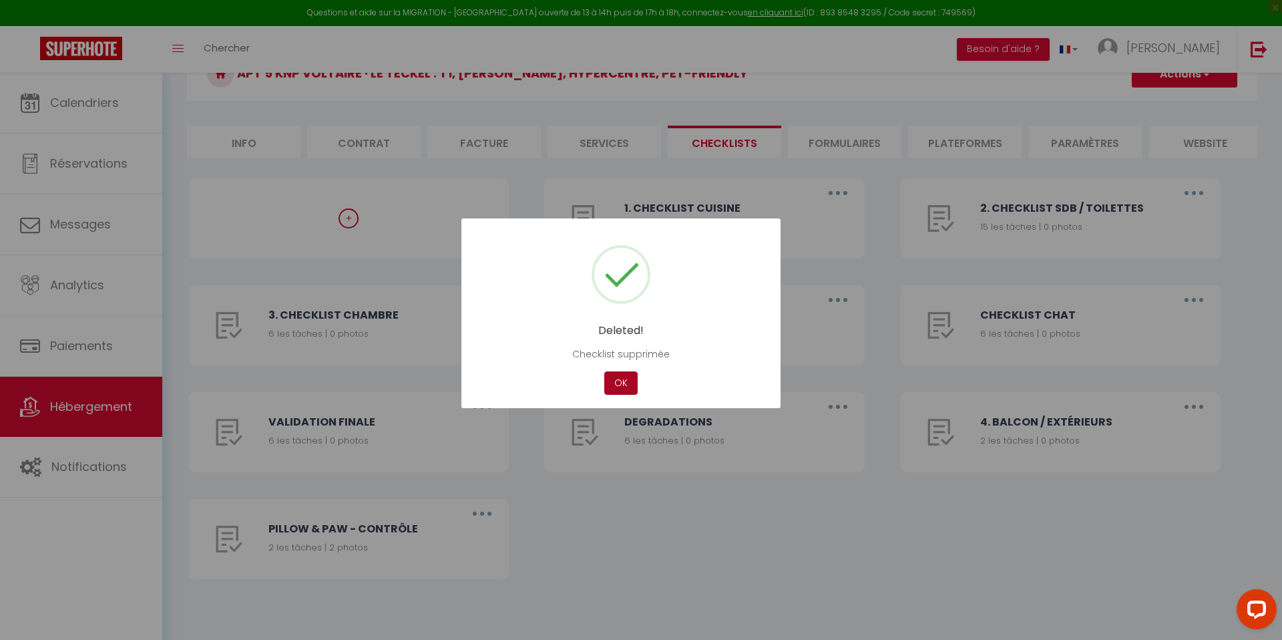
click at [627, 384] on button "OK" at bounding box center [620, 382] width 33 height 23
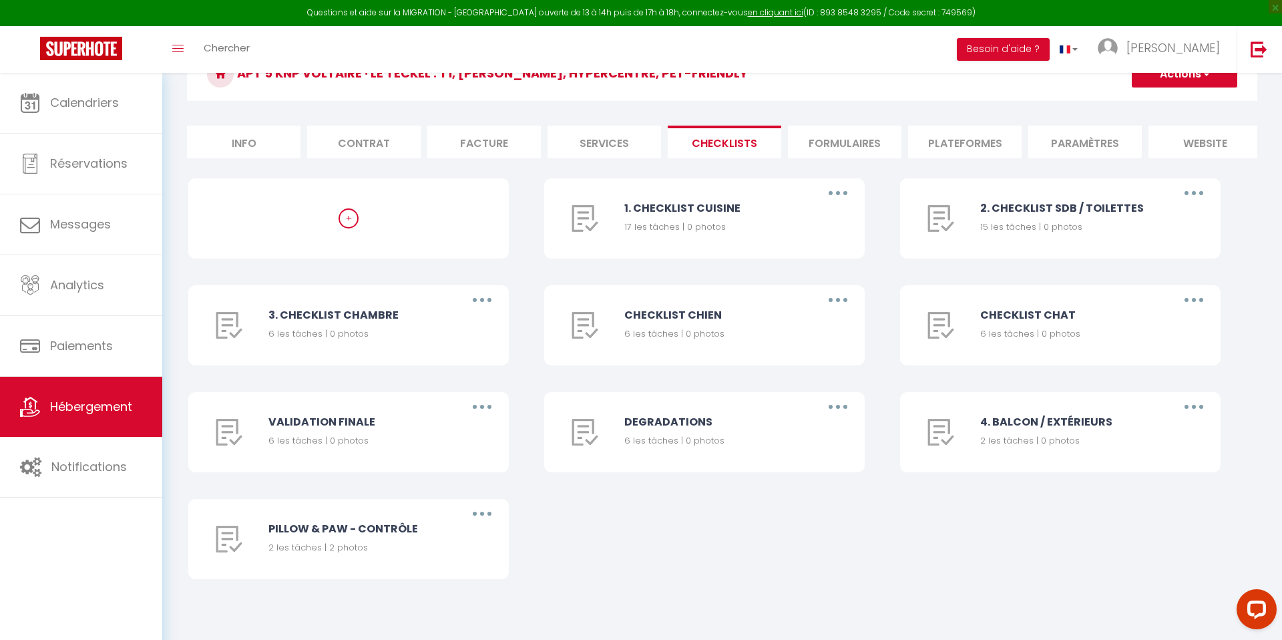
scroll to position [0, 0]
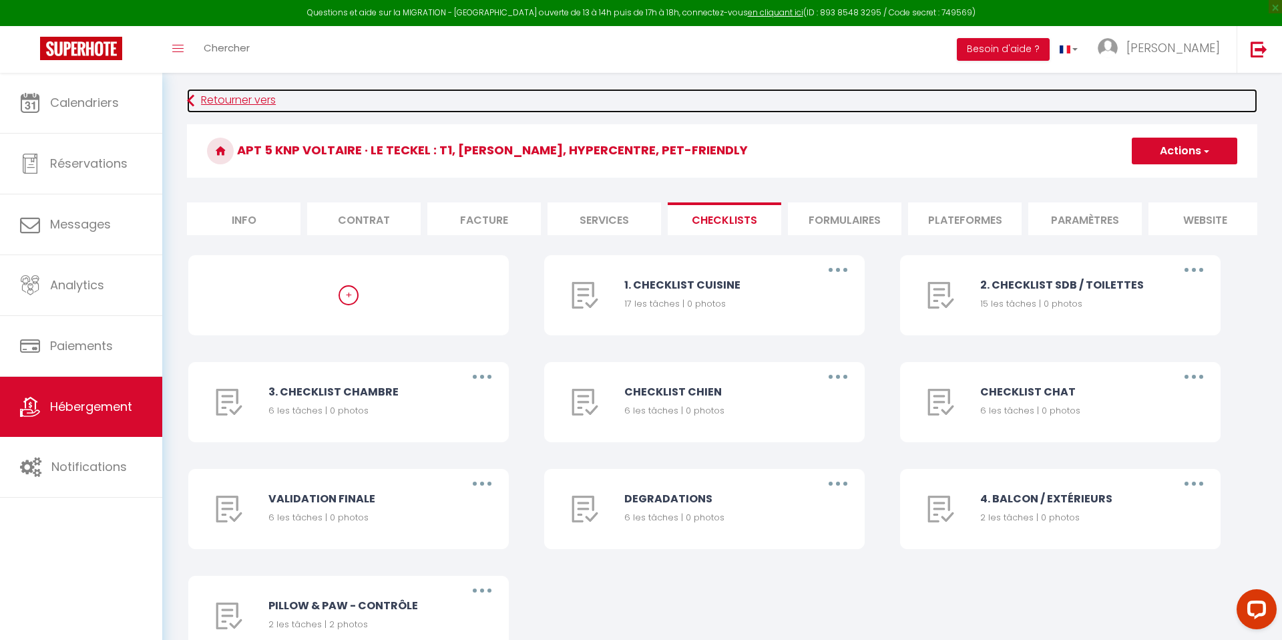
click at [249, 101] on link "Retourner vers" at bounding box center [722, 101] width 1071 height 24
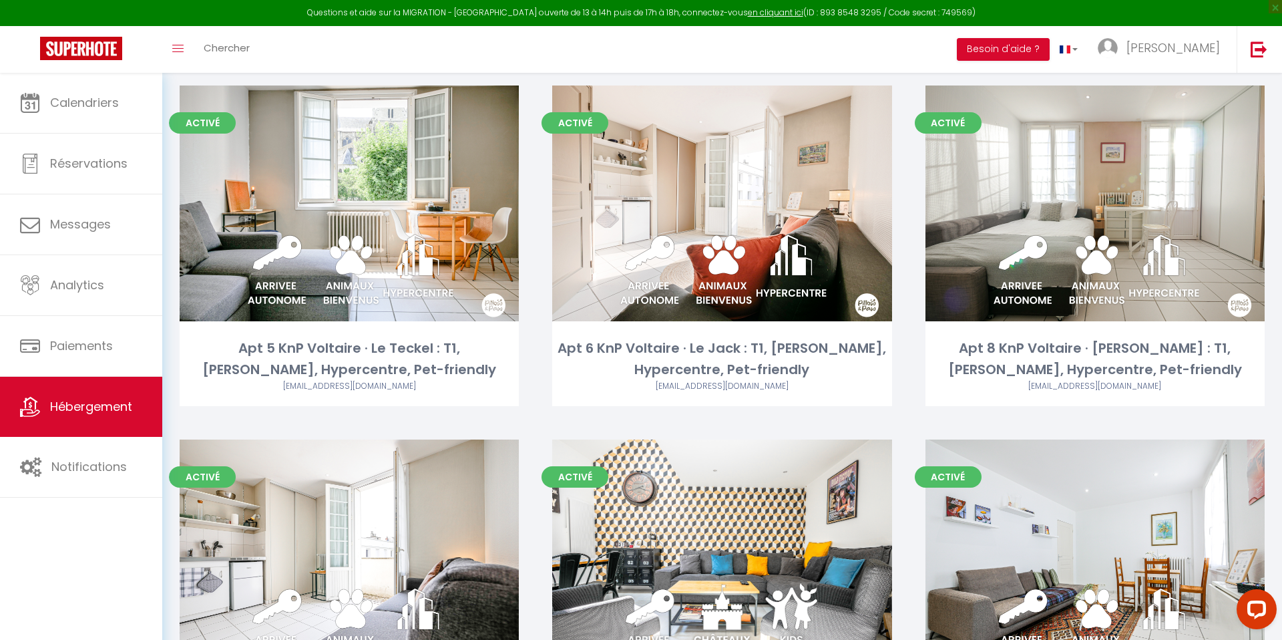
scroll to position [801, 0]
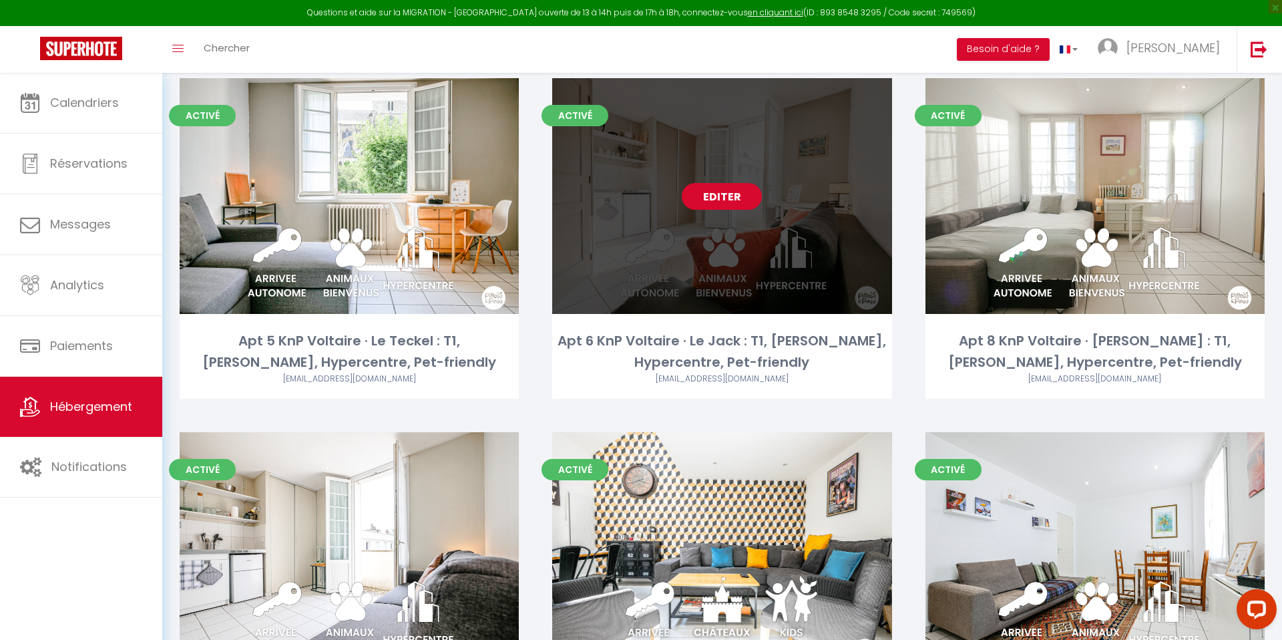
click at [712, 196] on link "Editer" at bounding box center [722, 196] width 80 height 27
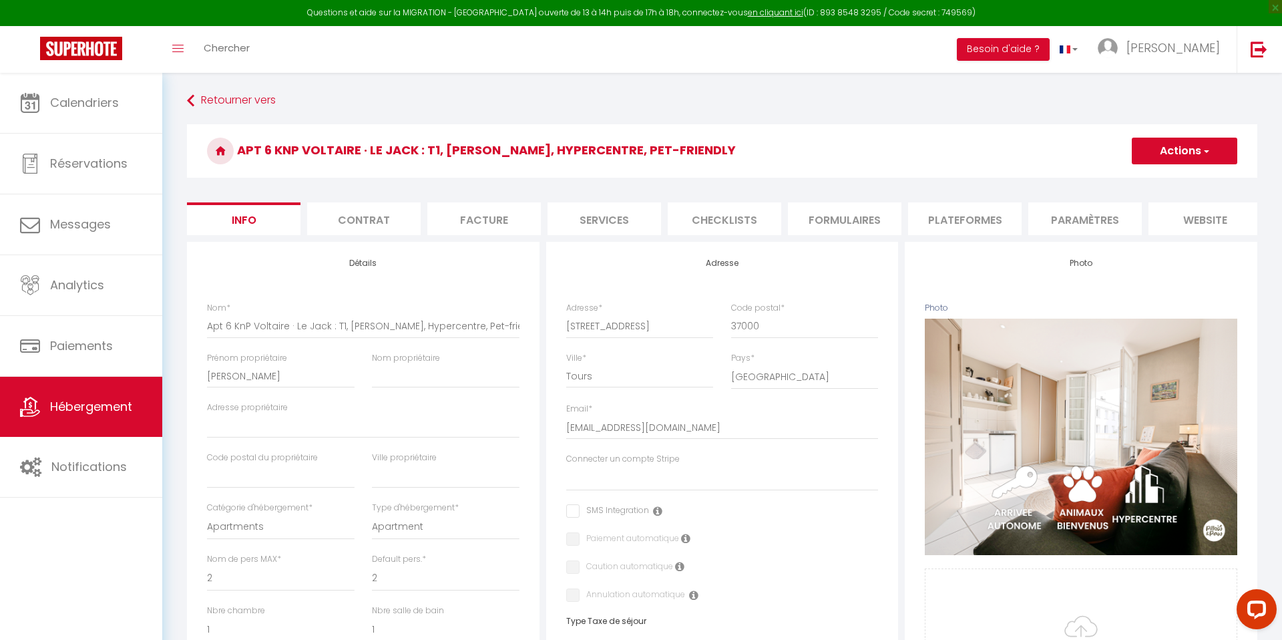
click at [746, 229] on li "Checklists" at bounding box center [725, 218] width 114 height 33
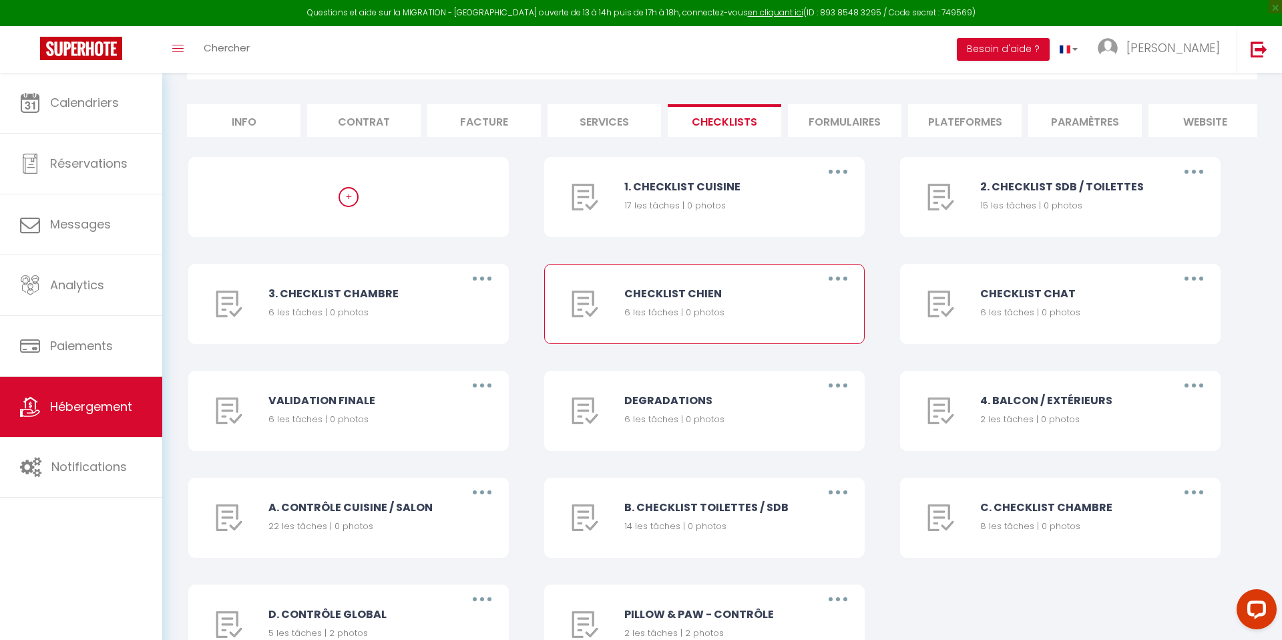
scroll to position [184, 0]
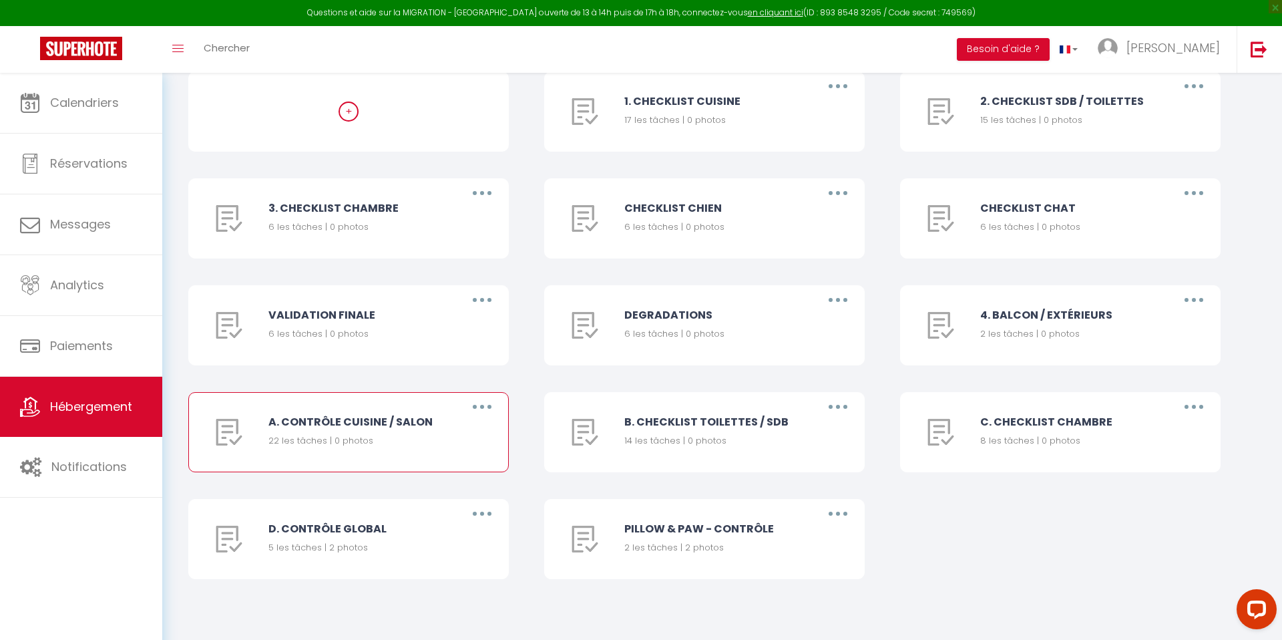
click at [486, 412] on button "button" at bounding box center [482, 406] width 37 height 21
click at [456, 484] on link "Supprimer" at bounding box center [447, 485] width 99 height 23
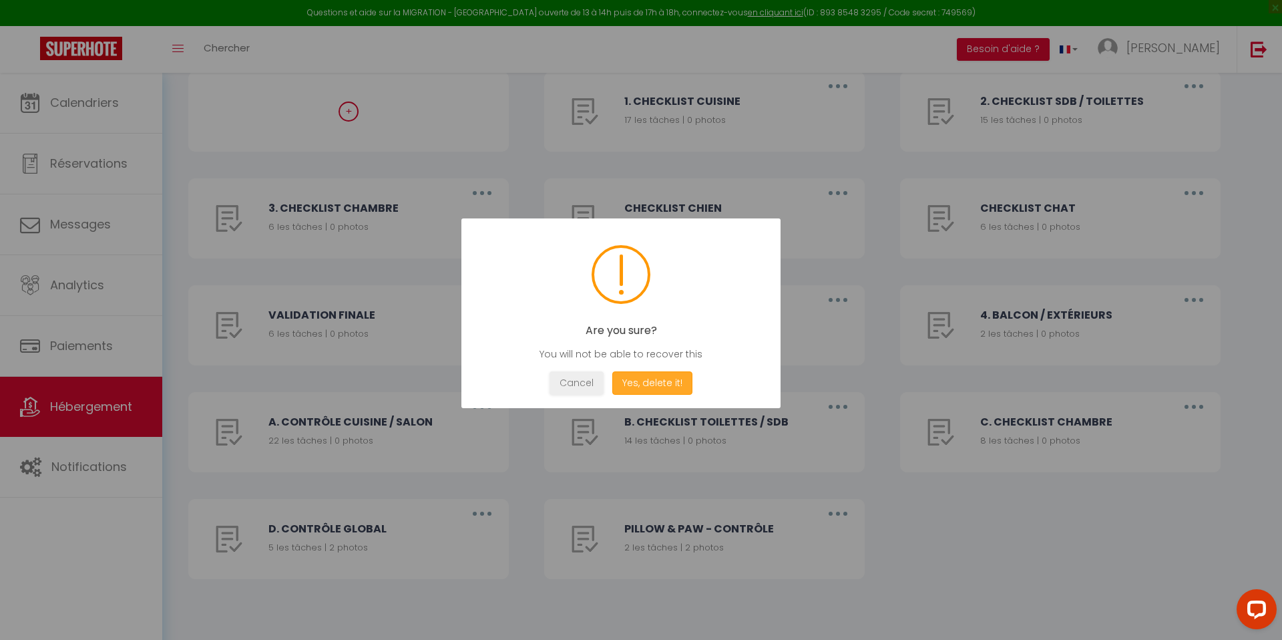
click at [638, 383] on button "Yes, delete it!" at bounding box center [652, 382] width 80 height 23
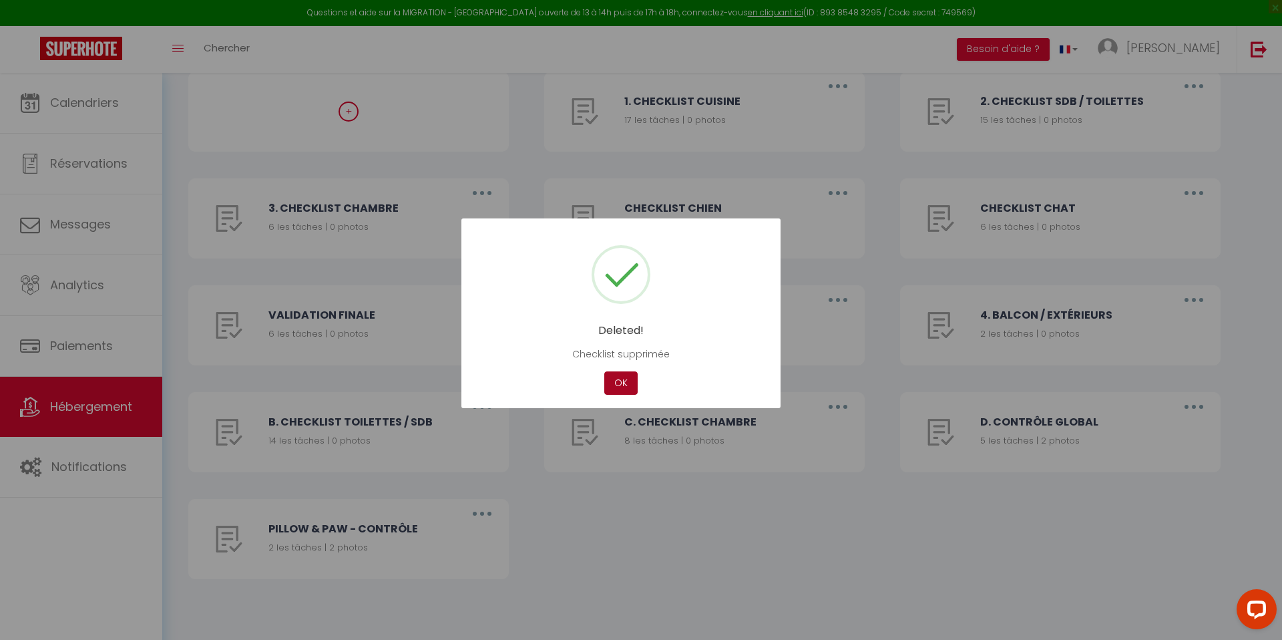
click at [628, 371] on button "OK" at bounding box center [620, 382] width 33 height 23
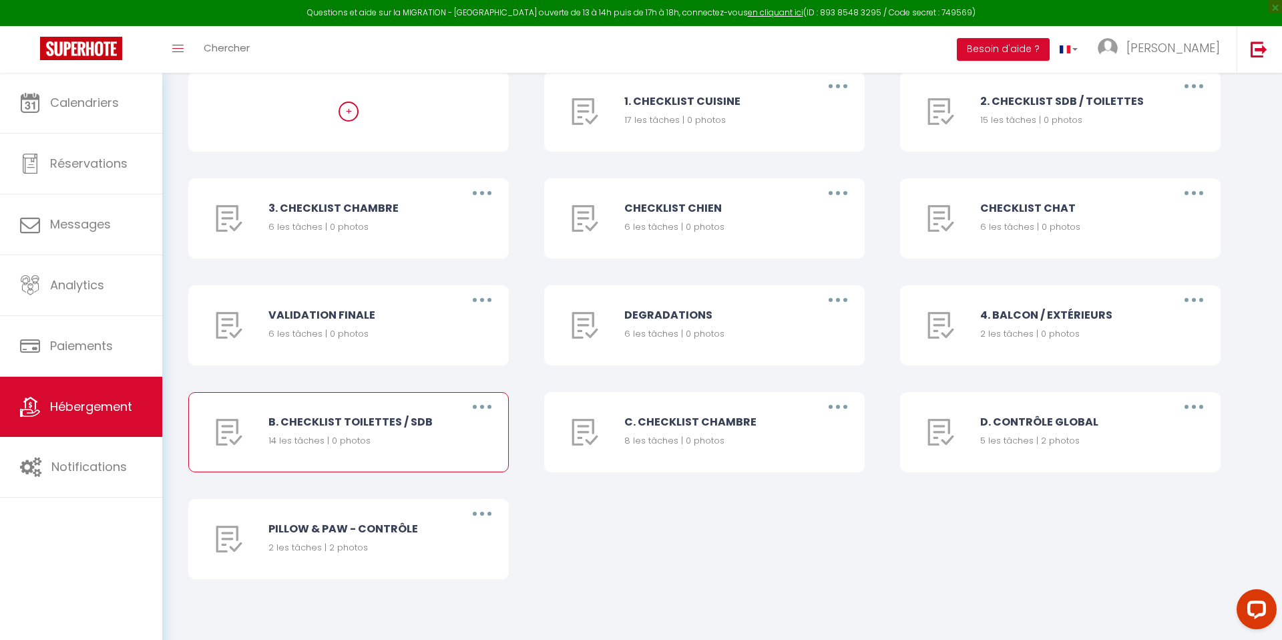
click at [491, 404] on button "button" at bounding box center [482, 406] width 37 height 21
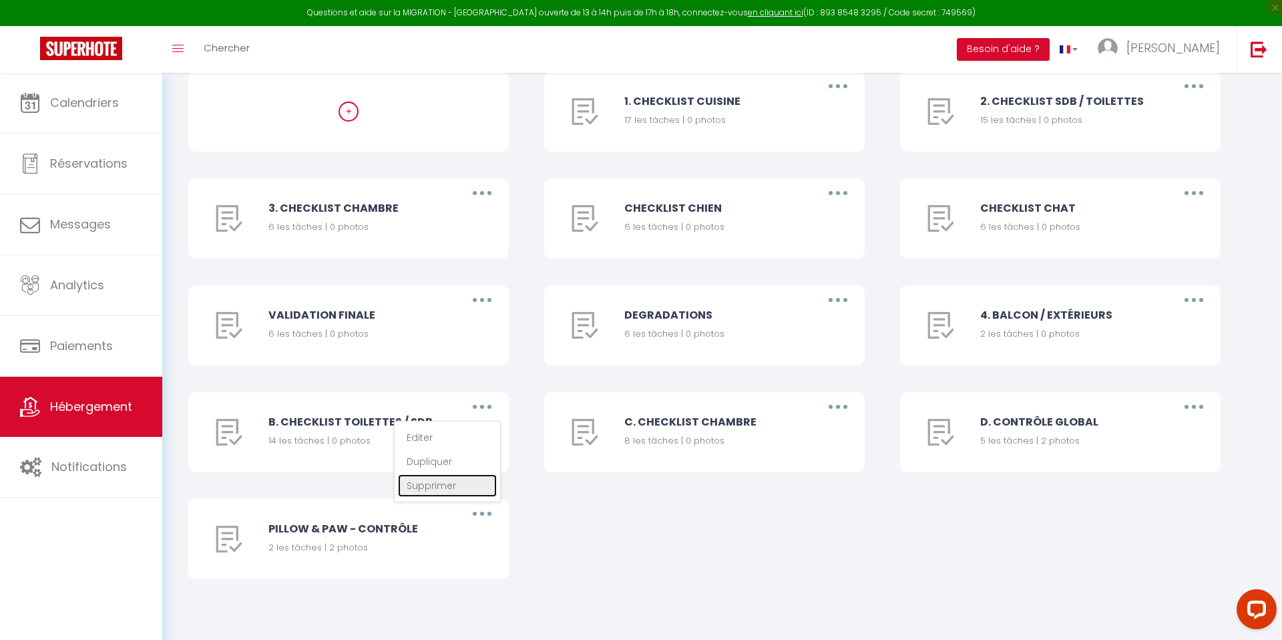
click at [448, 492] on link "Supprimer" at bounding box center [447, 485] width 99 height 23
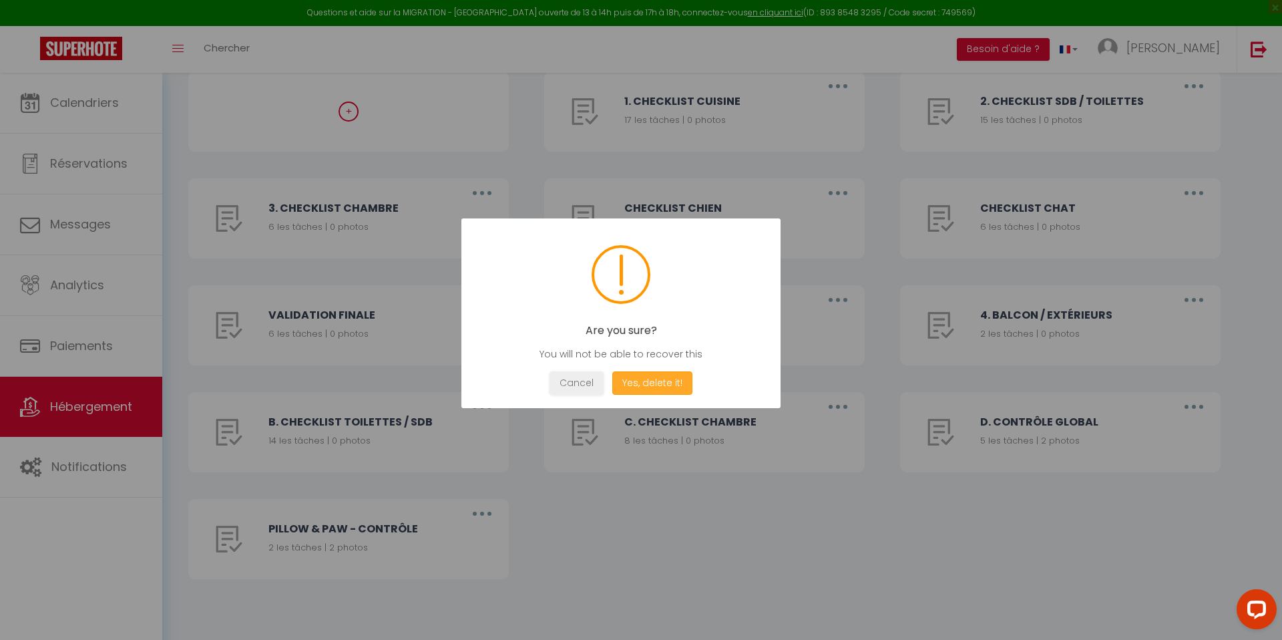
click at [661, 390] on button "Yes, delete it!" at bounding box center [652, 382] width 80 height 23
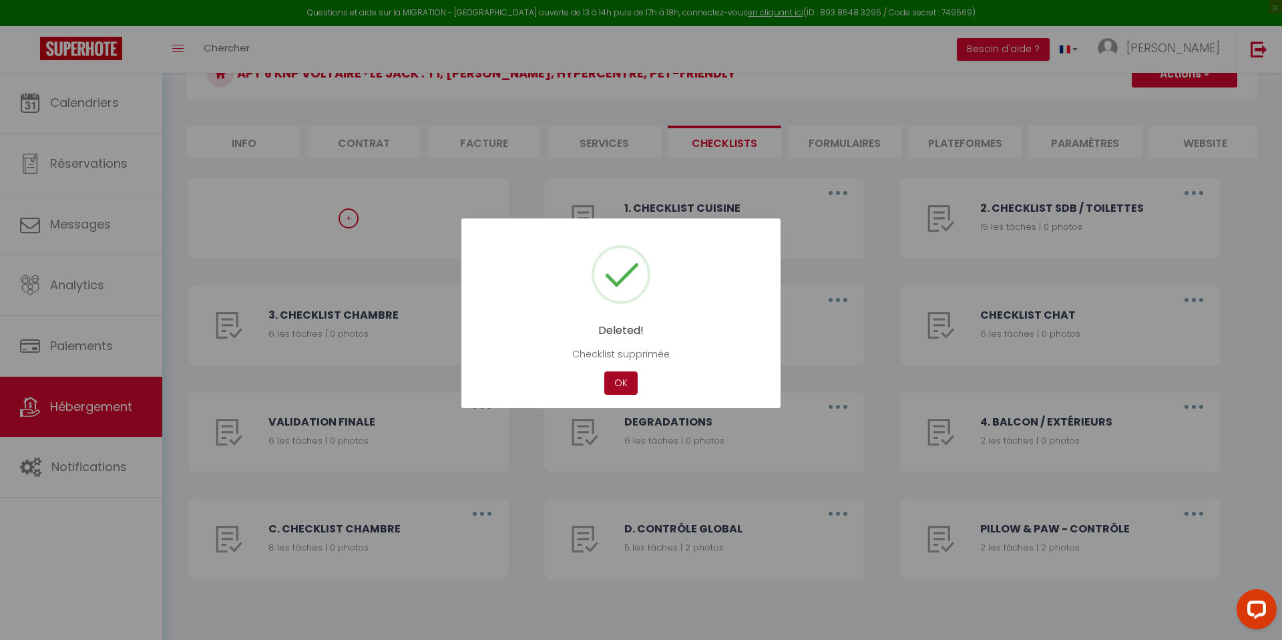
scroll to position [77, 0]
click at [611, 382] on button "OK" at bounding box center [620, 382] width 33 height 23
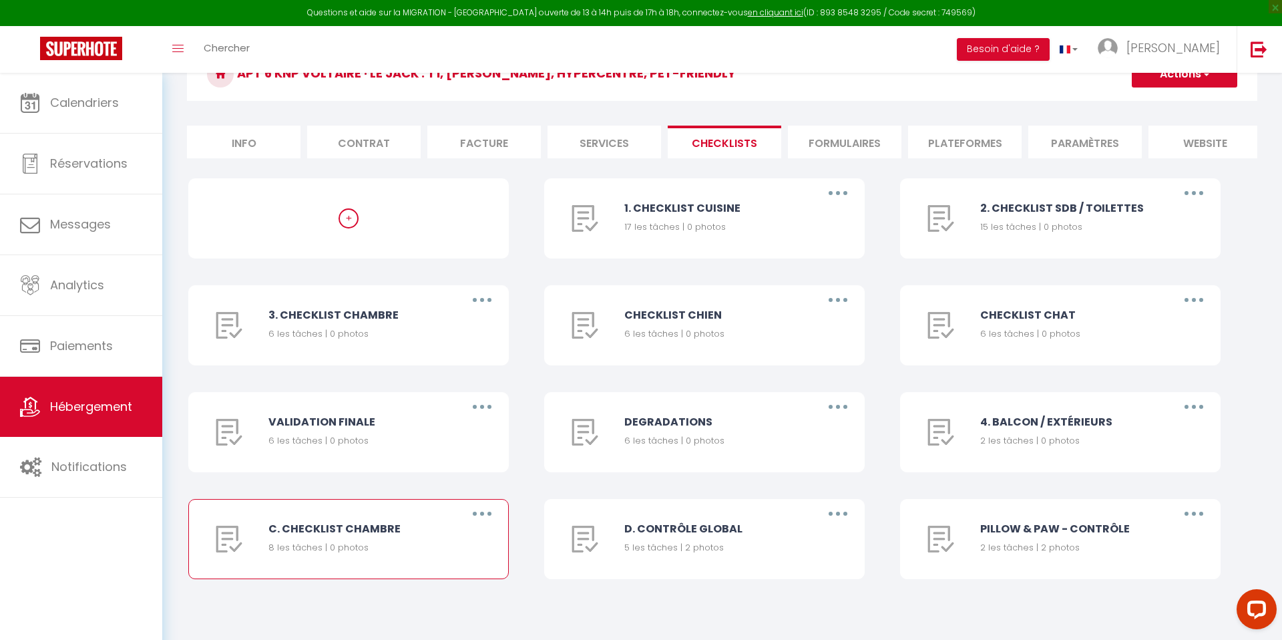
click at [478, 514] on button "button" at bounding box center [482, 513] width 37 height 21
click at [461, 589] on link "Supprimer" at bounding box center [447, 592] width 99 height 23
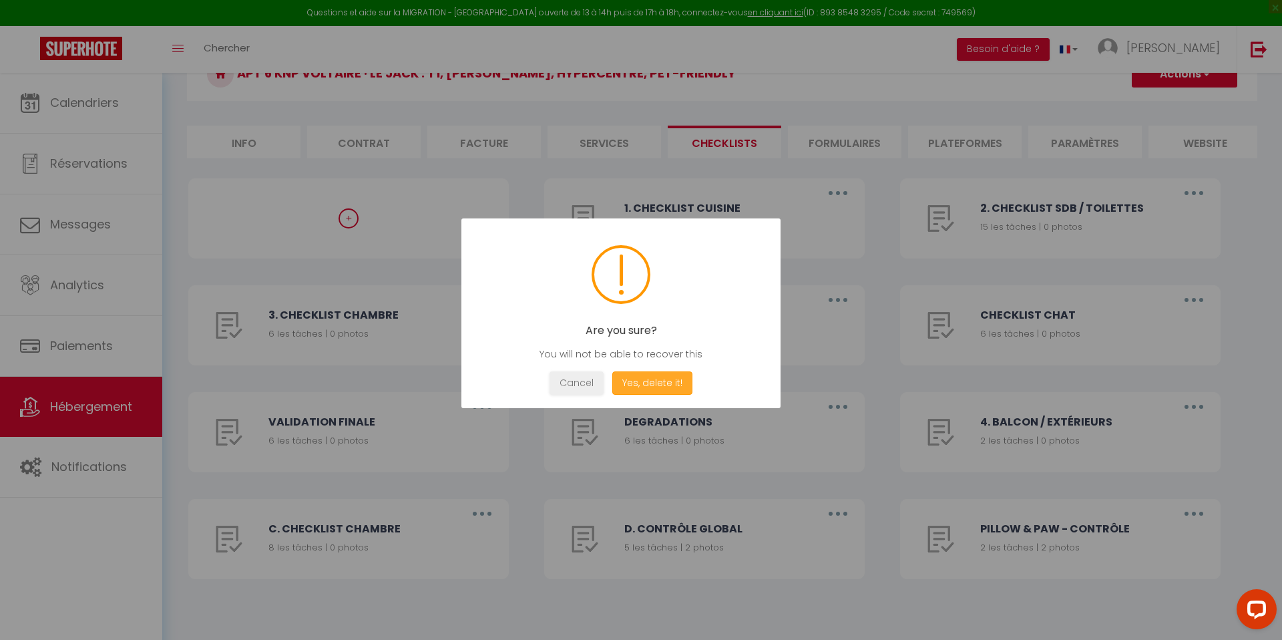
click at [640, 383] on button "Yes, delete it!" at bounding box center [652, 382] width 80 height 23
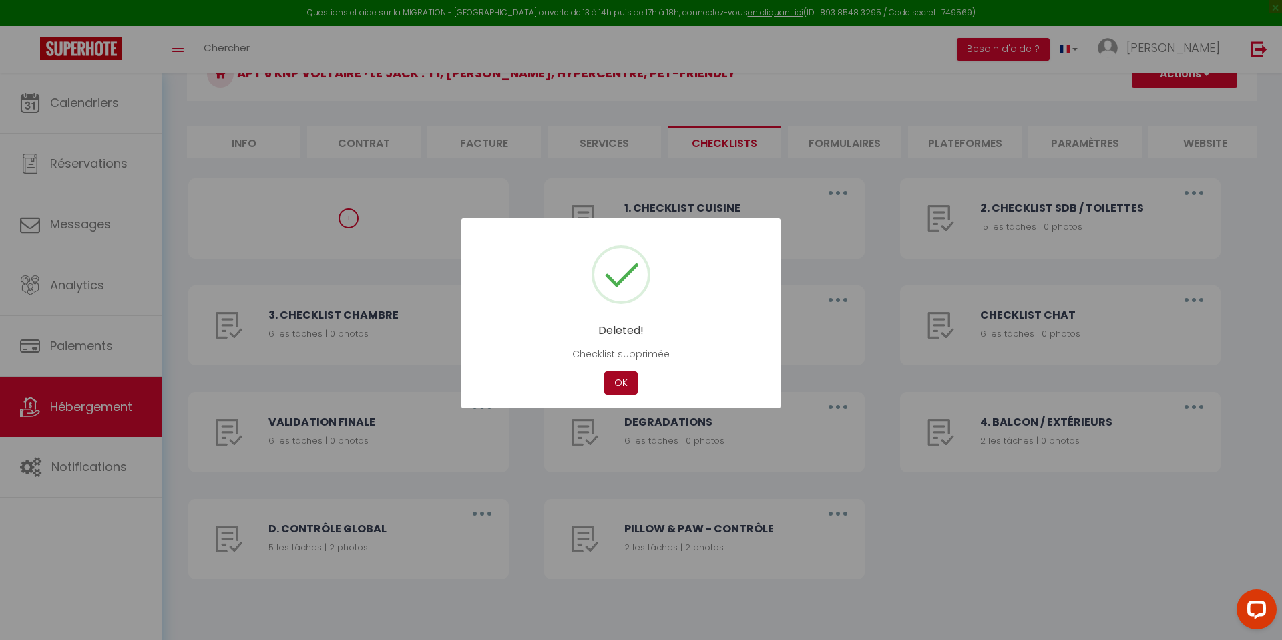
click at [630, 379] on button "OK" at bounding box center [620, 382] width 33 height 23
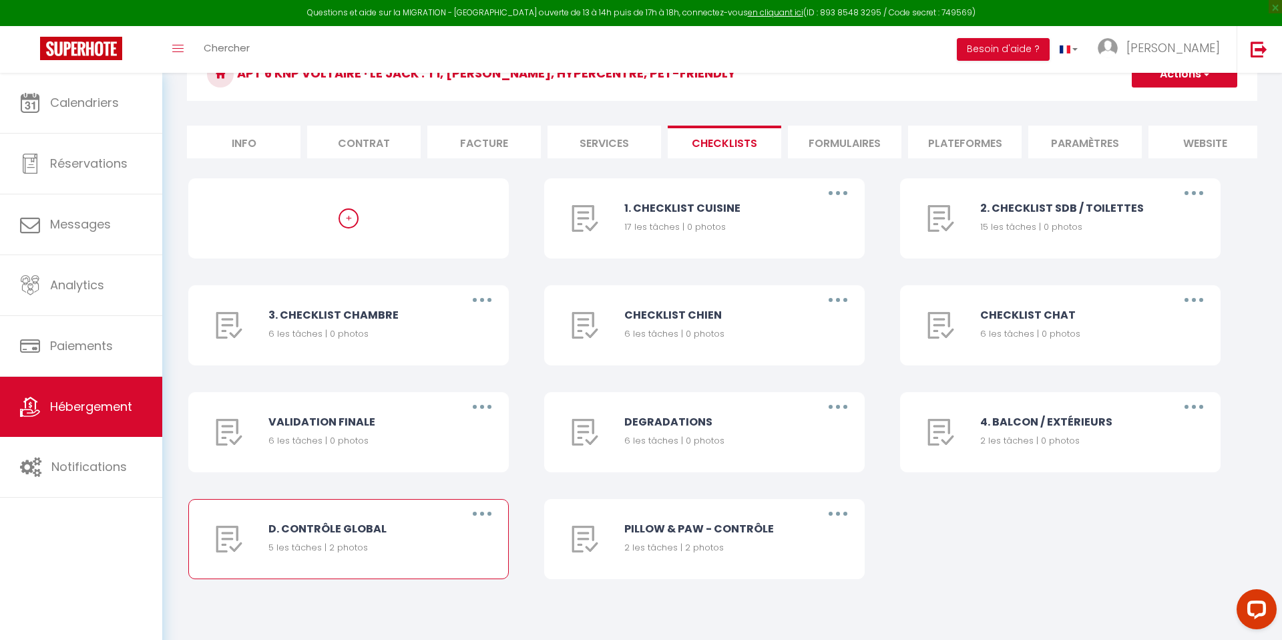
click at [489, 513] on button "button" at bounding box center [482, 513] width 37 height 21
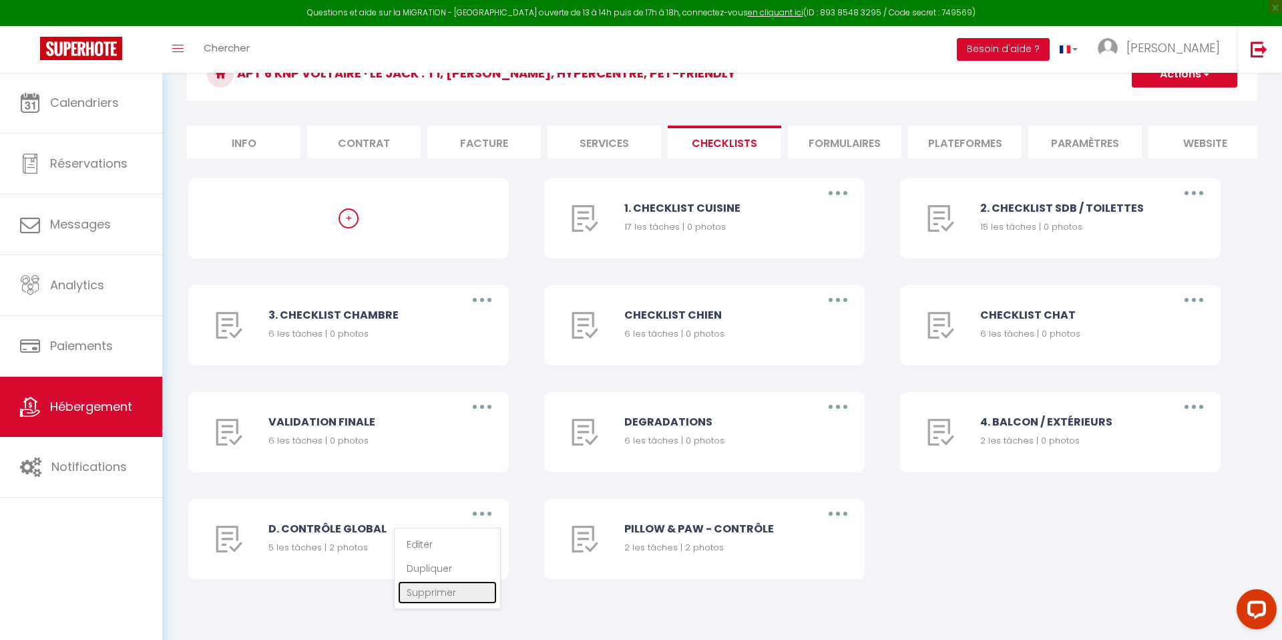
click at [478, 586] on link "Supprimer" at bounding box center [447, 592] width 99 height 23
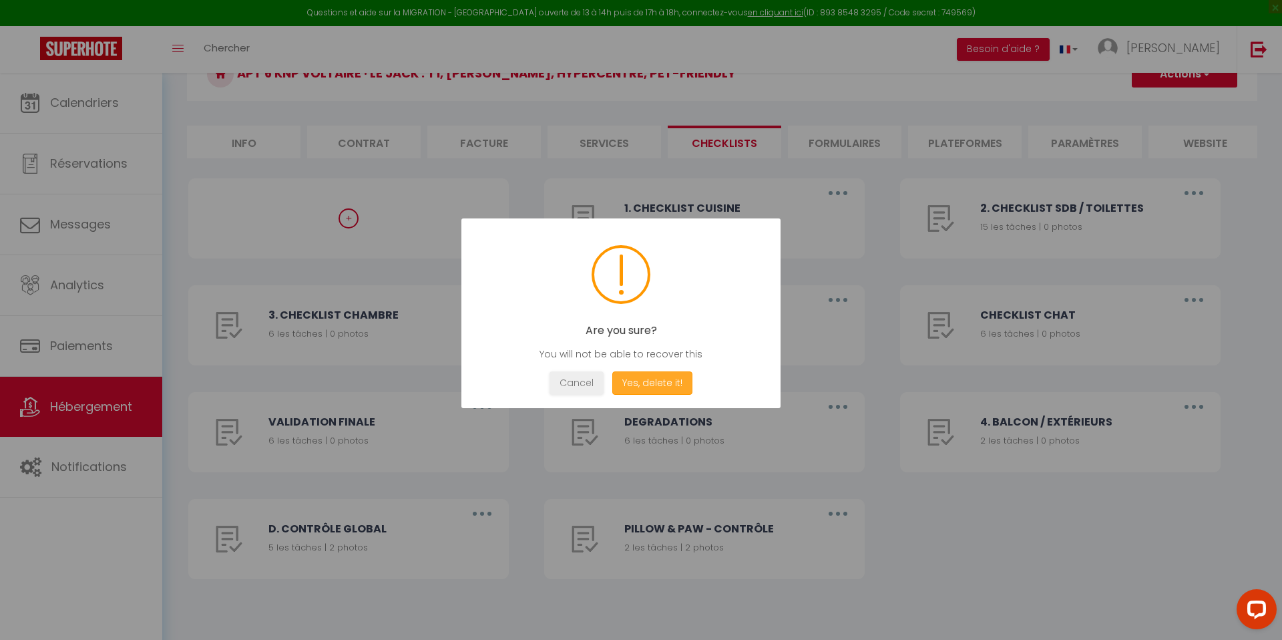
click at [667, 372] on button "Yes, delete it!" at bounding box center [652, 382] width 80 height 23
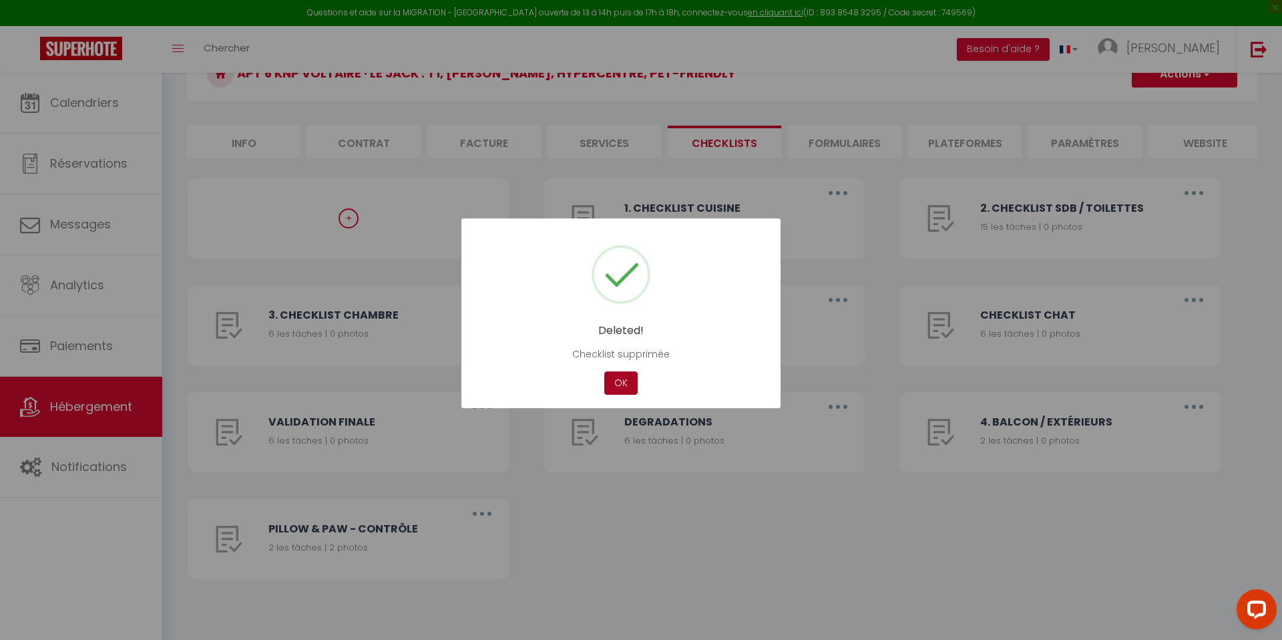
click at [618, 384] on button "OK" at bounding box center [620, 382] width 33 height 23
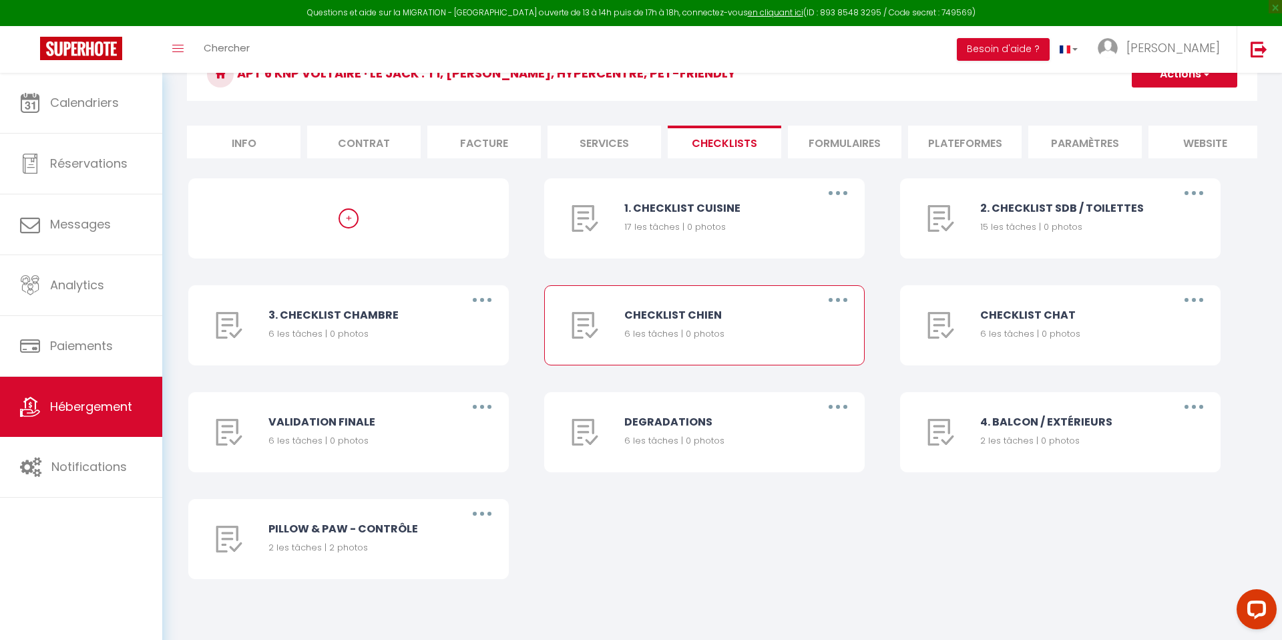
scroll to position [0, 0]
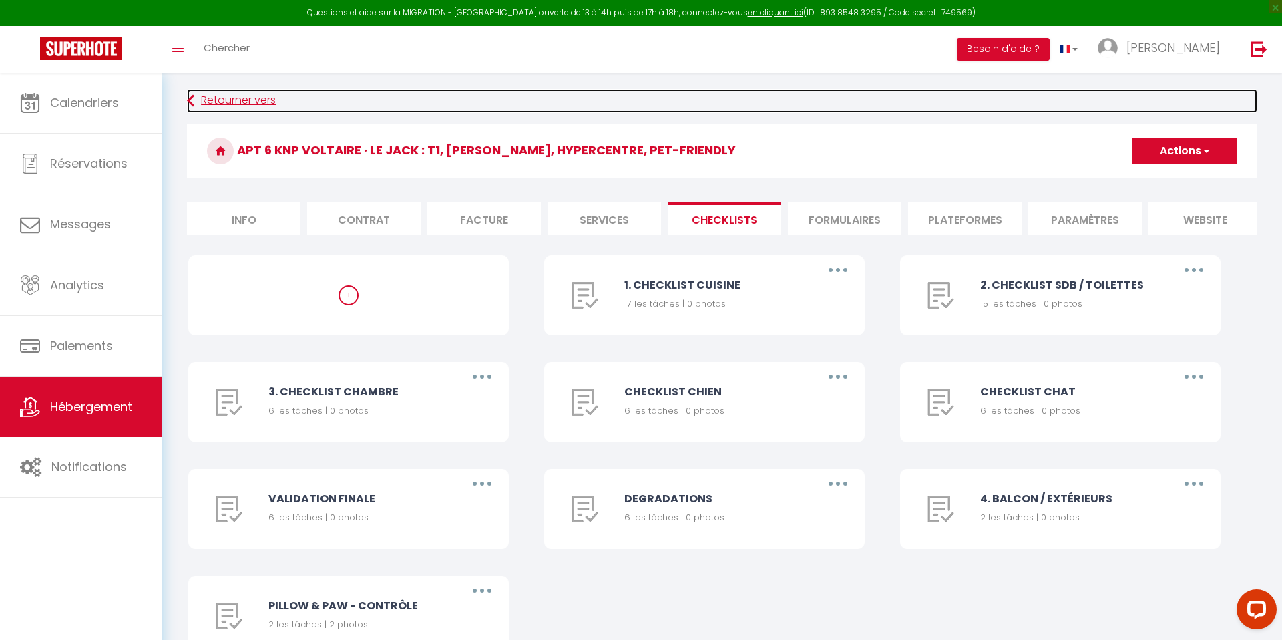
click at [246, 103] on link "Retourner vers" at bounding box center [722, 101] width 1071 height 24
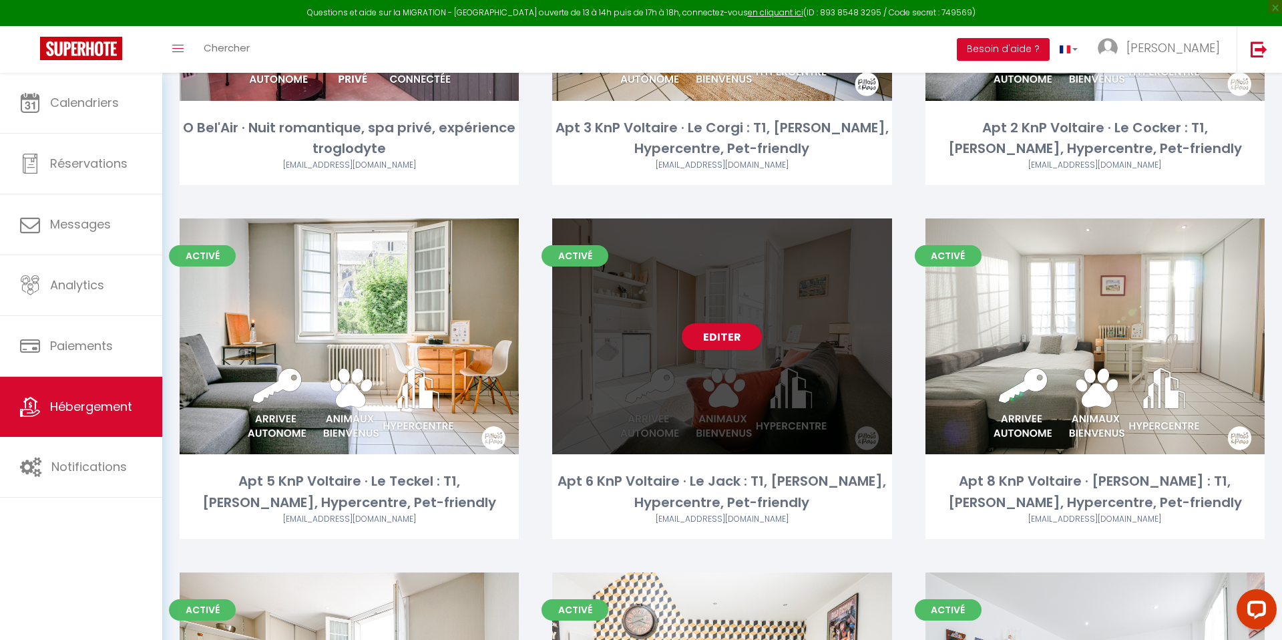
scroll to position [663, 0]
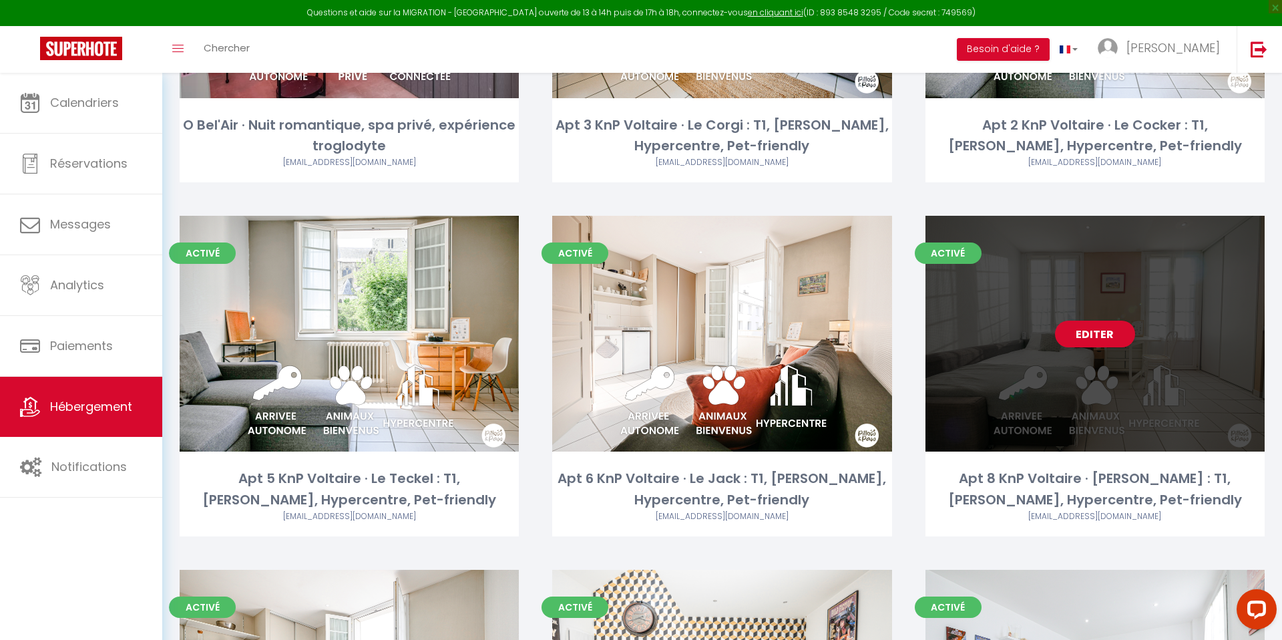
click at [1093, 337] on link "Editer" at bounding box center [1095, 334] width 80 height 27
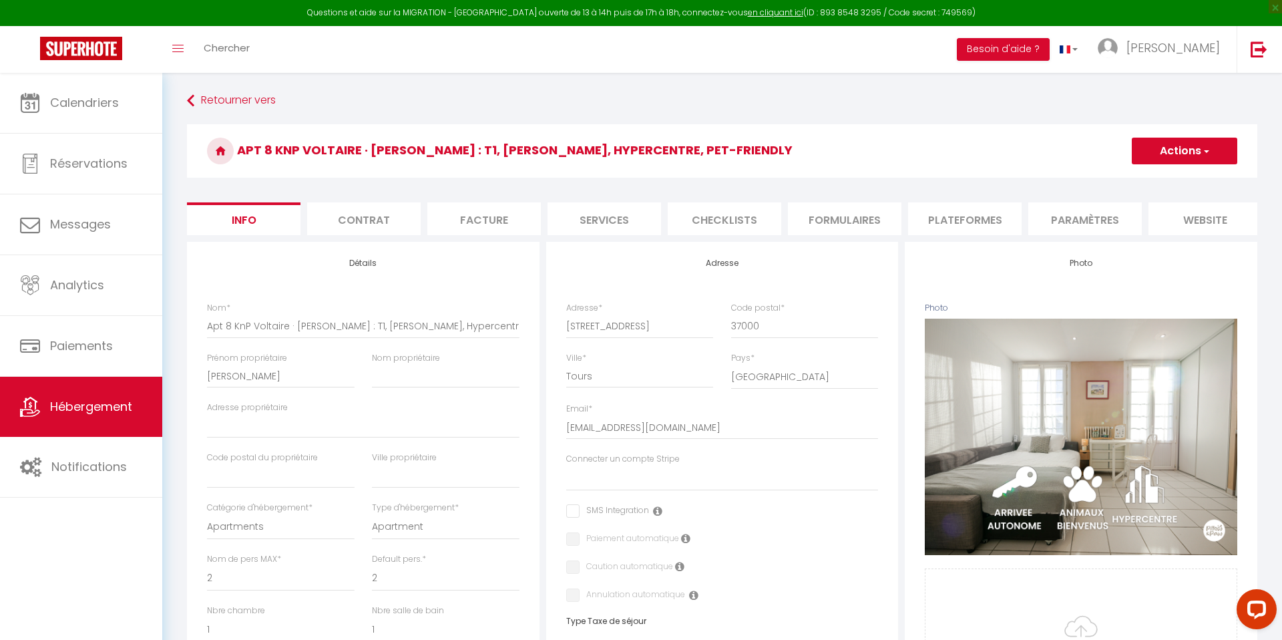
click at [742, 218] on li "Checklists" at bounding box center [725, 218] width 114 height 33
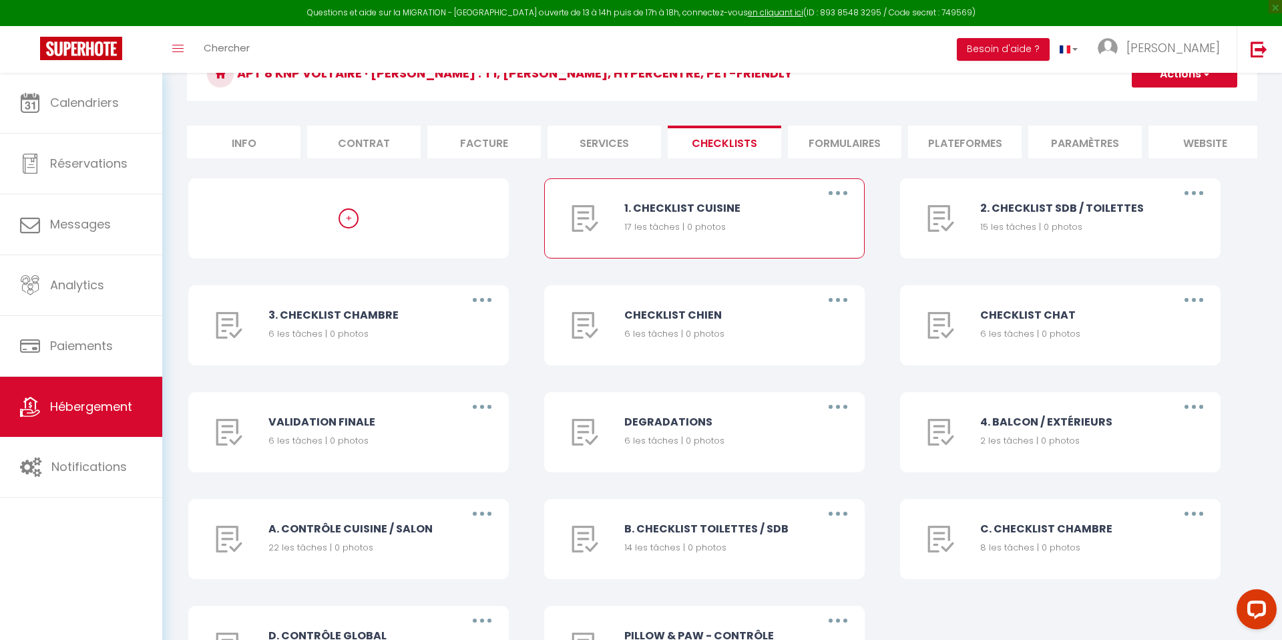
scroll to position [184, 0]
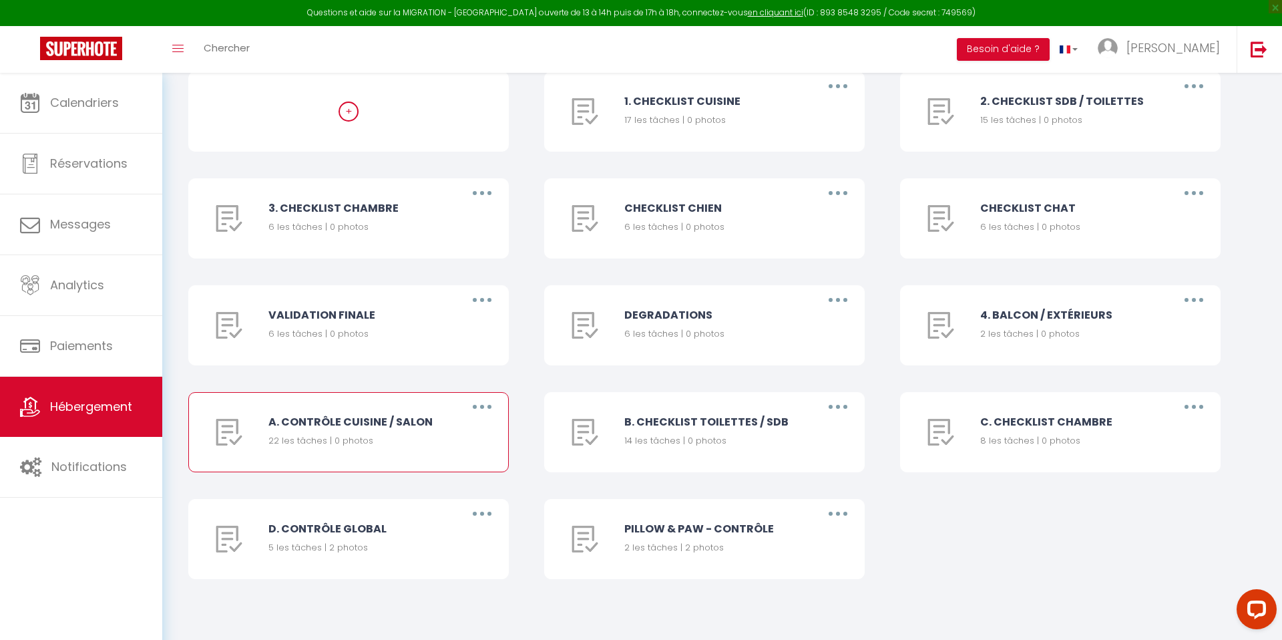
click at [484, 402] on button "button" at bounding box center [482, 406] width 37 height 21
click at [445, 485] on link "Supprimer" at bounding box center [447, 485] width 99 height 23
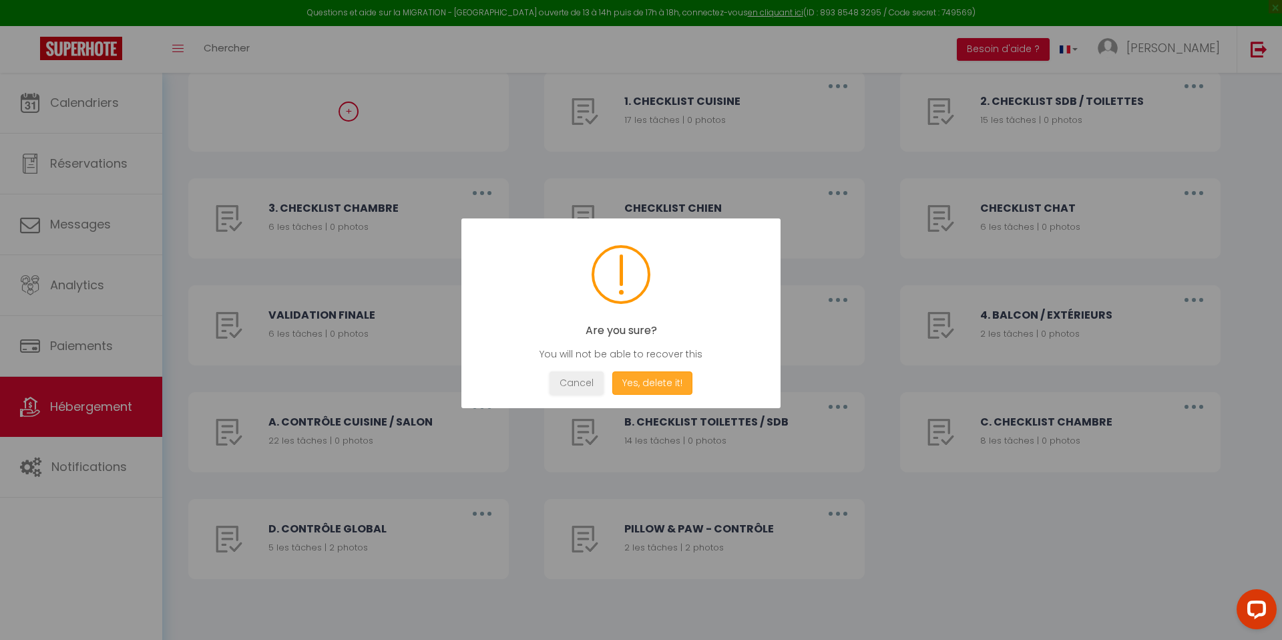
click at [659, 379] on button "Yes, delete it!" at bounding box center [652, 382] width 80 height 23
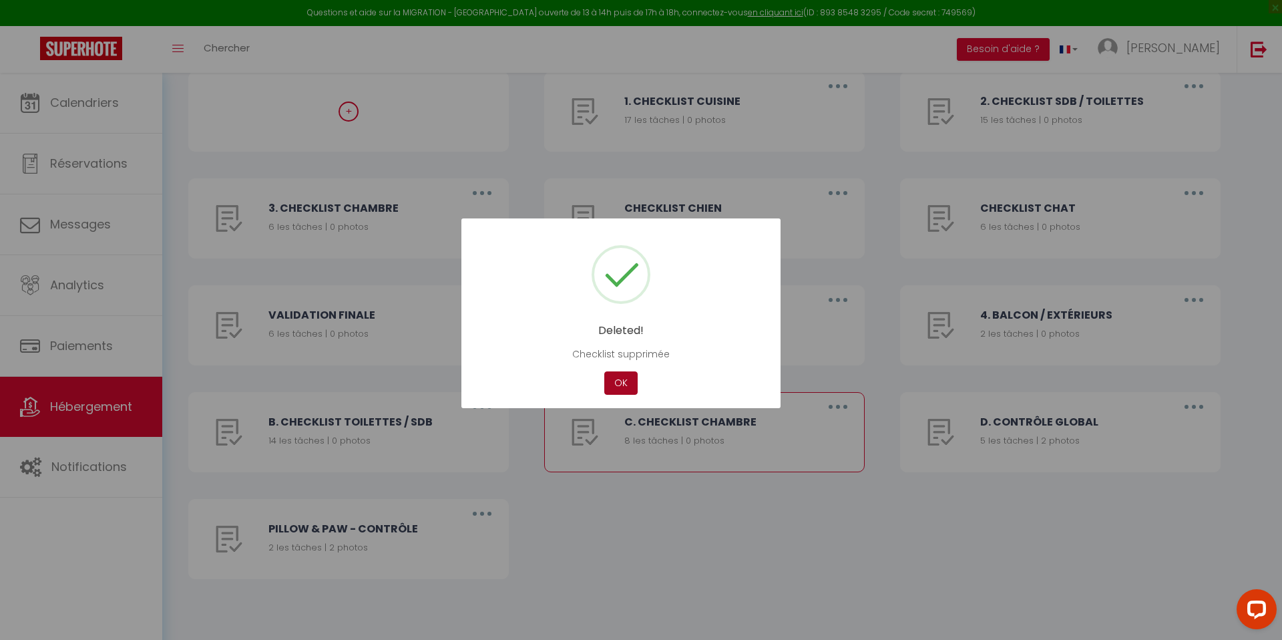
drag, startPoint x: 628, startPoint y: 385, endPoint x: 592, endPoint y: 401, distance: 40.3
click at [628, 385] on button "OK" at bounding box center [620, 382] width 33 height 23
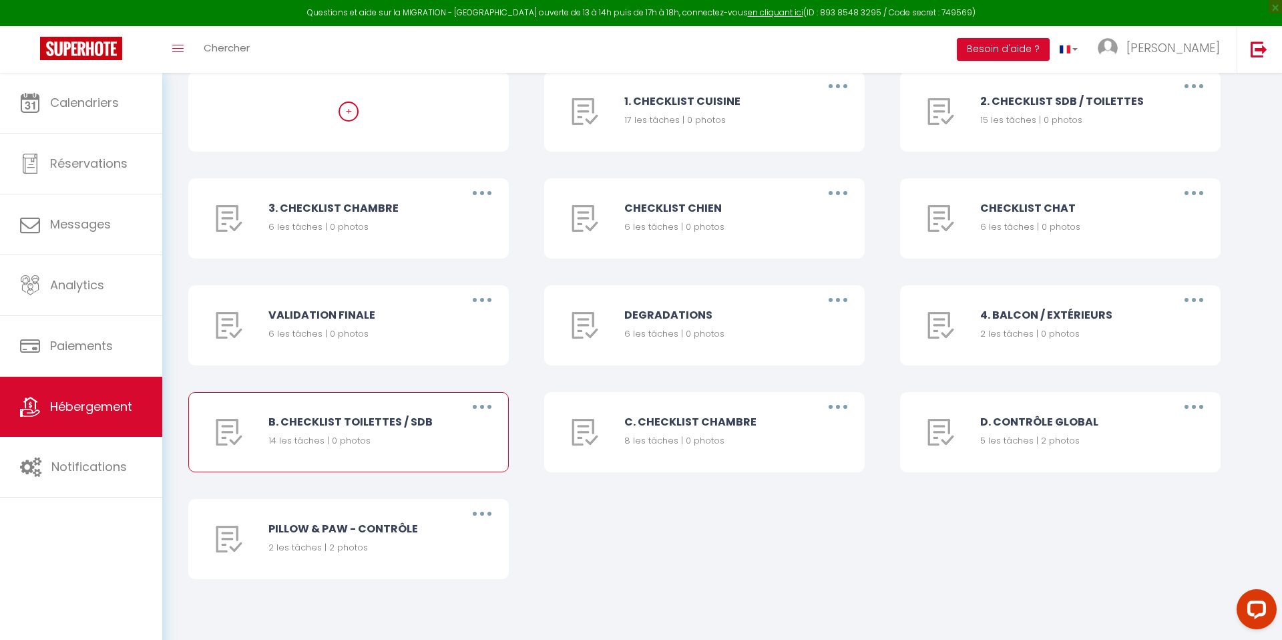
click at [490, 411] on button "button" at bounding box center [482, 406] width 37 height 21
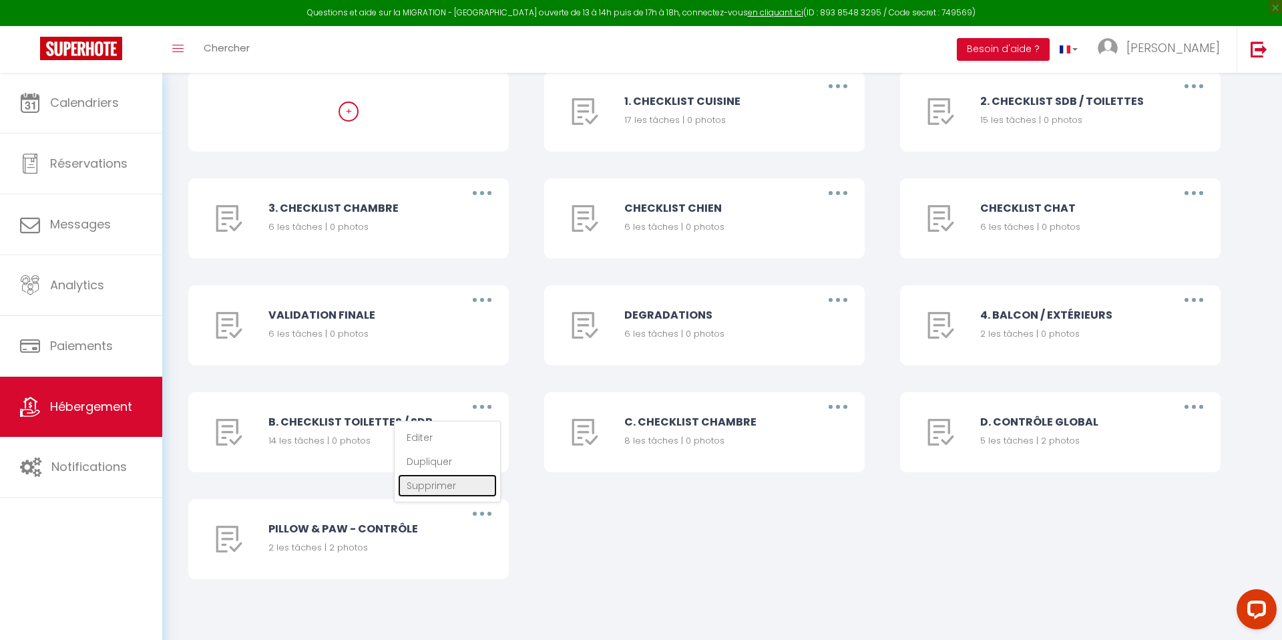
click at [454, 490] on link "Supprimer" at bounding box center [447, 485] width 99 height 23
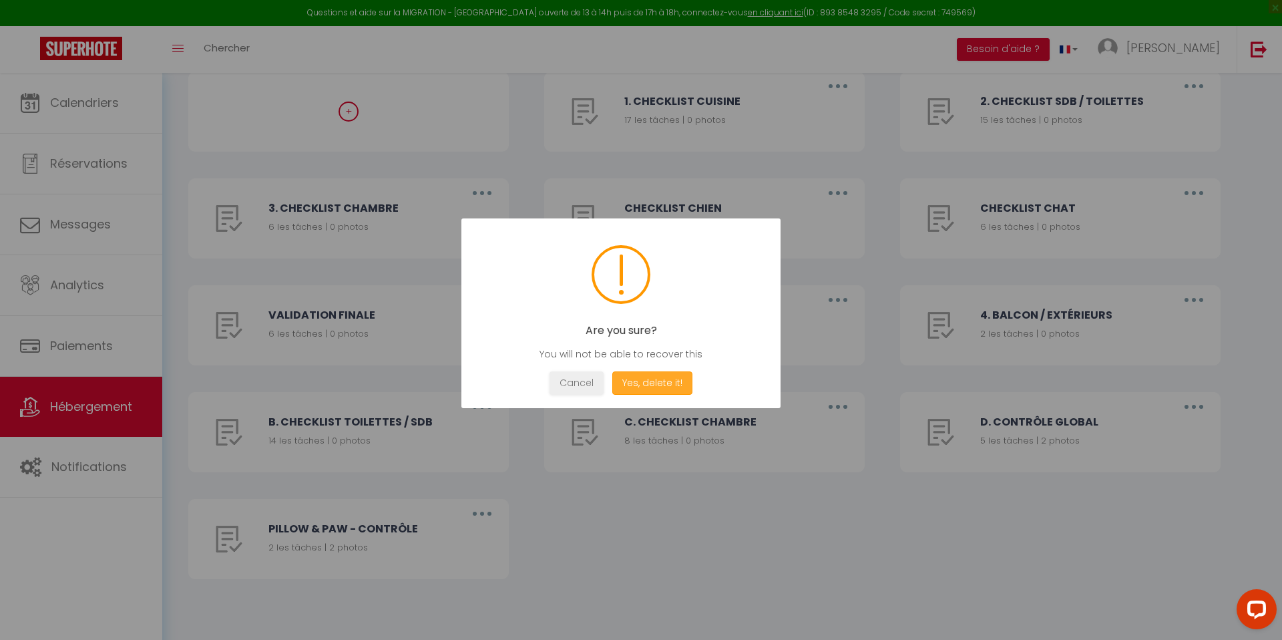
click at [661, 378] on button "Yes, delete it!" at bounding box center [652, 382] width 80 height 23
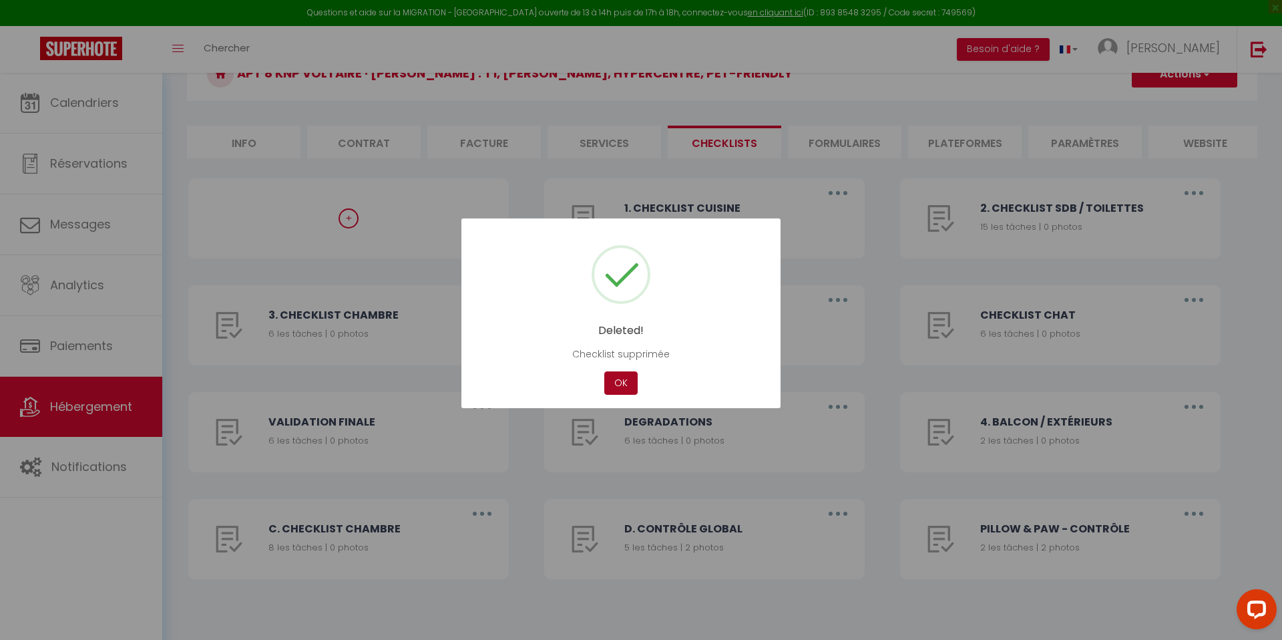
click at [621, 382] on button "OK" at bounding box center [620, 382] width 33 height 23
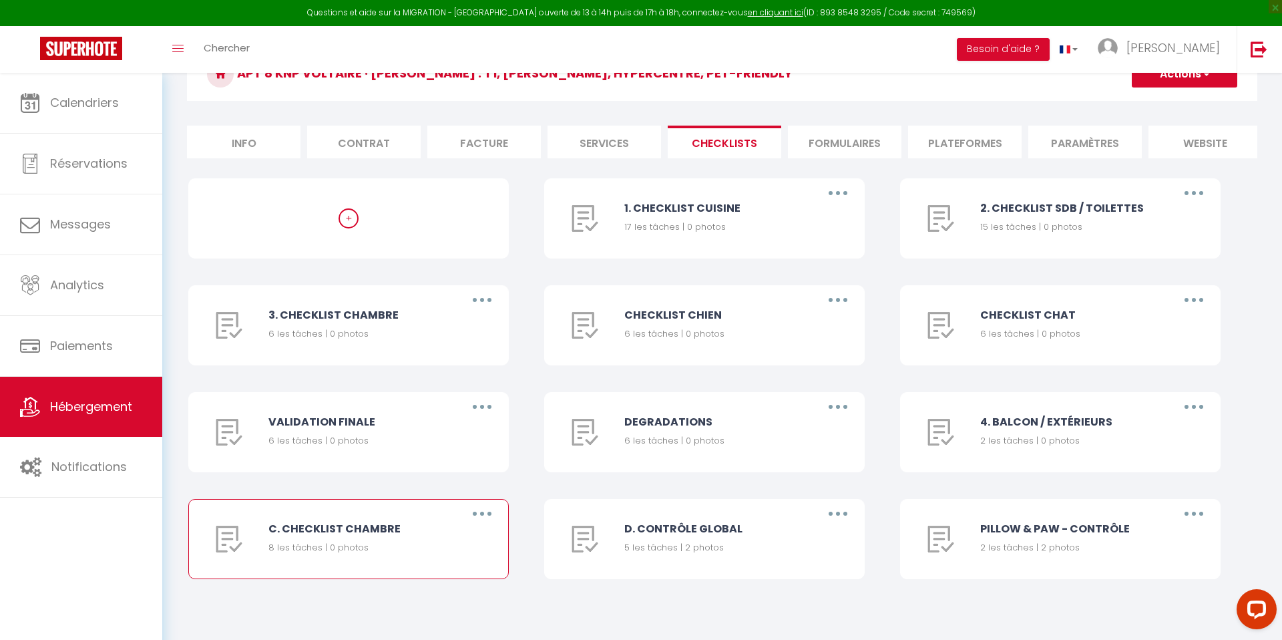
click at [488, 508] on button "button" at bounding box center [482, 513] width 37 height 21
click at [451, 598] on link "Supprimer" at bounding box center [447, 592] width 99 height 23
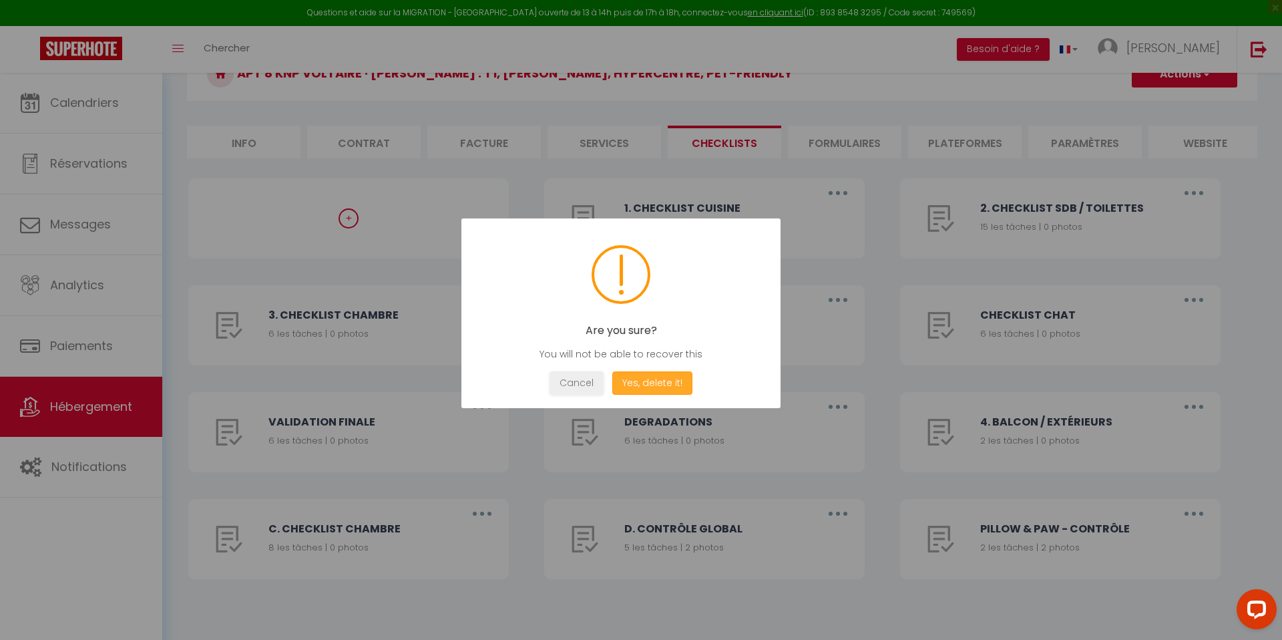
click at [650, 379] on button "Yes, delete it!" at bounding box center [652, 382] width 80 height 23
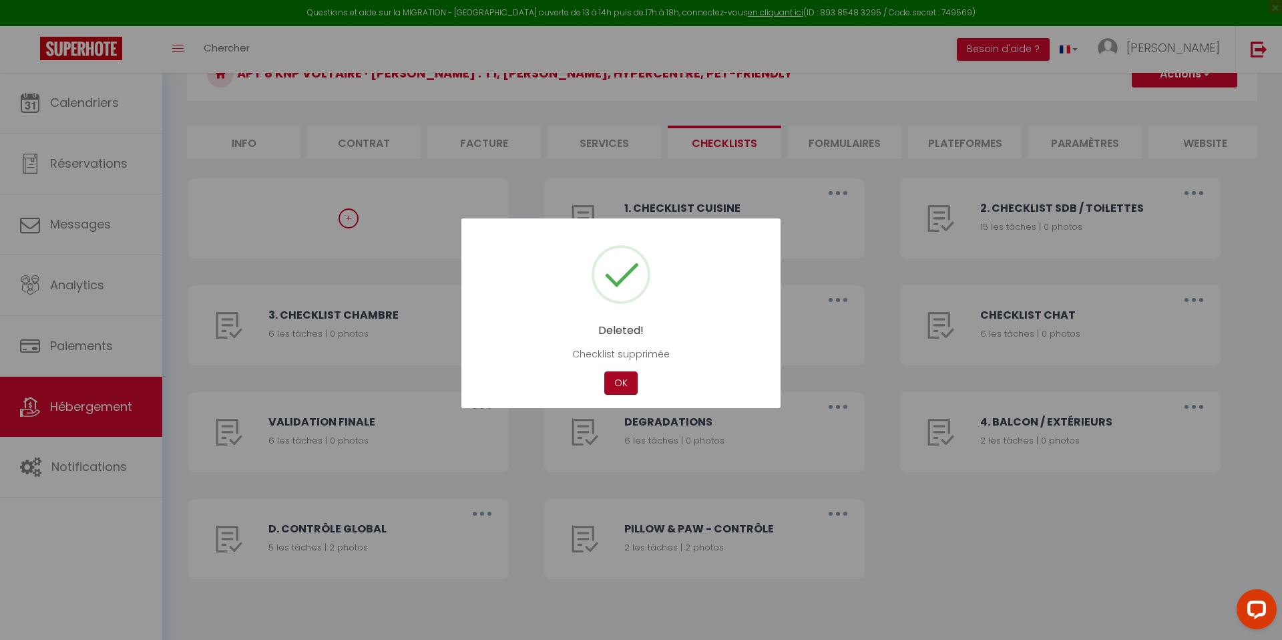
click at [611, 382] on button "OK" at bounding box center [620, 382] width 33 height 23
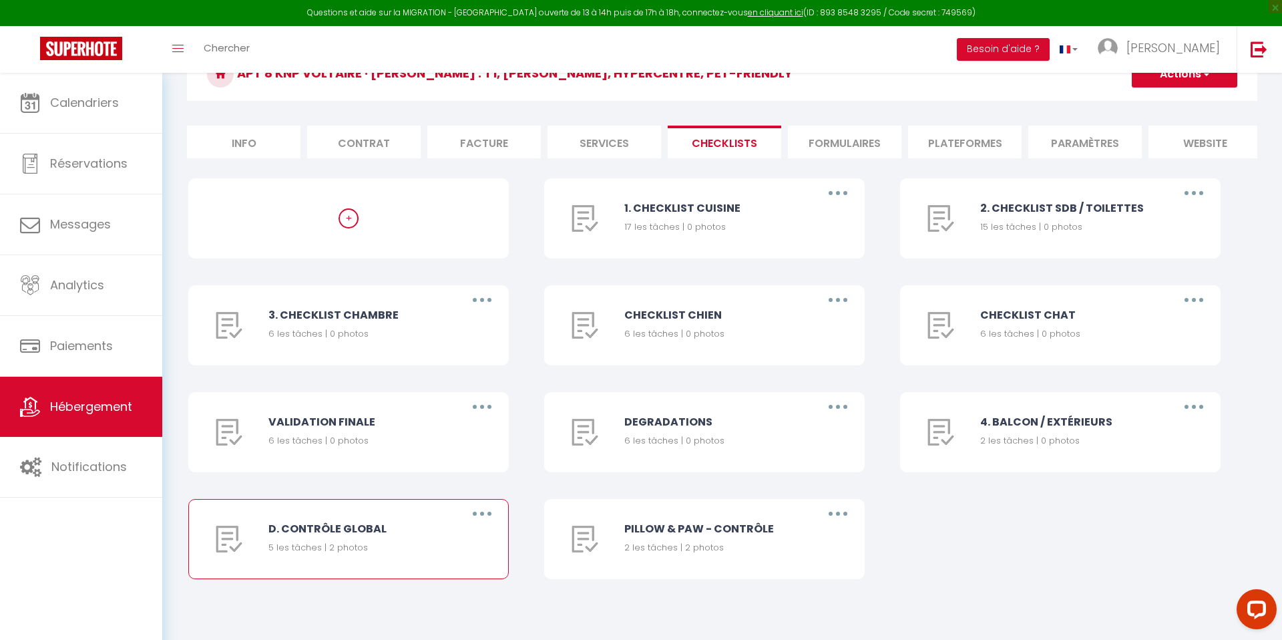
click at [493, 516] on button "button" at bounding box center [482, 513] width 37 height 21
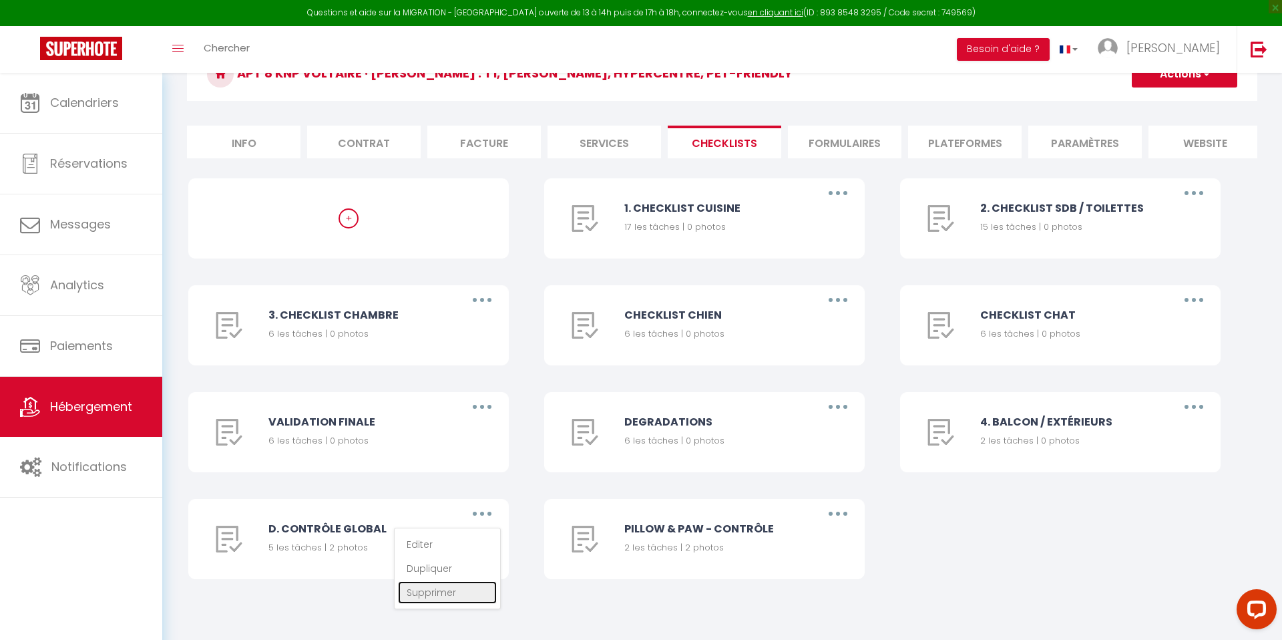
click at [461, 588] on link "Supprimer" at bounding box center [447, 592] width 99 height 23
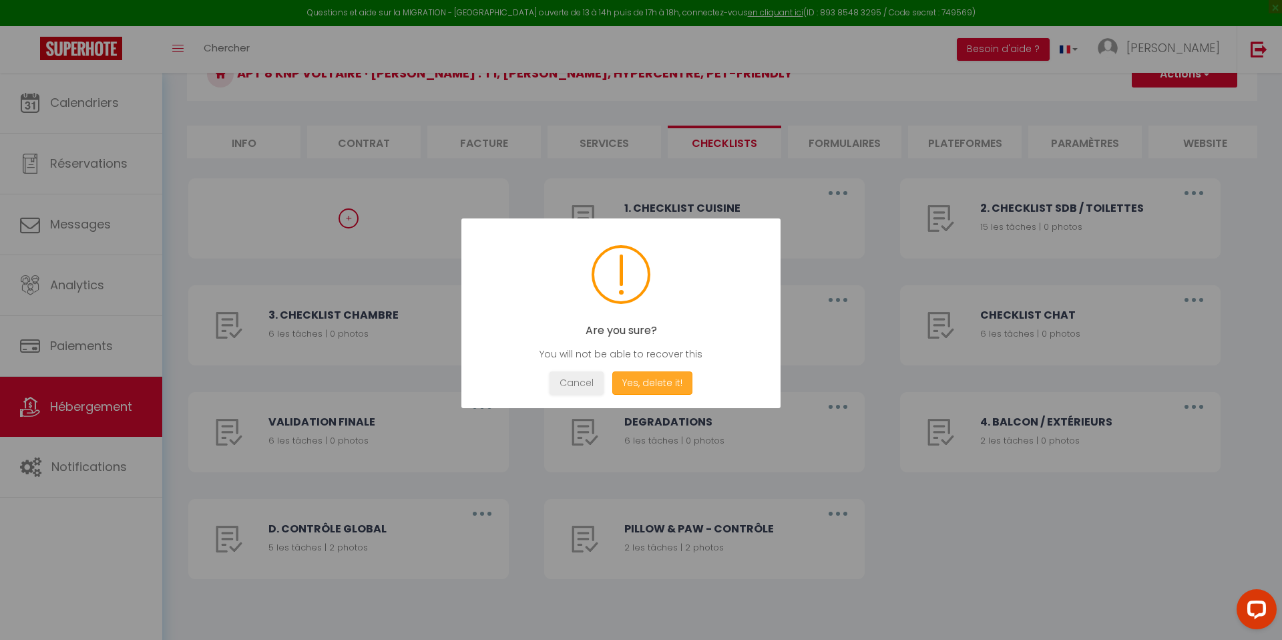
click at [646, 375] on button "Yes, delete it!" at bounding box center [652, 382] width 80 height 23
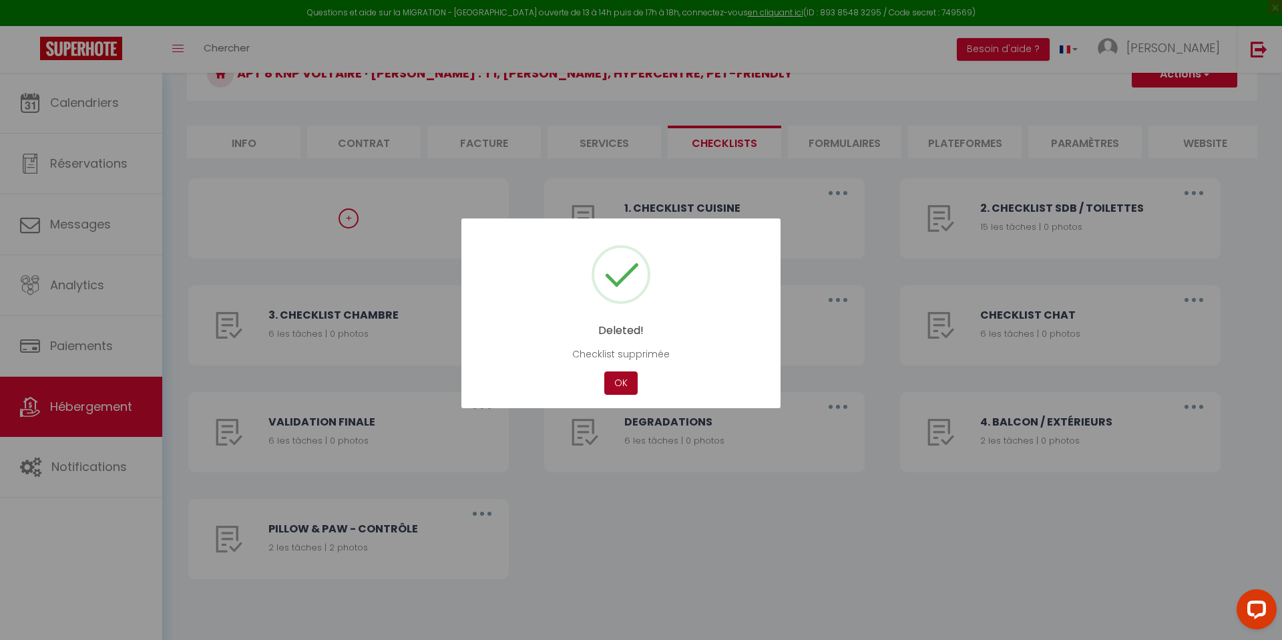
click at [612, 385] on button "OK" at bounding box center [620, 382] width 33 height 23
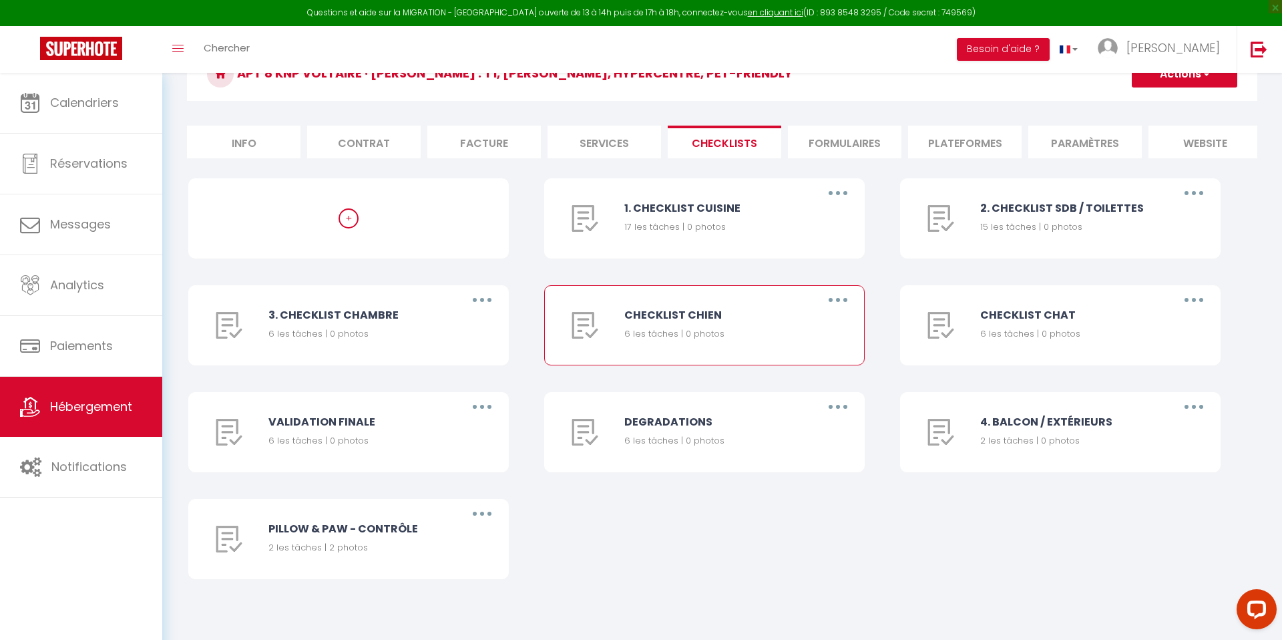
scroll to position [0, 0]
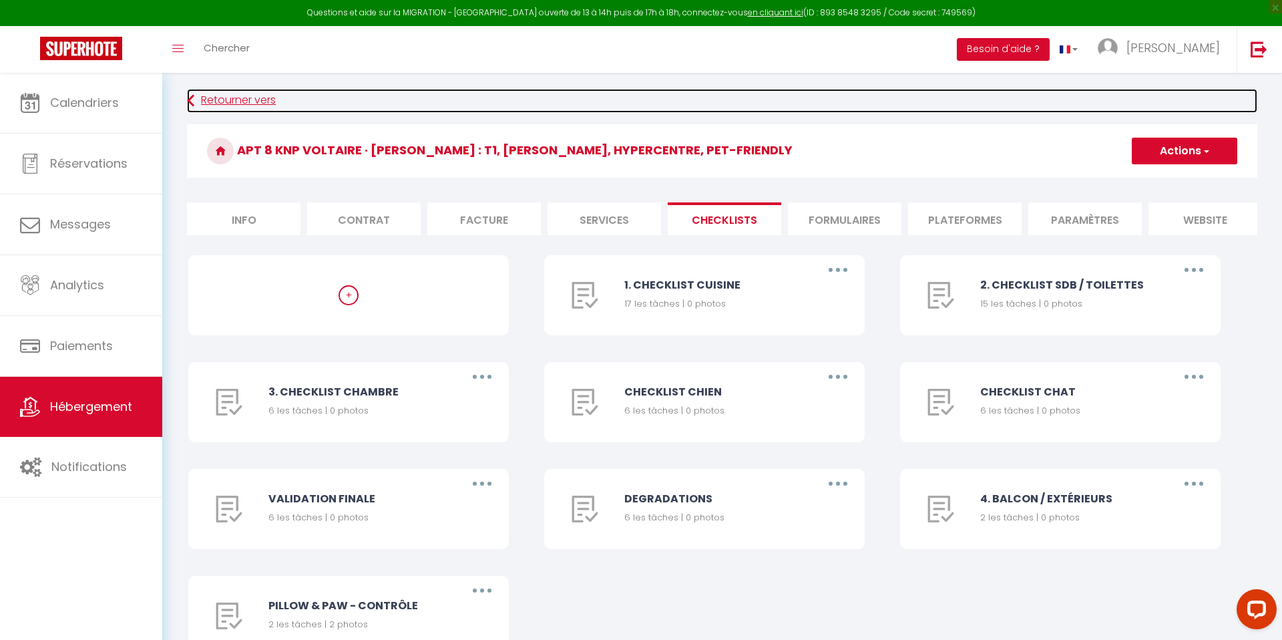
click at [240, 100] on link "Retourner vers" at bounding box center [722, 101] width 1071 height 24
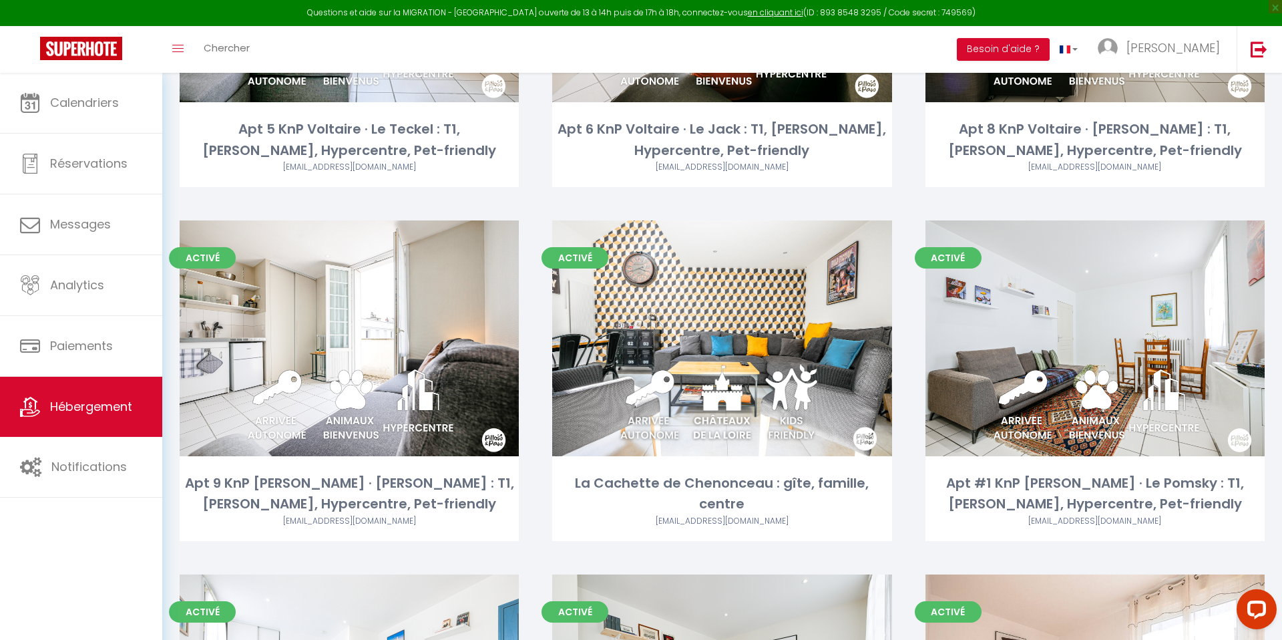
scroll to position [1013, 0]
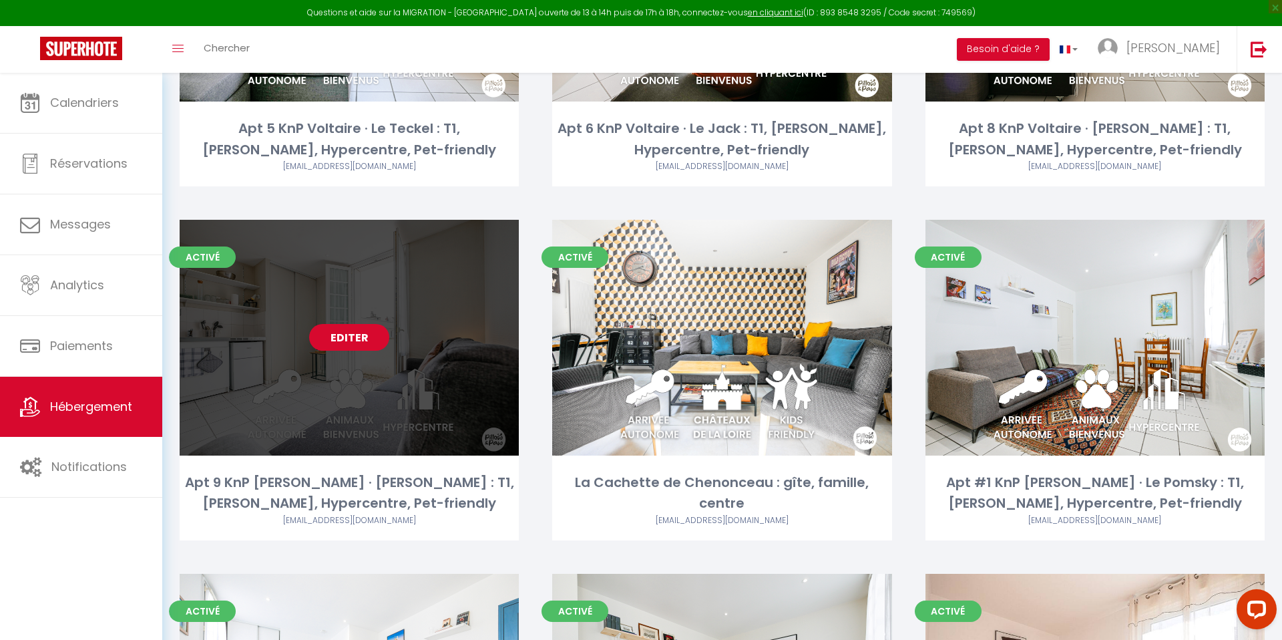
click at [363, 345] on link "Editer" at bounding box center [349, 337] width 80 height 27
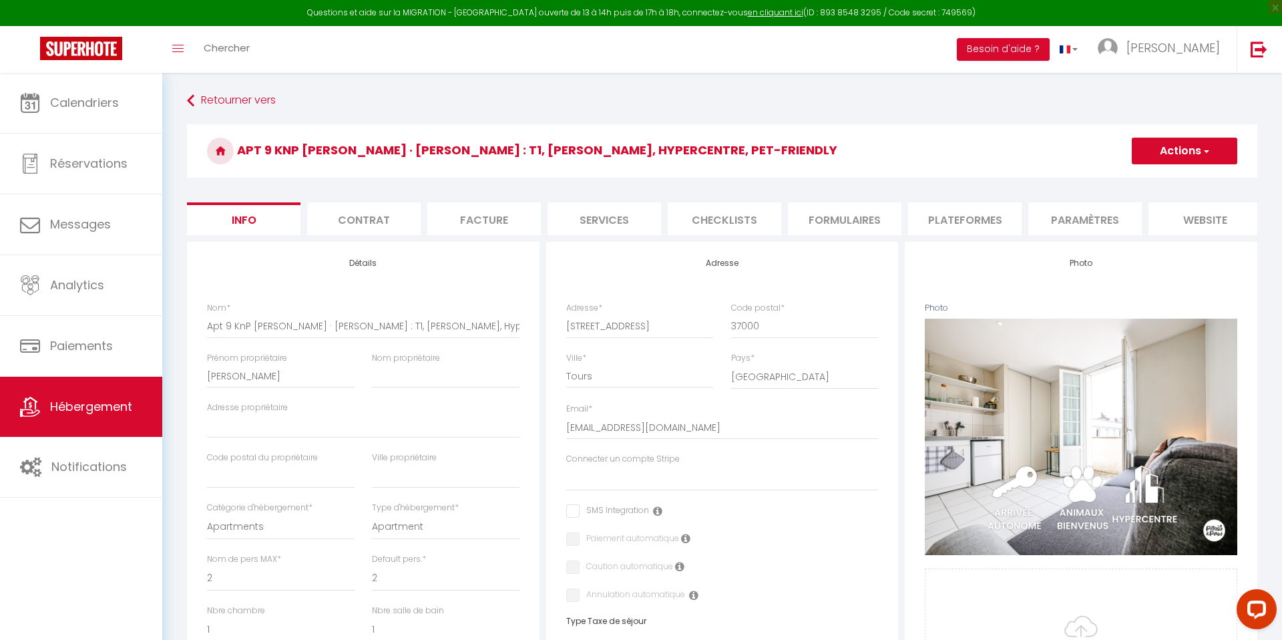
click at [745, 227] on li "Checklists" at bounding box center [725, 218] width 114 height 33
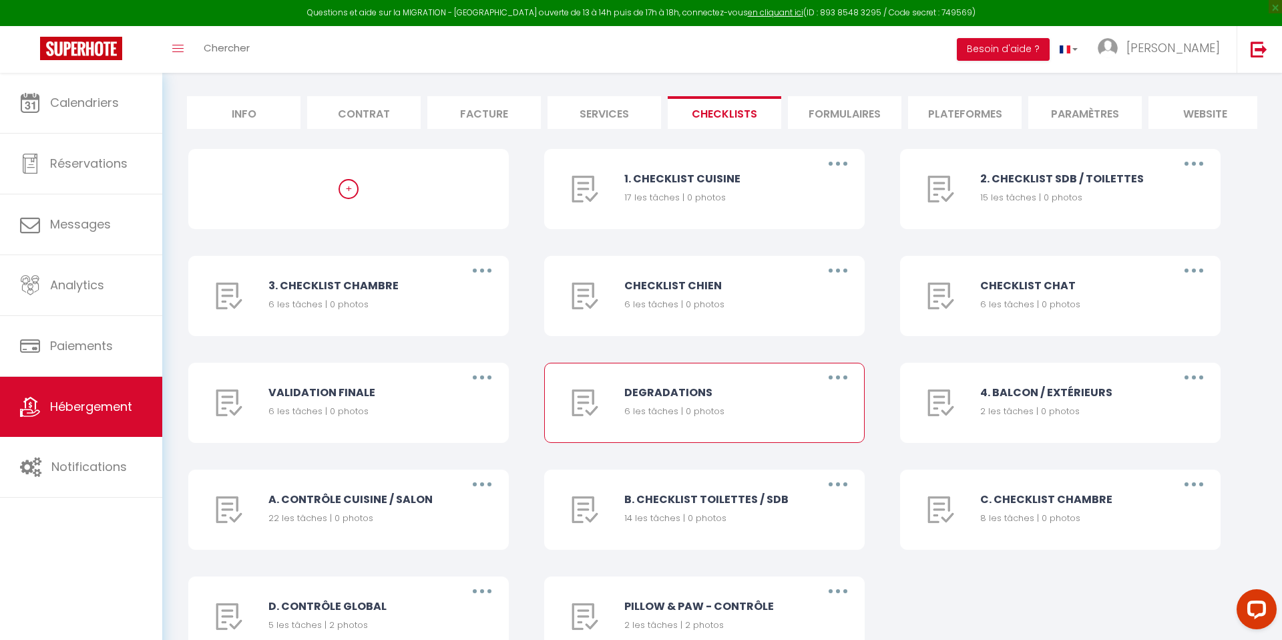
scroll to position [184, 0]
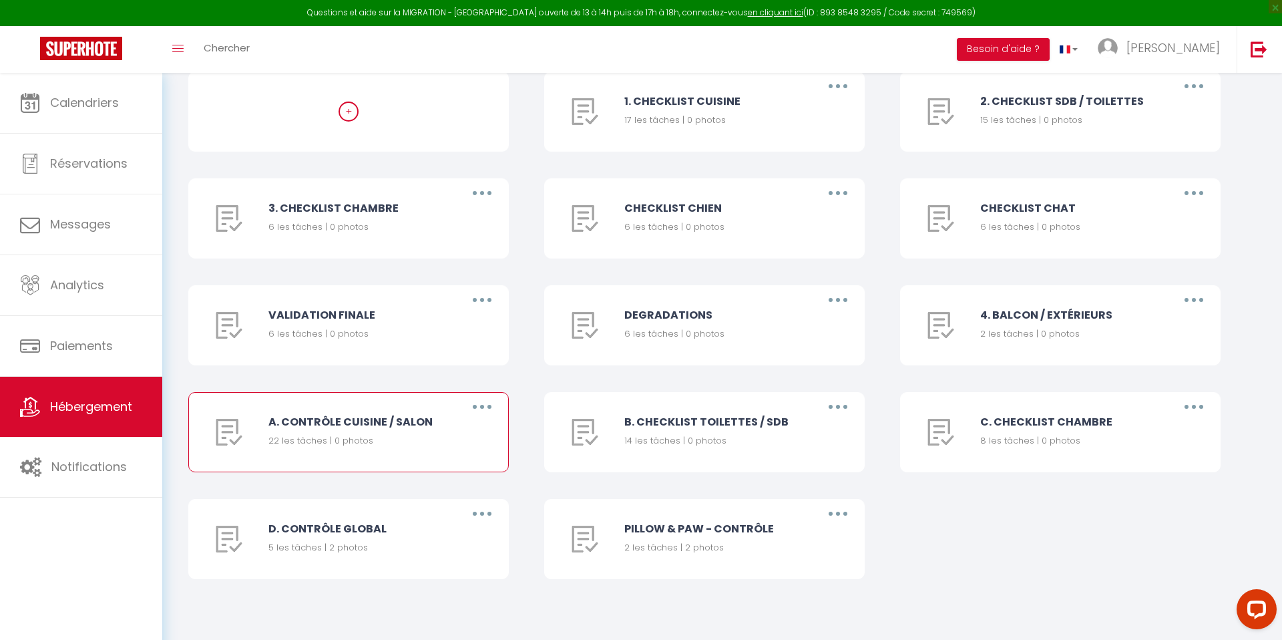
click at [486, 406] on button "button" at bounding box center [482, 406] width 37 height 21
click at [447, 486] on link "Supprimer" at bounding box center [447, 485] width 99 height 23
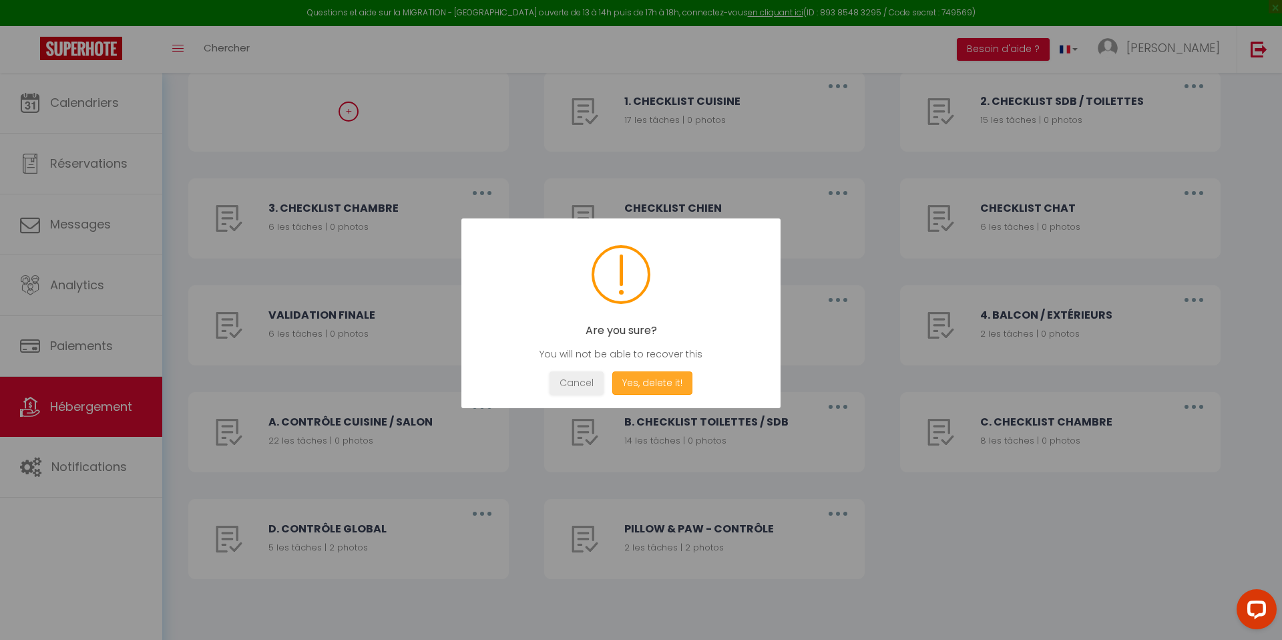
click at [651, 390] on button "Yes, delete it!" at bounding box center [652, 382] width 80 height 23
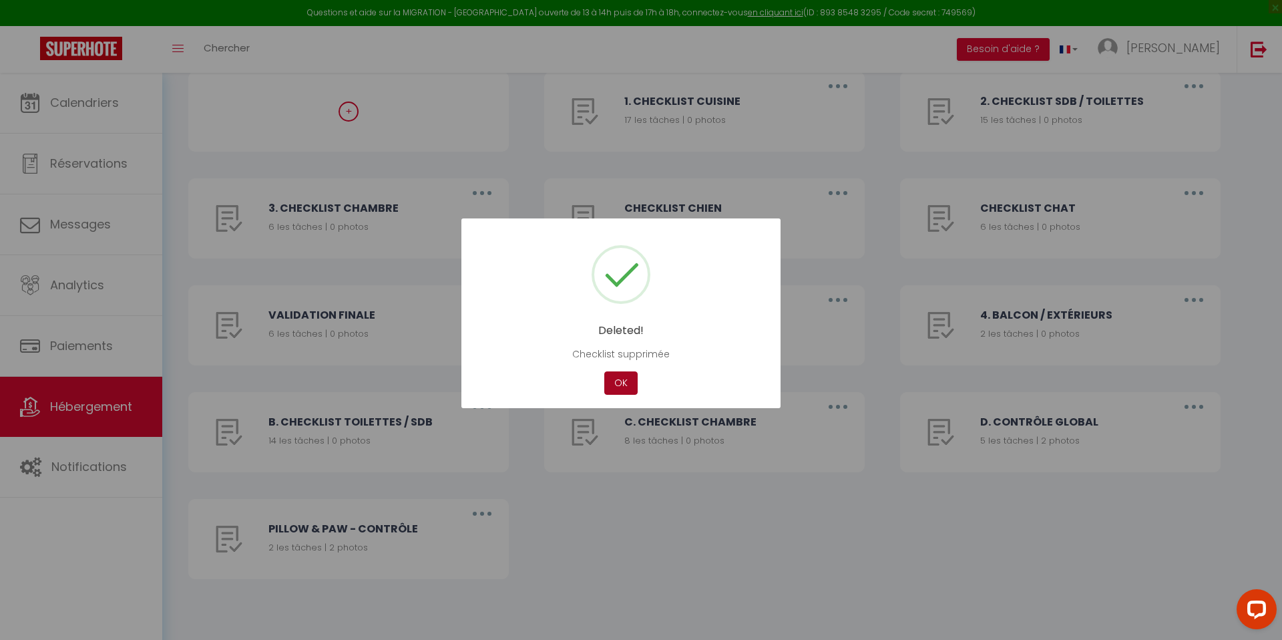
click at [619, 379] on button "OK" at bounding box center [620, 382] width 33 height 23
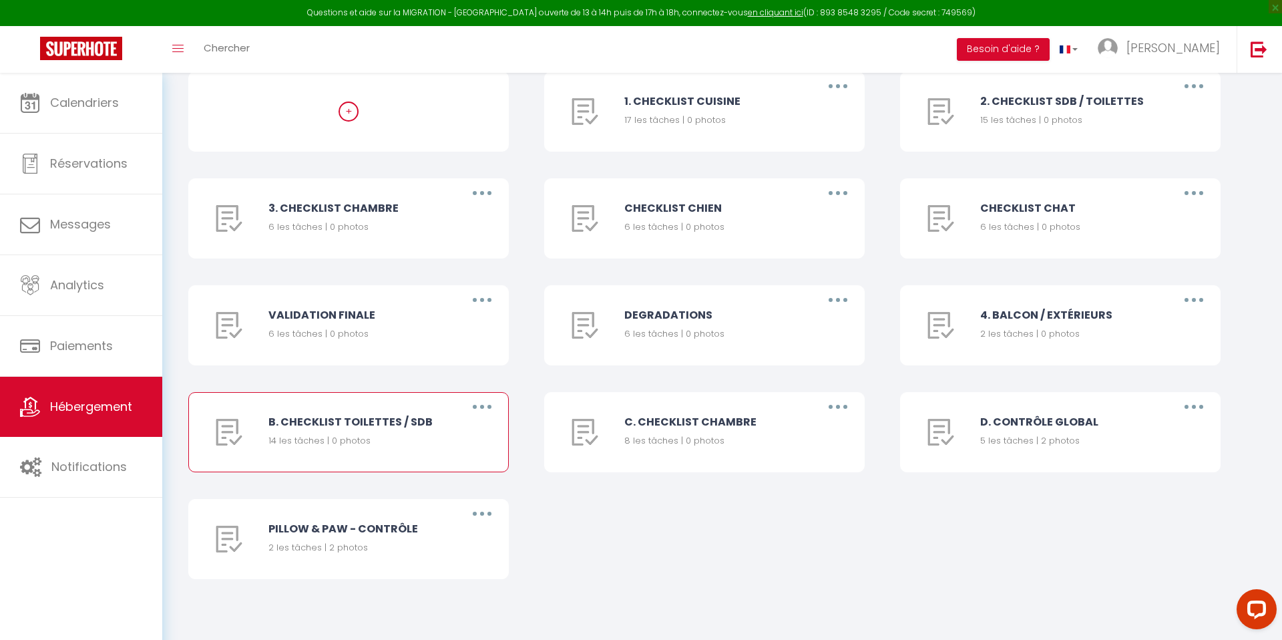
click at [486, 402] on button "button" at bounding box center [482, 406] width 37 height 21
click at [440, 492] on link "Supprimer" at bounding box center [447, 485] width 99 height 23
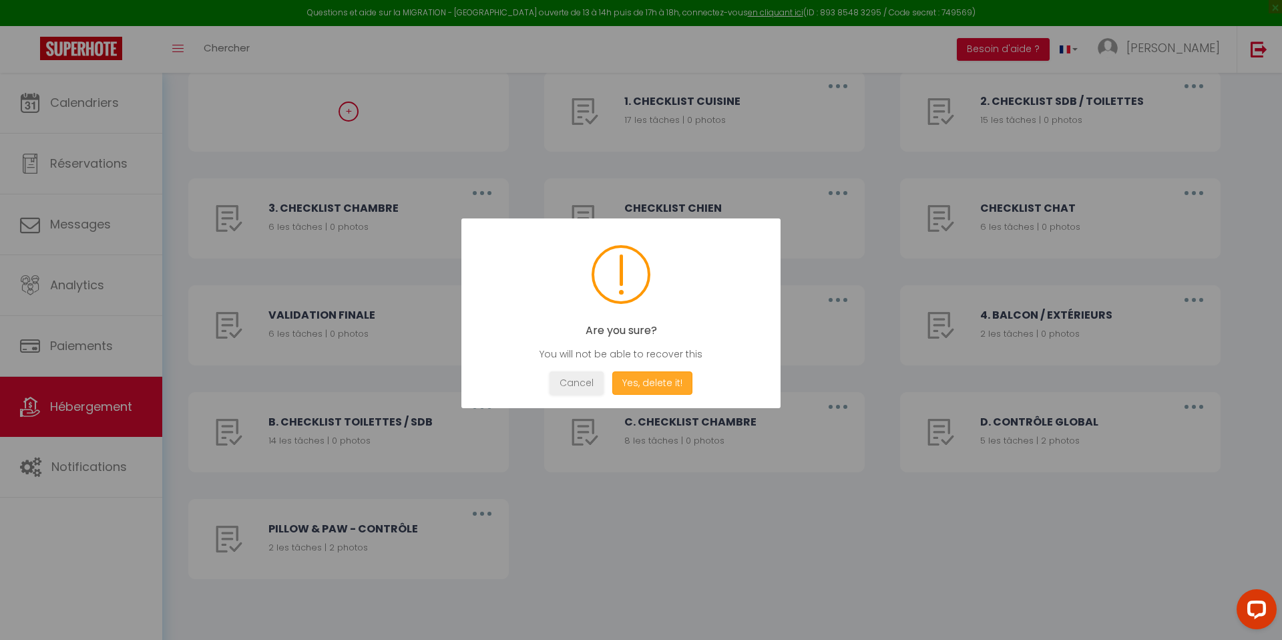
click at [638, 387] on button "Yes, delete it!" at bounding box center [652, 382] width 80 height 23
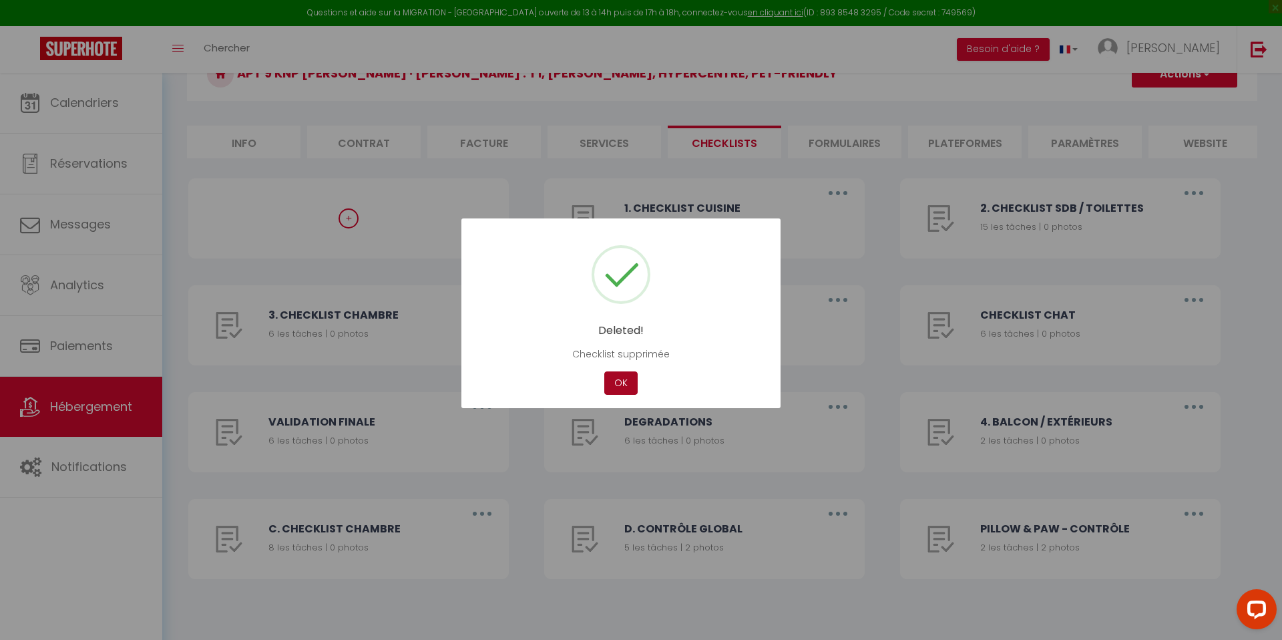
scroll to position [77, 0]
click at [619, 388] on button "OK" at bounding box center [620, 382] width 33 height 23
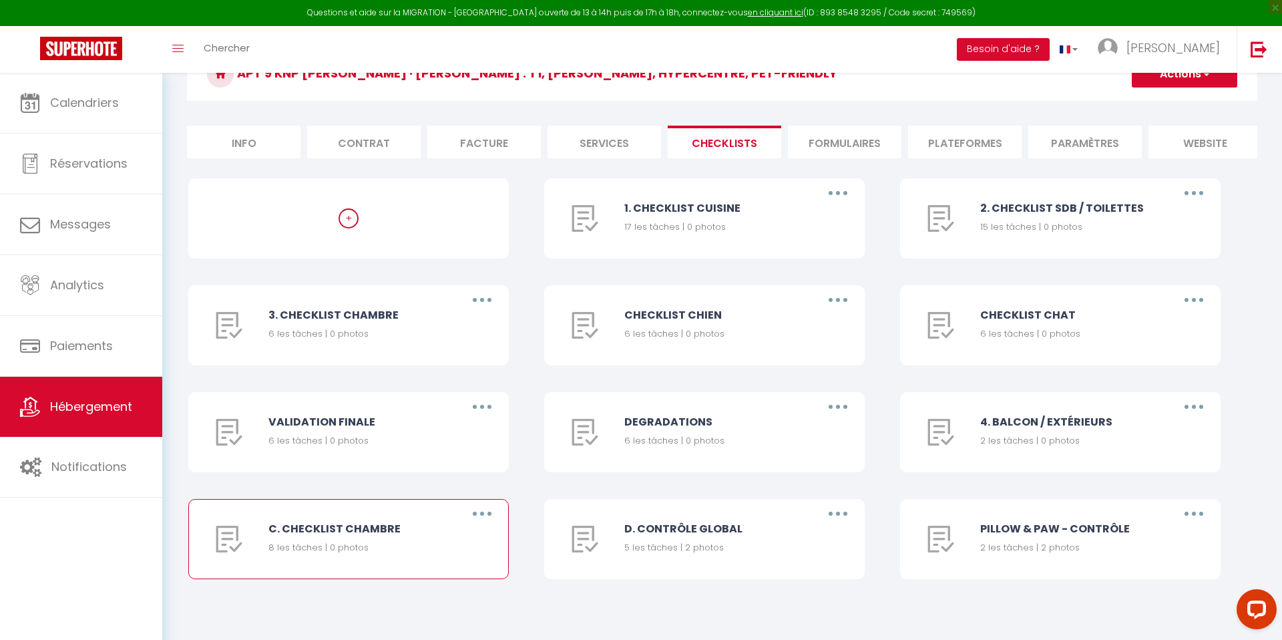
click at [488, 518] on button "button" at bounding box center [482, 513] width 37 height 21
click at [453, 592] on link "Supprimer" at bounding box center [447, 592] width 99 height 23
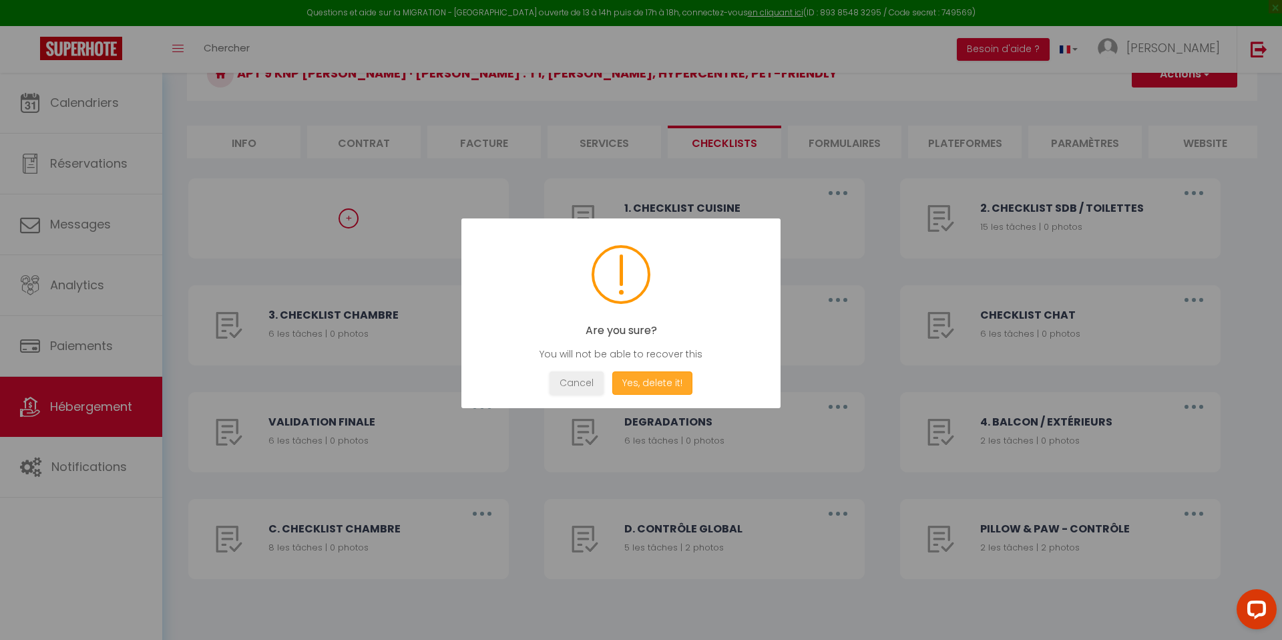
click at [649, 387] on button "Yes, delete it!" at bounding box center [652, 382] width 80 height 23
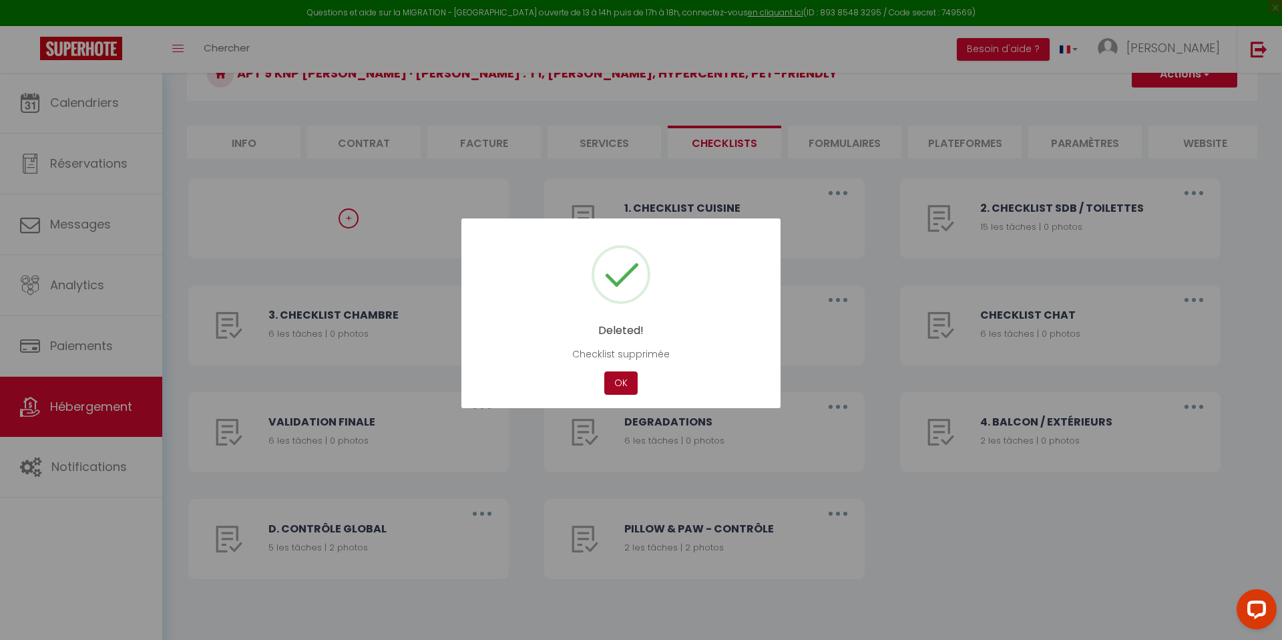
click at [620, 389] on button "OK" at bounding box center [620, 382] width 33 height 23
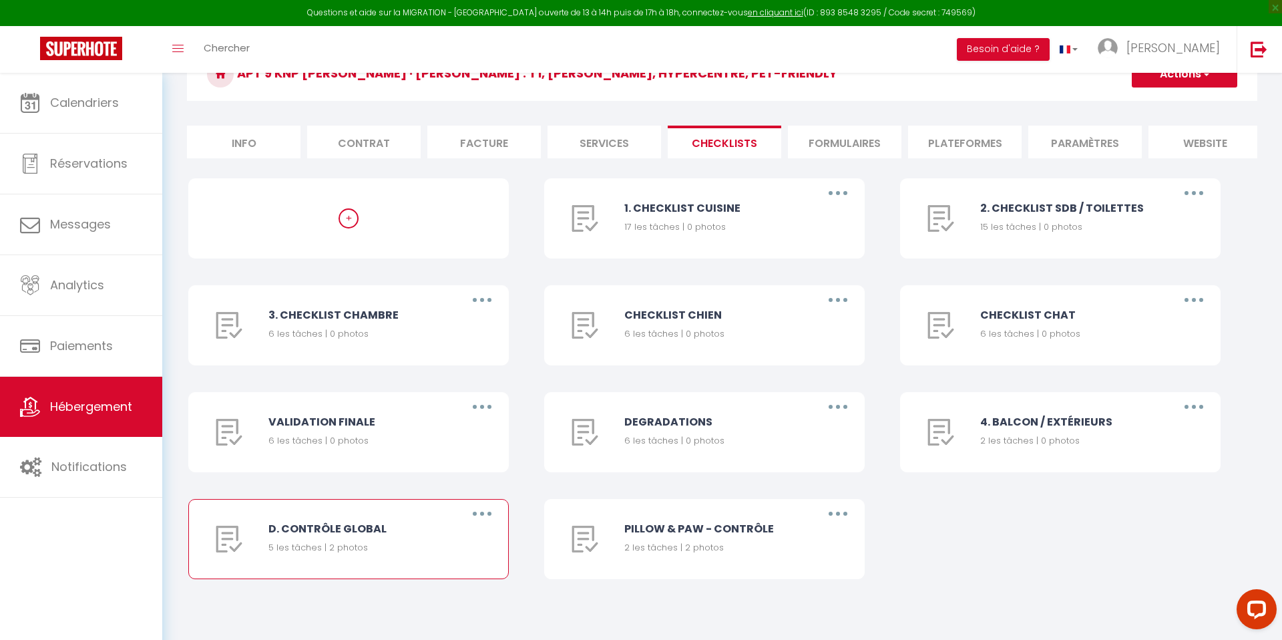
click at [468, 525] on div "Editer Dupliquer Supprimer" at bounding box center [481, 539] width 53 height 79
click at [482, 508] on button "button" at bounding box center [482, 513] width 37 height 21
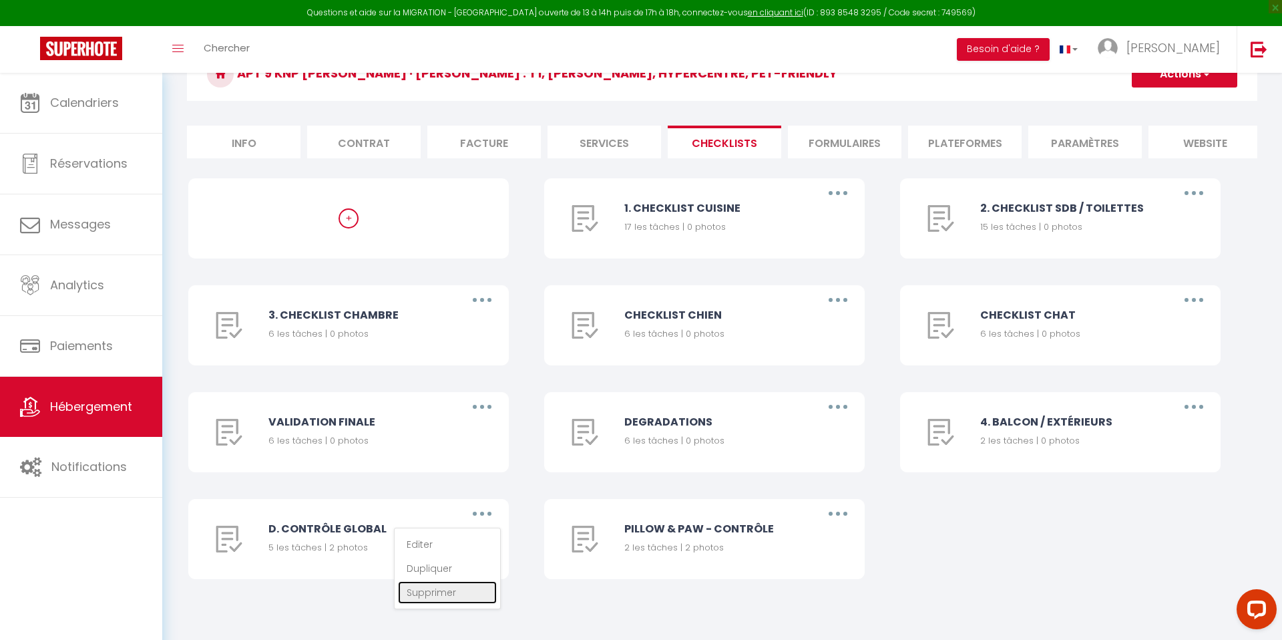
drag, startPoint x: 457, startPoint y: 594, endPoint x: 470, endPoint y: 582, distance: 17.9
click at [457, 594] on link "Supprimer" at bounding box center [447, 592] width 99 height 23
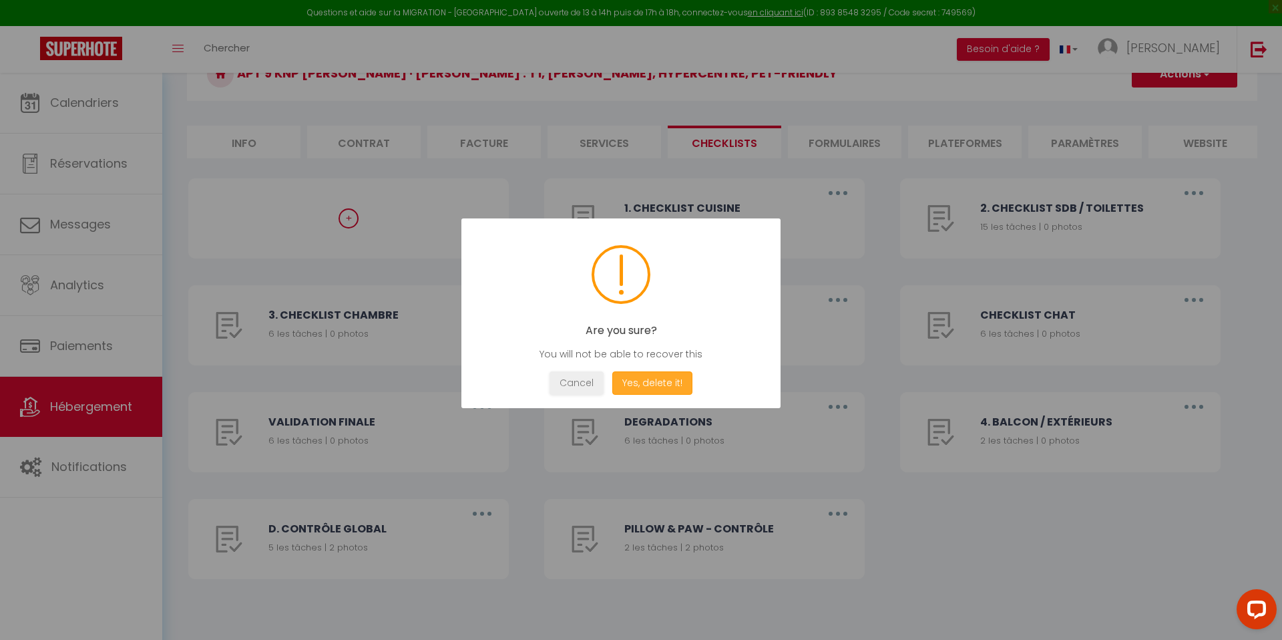
click at [656, 387] on button "Yes, delete it!" at bounding box center [652, 382] width 80 height 23
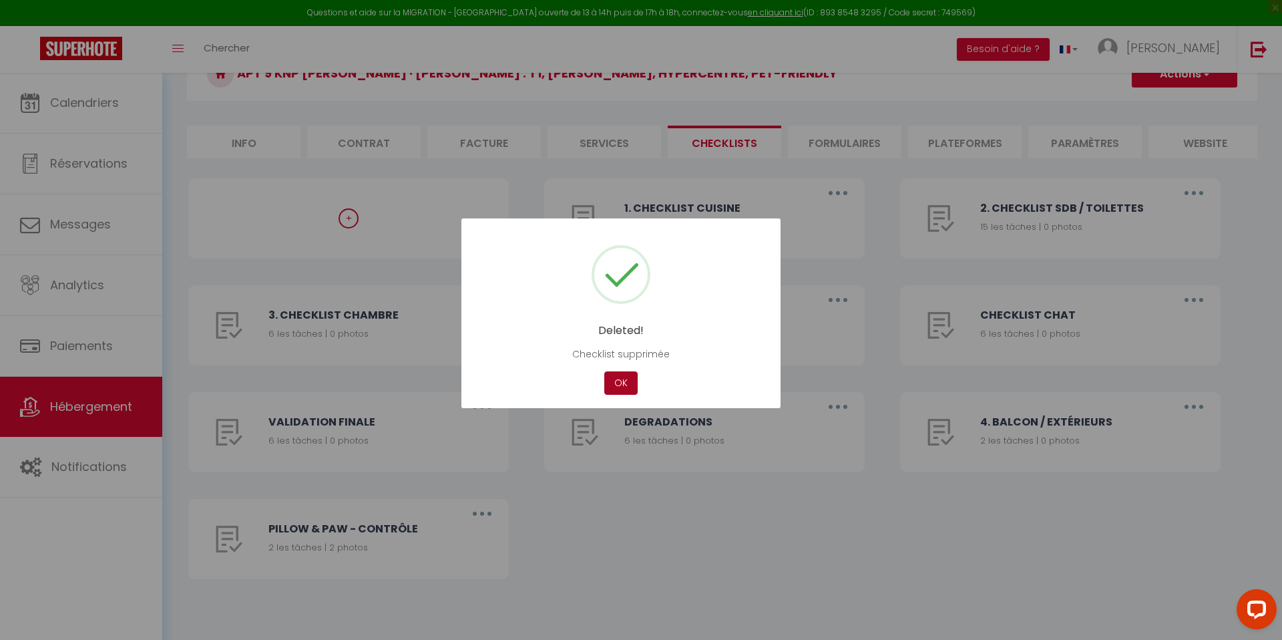
click at [618, 386] on button "OK" at bounding box center [620, 382] width 33 height 23
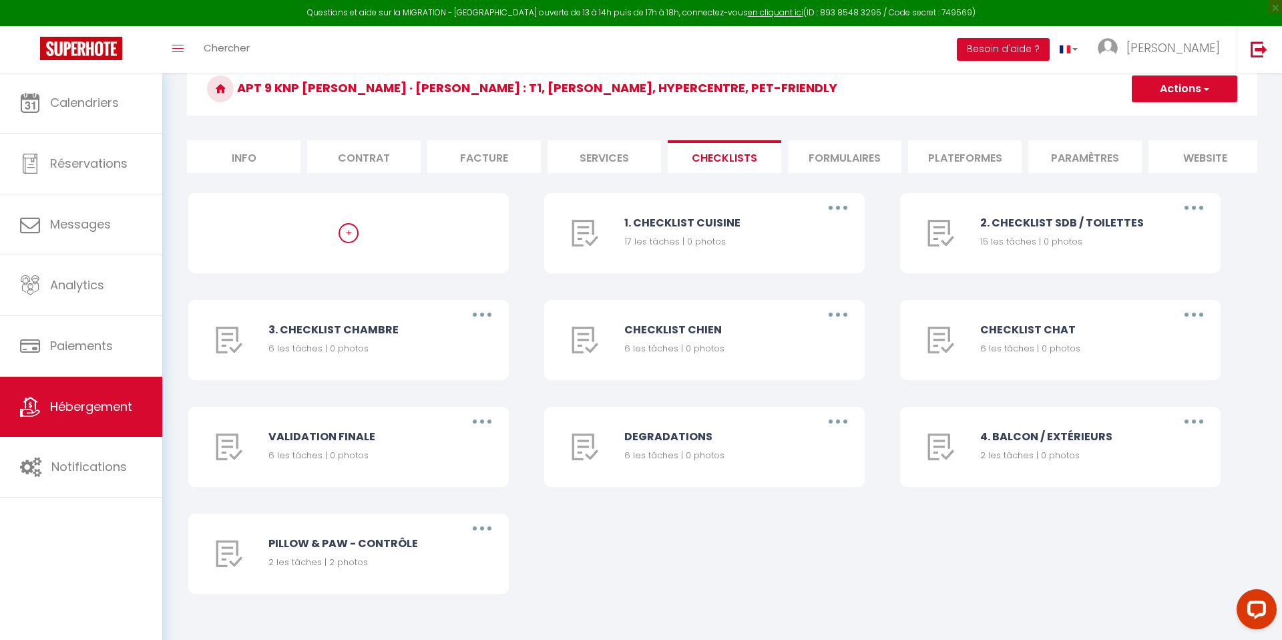
scroll to position [0, 0]
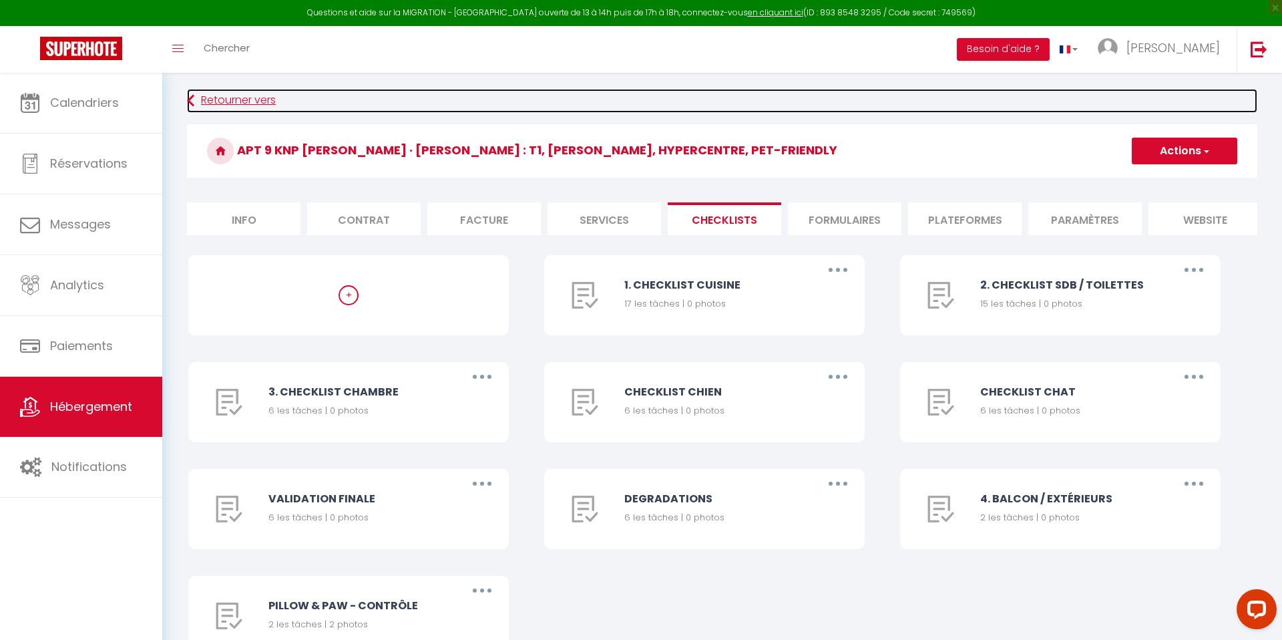
click at [236, 106] on link "Retourner vers" at bounding box center [722, 101] width 1071 height 24
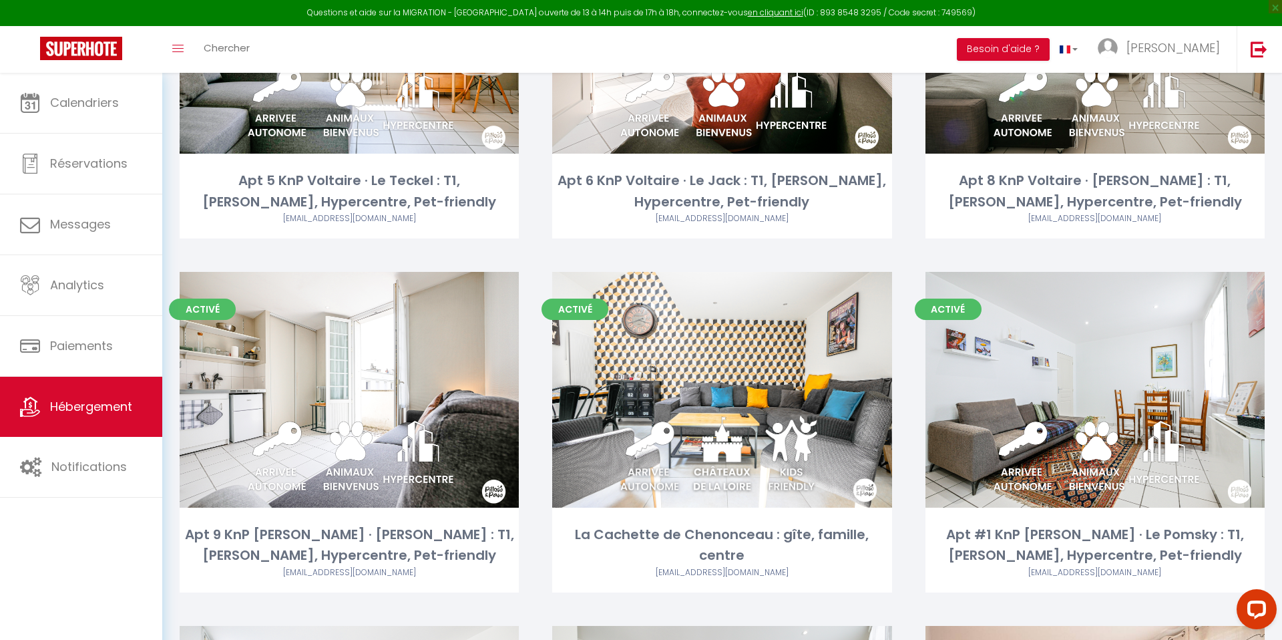
scroll to position [963, 0]
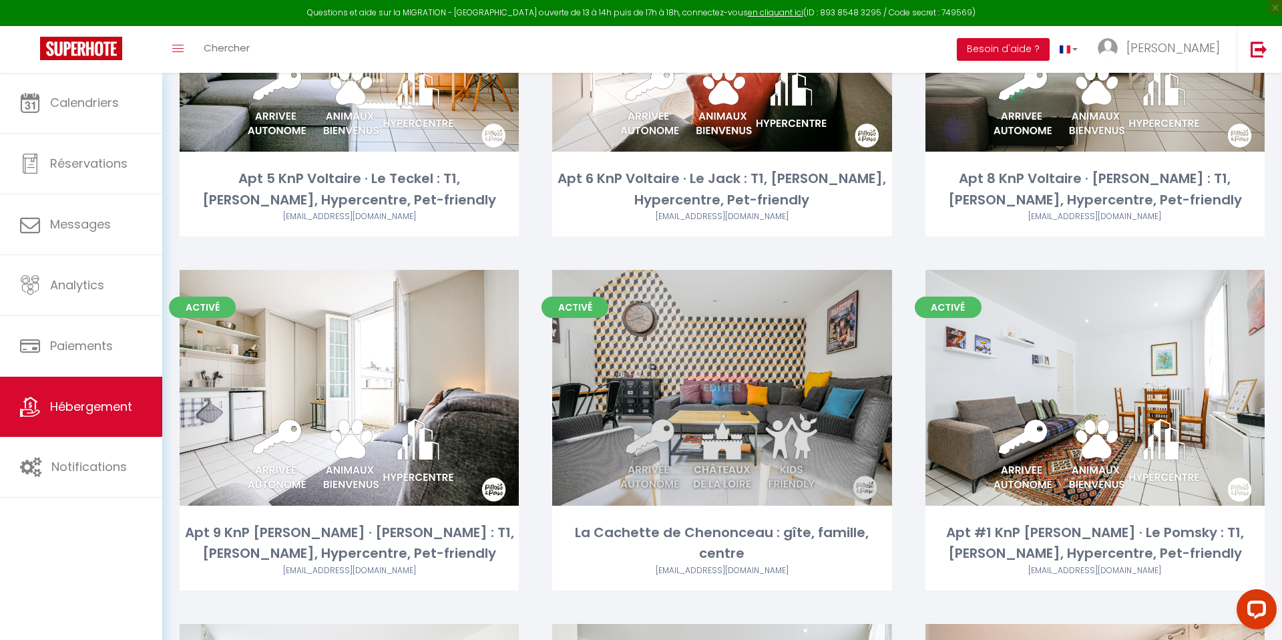
click at [749, 388] on link "Editer" at bounding box center [722, 387] width 80 height 27
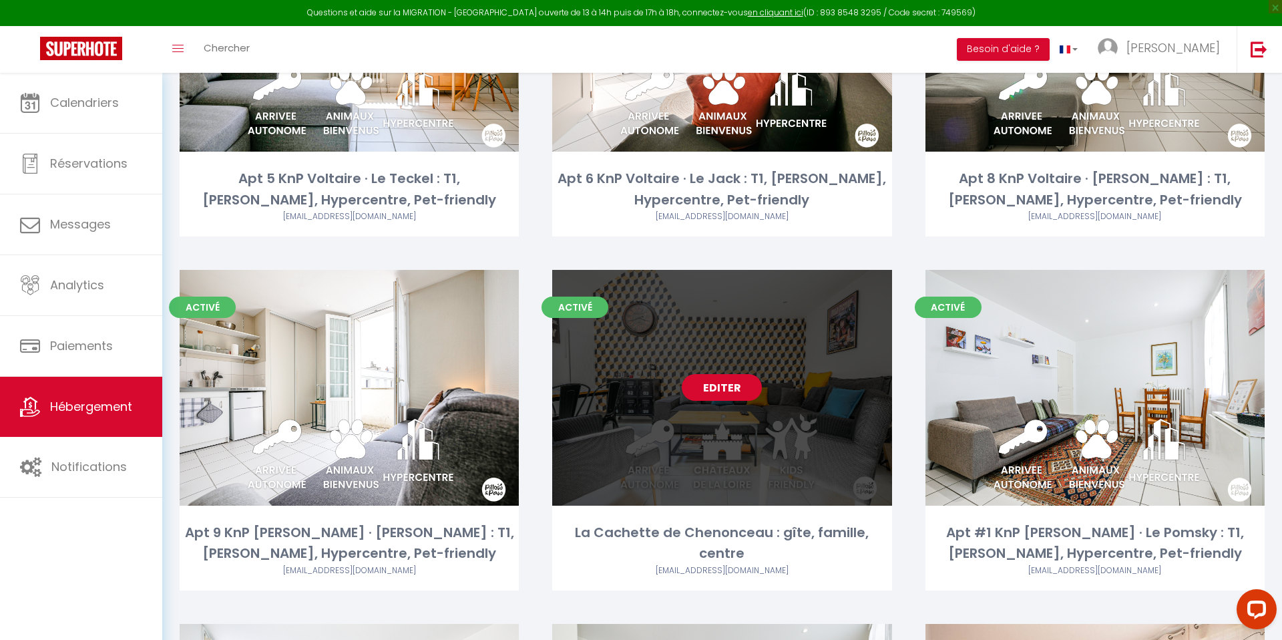
click at [738, 389] on link "Editer" at bounding box center [722, 387] width 80 height 27
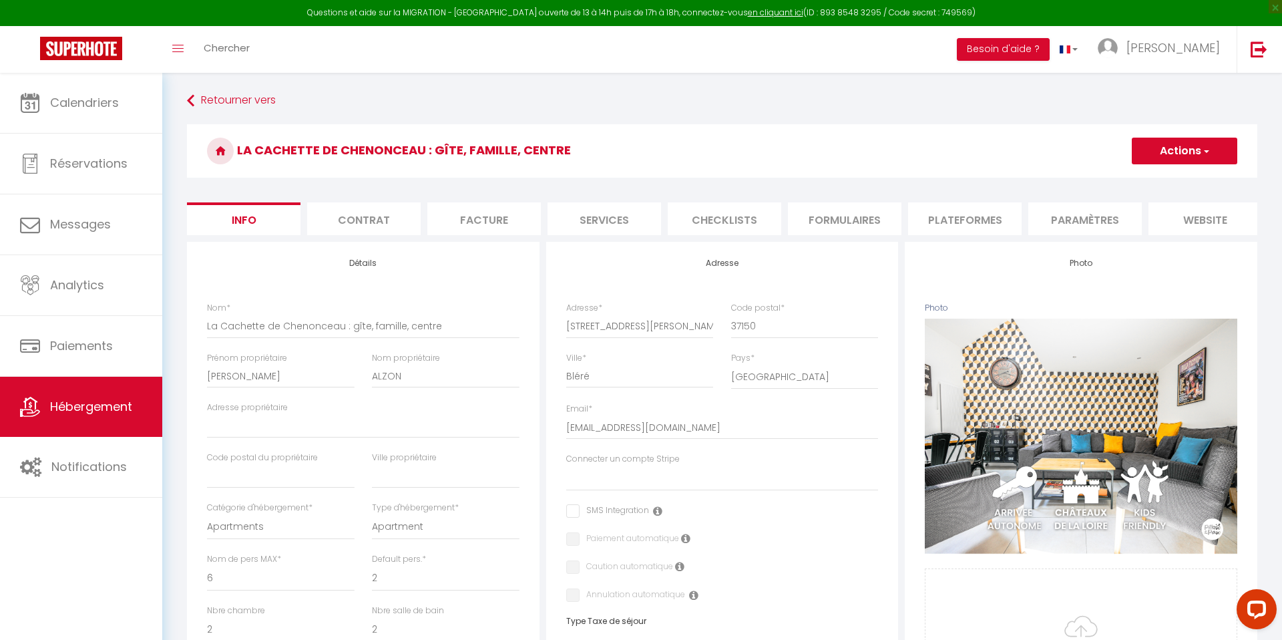
click at [785, 224] on ul "Info Contrat Facture Services Checklists Formulaires Plateformes Paramètres web…" at bounding box center [722, 218] width 1071 height 33
click at [752, 221] on li "Checklists" at bounding box center [725, 218] width 114 height 33
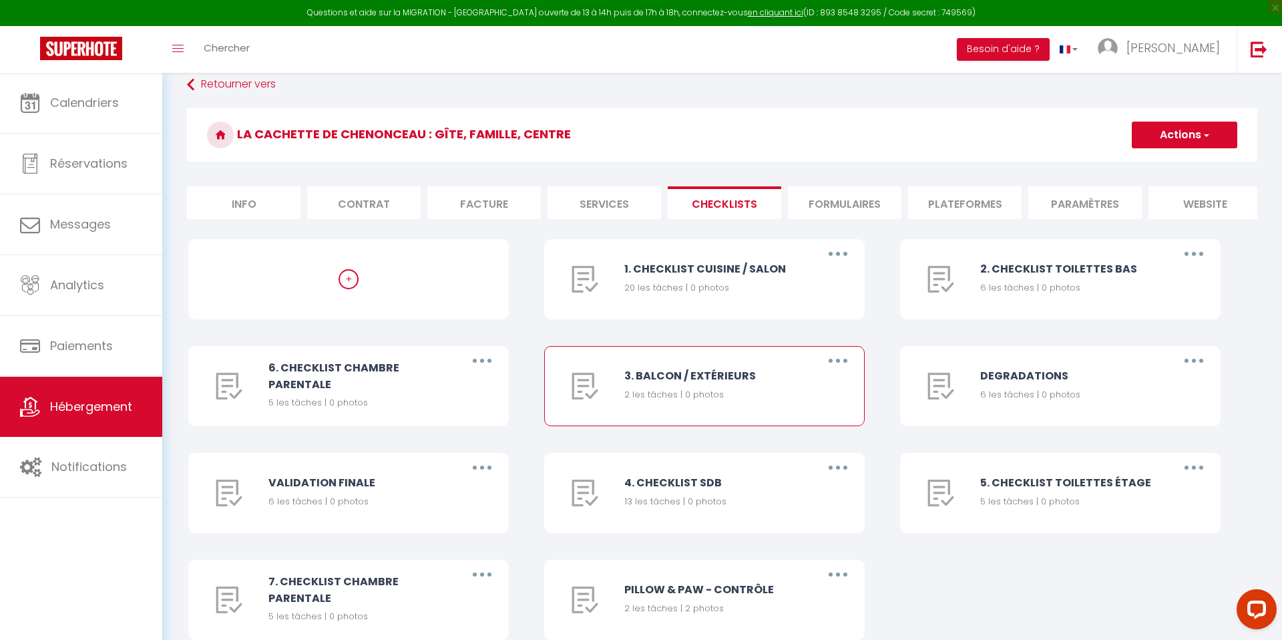
scroll to position [4, 0]
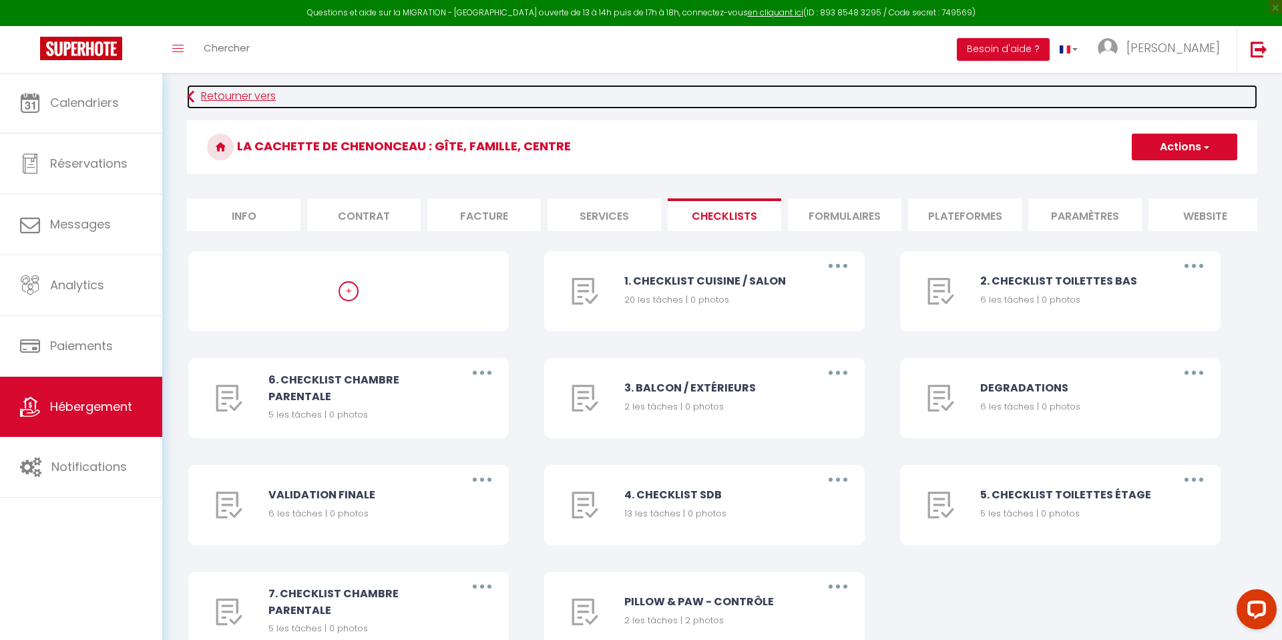
click at [255, 94] on link "Retourner vers" at bounding box center [722, 97] width 1071 height 24
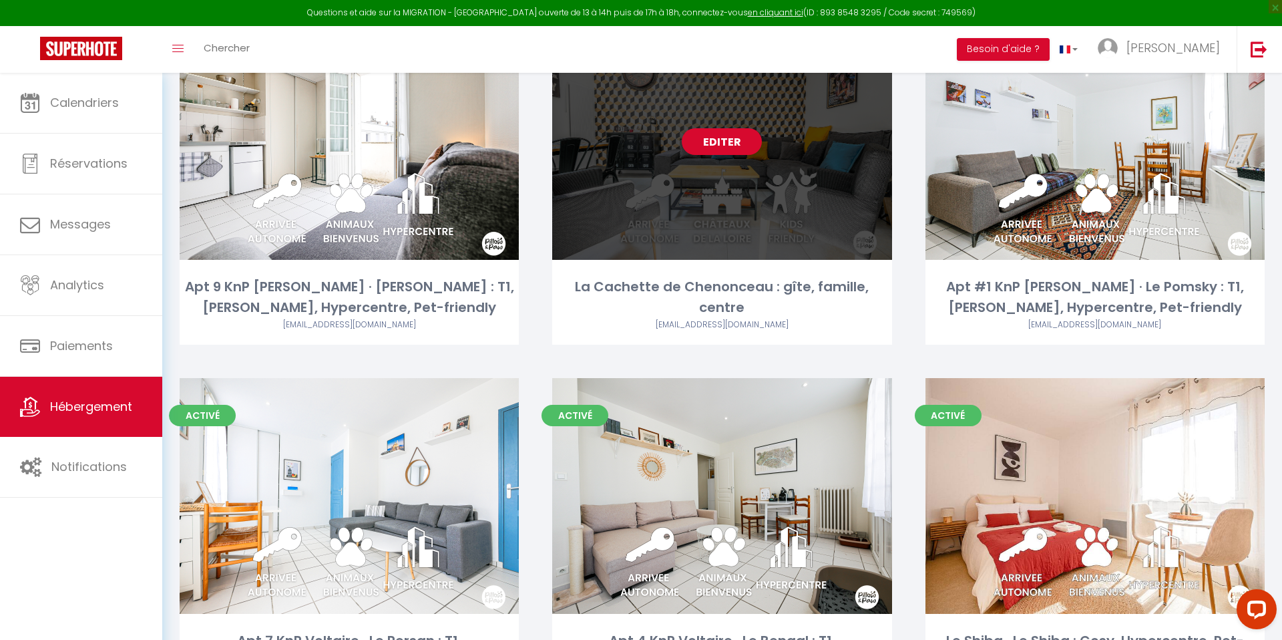
scroll to position [1195, 0]
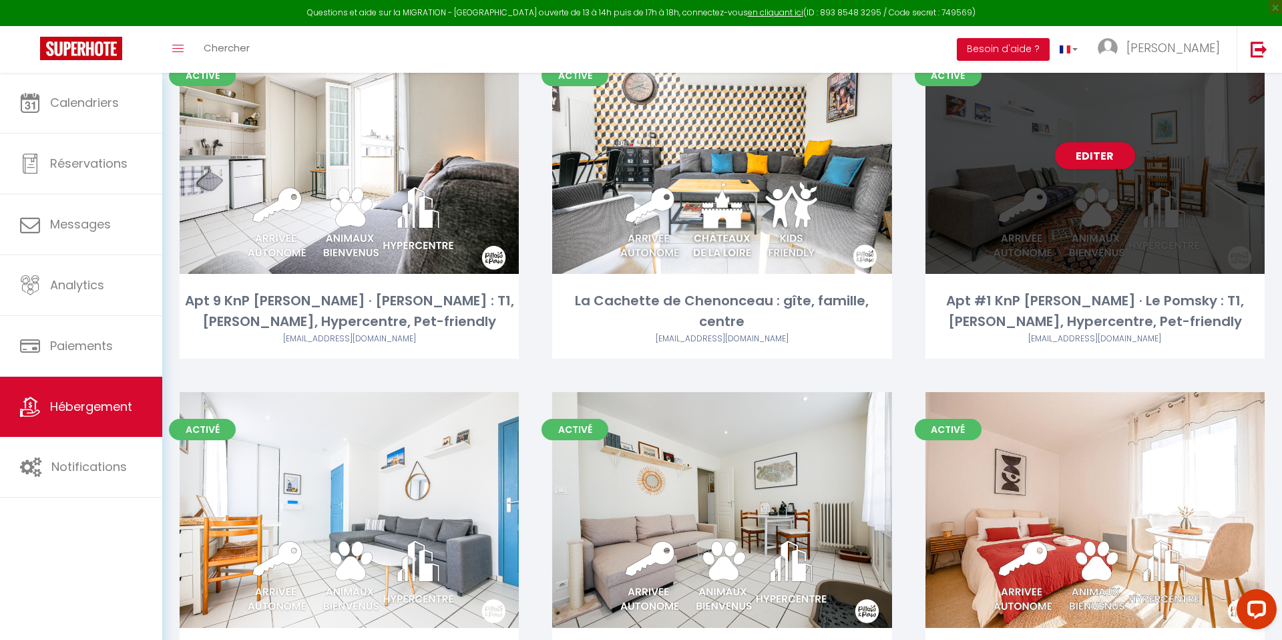
click at [1070, 182] on div "Editer" at bounding box center [1095, 156] width 339 height 236
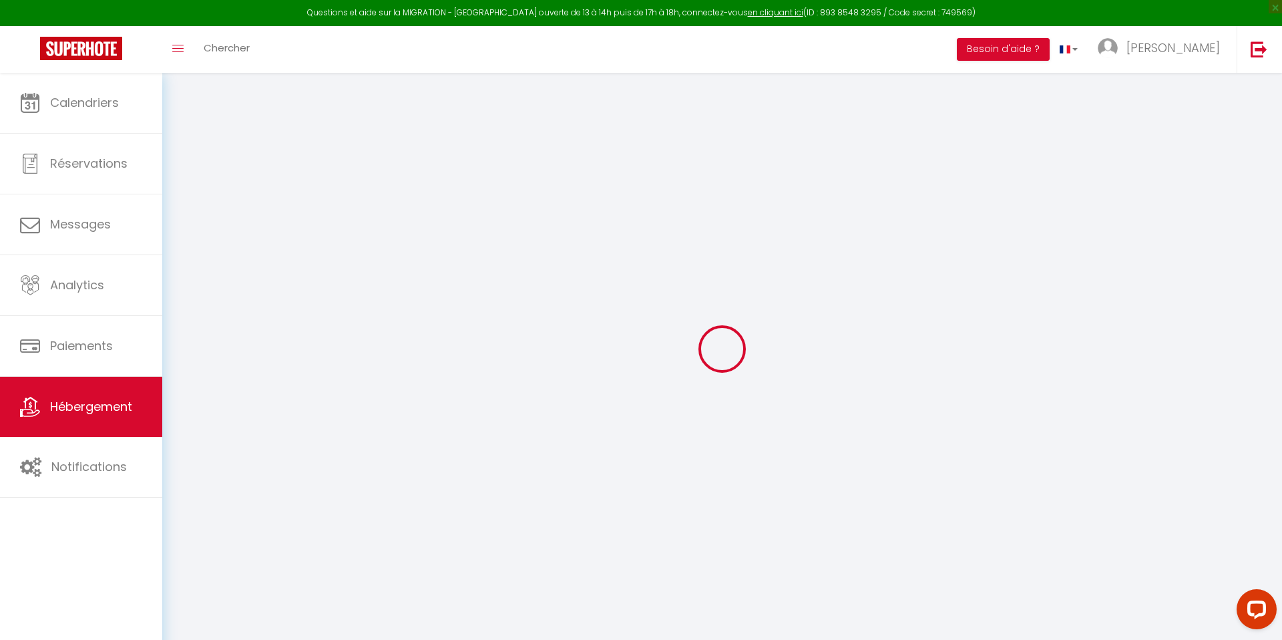
click at [1085, 154] on div at bounding box center [722, 349] width 1088 height 520
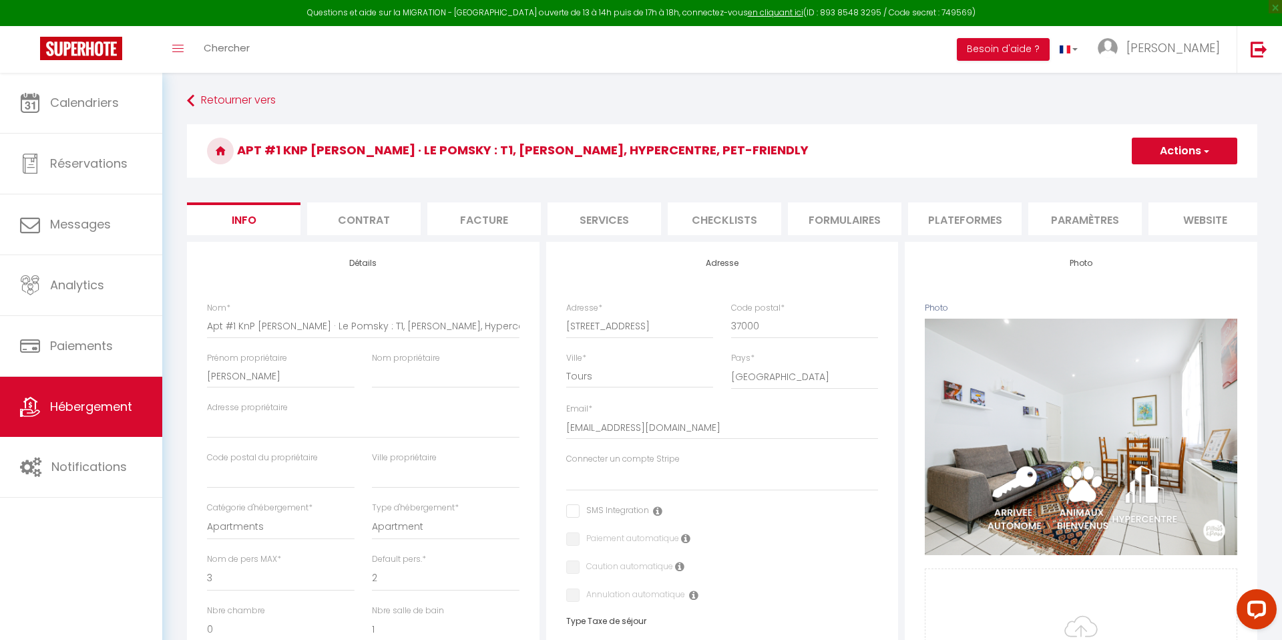
click at [698, 211] on li "Checklists" at bounding box center [725, 218] width 114 height 33
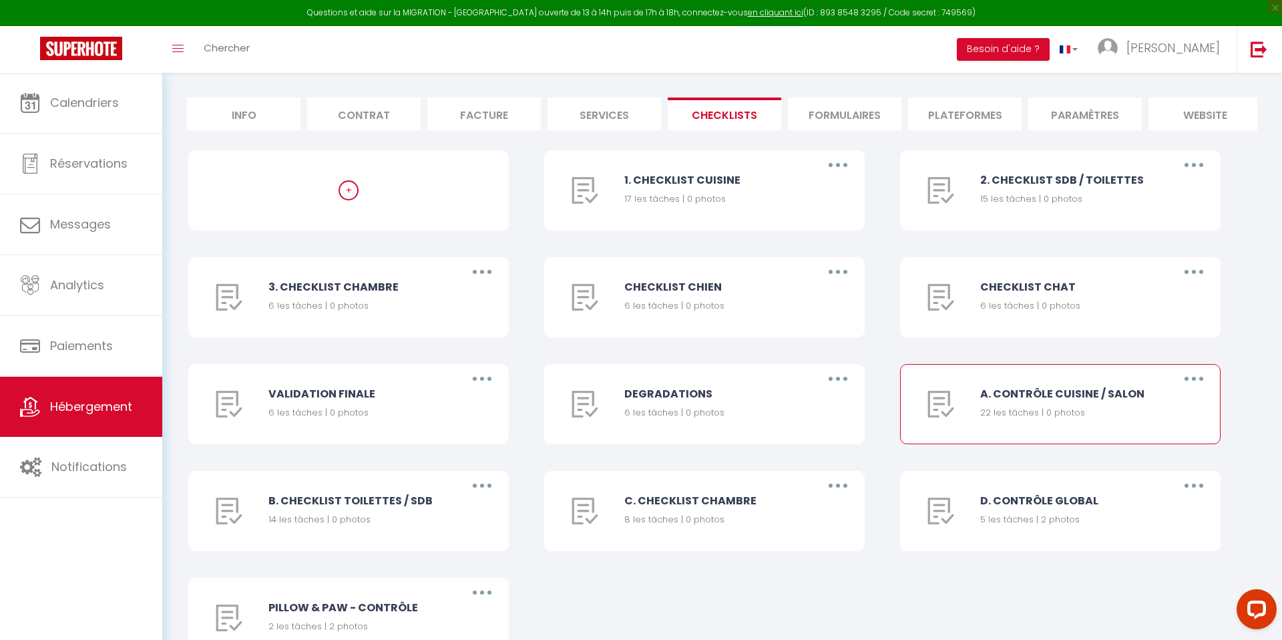
scroll to position [106, 0]
click at [1205, 371] on button "button" at bounding box center [1193, 377] width 37 height 21
drag, startPoint x: 1149, startPoint y: 453, endPoint x: 1135, endPoint y: 453, distance: 13.4
click at [1149, 453] on link "Supprimer" at bounding box center [1159, 456] width 99 height 23
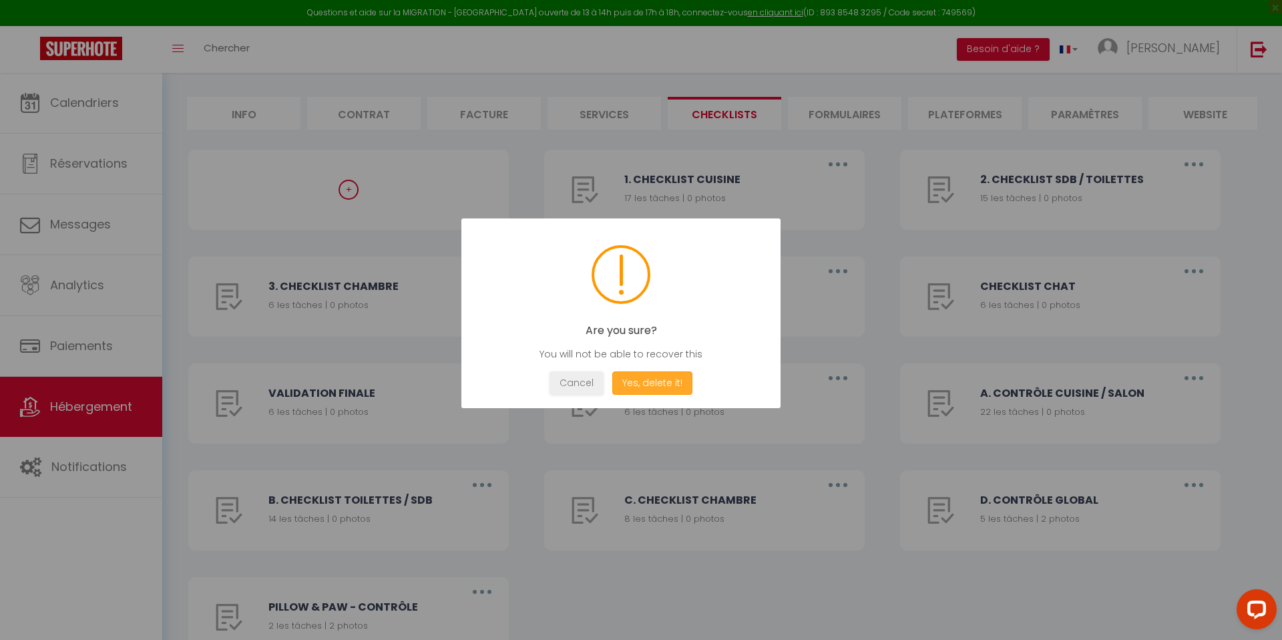
click at [655, 385] on button "Yes, delete it!" at bounding box center [652, 382] width 80 height 23
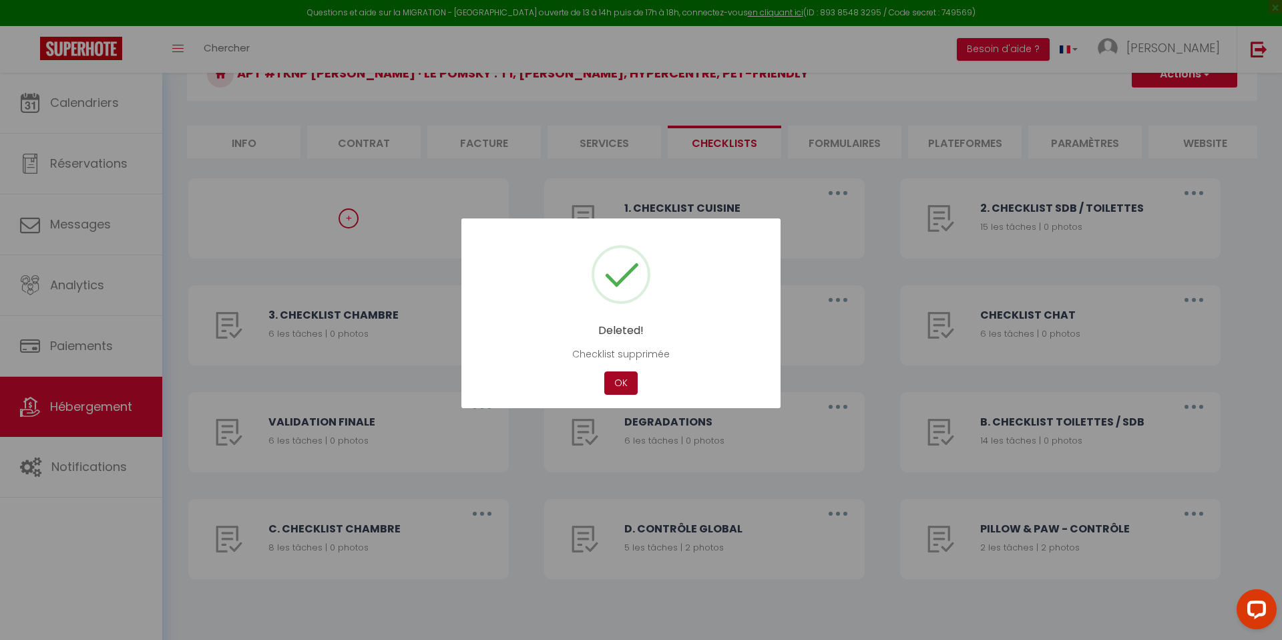
click at [621, 383] on button "OK" at bounding box center [620, 382] width 33 height 23
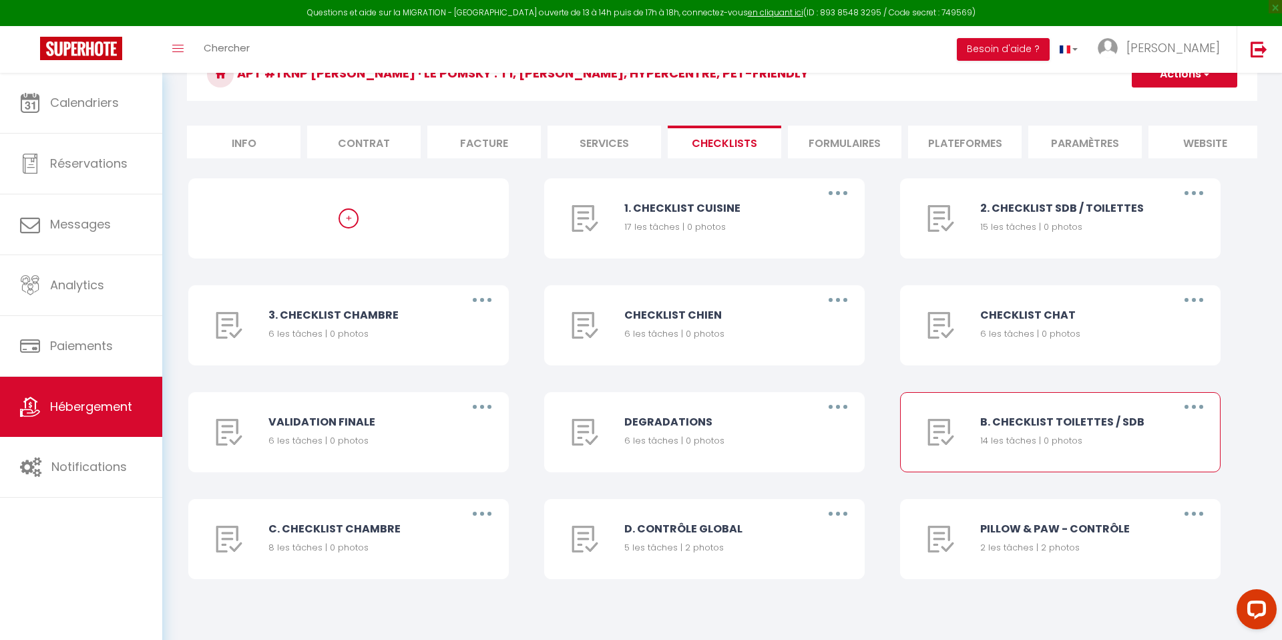
click at [1197, 405] on button "button" at bounding box center [1193, 406] width 37 height 21
click at [1163, 480] on link "Supprimer" at bounding box center [1159, 485] width 99 height 23
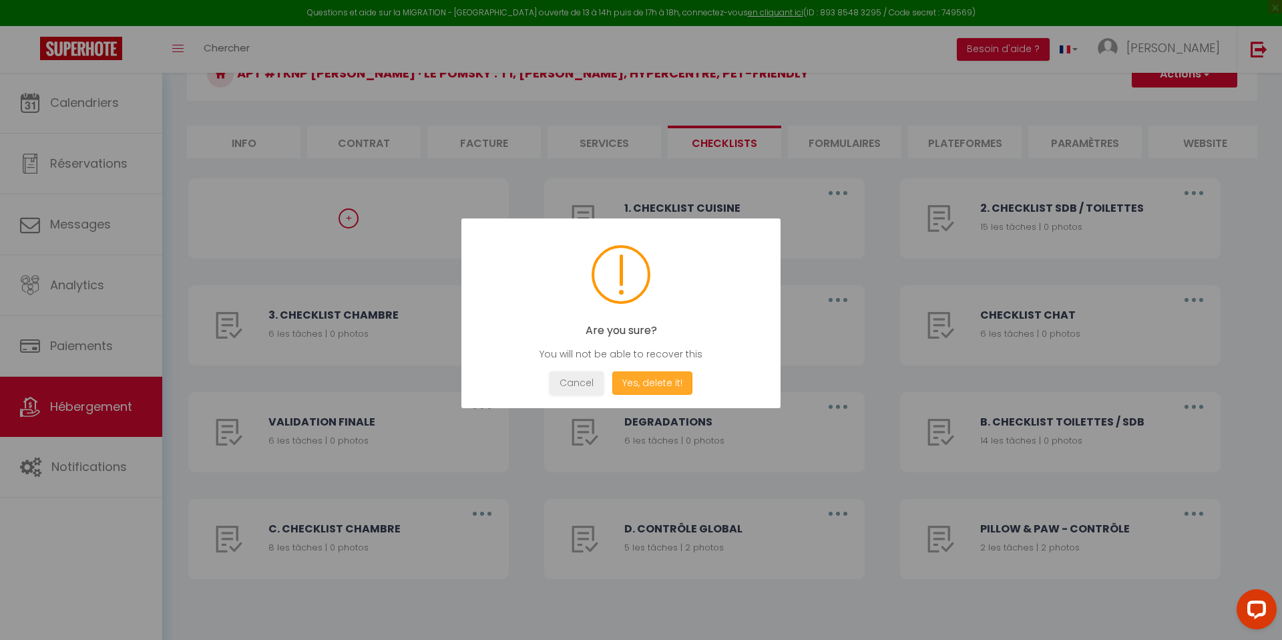
click at [666, 389] on button "Yes, delete it!" at bounding box center [652, 382] width 80 height 23
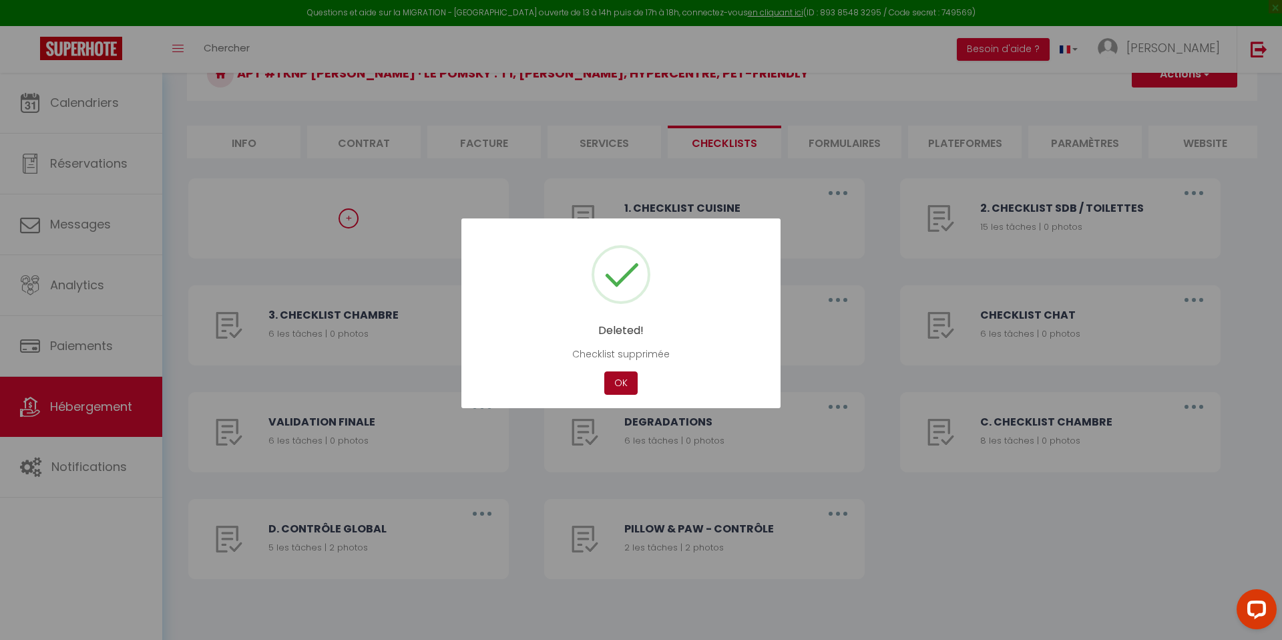
click at [612, 374] on button "OK" at bounding box center [620, 382] width 33 height 23
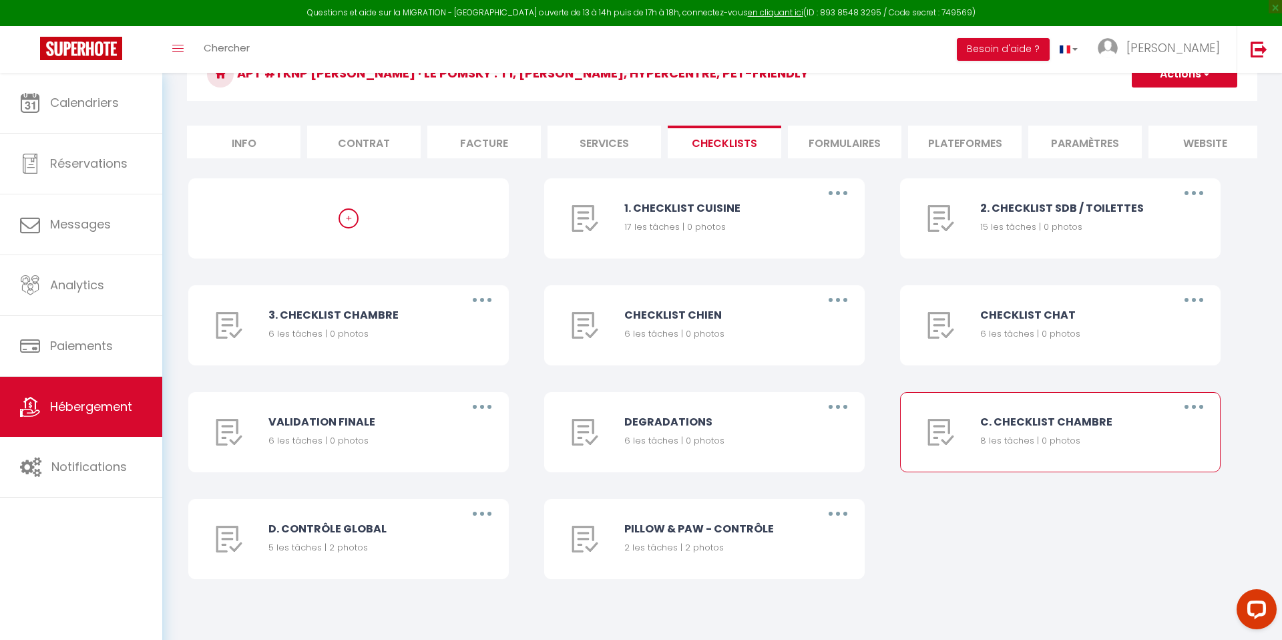
click at [1196, 403] on button "button" at bounding box center [1193, 406] width 37 height 21
click at [1174, 478] on link "Supprimer" at bounding box center [1159, 485] width 99 height 23
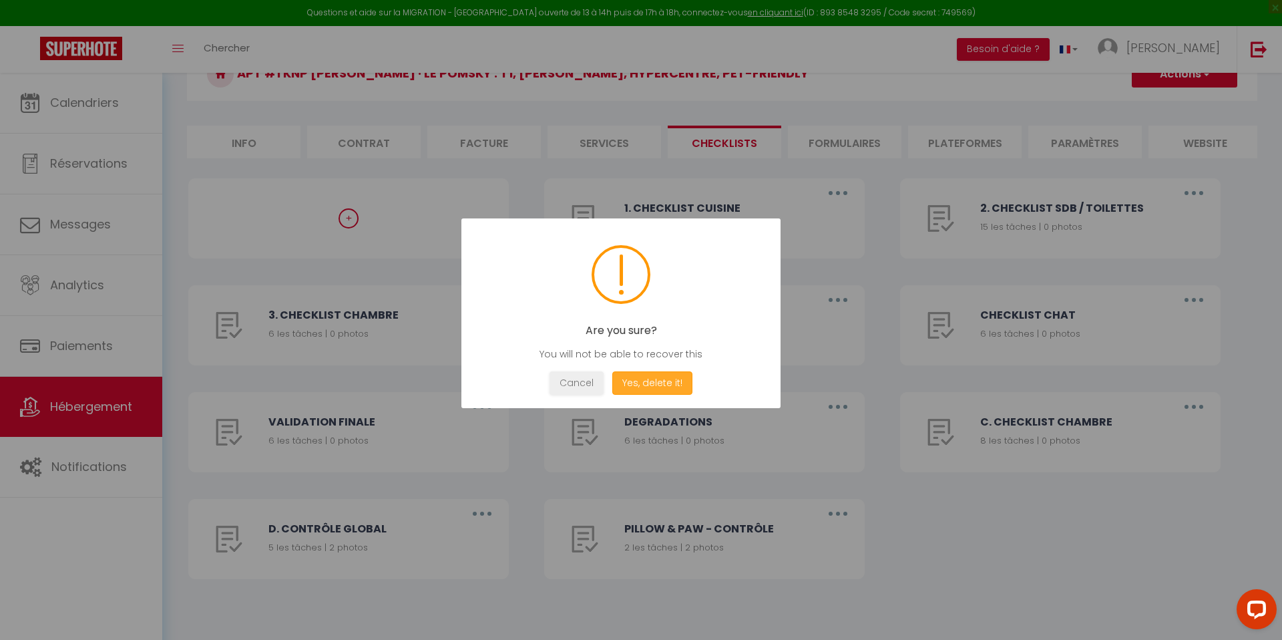
click at [639, 387] on button "Yes, delete it!" at bounding box center [652, 382] width 80 height 23
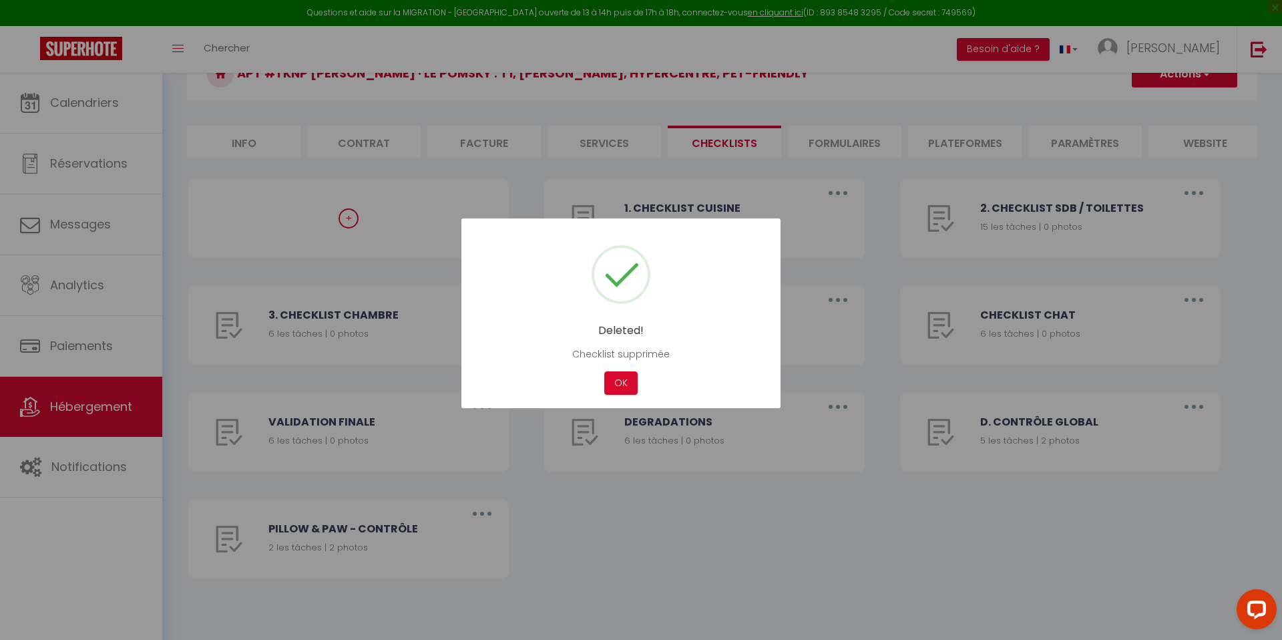
click at [583, 389] on div "Cancel OK" at bounding box center [621, 382] width 279 height 23
click at [610, 389] on button "OK" at bounding box center [620, 382] width 33 height 23
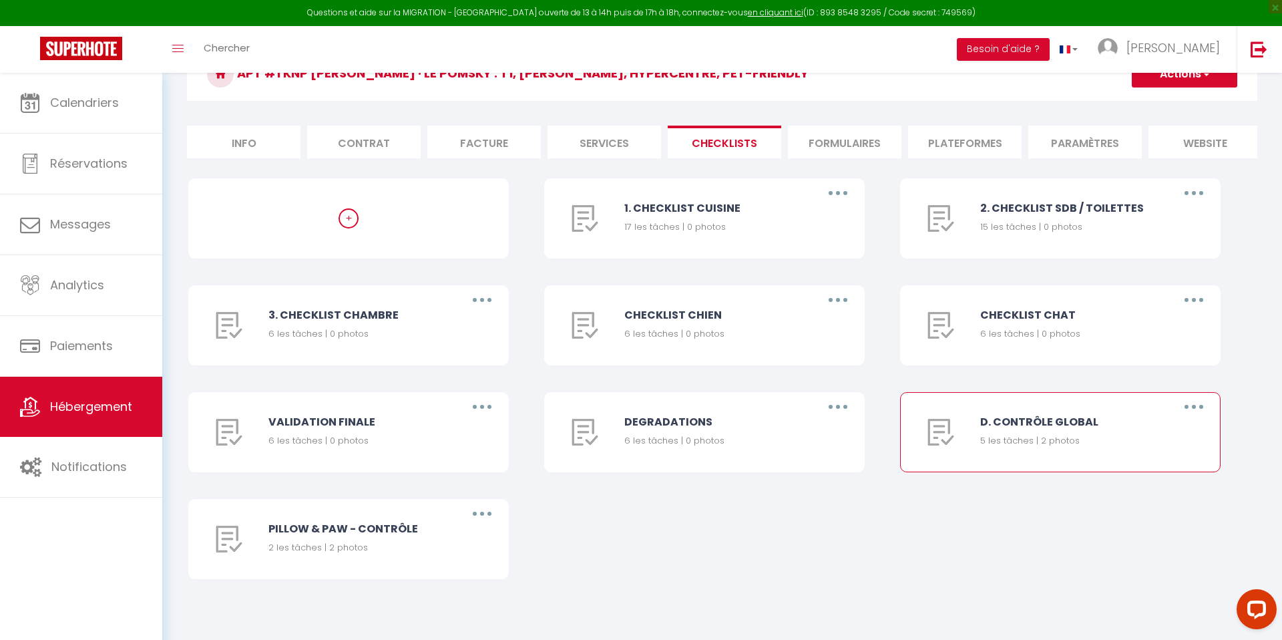
click at [1203, 405] on button "button" at bounding box center [1193, 406] width 37 height 21
click at [1167, 479] on link "Supprimer" at bounding box center [1159, 485] width 99 height 23
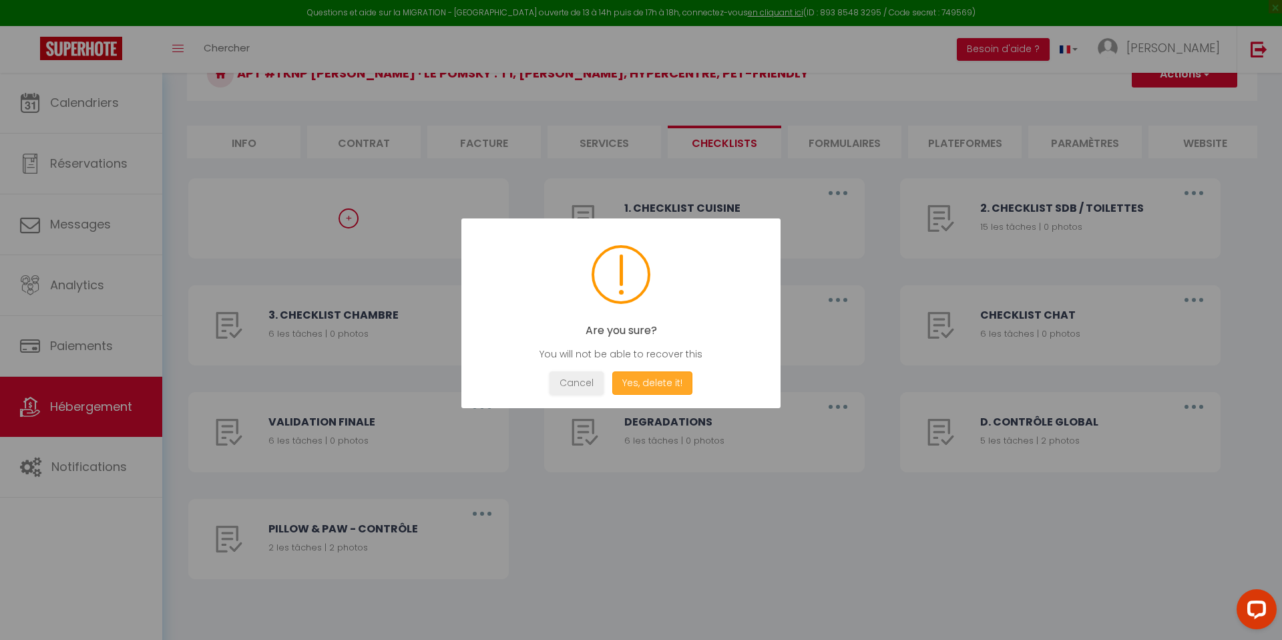
click at [658, 390] on button "Yes, delete it!" at bounding box center [652, 382] width 80 height 23
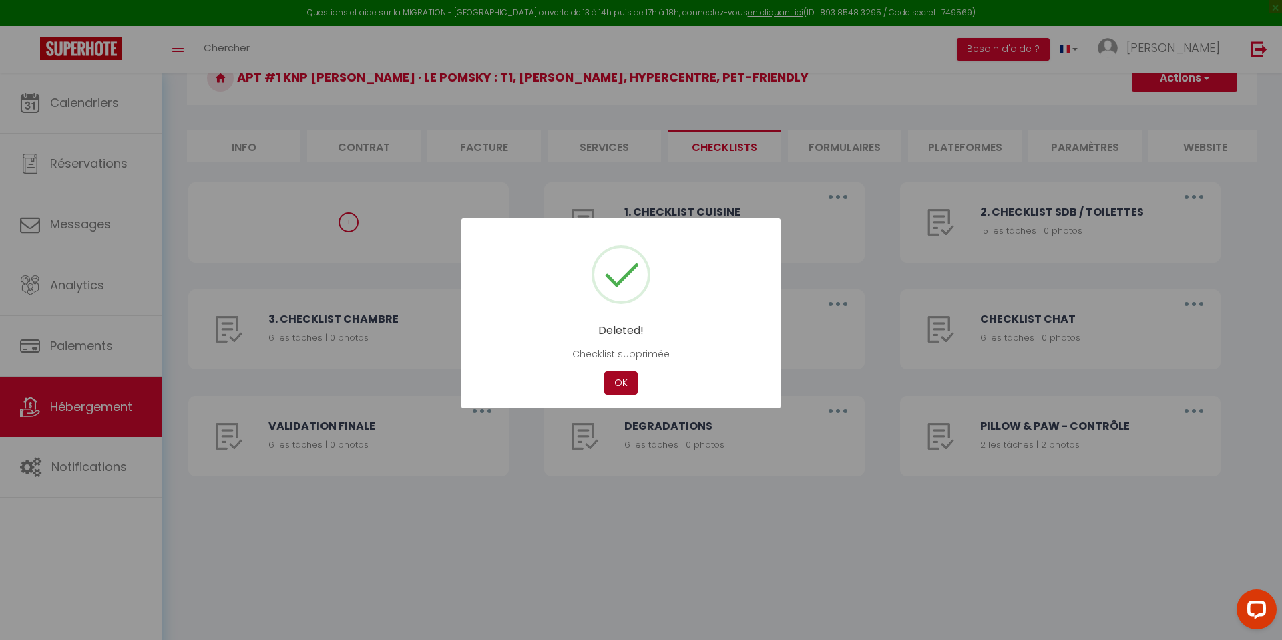
scroll to position [73, 0]
click at [616, 383] on button "OK" at bounding box center [620, 382] width 33 height 23
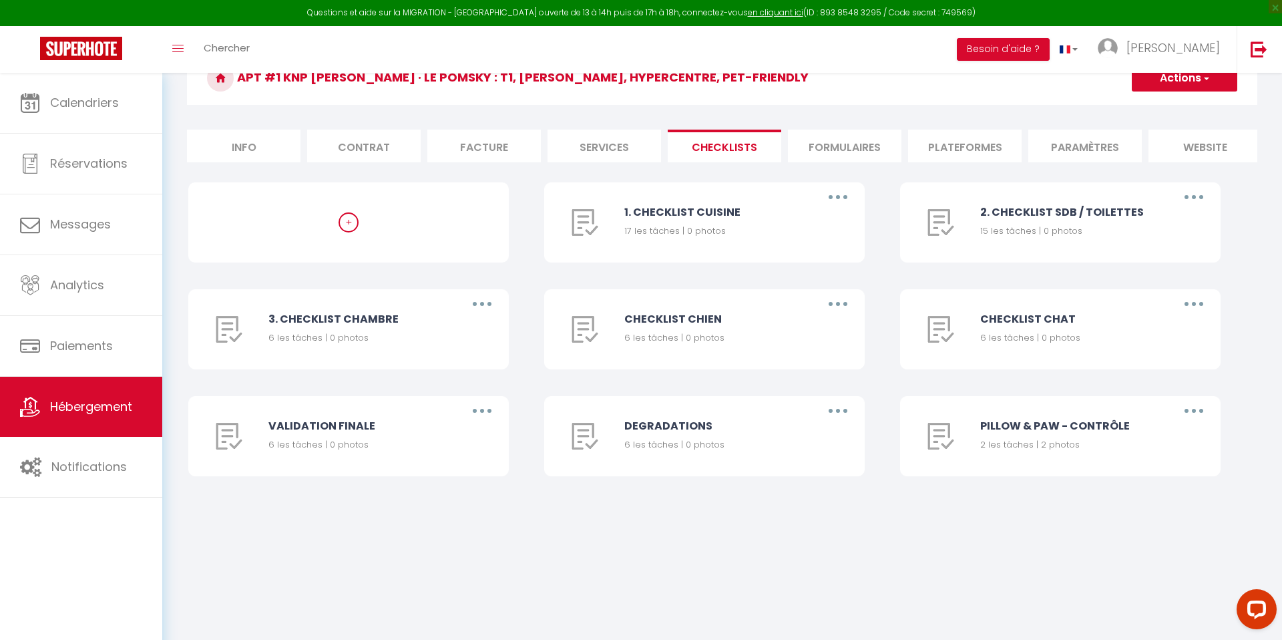
scroll to position [0, 0]
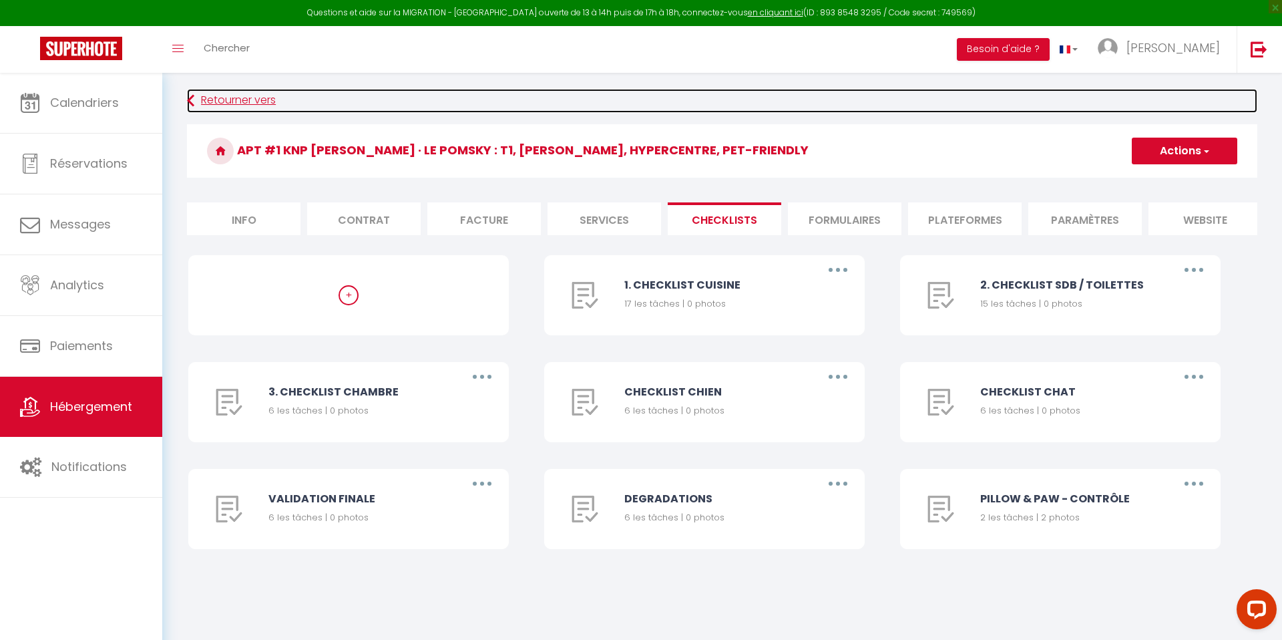
click at [236, 90] on link "Retourner vers" at bounding box center [722, 101] width 1071 height 24
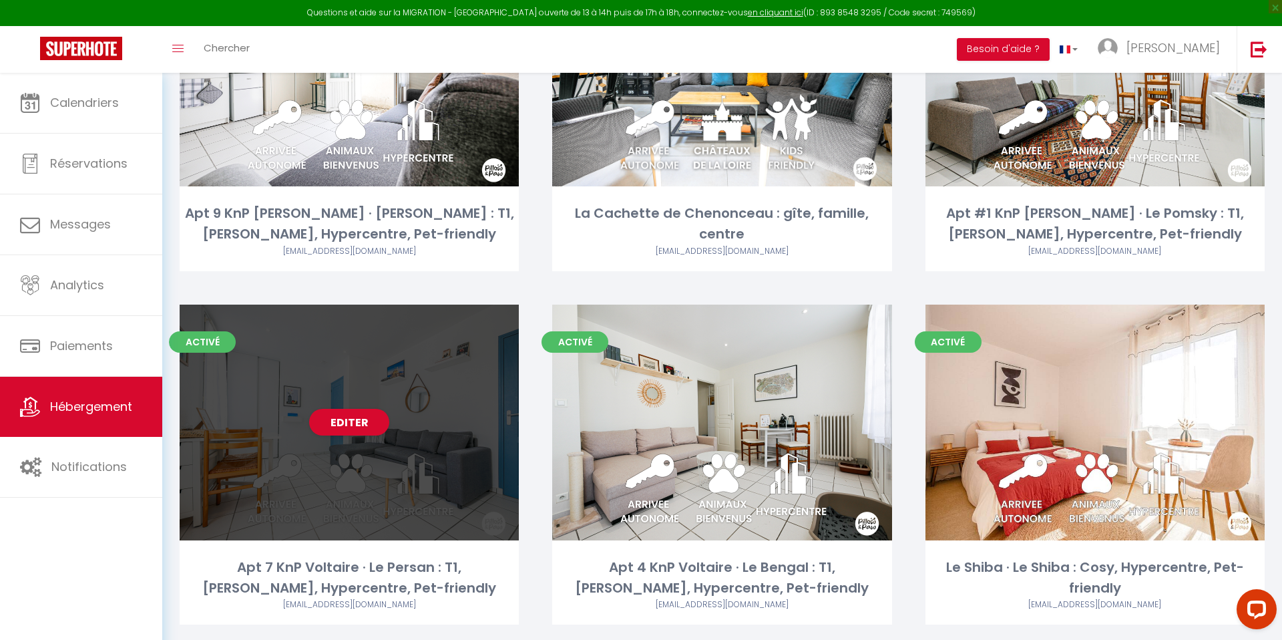
scroll to position [1280, 0]
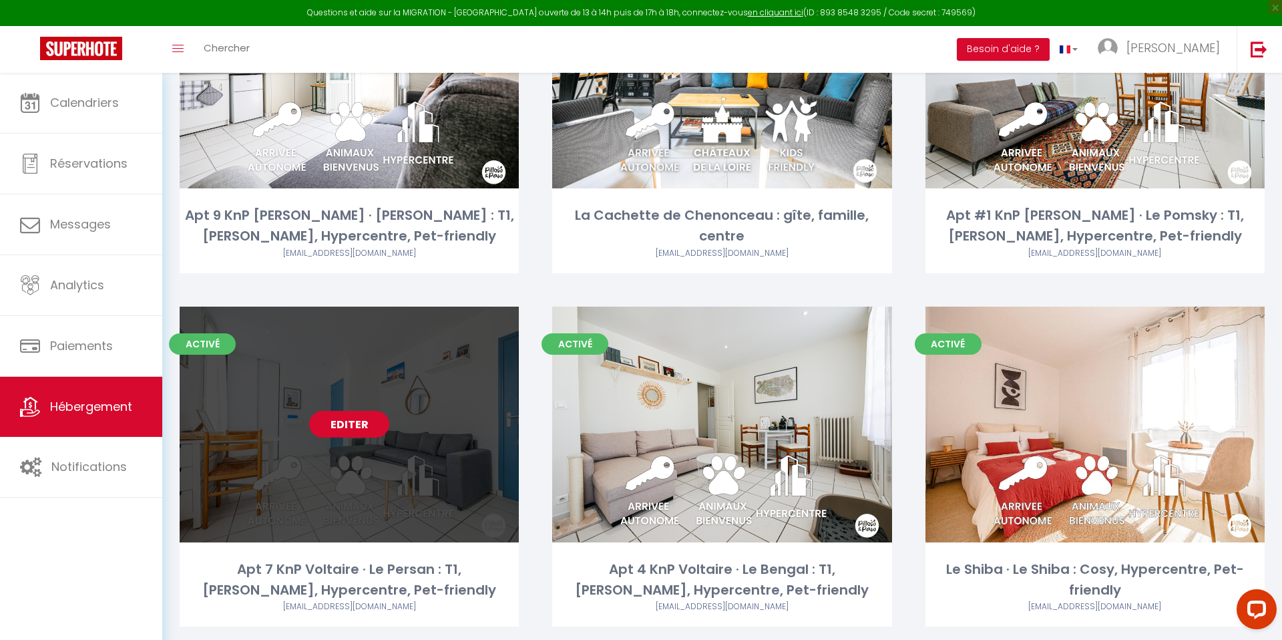
click at [341, 414] on link "Editer" at bounding box center [349, 424] width 80 height 27
click at [355, 416] on link "Editer" at bounding box center [349, 424] width 80 height 27
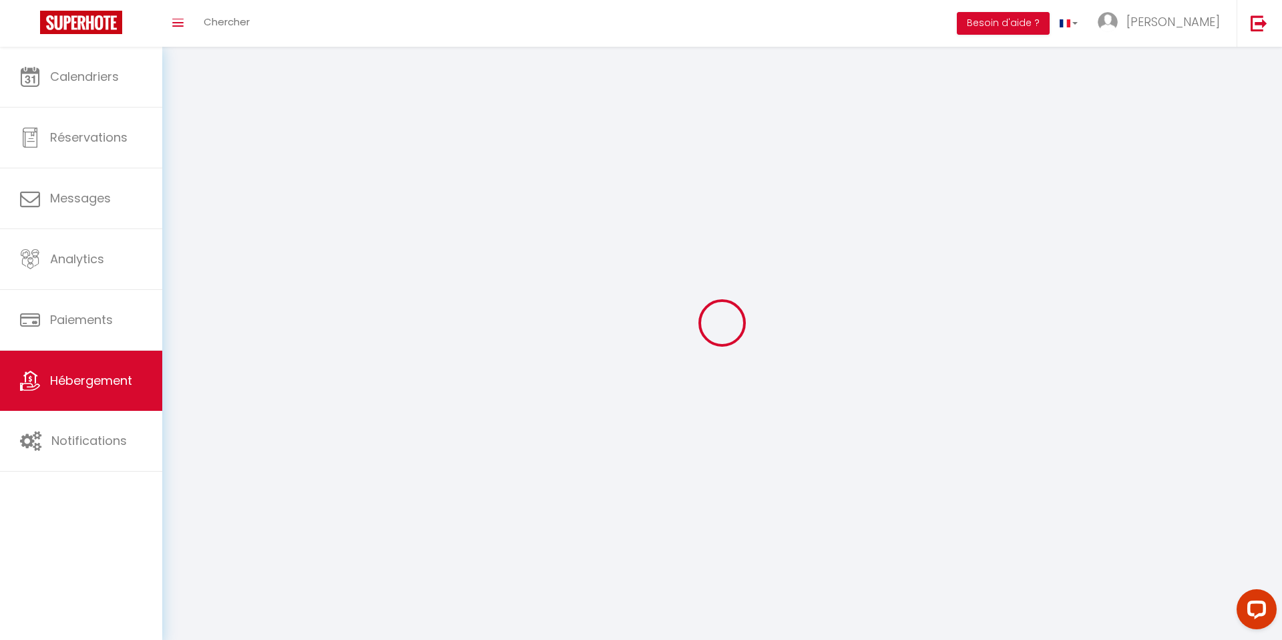
click at [355, 416] on div at bounding box center [722, 323] width 1088 height 520
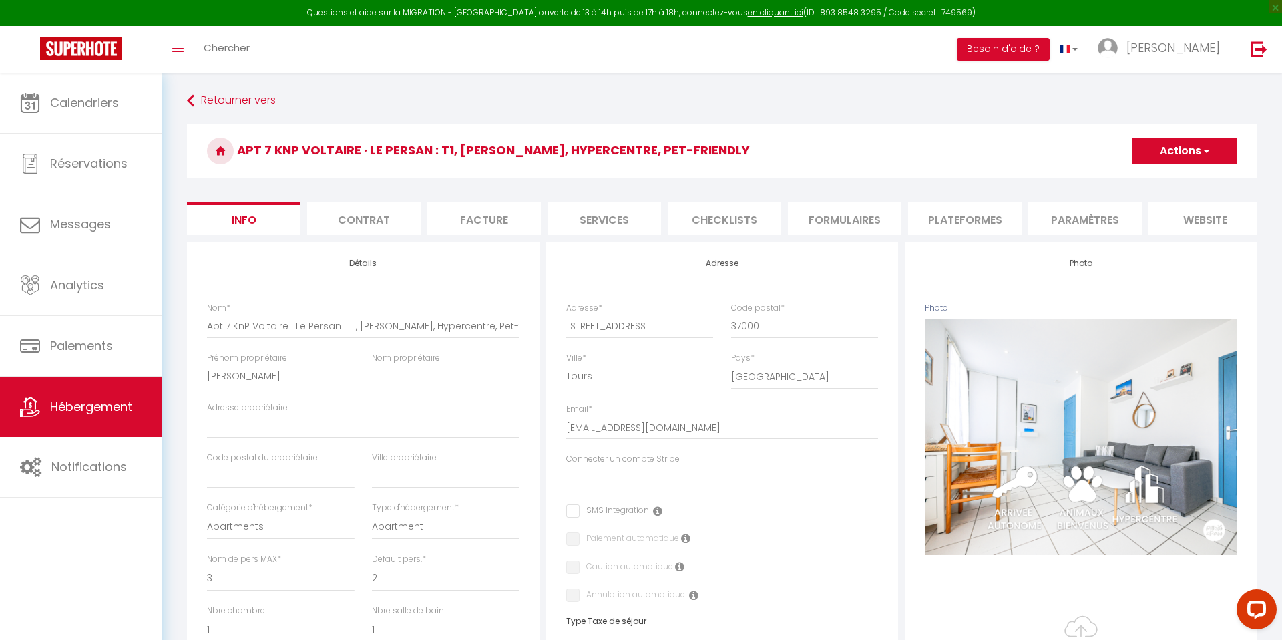
click at [749, 221] on li "Checklists" at bounding box center [725, 218] width 114 height 33
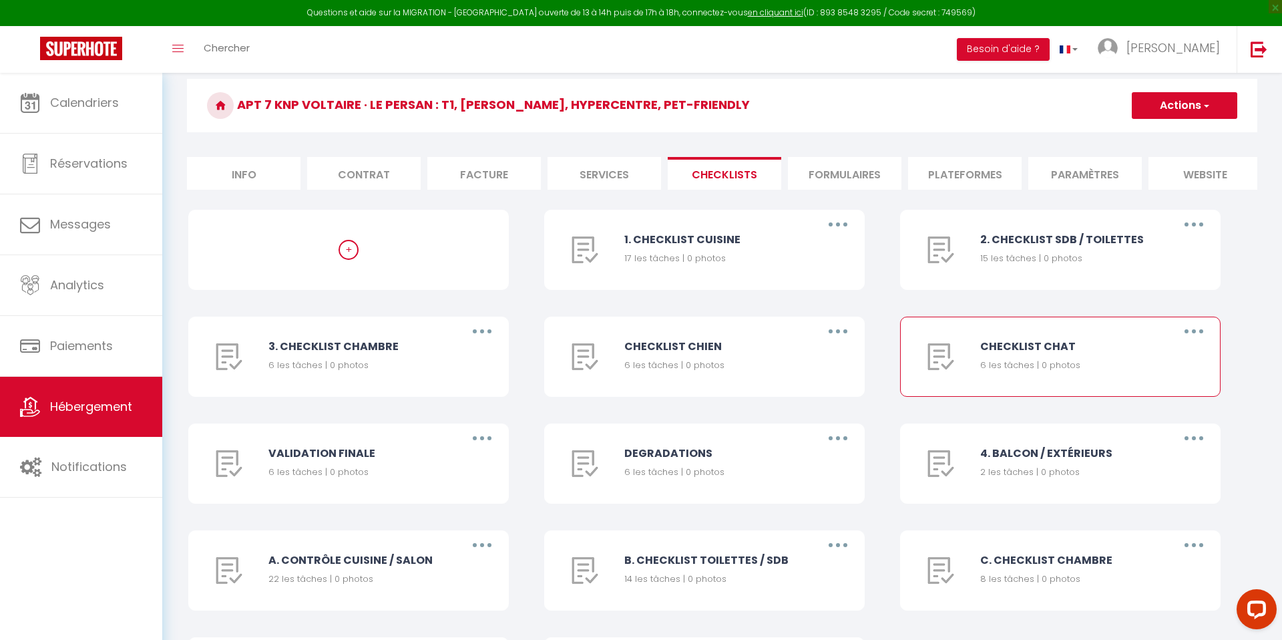
scroll to position [55, 0]
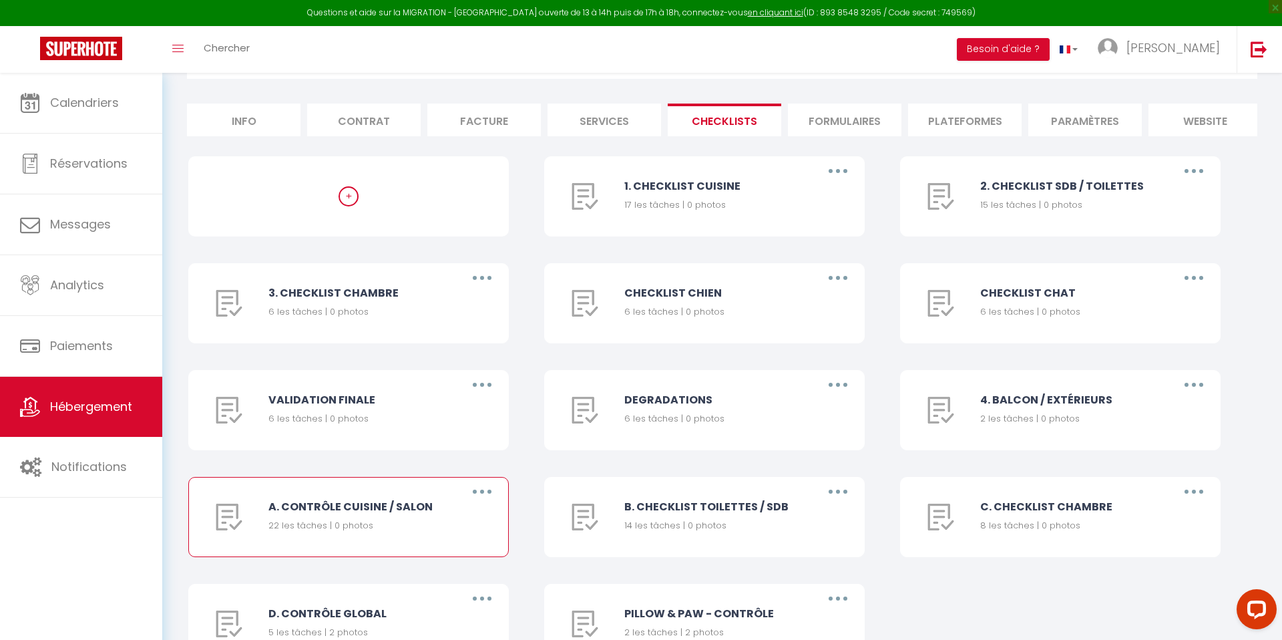
click at [489, 497] on button "button" at bounding box center [482, 491] width 37 height 21
click at [433, 574] on link "Supprimer" at bounding box center [447, 571] width 99 height 23
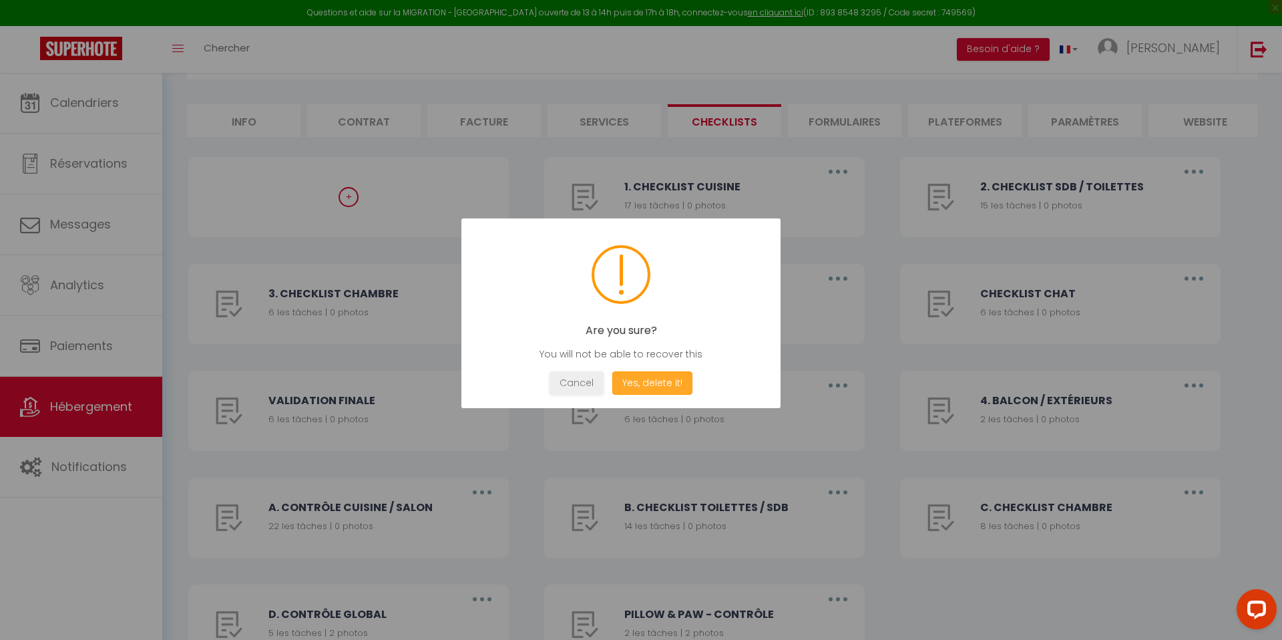
click at [650, 385] on button "Yes, delete it!" at bounding box center [652, 382] width 80 height 23
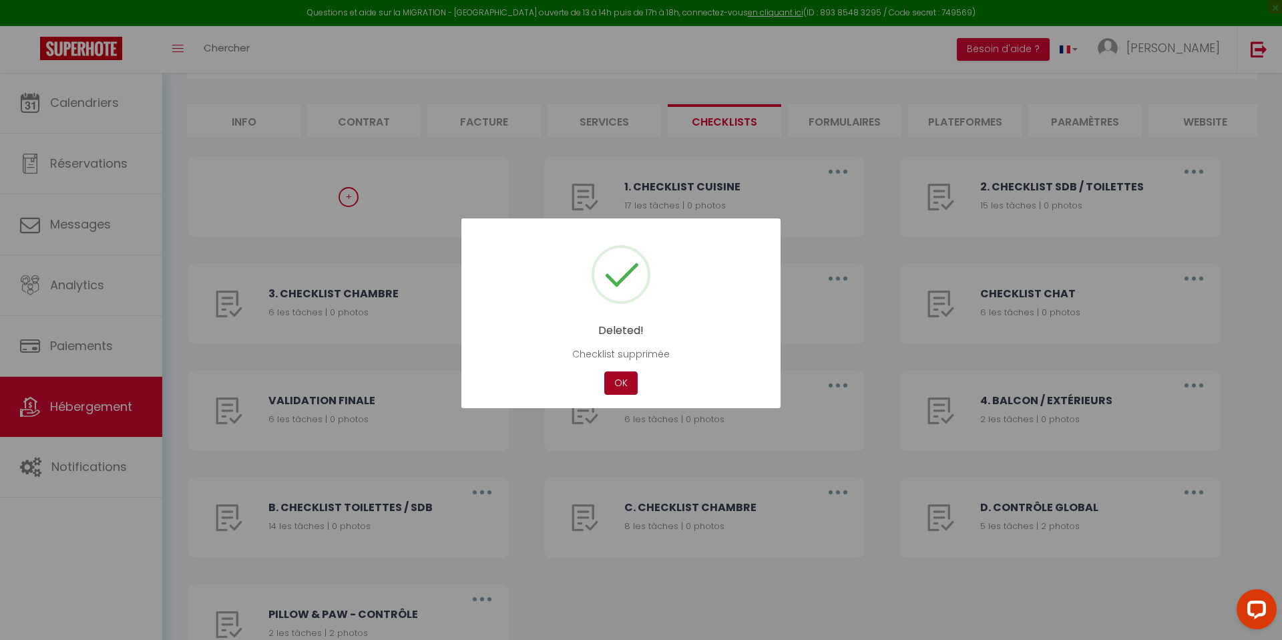
click at [624, 387] on button "OK" at bounding box center [620, 382] width 33 height 23
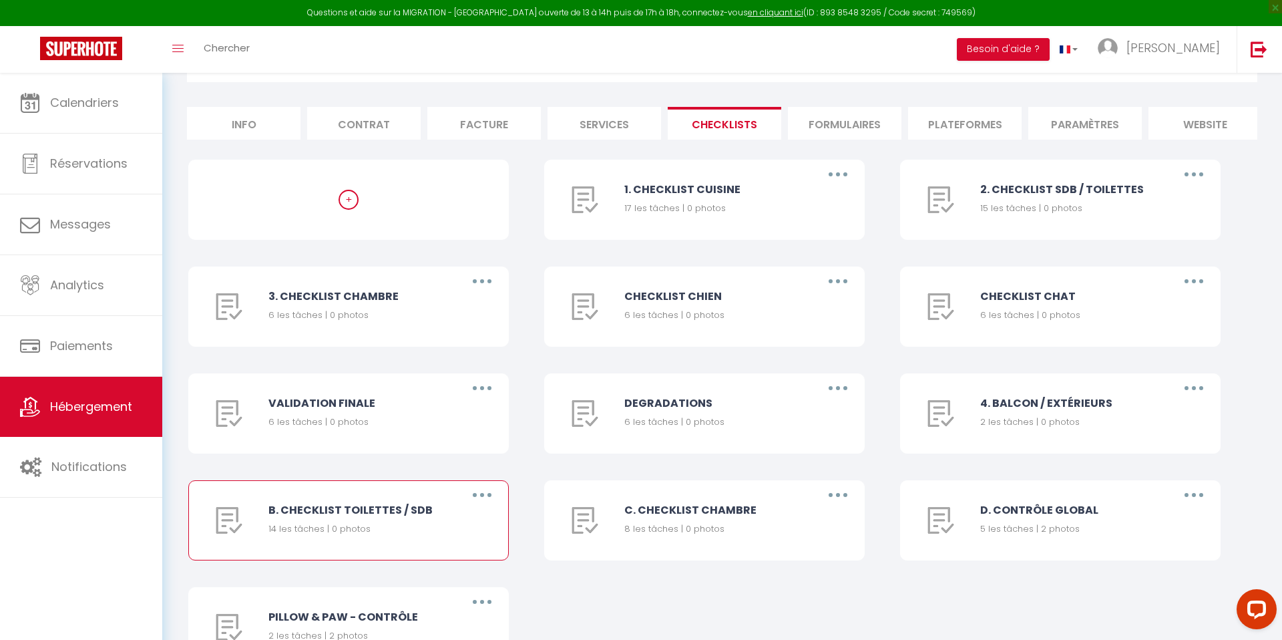
click at [478, 494] on button "button" at bounding box center [482, 494] width 37 height 21
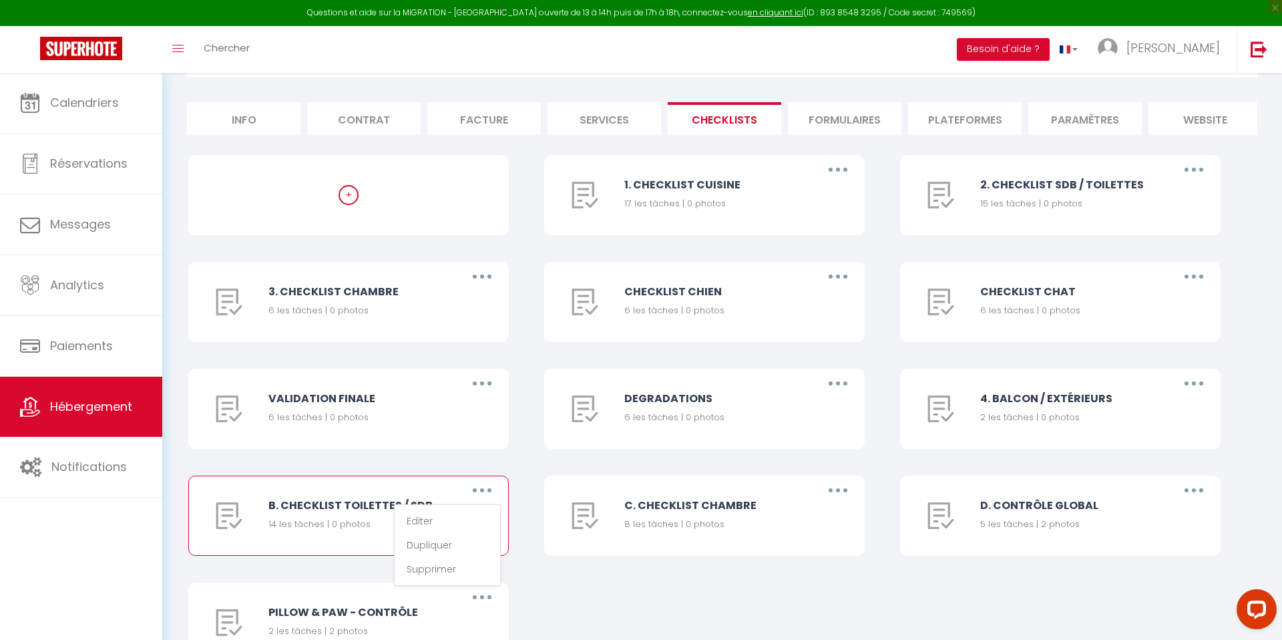
scroll to position [102, 0]
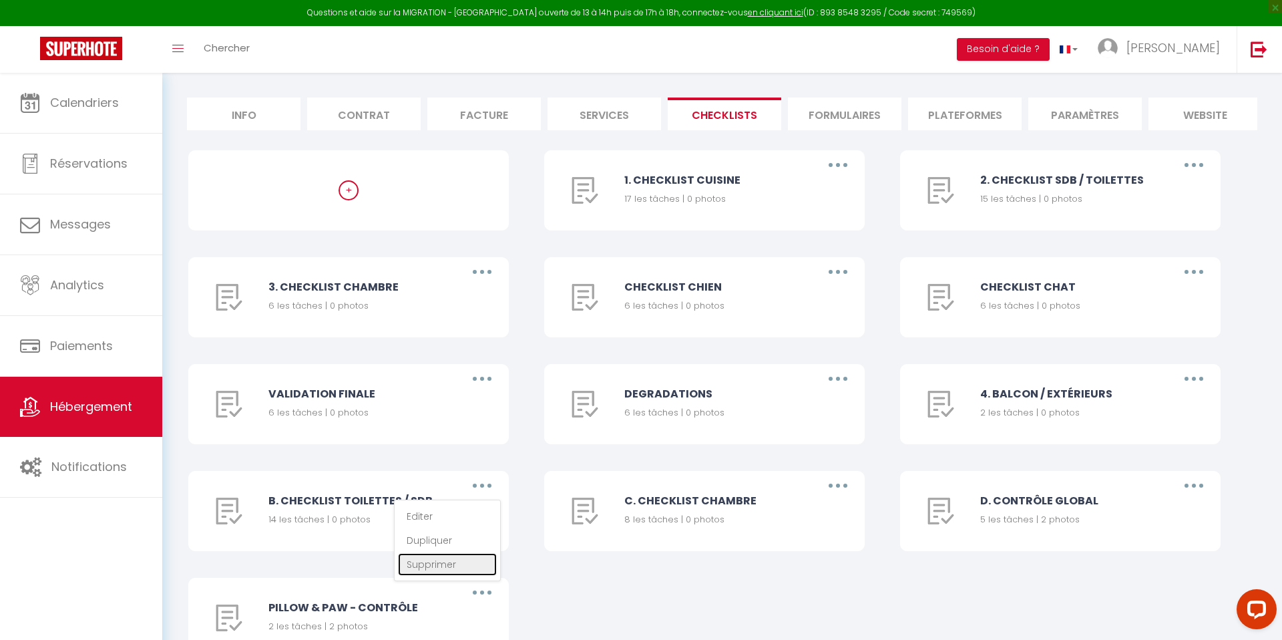
click at [421, 562] on link "Supprimer" at bounding box center [447, 564] width 99 height 23
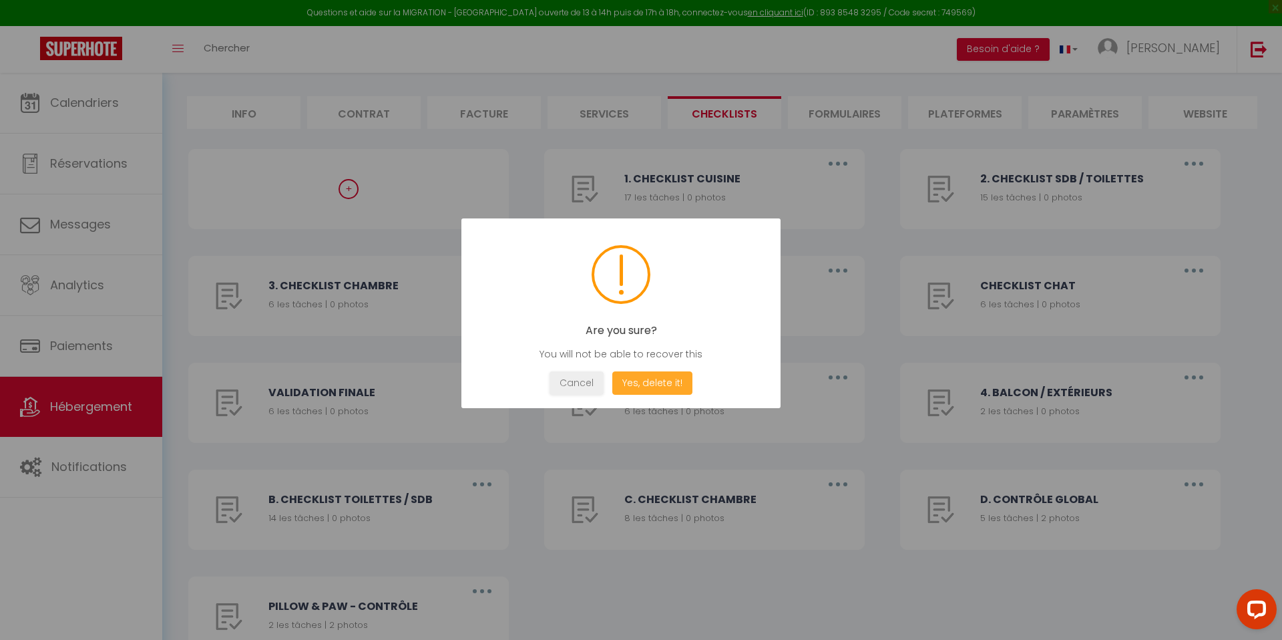
click at [658, 395] on div "Are you sure? You will not be able to recover this Not valid Cancel Yes, delete…" at bounding box center [620, 313] width 319 height 190
click at [660, 391] on button "Yes, delete it!" at bounding box center [652, 382] width 80 height 23
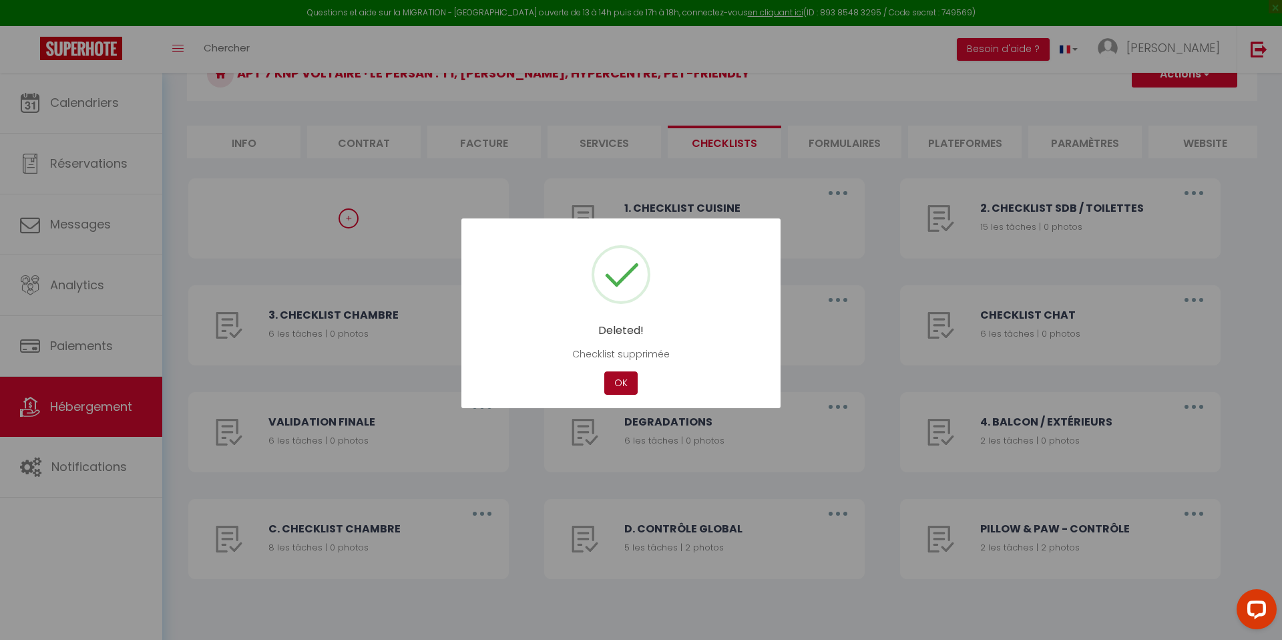
click at [626, 384] on button "OK" at bounding box center [620, 382] width 33 height 23
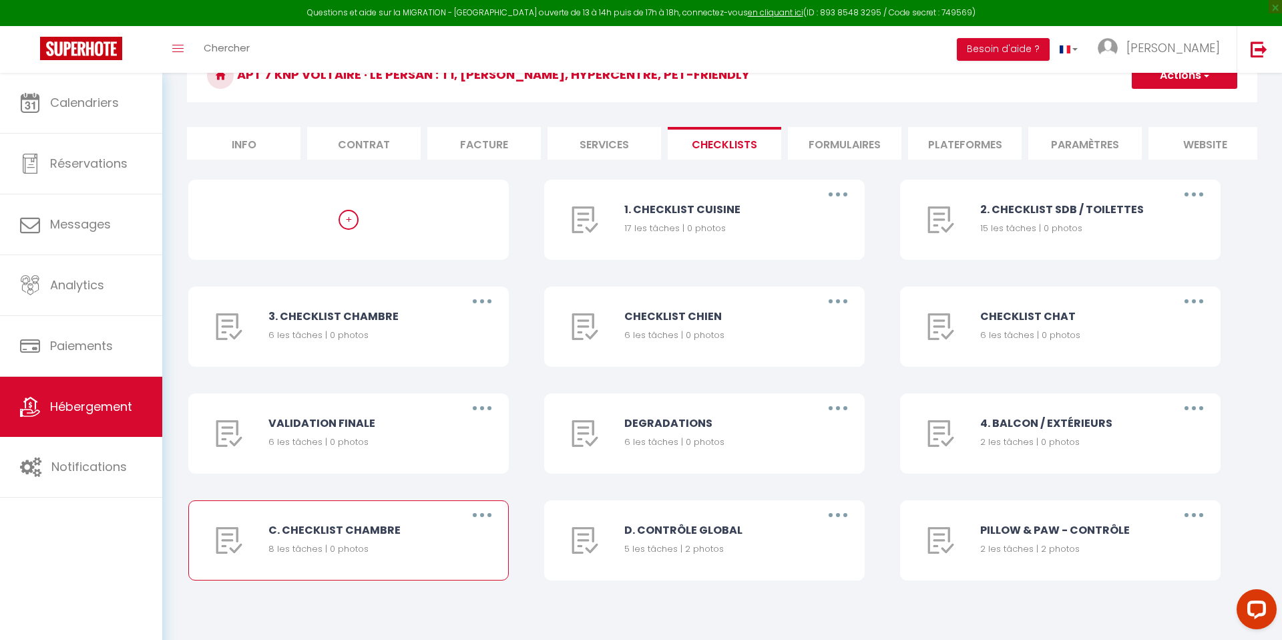
click at [476, 515] on button "button" at bounding box center [482, 514] width 37 height 21
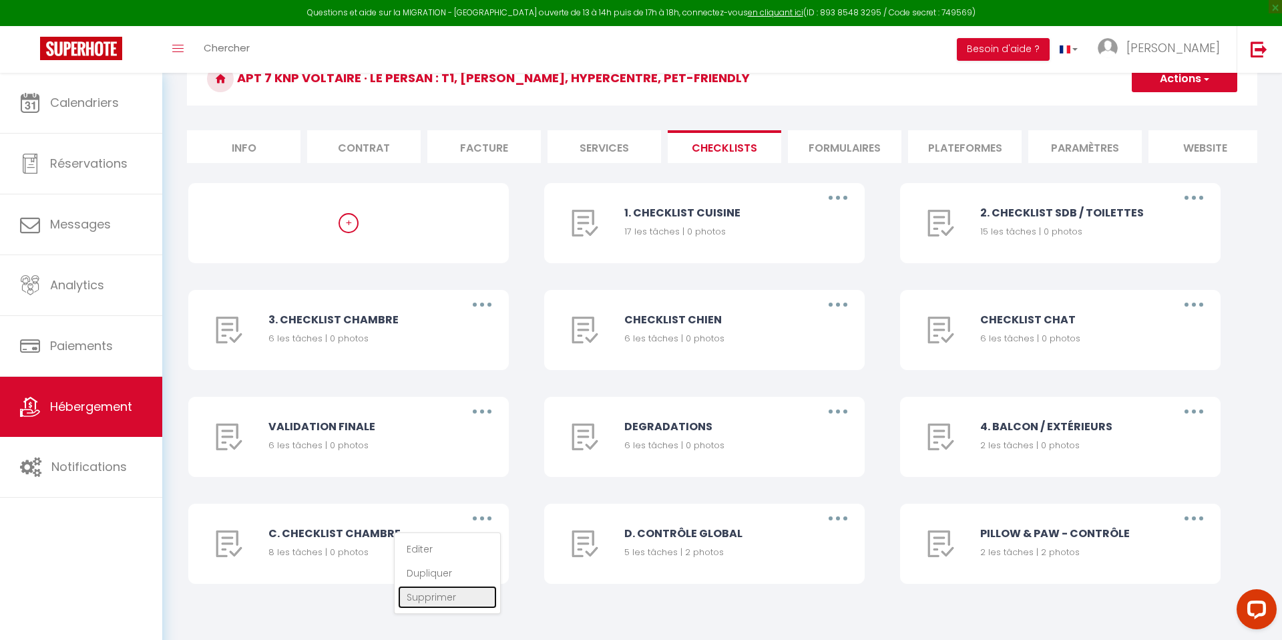
scroll to position [68, 0]
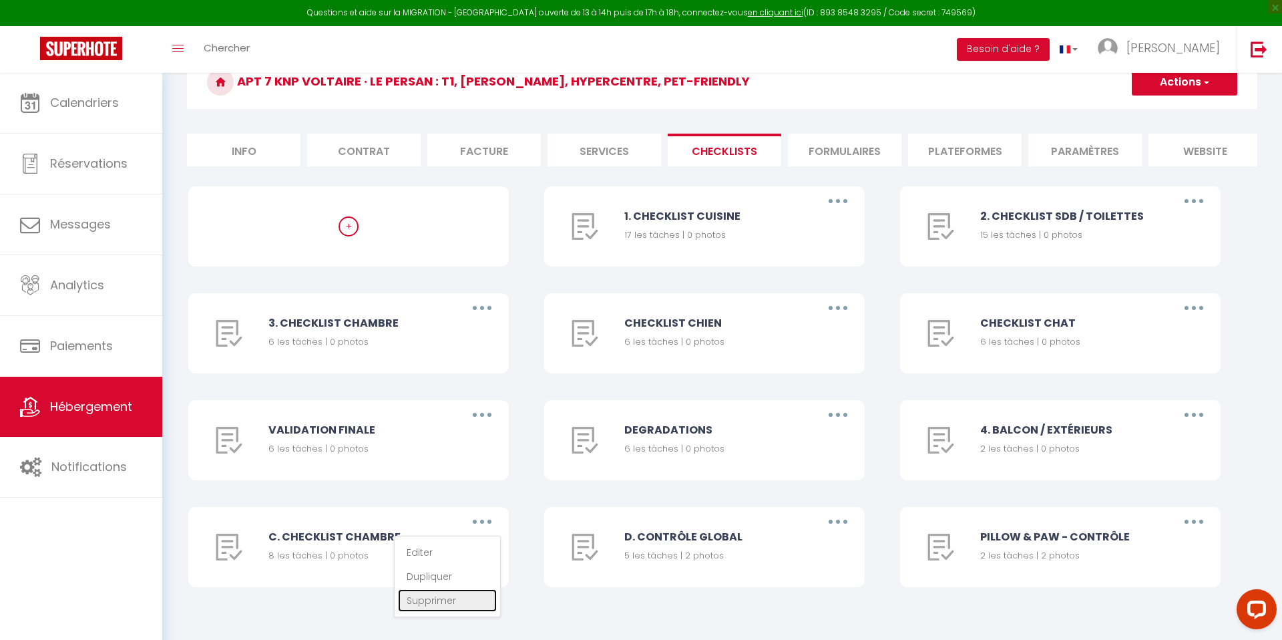
click at [430, 596] on link "Supprimer" at bounding box center [447, 600] width 99 height 23
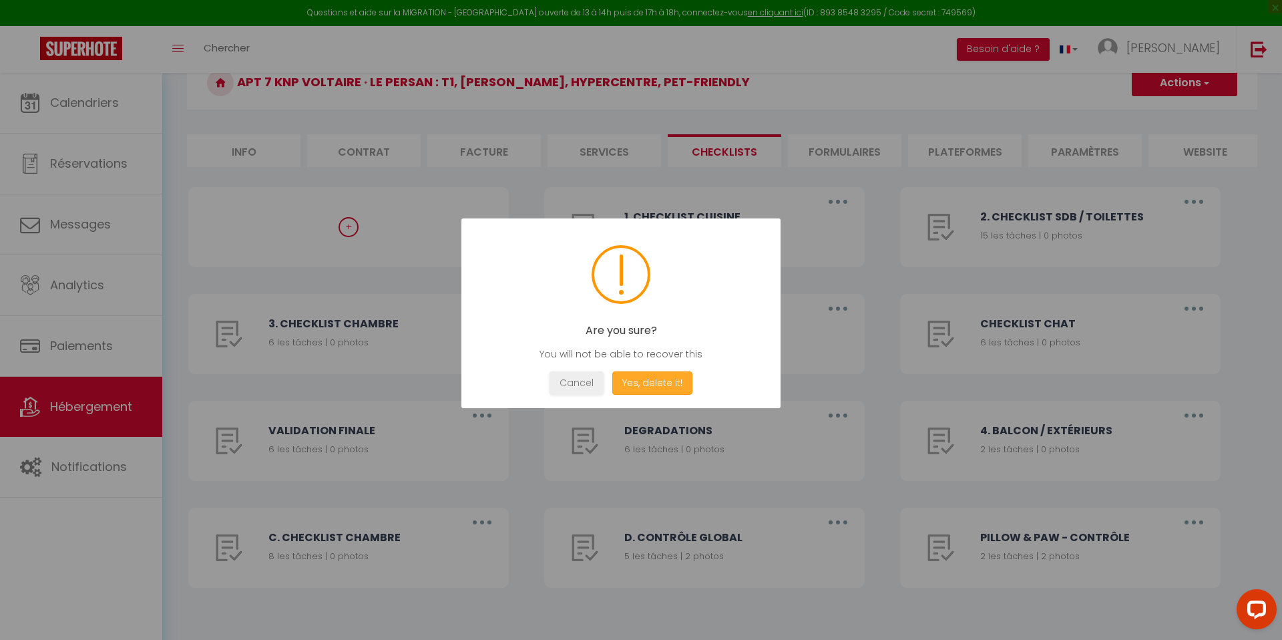
click at [666, 375] on button "Yes, delete it!" at bounding box center [652, 382] width 80 height 23
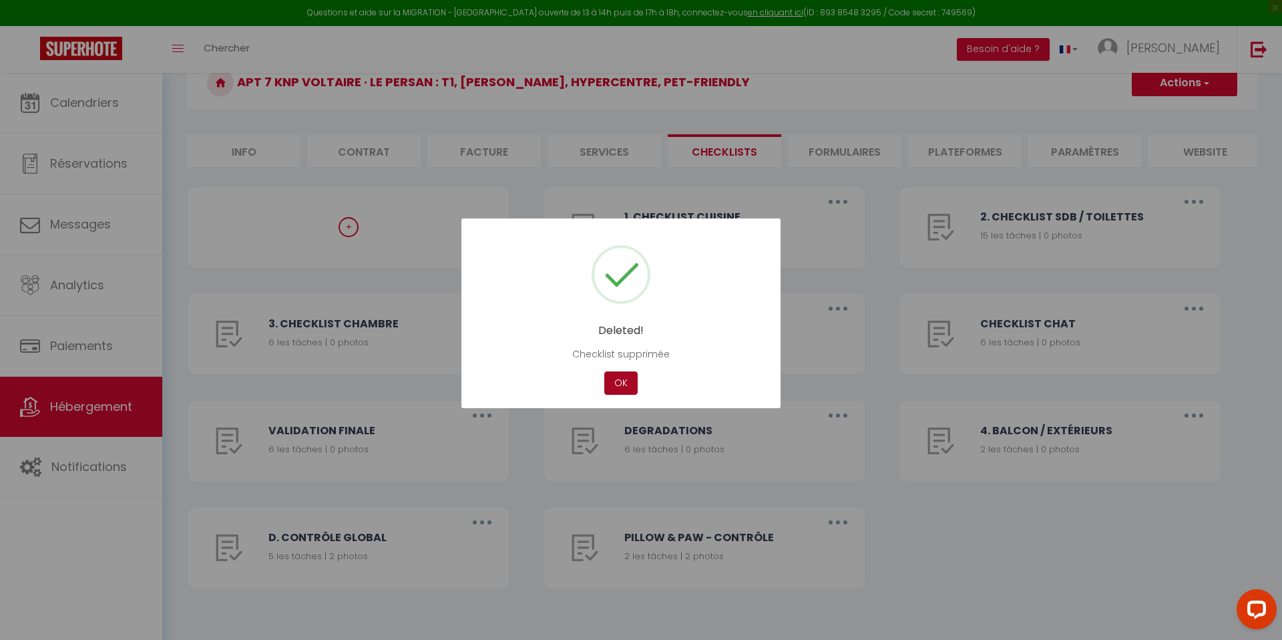
click at [618, 381] on button "OK" at bounding box center [620, 382] width 33 height 23
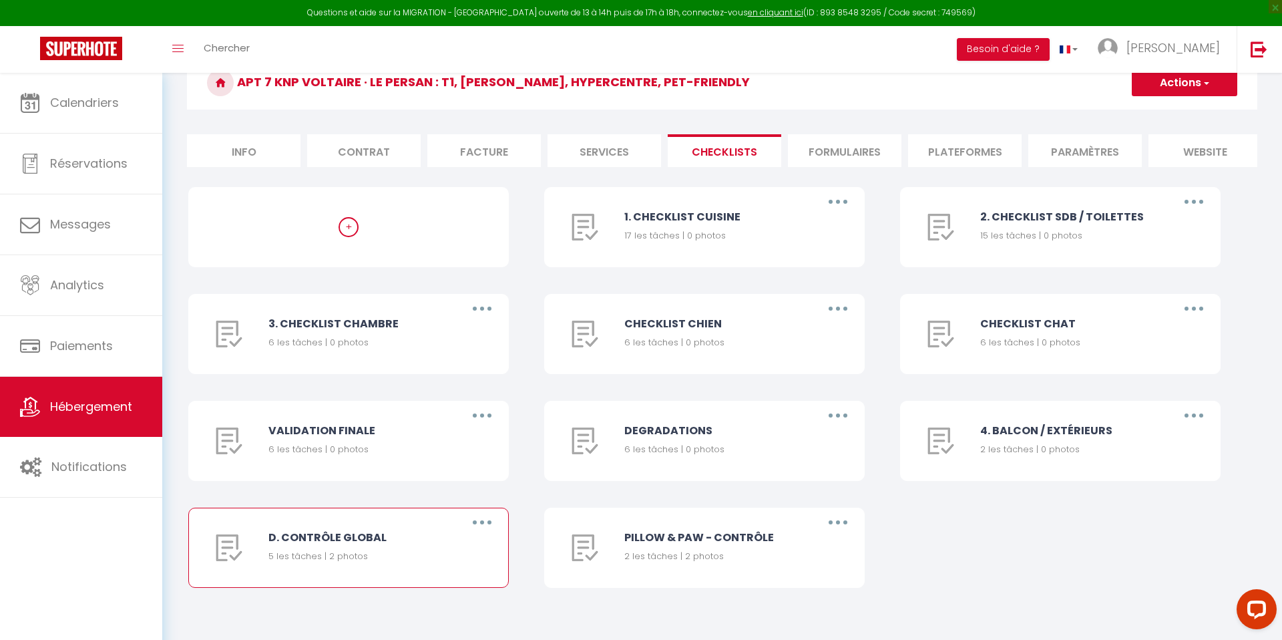
click at [486, 520] on button "button" at bounding box center [482, 522] width 37 height 21
click at [445, 606] on link "Supprimer" at bounding box center [447, 603] width 99 height 23
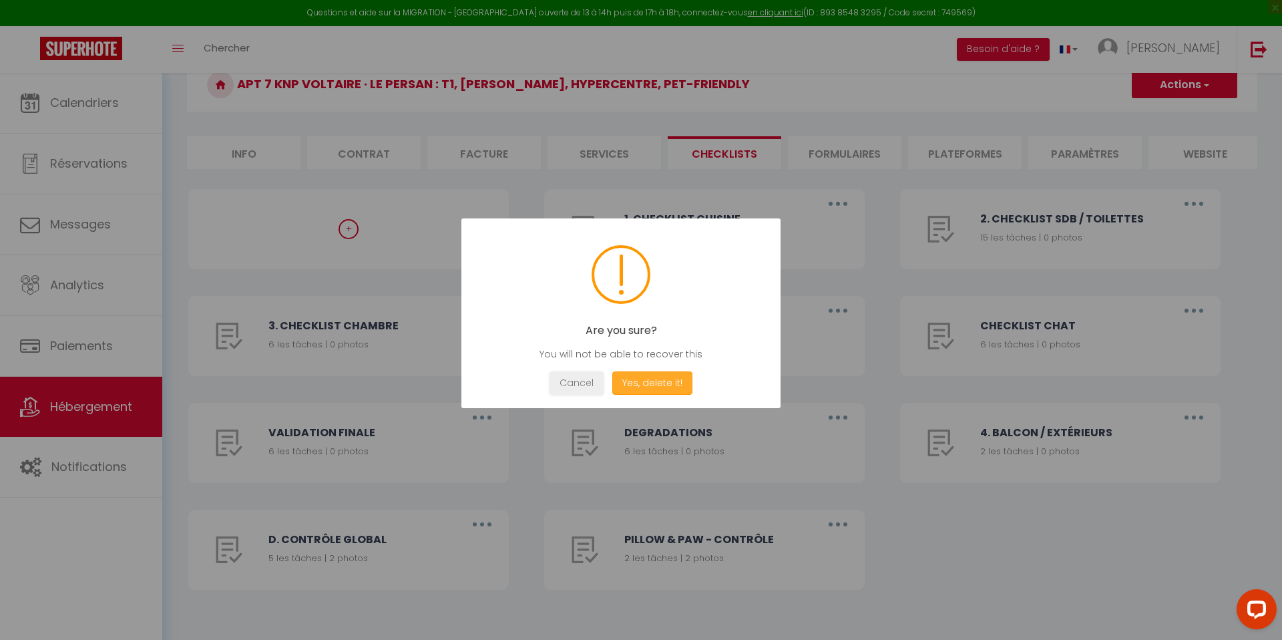
click at [649, 378] on button "Yes, delete it!" at bounding box center [652, 382] width 80 height 23
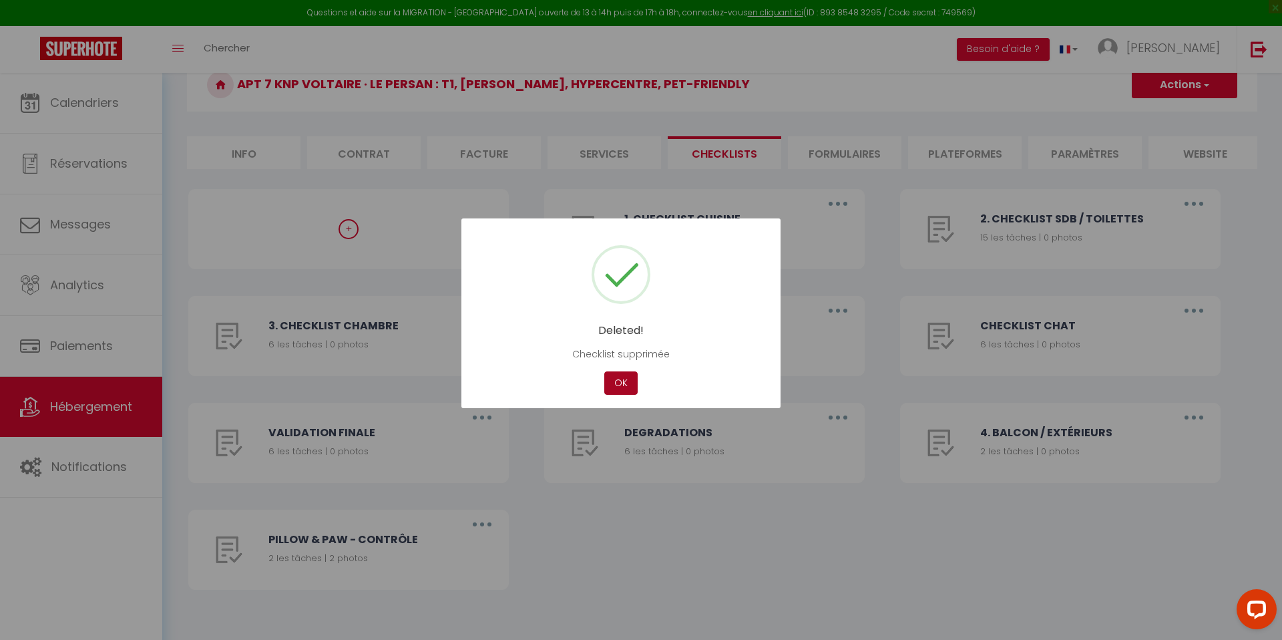
click at [630, 380] on button "OK" at bounding box center [620, 382] width 33 height 23
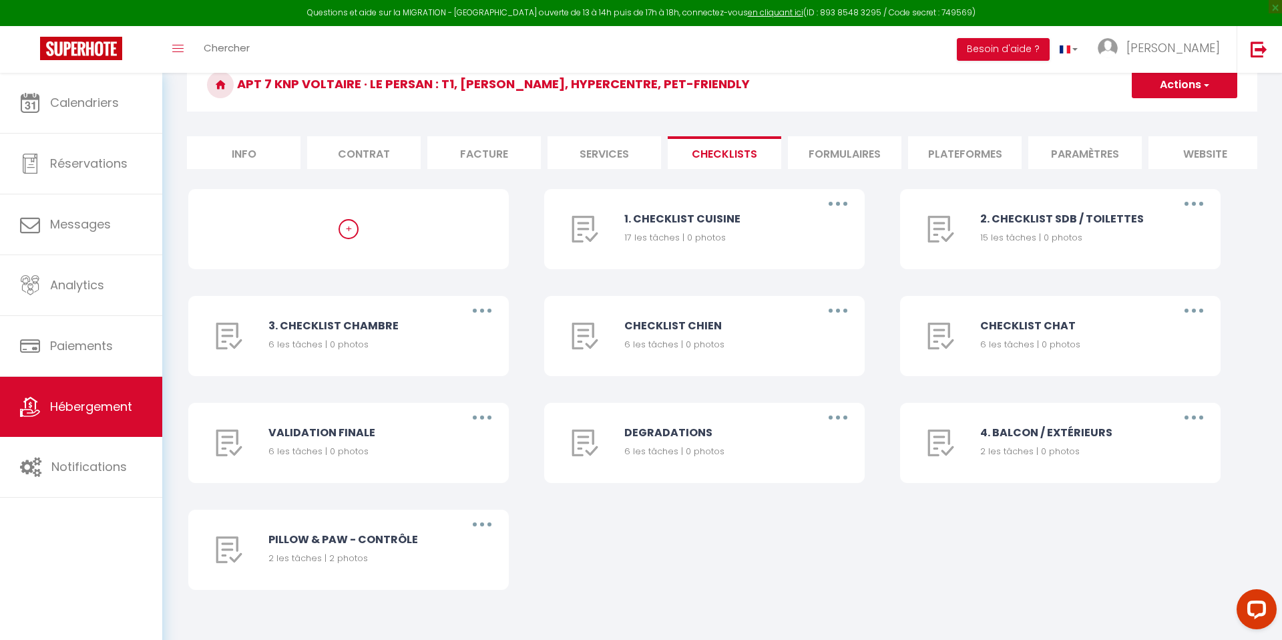
scroll to position [0, 0]
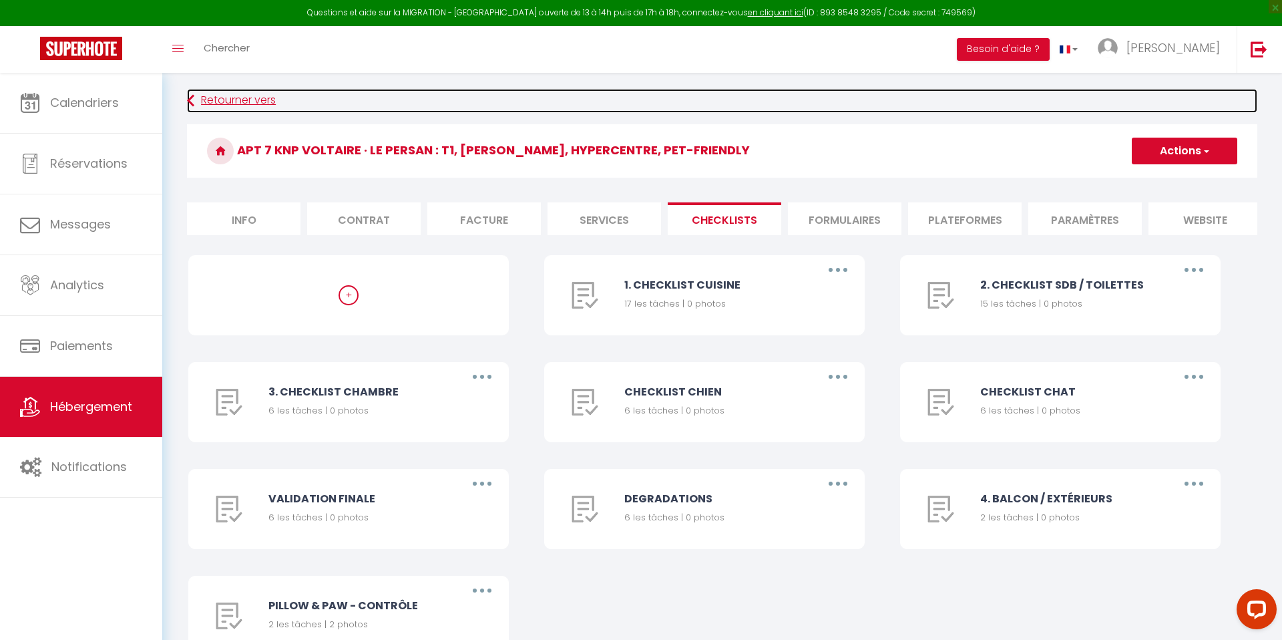
click at [225, 104] on link "Retourner vers" at bounding box center [722, 101] width 1071 height 24
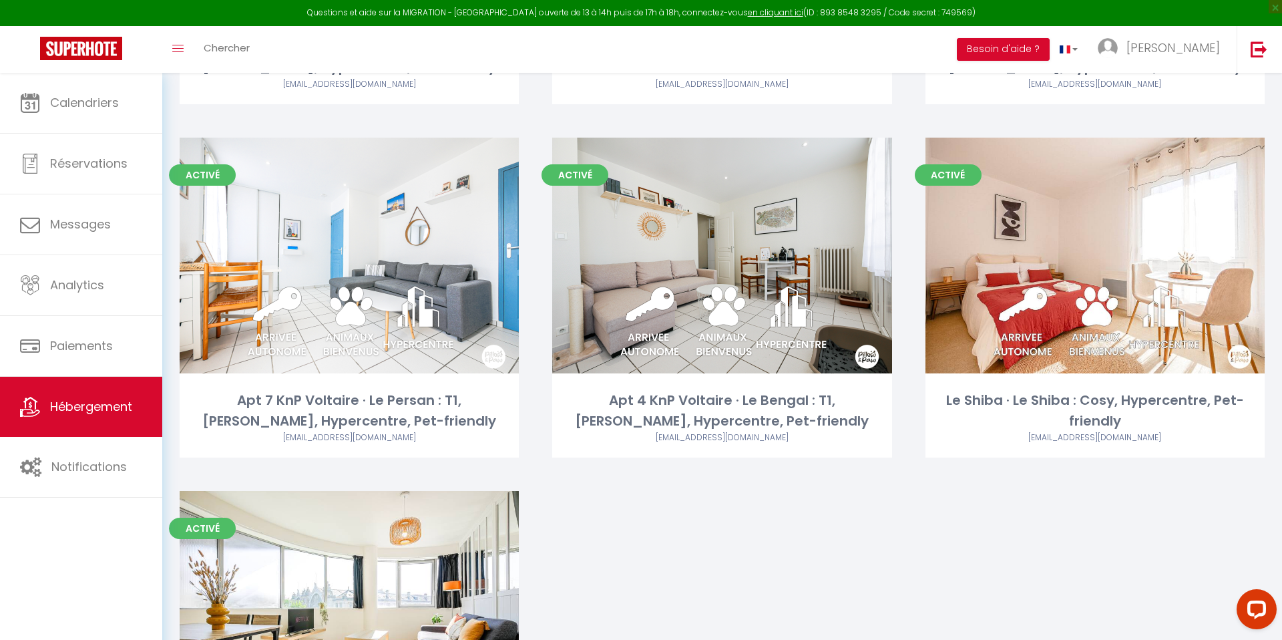
scroll to position [1449, 0]
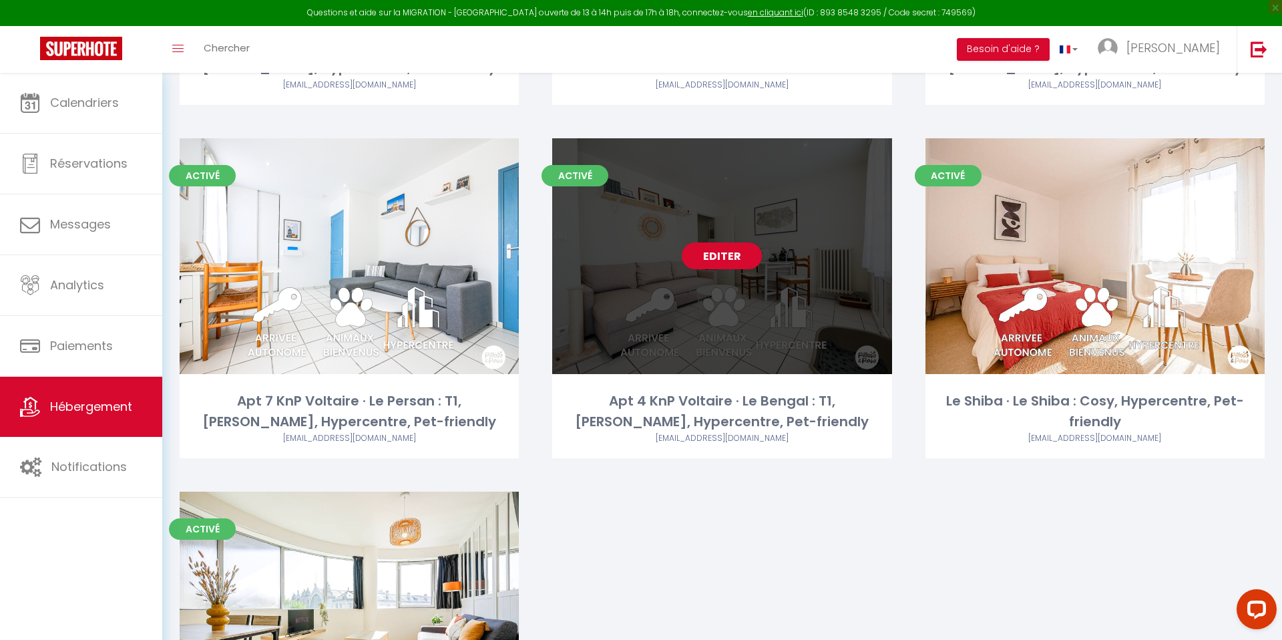
click at [719, 262] on link "Editer" at bounding box center [722, 255] width 80 height 27
click at [717, 261] on link "Editer" at bounding box center [722, 255] width 80 height 27
click at [717, 260] on link "Editer" at bounding box center [722, 255] width 80 height 27
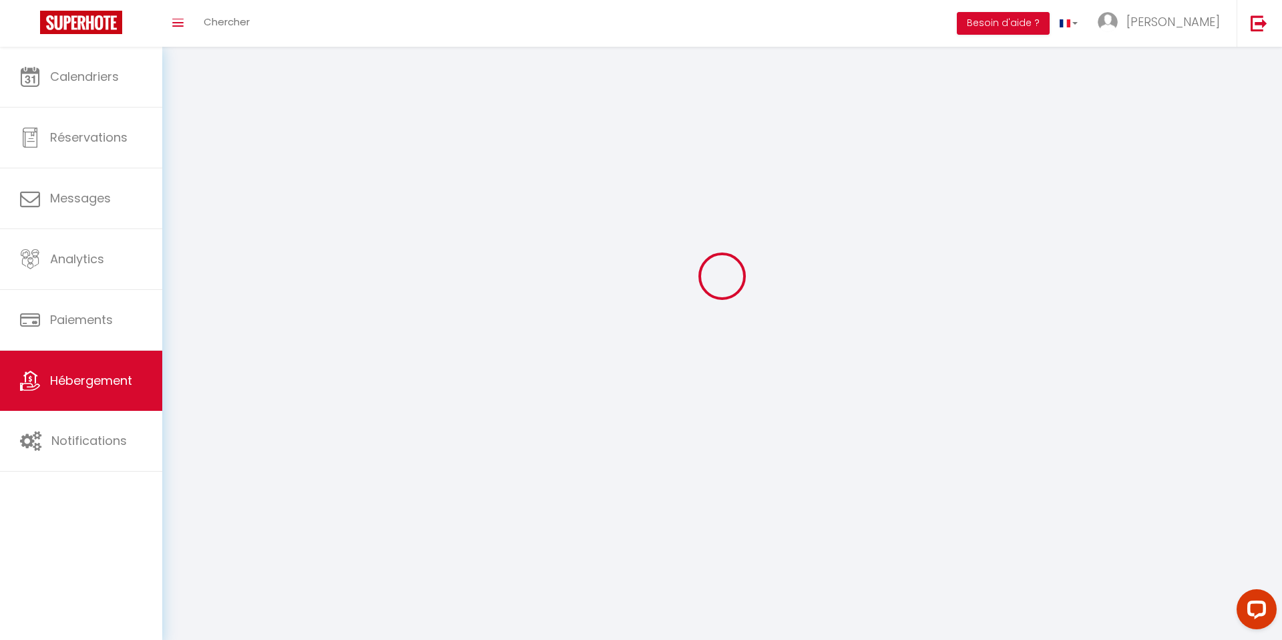
click at [717, 260] on div at bounding box center [722, 276] width 1088 height 520
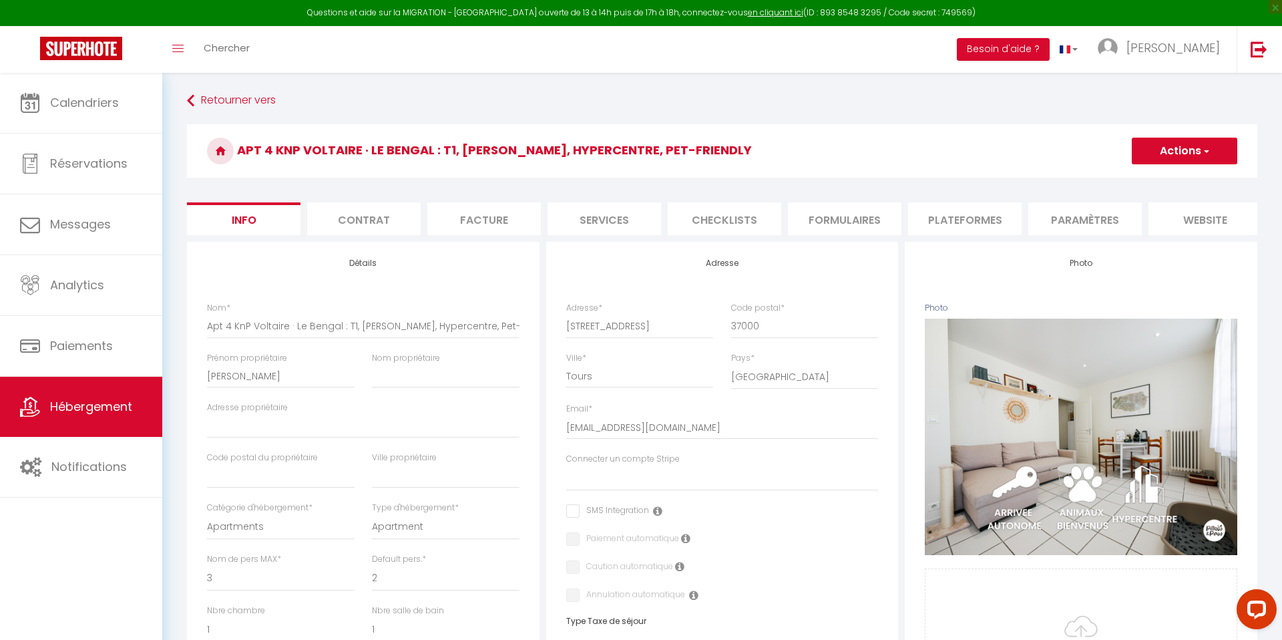
click at [741, 214] on li "Checklists" at bounding box center [725, 218] width 114 height 33
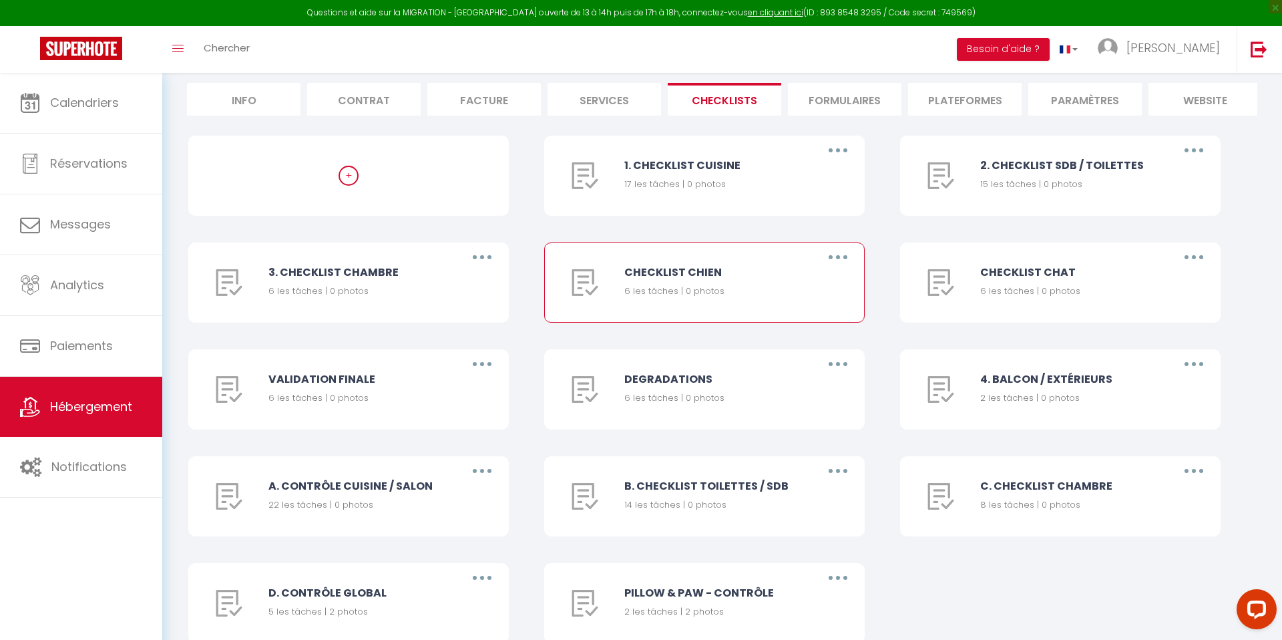
scroll to position [120, 0]
click at [473, 468] on button "button" at bounding box center [482, 469] width 37 height 21
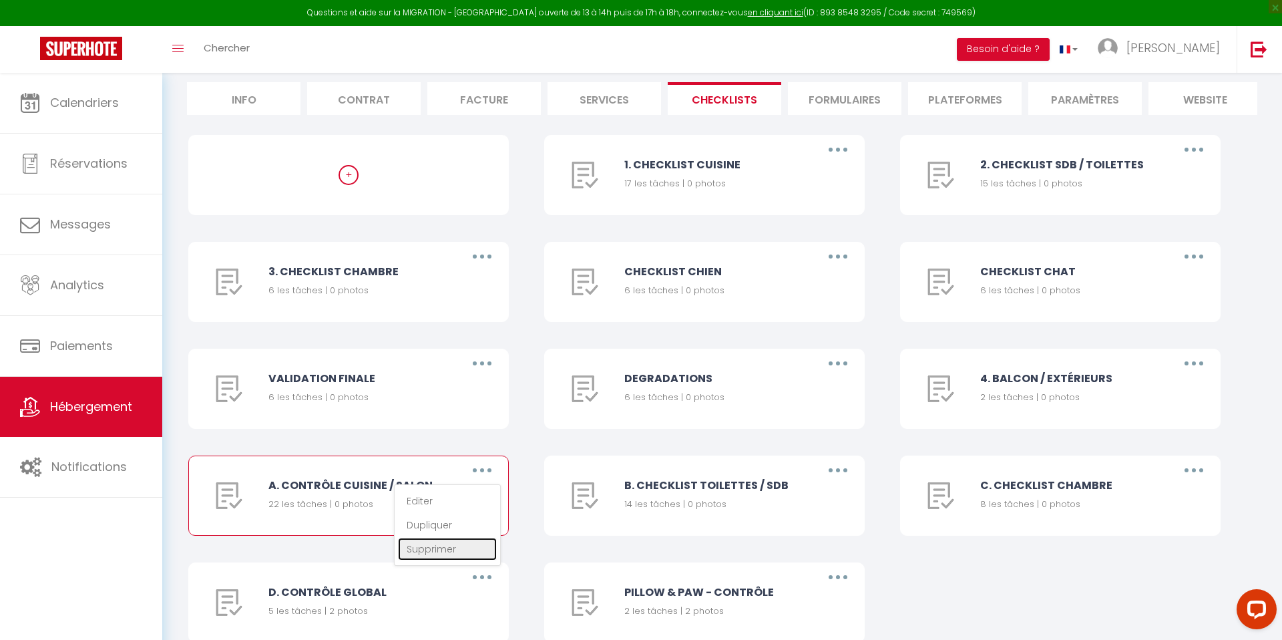
click at [459, 555] on link "Supprimer" at bounding box center [447, 549] width 99 height 23
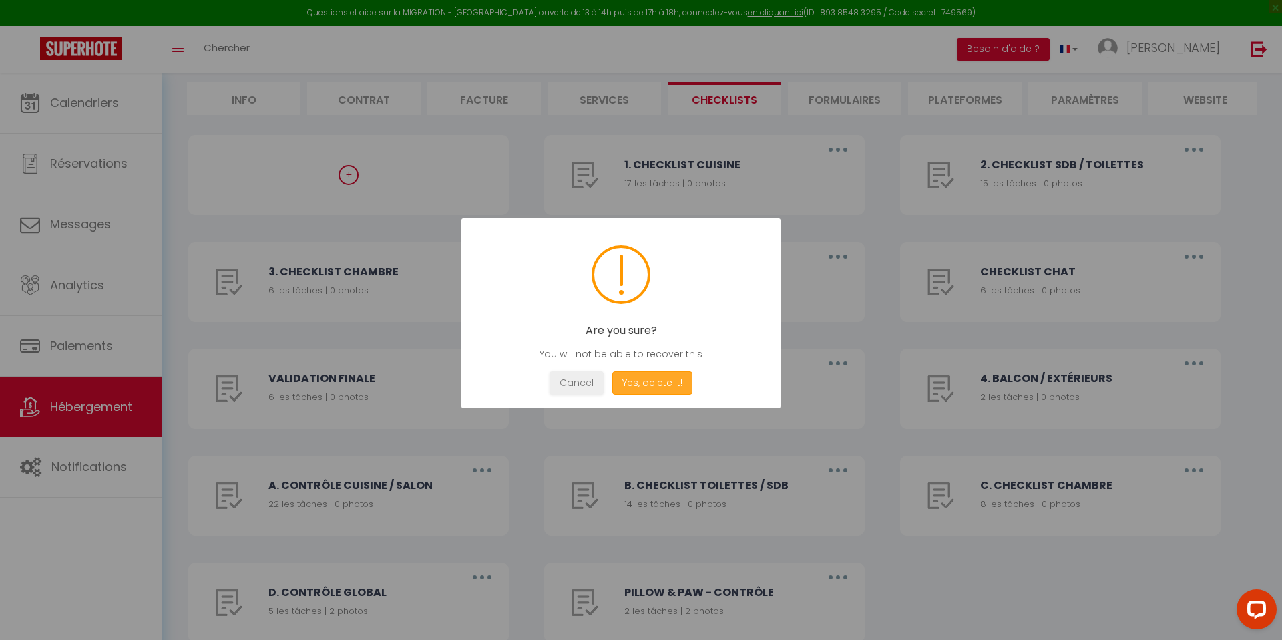
click at [646, 376] on button "Yes, delete it!" at bounding box center [652, 382] width 80 height 23
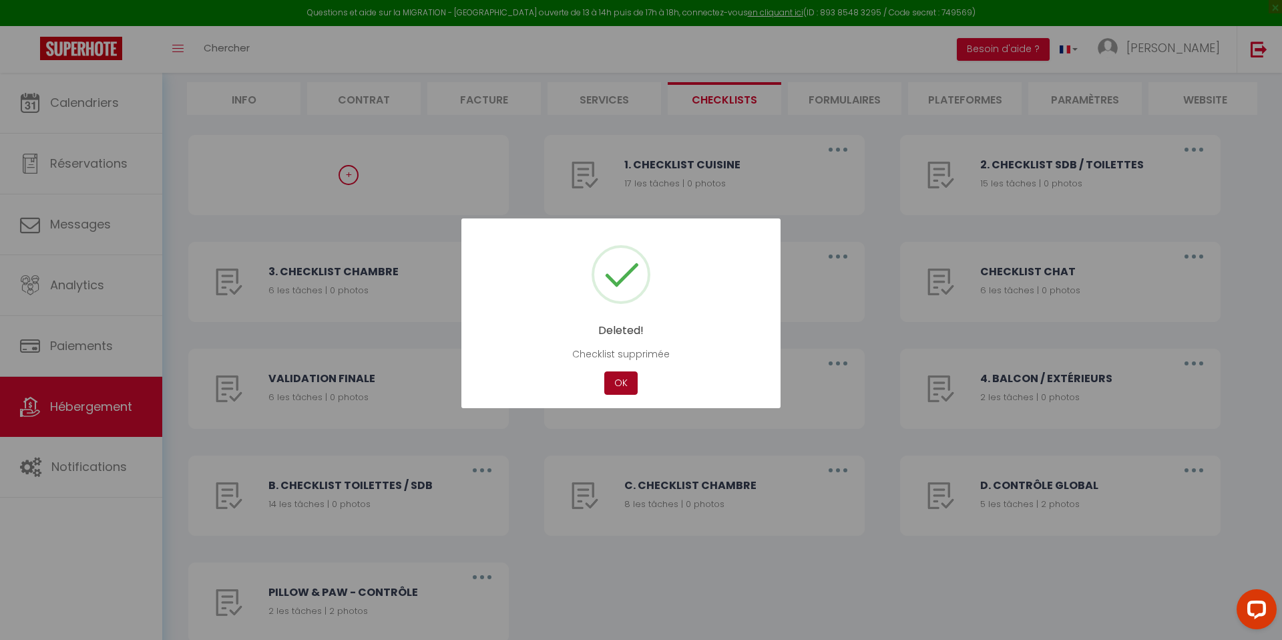
click at [612, 386] on button "OK" at bounding box center [620, 382] width 33 height 23
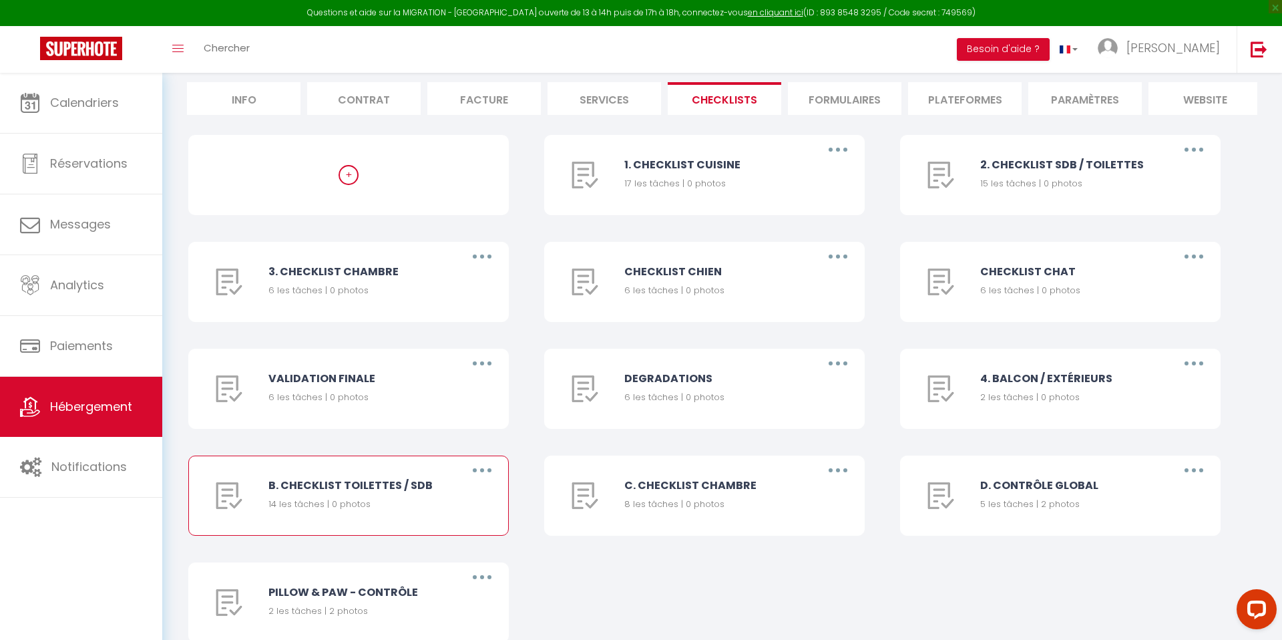
click at [482, 478] on button "button" at bounding box center [482, 469] width 37 height 21
click at [460, 542] on link "Supprimer" at bounding box center [447, 549] width 99 height 23
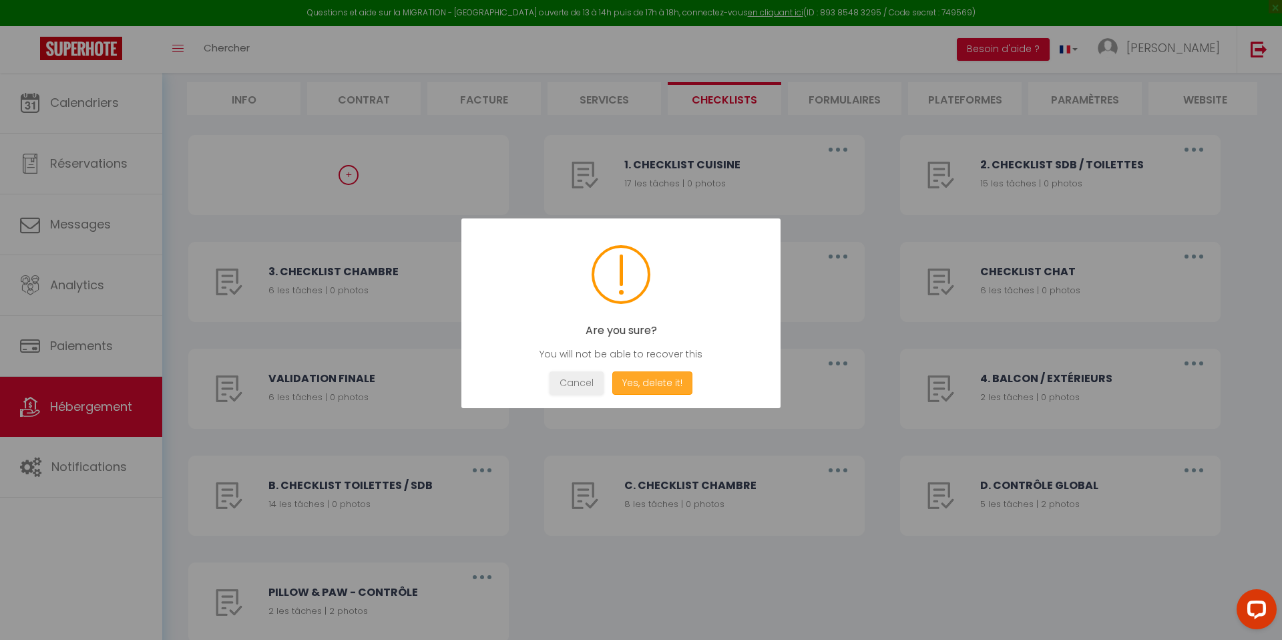
click at [655, 377] on button "Yes, delete it!" at bounding box center [652, 382] width 80 height 23
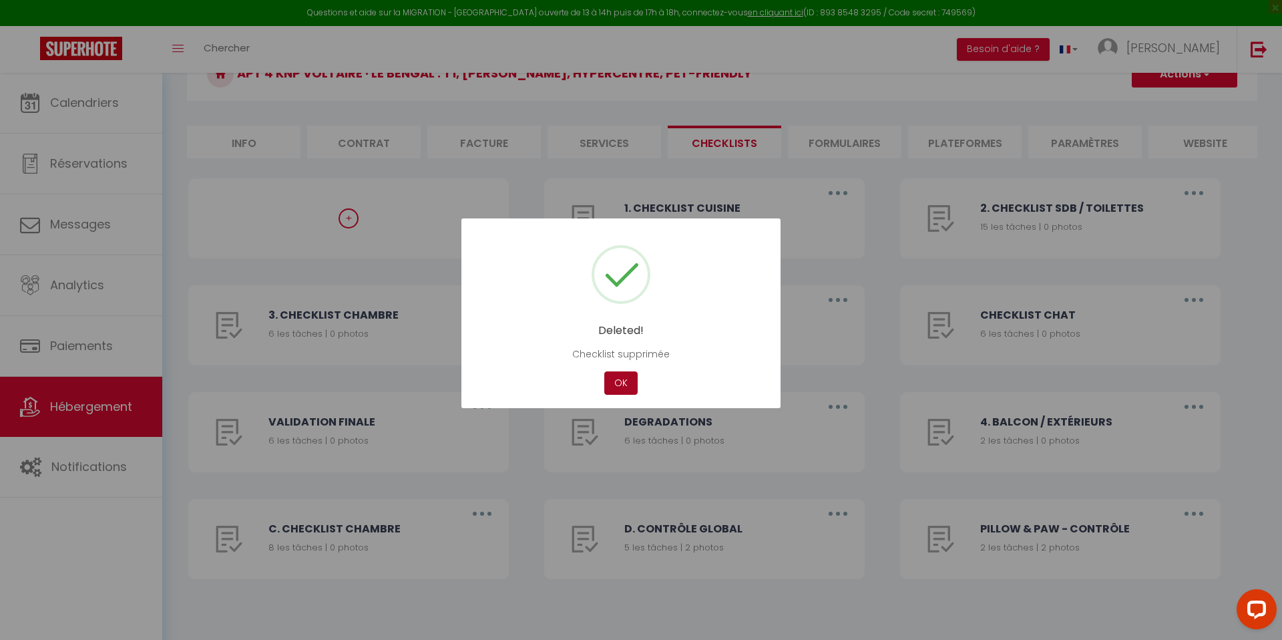
scroll to position [77, 0]
click at [612, 385] on button "OK" at bounding box center [620, 382] width 33 height 23
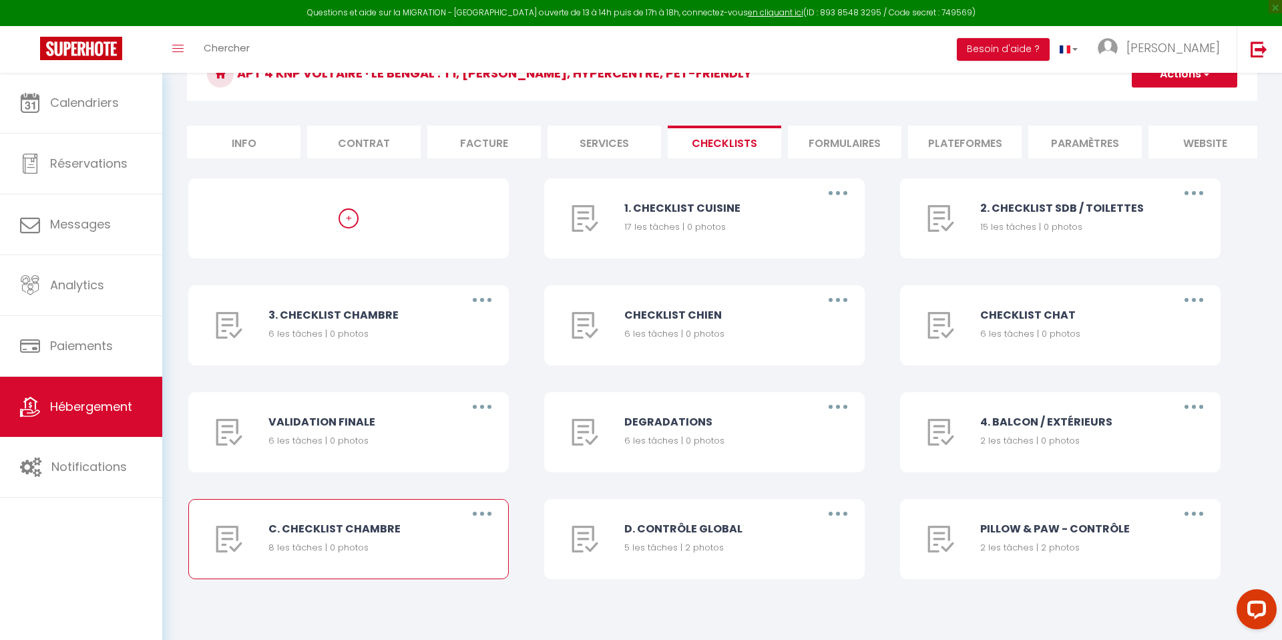
click at [492, 519] on button "button" at bounding box center [482, 513] width 37 height 21
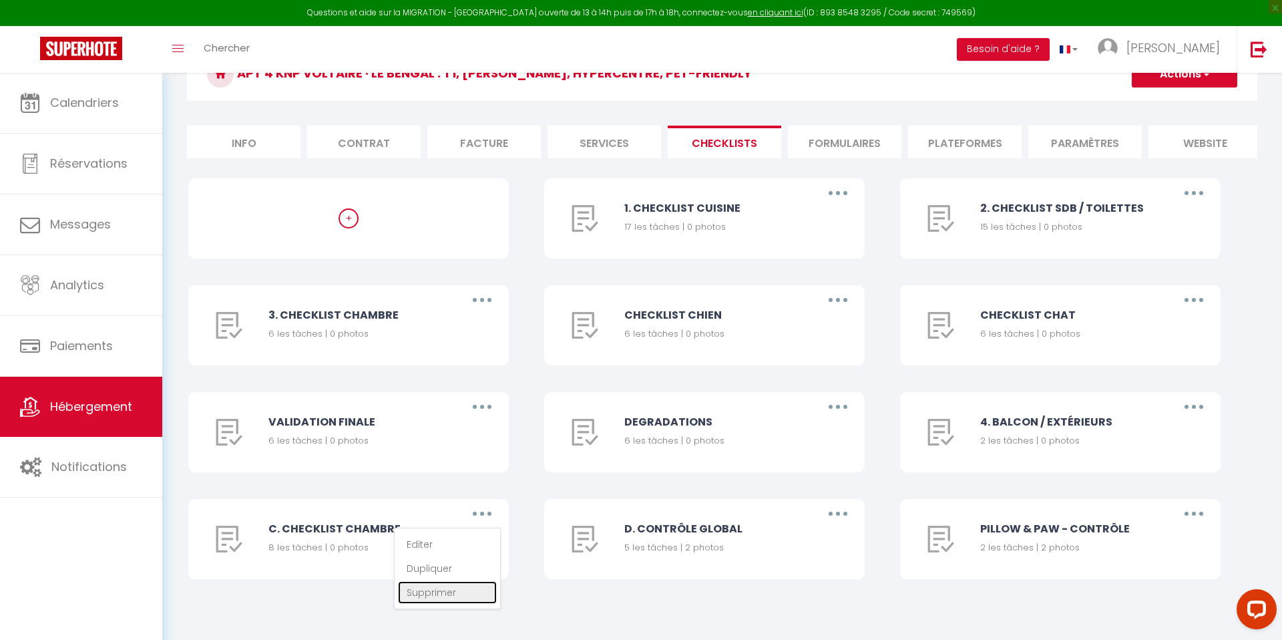
click at [459, 591] on link "Supprimer" at bounding box center [447, 592] width 99 height 23
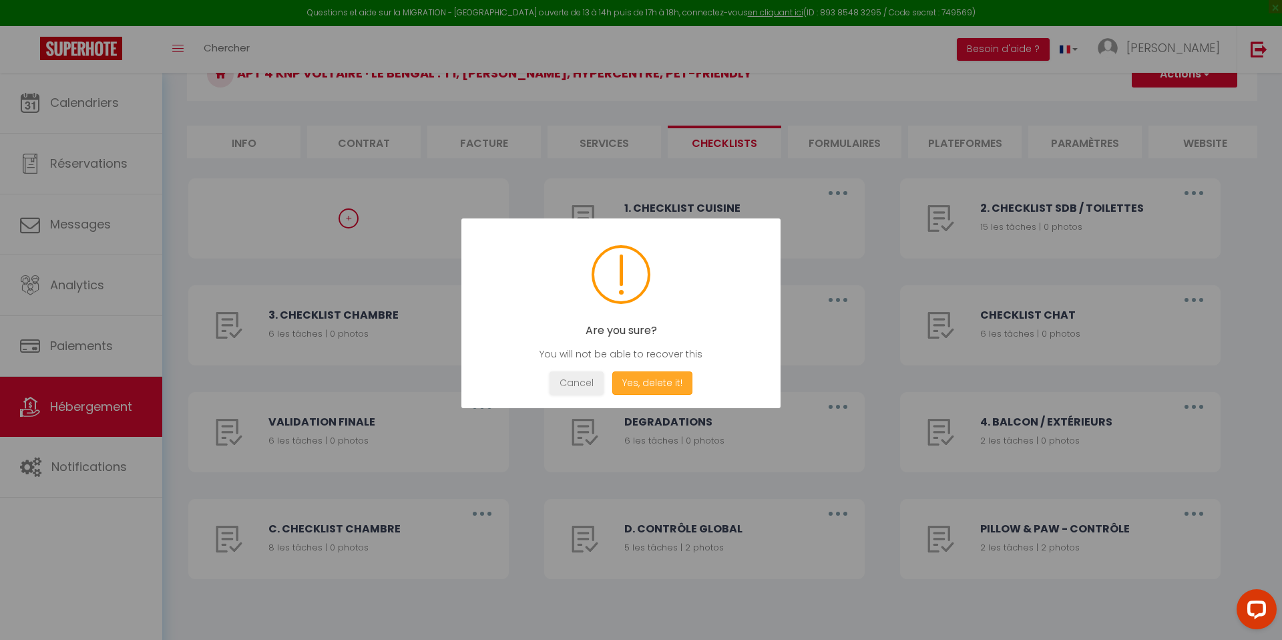
click at [669, 376] on button "Yes, delete it!" at bounding box center [652, 382] width 80 height 23
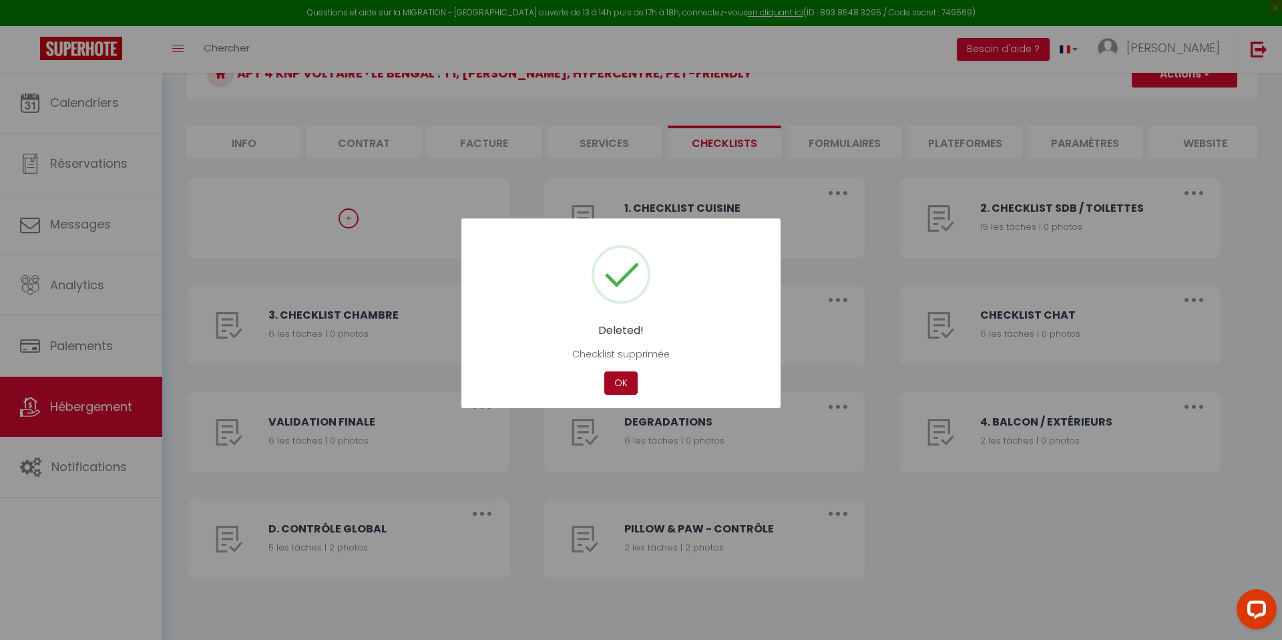
click at [620, 375] on button "OK" at bounding box center [620, 382] width 33 height 23
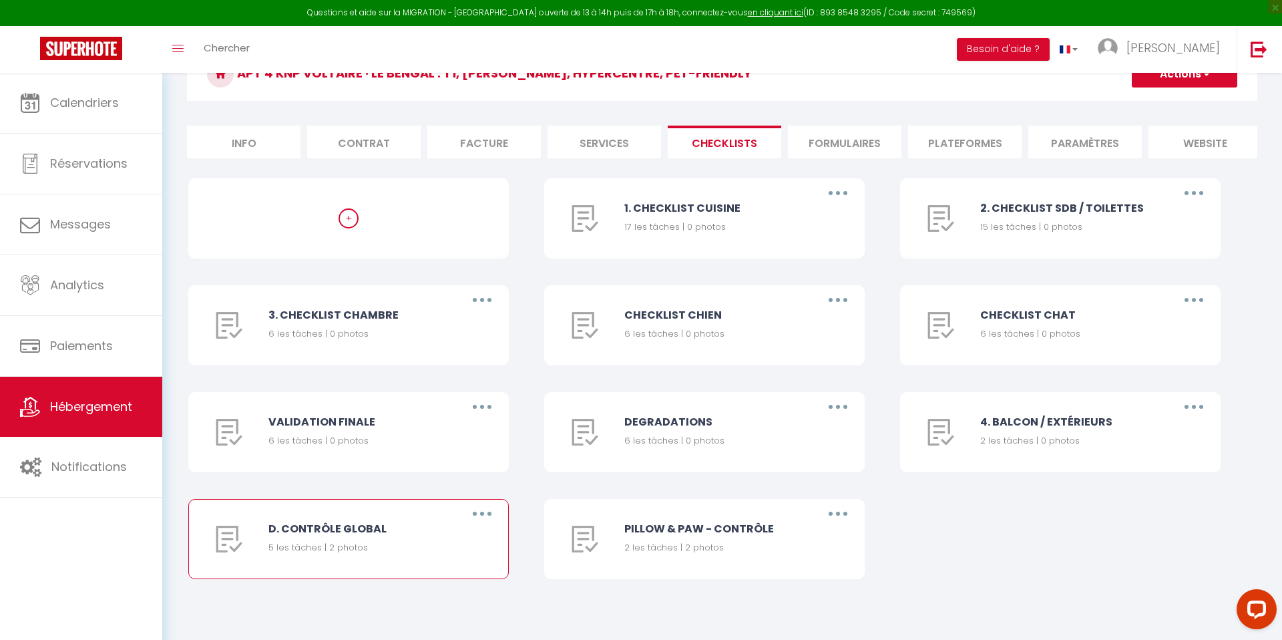
click at [488, 511] on button "button" at bounding box center [482, 513] width 37 height 21
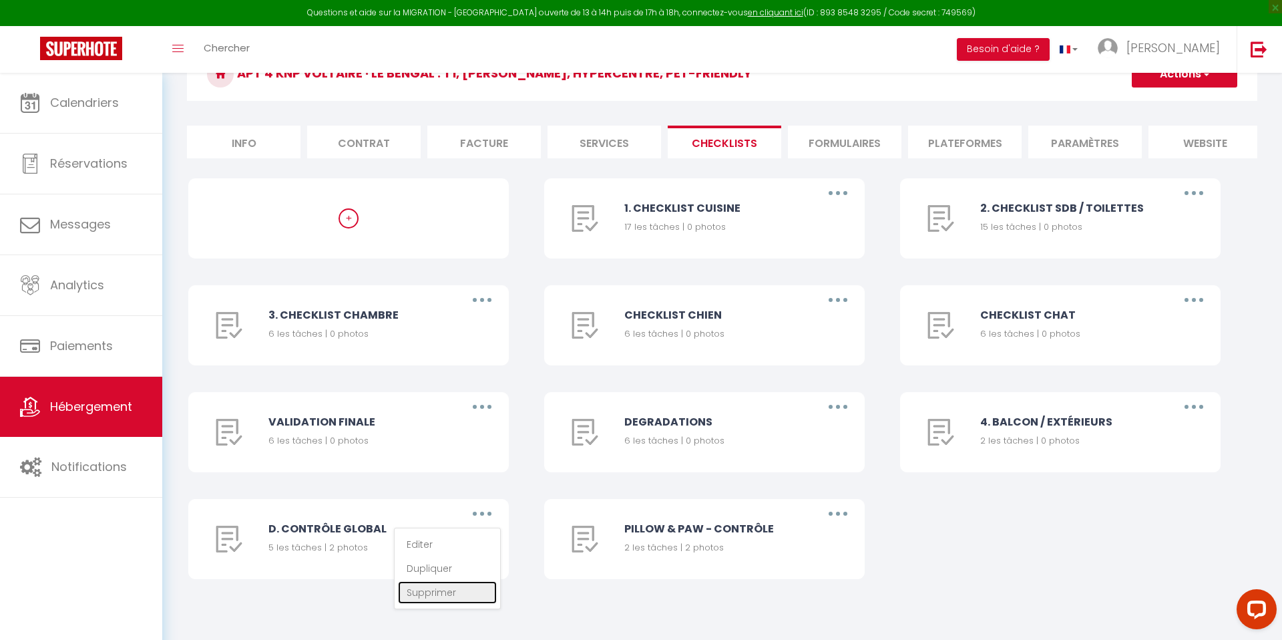
click at [462, 597] on link "Supprimer" at bounding box center [447, 592] width 99 height 23
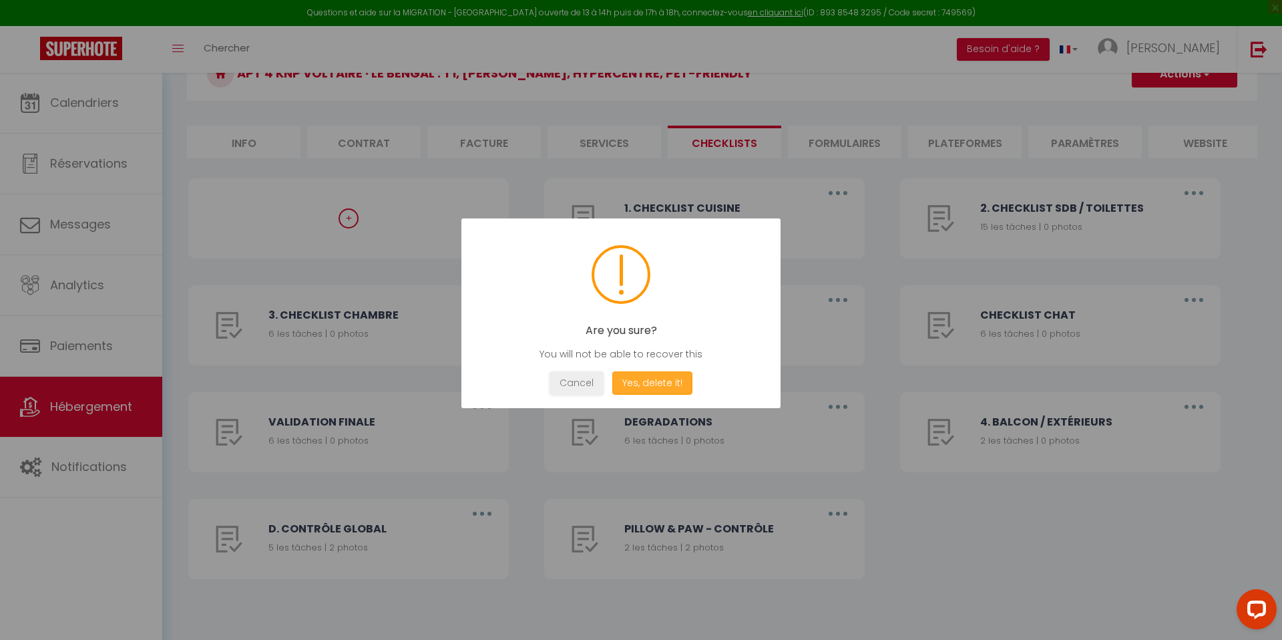
click at [667, 390] on button "Yes, delete it!" at bounding box center [652, 382] width 80 height 23
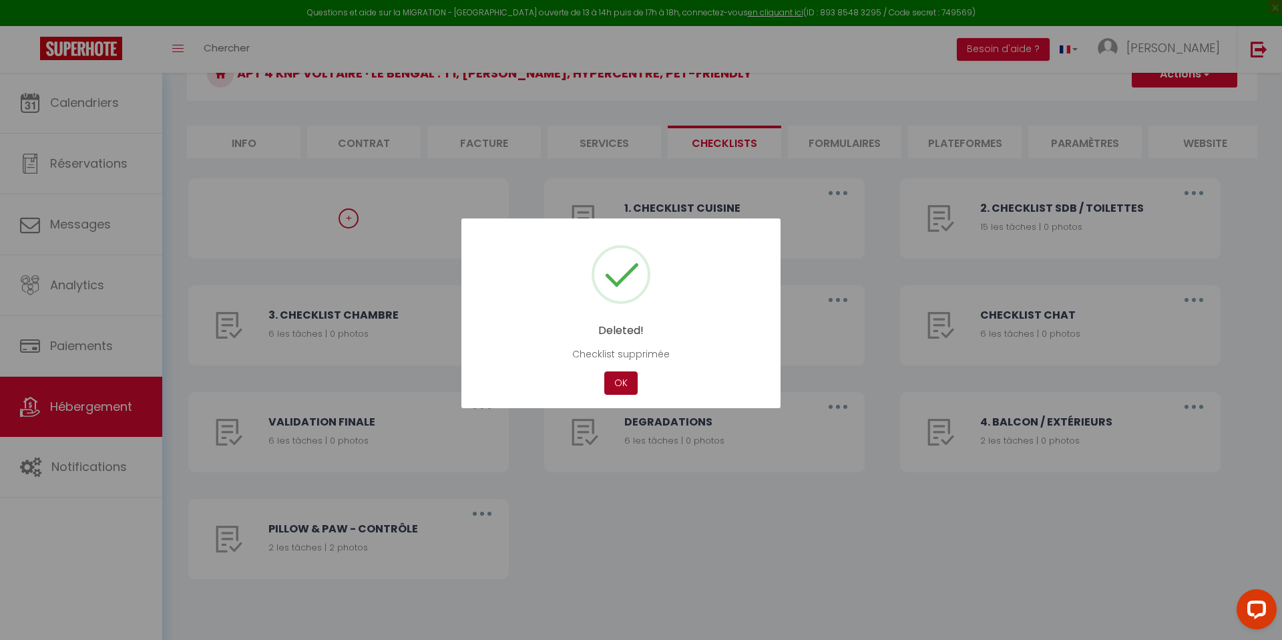
click at [621, 387] on button "OK" at bounding box center [620, 382] width 33 height 23
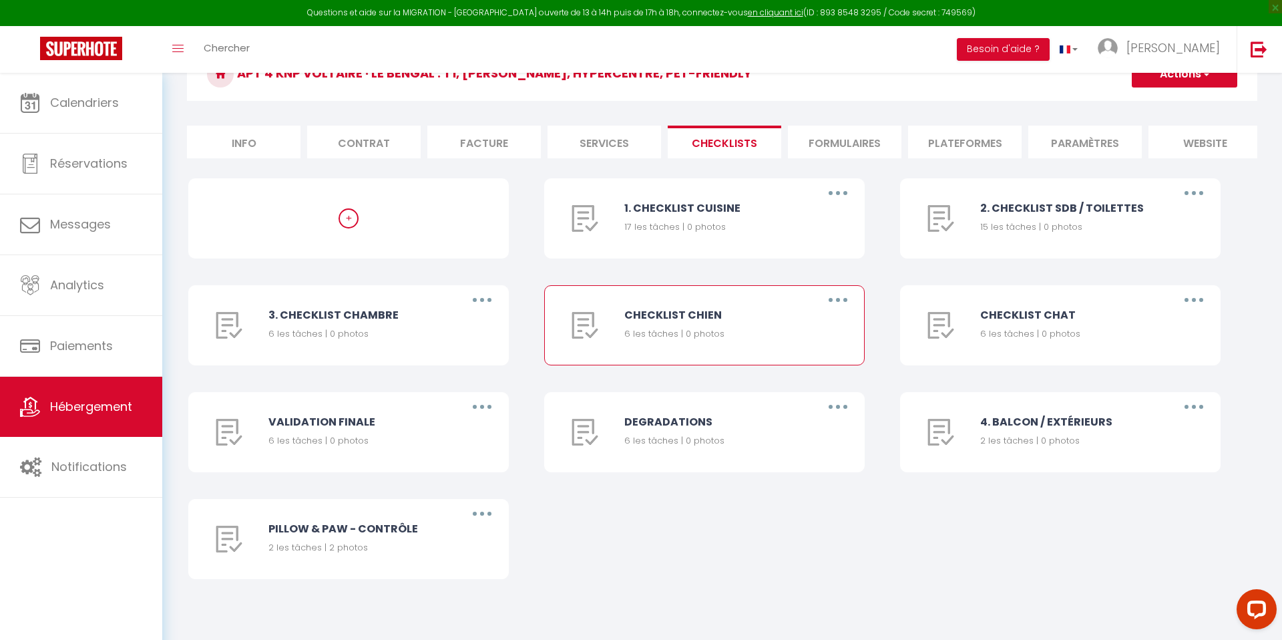
scroll to position [0, 0]
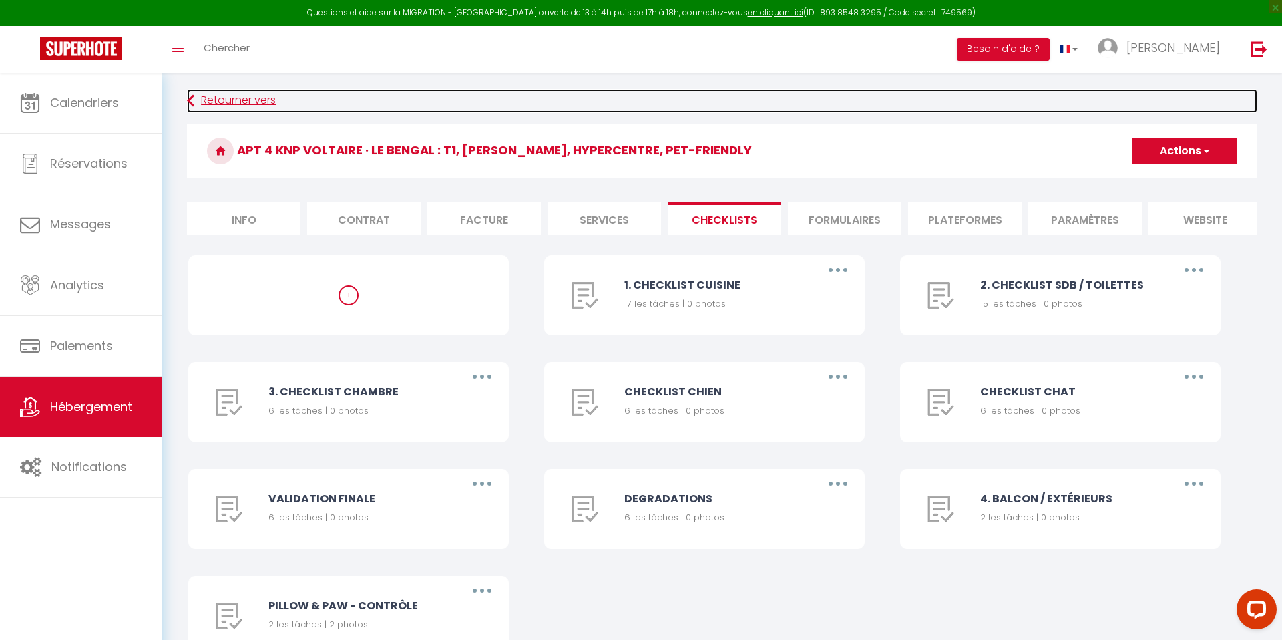
click at [236, 99] on link "Retourner vers" at bounding box center [722, 101] width 1071 height 24
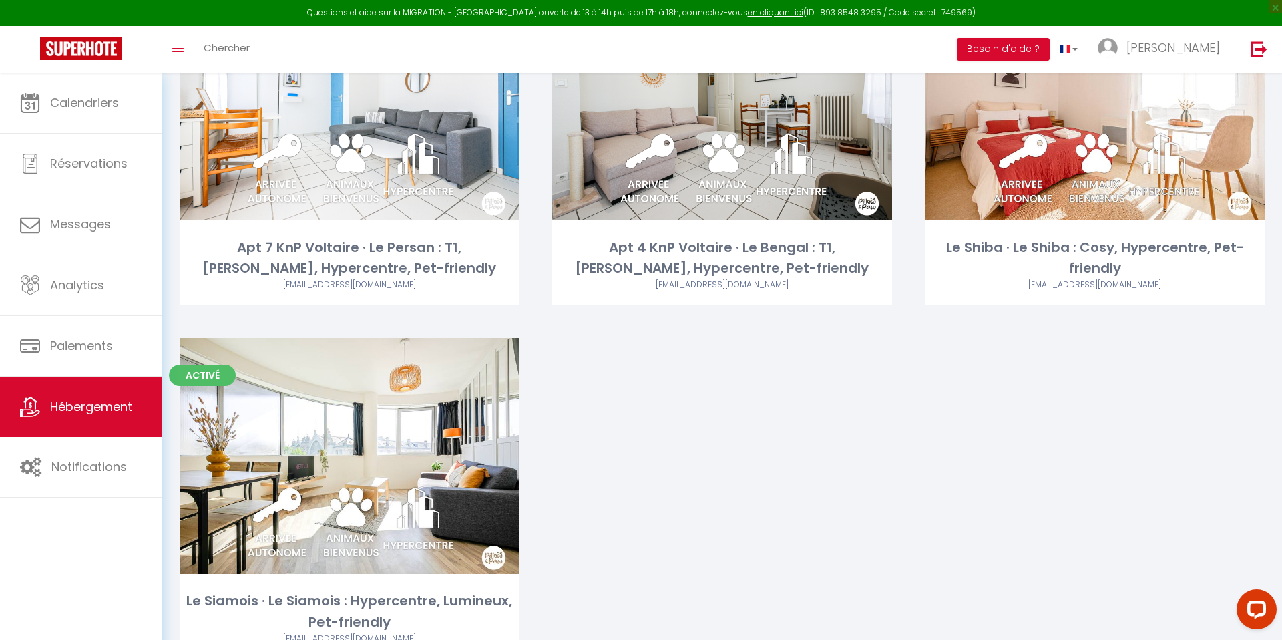
scroll to position [1596, 0]
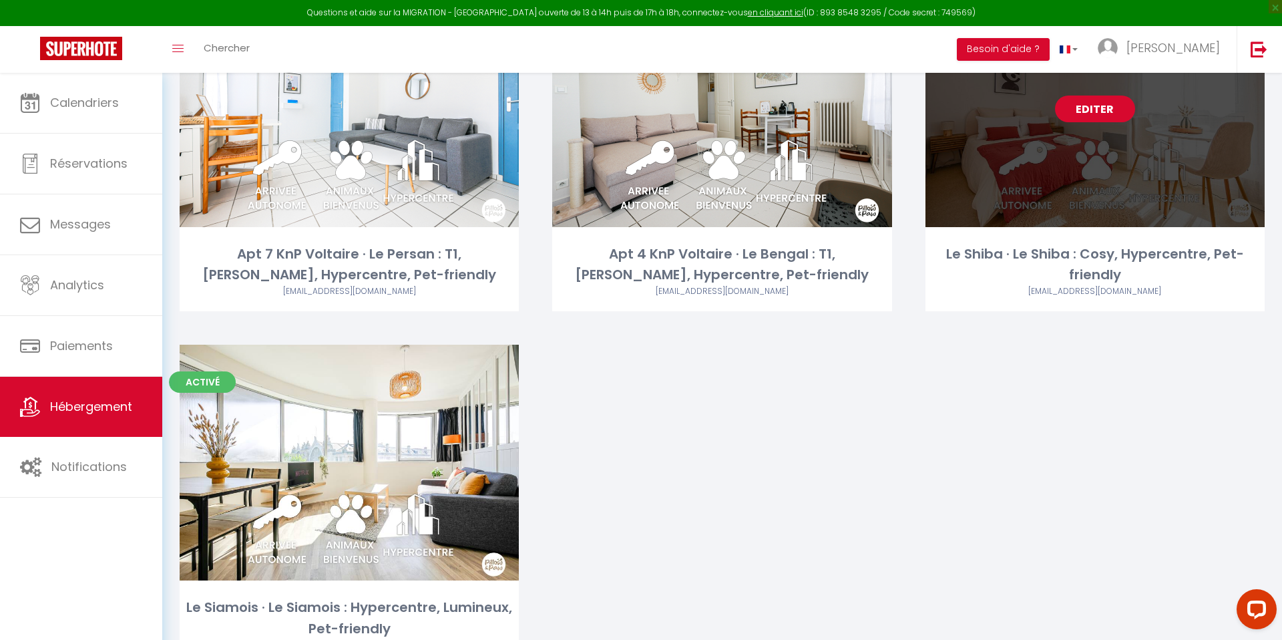
click at [1098, 118] on link "Editer" at bounding box center [1095, 109] width 80 height 27
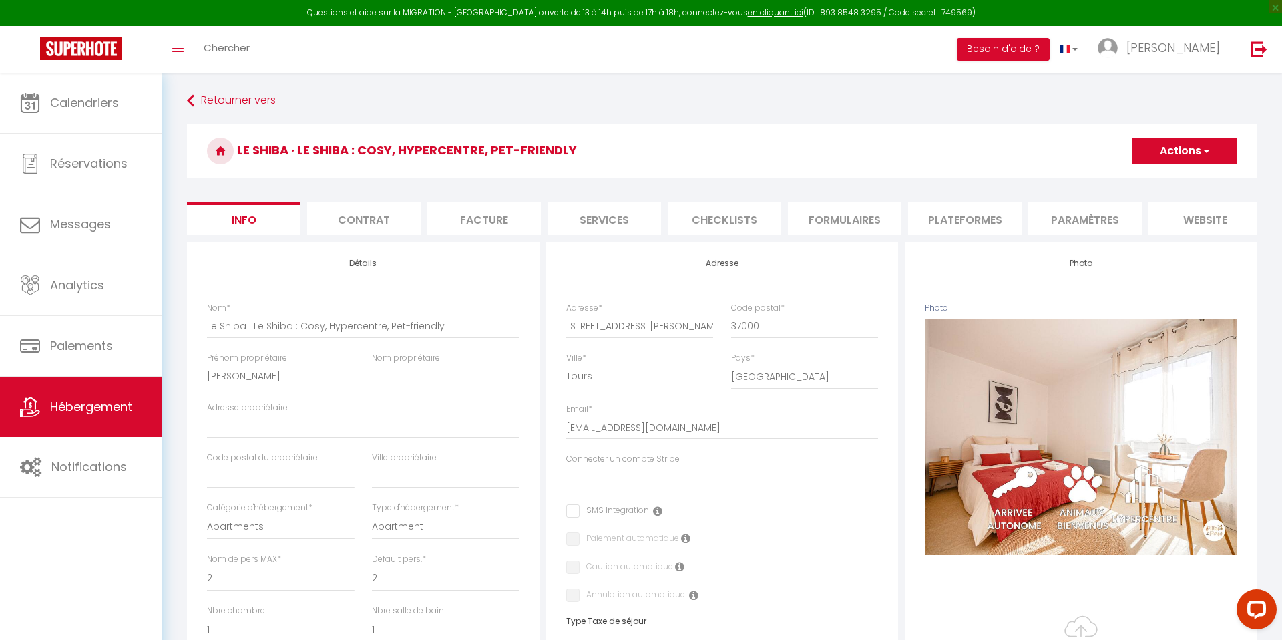
click at [703, 214] on li "Checklists" at bounding box center [725, 218] width 114 height 33
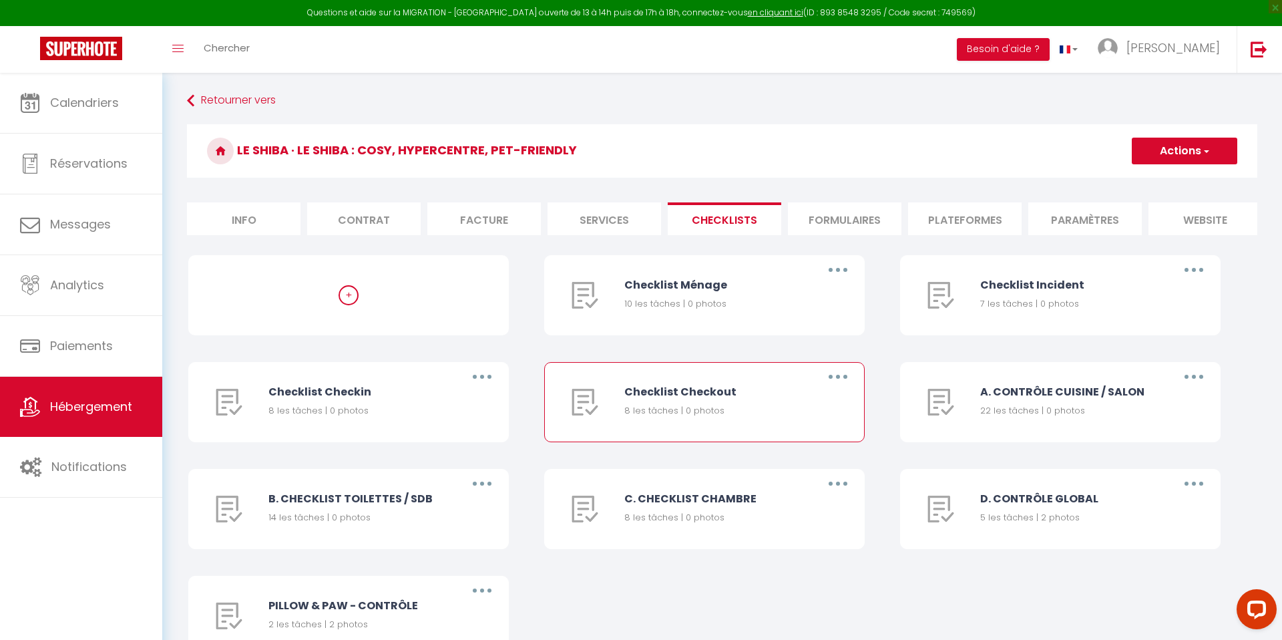
scroll to position [77, 0]
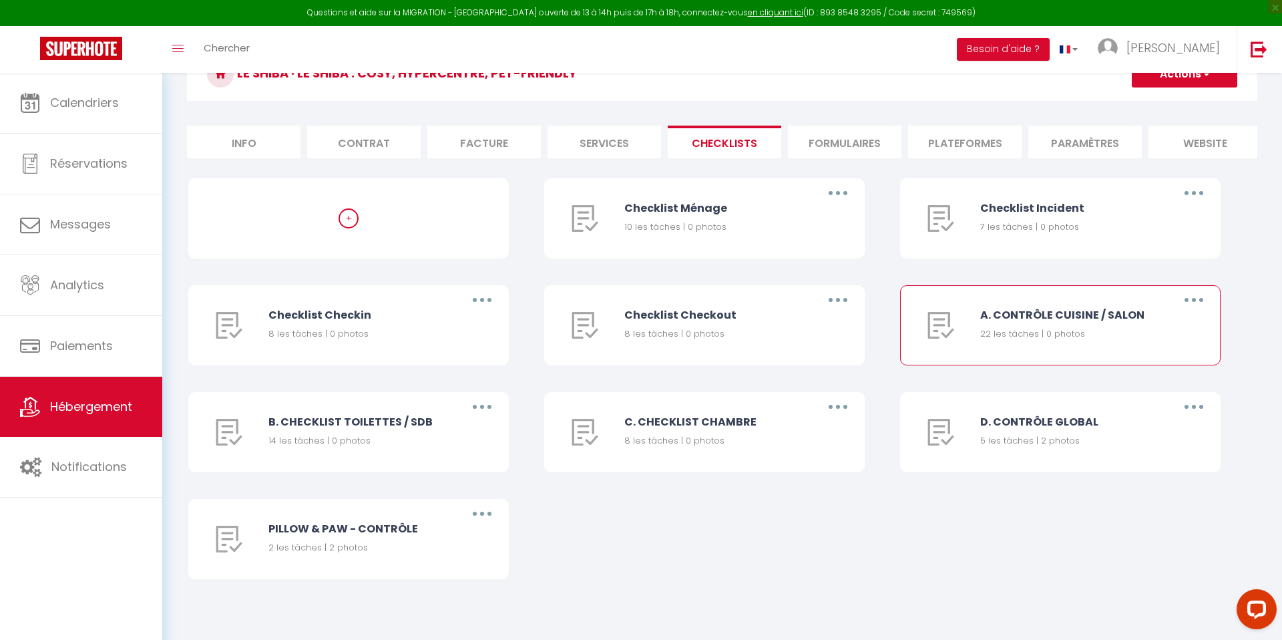
click at [1193, 297] on button "button" at bounding box center [1193, 299] width 37 height 21
click at [1149, 374] on link "Supprimer" at bounding box center [1159, 378] width 99 height 23
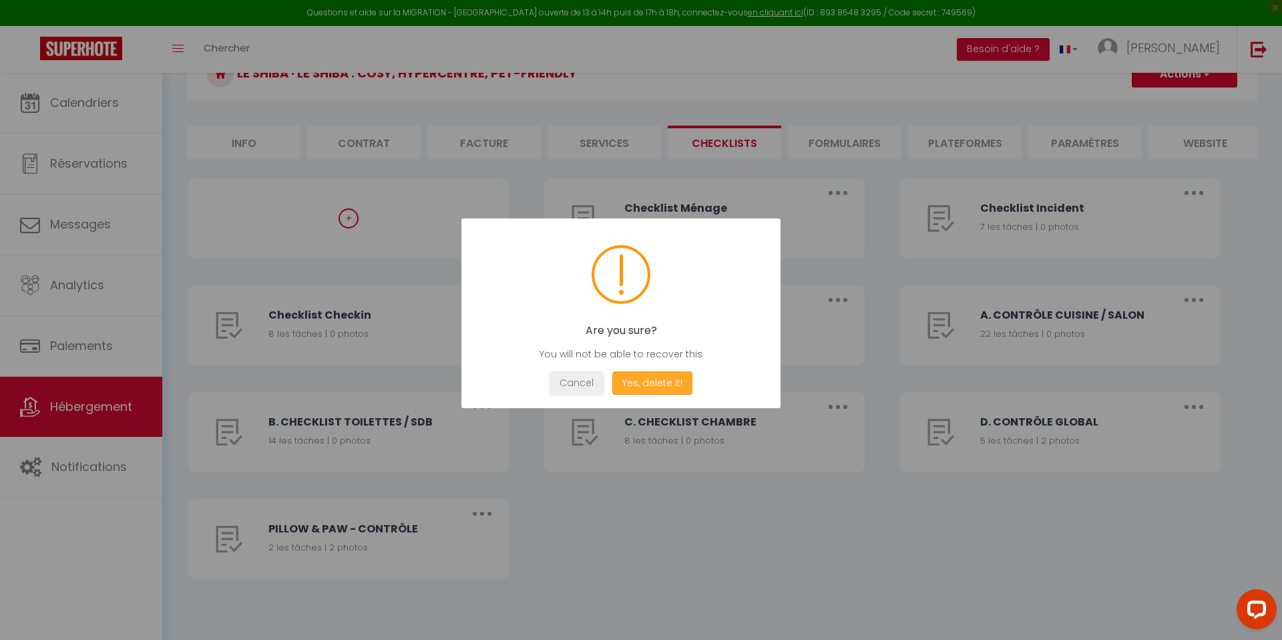
click at [681, 380] on button "Yes, delete it!" at bounding box center [652, 382] width 80 height 23
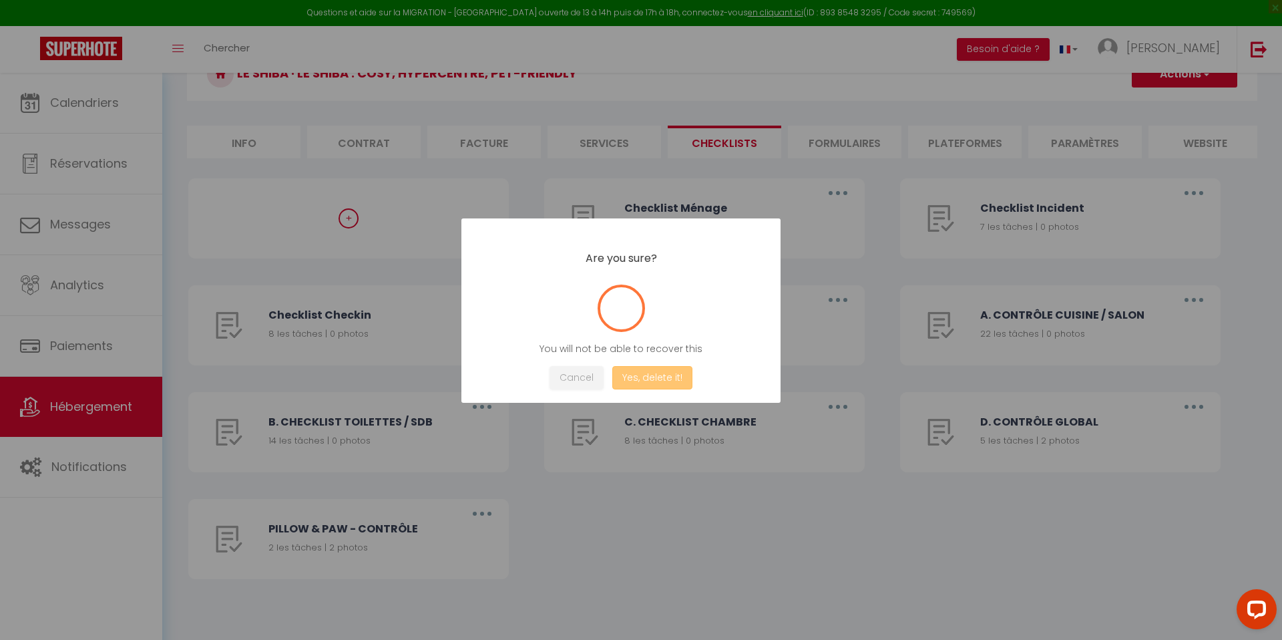
scroll to position [73, 0]
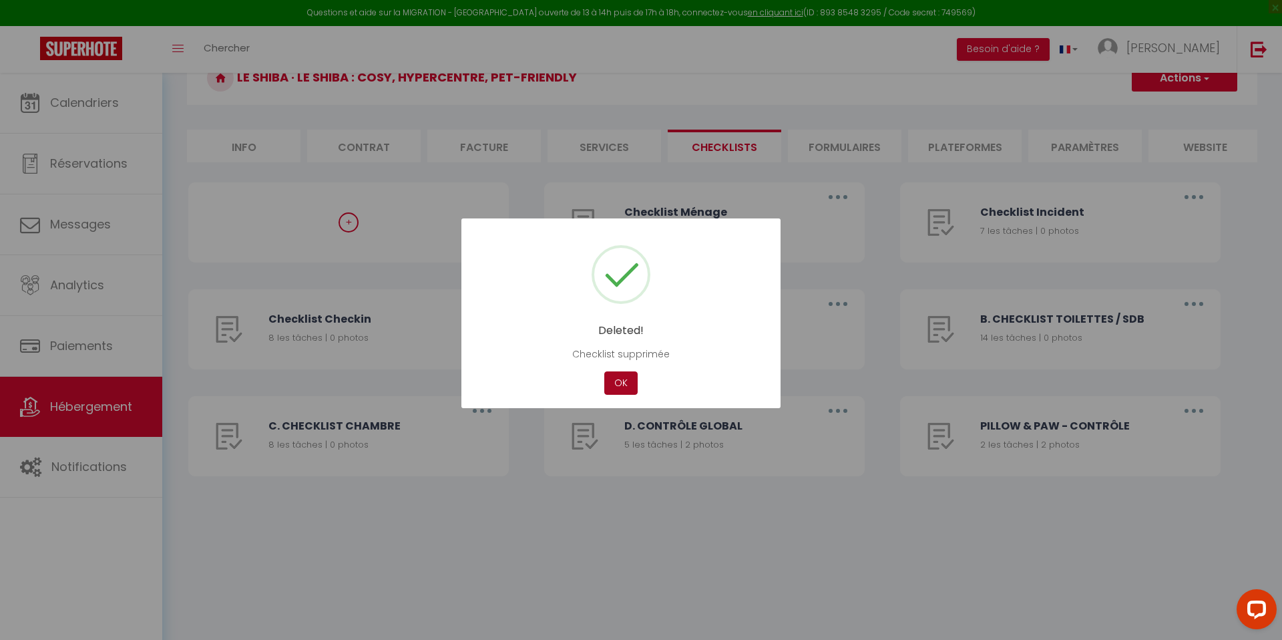
click at [630, 384] on button "OK" at bounding box center [620, 382] width 33 height 23
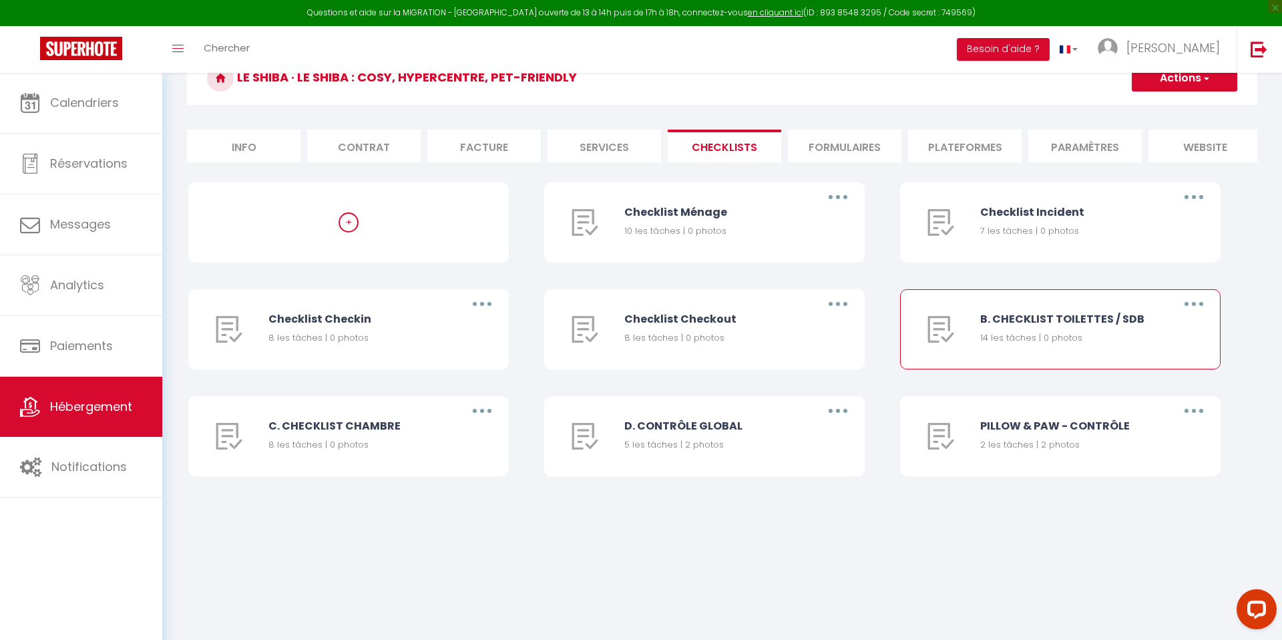
click at [1200, 298] on button "button" at bounding box center [1193, 303] width 37 height 21
click at [1143, 381] on link "Supprimer" at bounding box center [1159, 382] width 99 height 23
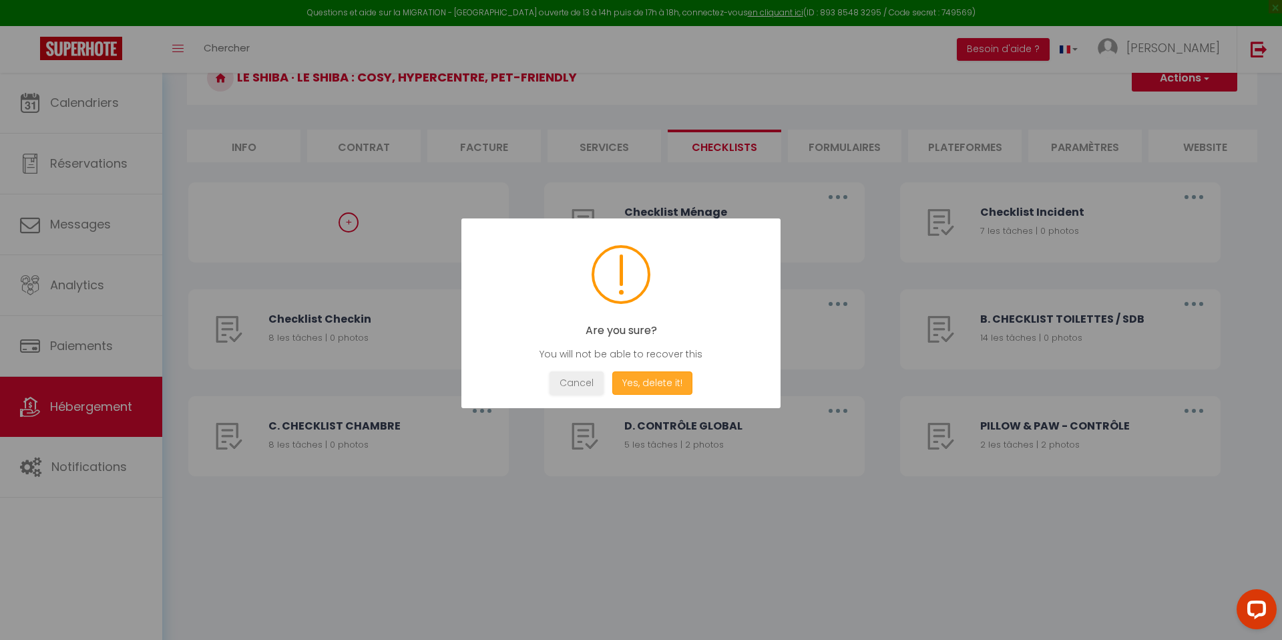
click at [671, 379] on button "Yes, delete it!" at bounding box center [652, 382] width 80 height 23
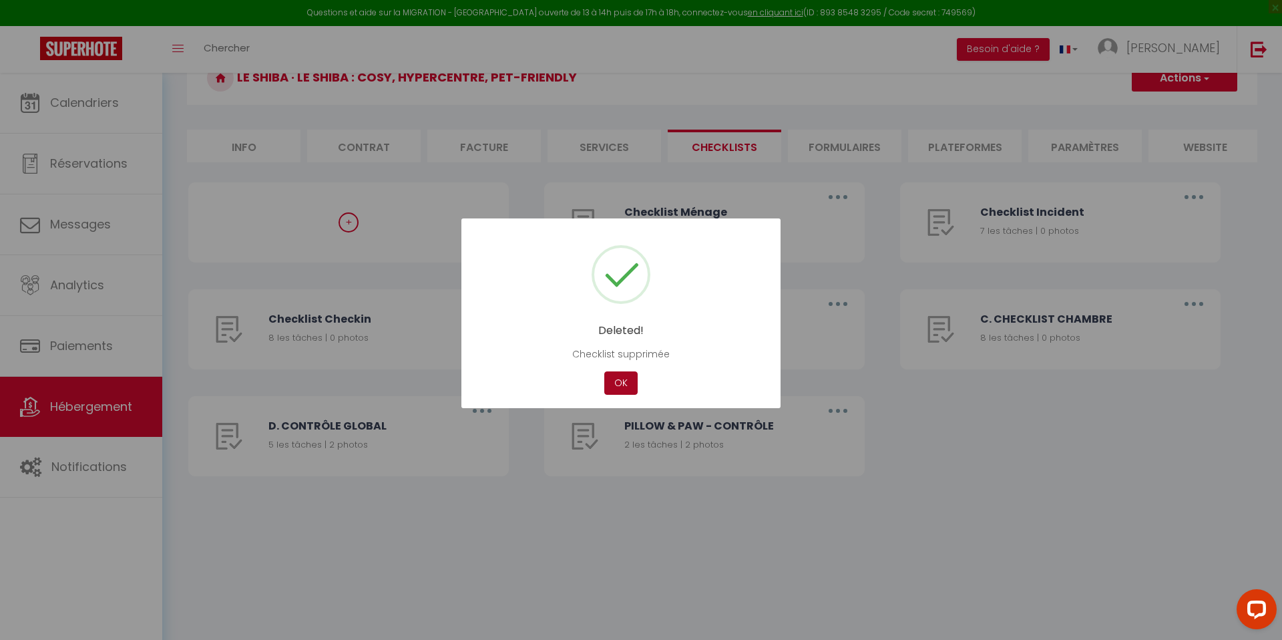
drag, startPoint x: 624, startPoint y: 379, endPoint x: 713, endPoint y: 363, distance: 90.1
click at [624, 379] on button "OK" at bounding box center [620, 382] width 33 height 23
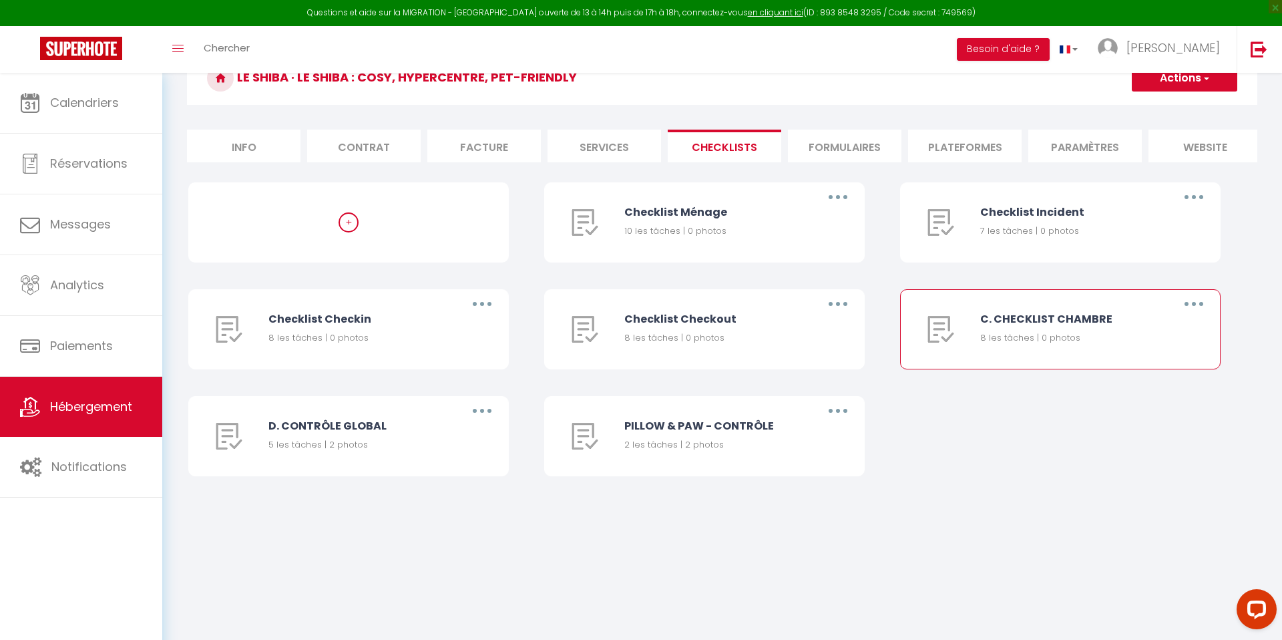
click at [1193, 303] on icon "button" at bounding box center [1194, 304] width 4 height 4
click at [1133, 384] on link "Supprimer" at bounding box center [1159, 382] width 99 height 23
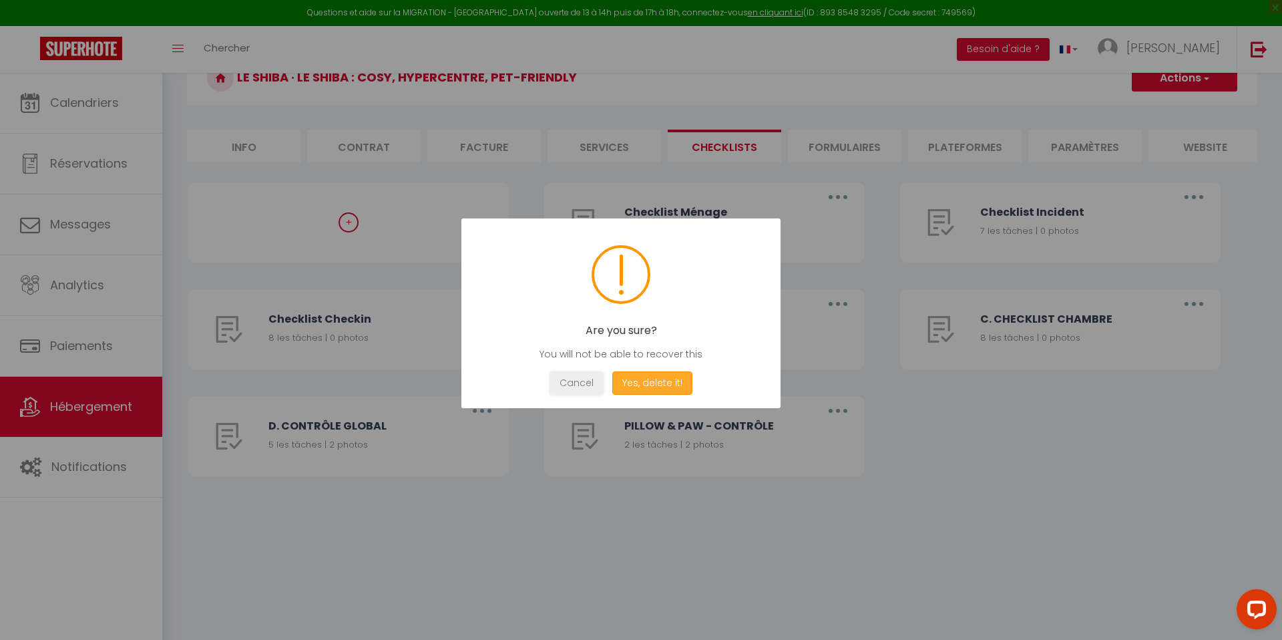
click at [659, 379] on button "Yes, delete it!" at bounding box center [652, 382] width 80 height 23
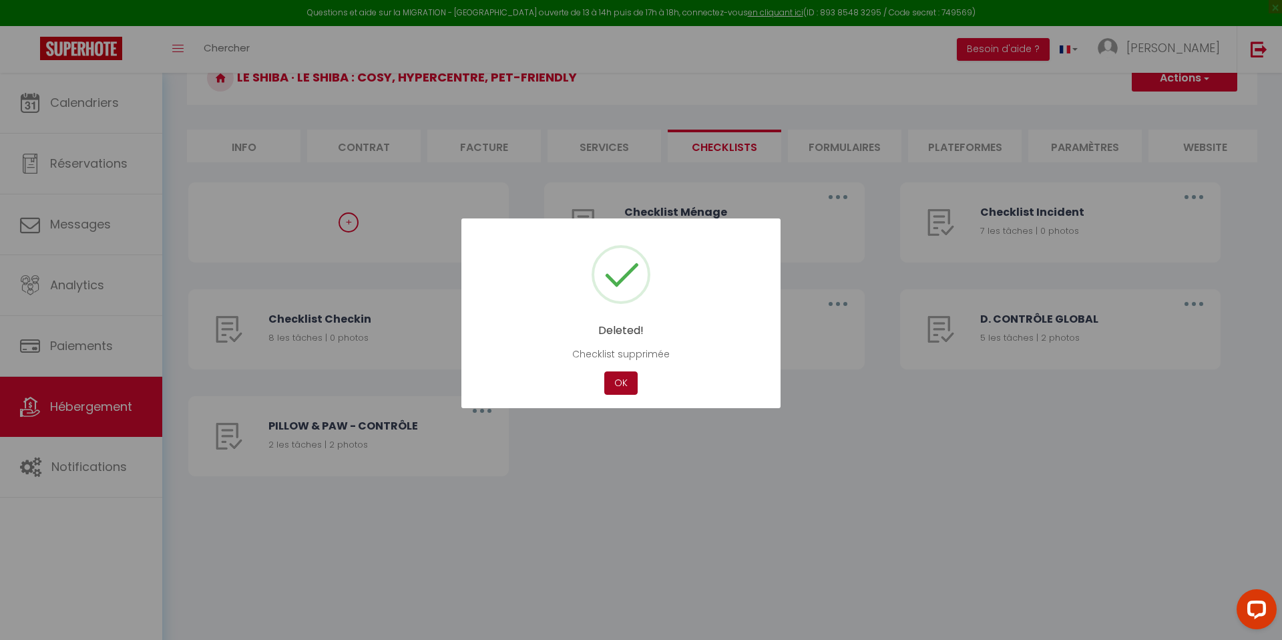
drag, startPoint x: 622, startPoint y: 392, endPoint x: 639, endPoint y: 389, distance: 16.9
click at [622, 392] on button "OK" at bounding box center [620, 382] width 33 height 23
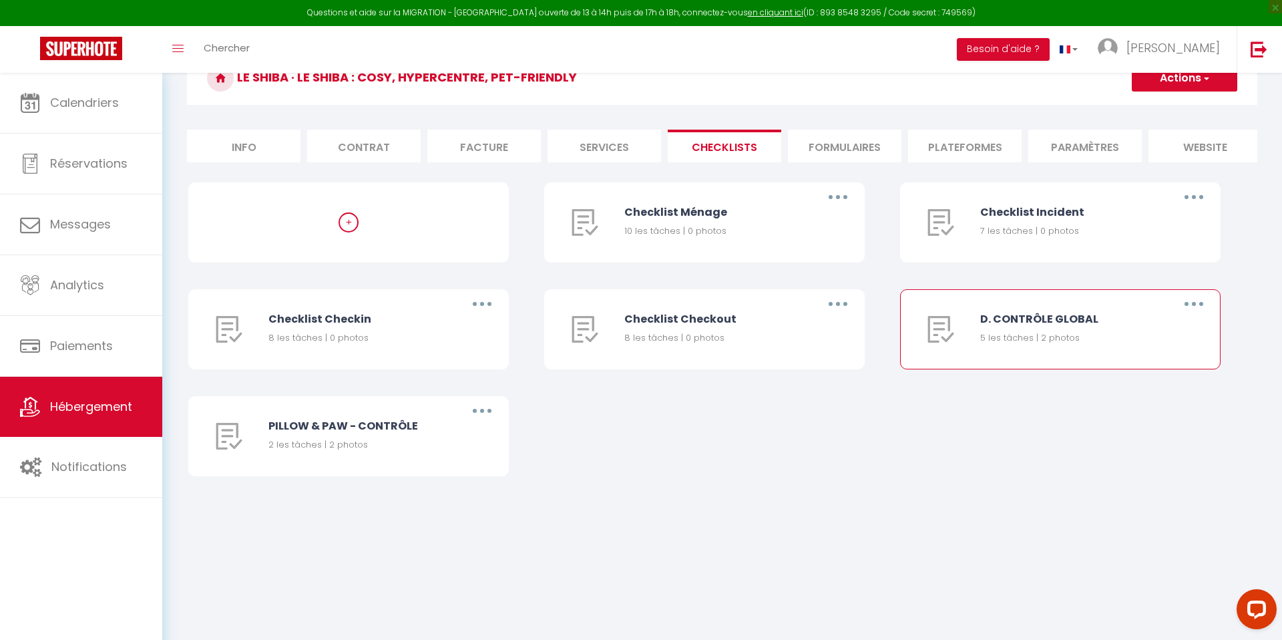
click at [1195, 304] on icon "button" at bounding box center [1194, 304] width 4 height 4
drag, startPoint x: 1139, startPoint y: 383, endPoint x: 1107, endPoint y: 375, distance: 32.9
click at [1139, 383] on link "Supprimer" at bounding box center [1159, 382] width 99 height 23
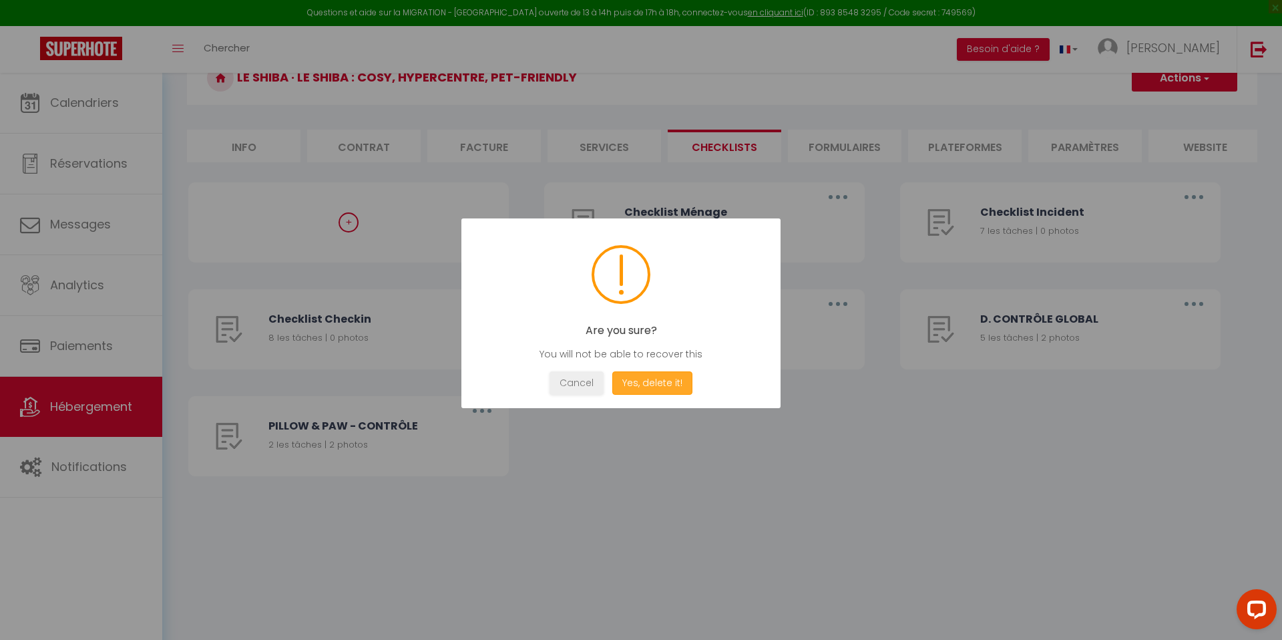
click at [683, 377] on button "Yes, delete it!" at bounding box center [652, 382] width 80 height 23
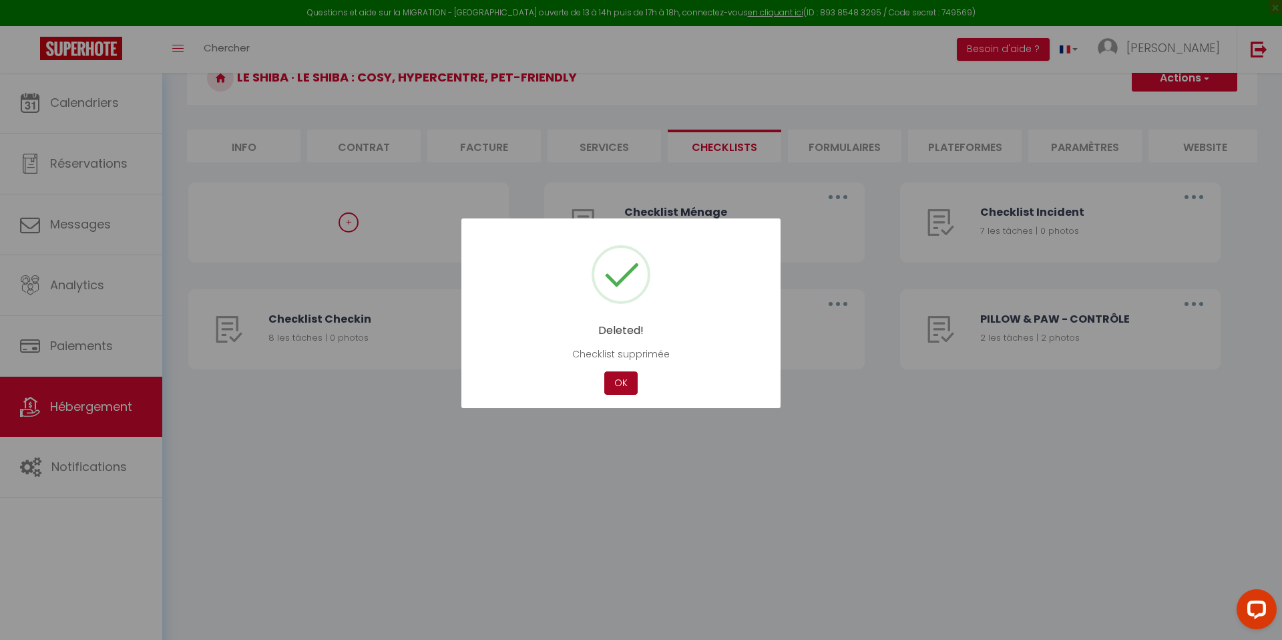
click at [636, 377] on button "OK" at bounding box center [620, 382] width 33 height 23
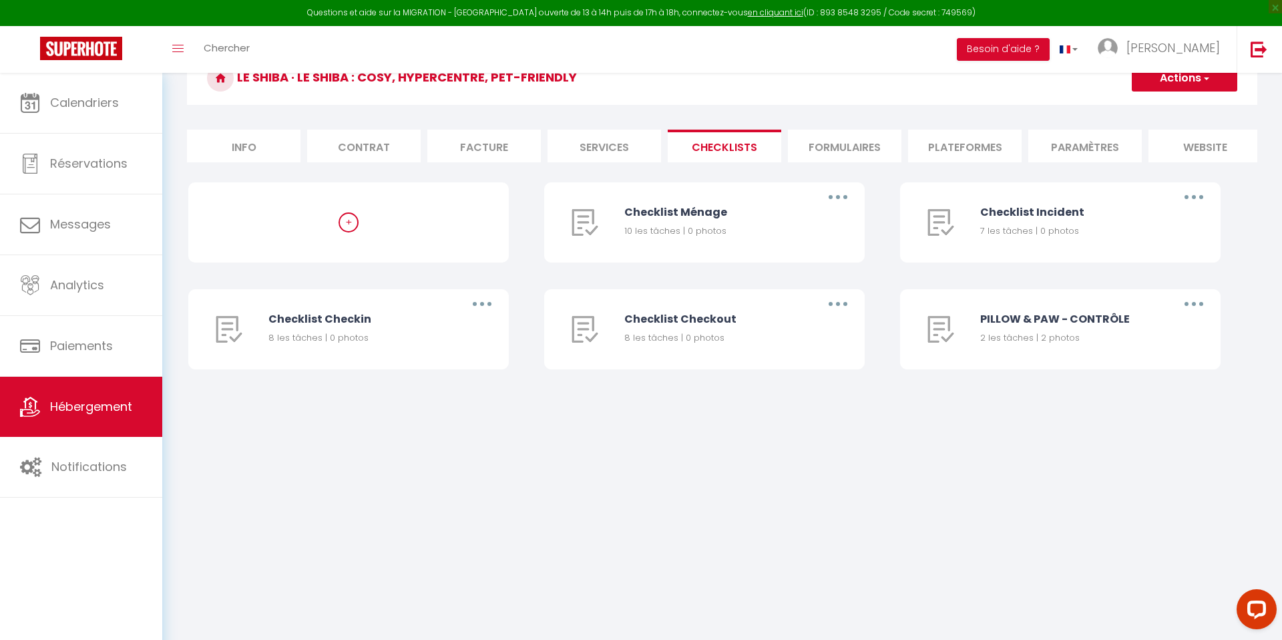
scroll to position [0, 0]
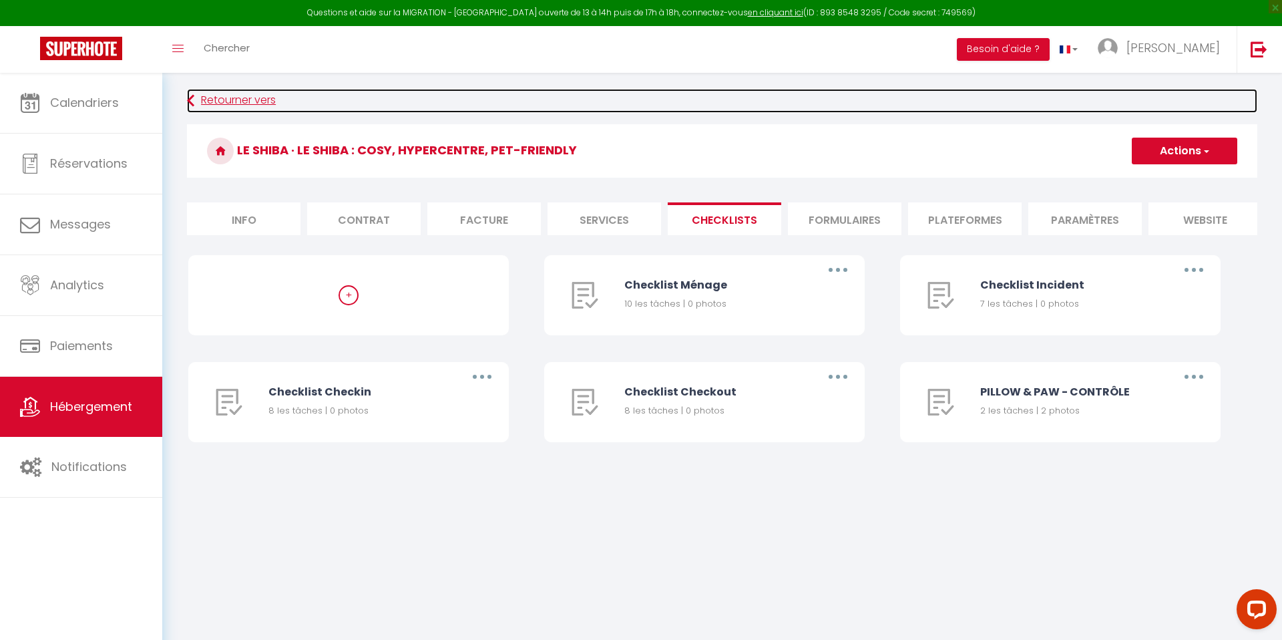
click at [244, 100] on link "Retourner vers" at bounding box center [722, 101] width 1071 height 24
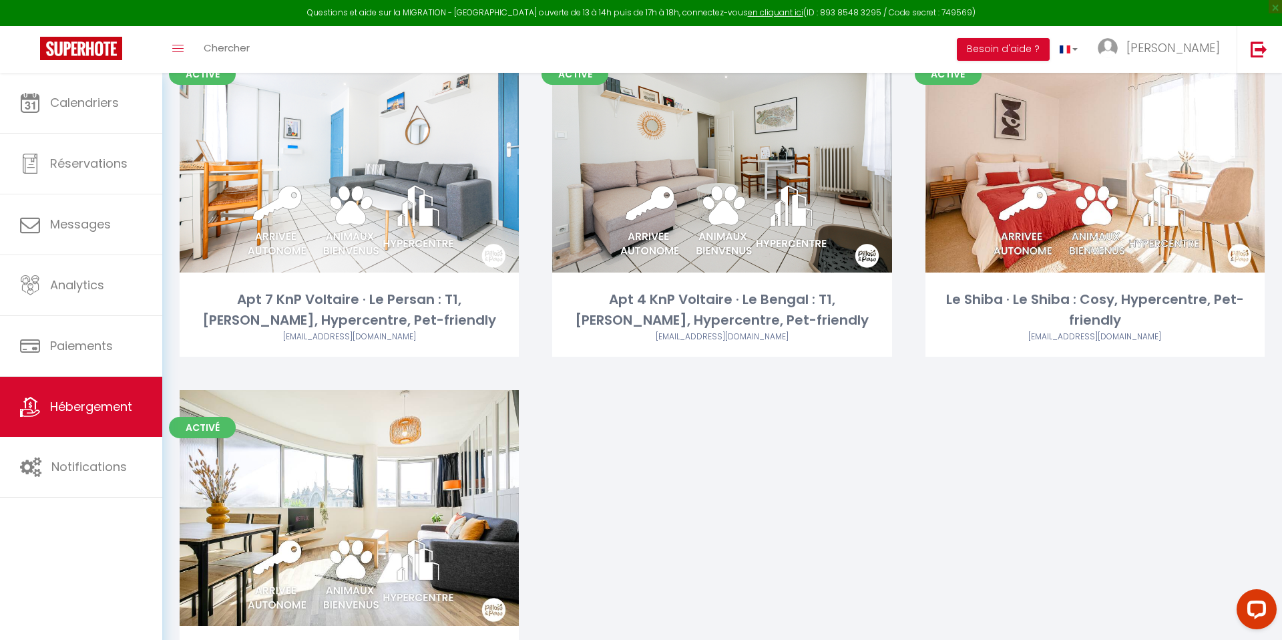
scroll to position [1670, 0]
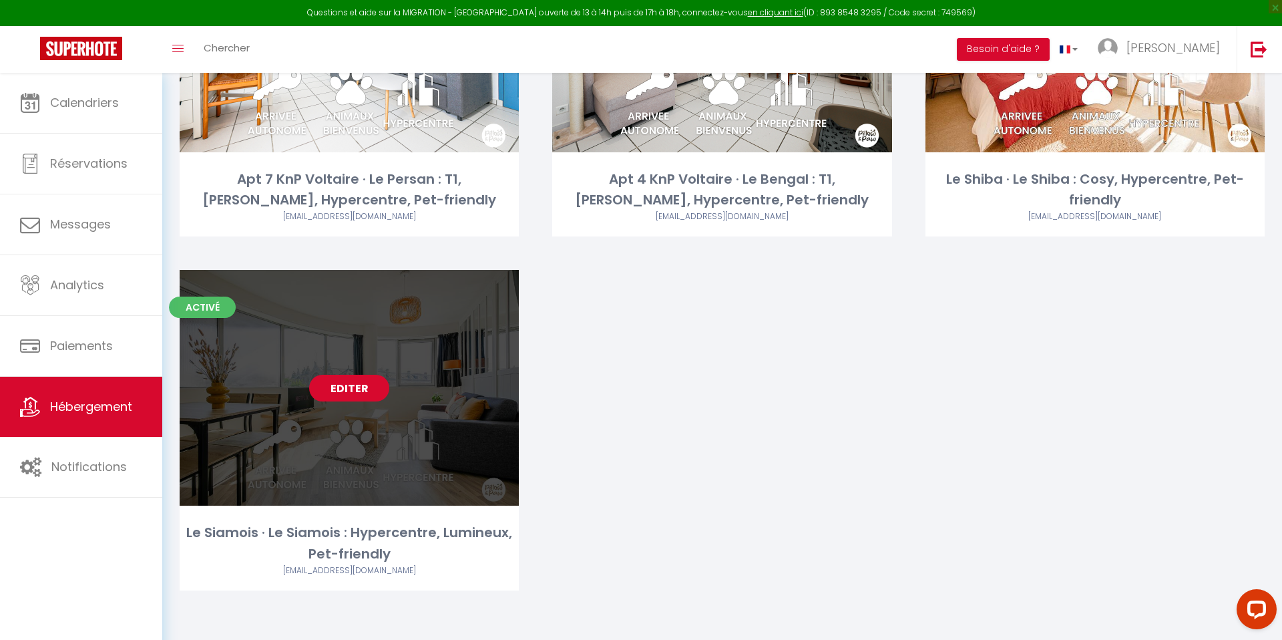
click at [335, 386] on link "Editer" at bounding box center [349, 388] width 80 height 27
click at [337, 385] on link "Editer" at bounding box center [349, 388] width 80 height 27
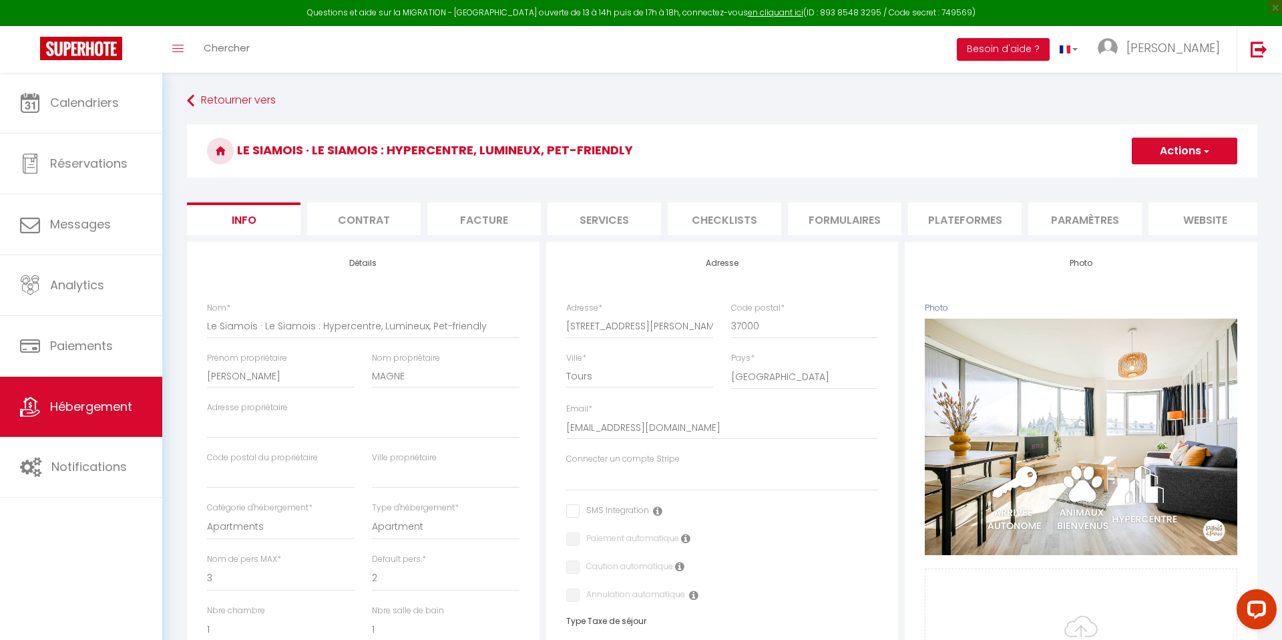
click at [690, 220] on li "Checklists" at bounding box center [725, 218] width 114 height 33
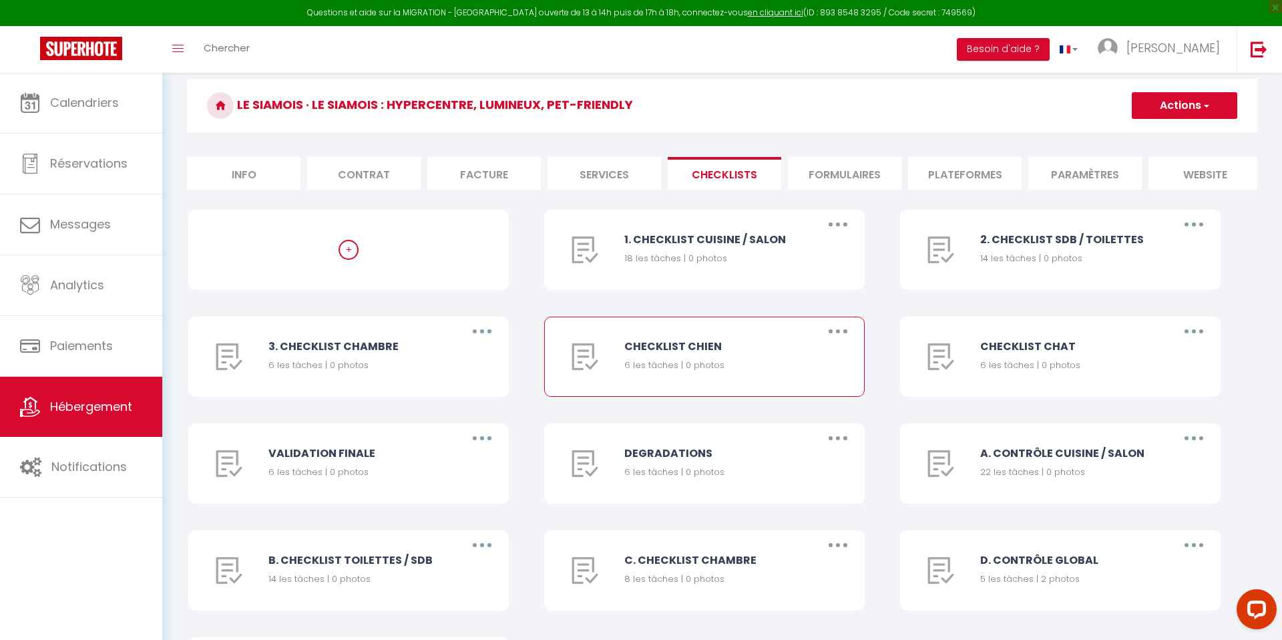
scroll to position [77, 0]
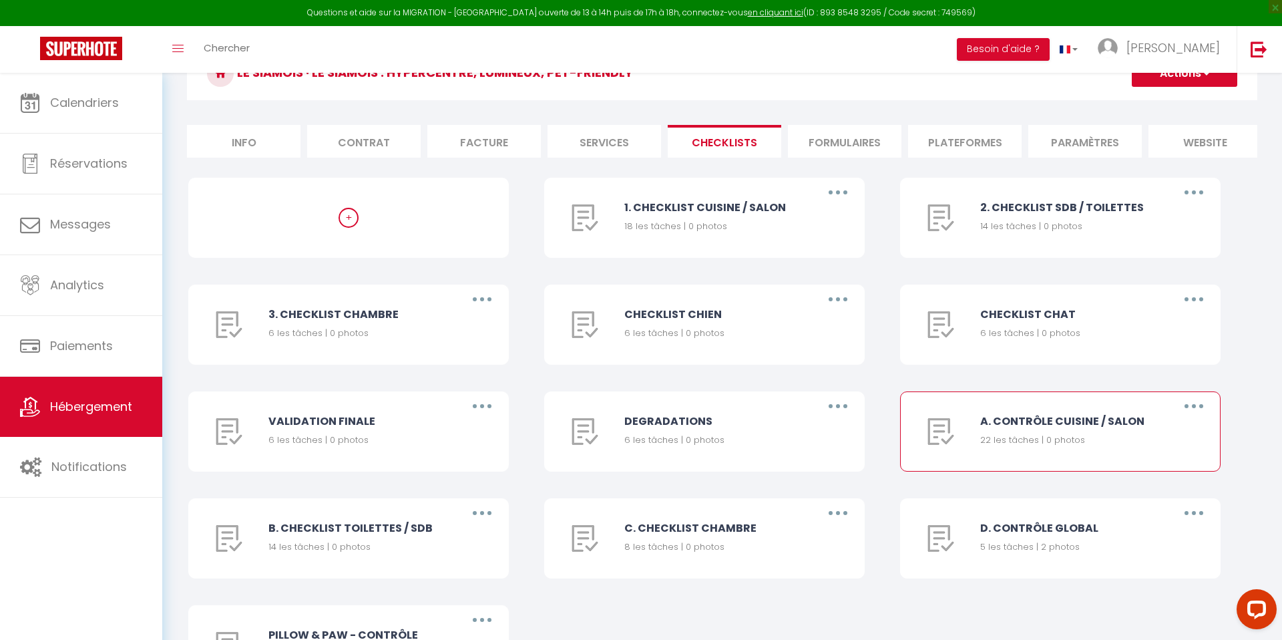
click at [1199, 407] on button "button" at bounding box center [1193, 405] width 37 height 21
click at [1161, 480] on link "Supprimer" at bounding box center [1159, 486] width 99 height 23
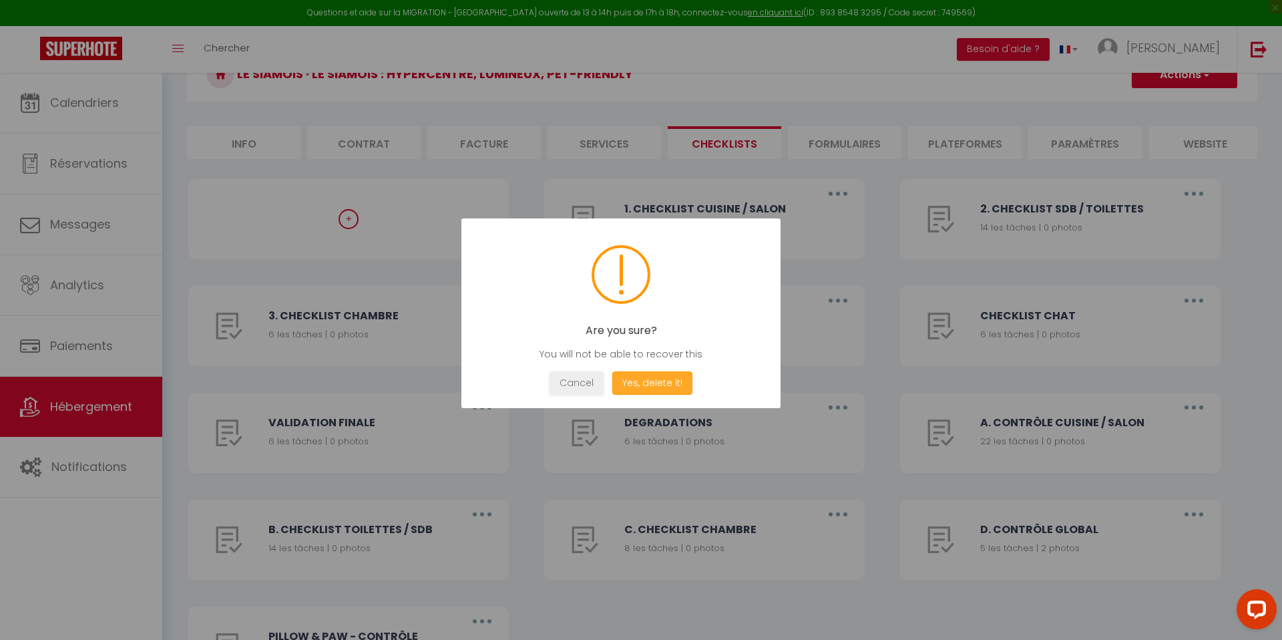
click at [641, 392] on button "Yes, delete it!" at bounding box center [652, 382] width 80 height 23
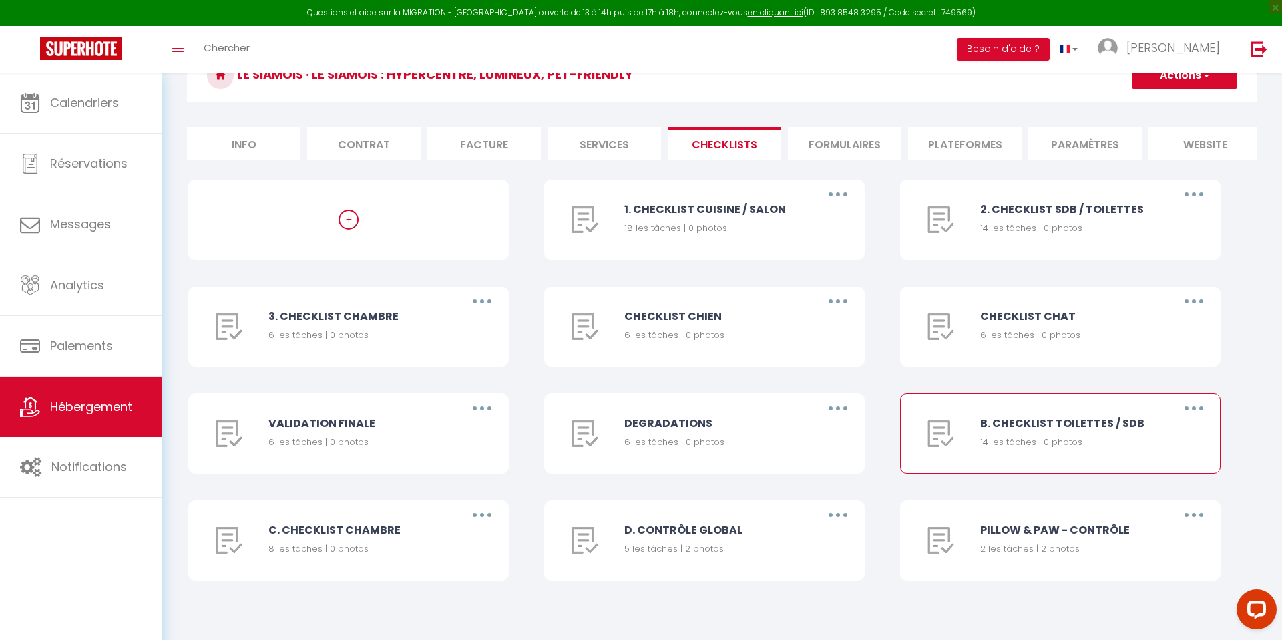
click at [1201, 410] on button "button" at bounding box center [1193, 407] width 37 height 21
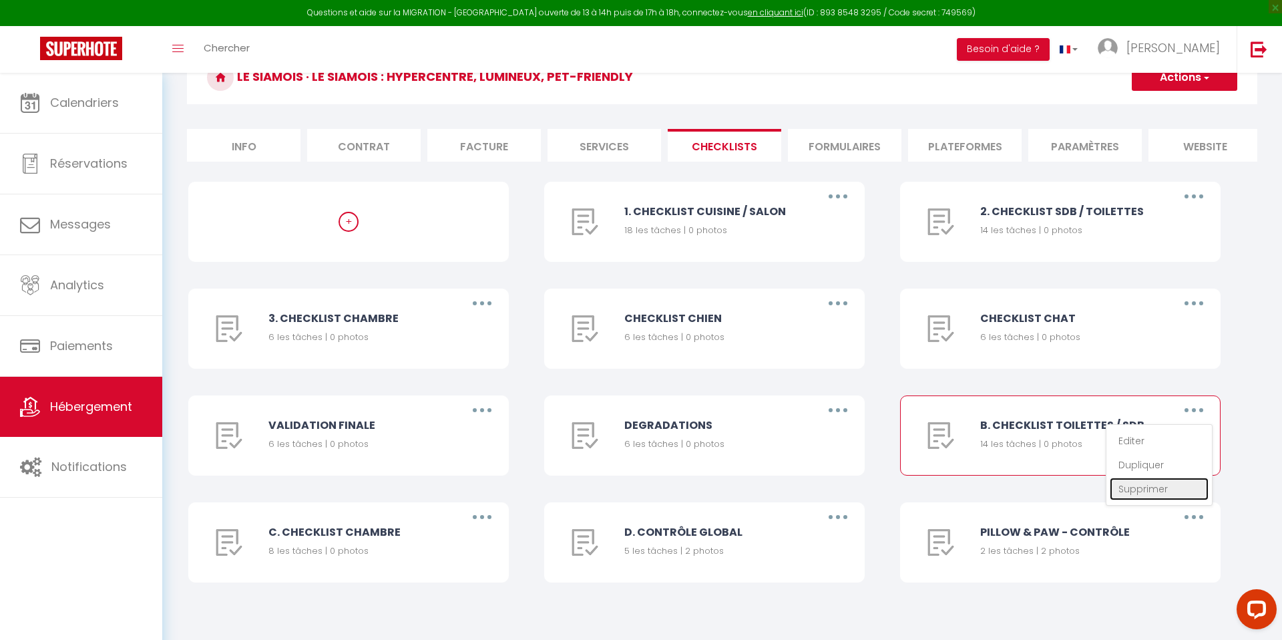
scroll to position [75, 0]
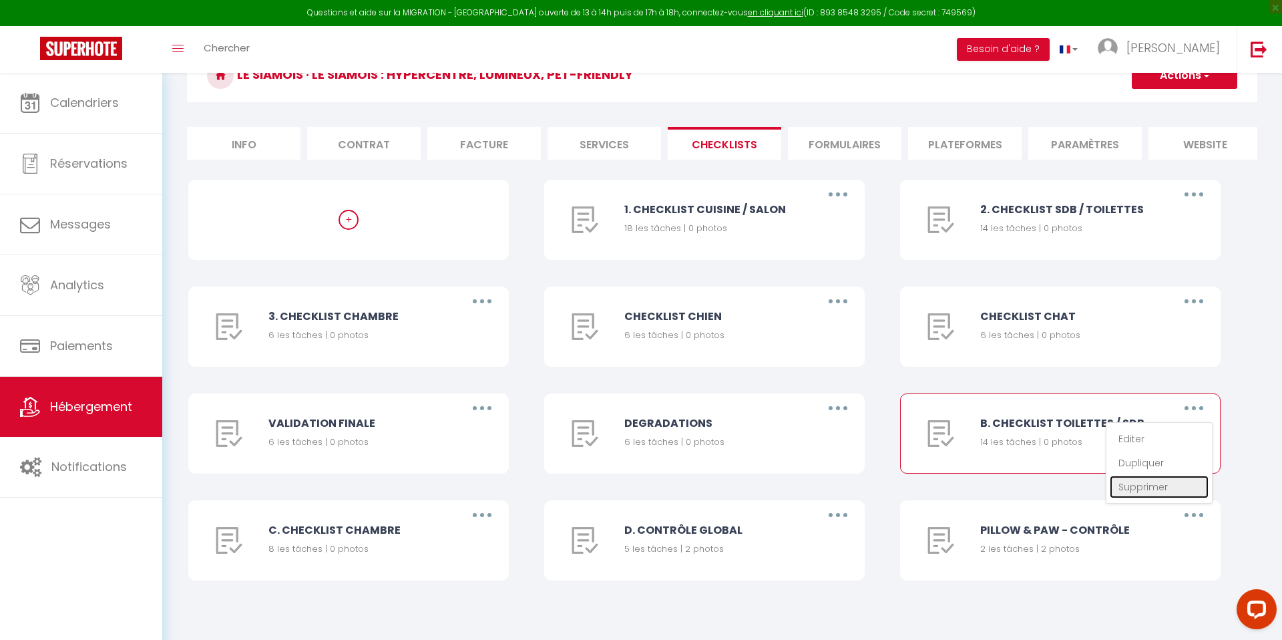
click at [1165, 482] on link "Supprimer" at bounding box center [1159, 487] width 99 height 23
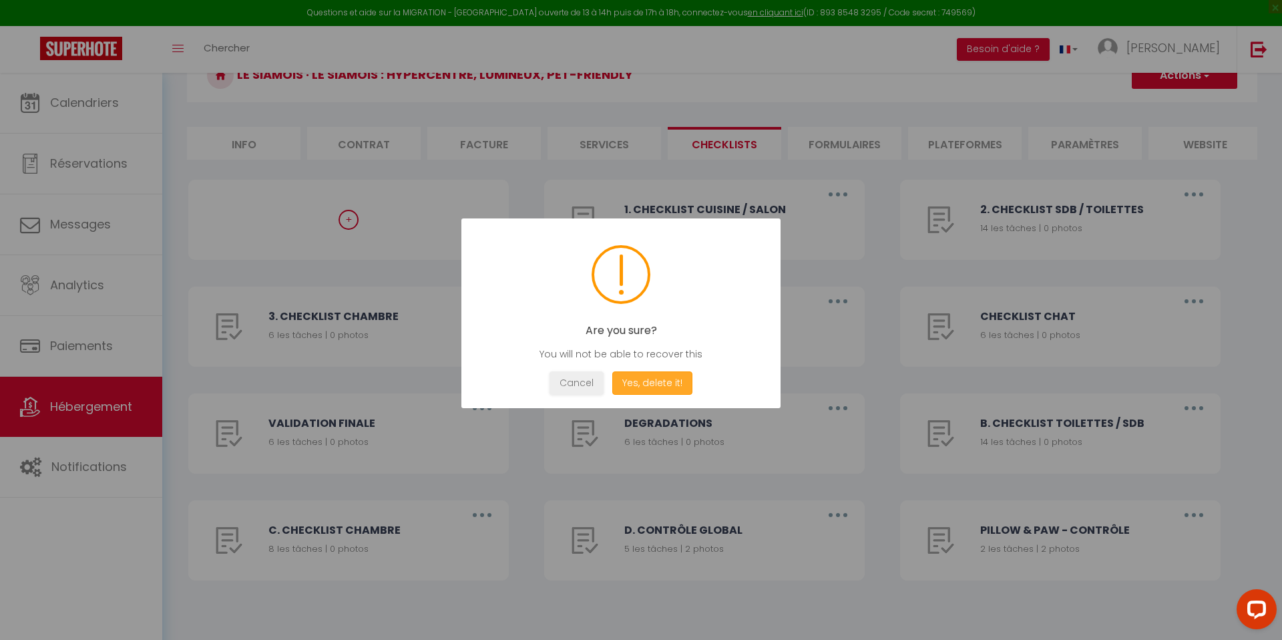
click at [649, 385] on button "Yes, delete it!" at bounding box center [652, 382] width 80 height 23
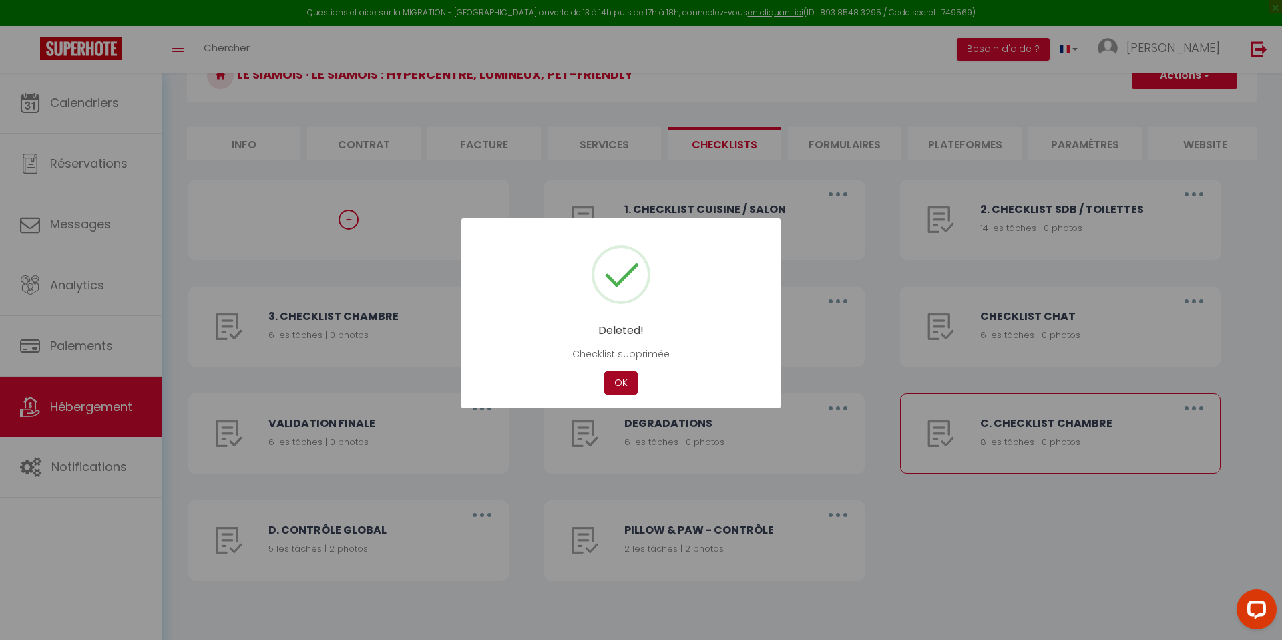
drag, startPoint x: 625, startPoint y: 387, endPoint x: 901, endPoint y: 415, distance: 277.3
click at [626, 387] on button "OK" at bounding box center [620, 382] width 33 height 23
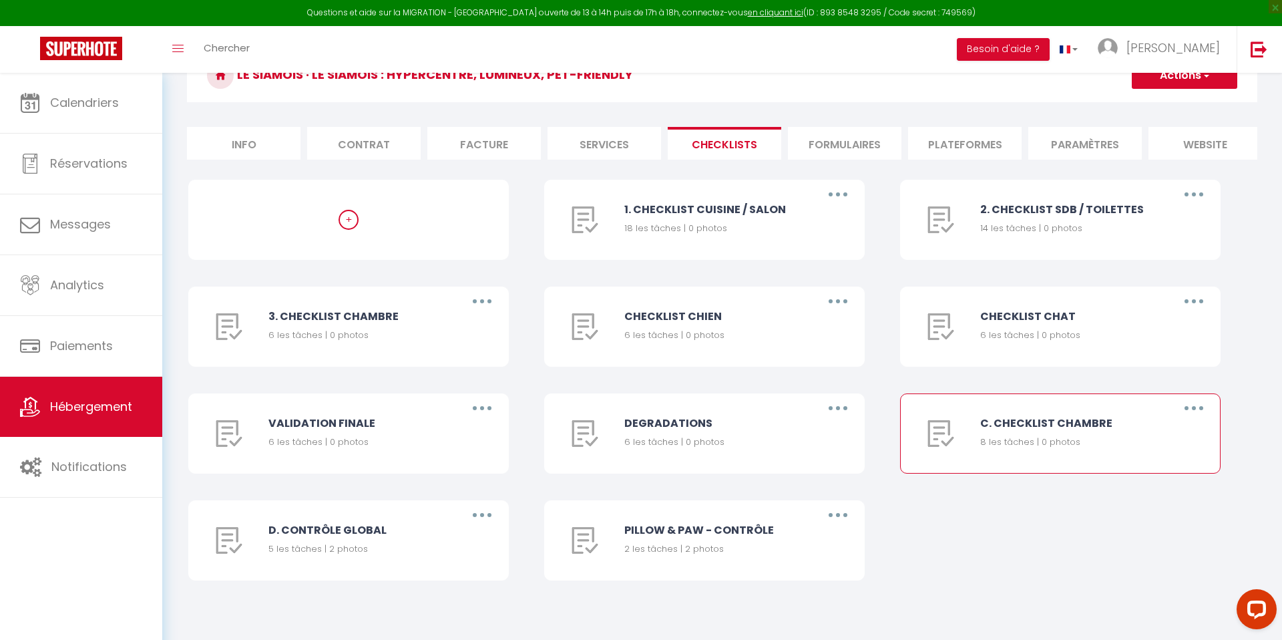
click at [1187, 407] on button "button" at bounding box center [1193, 407] width 37 height 21
click at [1149, 484] on link "Supprimer" at bounding box center [1159, 488] width 99 height 23
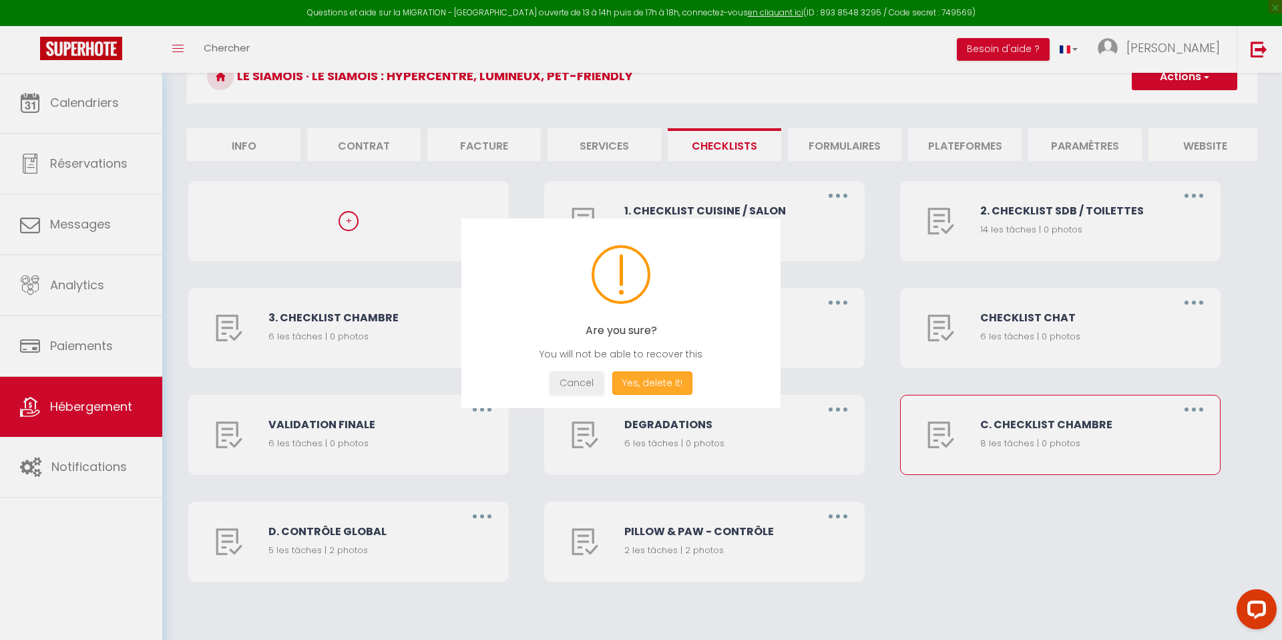
scroll to position [77, 0]
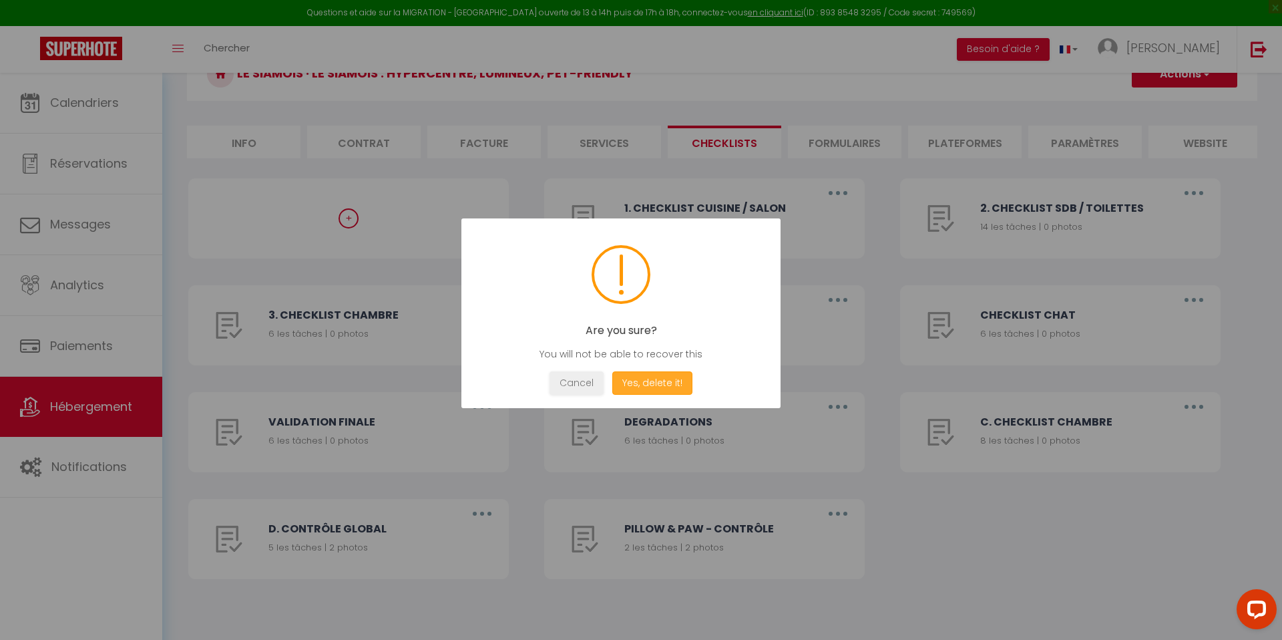
click at [656, 383] on button "Yes, delete it!" at bounding box center [652, 382] width 80 height 23
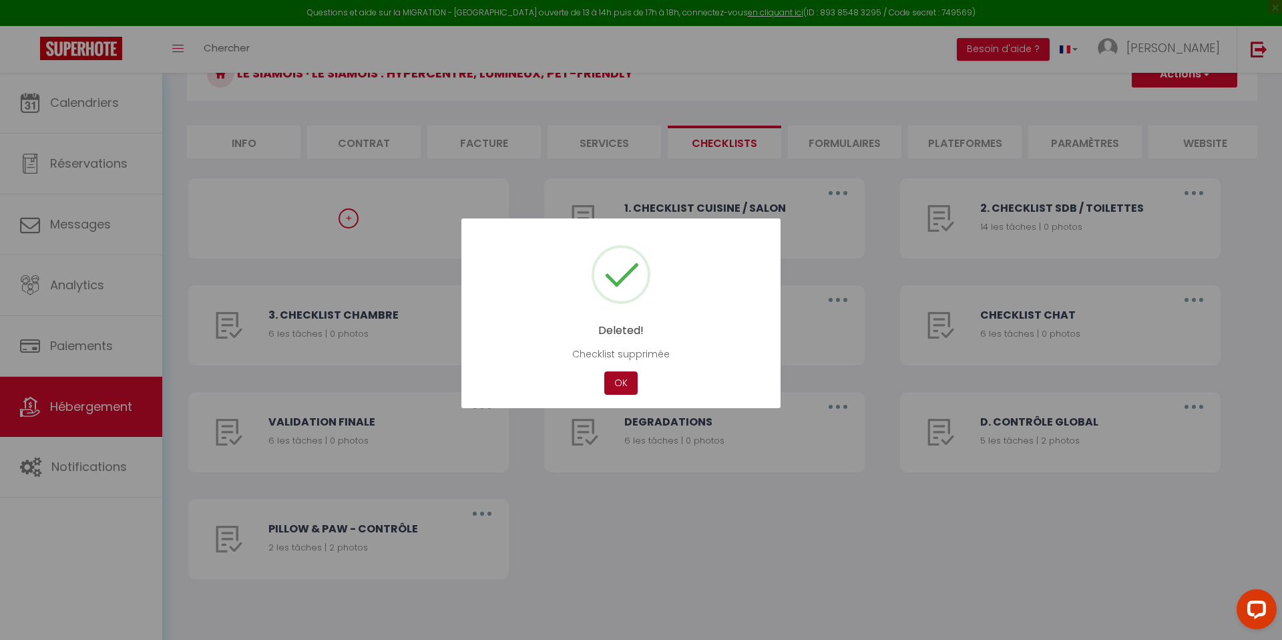
click at [626, 373] on button "OK" at bounding box center [620, 382] width 33 height 23
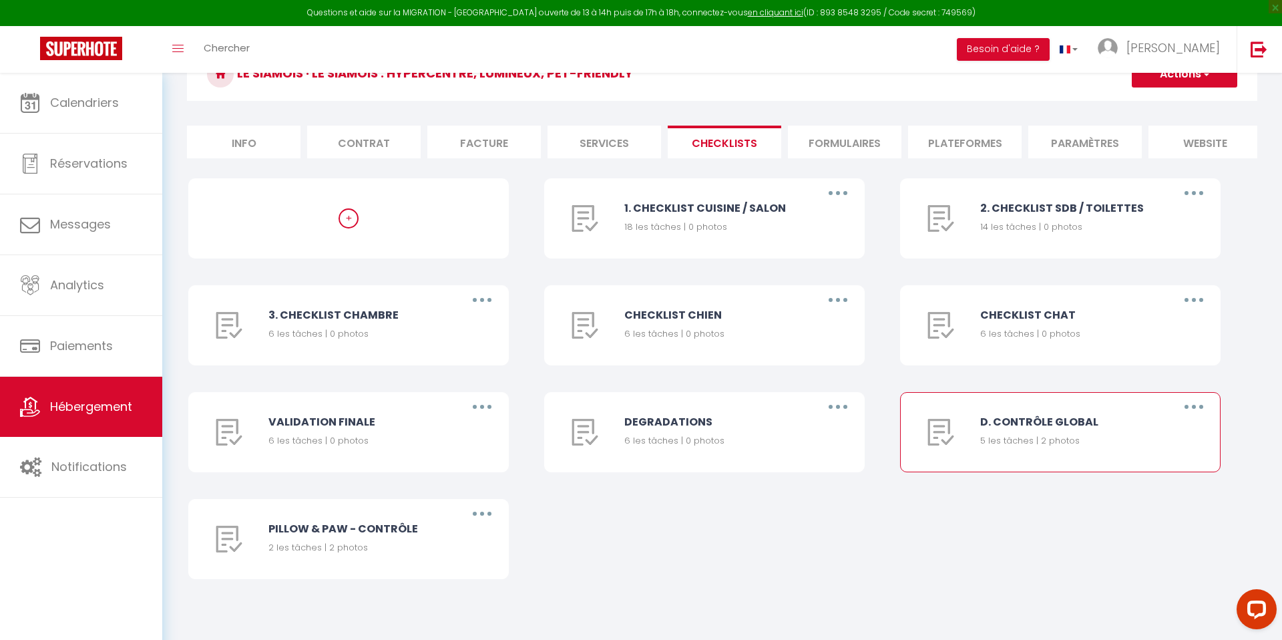
click at [1192, 403] on button "button" at bounding box center [1193, 406] width 37 height 21
click at [1147, 480] on link "Supprimer" at bounding box center [1159, 485] width 99 height 23
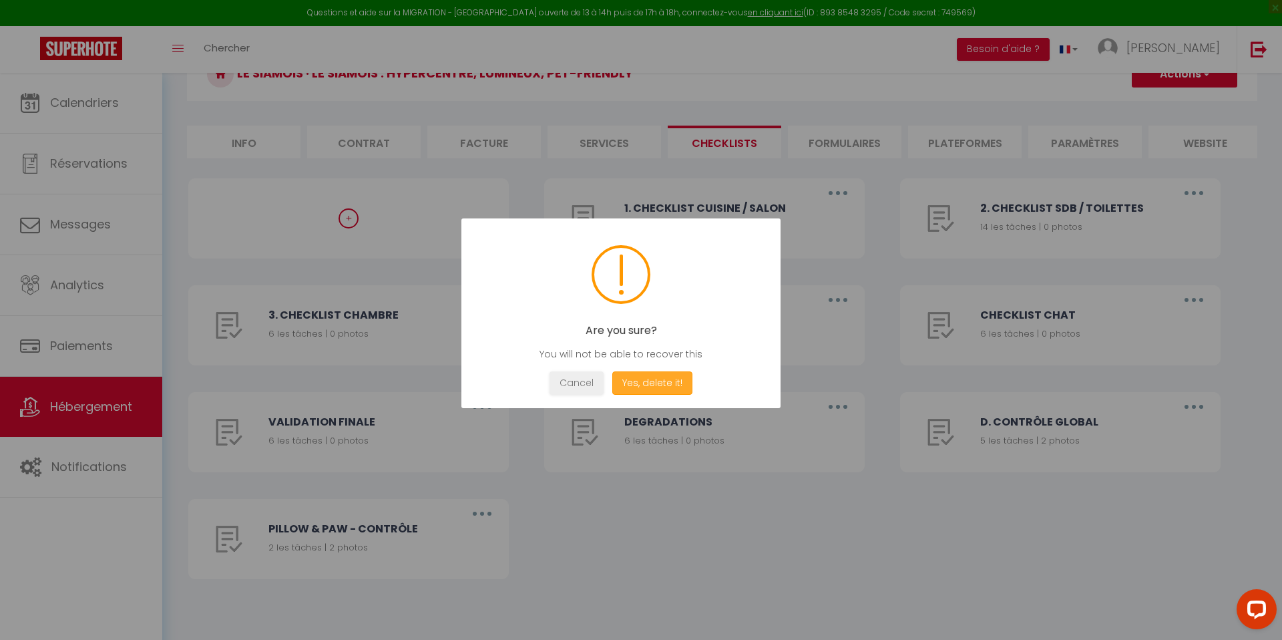
click at [677, 376] on button "Yes, delete it!" at bounding box center [652, 382] width 80 height 23
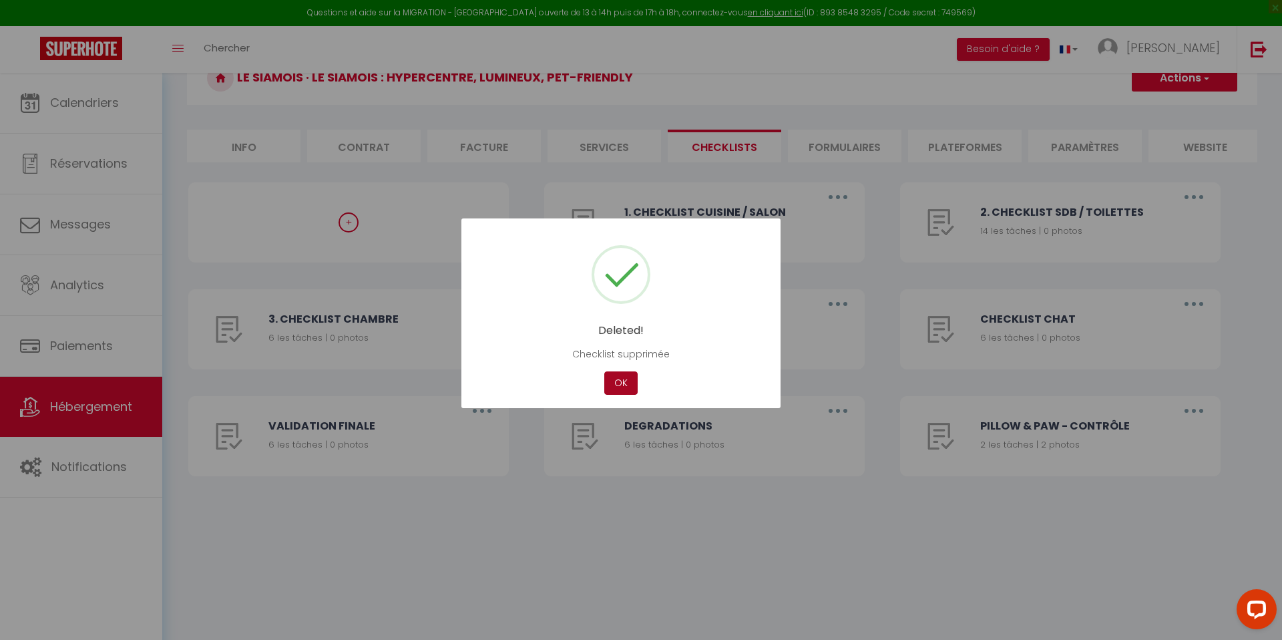
scroll to position [73, 0]
click at [626, 378] on button "OK" at bounding box center [620, 382] width 33 height 23
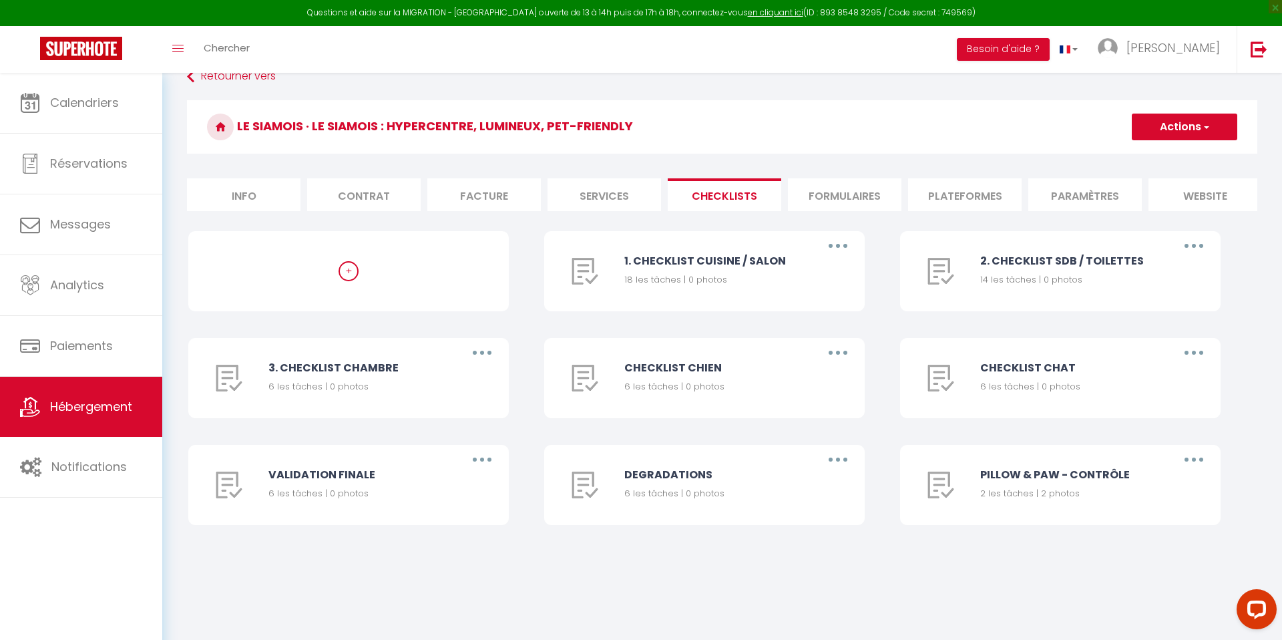
scroll to position [20, 0]
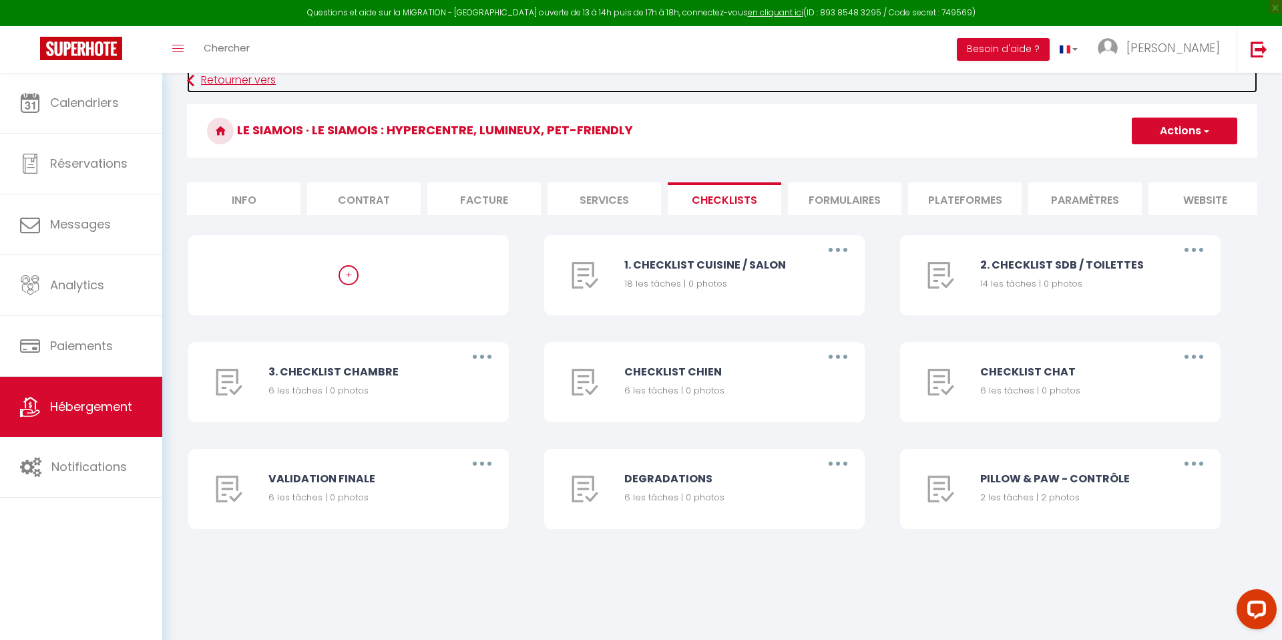
click at [258, 88] on link "Retourner vers" at bounding box center [722, 81] width 1071 height 24
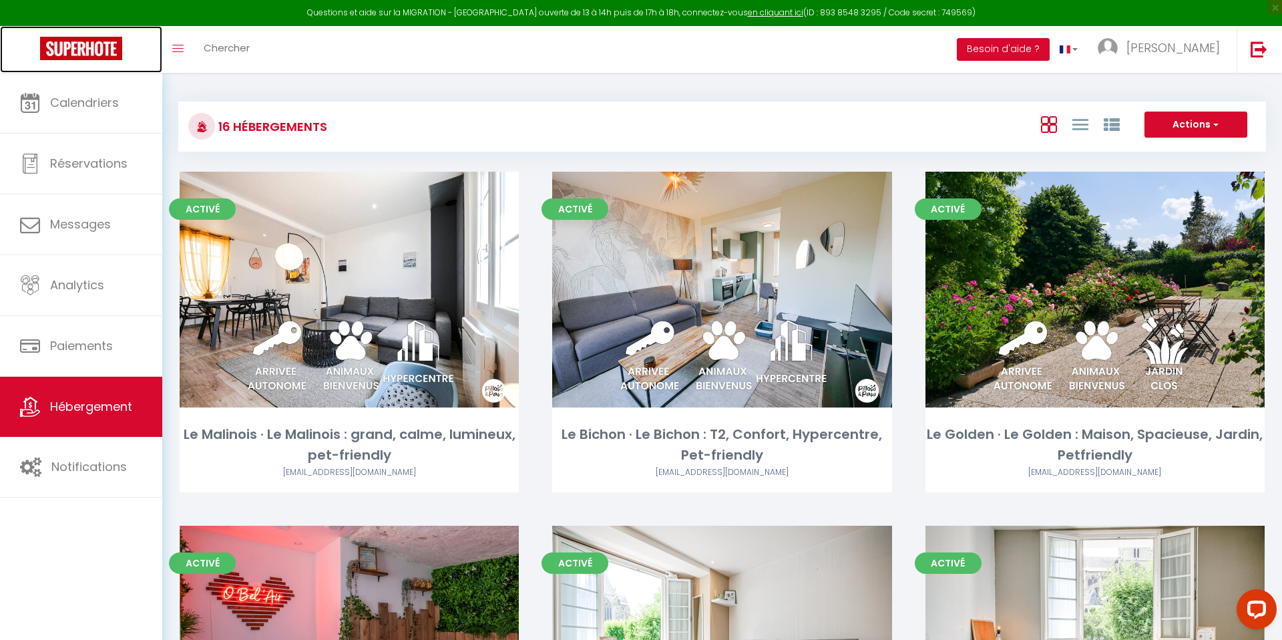
click at [63, 36] on link at bounding box center [81, 49] width 162 height 47
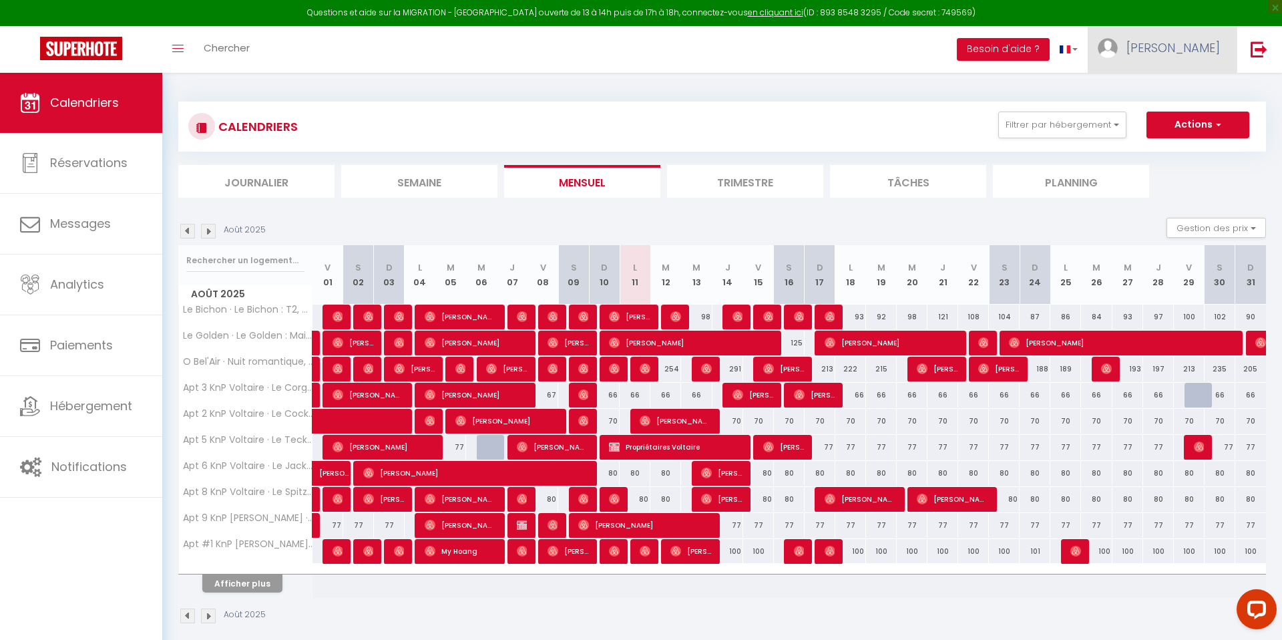
click at [1167, 57] on link "[PERSON_NAME]" at bounding box center [1162, 49] width 149 height 47
click at [1177, 87] on link "Paramètres" at bounding box center [1183, 92] width 99 height 23
select select "fr"
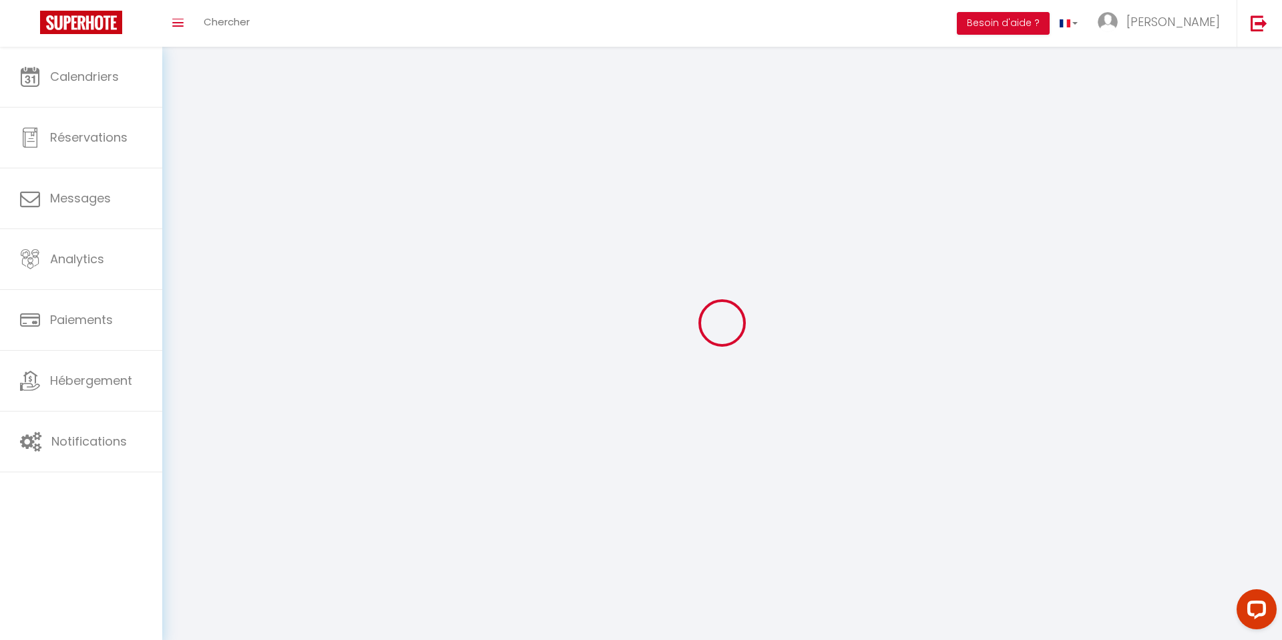
type input "[PERSON_NAME]"
type input "ALZON"
type input "0756993997"
type input "[STREET_ADDRESS]"
type input "75008"
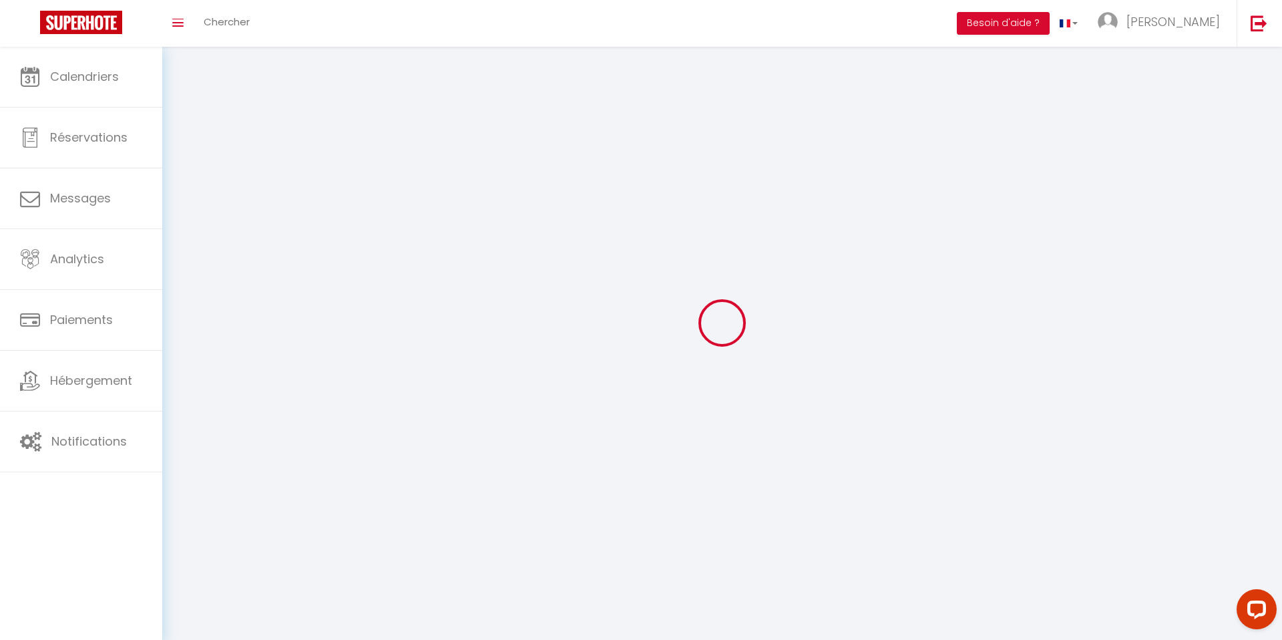
type input "[GEOGRAPHIC_DATA]"
type input "pCltc3wfGkE8ImrJdnsZwZmNi"
type input "CeaFgqqJkfK1vJrqKjuo7xABL"
type input "[URL][DOMAIN_NAME]"
select select "28"
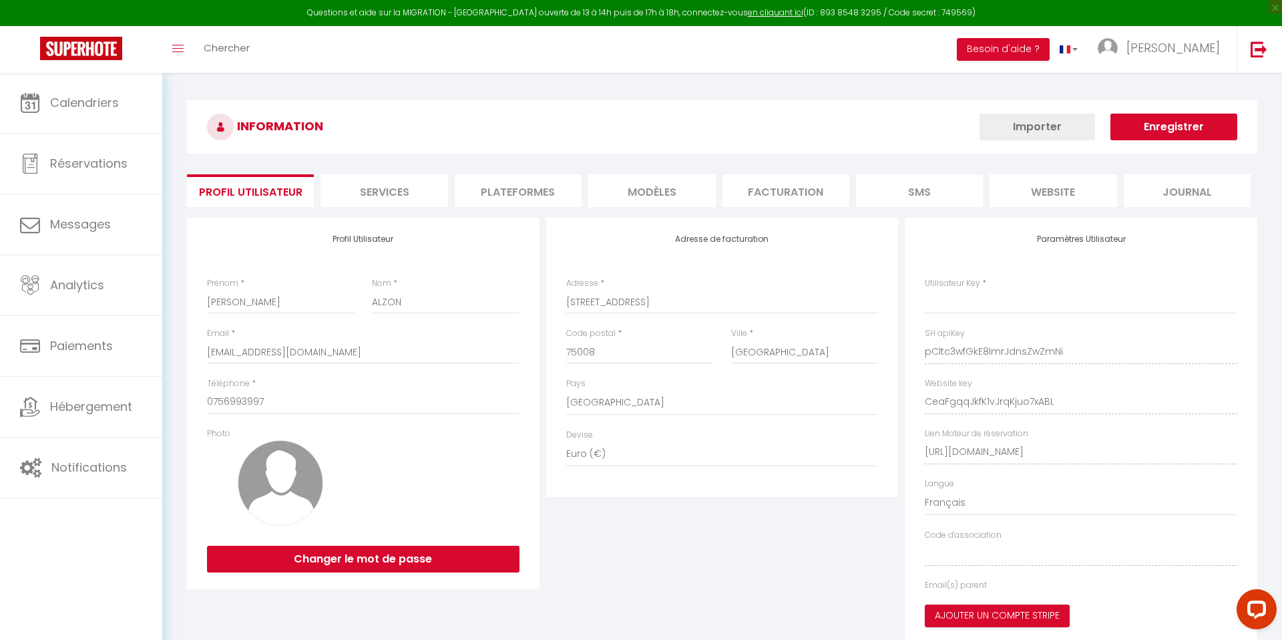
type input "pCltc3wfGkE8ImrJdnsZwZmNi"
type input "CeaFgqqJkfK1vJrqKjuo7xABL"
type input "[URL][DOMAIN_NAME]"
select select "fr"
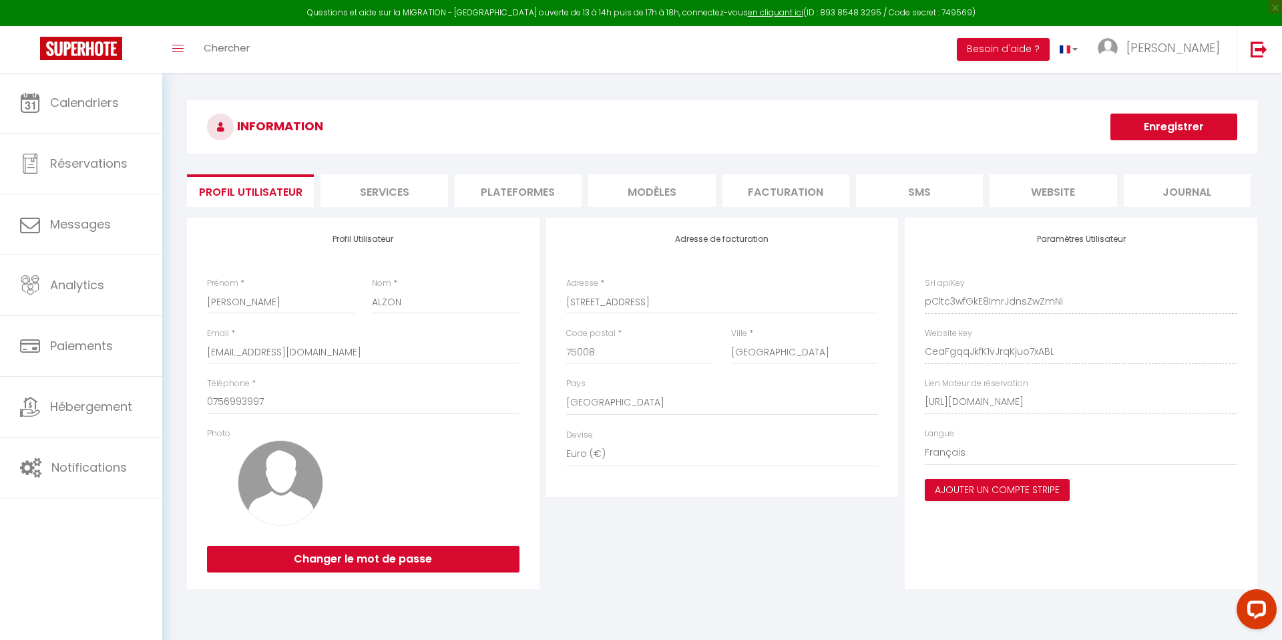
click at [541, 202] on li "Plateformes" at bounding box center [518, 190] width 127 height 33
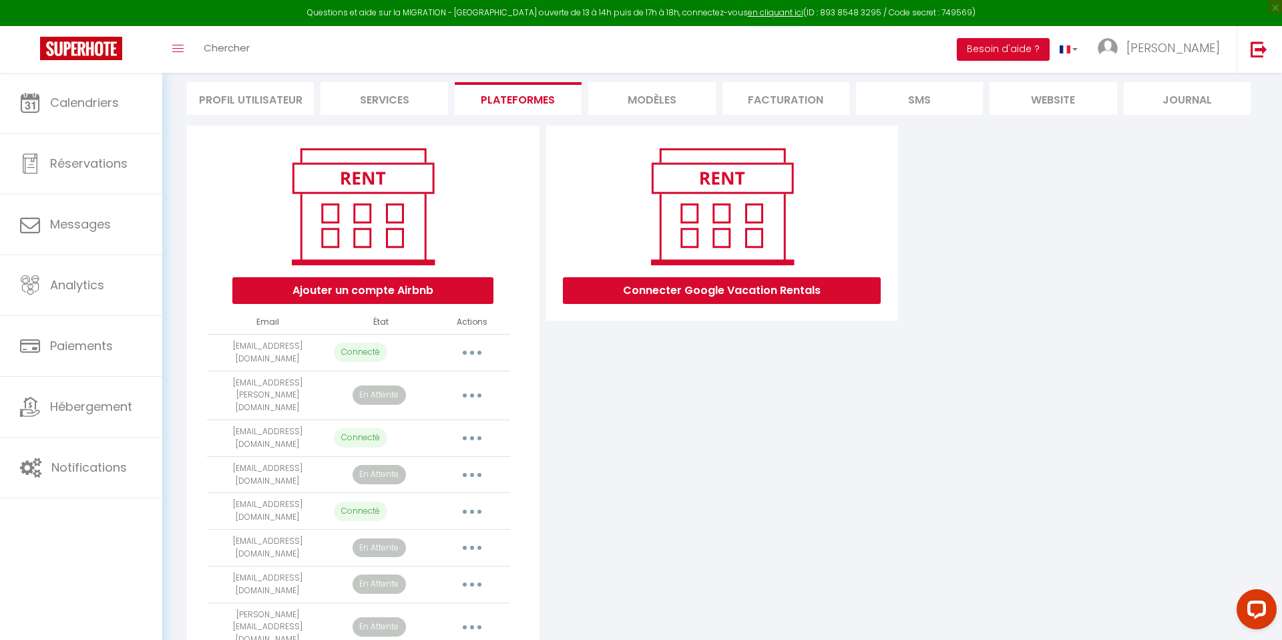
scroll to position [134, 0]
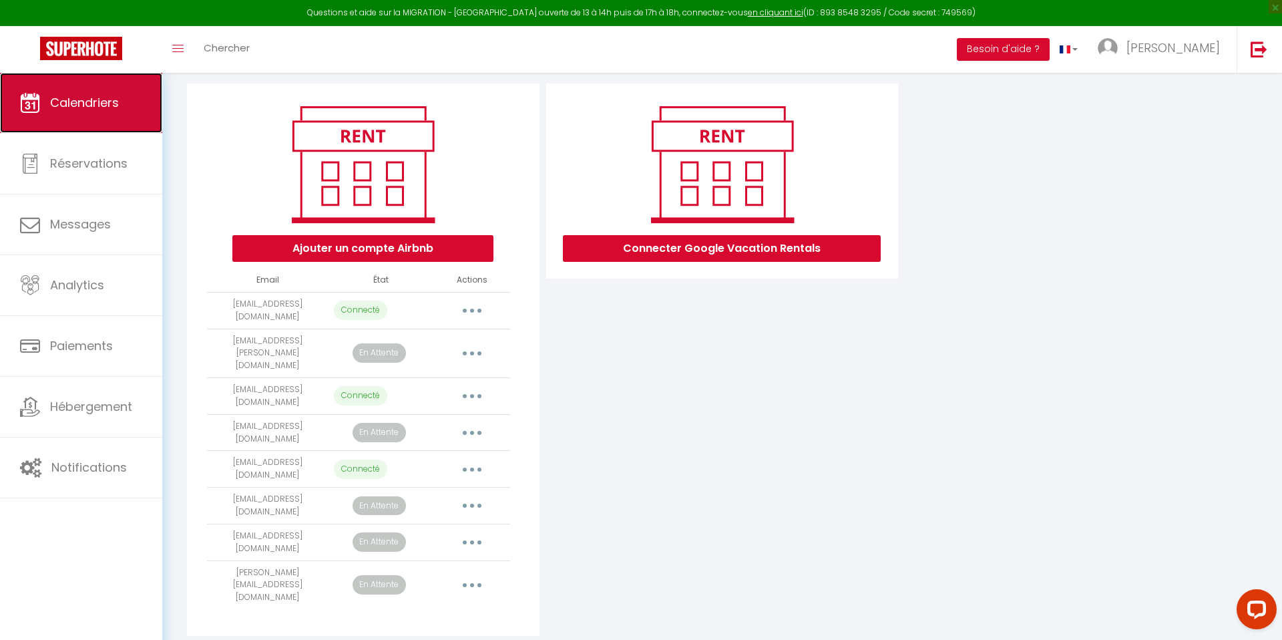
click at [77, 103] on span "Calendriers" at bounding box center [84, 102] width 69 height 17
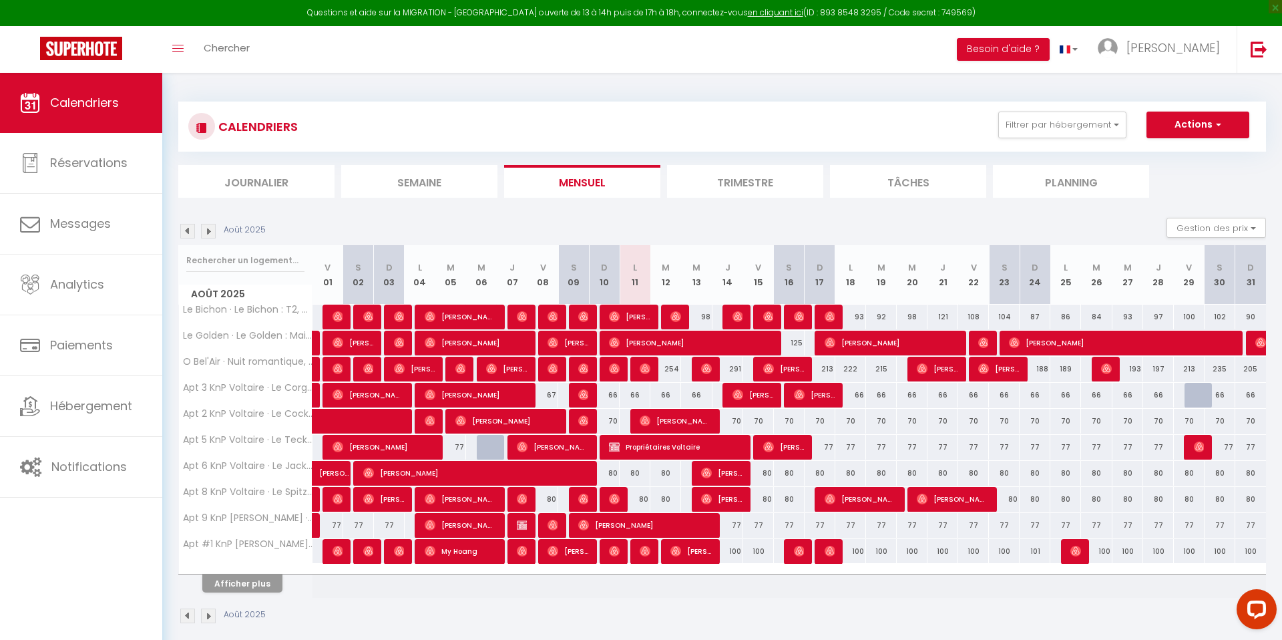
click at [679, 186] on li "Trimestre" at bounding box center [745, 181] width 156 height 33
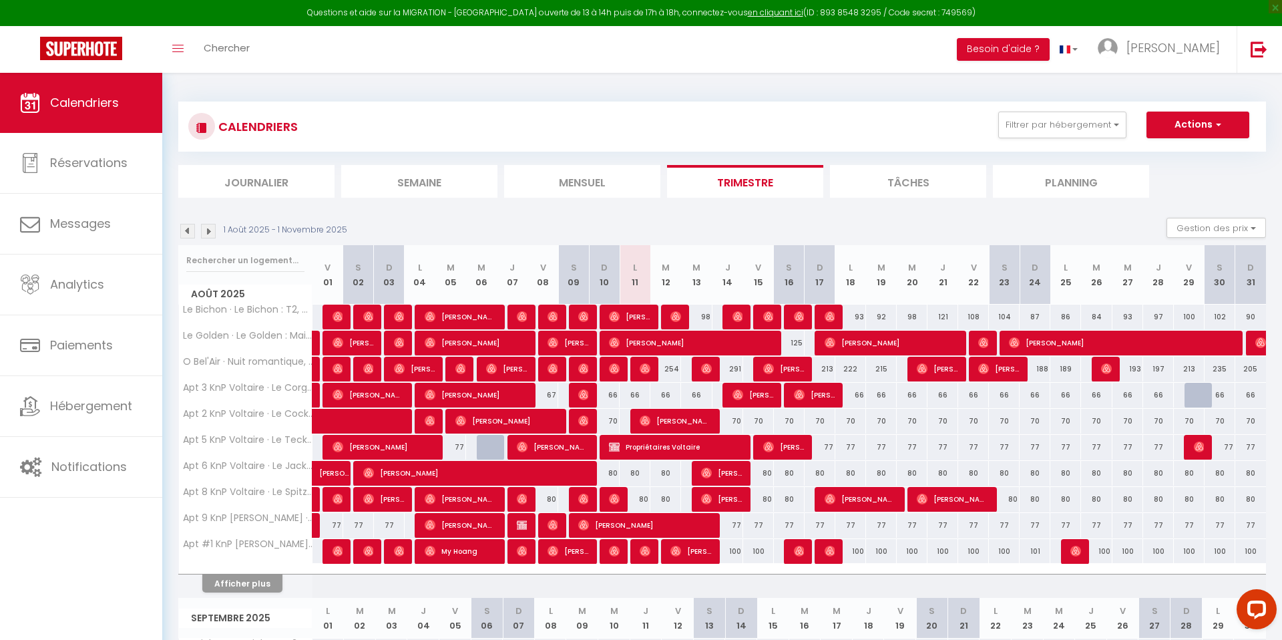
click at [251, 178] on li "Journalier" at bounding box center [256, 181] width 156 height 33
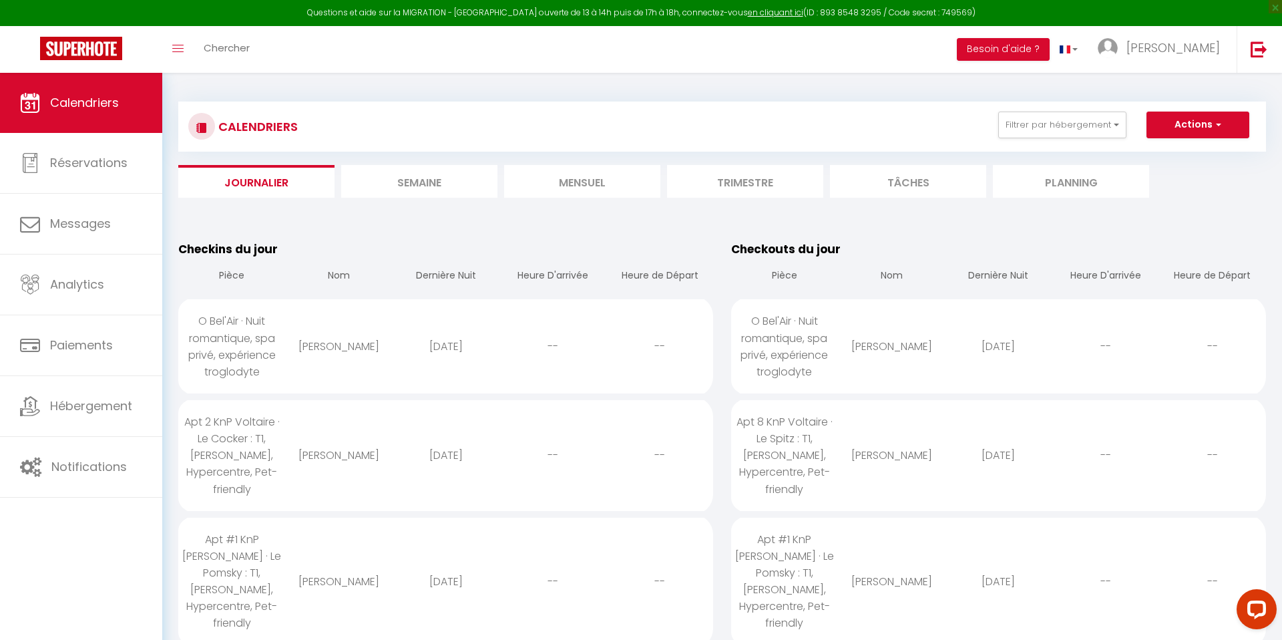
click at [370, 181] on li "Semaine" at bounding box center [419, 181] width 156 height 33
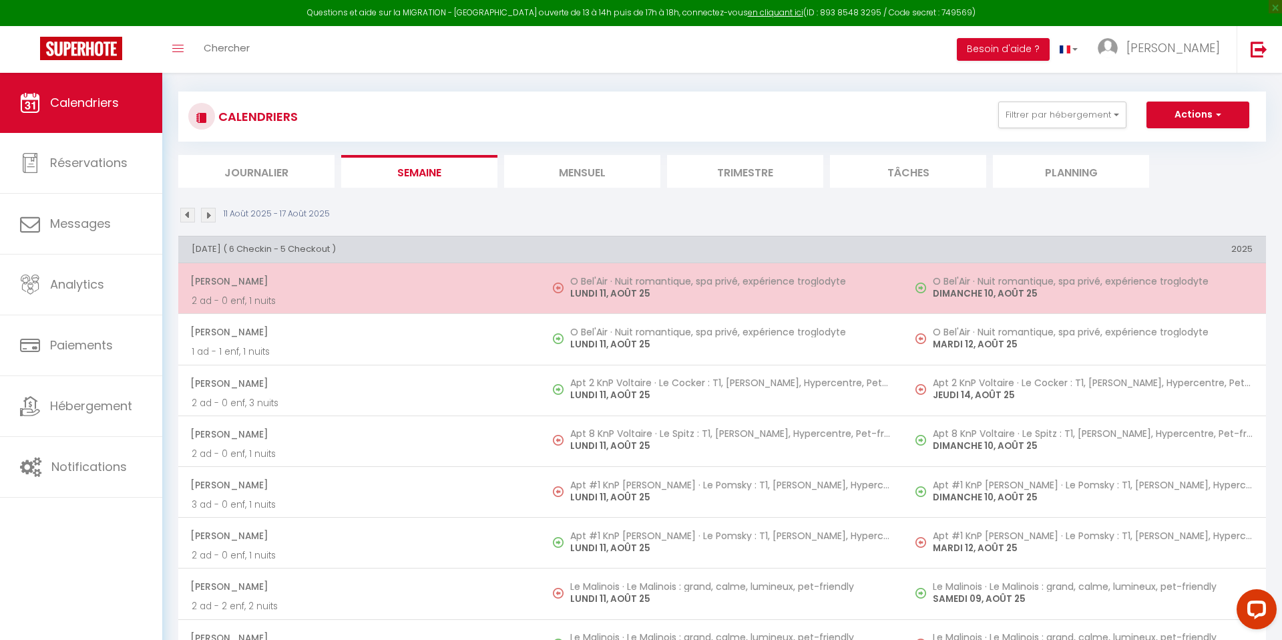
scroll to position [12, 0]
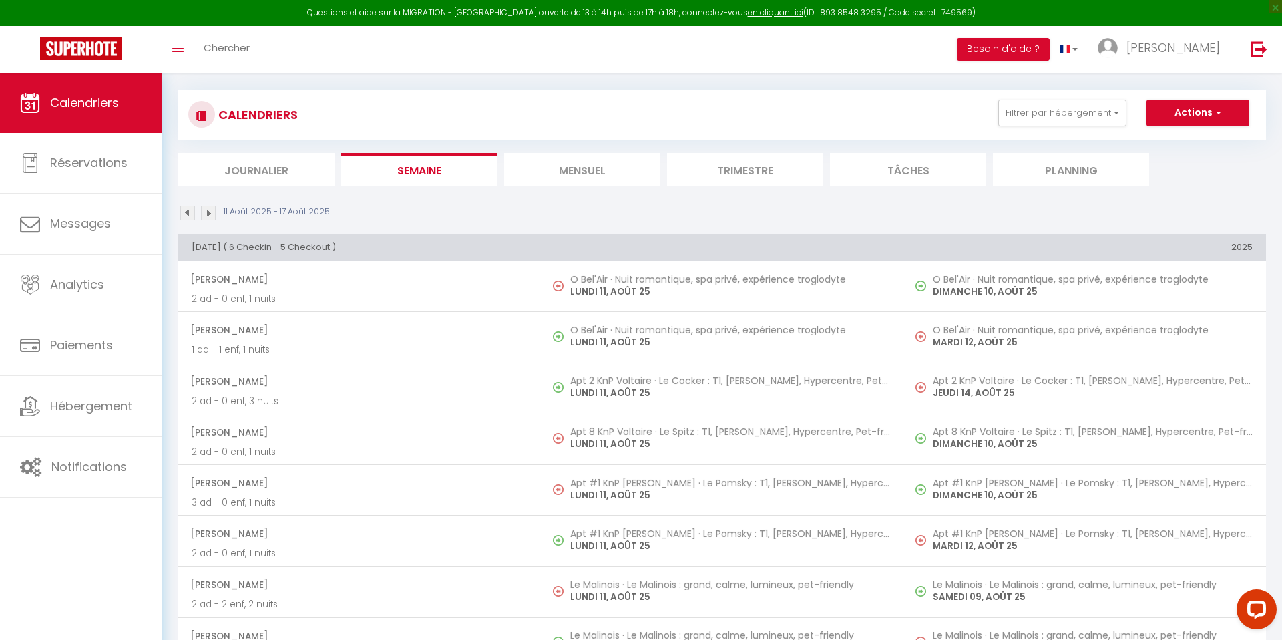
click at [276, 178] on li "Journalier" at bounding box center [256, 169] width 156 height 33
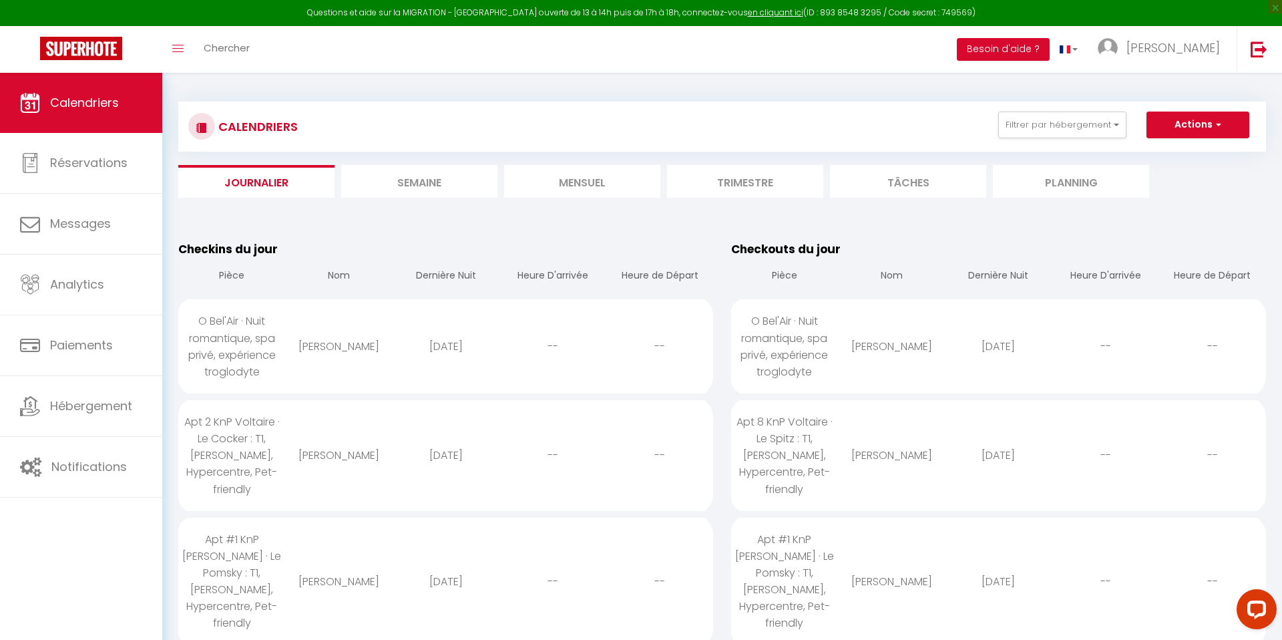
click at [433, 186] on li "Semaine" at bounding box center [419, 181] width 156 height 33
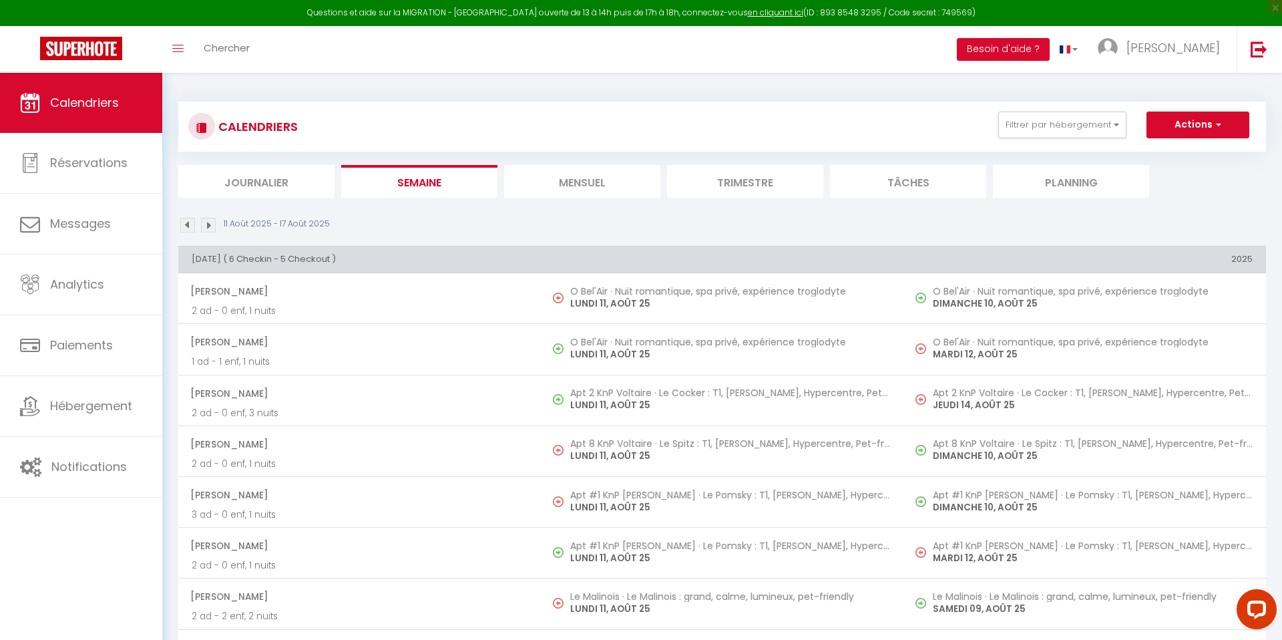
click at [940, 178] on li "Tâches" at bounding box center [908, 181] width 156 height 33
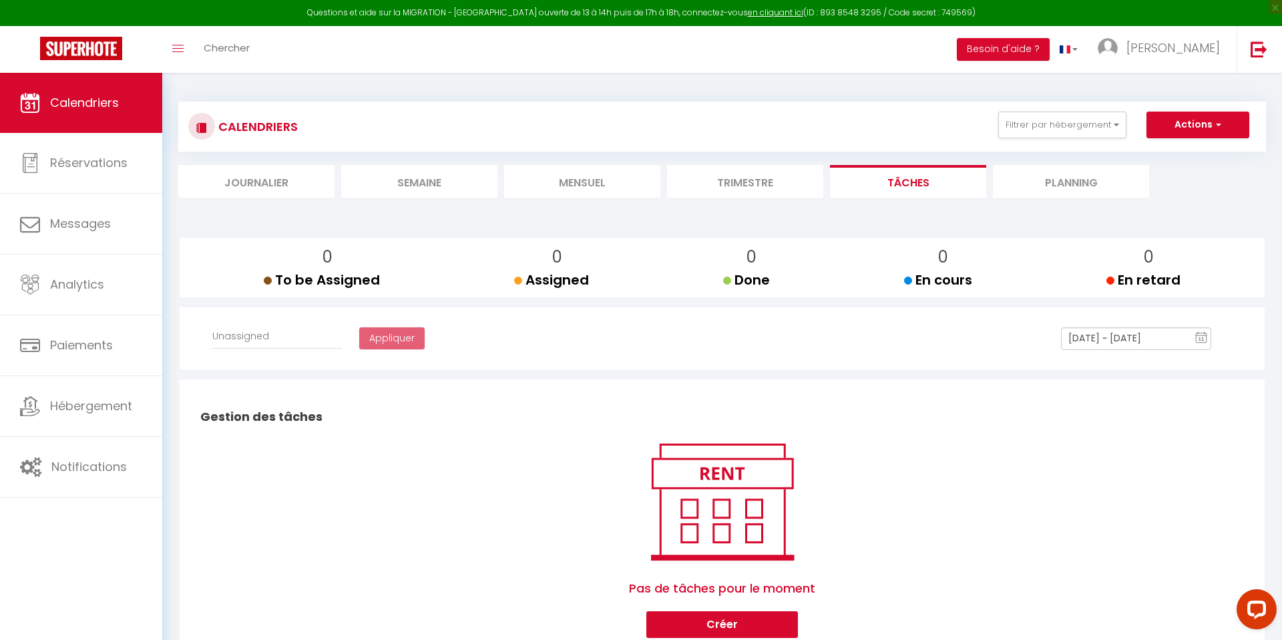
select select
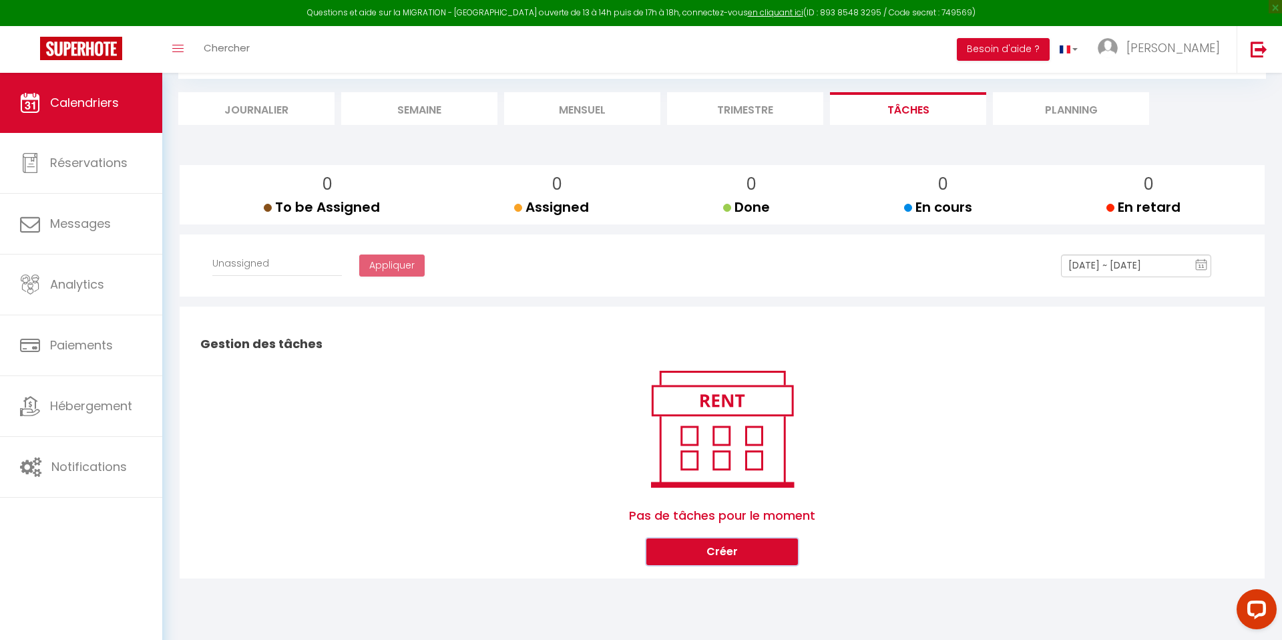
click at [735, 555] on button "Créer" at bounding box center [722, 551] width 152 height 27
select select
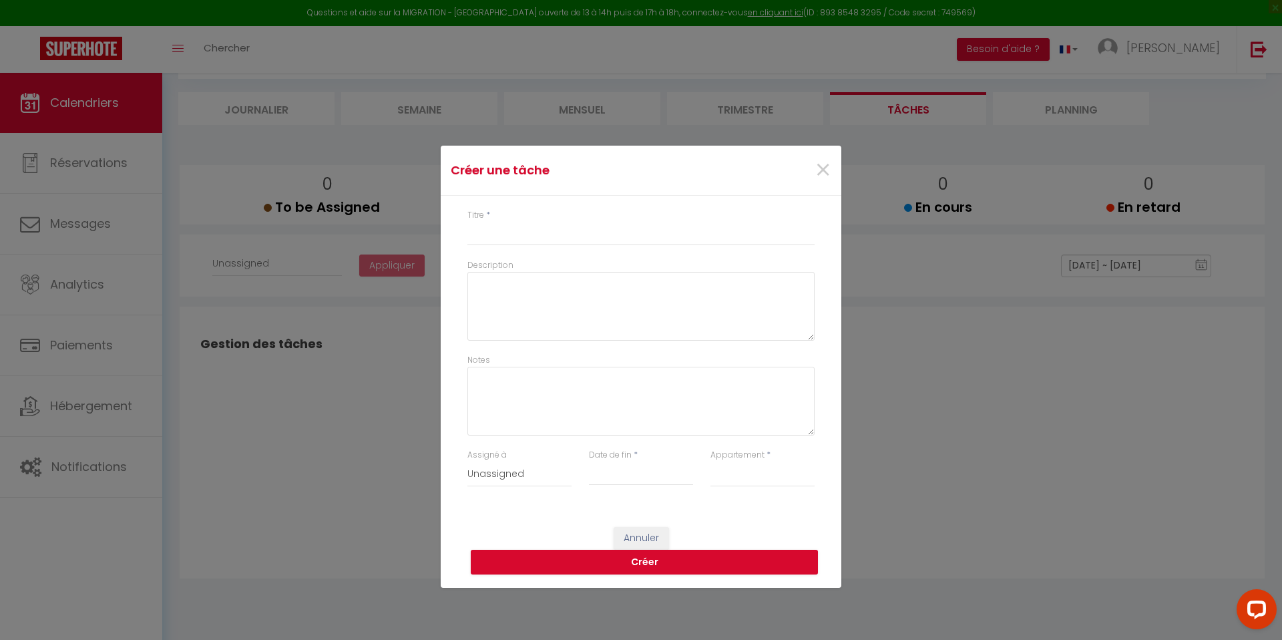
click at [466, 473] on div "Assigné à Unassigned Chahinaz - Bilal TestPrénom TestNom Nayaa KAMIL Nadia BIEN…" at bounding box center [520, 474] width 122 height 51
click at [537, 481] on select "Unassigned Chahinaz - Bilal TestPrénom TestNom Nayaa KAMIL Nadia BIEN-AIMÉ" at bounding box center [520, 473] width 104 height 25
click at [570, 238] on input "Titre" at bounding box center [641, 234] width 347 height 24
type input "T"
select select
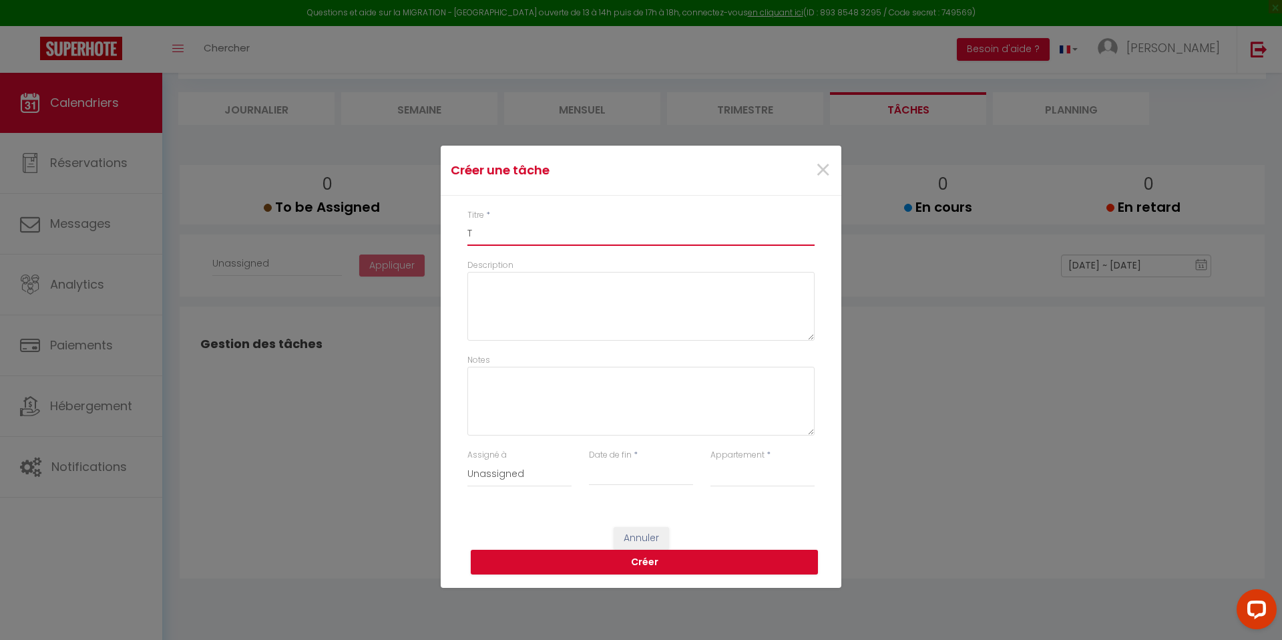
type input "Te"
select select
type input "Tes"
select select
type input "Test"
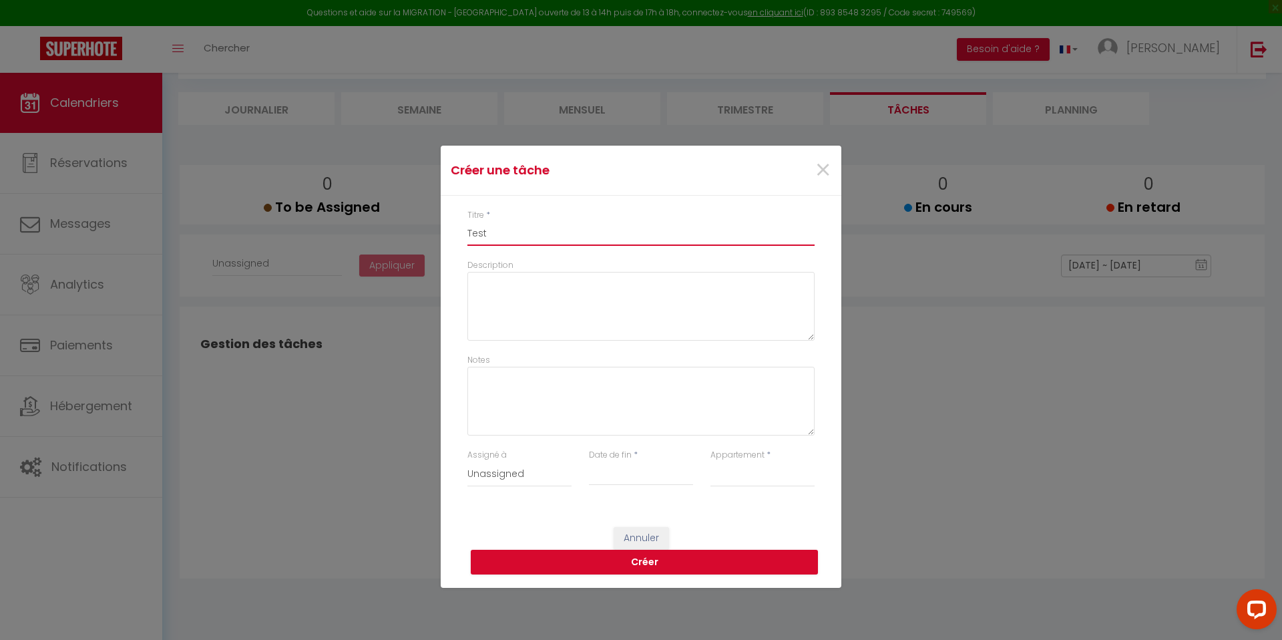
select select
type input "Test"
select select
type input "Test t"
select select
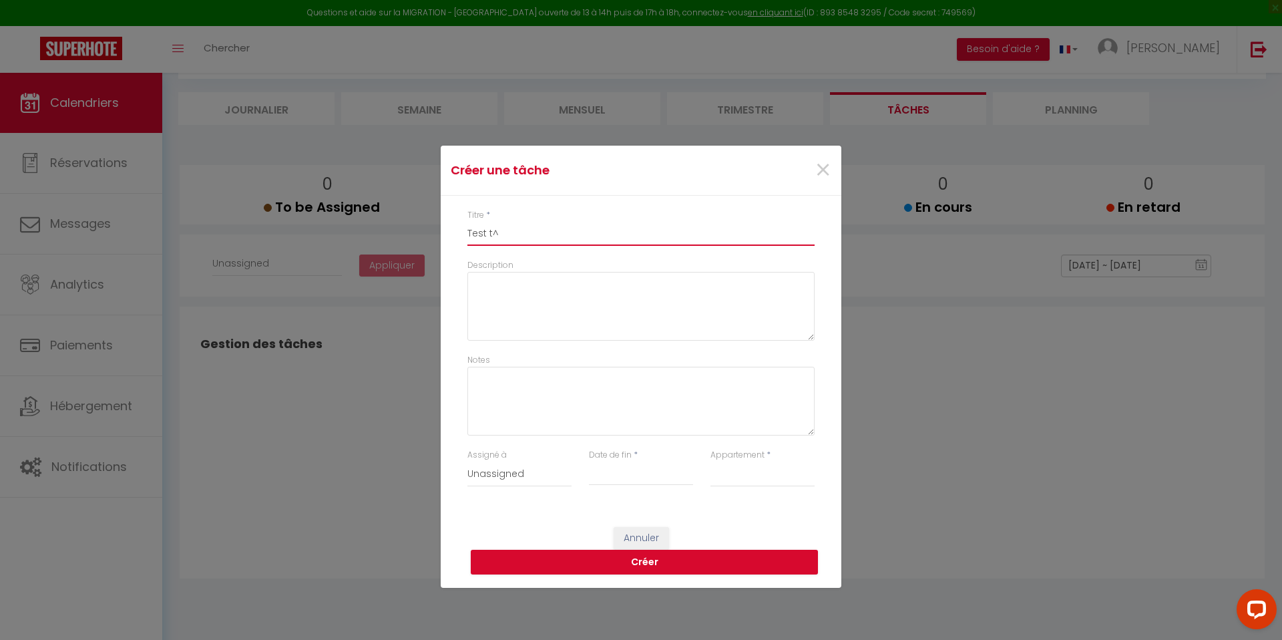
type input "Test tâ"
select select
type input "Test tâc"
select select
type input "Test tâch"
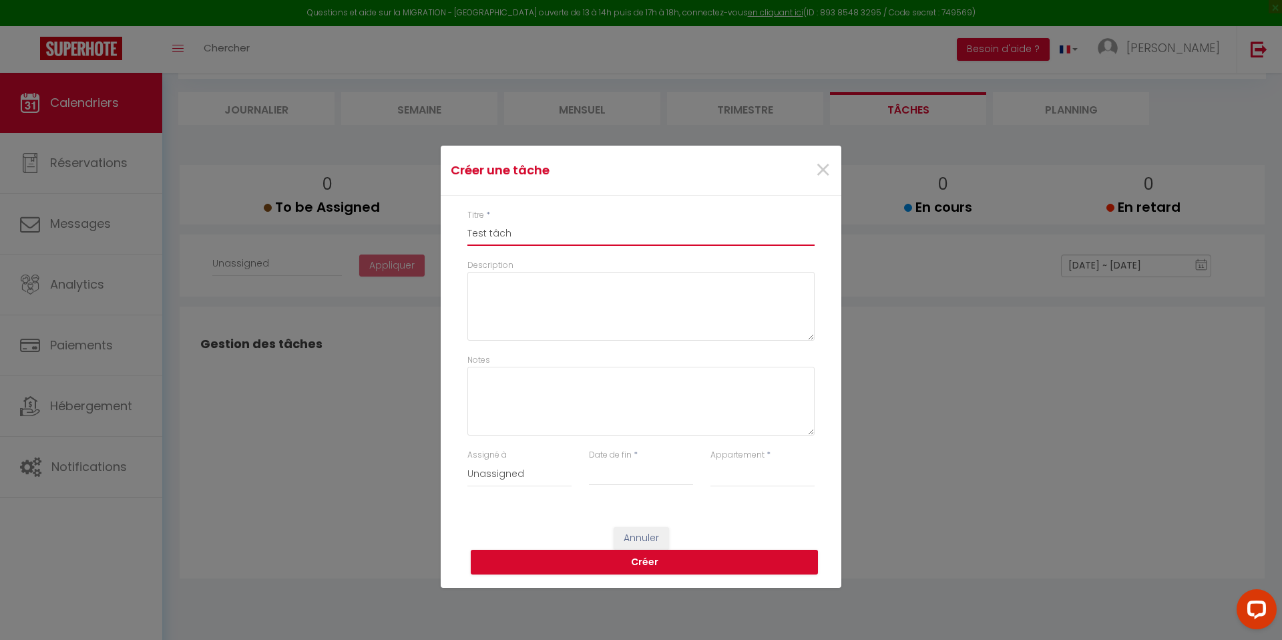
select select
type input "Test tâche"
select select
type input "Test tâche"
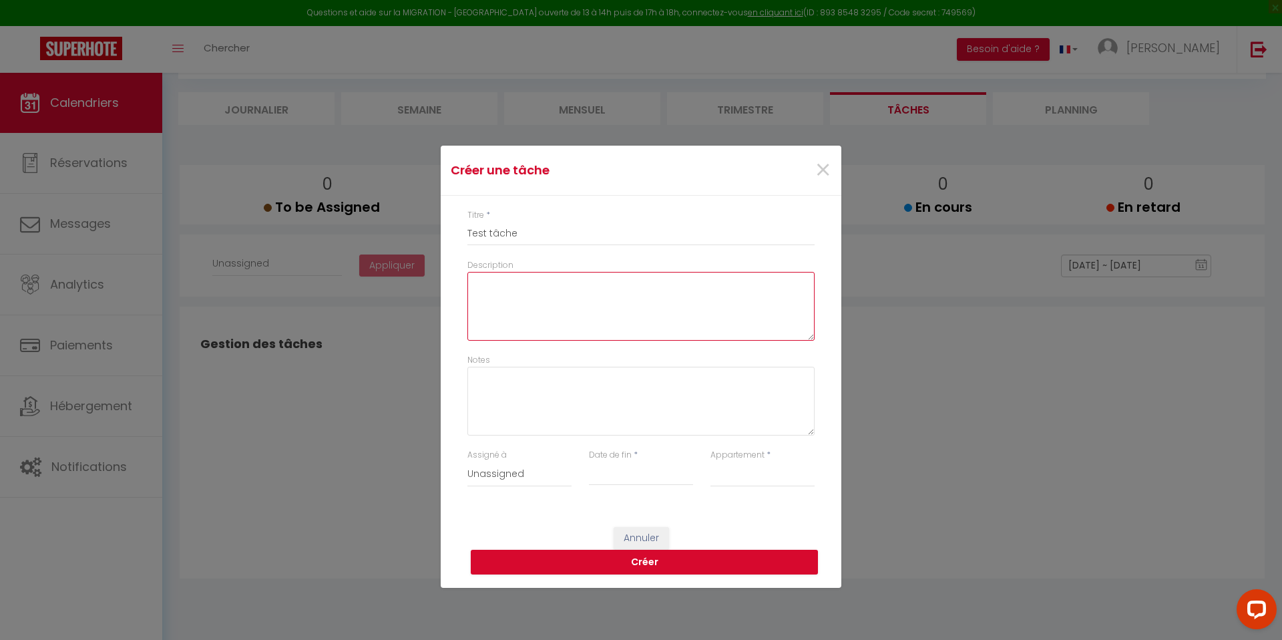
click at [580, 279] on textarea "Description" at bounding box center [641, 306] width 347 height 69
type textarea "T"
select select
type textarea "Te"
select select
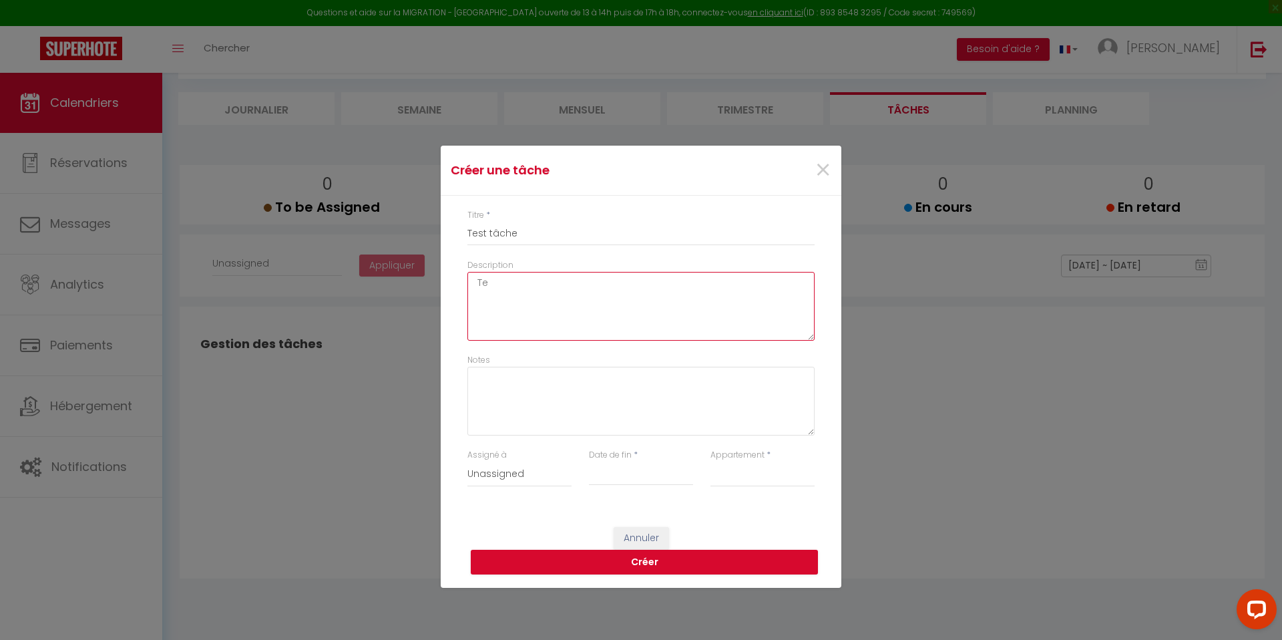
type textarea "Tes"
select select
type textarea "Test"
select select
type textarea "Test"
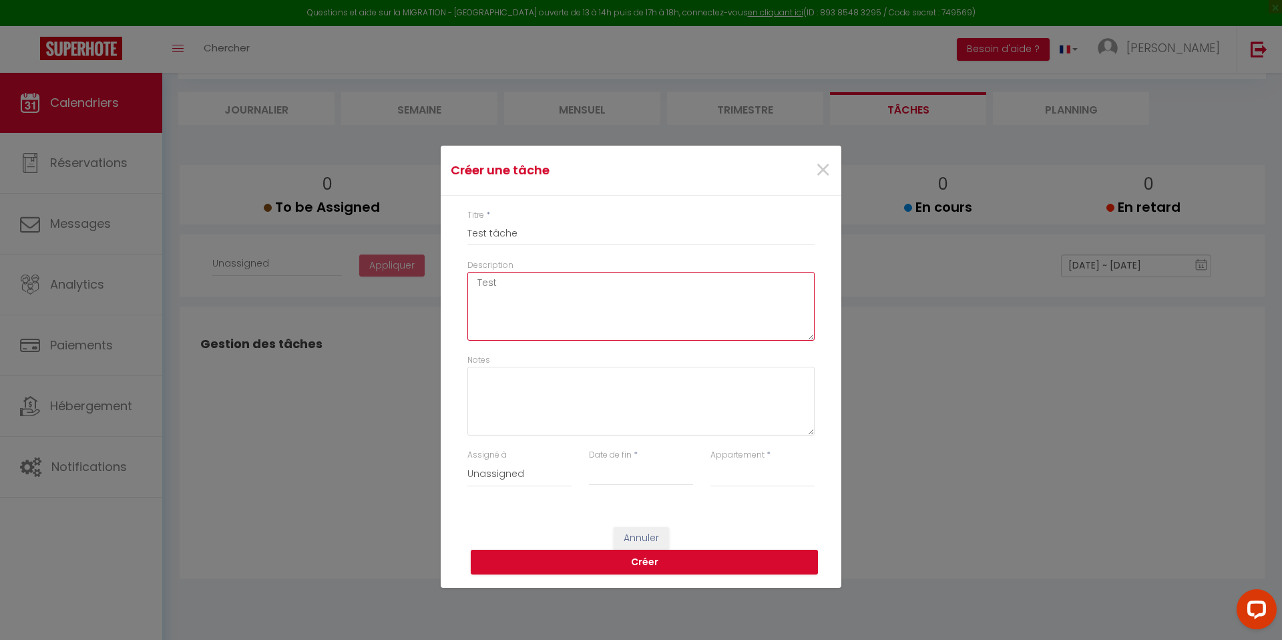
select select
type textarea "Test d"
select select
type textarea "Test de"
select select
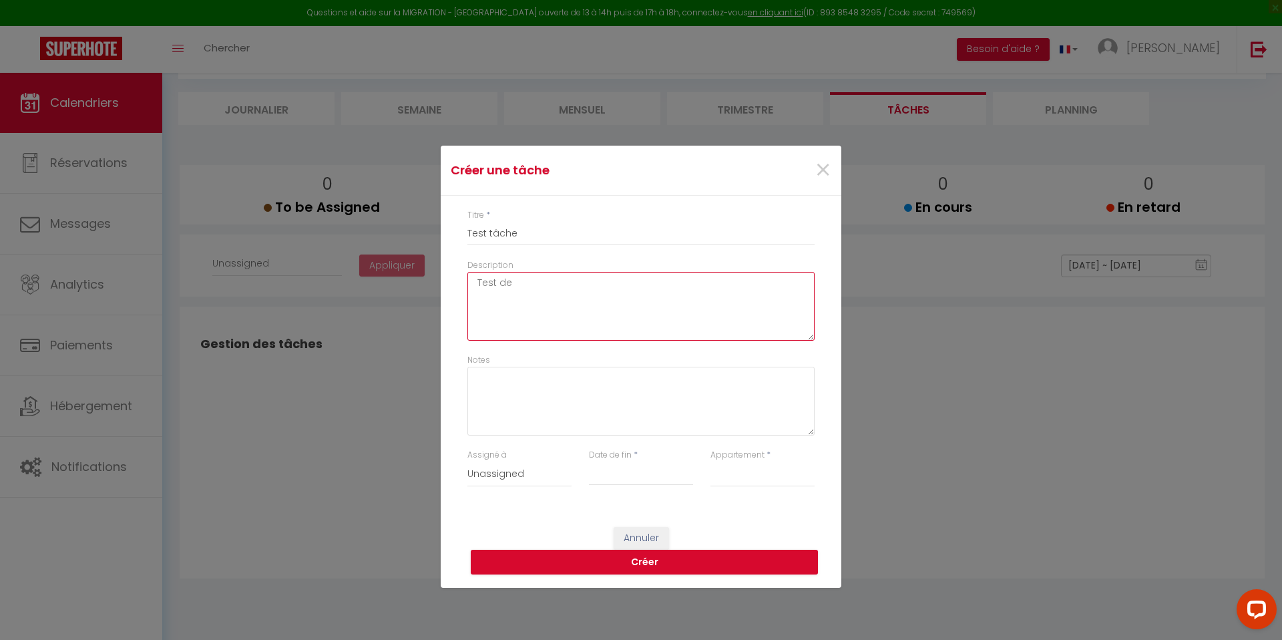
type textarea "Test des"
select select
type textarea "Test desc"
select select
type textarea "Test descr"
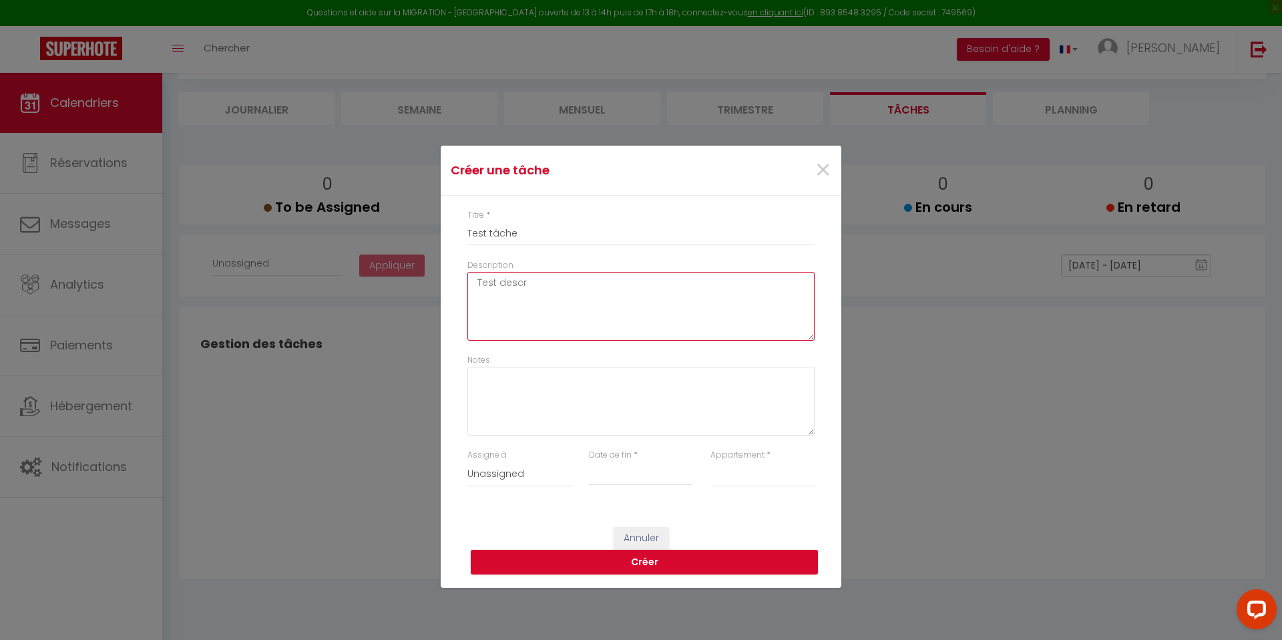
select select
type textarea "Test descri"
select select
type textarea "Test descrip"
select select
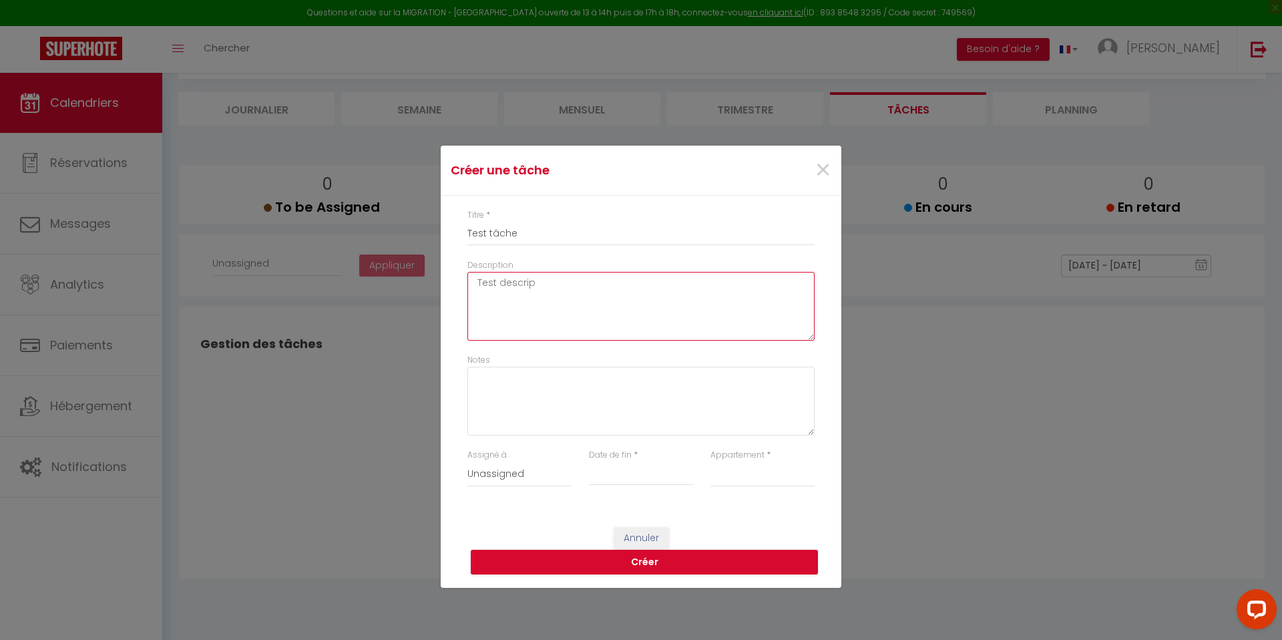
type textarea "Test descript"
select select
type textarea "Test descripti"
select select
type textarea "Test descriptio"
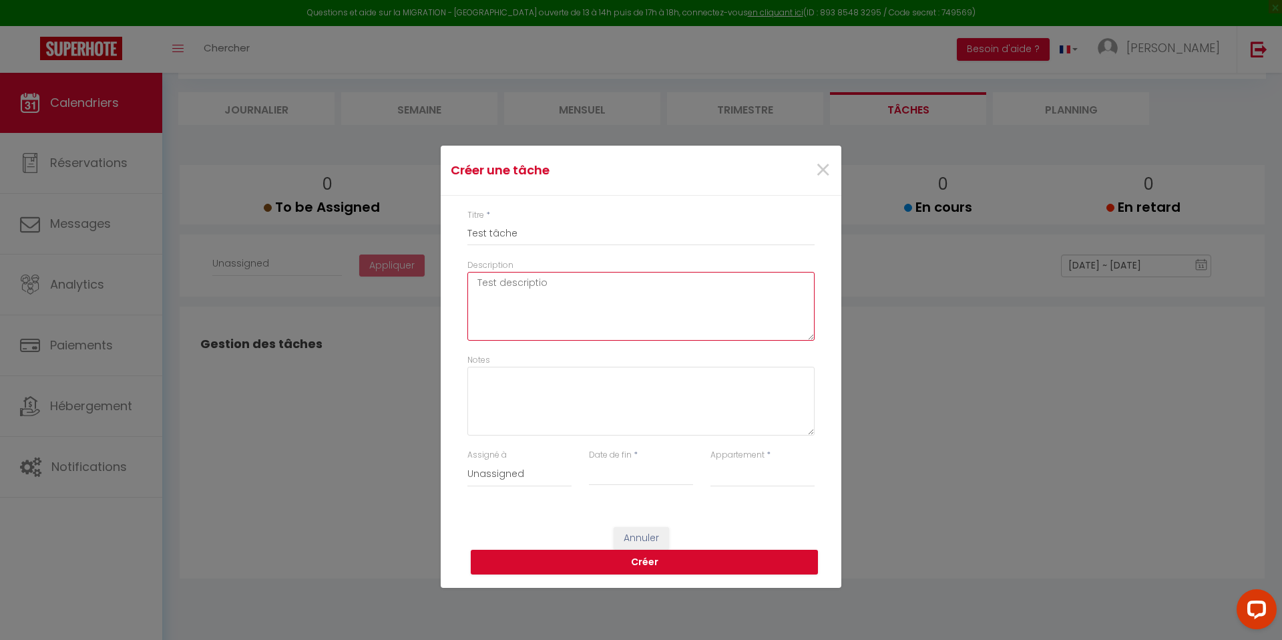
select select
type textarea "Test description"
select select
type textarea "Test description"
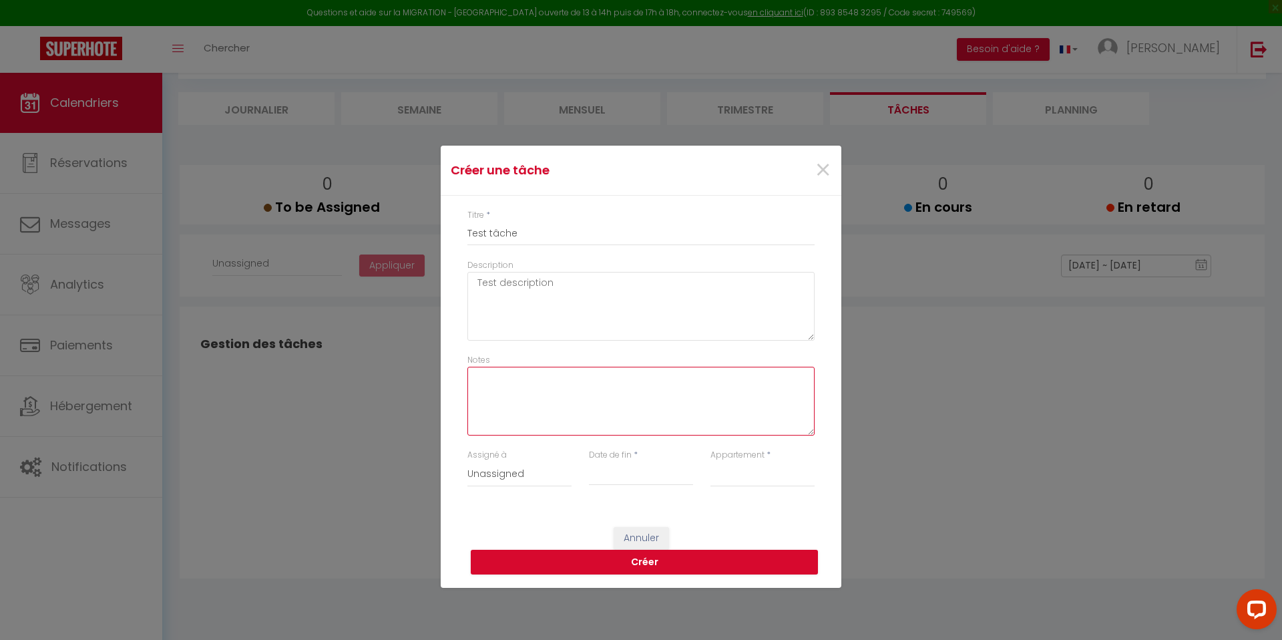
click at [518, 404] on textarea "Notes" at bounding box center [641, 401] width 347 height 69
type textarea "T"
select select
type textarea "Te"
select select
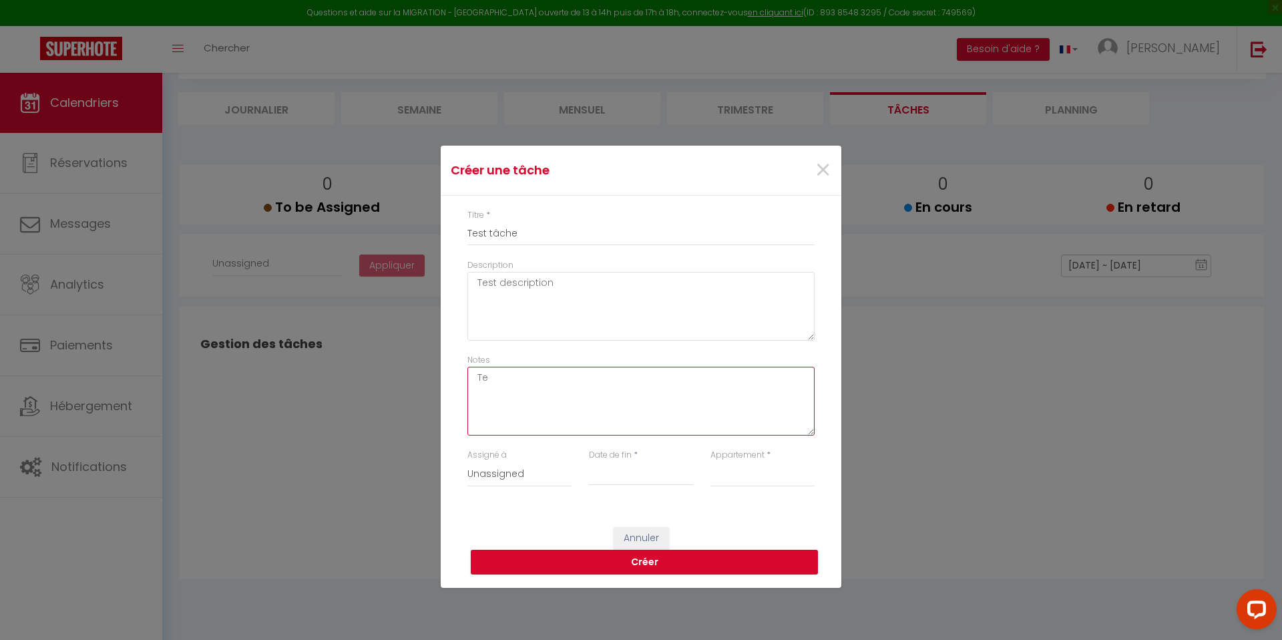
type textarea "Tes"
select select
type textarea "Test"
select select
type textarea "Test"
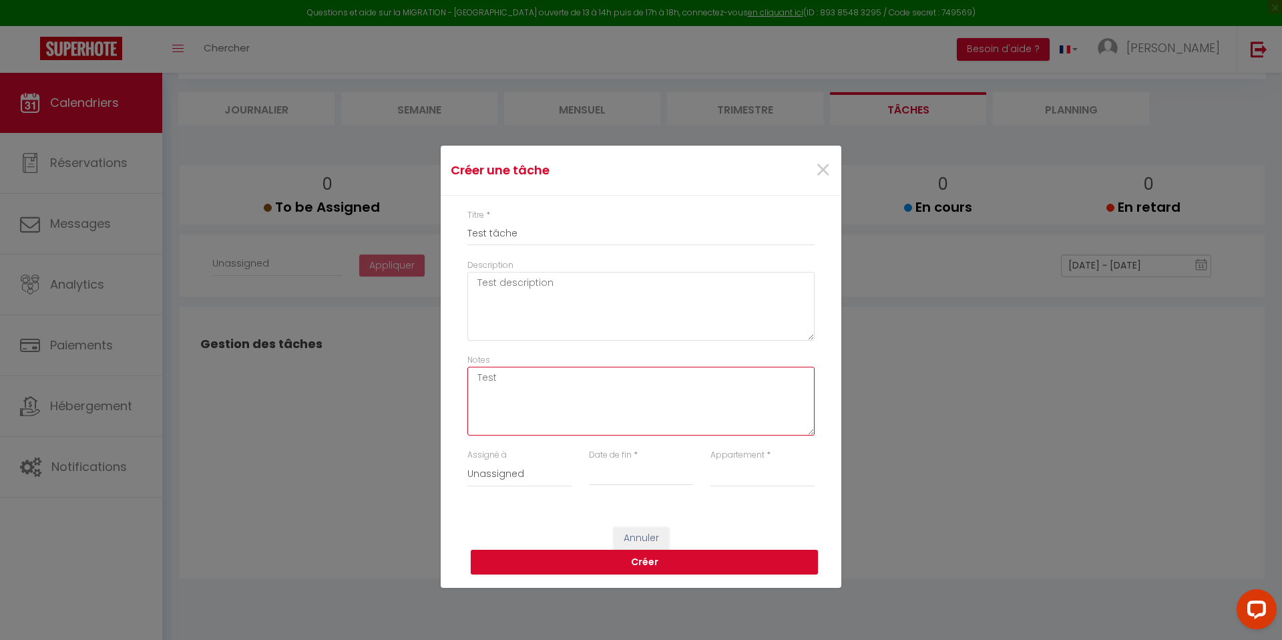
select select
type textarea "Test n"
select select
type textarea "Test no"
select select
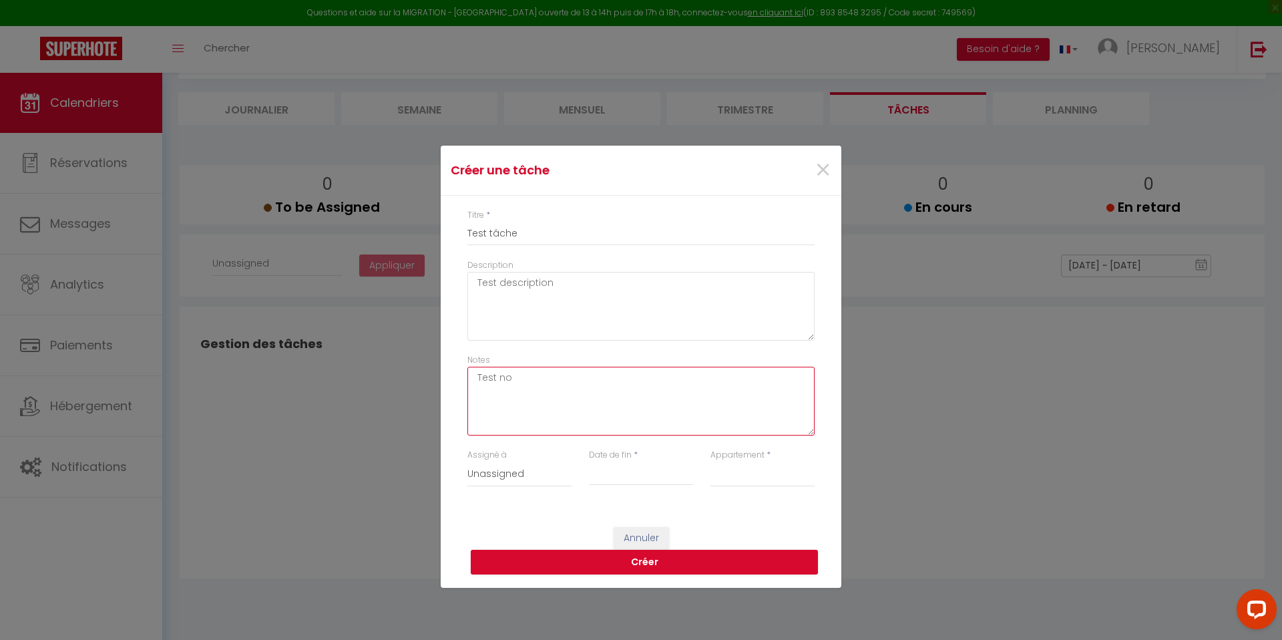
type textarea "Test not"
select select
type textarea "Test note"
select select
type textarea "Test notes"
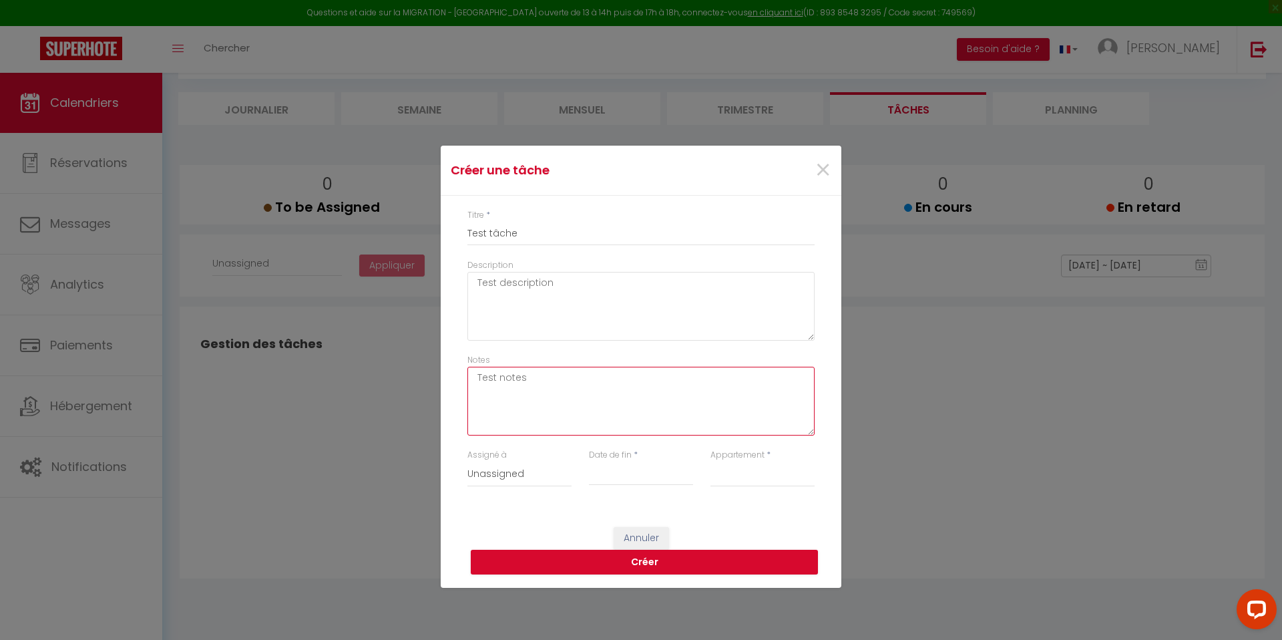
select select
type textarea "Test notes"
click at [510, 477] on select "Unassigned Chahinaz - Bilal TestPrénom TestNom Nayaa KAMIL Nadia BIEN-AIMÉ" at bounding box center [520, 473] width 104 height 25
select select "47269"
select select
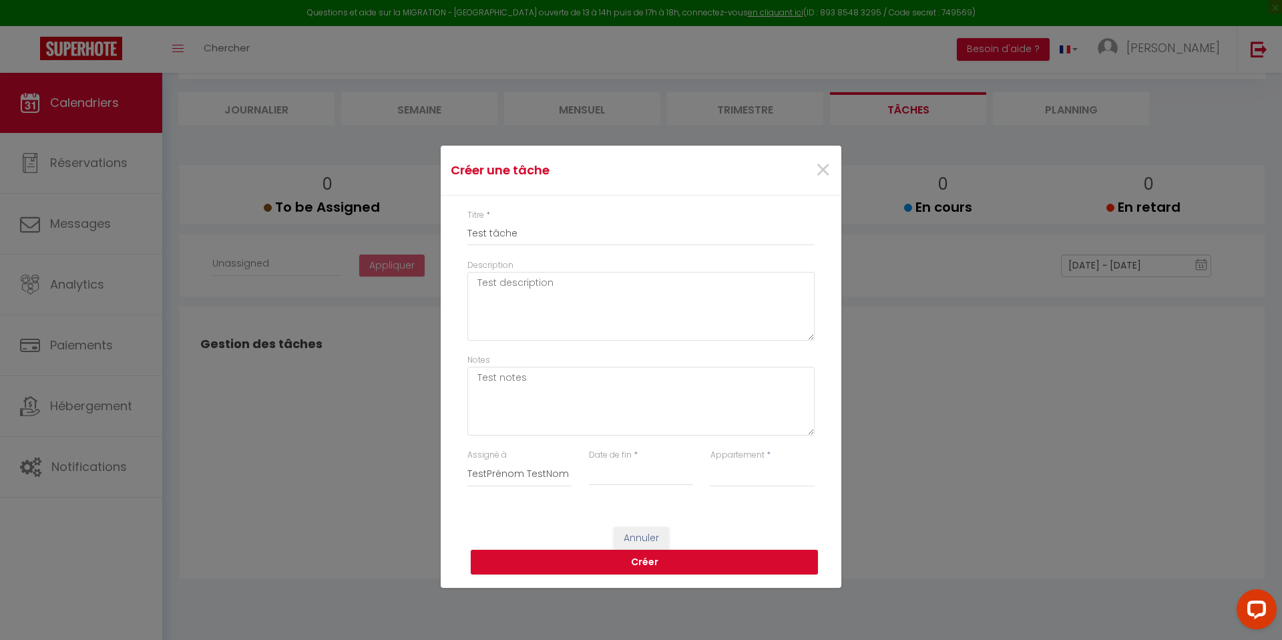
click at [612, 476] on input "Date de fin" at bounding box center [641, 474] width 104 height 17
click at [613, 372] on span "11" at bounding box center [612, 368] width 29 height 27
type input "11 Mon August 2025"
click at [737, 479] on select "Le Malinois · Le Malinois : grand, calme, lumineux, pet-friendly Le Bichon · Le…" at bounding box center [763, 473] width 104 height 25
select select "71896"
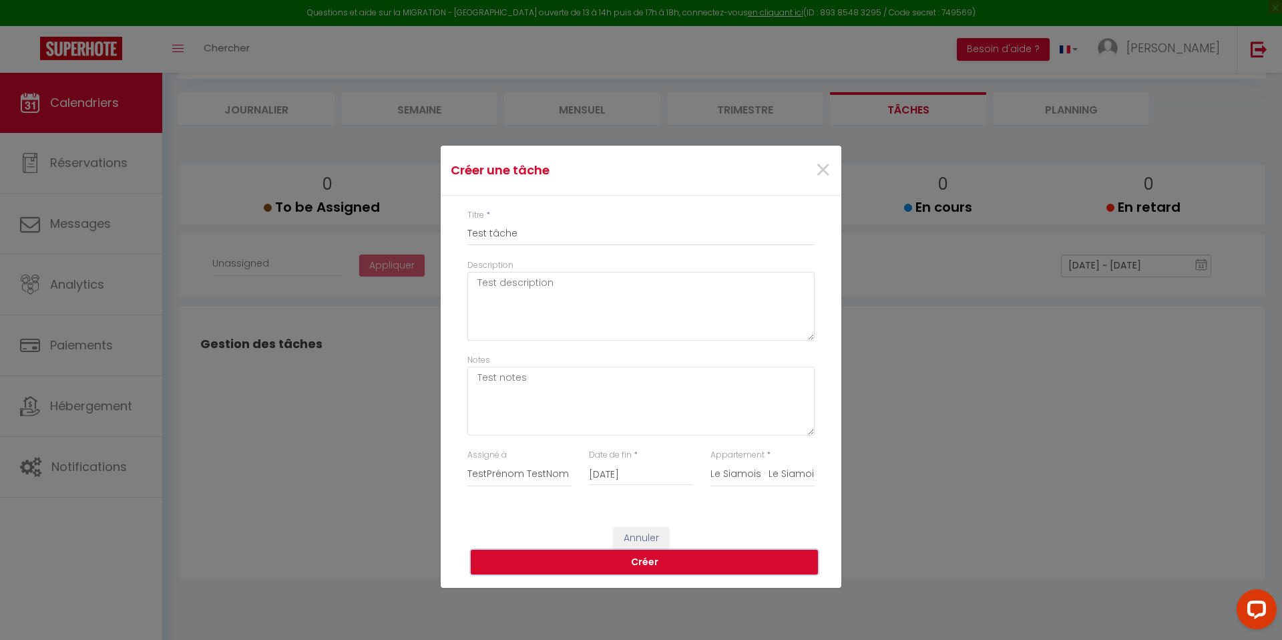
click at [663, 561] on button "Créer" at bounding box center [644, 562] width 347 height 25
select select
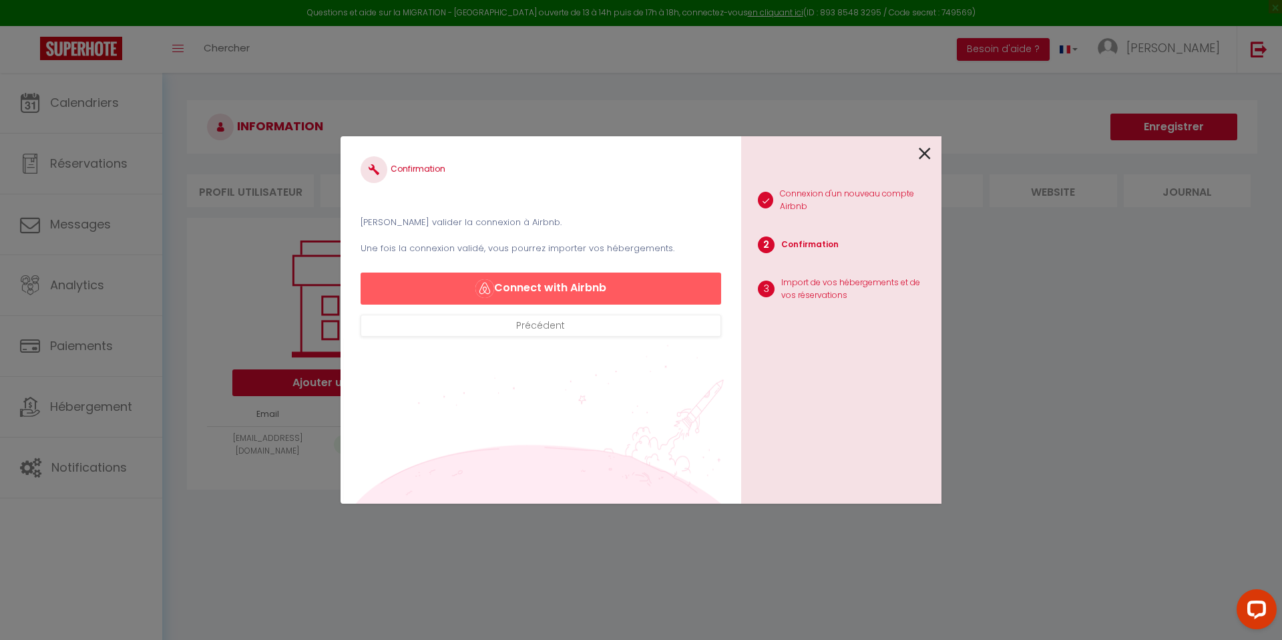
click at [615, 49] on div "Confirmation Veuillez valider la connexion à Airbnb. Une fois la connexion vali…" at bounding box center [641, 320] width 601 height 640
click at [929, 150] on icon at bounding box center [925, 154] width 12 height 20
